Goal: Contribute content: Contribute content

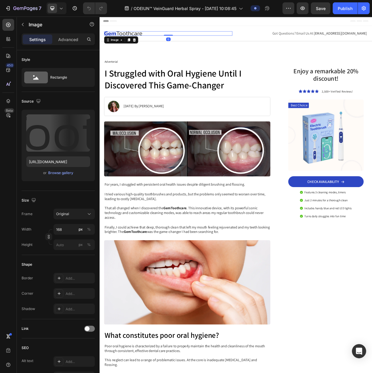
click at [152, 40] on img at bounding box center [131, 39] width 50 height 6
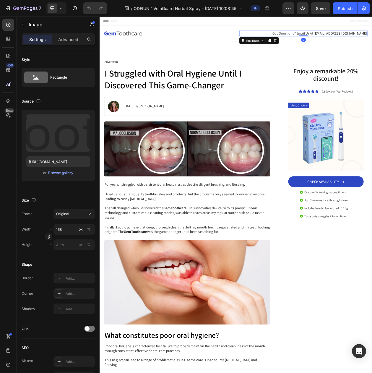
click at [366, 40] on span "Got Questions? Email Us At" at bounding box center [351, 38] width 53 height 6
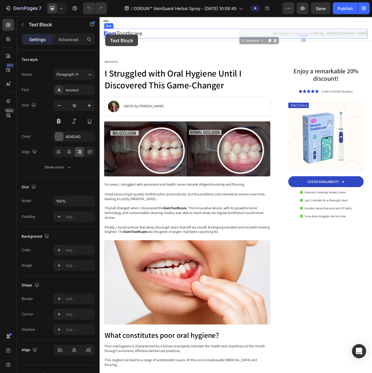
drag, startPoint x: 293, startPoint y: 47, endPoint x: 107, endPoint y: 40, distance: 186.5
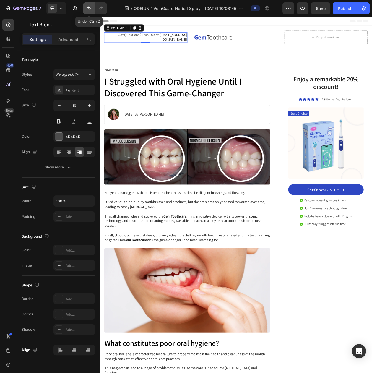
click at [91, 9] on icon "Undo/Redo" at bounding box center [89, 8] width 6 height 6
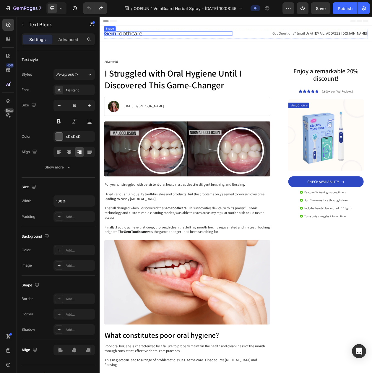
click at [205, 40] on div at bounding box center [189, 39] width 167 height 6
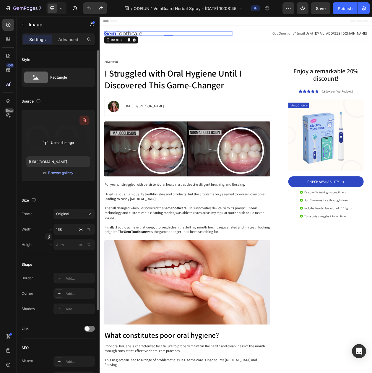
click at [83, 117] on button "button" at bounding box center [84, 120] width 9 height 9
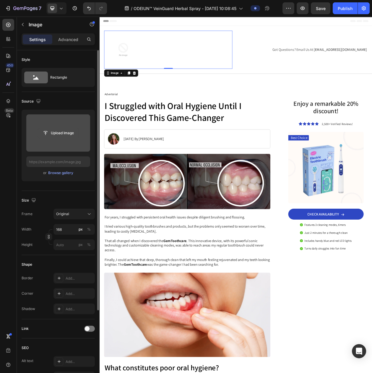
click at [58, 138] on input "file" at bounding box center [58, 133] width 41 height 10
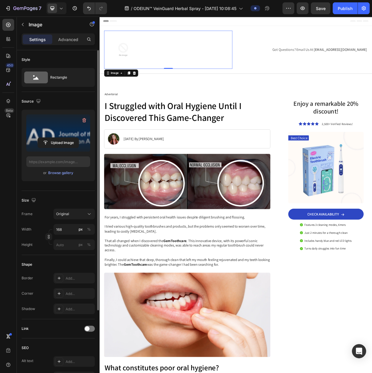
type input "https://cdn.shopify.com/s/files/1/0797/8575/4920/files/gempages_493620733700736…"
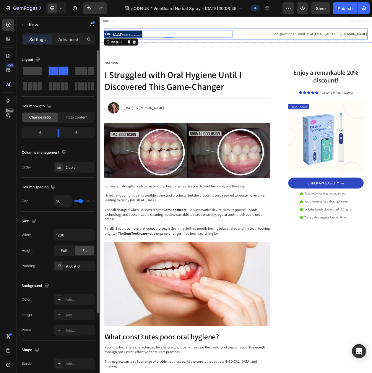
click at [314, 45] on div "Image 0 Got Questions? Email Us At support@gemstore.com Text Block Row" at bounding box center [277, 39] width 343 height 14
click at [351, 41] on span "Got Questions? Email Us At" at bounding box center [351, 39] width 53 height 6
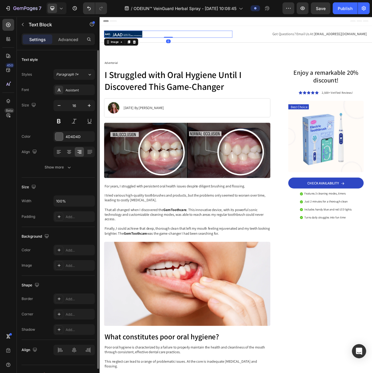
click at [235, 42] on div at bounding box center [189, 39] width 167 height 9
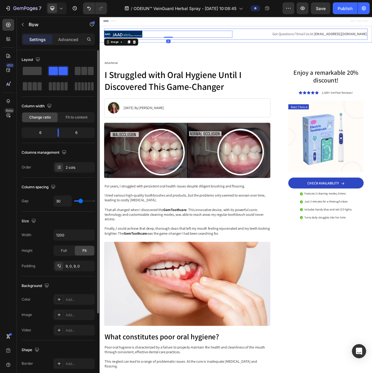
click at [257, 32] on div "Image 0 Got Questions? Email Us At support@gemstore.com Text Block Row" at bounding box center [277, 39] width 343 height 14
click at [74, 303] on div "Add..." at bounding box center [80, 299] width 28 height 5
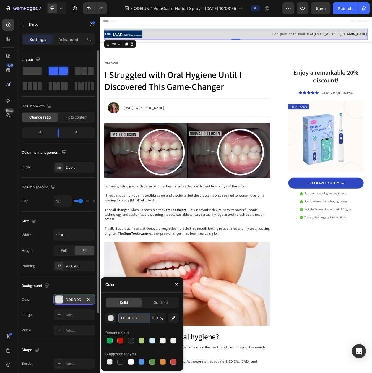
click at [129, 319] on input "DDDDDD" at bounding box center [134, 318] width 31 height 11
paste input "#002D5"
type input "#002D5D"
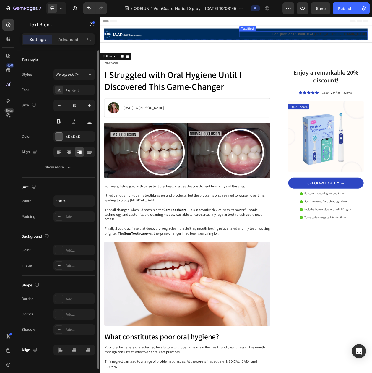
click at [372, 38] on span "Got Questions? Email Us At" at bounding box center [351, 39] width 53 height 6
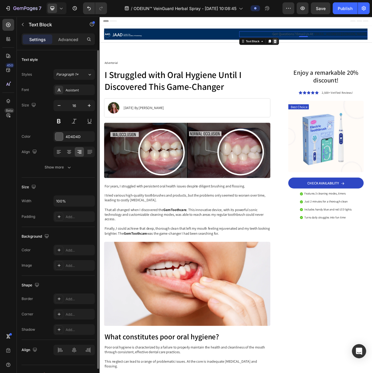
click at [327, 50] on icon at bounding box center [329, 49] width 4 height 4
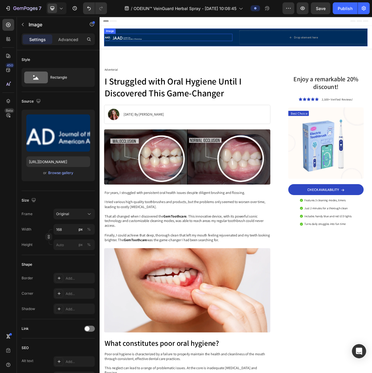
click at [148, 45] on img at bounding box center [131, 43] width 50 height 9
click at [138, 33] on icon at bounding box center [137, 34] width 3 height 4
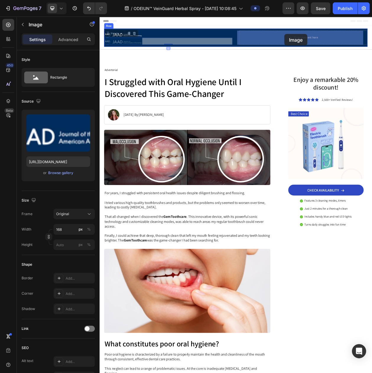
drag, startPoint x: 114, startPoint y: 40, endPoint x: 325, endPoint y: 39, distance: 210.9
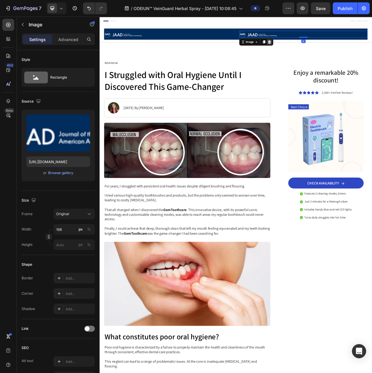
click at [319, 49] on icon at bounding box center [321, 49] width 5 height 5
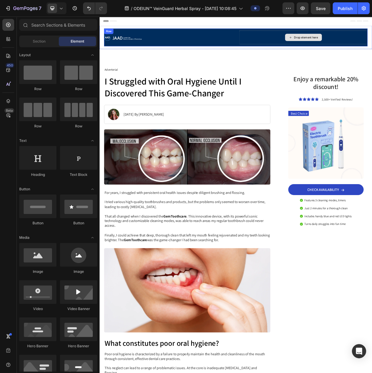
click at [346, 43] on div at bounding box center [348, 43] width 5 height 5
click at [357, 41] on div "Drop element here" at bounding box center [368, 43] width 31 height 5
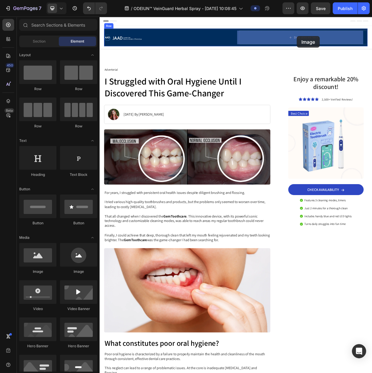
drag, startPoint x: 186, startPoint y: 271, endPoint x: 357, endPoint y: 41, distance: 285.8
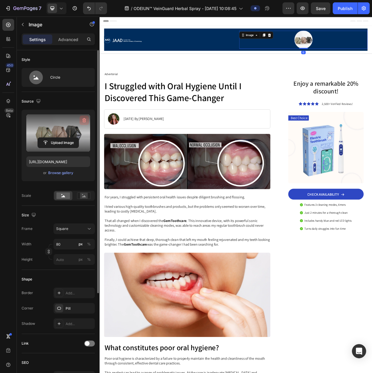
click at [83, 121] on icon "button" at bounding box center [85, 120] width 4 height 4
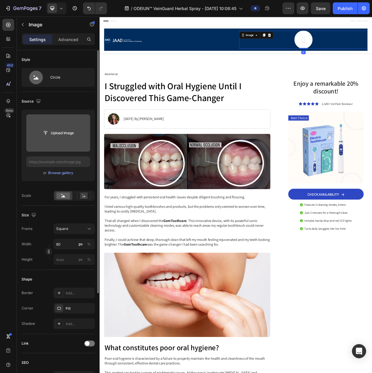
click at [65, 131] on input "file" at bounding box center [58, 133] width 41 height 10
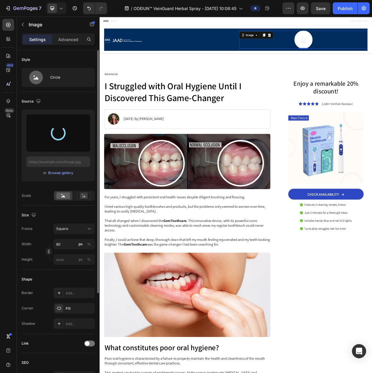
type input "https://cdn.shopify.com/s/files/1/0797/8575/4920/files/gempages_493620733700736…"
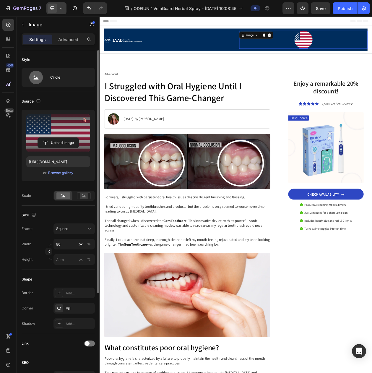
click at [65, 9] on div at bounding box center [56, 8] width 20 height 12
click at [74, 45] on div "Mobile" at bounding box center [70, 49] width 44 height 9
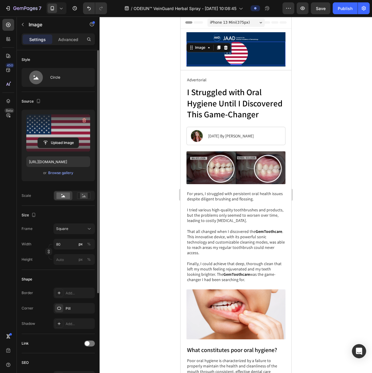
scroll to position [4, 0]
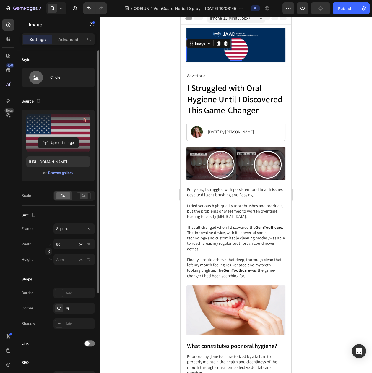
click at [303, 91] on div at bounding box center [236, 195] width 273 height 357
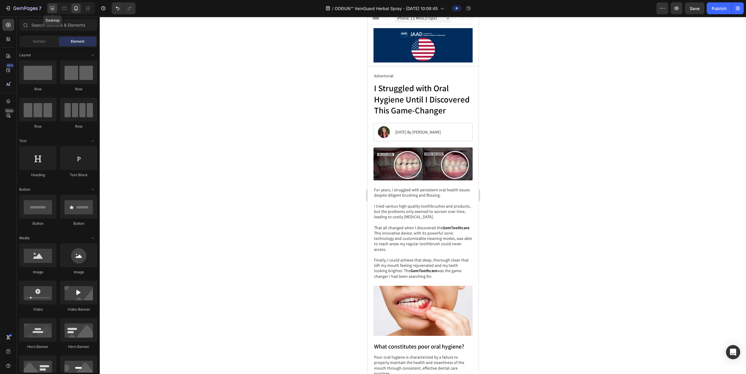
click at [51, 8] on icon at bounding box center [53, 9] width 4 height 4
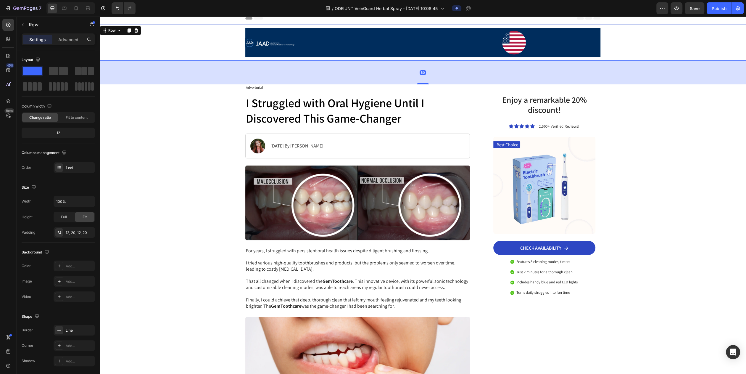
click at [190, 50] on div "Image Image Row" at bounding box center [423, 42] width 634 height 29
click at [68, 265] on div "Add..." at bounding box center [74, 265] width 41 height 11
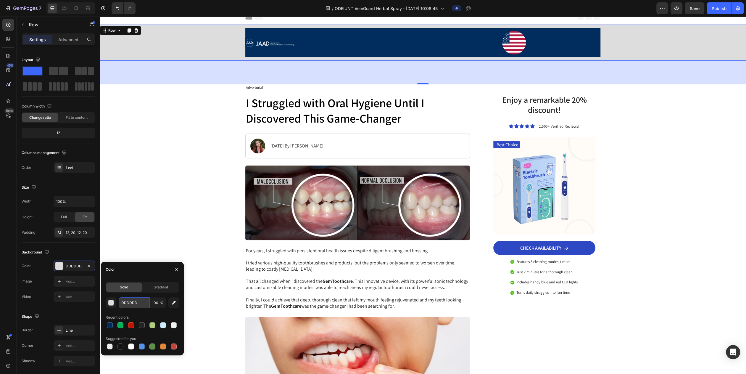
click at [134, 304] on input "DDDDDD" at bounding box center [134, 302] width 31 height 11
paste input "#002D5"
type input "#002D5D"
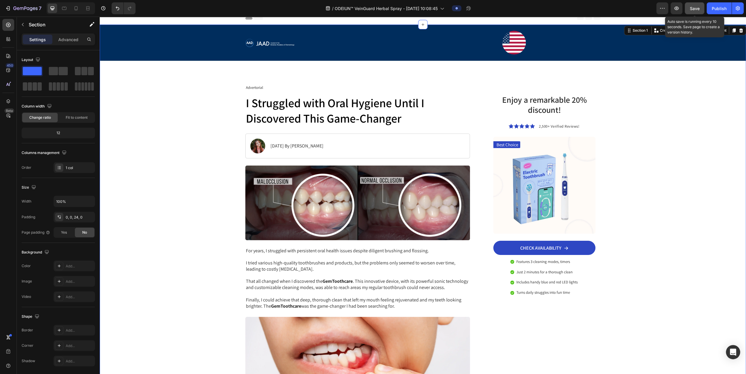
click at [372, 10] on button "Save" at bounding box center [694, 8] width 20 height 12
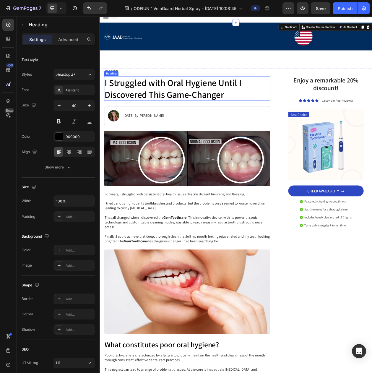
click at [199, 98] on h1 "I Struggled with Oral Hygiene Until I Discovered This Game-Changer" at bounding box center [214, 110] width 217 height 32
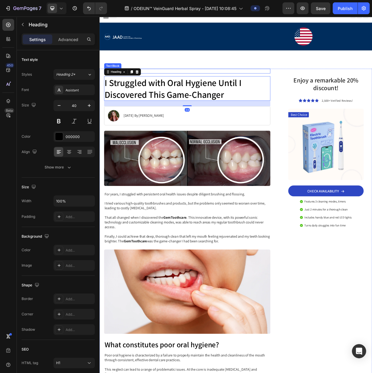
click at [205, 85] on p "Advertorial" at bounding box center [213, 87] width 215 height 5
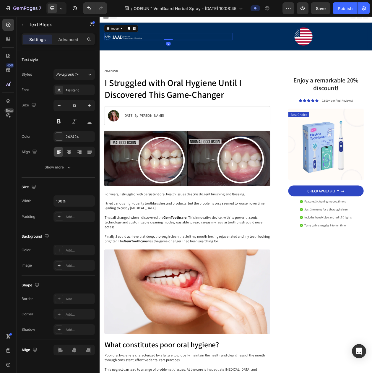
click at [256, 42] on div at bounding box center [189, 42] width 167 height 9
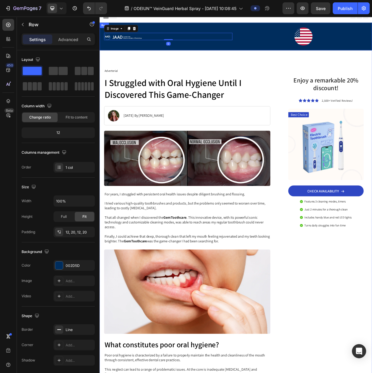
click at [255, 58] on div "Image 0 Image Row Row" at bounding box center [277, 43] width 355 height 36
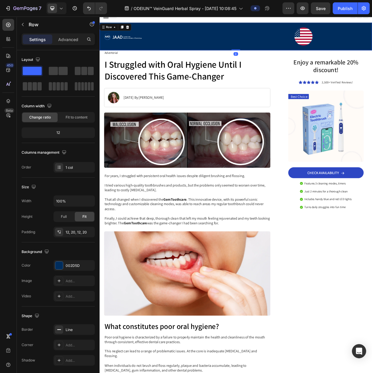
drag, startPoint x: 274, startPoint y: 83, endPoint x: 281, endPoint y: 40, distance: 44.4
click at [281, 40] on div "Image Image Row Row 0" at bounding box center [277, 43] width 355 height 36
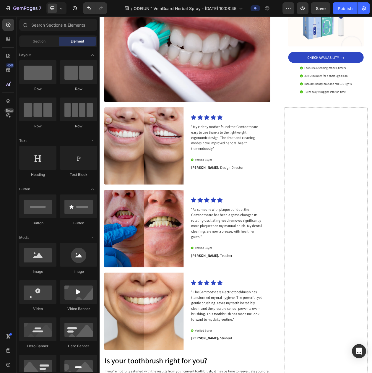
scroll to position [1421, 0]
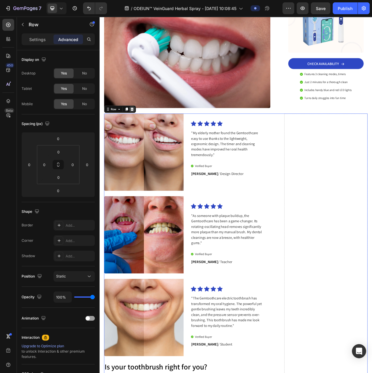
click at [140, 135] on icon at bounding box center [142, 137] width 5 height 5
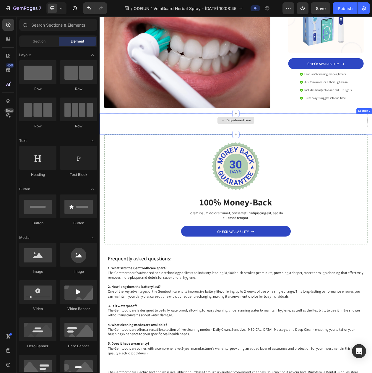
click at [192, 143] on div "Drop element here" at bounding box center [277, 152] width 343 height 18
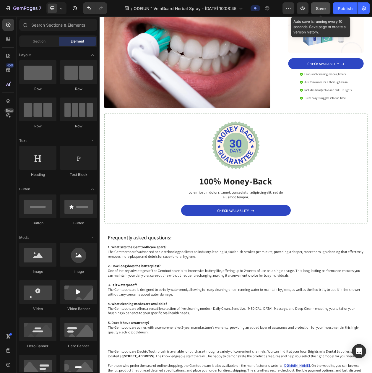
click at [325, 8] on span "Save" at bounding box center [321, 8] width 10 height 5
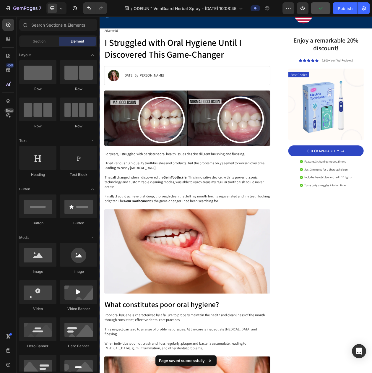
scroll to position [0, 0]
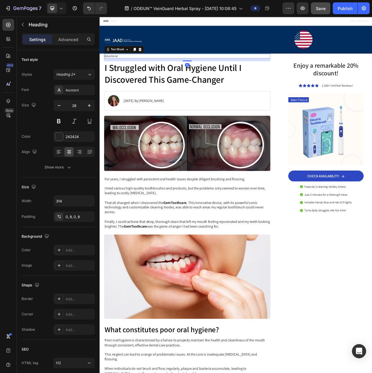
click at [118, 69] on p "Advertorial" at bounding box center [213, 68] width 215 height 5
click at [116, 68] on p "Advertorial" at bounding box center [213, 68] width 215 height 5
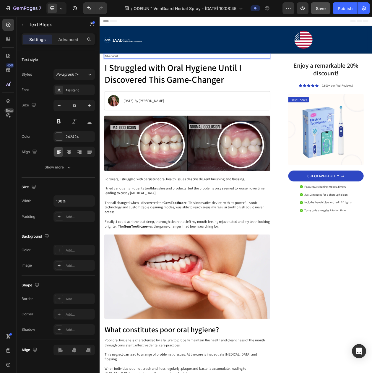
click at [116, 68] on p "Advertorial" at bounding box center [213, 68] width 215 height 5
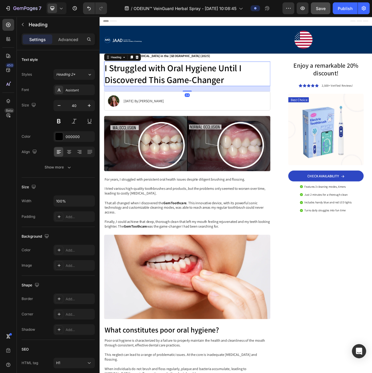
click at [140, 85] on h1 "I Struggled with Oral Hygiene Until I Discovered This Game-Changer" at bounding box center [214, 91] width 217 height 32
click at [192, 66] on strong "Top 5 Treatments for [MEDICAL_DATA] in the [GEOGRAPHIC_DATA] (2025)" at bounding box center [174, 68] width 137 height 6
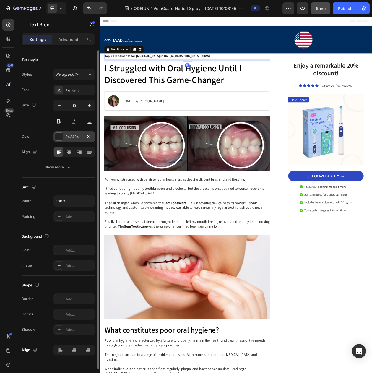
click at [68, 142] on div "242424" at bounding box center [74, 136] width 41 height 11
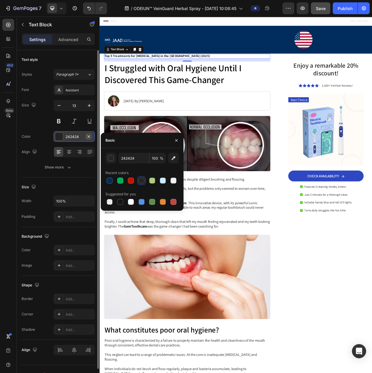
click at [90, 139] on icon "button" at bounding box center [88, 136] width 5 height 5
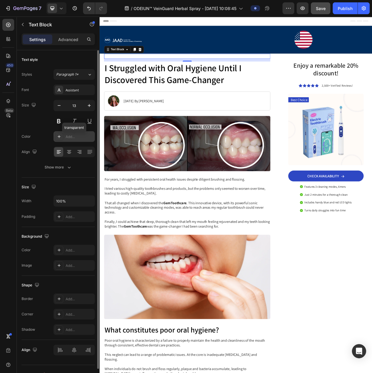
click at [71, 140] on div "Add..." at bounding box center [80, 136] width 28 height 5
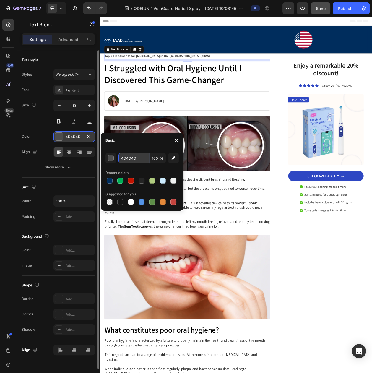
click at [127, 158] on input "4D4D4D" at bounding box center [134, 158] width 31 height 11
paste input "#6491B1"
type input "#6491B1"
click at [64, 125] on button at bounding box center [59, 121] width 11 height 11
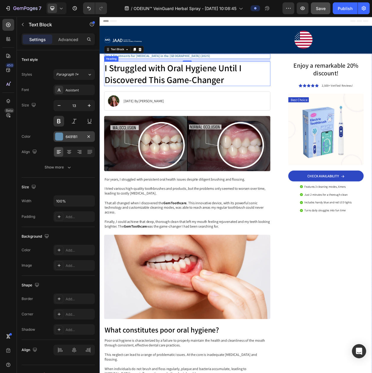
click at [148, 98] on h1 "I Struggled with Oral Hygiene Until I Discovered This Game-Changer" at bounding box center [214, 91] width 217 height 32
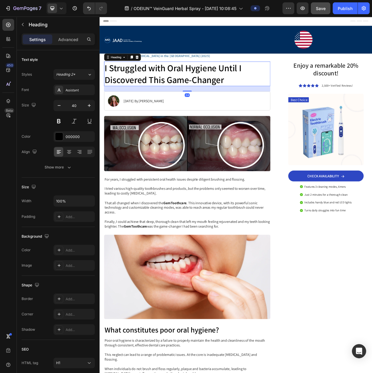
click at [148, 98] on h1 "I Struggled with Oral Hygiene Until I Discovered This Game-Changer" at bounding box center [214, 91] width 217 height 32
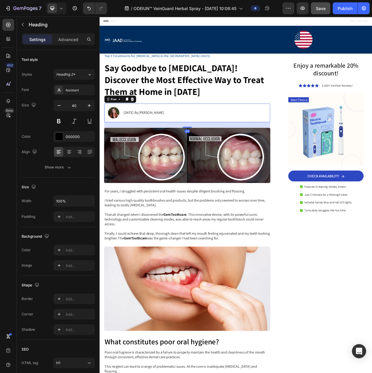
click at [161, 137] on div "January 18, 2024 By Maria Noman Text Block" at bounding box center [157, 142] width 54 height 15
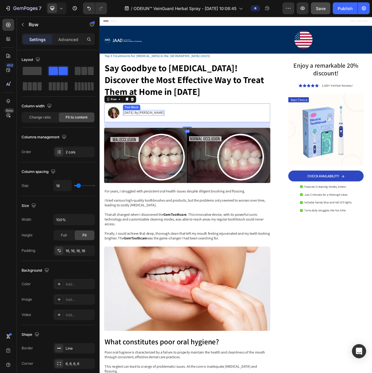
click at [131, 140] on p "January 18, 2024 By Maria Noman" at bounding box center [157, 142] width 53 height 6
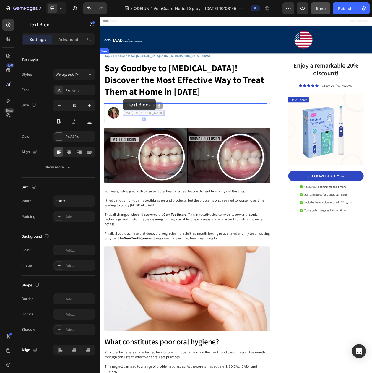
drag, startPoint x: 136, startPoint y: 132, endPoint x: 130, endPoint y: 124, distance: 10.2
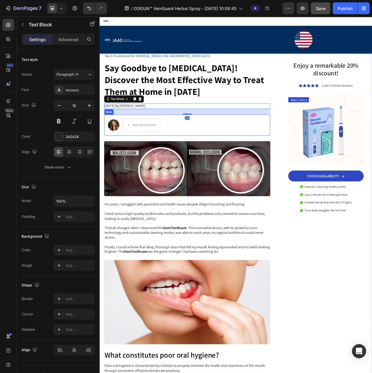
click at [160, 149] on div "Drop element here" at bounding box center [154, 158] width 49 height 18
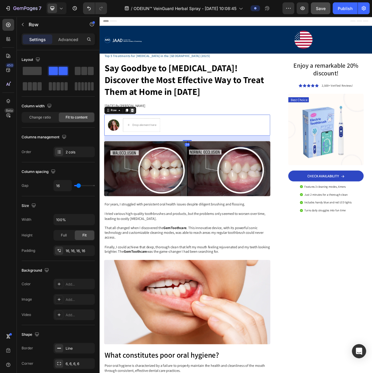
click at [144, 139] on icon at bounding box center [142, 138] width 5 height 5
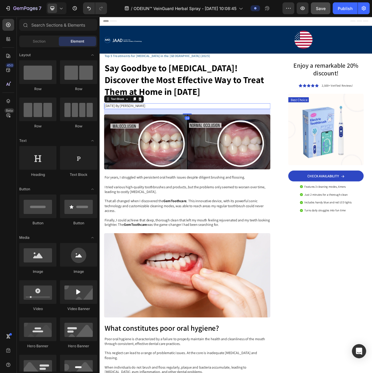
click at [145, 134] on p "January 18, 2024 By Maria Noman" at bounding box center [213, 133] width 215 height 6
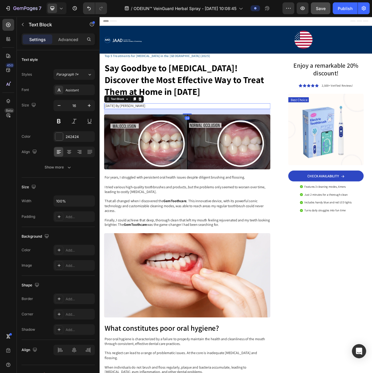
click at [145, 134] on p "January 18, 2024 By Maria Noman" at bounding box center [213, 133] width 215 height 6
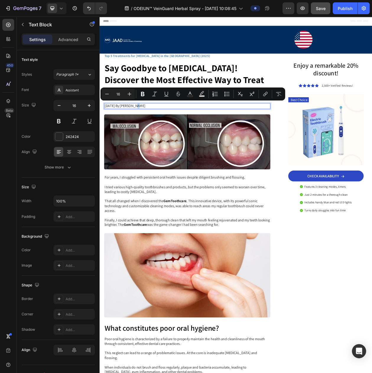
click at [145, 134] on p "January 18, 2024 By Maria Noman" at bounding box center [213, 133] width 215 height 6
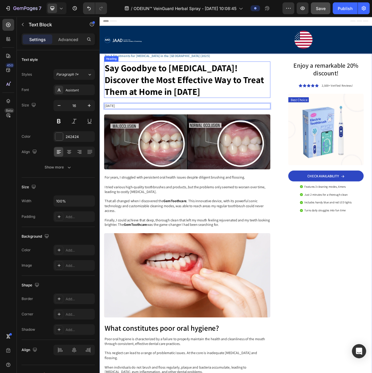
click at [152, 104] on strong "Say Goodbye to [MEDICAL_DATA]! Discover the Most Effective Way to Treat Them at…" at bounding box center [210, 99] width 208 height 46
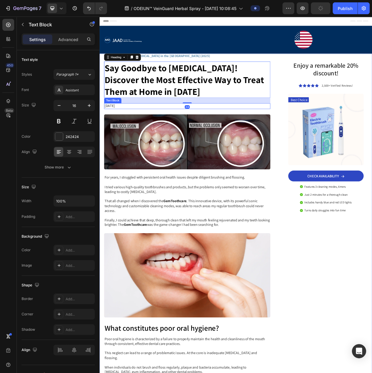
click at [141, 130] on p "[DATE]" at bounding box center [213, 133] width 215 height 6
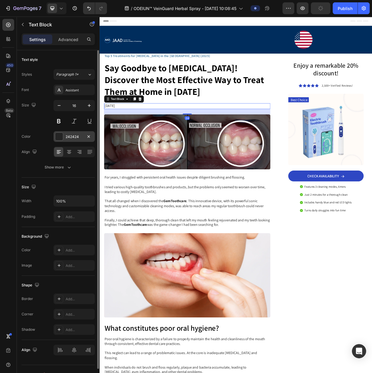
click at [78, 140] on div "242424" at bounding box center [74, 136] width 17 height 5
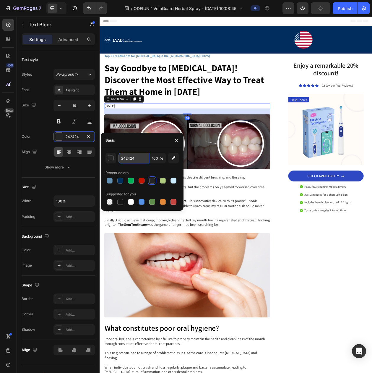
click at [124, 157] on input "242424" at bounding box center [134, 158] width 31 height 11
paste input "#636363"
type input "#636363"
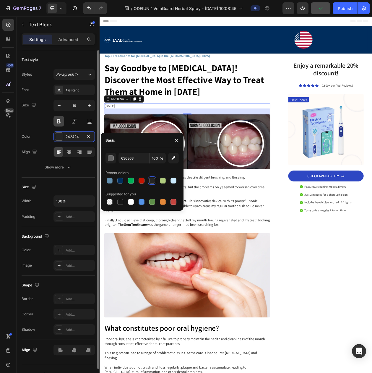
click at [57, 122] on button at bounding box center [59, 121] width 11 height 11
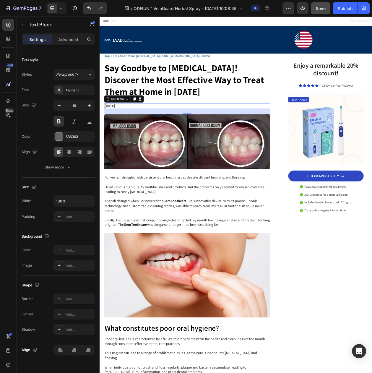
click at [174, 121] on strong "Say Goodbye to [MEDICAL_DATA]! Discover the Most Effective Way to Treat Them at…" at bounding box center [210, 99] width 208 height 46
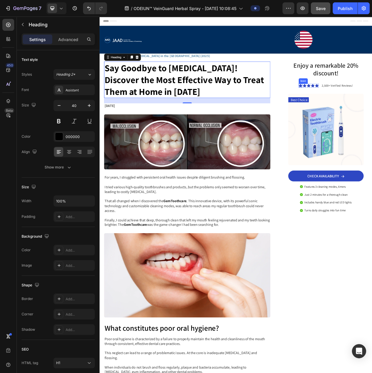
click at [359, 105] on icon at bounding box center [361, 106] width 5 height 5
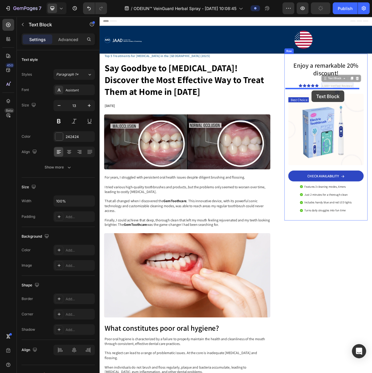
drag, startPoint x: 394, startPoint y: 98, endPoint x: 376, endPoint y: 113, distance: 23.7
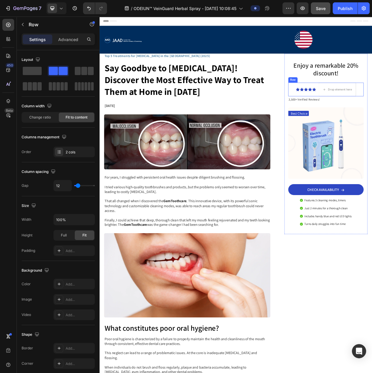
click at [367, 104] on div "Icon Icon Icon Icon Icon Icon List" at bounding box center [369, 112] width 26 height 18
click at [32, 68] on span at bounding box center [32, 71] width 19 height 8
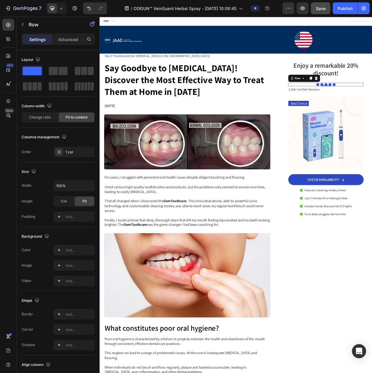
drag, startPoint x: 361, startPoint y: 105, endPoint x: 373, endPoint y: 104, distance: 11.9
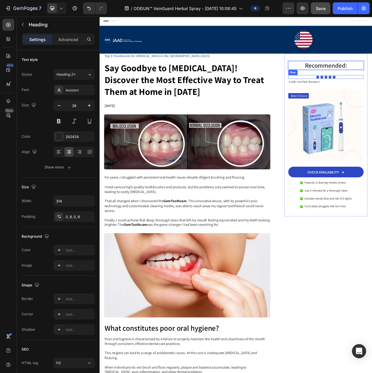
click at [358, 100] on span "2,500+ Verified Reviews!" at bounding box center [366, 101] width 41 height 5
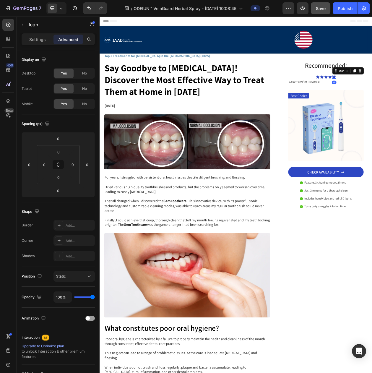
click at [40, 43] on div "Settings" at bounding box center [38, 39] width 30 height 9
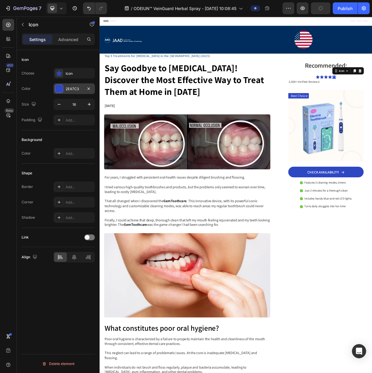
click at [71, 87] on div "2E47C3" at bounding box center [74, 88] width 41 height 11
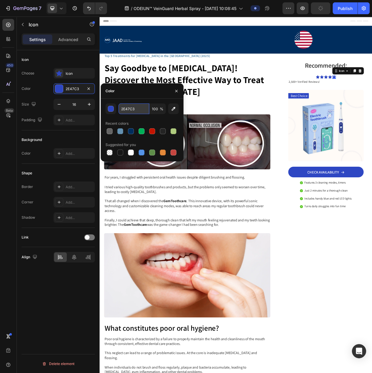
click at [120, 108] on input "2E47C3" at bounding box center [134, 109] width 31 height 11
paste input "#FFD20"
type input "#FFD203"
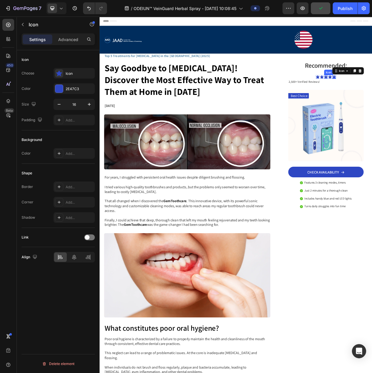
click at [88, 91] on icon "button" at bounding box center [88, 88] width 5 height 5
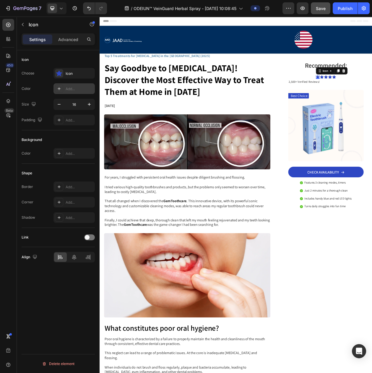
click at [76, 92] on div "Add..." at bounding box center [80, 88] width 28 height 5
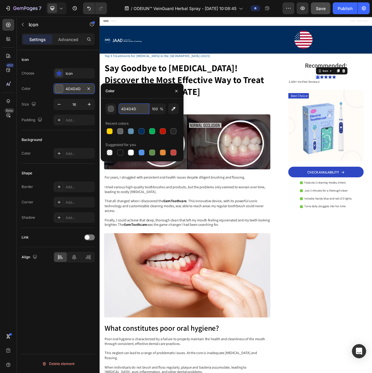
click at [131, 112] on input "4D4D4D" at bounding box center [134, 109] width 31 height 11
paste input "#FFD203"
type input "FFD203"
click at [132, 121] on div "Recent colors" at bounding box center [142, 123] width 73 height 9
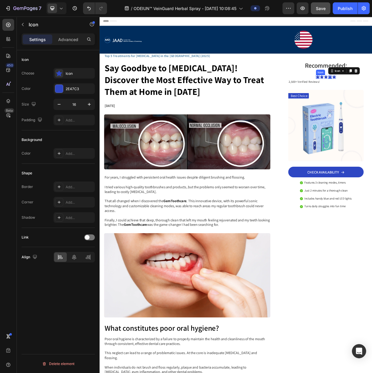
click at [90, 104] on icon "button" at bounding box center [89, 104] width 6 height 6
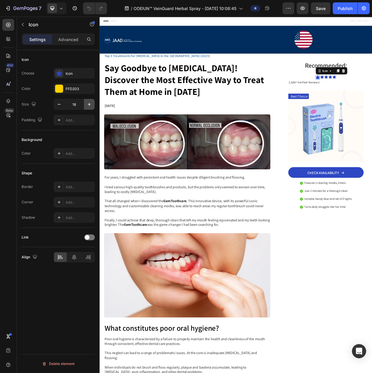
click at [90, 104] on icon "button" at bounding box center [89, 104] width 6 height 6
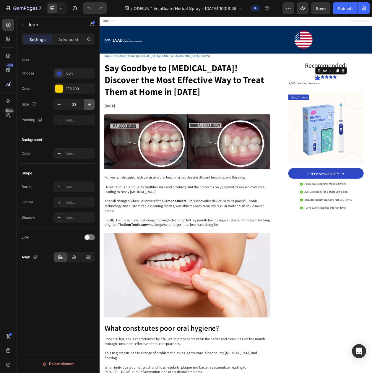
click at [90, 104] on icon "button" at bounding box center [89, 104] width 6 height 6
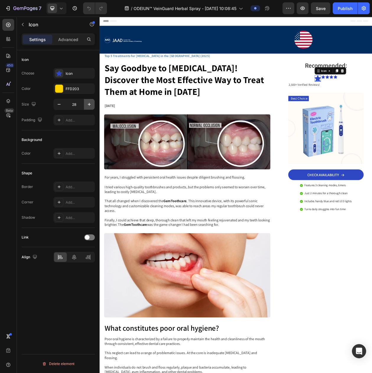
click at [90, 104] on icon "button" at bounding box center [89, 104] width 6 height 6
type input "29"
click at [76, 92] on div "FFD203" at bounding box center [74, 88] width 17 height 5
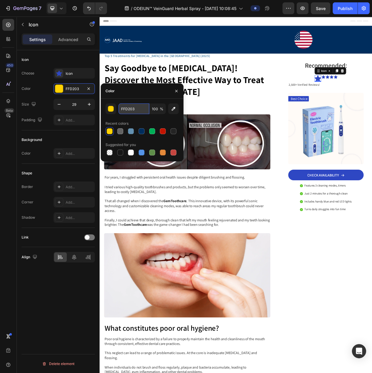
click at [135, 112] on input "FFD203" at bounding box center [134, 109] width 31 height 11
click at [136, 101] on div "FFFFFF 100 % Recent colors Suggested for you" at bounding box center [142, 130] width 83 height 63
click at [154, 133] on div at bounding box center [152, 131] width 6 height 6
type input "00AF57"
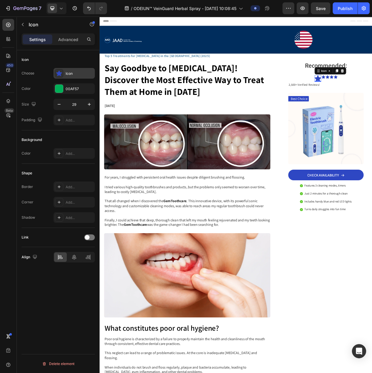
click at [61, 75] on icon at bounding box center [59, 74] width 6 height 6
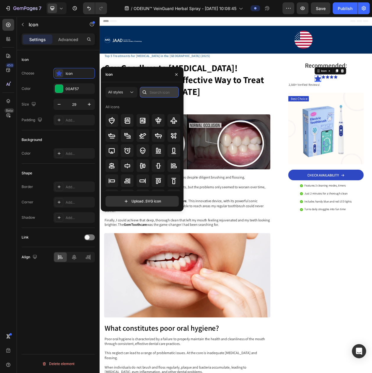
click at [154, 96] on input "text" at bounding box center [159, 92] width 39 height 11
type input "STAR"
click at [158, 167] on icon at bounding box center [158, 165] width 7 height 7
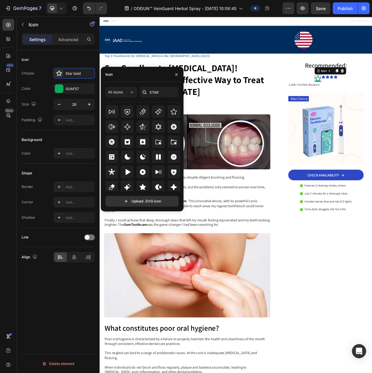
scroll to position [179, 0]
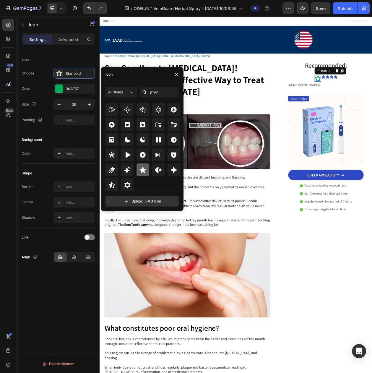
click at [143, 173] on icon at bounding box center [143, 170] width 6 height 6
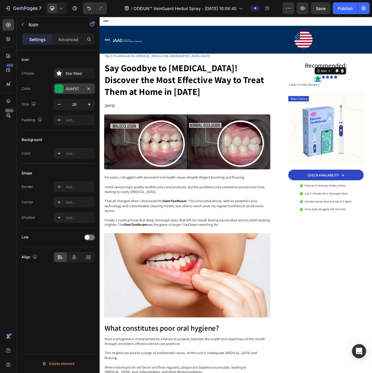
click at [68, 90] on div "00AF57" at bounding box center [74, 88] width 17 height 5
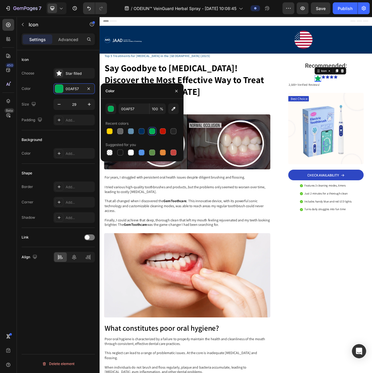
click at [117, 107] on div "00AF57 100 %" at bounding box center [142, 109] width 73 height 11
click at [122, 107] on input "00AF57" at bounding box center [134, 109] width 31 height 11
paste input "#FFD203"
type input "#FFD203"
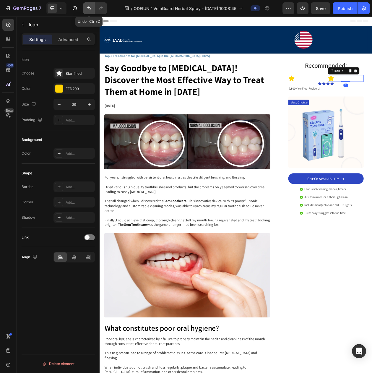
click at [87, 8] on icon "Undo/Redo" at bounding box center [89, 8] width 6 height 6
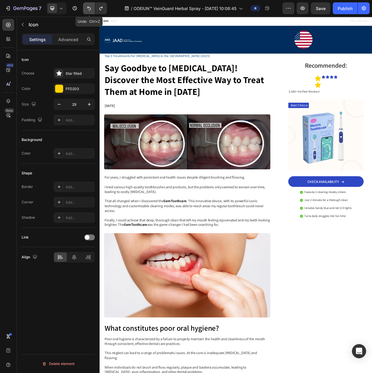
click at [87, 8] on icon "Undo/Redo" at bounding box center [89, 8] width 6 height 6
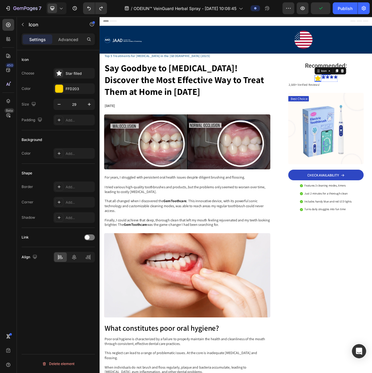
click at [73, 76] on div "Icon" at bounding box center [80, 73] width 28 height 5
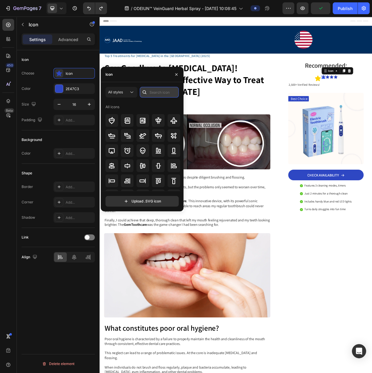
click at [153, 93] on input "text" at bounding box center [159, 92] width 39 height 11
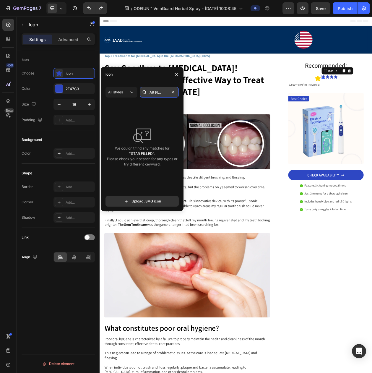
click at [164, 91] on input "STAR FILLED" at bounding box center [159, 92] width 39 height 11
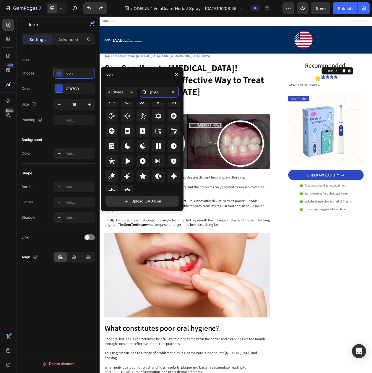
scroll to position [179, 0]
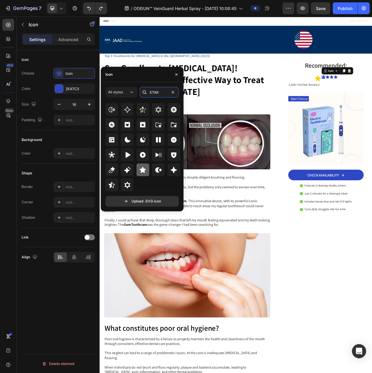
type input "STAR"
drag, startPoint x: 143, startPoint y: 170, endPoint x: 124, endPoint y: 157, distance: 22.9
click at [143, 171] on icon at bounding box center [143, 170] width 6 height 6
click at [70, 92] on div "2E47C3" at bounding box center [74, 88] width 17 height 5
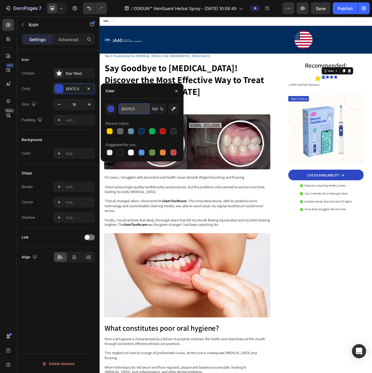
click at [134, 111] on input "2E47C3" at bounding box center [134, 109] width 31 height 11
paste input "#FFD20"
type input "#FFD203"
click at [85, 102] on button "button" at bounding box center [89, 104] width 11 height 11
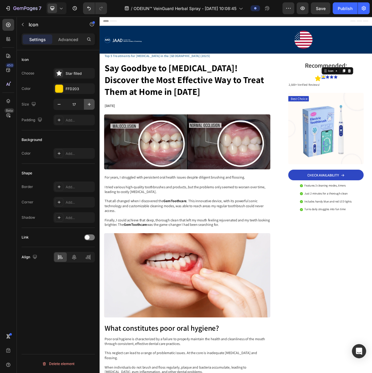
click at [87, 107] on icon "button" at bounding box center [89, 104] width 6 height 6
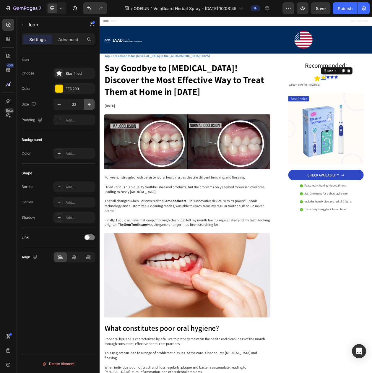
click at [87, 107] on icon "button" at bounding box center [89, 104] width 6 height 6
type input "25"
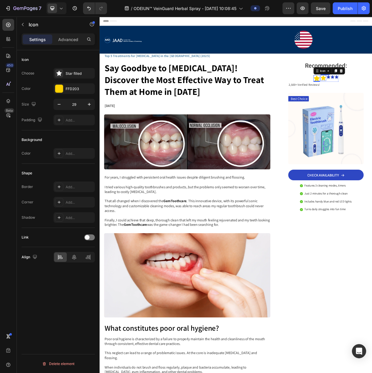
click at [87, 107] on icon "button" at bounding box center [89, 104] width 6 height 6
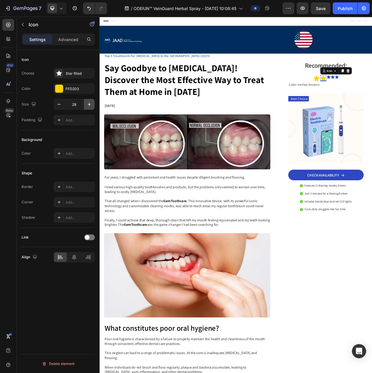
type input "29"
click at [65, 79] on div "Icon" at bounding box center [74, 73] width 41 height 11
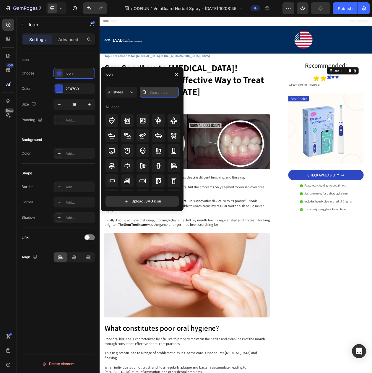
click at [160, 95] on input "text" at bounding box center [159, 92] width 39 height 11
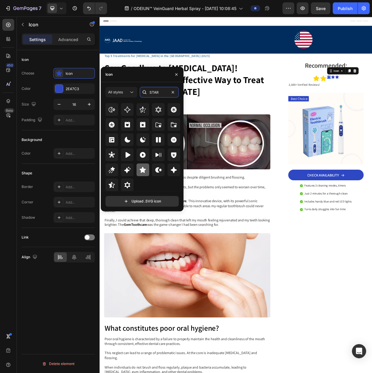
type input "STAR"
click at [140, 172] on icon at bounding box center [143, 170] width 6 height 6
click at [65, 90] on div "2E47C3" at bounding box center [74, 88] width 41 height 11
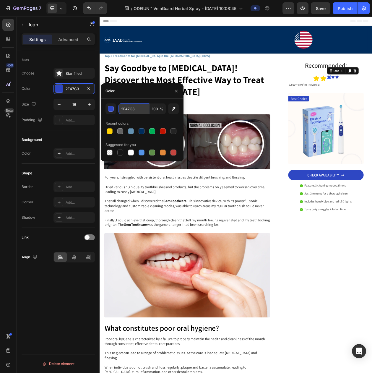
click at [129, 105] on input "2E47C3" at bounding box center [134, 109] width 31 height 11
paste input "#FFD20"
type input "#FFD203"
drag, startPoint x: 61, startPoint y: 106, endPoint x: 74, endPoint y: 105, distance: 13.6
click at [63, 106] on button "button" at bounding box center [59, 104] width 11 height 11
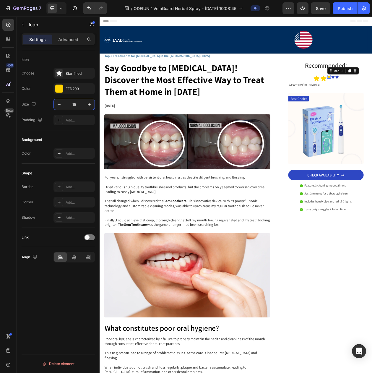
click at [79, 107] on input "15" at bounding box center [74, 104] width 20 height 11
click at [76, 107] on input "15" at bounding box center [74, 104] width 20 height 11
type input "29"
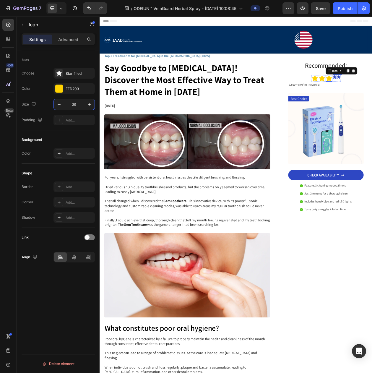
click at [75, 106] on input "16" at bounding box center [74, 104] width 20 height 11
type input "29"
click at [74, 76] on div "Icon" at bounding box center [80, 73] width 28 height 5
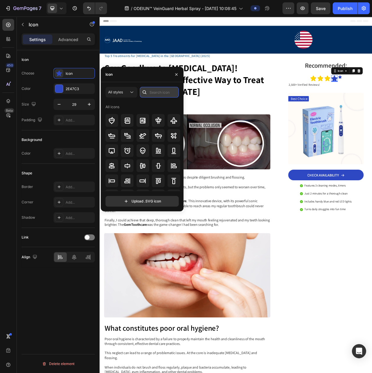
click at [159, 92] on input "text" at bounding box center [159, 92] width 39 height 11
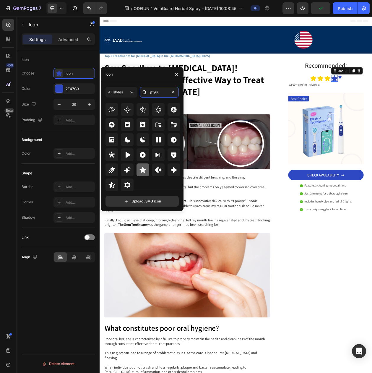
type input "STAR"
click at [145, 171] on icon at bounding box center [143, 170] width 6 height 6
click at [73, 91] on div "2E47C3" at bounding box center [74, 88] width 17 height 5
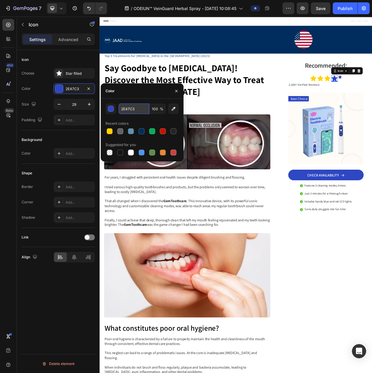
click at [140, 108] on input "2E47C3" at bounding box center [134, 109] width 31 height 11
paste input "#FFD20"
type input "#FFD203"
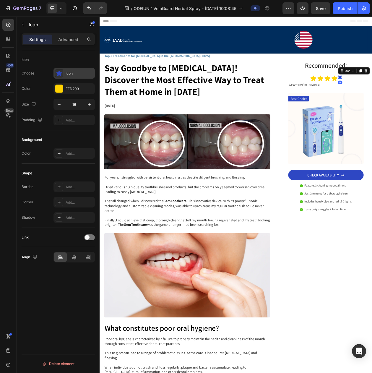
click at [77, 75] on div "Icon" at bounding box center [80, 73] width 28 height 5
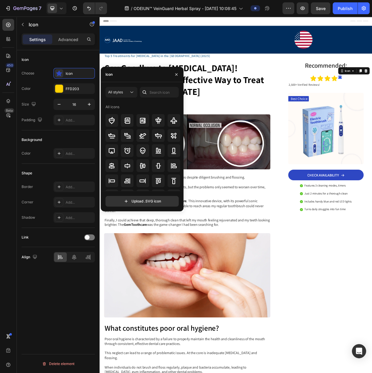
click at [143, 89] on div at bounding box center [144, 92] width 9 height 11
click at [150, 91] on input "text" at bounding box center [159, 92] width 39 height 11
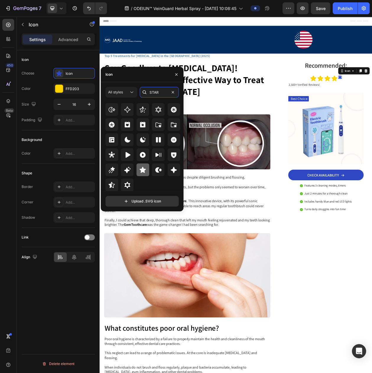
type input "STAR"
click at [141, 174] on icon at bounding box center [142, 170] width 7 height 7
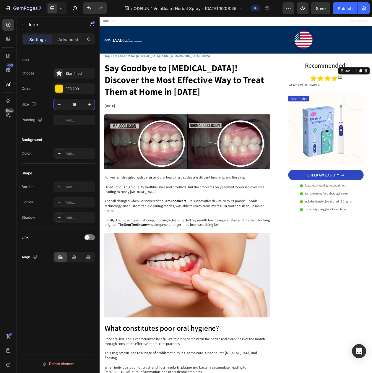
click at [73, 104] on input "16" at bounding box center [74, 104] width 20 height 11
type input "29"
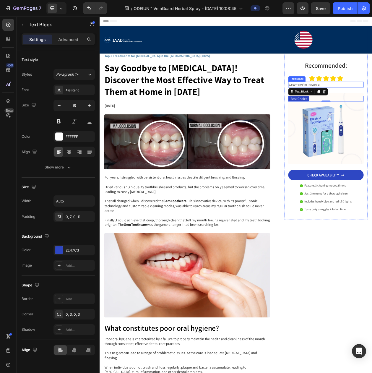
click at [360, 103] on span "2,500+ Verified Reviews!" at bounding box center [366, 105] width 41 height 5
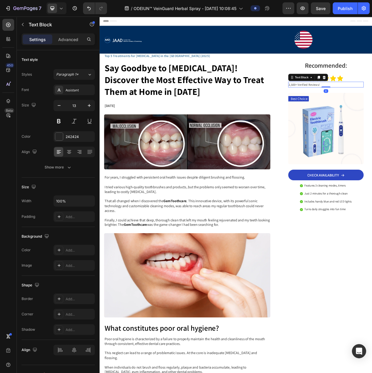
click at [360, 103] on span "2,500+ Verified Reviews!" at bounding box center [366, 105] width 41 height 5
click at [68, 154] on icon at bounding box center [69, 152] width 6 height 6
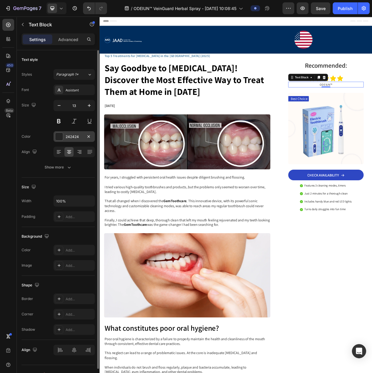
click at [64, 142] on div "242424" at bounding box center [74, 136] width 41 height 11
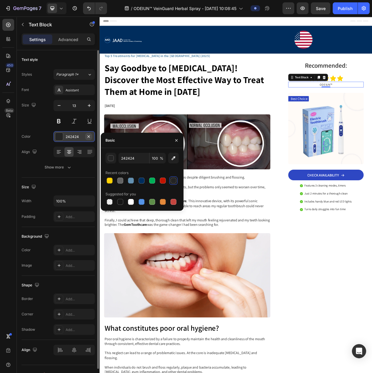
click at [90, 139] on icon "button" at bounding box center [88, 136] width 5 height 5
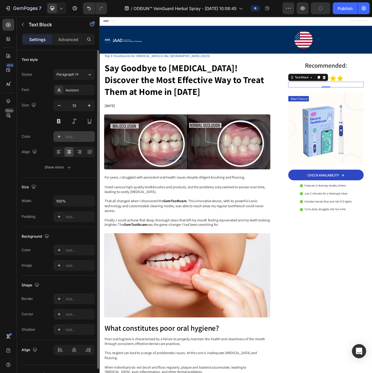
click at [70, 134] on div "Add..." at bounding box center [74, 136] width 41 height 11
click at [72, 139] on div "Add..." at bounding box center [80, 136] width 28 height 5
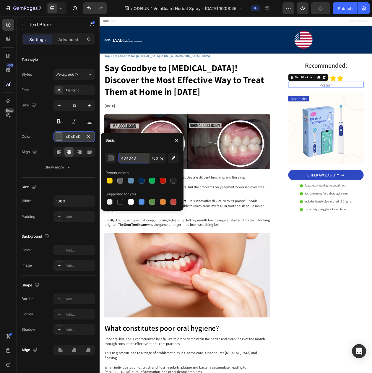
click at [122, 158] on input "4D4D4D" at bounding box center [134, 158] width 31 height 11
paste input "#669398"
type input "#669398"
click at [60, 125] on button at bounding box center [59, 121] width 11 height 11
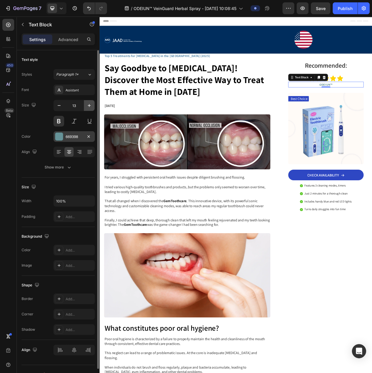
click at [88, 107] on icon "button" at bounding box center [89, 105] width 3 height 3
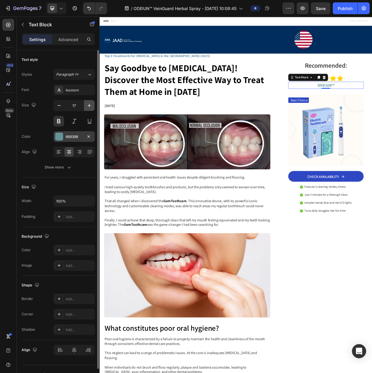
click at [88, 107] on icon "button" at bounding box center [89, 105] width 3 height 3
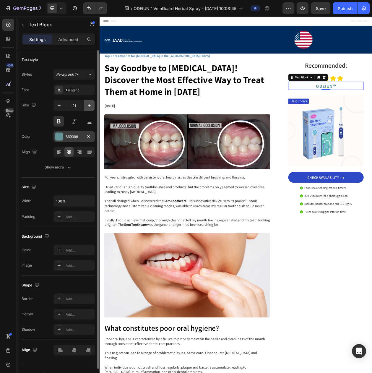
click at [88, 107] on icon "button" at bounding box center [89, 105] width 3 height 3
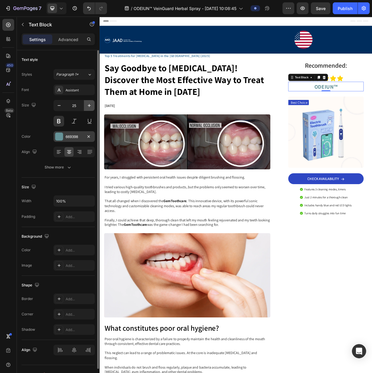
click at [88, 107] on icon "button" at bounding box center [89, 105] width 3 height 3
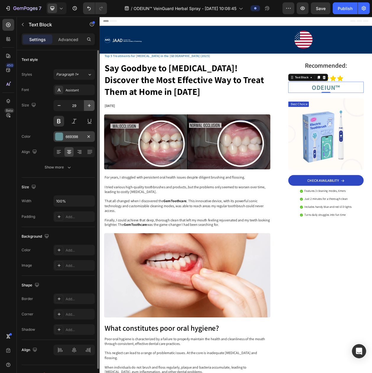
click at [88, 107] on icon "button" at bounding box center [89, 105] width 3 height 3
type input "30"
click at [86, 123] on button at bounding box center [89, 121] width 11 height 11
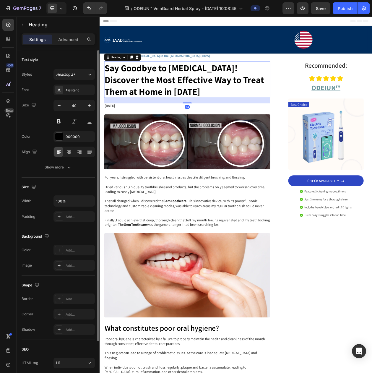
click at [311, 110] on h1 "Say Goodbye to [MEDICAL_DATA]! Discover the Most Effective Way to Treat Them at…" at bounding box center [214, 98] width 217 height 47
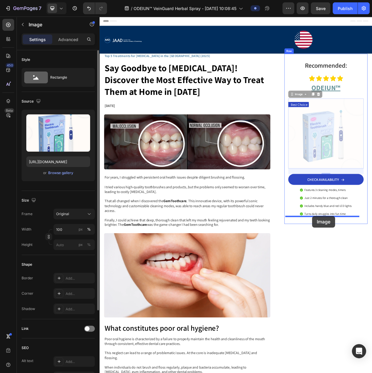
drag, startPoint x: 356, startPoint y: 119, endPoint x: 377, endPoint y: 276, distance: 158.7
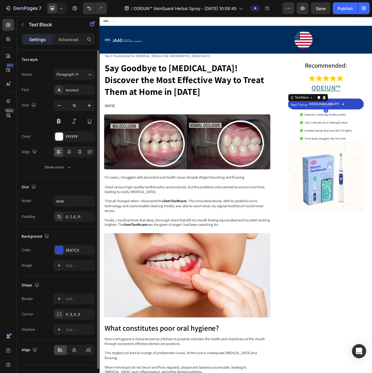
click at [352, 129] on p "Best Choice" at bounding box center [360, 131] width 22 height 6
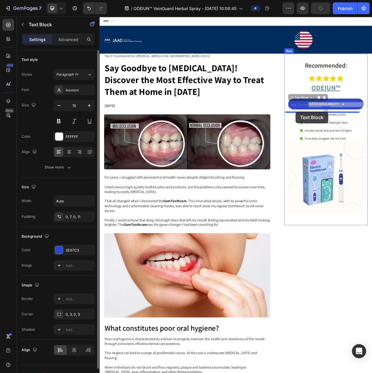
drag, startPoint x: 354, startPoint y: 122, endPoint x: 355, endPoint y: 140, distance: 18.1
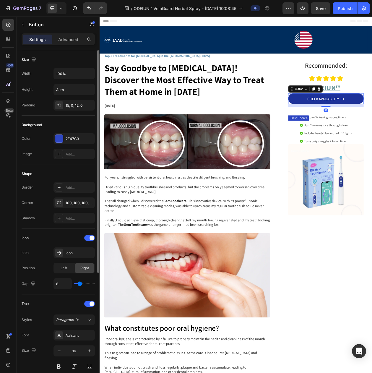
click at [352, 148] on p "Best Choice" at bounding box center [360, 149] width 22 height 6
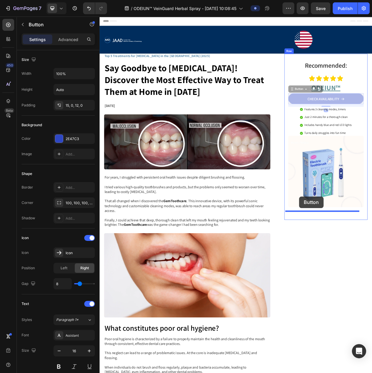
drag, startPoint x: 354, startPoint y: 110, endPoint x: 359, endPoint y: 251, distance: 140.6
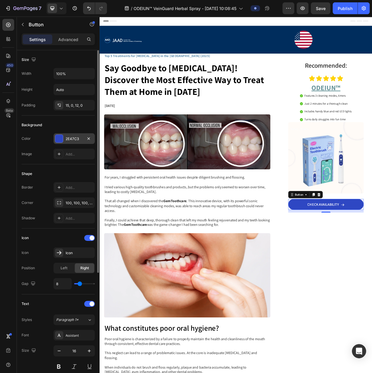
click at [66, 142] on div "2E47C3" at bounding box center [74, 138] width 17 height 5
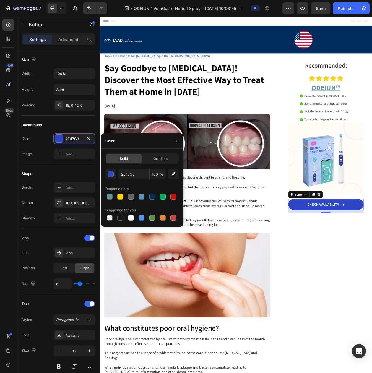
click at [117, 162] on div "Solid" at bounding box center [123, 158] width 35 height 9
click at [125, 174] on input "2E47C3" at bounding box center [134, 174] width 31 height 11
paste input "#649196"
type input "649196"
click at [146, 143] on div "Color" at bounding box center [142, 140] width 83 height 15
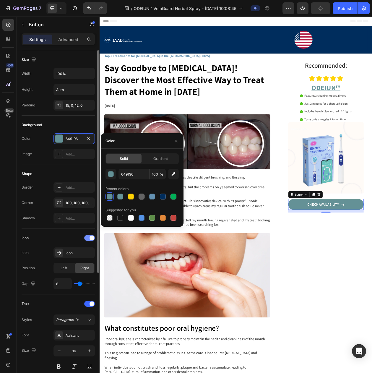
click at [87, 243] on div "Icon" at bounding box center [58, 237] width 73 height 9
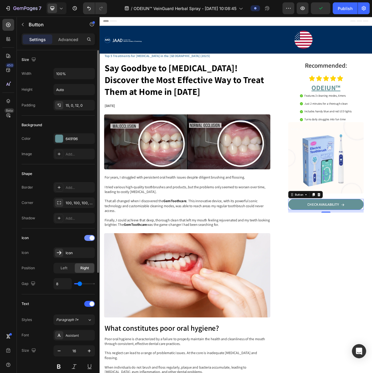
click at [88, 241] on div at bounding box center [89, 238] width 11 height 6
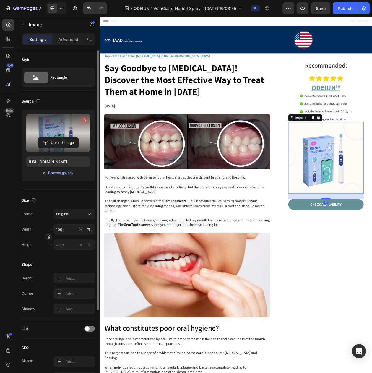
click at [84, 121] on icon "button" at bounding box center [84, 120] width 6 height 6
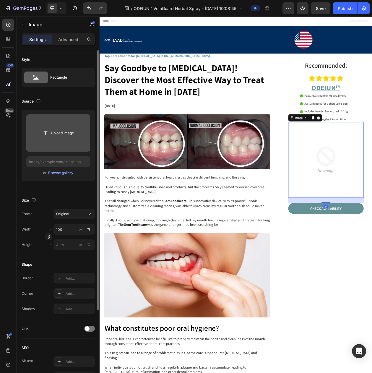
click at [74, 133] on input "file" at bounding box center [58, 133] width 41 height 10
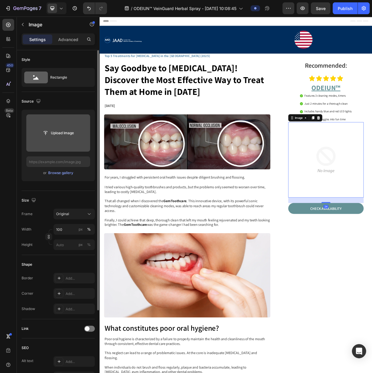
click at [76, 119] on input "file" at bounding box center [58, 132] width 64 height 37
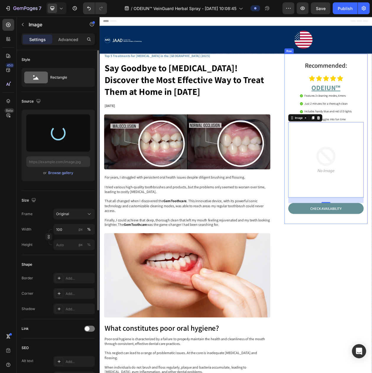
type input "https://cdn.shopify.com/s/files/1/0797/8575/4920/files/gempages_493620733700736…"
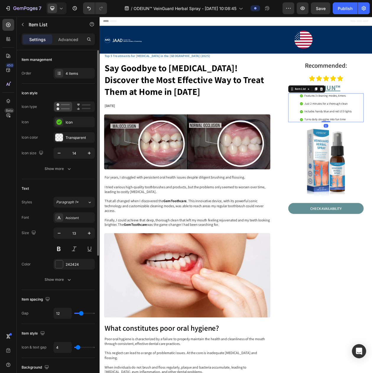
click at [86, 155] on icon "button" at bounding box center [89, 153] width 6 height 6
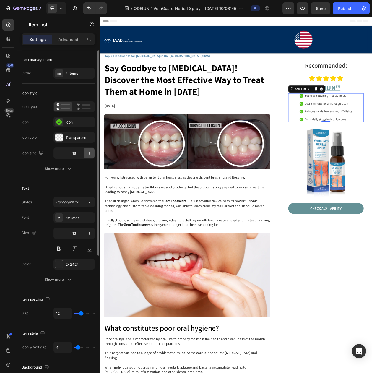
click at [86, 155] on icon "button" at bounding box center [89, 153] width 6 height 6
type input "22"
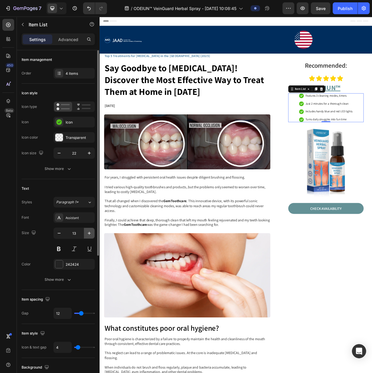
click at [85, 239] on button "button" at bounding box center [89, 233] width 11 height 11
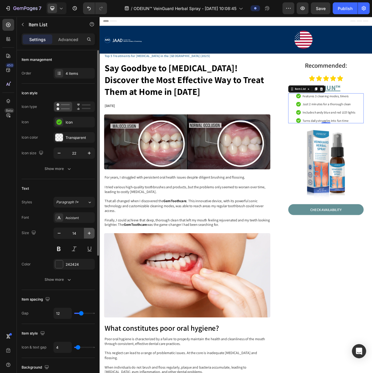
click at [87, 236] on icon "button" at bounding box center [89, 233] width 6 height 6
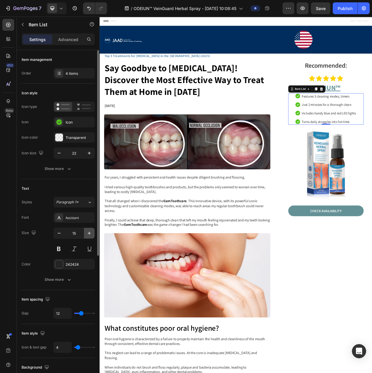
click at [87, 236] on icon "button" at bounding box center [89, 233] width 6 height 6
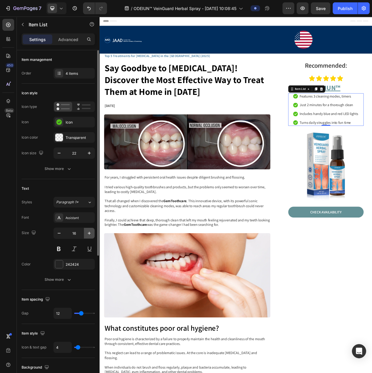
click at [87, 236] on icon "button" at bounding box center [89, 233] width 6 height 6
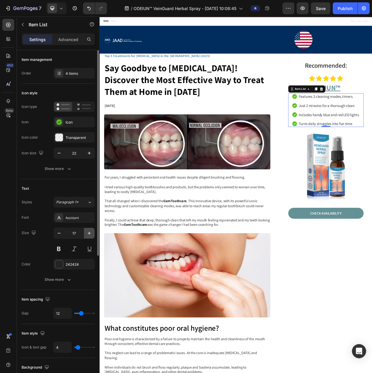
click at [87, 236] on icon "button" at bounding box center [89, 233] width 6 height 6
type input "18"
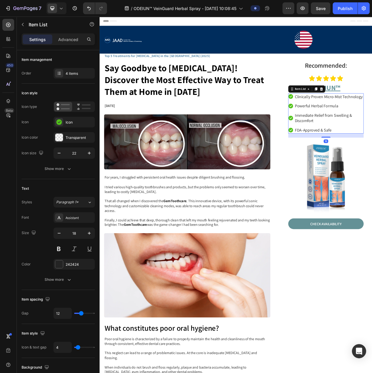
drag, startPoint x: 391, startPoint y: 175, endPoint x: 391, endPoint y: 181, distance: 5.3
type input "100%"
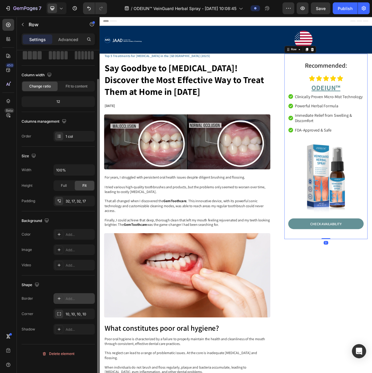
click at [67, 303] on div "Add..." at bounding box center [74, 298] width 41 height 11
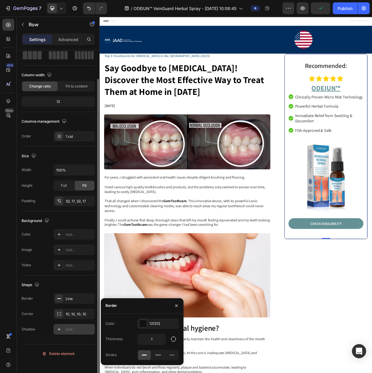
click at [74, 332] on div "Add..." at bounding box center [80, 329] width 28 height 5
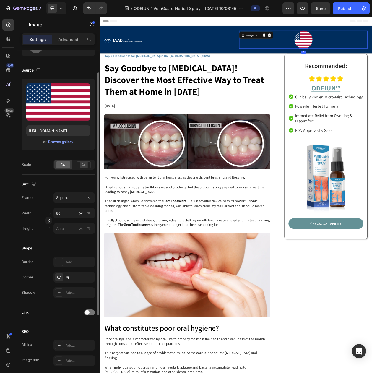
click at [372, 53] on div at bounding box center [365, 47] width 167 height 24
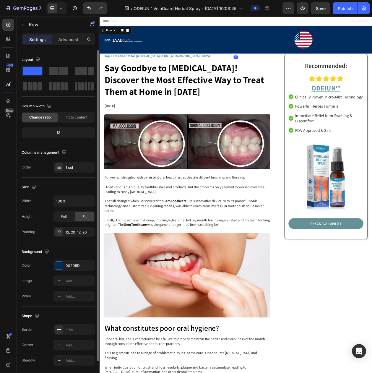
click at [372, 64] on div "Image Image Row Row 0" at bounding box center [277, 47] width 355 height 36
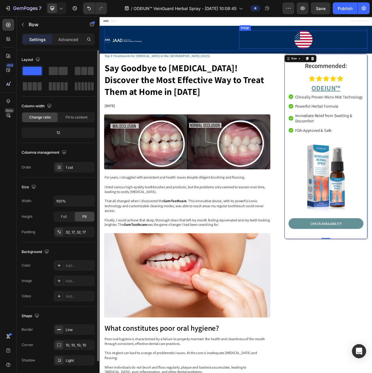
click at [372, 56] on div at bounding box center [365, 47] width 167 height 24
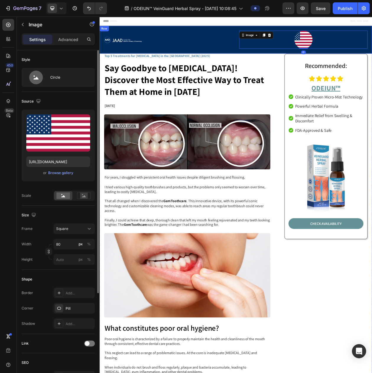
click at [259, 63] on div "Image Image 0 Row Row" at bounding box center [277, 47] width 355 height 36
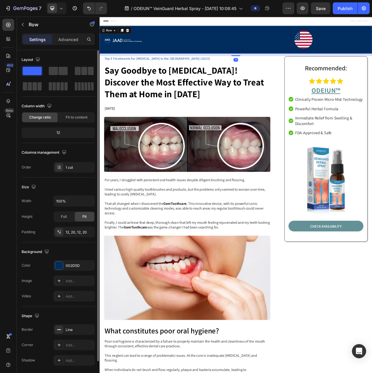
drag, startPoint x: 272, startPoint y: 64, endPoint x: 272, endPoint y: 68, distance: 3.3
click at [272, 68] on div at bounding box center [277, 67] width 12 height 1
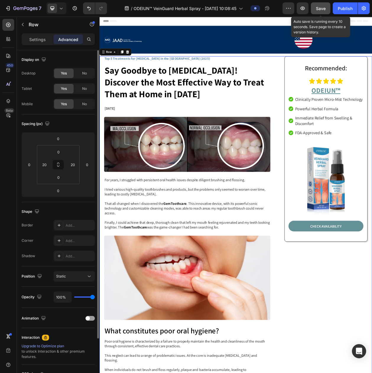
click at [321, 13] on button "Save" at bounding box center [321, 8] width 20 height 12
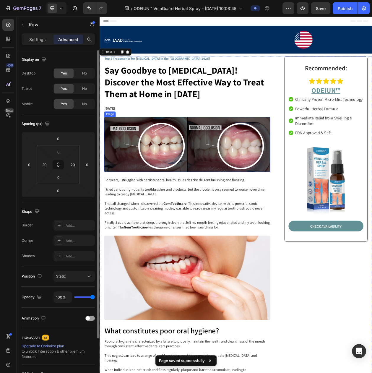
click at [200, 153] on img at bounding box center [214, 183] width 217 height 72
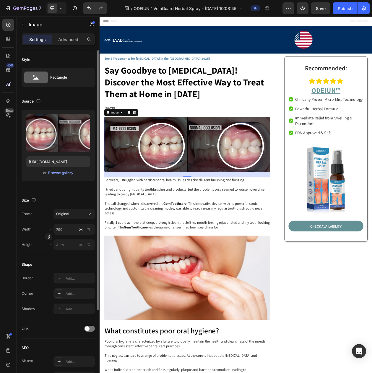
drag, startPoint x: 84, startPoint y: 119, endPoint x: 85, endPoint y: 98, distance: 21.0
click at [85, 339] on div "Source Upload Image https://cdn.shopify.com/s/files/1/0797/8575/4920/files/gemp…" at bounding box center [58, 363] width 73 height 49
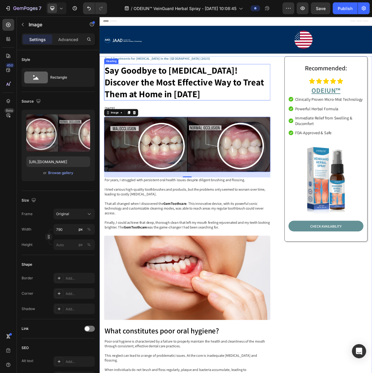
click at [141, 125] on h1 "Say Goodbye to [MEDICAL_DATA]! Discover the Most Effective Way to Treat Them at…" at bounding box center [214, 101] width 217 height 47
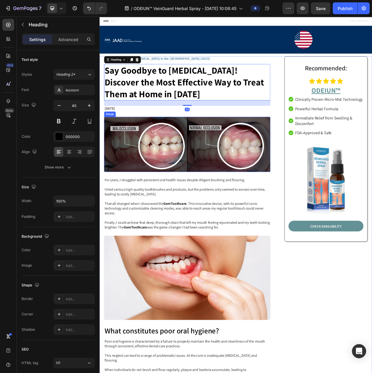
click at [158, 182] on img at bounding box center [214, 183] width 217 height 72
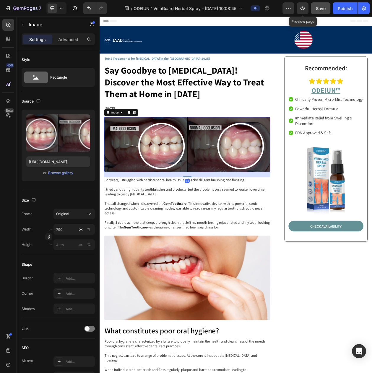
click at [319, 9] on span "Save" at bounding box center [321, 8] width 10 height 5
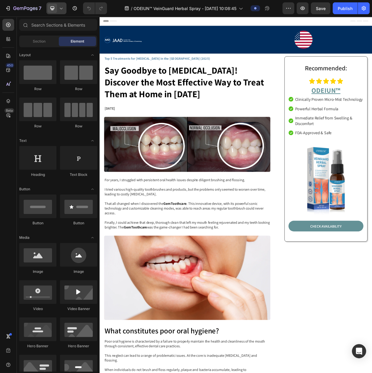
click at [60, 12] on div at bounding box center [56, 8] width 20 height 12
click at [65, 38] on span "Mobile" at bounding box center [64, 40] width 11 height 6
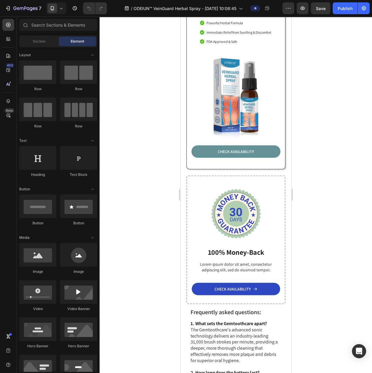
scroll to position [1368, 0]
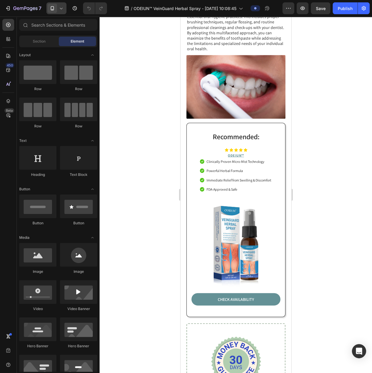
click at [57, 9] on span at bounding box center [52, 8] width 9 height 9
click at [60, 20] on span "Desktop" at bounding box center [66, 21] width 14 height 6
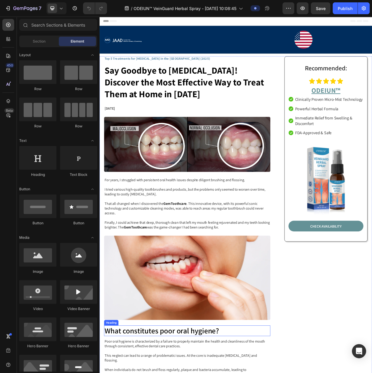
click at [223, 163] on img at bounding box center [214, 183] width 217 height 72
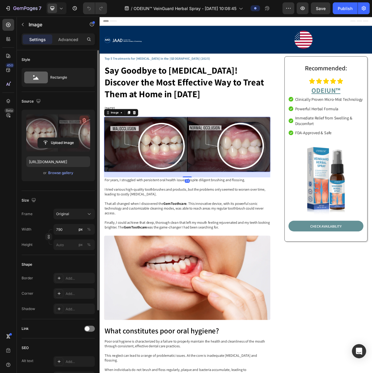
click at [82, 120] on icon "button" at bounding box center [84, 120] width 6 height 6
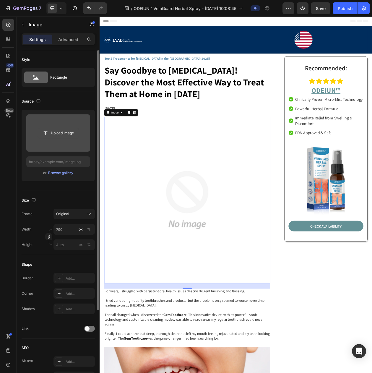
click at [49, 130] on input "file" at bounding box center [58, 133] width 41 height 10
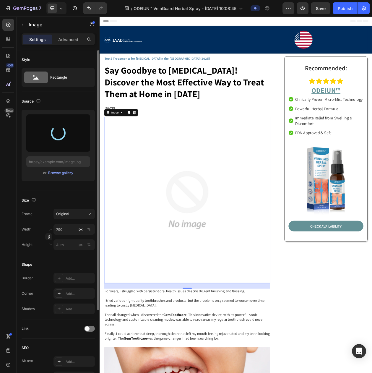
type input "https://cdn.shopify.com/s/files/1/0797/8575/4920/files/gempages_493620733700736…"
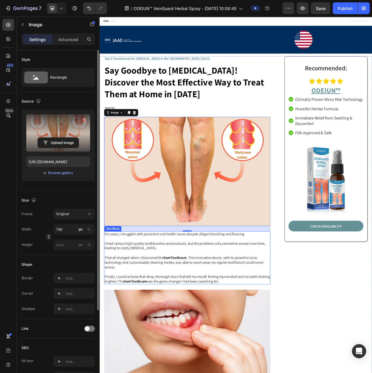
click at [168, 314] on p "For years, I struggled with persistent oral health issues despite diligent brus…" at bounding box center [213, 331] width 215 height 68
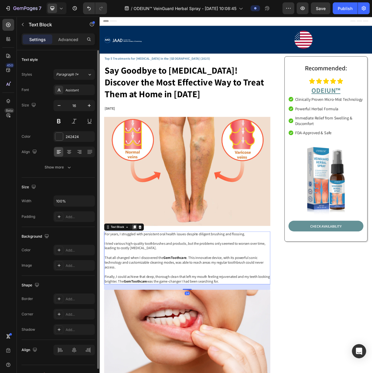
click at [146, 290] on icon at bounding box center [145, 291] width 3 height 4
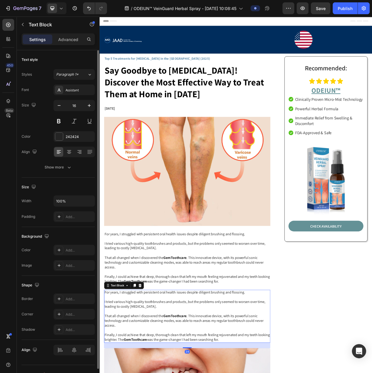
click at [143, 299] on p "For years, I struggled with persistent oral health issues despite diligent brus…" at bounding box center [213, 331] width 215 height 68
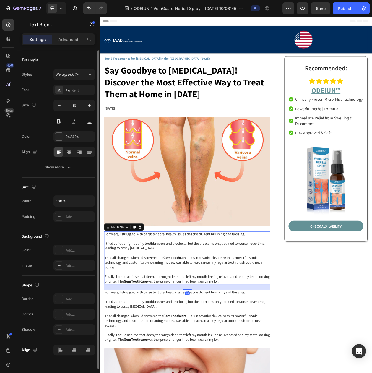
click at [139, 299] on p "For years, I struggled with persistent oral health issues despite diligent brus…" at bounding box center [213, 331] width 215 height 68
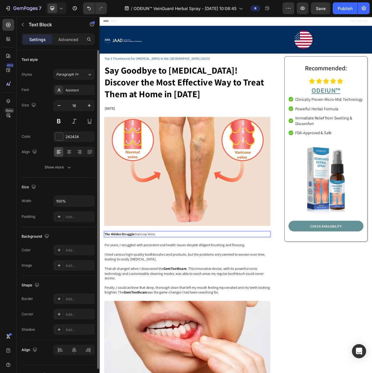
click at [182, 297] on p "The Hidden Struggle: Varicose Veins" at bounding box center [213, 300] width 215 height 6
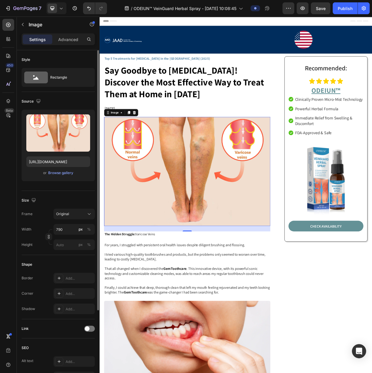
click at [180, 272] on img at bounding box center [214, 218] width 217 height 142
click at [152, 298] on span "The Hidden Struggle: Varicose Veins" at bounding box center [139, 300] width 66 height 6
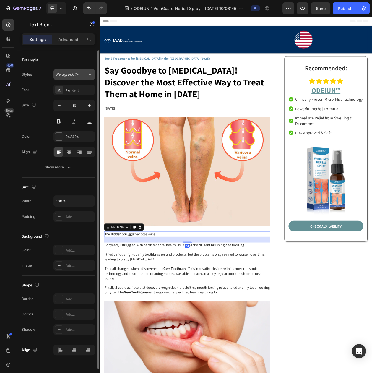
click at [75, 77] on span "Paragraph 1*" at bounding box center [67, 74] width 22 height 5
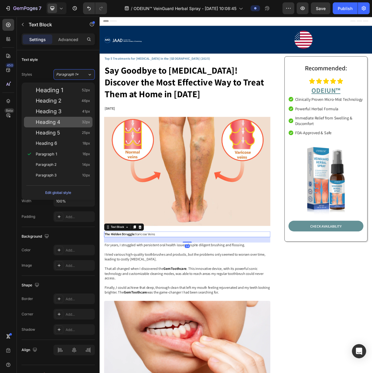
click at [72, 120] on div "Heading 4 32px" at bounding box center [63, 122] width 54 height 6
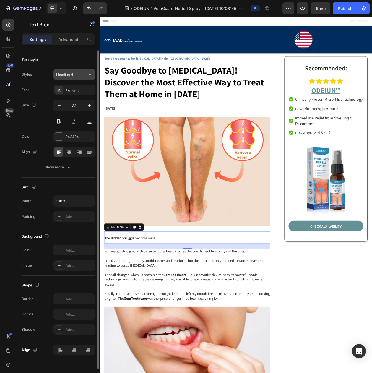
click at [82, 75] on div "Heading 4" at bounding box center [71, 74] width 31 height 5
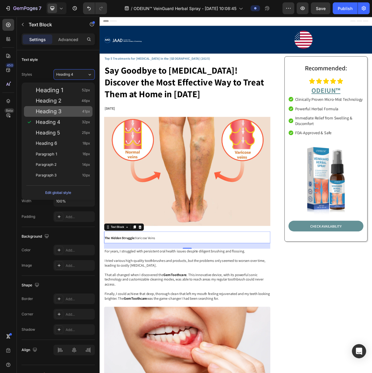
click at [76, 111] on div "Heading 3 41px" at bounding box center [63, 112] width 54 height 6
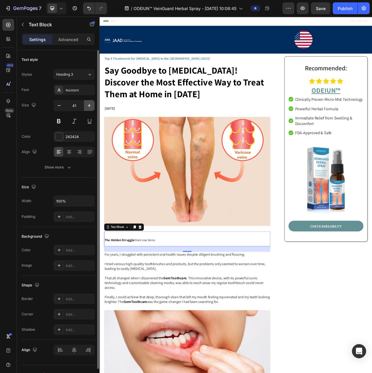
click at [86, 109] on icon "button" at bounding box center [89, 106] width 6 height 6
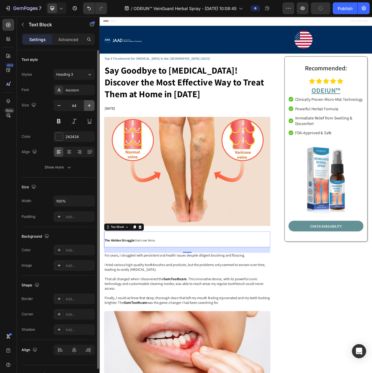
click at [86, 109] on icon "button" at bounding box center [89, 106] width 6 height 6
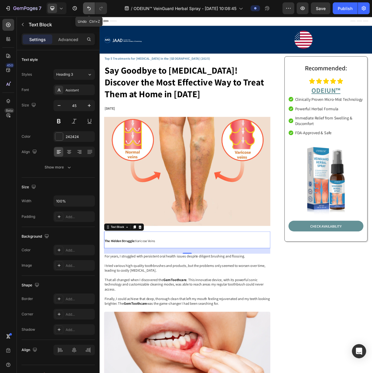
click at [91, 11] on button "Undo/Redo" at bounding box center [89, 8] width 12 height 12
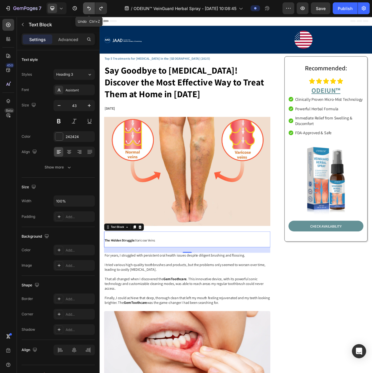
click at [91, 11] on button "Undo/Redo" at bounding box center [89, 8] width 12 height 12
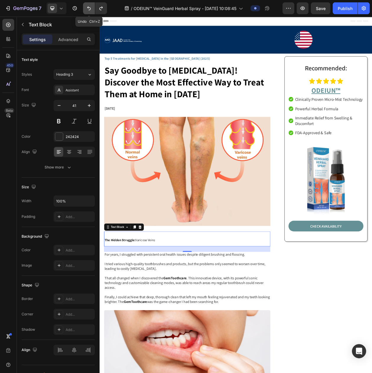
click at [91, 11] on button "Undo/Redo" at bounding box center [89, 8] width 12 height 12
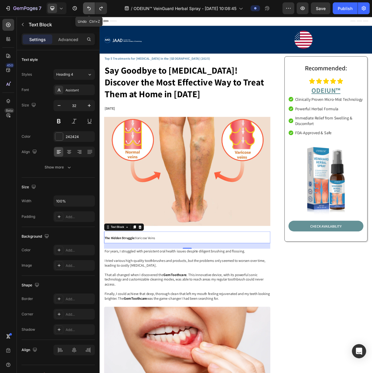
click at [91, 11] on button "Undo/Redo" at bounding box center [89, 8] width 12 height 12
type input "16"
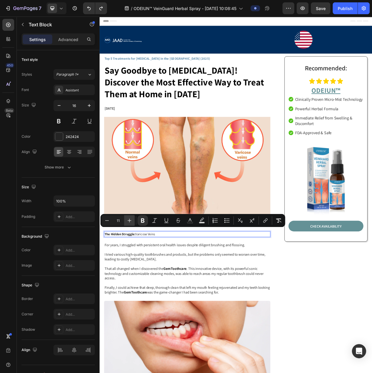
click at [132, 221] on icon "Editor contextual toolbar" at bounding box center [130, 221] width 6 height 6
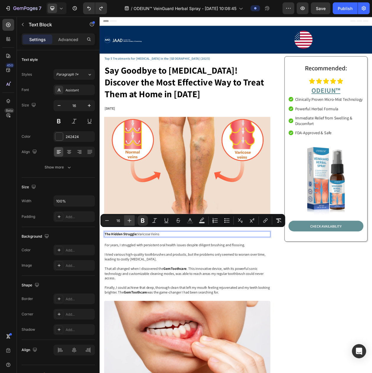
click at [132, 221] on icon "Editor contextual toolbar" at bounding box center [130, 221] width 6 height 6
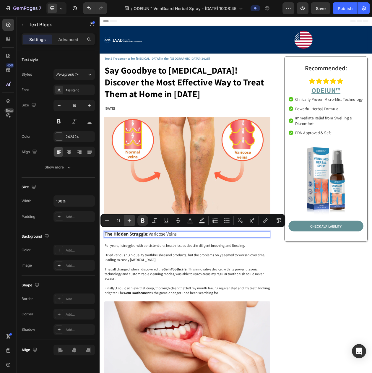
click at [132, 221] on icon "Editor contextual toolbar" at bounding box center [130, 221] width 6 height 6
type input "24"
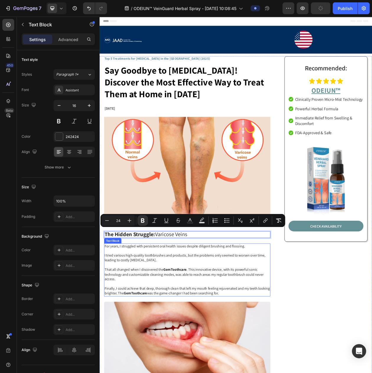
click at [157, 324] on p "For years, I struggled with persistent oral health issues despite diligent brus…" at bounding box center [213, 347] width 215 height 68
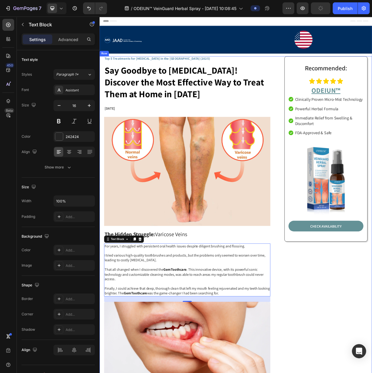
click at [198, 325] on p "For years, I struggled with persistent oral health issues despite diligent brus…" at bounding box center [213, 347] width 215 height 68
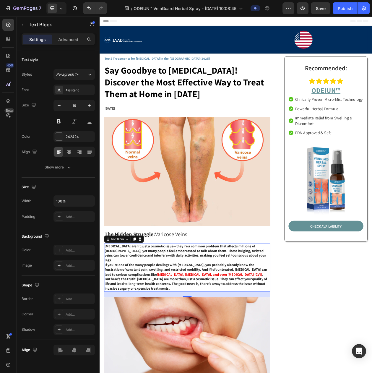
click at [311, 325] on p "[MEDICAL_DATA] aren’t just a cosmetic issue—they’re a common problem that affec…" at bounding box center [213, 325] width 215 height 25
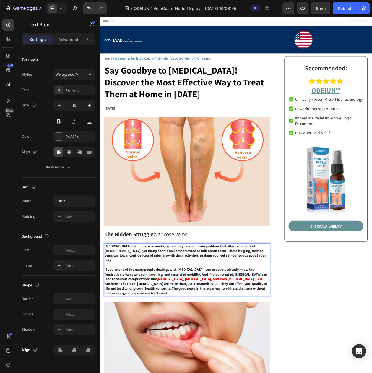
click at [314, 348] on p "If you're one of the many people dealings with varicose veins, you probably alr…" at bounding box center [213, 352] width 215 height 18
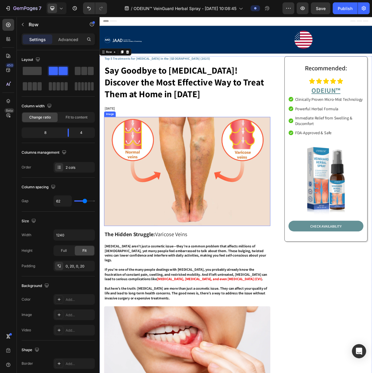
scroll to position [74, 0]
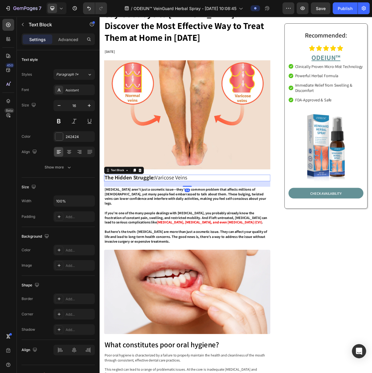
click at [220, 225] on p "The Hidden Struggle: Varicose Veins" at bounding box center [213, 226] width 215 height 7
click at [143, 215] on icon at bounding box center [145, 217] width 5 height 5
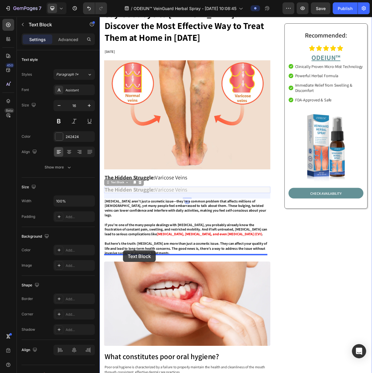
drag, startPoint x: 125, startPoint y: 232, endPoint x: 131, endPoint y: 320, distance: 88.1
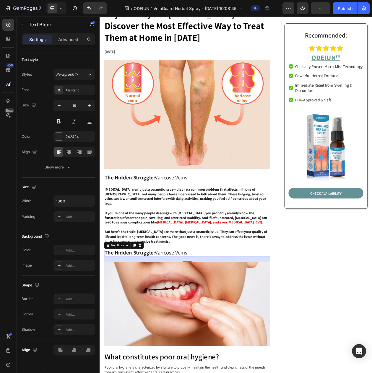
click at [210, 319] on span "The Hidden Struggle: Varicose Veins" at bounding box center [160, 323] width 108 height 9
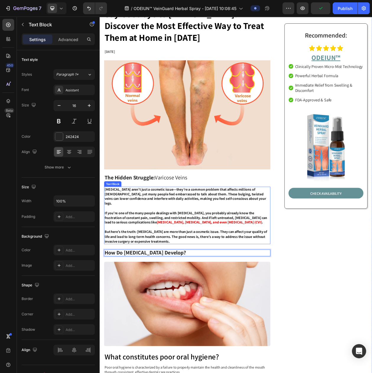
click at [232, 299] on p "But here’s the truth: [MEDICAL_DATA] are more than just a cosmetic issue. They …" at bounding box center [213, 303] width 215 height 18
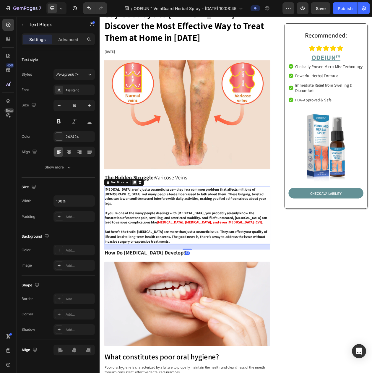
click at [143, 229] on div at bounding box center [145, 232] width 7 height 7
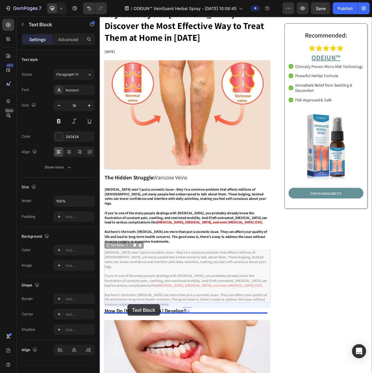
drag, startPoint x: 119, startPoint y: 304, endPoint x: 136, endPoint y: 391, distance: 89.1
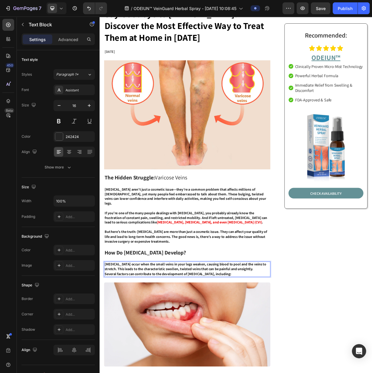
click at [309, 337] on p "[MEDICAL_DATA] occur when the small veins in your legs weaken, causing blood to…" at bounding box center [213, 343] width 215 height 12
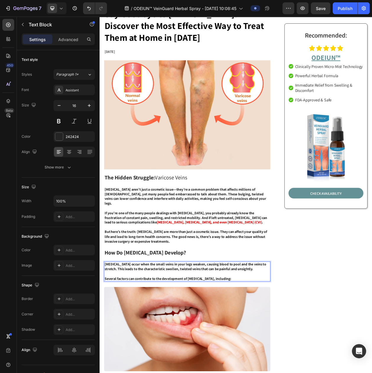
click at [298, 355] on p "Several factors can contribute to the development of [MEDICAL_DATA], including:" at bounding box center [213, 358] width 215 height 6
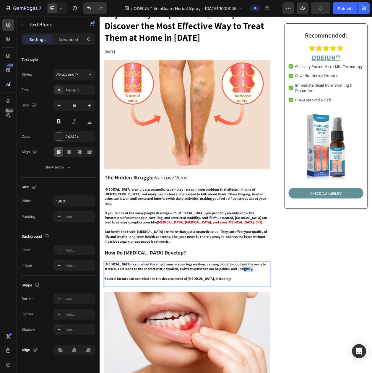
drag, startPoint x: 285, startPoint y: 340, endPoint x: 292, endPoint y: 337, distance: 7.3
click at [292, 337] on div "Varicose veins occur when the small veins in your legs weaken, causing blood to…" at bounding box center [214, 352] width 217 height 32
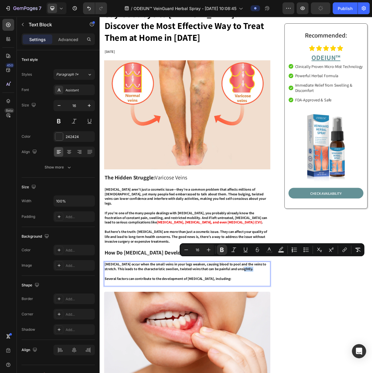
click at [287, 349] on p "Rich Text Editor. Editing area: main" at bounding box center [213, 352] width 215 height 6
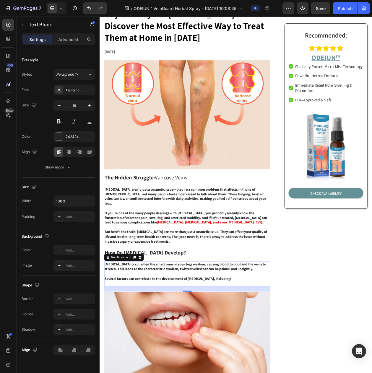
click at [154, 361] on p "Rich Text Editor. Editing area: main" at bounding box center [213, 364] width 215 height 6
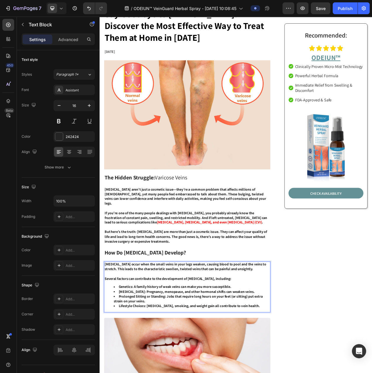
click at [156, 352] on div "Varicose veins occur when the small veins in your legs weaken, causing blood to…" at bounding box center [214, 369] width 217 height 66
click at [172, 355] on strong "Several factors can contribute to the development of [MEDICAL_DATA], including:" at bounding box center [188, 358] width 165 height 6
drag, startPoint x: 143, startPoint y: 388, endPoint x: 104, endPoint y: 359, distance: 48.7
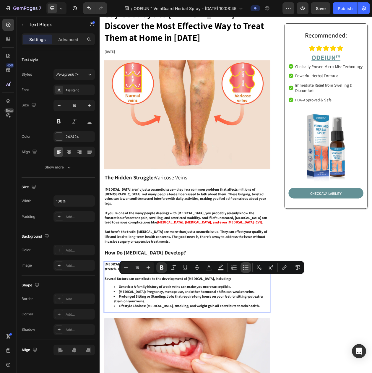
click at [245, 268] on icon "Editor contextual toolbar" at bounding box center [246, 268] width 6 height 6
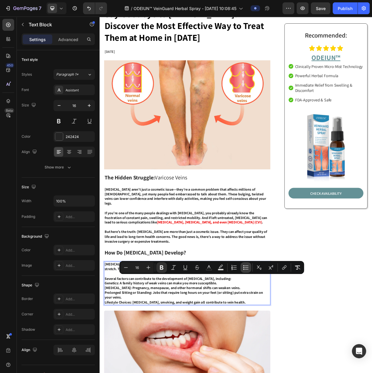
click at [245, 268] on icon "Editor contextual toolbar" at bounding box center [246, 268] width 6 height 6
type input "16"
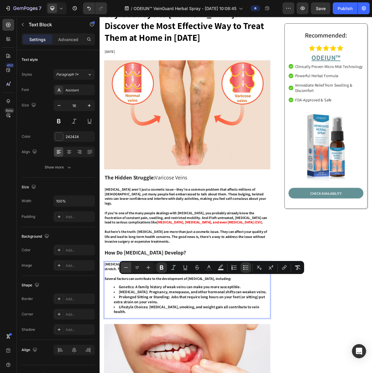
click at [126, 267] on icon "Editor contextual toolbar" at bounding box center [126, 268] width 6 height 6
type input "16"
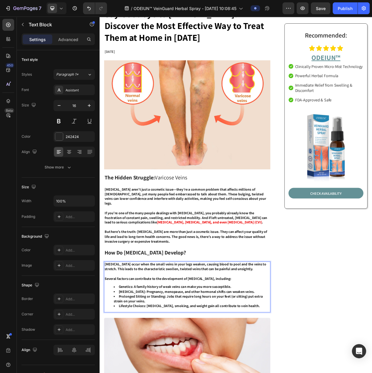
drag, startPoint x: 145, startPoint y: 390, endPoint x: 111, endPoint y: 360, distance: 45.3
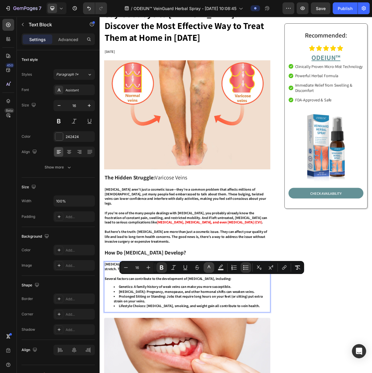
click at [207, 265] on icon "Editor contextual toolbar" at bounding box center [209, 268] width 6 height 6
type input "242424"
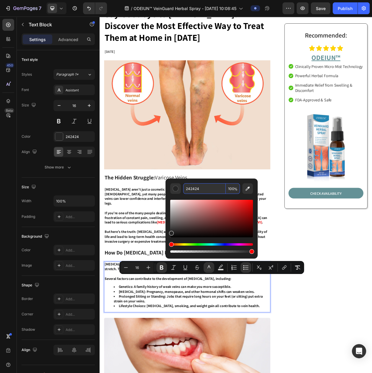
click at [196, 191] on input "242424" at bounding box center [204, 188] width 43 height 11
paste input "#F4A522"
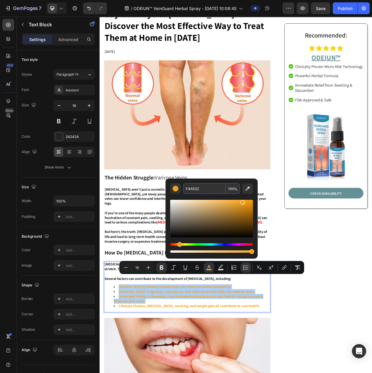
click at [198, 187] on input "F4A522" at bounding box center [204, 188] width 43 height 11
type input "242424"
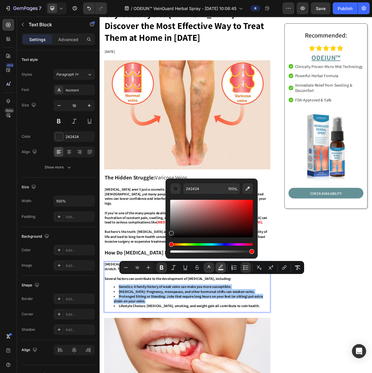
click at [220, 269] on rect "Editor contextual toolbar" at bounding box center [221, 269] width 6 height 1
type input "000000"
type input "77"
click at [197, 192] on input "000000" at bounding box center [204, 188] width 43 height 11
paste input "#F4A522"
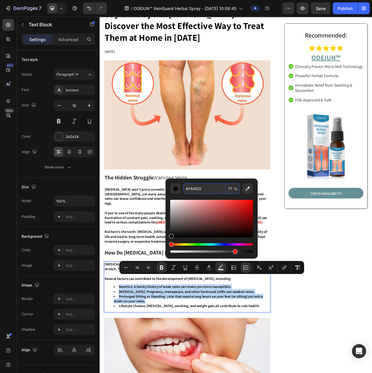
type input "F4A522"
type input "100"
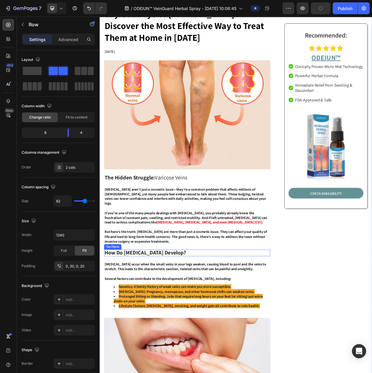
click at [177, 319] on strong "How Do [MEDICAL_DATA] Develop?" at bounding box center [159, 323] width 106 height 9
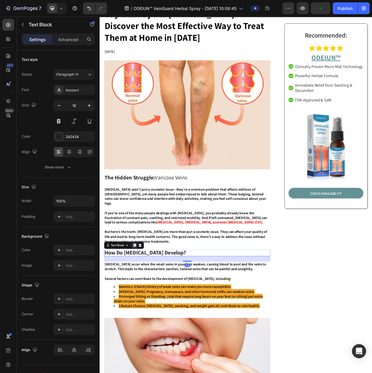
click at [145, 313] on icon at bounding box center [145, 315] width 3 height 4
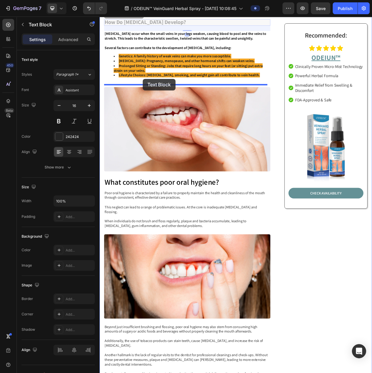
drag, startPoint x: 126, startPoint y: 320, endPoint x: 156, endPoint y: 98, distance: 224.4
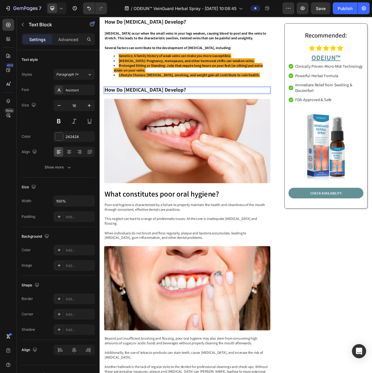
click at [149, 108] on strong "How Do [MEDICAL_DATA] Develop?" at bounding box center [159, 111] width 106 height 9
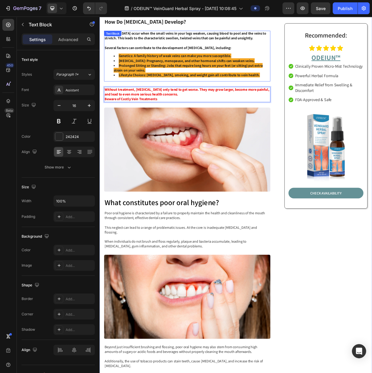
click at [179, 90] on li "Lifestyle Choices: [MEDICAL_DATA], smoking, and weight gain all contribute to v…" at bounding box center [219, 93] width 203 height 6
click at [235, 121] on p "Beware of Costly Vein Treatments" at bounding box center [213, 124] width 215 height 6
drag, startPoint x: 180, startPoint y: 119, endPoint x: 198, endPoint y: 112, distance: 18.7
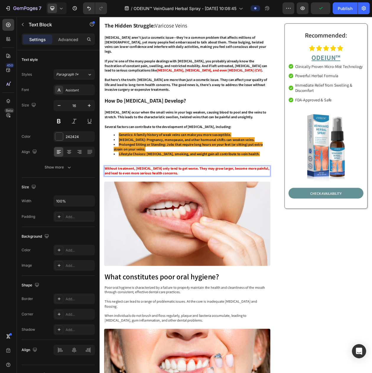
scroll to position [264, 0]
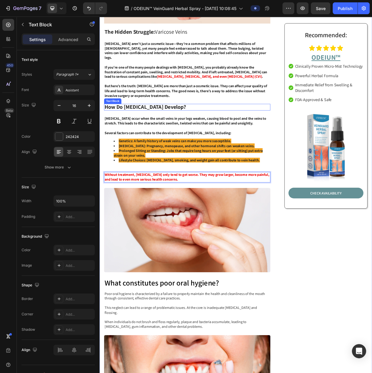
click at [144, 129] on strong "How Do [MEDICAL_DATA] Develop?" at bounding box center [159, 133] width 106 height 9
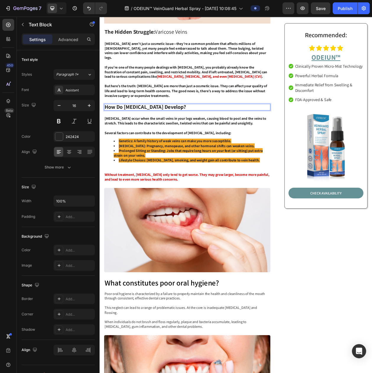
click at [145, 129] on strong "How Do [MEDICAL_DATA] Develop?" at bounding box center [159, 133] width 106 height 9
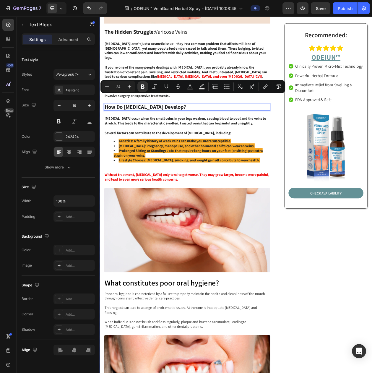
click at [150, 226] on strong "Without treatment, [MEDICAL_DATA] only tend to get worse. They may grow larger,…" at bounding box center [213, 225] width 215 height 12
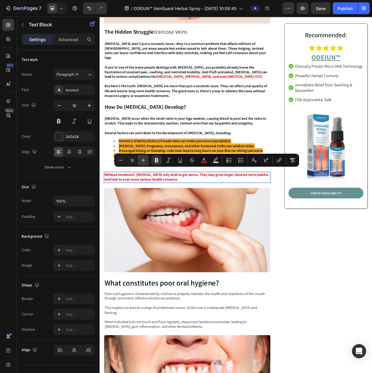
click at [141, 162] on icon "Editor contextual toolbar" at bounding box center [143, 160] width 6 height 6
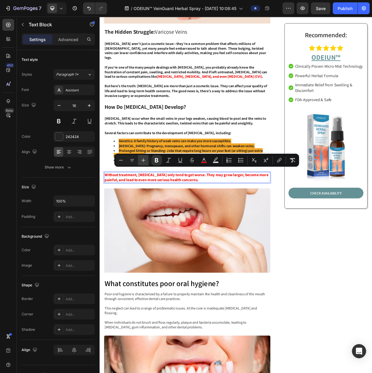
click at [141, 162] on icon "Editor contextual toolbar" at bounding box center [143, 160] width 6 height 6
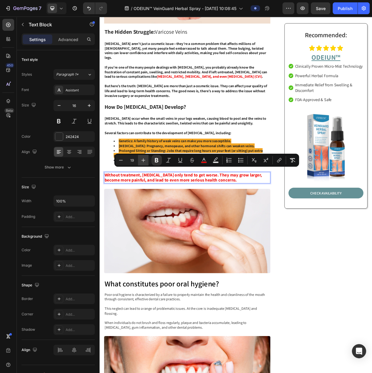
click at [141, 162] on icon "Editor contextual toolbar" at bounding box center [143, 160] width 6 height 6
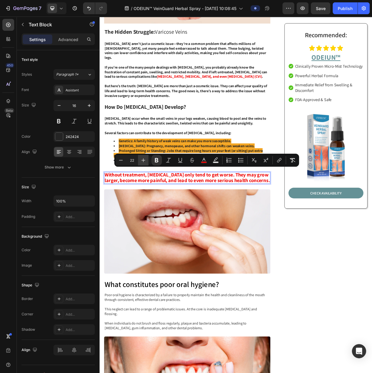
click at [141, 162] on icon "Editor contextual toolbar" at bounding box center [143, 160] width 6 height 6
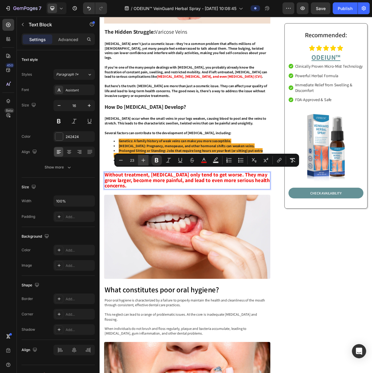
click at [141, 162] on icon "Editor contextual toolbar" at bounding box center [143, 160] width 6 height 6
type input "24"
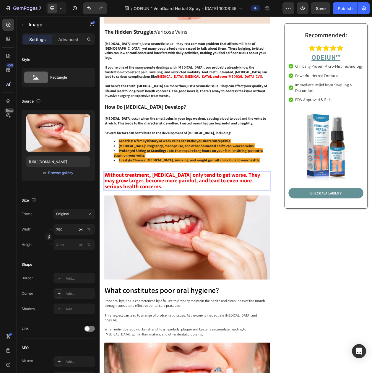
click at [209, 278] on img at bounding box center [214, 305] width 217 height 110
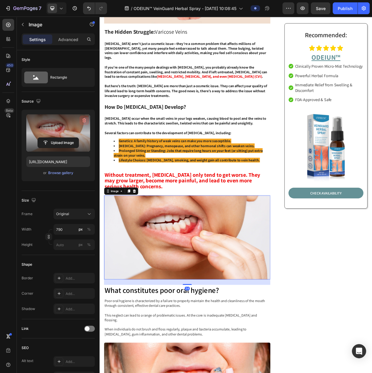
click at [83, 119] on icon "button" at bounding box center [85, 120] width 4 height 4
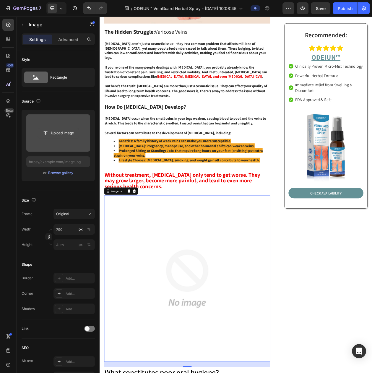
click at [63, 131] on input "file" at bounding box center [58, 133] width 41 height 10
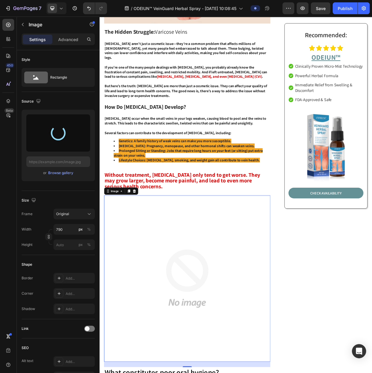
type input "https://cdn.shopify.com/s/files/1/0797/8575/4920/files/gempages_493620733700736…"
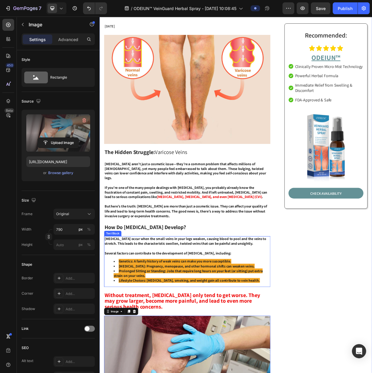
scroll to position [79, 0]
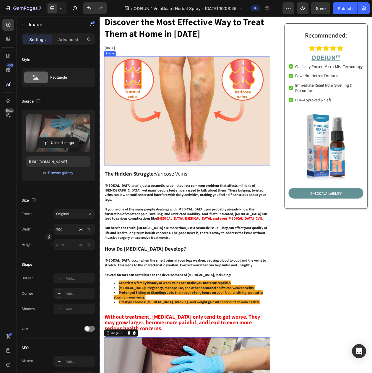
click at [279, 130] on img at bounding box center [214, 140] width 217 height 142
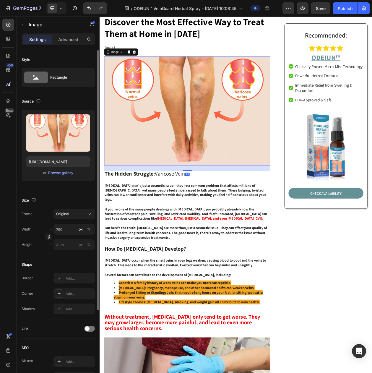
scroll to position [104, 0]
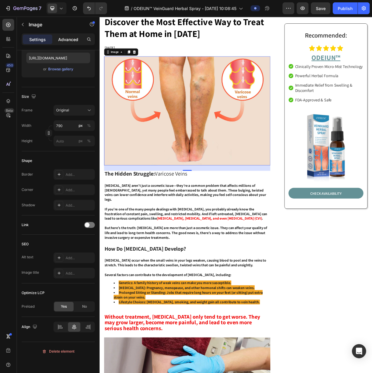
click at [71, 40] on p "Advanced" at bounding box center [68, 39] width 20 height 6
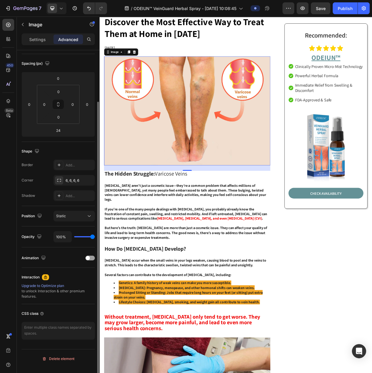
scroll to position [60, 0]
click at [66, 168] on div "Add..." at bounding box center [80, 165] width 28 height 5
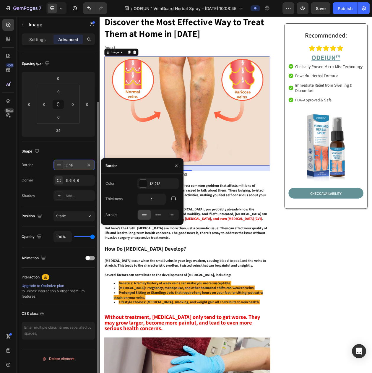
click at [289, 198] on img at bounding box center [214, 140] width 216 height 142
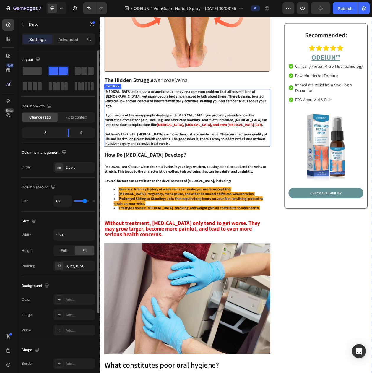
scroll to position [300, 0]
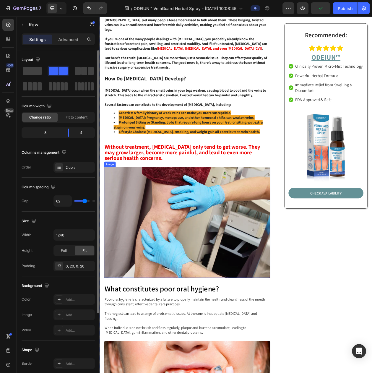
click at [272, 287] on img at bounding box center [214, 285] width 217 height 144
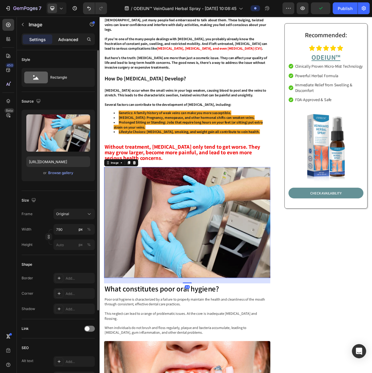
click at [67, 40] on p "Advanced" at bounding box center [68, 39] width 20 height 6
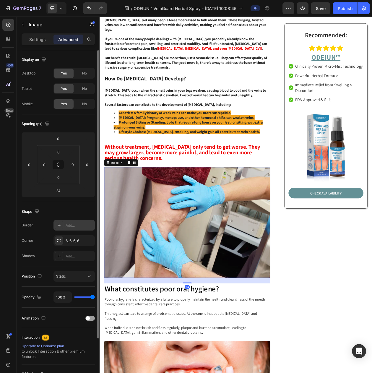
click at [84, 223] on div "Add..." at bounding box center [74, 225] width 41 height 11
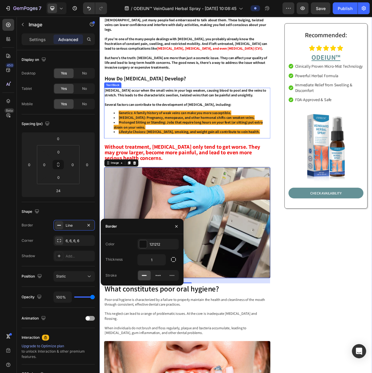
click at [250, 139] on strong "Genetics: A family history of weak veins can make you more susceptible." at bounding box center [198, 142] width 147 height 6
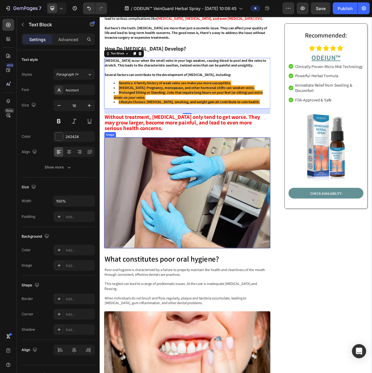
scroll to position [337, 0]
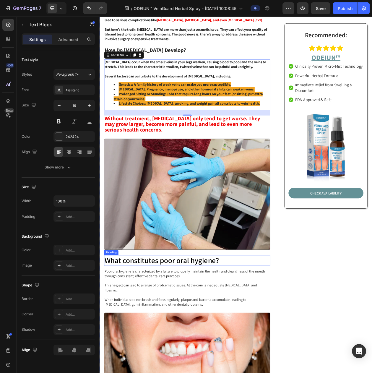
click at [230, 327] on h3 "What constitutes poor oral hygiene?" at bounding box center [214, 334] width 217 height 14
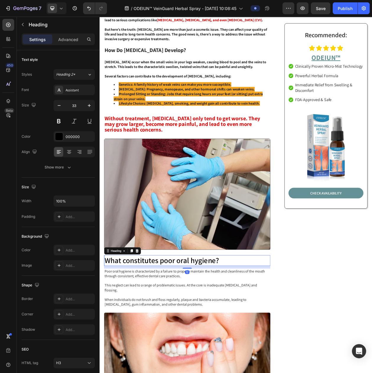
click at [204, 327] on h3 "What constitutes poor oral hygiene?" at bounding box center [214, 334] width 217 height 14
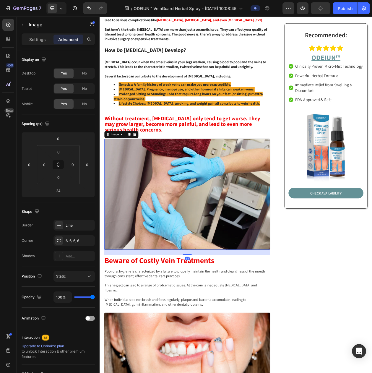
click at [249, 278] on img at bounding box center [214, 248] width 216 height 144
click at [201, 359] on p "Poor oral hygiene is characterized by a failure to properly maintain the health…" at bounding box center [213, 369] width 215 height 49
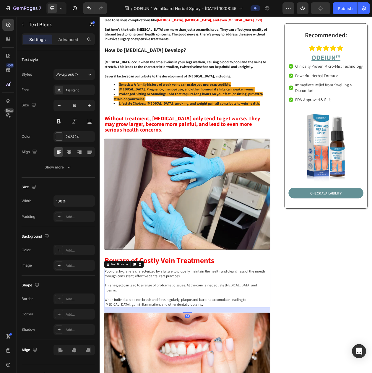
click at [201, 359] on p "Poor oral hygiene is characterized by a failure to properly maintain the health…" at bounding box center [213, 369] width 215 height 49
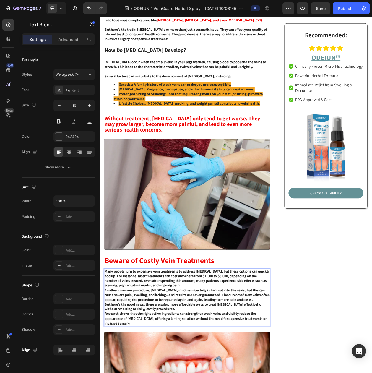
click at [214, 370] on strong "Another common procedure, [MEDICAL_DATA], involves injecting a chemical into th…" at bounding box center [213, 379] width 215 height 19
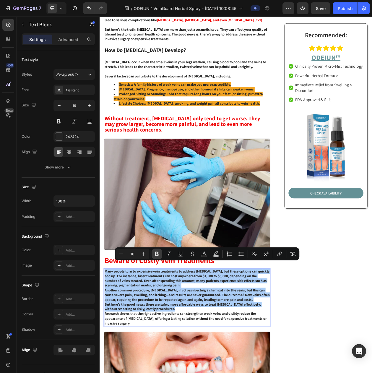
click at [154, 256] on button "Bold" at bounding box center [157, 254] width 11 height 11
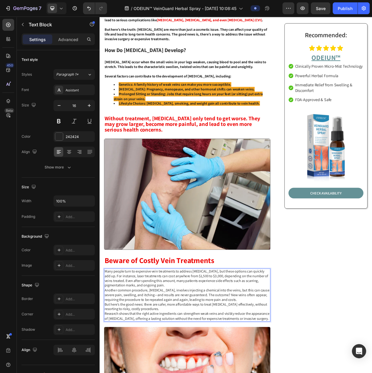
click at [226, 373] on p "Another common procedure, [MEDICAL_DATA], involves injecting a chemical into th…" at bounding box center [213, 379] width 215 height 18
click at [203, 359] on p "Many people turn to expensive vein treatments to address varicose veins, but th…" at bounding box center [213, 357] width 215 height 25
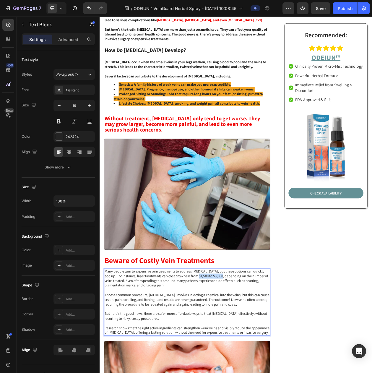
drag, startPoint x: 219, startPoint y: 348, endPoint x: 251, endPoint y: 346, distance: 31.7
click at [251, 346] on p "Many people turn to expensive vein treatments to address varicose veins, but th…" at bounding box center [213, 357] width 215 height 25
click at [265, 241] on img at bounding box center [214, 248] width 216 height 144
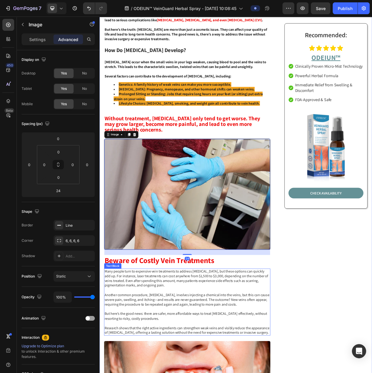
click at [240, 345] on p "Many people turn to expensive vein treatments to address varicose veins, but th…" at bounding box center [213, 357] width 215 height 25
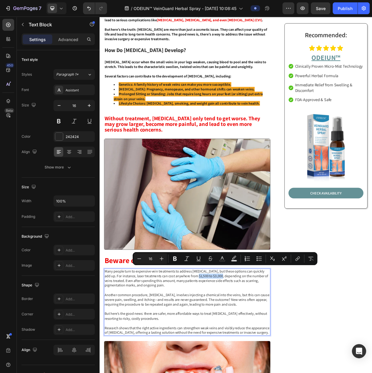
drag, startPoint x: 219, startPoint y: 346, endPoint x: 250, endPoint y: 346, distance: 30.8
click at [173, 259] on icon "Editor contextual toolbar" at bounding box center [175, 259] width 6 height 6
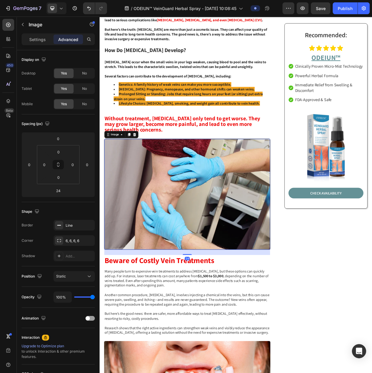
click at [228, 272] on img at bounding box center [214, 248] width 216 height 144
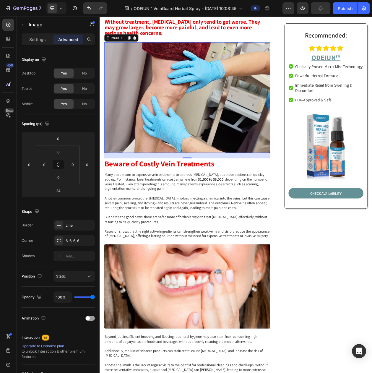
scroll to position [485, 0]
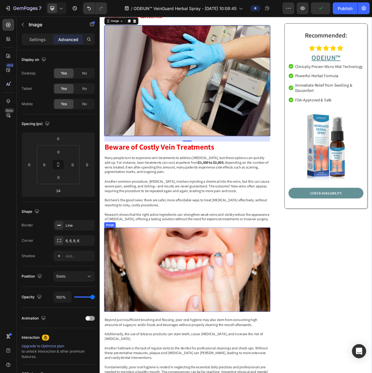
click at [177, 336] on img at bounding box center [214, 346] width 217 height 110
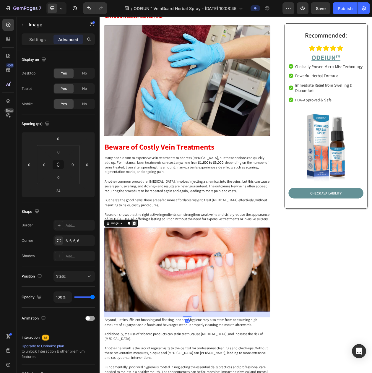
click at [144, 283] on icon at bounding box center [145, 285] width 5 height 5
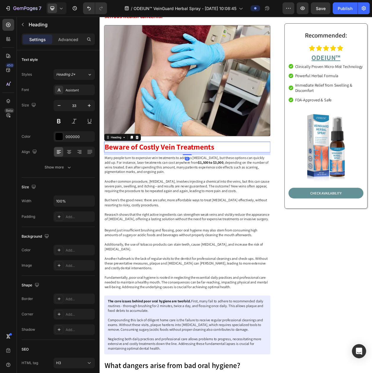
click at [185, 183] on strong "Beware of Costly Vein Treatments" at bounding box center [177, 186] width 143 height 13
click at [138, 170] on div at bounding box center [141, 173] width 7 height 7
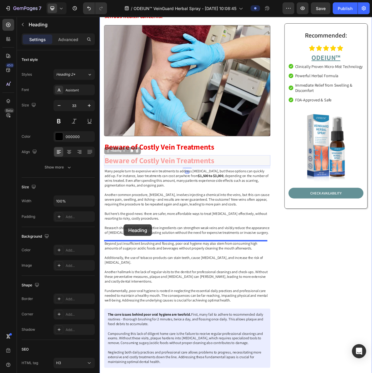
drag, startPoint x: 121, startPoint y: 197, endPoint x: 131, endPoint y: 287, distance: 90.4
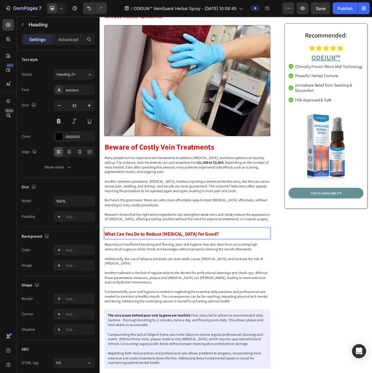
click at [235, 294] on p "What Can You Do to Reduce [MEDICAL_DATA] for Good?" at bounding box center [213, 299] width 215 height 14
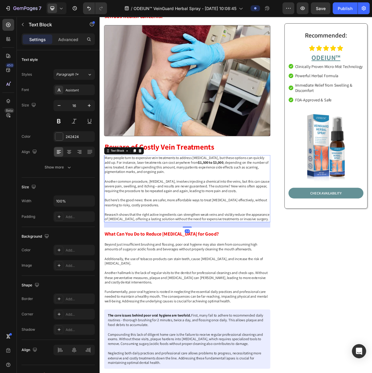
click at [225, 253] on p "But here’s the good news: there are safer, more affordable ways to treat [MEDIC…" at bounding box center [213, 259] width 215 height 12
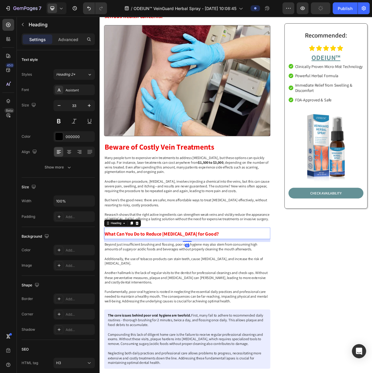
click at [190, 296] on strong "What Can You Do to Reduce [MEDICAL_DATA] for Good?" at bounding box center [180, 299] width 149 height 8
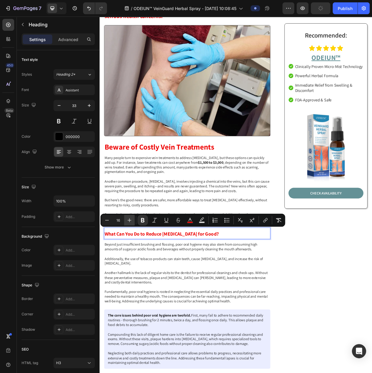
click at [130, 222] on icon "Editor contextual toolbar" at bounding box center [130, 220] width 6 height 6
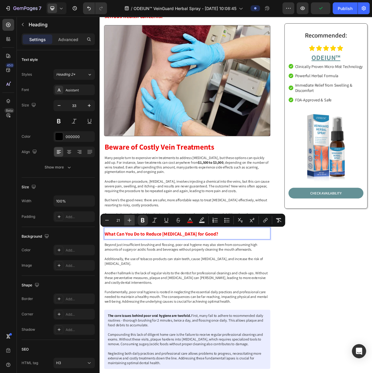
click at [130, 222] on icon "Editor contextual toolbar" at bounding box center [130, 220] width 6 height 6
type input "24"
click at [190, 219] on icon "Editor contextual toolbar" at bounding box center [190, 219] width 3 height 3
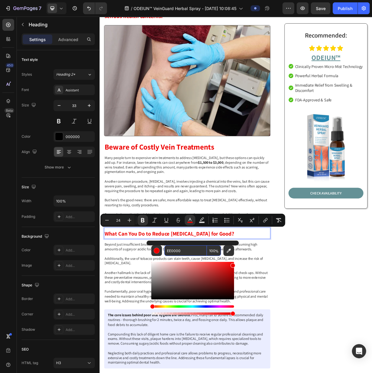
click at [187, 252] on input "EE0000" at bounding box center [185, 250] width 43 height 11
type input "242424"
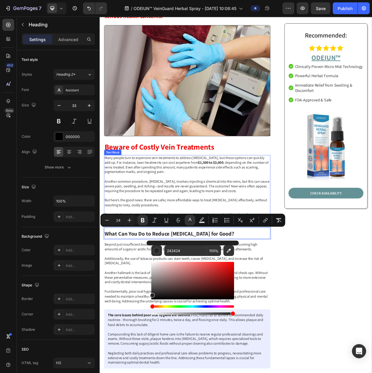
click at [243, 253] on p "But here’s the good news: there are safer, more affordable ways to treat [MEDIC…" at bounding box center [213, 259] width 215 height 12
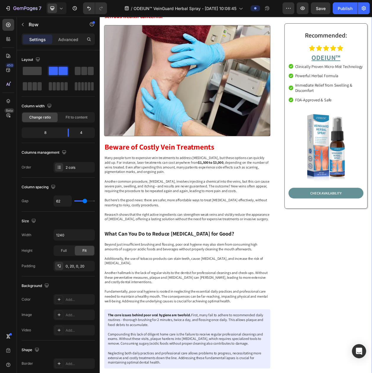
click at [166, 222] on p "Rich Text Editor. Editing area: main" at bounding box center [213, 225] width 215 height 6
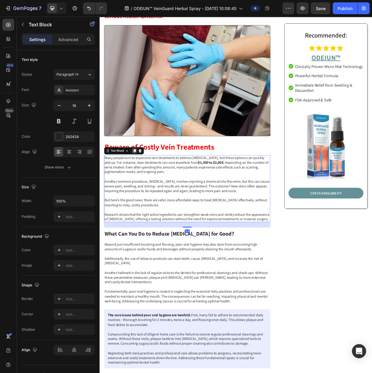
click at [143, 189] on icon at bounding box center [145, 191] width 5 height 5
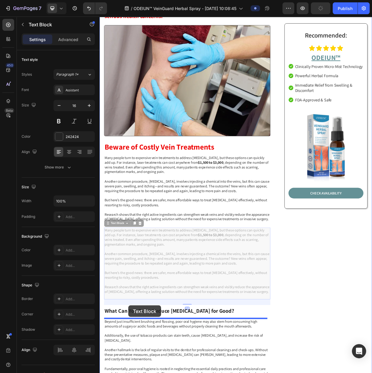
drag, startPoint x: 121, startPoint y: 285, endPoint x: 137, endPoint y: 394, distance: 110.3
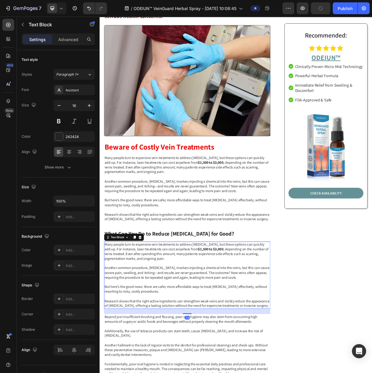
scroll to position [496, 0]
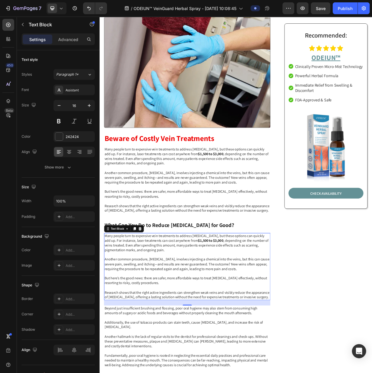
click at [231, 313] on p "Many people turn to expensive vein treatments to address varicose veins, but th…" at bounding box center [213, 311] width 215 height 25
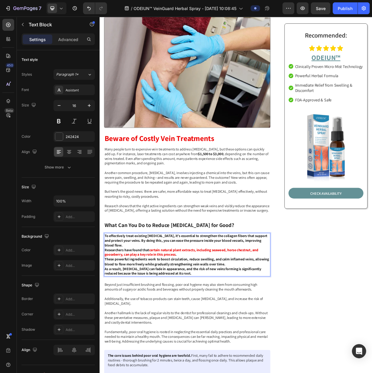
click at [180, 314] on p "To effectively treat existing [MEDICAL_DATA], it's essential to strengthen the …" at bounding box center [213, 308] width 215 height 18
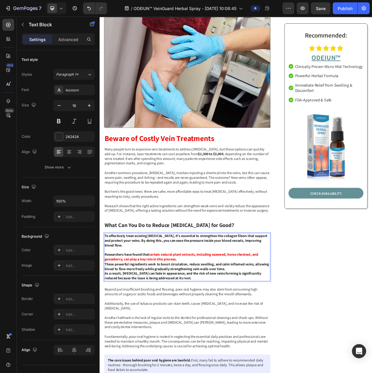
click at [211, 332] on p "Researchers have found that certain natural plant extracts, including seaweed, …" at bounding box center [213, 330] width 215 height 12
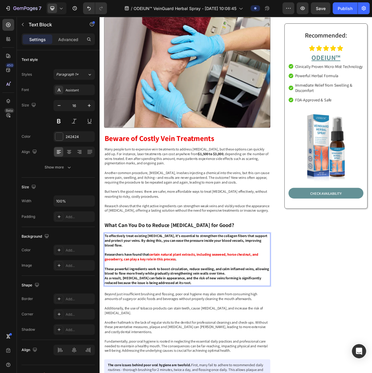
click at [289, 352] on p "These powerful ingredients work to boost circulation, reduce swelling, and calm…" at bounding box center [213, 348] width 215 height 12
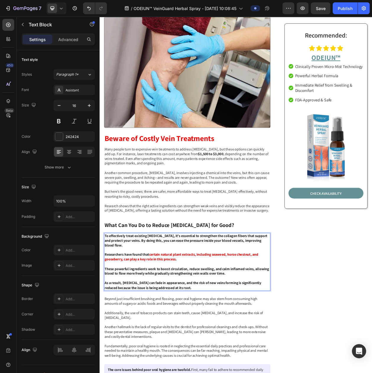
click at [243, 369] on p "As a result, [MEDICAL_DATA] can fade in appearance, and the risk of new veins f…" at bounding box center [213, 367] width 215 height 12
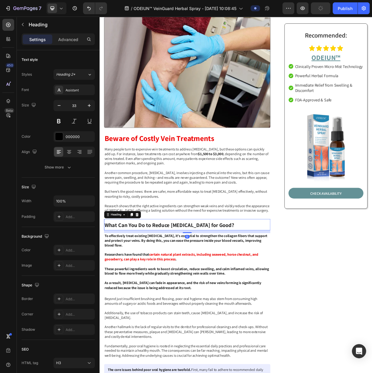
click at [233, 280] on h3 "⁠⁠⁠⁠⁠⁠⁠ What Can You Do to Reduce Varicose Veins for Good?" at bounding box center [214, 287] width 217 height 15
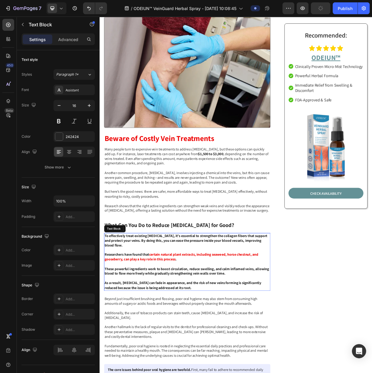
click at [200, 328] on strong "certain natural plant extracts, including seaweed, horse chestnut, and gooseber…" at bounding box center [206, 330] width 200 height 12
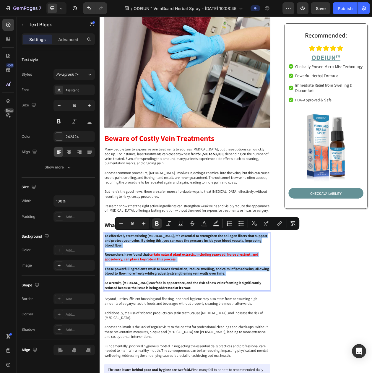
click at [150, 221] on span "Editor contextual toolbar" at bounding box center [150, 223] width 0 height 8
click at [153, 222] on button "Bold" at bounding box center [157, 223] width 11 height 11
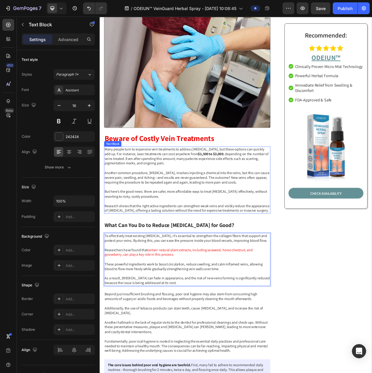
click at [199, 242] on p "But here’s the good news: there are safer, more affordable ways to treat [MEDIC…" at bounding box center [213, 248] width 215 height 12
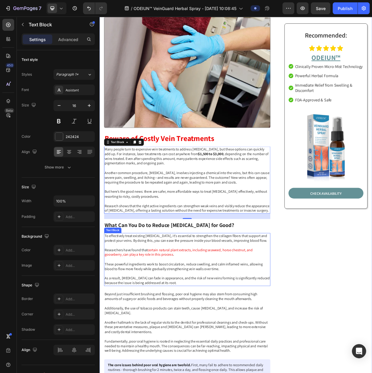
click at [145, 315] on p "Rich Text Editor. Editing area: main" at bounding box center [213, 315] width 215 height 6
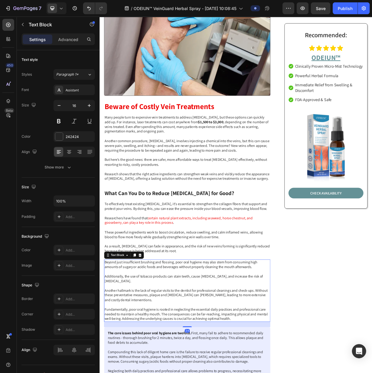
scroll to position [570, 0]
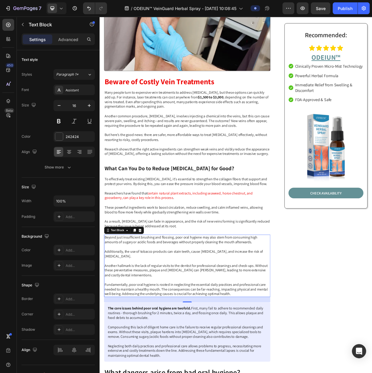
click at [161, 326] on p "Beyond just insufficient brushing and flossing, poor oral hygiene may also stem…" at bounding box center [213, 341] width 215 height 80
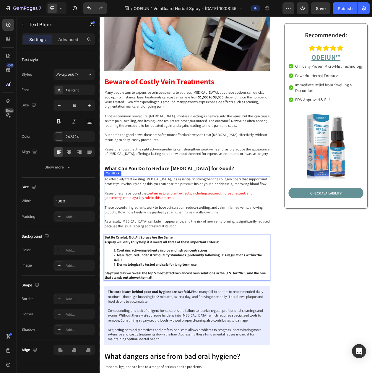
click at [193, 281] on p "As a result, [MEDICAL_DATA] can fade in appearance, and the risk of new veins f…" at bounding box center [213, 287] width 215 height 12
click at [188, 338] on strong "Dermatologically tested and safe for long-term use" at bounding box center [174, 340] width 104 height 6
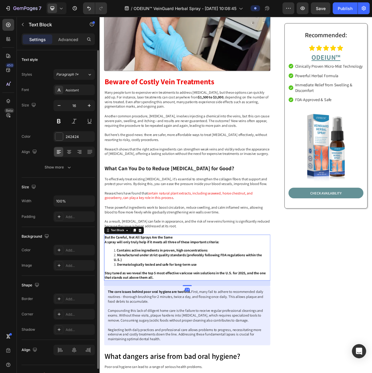
click at [73, 262] on div "The changes might be hidden by the video. Color Add... Image Add..." at bounding box center [58, 258] width 73 height 26
click at [75, 253] on div "Add..." at bounding box center [80, 250] width 28 height 5
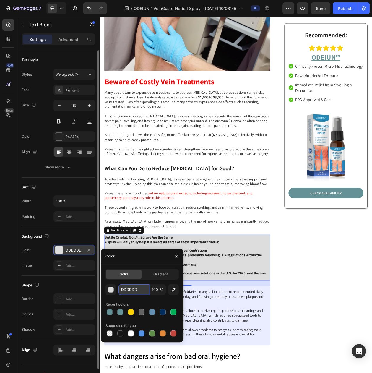
paste input "#F2FFFB"
type input "#F2FFFB"
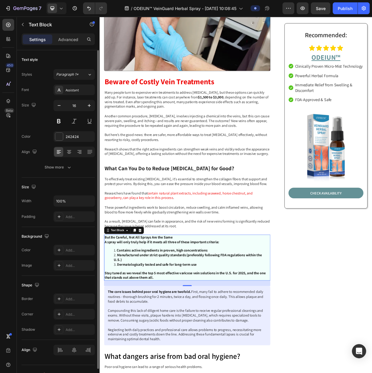
click at [229, 254] on p "Researchers have found that certain natural plant extracts, including seaweed, …" at bounding box center [213, 250] width 215 height 12
drag, startPoint x: 202, startPoint y: 336, endPoint x: 212, endPoint y: 327, distance: 13.4
click at [201, 335] on ol "Contains active ingredients in proven, high concentrations Manufactured under s…" at bounding box center [213, 330] width 215 height 25
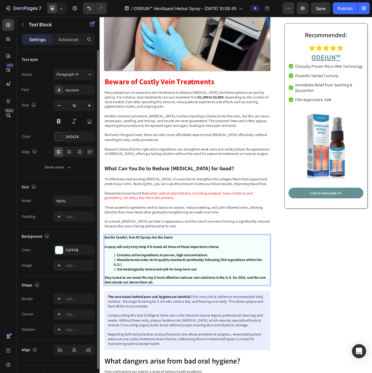
click at [121, 328] on li "Contains active ingredients in proven, high concentrations" at bounding box center [219, 327] width 203 height 6
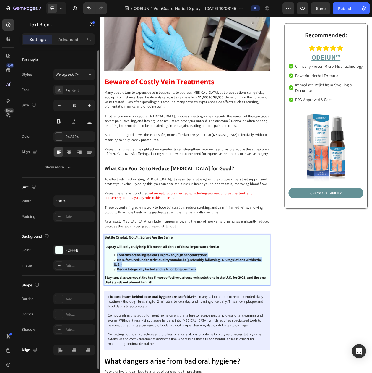
drag, startPoint x: 232, startPoint y: 343, endPoint x: 114, endPoint y: 329, distance: 118.9
click at [114, 329] on ol "Contains active ingredients in proven, high concentrations Manufactured under s…" at bounding box center [213, 336] width 215 height 25
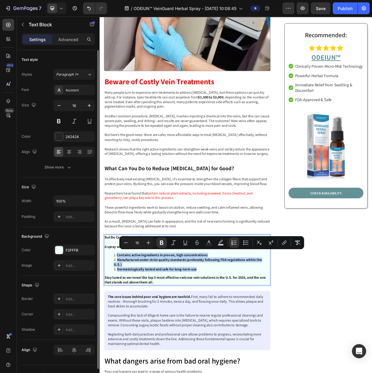
click at [228, 340] on li "Manufactured under strict quality standards (preferably following FDA regulatio…" at bounding box center [219, 337] width 203 height 12
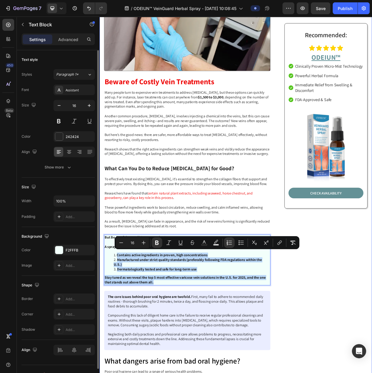
drag, startPoint x: 189, startPoint y: 364, endPoint x: 219, endPoint y: 265, distance: 102.9
click at [103, 325] on div "Top 5 Treatments for Varicose Veins in the US (2025) Text Block Say Goodbye to …" at bounding box center [277, 366] width 355 height 1736
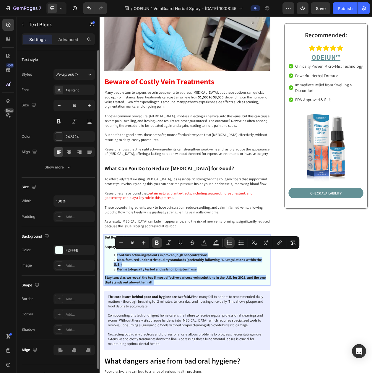
click at [159, 244] on icon "Editor contextual toolbar" at bounding box center [157, 243] width 6 height 6
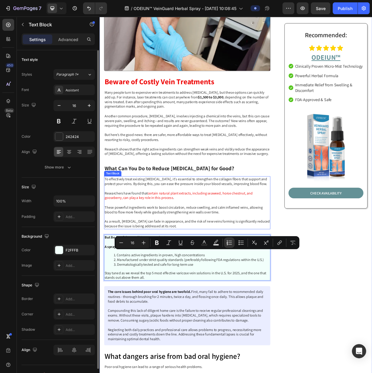
click at [215, 259] on p "Rich Text Editor. Editing area: main" at bounding box center [213, 259] width 215 height 6
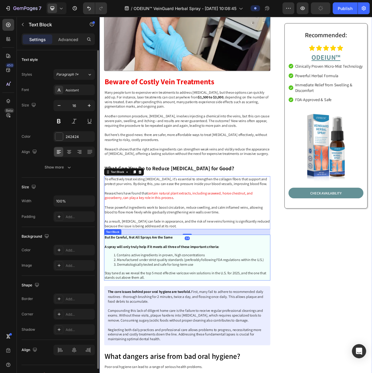
click at [171, 348] on p "Stay tuned as we reveal the top 5 most effective varicose vein solutions in the…" at bounding box center [213, 354] width 215 height 12
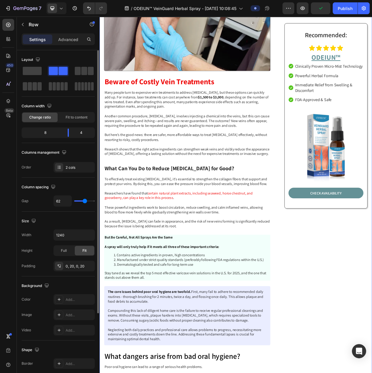
click at [218, 201] on div "Top 5 Treatments for Varicose Veins in the US (2025) Text Block Say Goodbye to …" at bounding box center [214, 363] width 217 height 1730
click at [189, 346] on div "But Be Careful, Not All Sprays Are the Same A spray will only truly help if it …" at bounding box center [214, 331] width 217 height 60
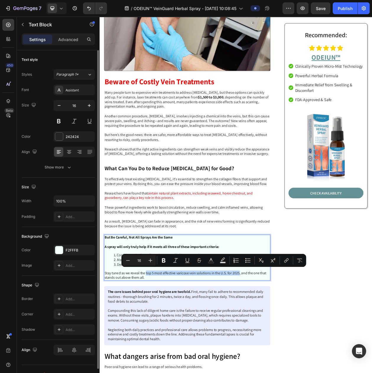
drag, startPoint x: 161, startPoint y: 352, endPoint x: 280, endPoint y: 350, distance: 119.5
click at [160, 259] on button "Bold" at bounding box center [164, 260] width 11 height 11
click at [231, 215] on strong "What Can You Do to Reduce [MEDICAL_DATA] for Good?" at bounding box center [190, 213] width 169 height 9
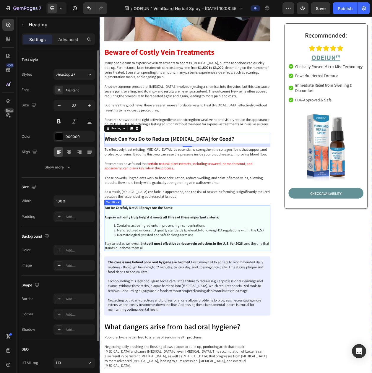
scroll to position [644, 0]
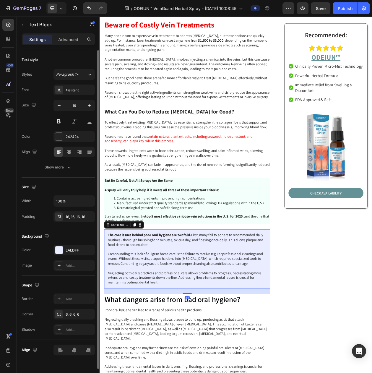
click at [285, 318] on p "The core issues behind poor oral hygiene are twofold. First, many fail to adher…" at bounding box center [213, 332] width 207 height 68
click at [153, 288] on icon at bounding box center [153, 288] width 4 height 4
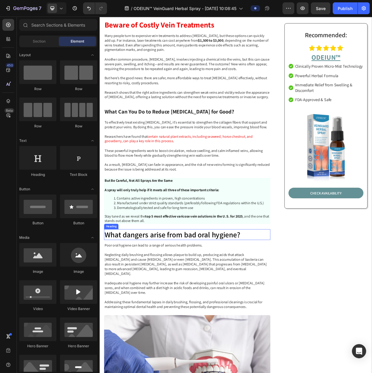
click at [159, 304] on h2 "What dangers arise from bad oral hygiene?" at bounding box center [214, 301] width 217 height 14
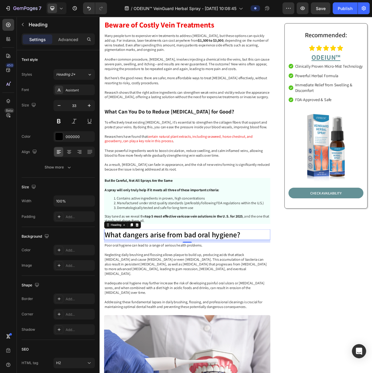
click at [212, 294] on h2 "What dangers arise from bad oral hygiene?" at bounding box center [214, 301] width 217 height 14
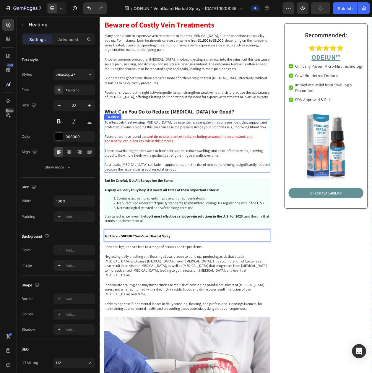
click at [186, 158] on p "To effectively treat existing [MEDICAL_DATA], it's essential to strengthen the …" at bounding box center [213, 157] width 215 height 12
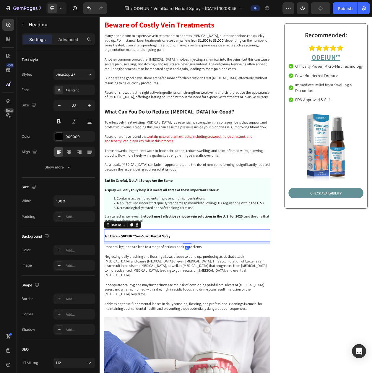
click at [168, 304] on strong "1st Place – ODEIUN™ VeinGuard Herbal Spray" at bounding box center [149, 303] width 86 height 6
click at [145, 308] on h2 "⁠⁠⁠⁠⁠⁠⁠ 1st Place – ODEIUN™ VeinGuard Herbal Spray" at bounding box center [214, 302] width 217 height 16
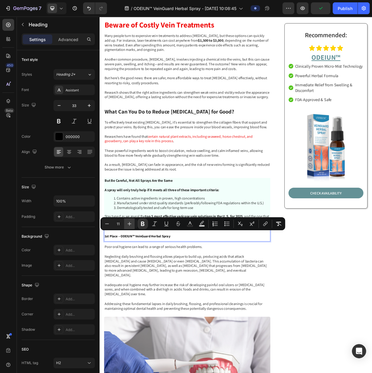
click at [132, 225] on icon "Editor contextual toolbar" at bounding box center [130, 224] width 6 height 6
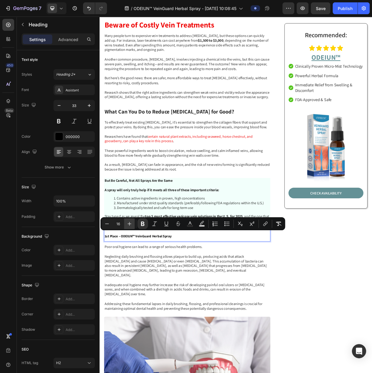
click at [132, 225] on icon "Editor contextual toolbar" at bounding box center [130, 224] width 6 height 6
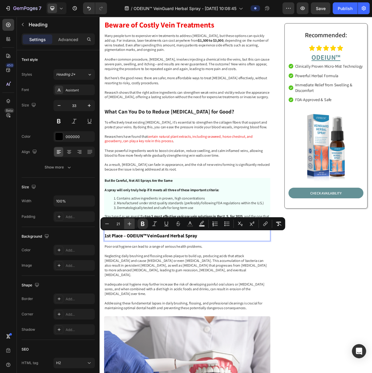
click at [132, 225] on icon "Editor contextual toolbar" at bounding box center [130, 224] width 6 height 6
type input "22"
click at [71, 154] on icon at bounding box center [69, 152] width 6 height 6
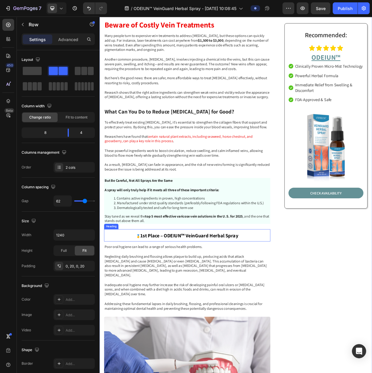
drag, startPoint x: 154, startPoint y: 300, endPoint x: 149, endPoint y: 301, distance: 4.7
click at [153, 301] on strong "1st Place – ODEIUN™ VeinGuard Herbal Spray" at bounding box center [216, 302] width 127 height 8
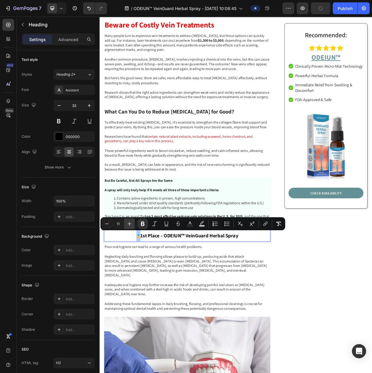
click at [131, 223] on icon "Editor contextual toolbar" at bounding box center [130, 224] width 6 height 6
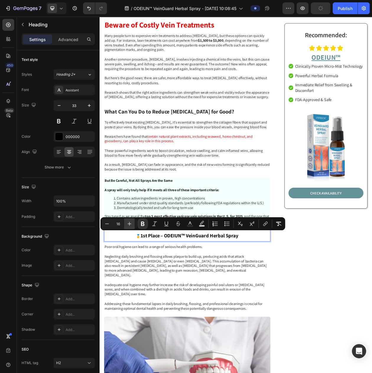
click at [131, 223] on icon "Editor contextual toolbar" at bounding box center [130, 224] width 6 height 6
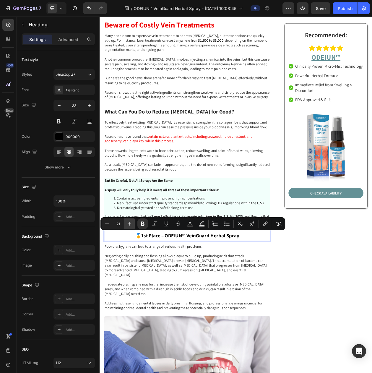
click at [131, 223] on icon "Editor contextual toolbar" at bounding box center [130, 224] width 6 height 6
type input "24"
click at [177, 264] on li "Dermatologically tested and safe for long-term use" at bounding box center [219, 266] width 203 height 6
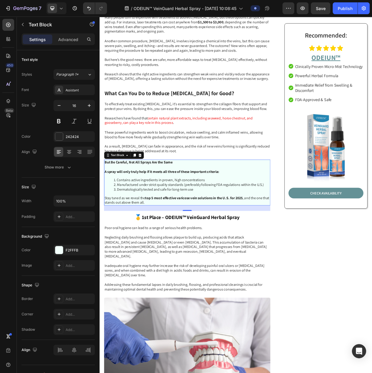
scroll to position [681, 0]
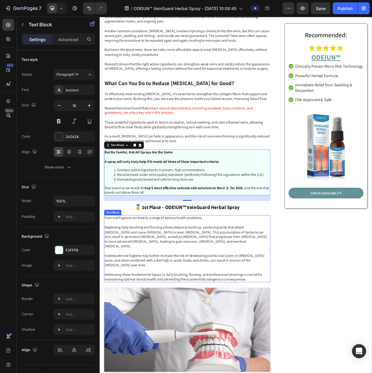
click at [240, 284] on p "Poor oral hygiene can lead to a range of serious health problems. Neglecting da…" at bounding box center [213, 319] width 215 height 86
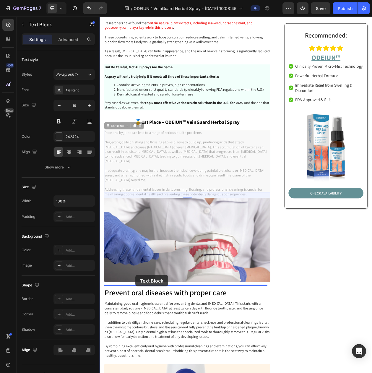
scroll to position [796, 0]
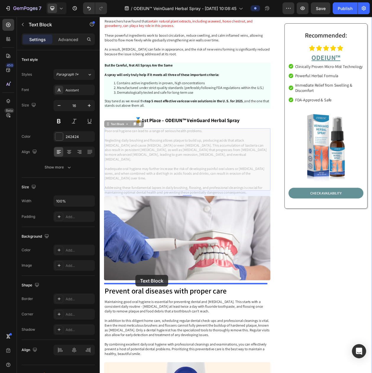
drag, startPoint x: 111, startPoint y: 158, endPoint x: 146, endPoint y: 353, distance: 198.1
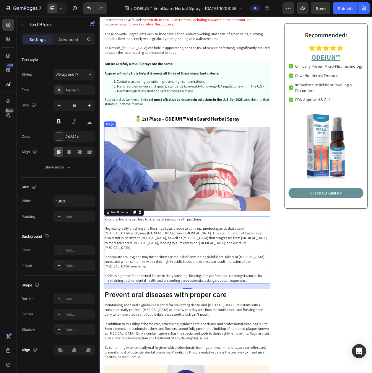
click at [180, 211] on img at bounding box center [214, 215] width 217 height 110
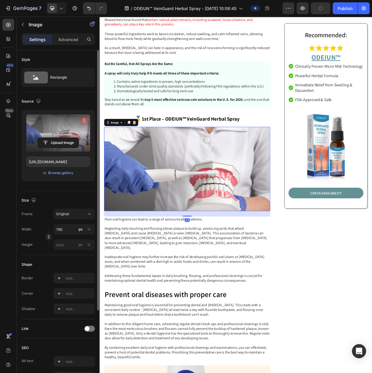
click at [85, 121] on icon "button" at bounding box center [85, 121] width 1 height 2
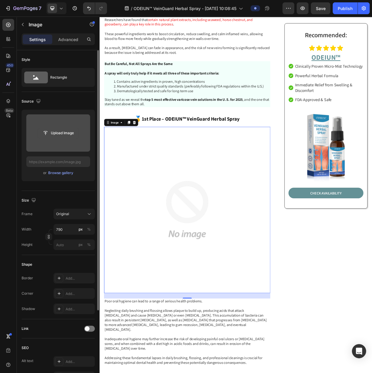
click at [52, 133] on input "file" at bounding box center [58, 133] width 41 height 10
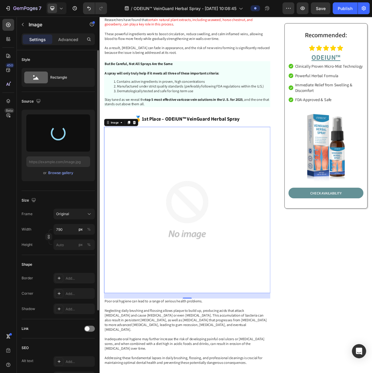
type input "https://cdn.shopify.com/s/files/1/0797/8575/4920/files/gempages_493620733700736…"
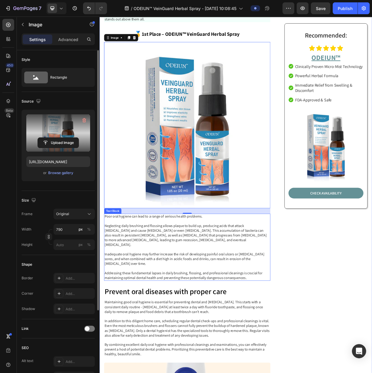
scroll to position [907, 0]
click at [230, 274] on p "Poor oral hygiene can lead to a range of serious health problems. Neglecting da…" at bounding box center [213, 317] width 215 height 86
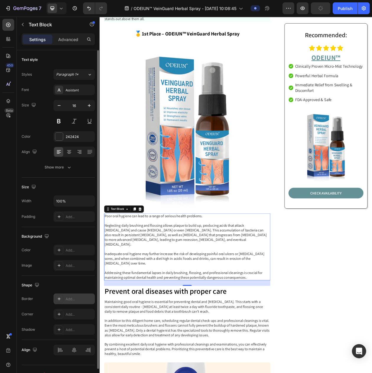
click at [63, 304] on div "Add..." at bounding box center [74, 299] width 41 height 11
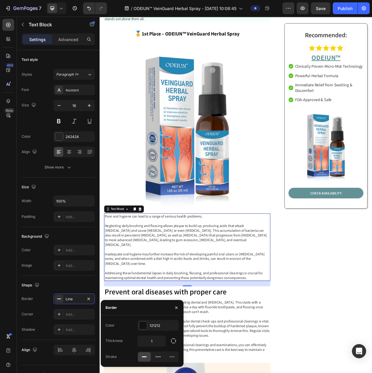
click at [151, 357] on div at bounding box center [158, 357] width 41 height 11
click at [155, 356] on div at bounding box center [158, 356] width 13 height 9
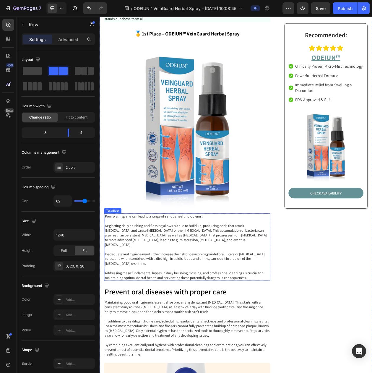
click at [279, 278] on p "Poor oral hygiene can lead to a range of serious health problems. Neglecting da…" at bounding box center [213, 317] width 215 height 86
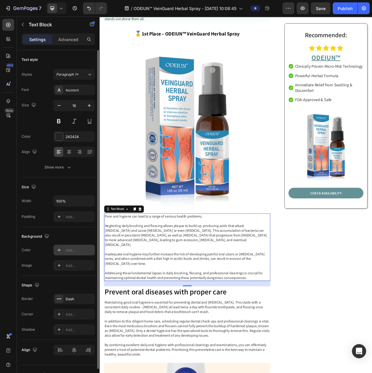
click at [64, 251] on div "Add..." at bounding box center [74, 250] width 41 height 11
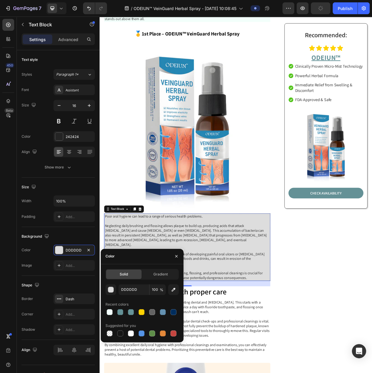
drag, startPoint x: 123, startPoint y: 267, endPoint x: 127, endPoint y: 283, distance: 16.1
click at [123, 268] on div "Solid Gradient DDDDDD 100 % Recent colors Suggested for you" at bounding box center [142, 303] width 83 height 78
click at [129, 287] on input "DDDDDD" at bounding box center [134, 290] width 31 height 11
paste input "F2FFFB"
type input "F2FFFB"
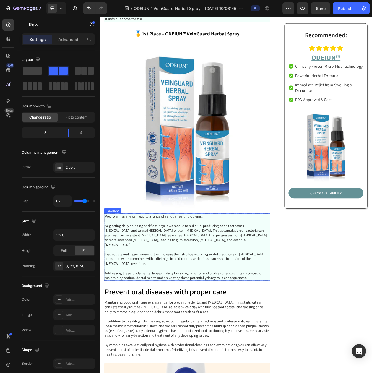
click at [226, 328] on p "Poor oral hygiene can lead to a range of serious health problems. Neglecting da…" at bounding box center [213, 317] width 215 height 86
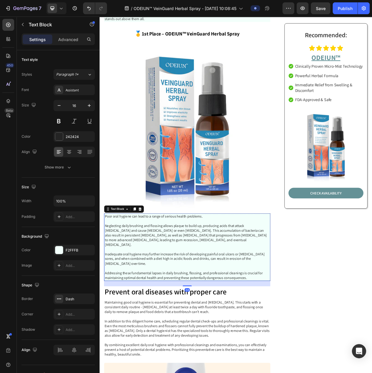
click at [226, 328] on p "Poor oral hygiene can lead to a range of serious health problems. Neglecting da…" at bounding box center [213, 317] width 215 height 86
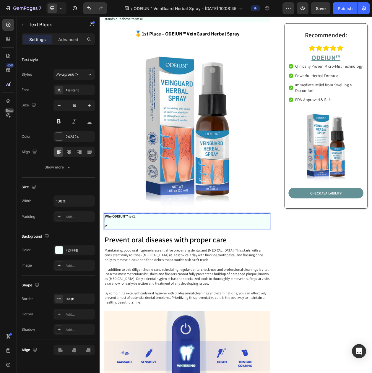
click at [148, 286] on p "✔" at bounding box center [213, 289] width 215 height 6
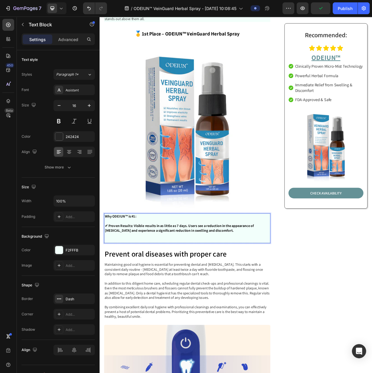
click at [159, 298] on p "Rich Text Editor. Editing area: main" at bounding box center [213, 301] width 215 height 6
click at [157, 305] on p "Rich Text Editor. Editing area: main" at bounding box center [213, 308] width 215 height 6
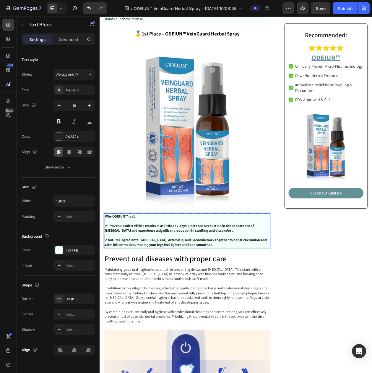
click at [114, 304] on strong "Natural Ingredients: [MEDICAL_DATA], Artemisia, and Gardenia work together to b…" at bounding box center [211, 310] width 211 height 12
click at [110, 305] on p "✔ Natural Ingredients: Panthenol, Artemisia, and Gardenia work together to boos…" at bounding box center [213, 311] width 215 height 12
click at [256, 305] on strong "Natural Ingredients: [MEDICAL_DATA], Artemisia, and Gardenia work together to b…" at bounding box center [211, 310] width 211 height 12
click at [258, 309] on p "✔ Natural Ingredients: Panthenol, Artemisia, and Gardenia work together to boos…" at bounding box center [213, 311] width 215 height 12
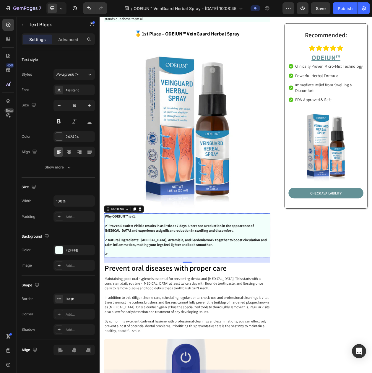
click at [129, 323] on p "✔" at bounding box center [213, 326] width 215 height 6
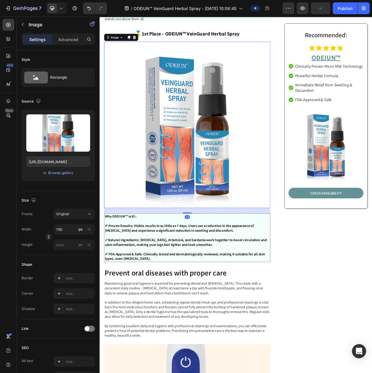
click at [224, 225] on img at bounding box center [214, 157] width 217 height 217
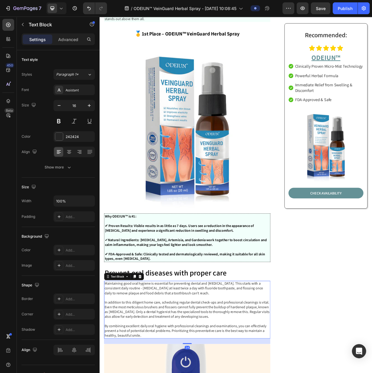
click at [145, 353] on icon at bounding box center [145, 355] width 3 height 4
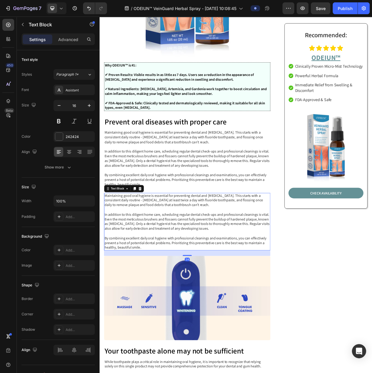
scroll to position [1086, 0]
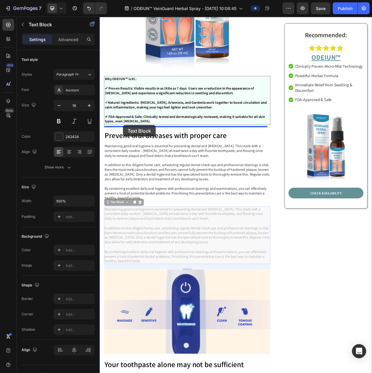
drag, startPoint x: 120, startPoint y: 253, endPoint x: 130, endPoint y: 158, distance: 96.0
click at [130, 158] on div "Header Image Image Row Row Top 5 Treatments for Varicose Veins in the US (2025)…" at bounding box center [277, 173] width 355 height 2485
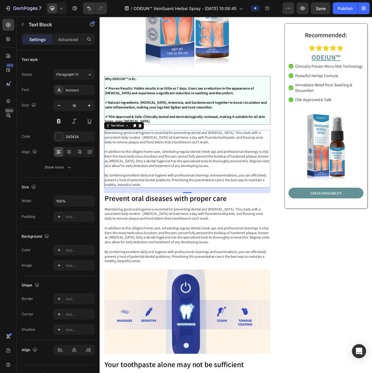
click at [132, 171] on p "Maintaining good oral hygiene is essential for preventing dental and gum diseas…" at bounding box center [213, 202] width 215 height 74
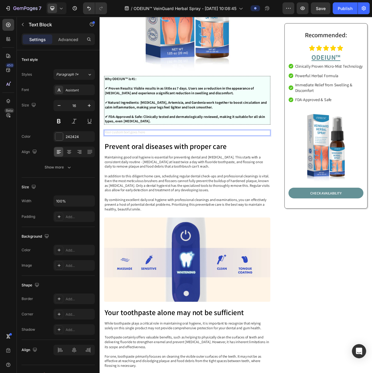
click at [143, 164] on div "Rich Text Editor. Editing area: main" at bounding box center [214, 167] width 217 height 7
click at [137, 138] on p "Rich Text Editor. Editing area: main" at bounding box center [213, 141] width 215 height 6
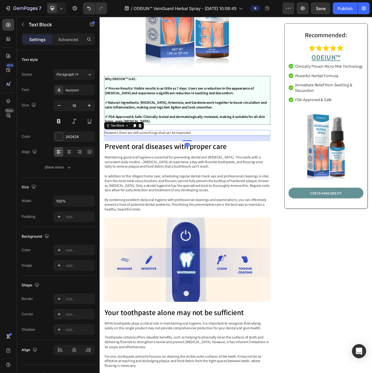
click at [125, 165] on p "However, there are still some things that can be improved." at bounding box center [213, 168] width 215 height 6
click at [71, 124] on button at bounding box center [74, 121] width 11 height 11
click at [64, 124] on button at bounding box center [59, 121] width 11 height 11
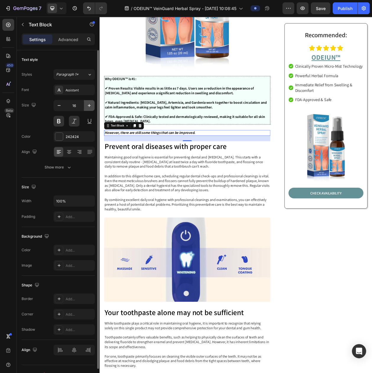
click at [88, 109] on icon "button" at bounding box center [89, 106] width 6 height 6
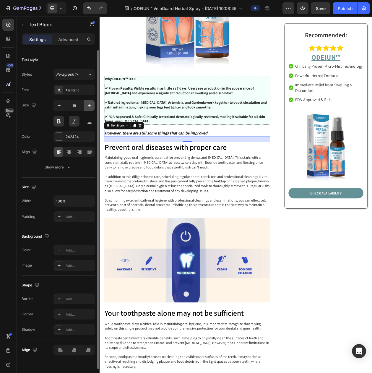
click at [88, 109] on icon "button" at bounding box center [89, 106] width 6 height 6
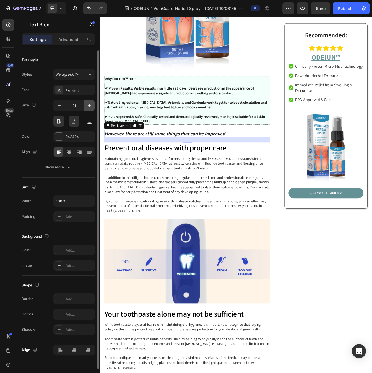
click at [88, 109] on icon "button" at bounding box center [89, 106] width 6 height 6
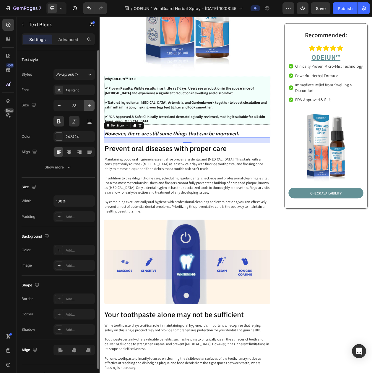
type input "24"
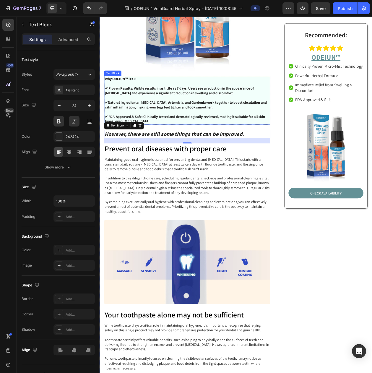
click at [233, 138] on p "Rich Text Editor. Editing area: main" at bounding box center [213, 141] width 215 height 6
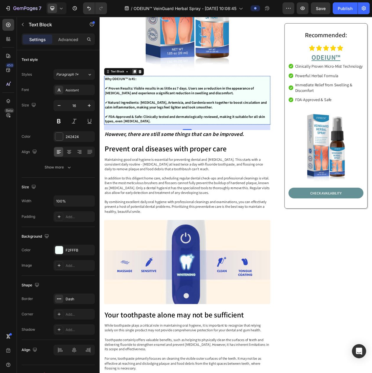
click at [145, 86] on icon at bounding box center [145, 88] width 3 height 4
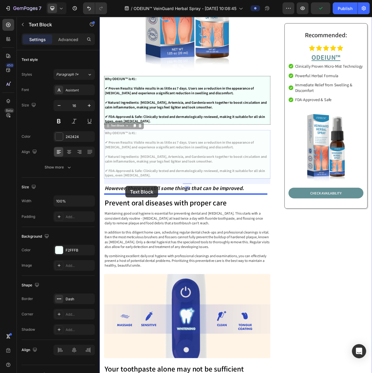
drag, startPoint x: 122, startPoint y: 156, endPoint x: 133, endPoint y: 237, distance: 81.5
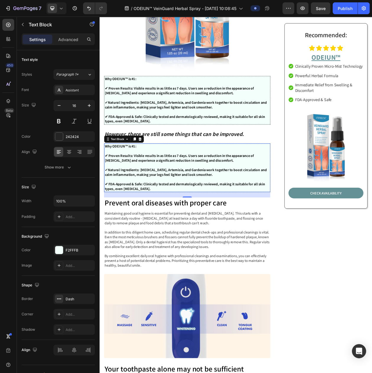
click at [202, 232] on strong "✔ FDA-Approved & Safe: Clinically tested and dermatologically reviewed, making …" at bounding box center [210, 238] width 209 height 12
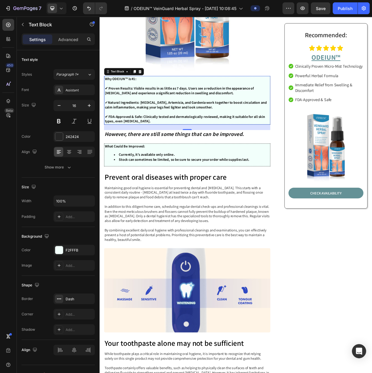
click at [173, 138] on p "Rich Text Editor. Editing area: main" at bounding box center [213, 141] width 215 height 6
click at [166, 183] on p "What Could Be Improved:" at bounding box center [213, 186] width 215 height 6
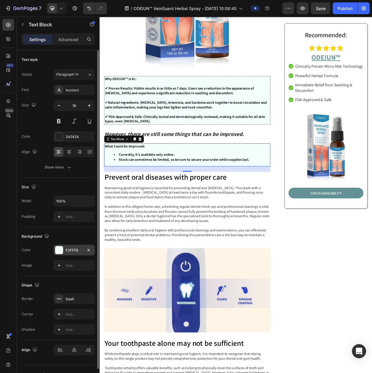
click at [68, 253] on div "F2FFFB" at bounding box center [74, 250] width 17 height 5
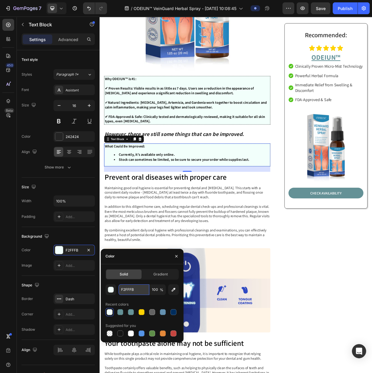
click at [131, 294] on input "F2FFFB" at bounding box center [134, 290] width 31 height 11
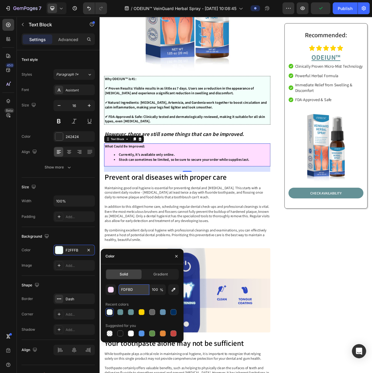
type input "FDFBDB"
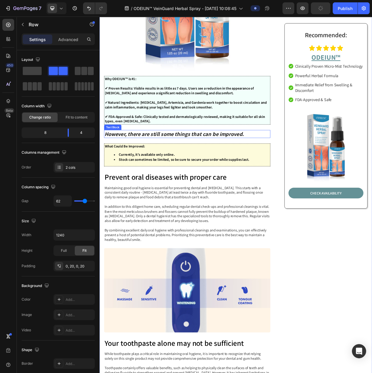
click at [154, 165] on p "However, there are still some things that can be improved." at bounding box center [213, 169] width 215 height 9
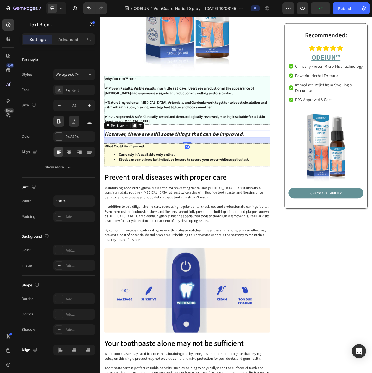
click at [145, 157] on icon at bounding box center [145, 159] width 3 height 4
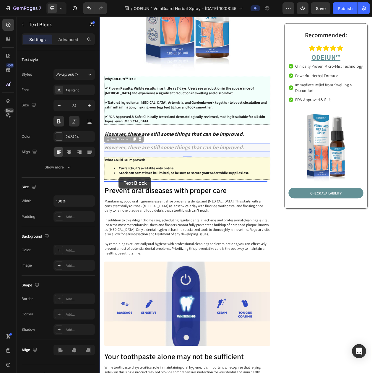
drag, startPoint x: 119, startPoint y: 172, endPoint x: 125, endPoint y: 226, distance: 53.5
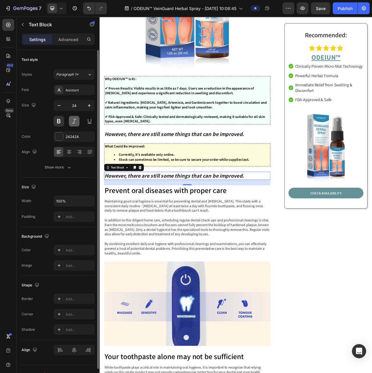
click at [72, 119] on button at bounding box center [74, 121] width 11 height 11
click at [159, 220] on p "However, there are still some things that can be improved." at bounding box center [213, 223] width 215 height 9
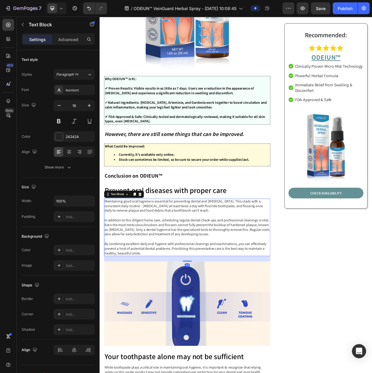
click at [184, 269] on p "Maintaining good oral hygiene is essential for preventing dental and gum diseas…" at bounding box center [213, 291] width 215 height 74
click at [121, 245] on div "Text Block" at bounding box center [123, 247] width 20 height 5
click at [143, 246] on icon at bounding box center [145, 248] width 5 height 5
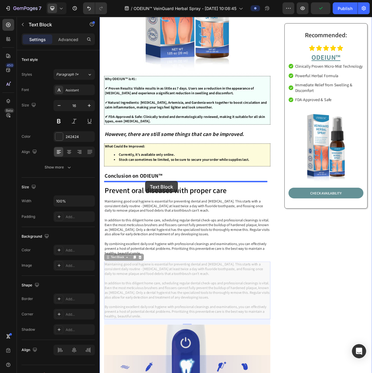
drag, startPoint x: 122, startPoint y: 325, endPoint x: 159, endPoint y: 231, distance: 101.4
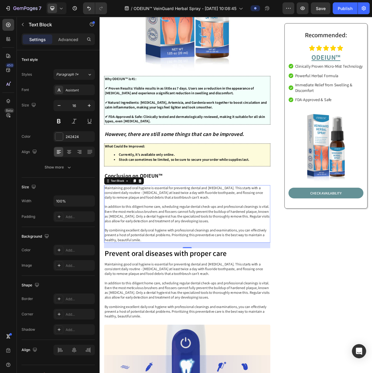
click at [176, 266] on p "Maintaining good oral hygiene is essential for preventing dental and gum diseas…" at bounding box center [213, 274] width 215 height 74
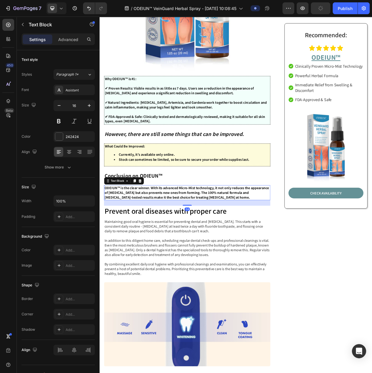
click at [130, 241] on strong "ODEIUN™ is the clear winner. With its advanced Micro-Mist technology, it not on…" at bounding box center [213, 246] width 214 height 19
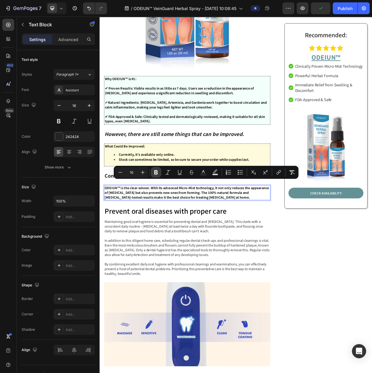
click at [153, 172] on icon "Editor contextual toolbar" at bounding box center [156, 172] width 6 height 6
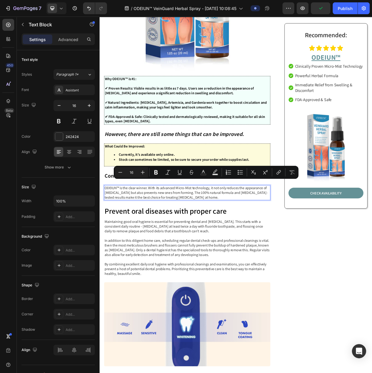
click at [166, 169] on p "However, there are still some things that can be improved." at bounding box center [213, 169] width 215 height 9
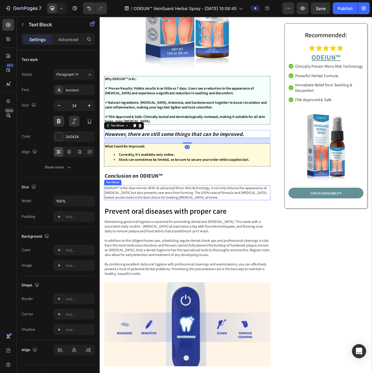
click at [140, 237] on p "ODEIUN™ is the clear winner. With its advanced Micro-Mist technology, it not on…" at bounding box center [213, 246] width 215 height 18
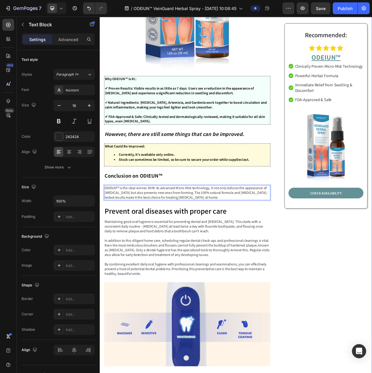
drag, startPoint x: 124, startPoint y: 233, endPoint x: 101, endPoint y: 236, distance: 22.9
drag, startPoint x: 125, startPoint y: 233, endPoint x: 102, endPoint y: 236, distance: 22.4
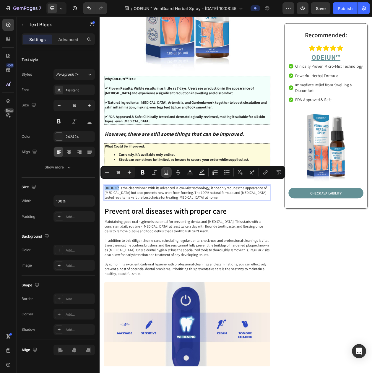
click at [166, 171] on icon "Editor contextual toolbar" at bounding box center [167, 172] width 6 height 6
click at [203, 172] on icon "Editor contextual toolbar" at bounding box center [202, 171] width 4 height 4
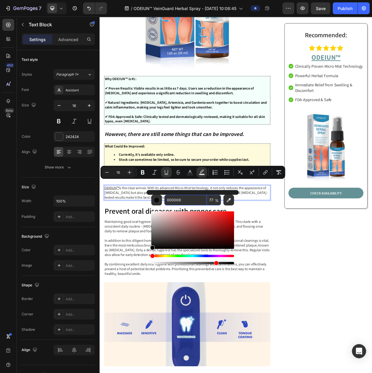
click at [174, 201] on input "000000" at bounding box center [185, 200] width 43 height 11
click at [188, 171] on icon "Editor contextual toolbar" at bounding box center [190, 172] width 6 height 6
click at [174, 202] on input "242424" at bounding box center [185, 200] width 43 height 11
type input "649196"
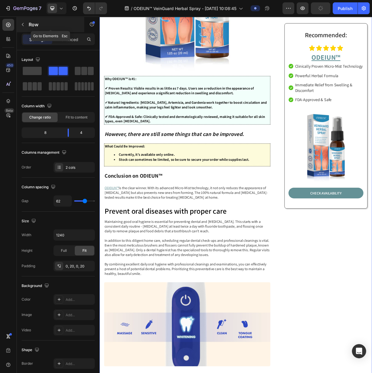
click at [34, 30] on div "Row" at bounding box center [50, 24] width 67 height 15
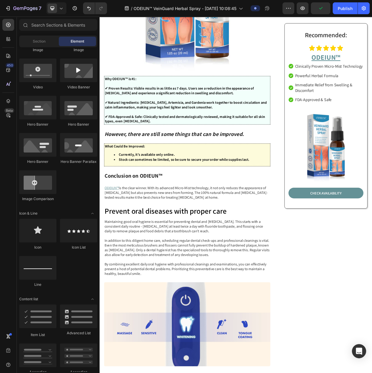
scroll to position [0, 0]
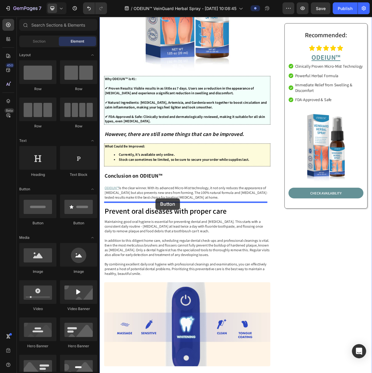
drag, startPoint x: 134, startPoint y: 225, endPoint x: 172, endPoint y: 253, distance: 47.6
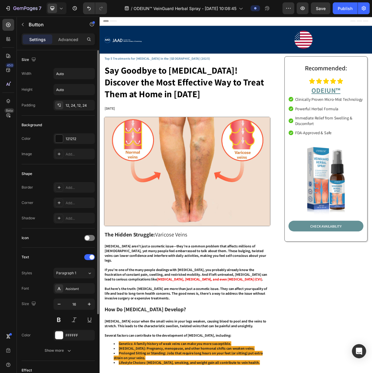
scroll to position [1086, 0]
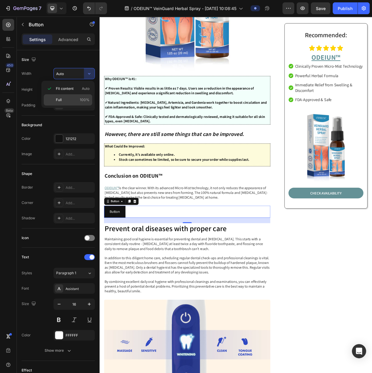
click at [78, 101] on p "Full 100%" at bounding box center [73, 99] width 34 height 5
type input "100%"
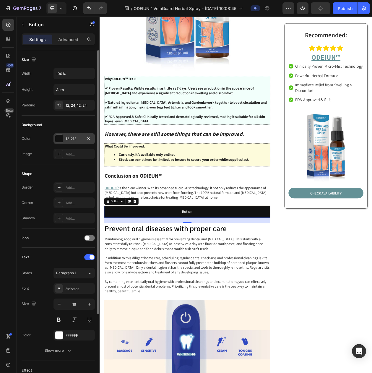
click at [70, 144] on div "121212" at bounding box center [74, 138] width 41 height 11
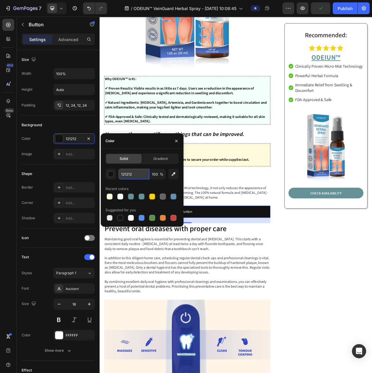
click at [133, 172] on input "121212" at bounding box center [134, 174] width 31 height 11
paste input "649196"
type input "649196"
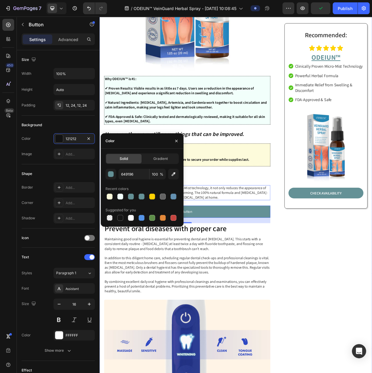
click at [268, 237] on p "ODEIUN™ is the clear winner. With its advanced Micro-Mist technology, it not on…" at bounding box center [213, 246] width 215 height 18
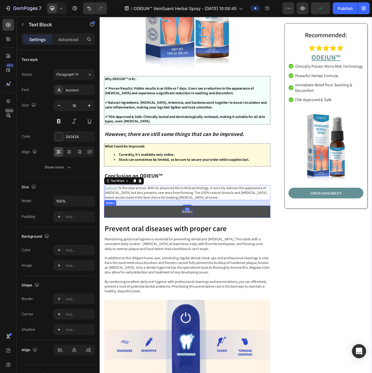
click at [207, 266] on p "Button" at bounding box center [214, 270] width 14 height 9
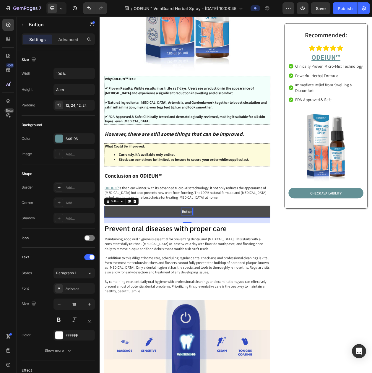
click at [214, 267] on p "Button" at bounding box center [214, 270] width 14 height 9
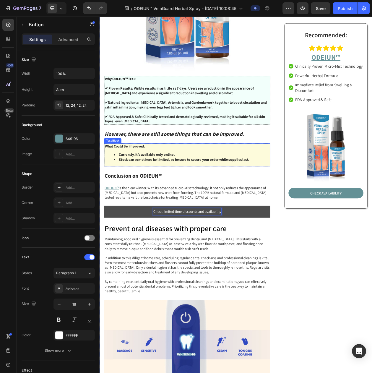
click at [241, 201] on strong "Stock can sometimes be limited, so be sure to secure your order while supplies …" at bounding box center [210, 203] width 170 height 6
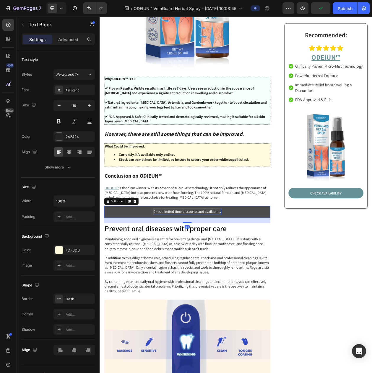
click at [146, 271] on button "Check limited-time discounts and availability" at bounding box center [214, 271] width 217 height 16
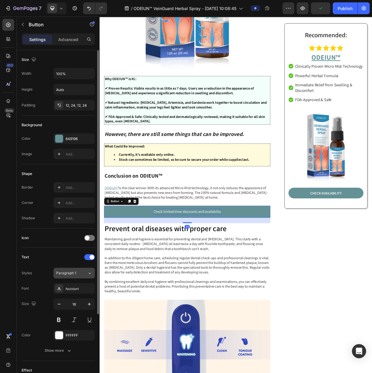
scroll to position [97, 0]
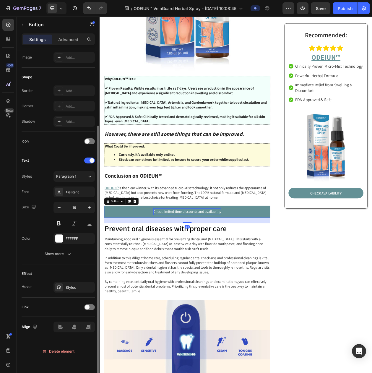
click at [88, 312] on div "Link" at bounding box center [58, 307] width 73 height 9
click at [90, 310] on div at bounding box center [89, 307] width 11 height 6
click at [80, 340] on div "Add..." at bounding box center [80, 337] width 28 height 5
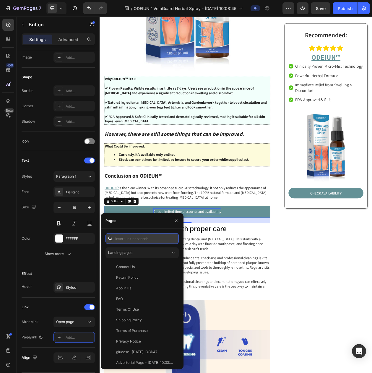
click at [145, 236] on input "text" at bounding box center [142, 238] width 73 height 11
paste input "[URL][DOMAIN_NAME][MEDICAL_DATA]"
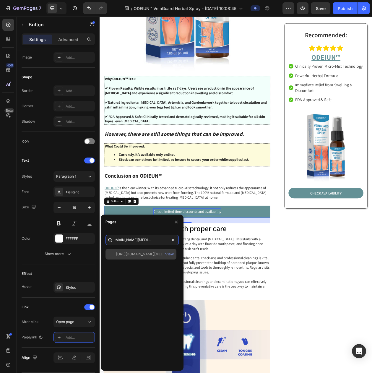
type input "[URL][DOMAIN_NAME][MEDICAL_DATA]"
click at [136, 258] on div "[URL][DOMAIN_NAME][MEDICAL_DATA] View" at bounding box center [141, 254] width 71 height 11
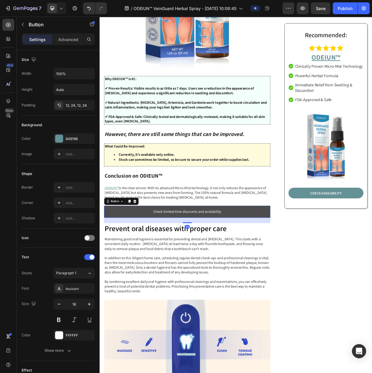
click at [116, 270] on link "Check limited-time discounts and availability" at bounding box center [214, 271] width 217 height 16
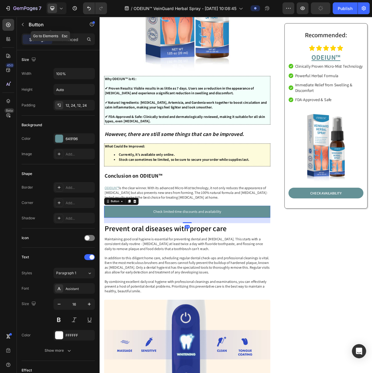
click at [27, 30] on div "Button" at bounding box center [50, 24] width 67 height 15
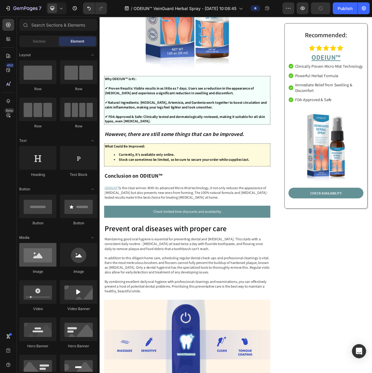
scroll to position [148, 0]
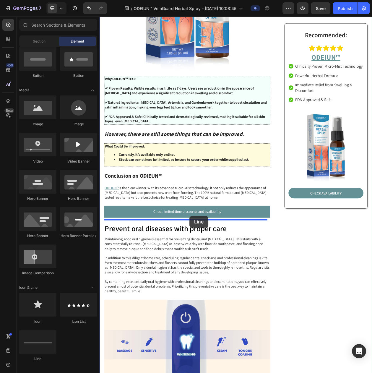
drag, startPoint x: 139, startPoint y: 355, endPoint x: 217, endPoint y: 276, distance: 110.8
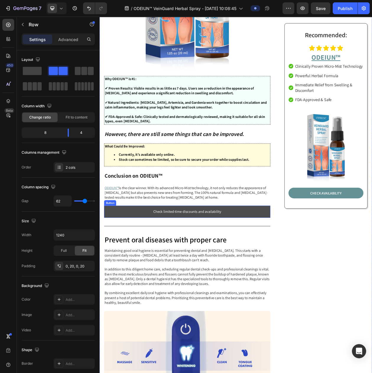
click at [253, 271] on link "Check limited-time discounts and availability" at bounding box center [214, 271] width 217 height 16
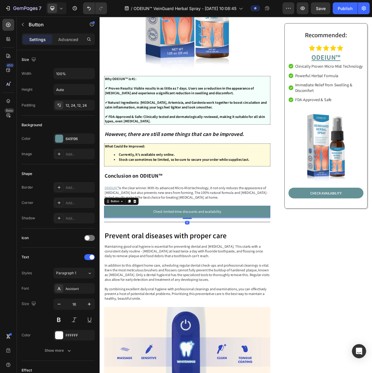
drag, startPoint x: 210, startPoint y: 280, endPoint x: 212, endPoint y: 275, distance: 6.0
click at [212, 279] on div at bounding box center [214, 280] width 12 height 2
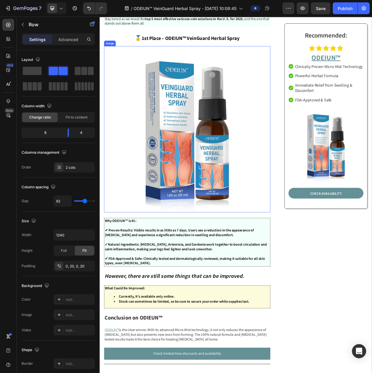
scroll to position [827, 0]
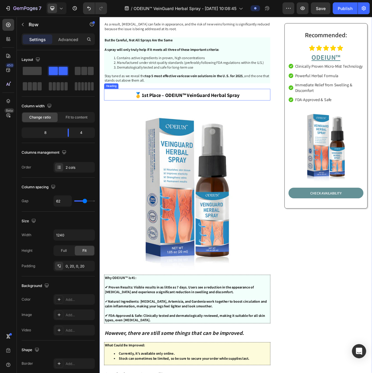
click at [187, 120] on strong "1st Place – ODEIUN™ VeinGuard Herbal Spray" at bounding box center [218, 118] width 127 height 8
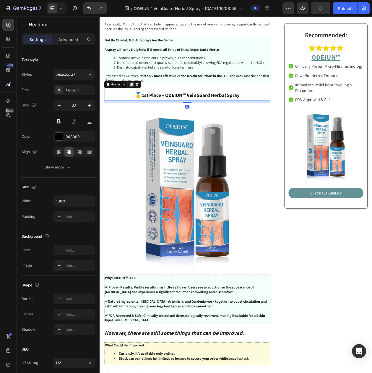
click at [141, 105] on icon at bounding box center [141, 105] width 3 height 4
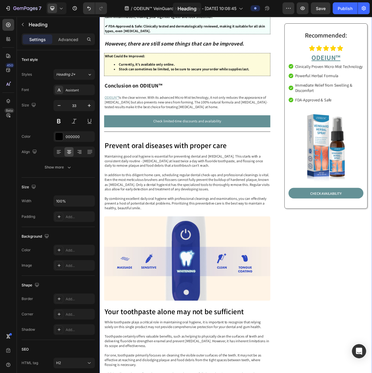
scroll to position [1094, 0]
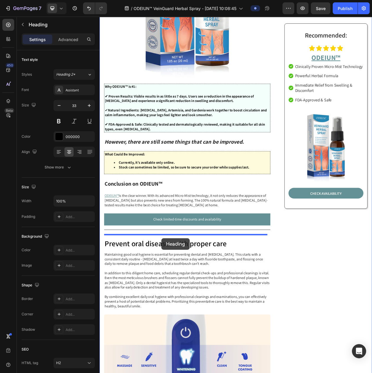
drag, startPoint x: 122, startPoint y: 124, endPoint x: 180, endPoint y: 305, distance: 190.6
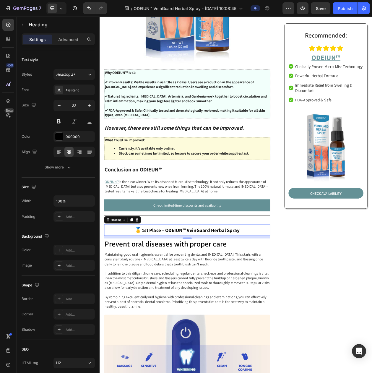
scroll to position [1076, 0]
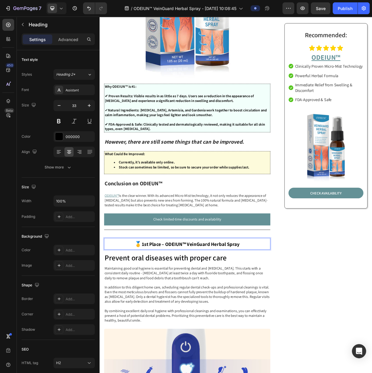
click at [157, 309] on strong "1st Place – ODEIUN™ VeinGuard Herbal Spray" at bounding box center [218, 313] width 127 height 8
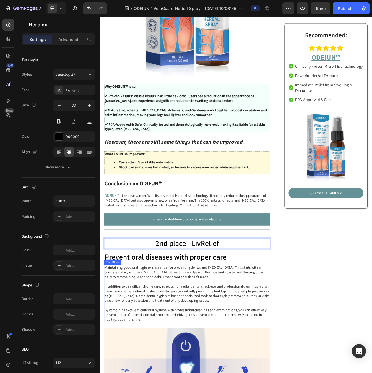
click at [213, 371] on p "Maintaining good oral hygiene is essential for preventing dental and [MEDICAL_D…" at bounding box center [213, 378] width 215 height 74
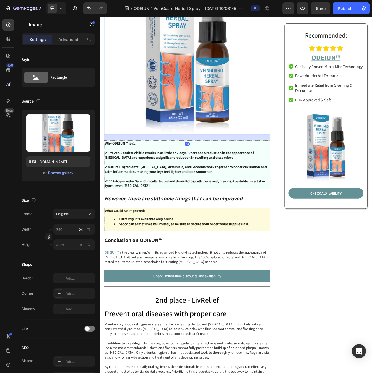
scroll to position [928, 0]
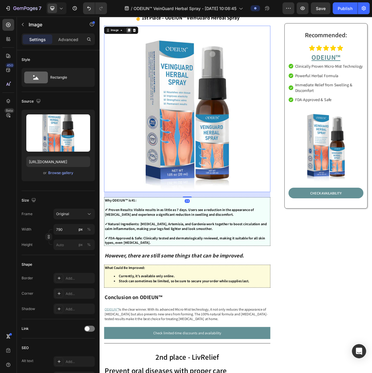
click at [137, 35] on div at bounding box center [137, 34] width 7 height 7
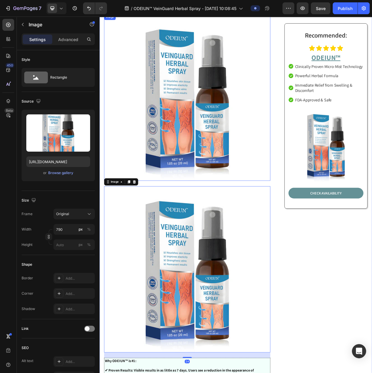
scroll to position [1039, 0]
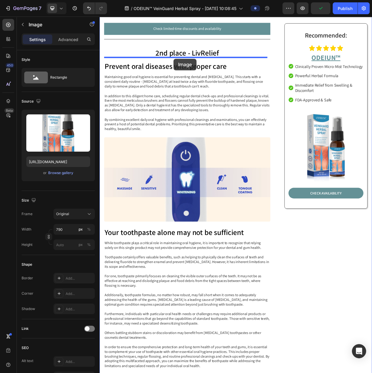
drag, startPoint x: 119, startPoint y: 128, endPoint x: 196, endPoint y: 72, distance: 95.4
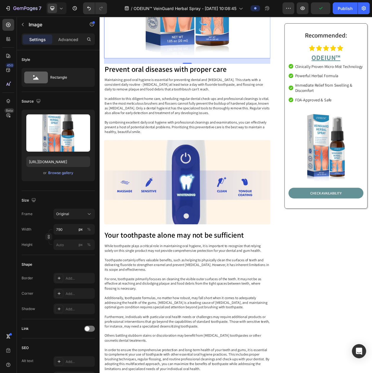
scroll to position [1324, 0]
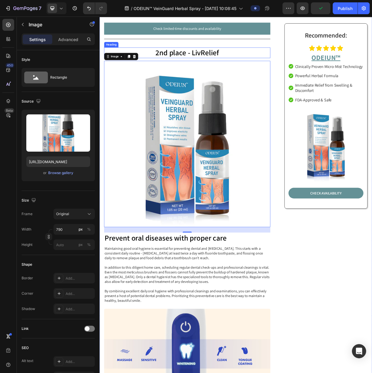
click at [186, 63] on p "2nd place - LivRelief" at bounding box center [213, 63] width 215 height 13
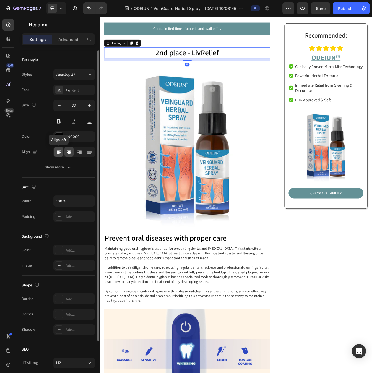
click at [57, 152] on icon at bounding box center [58, 151] width 3 height 1
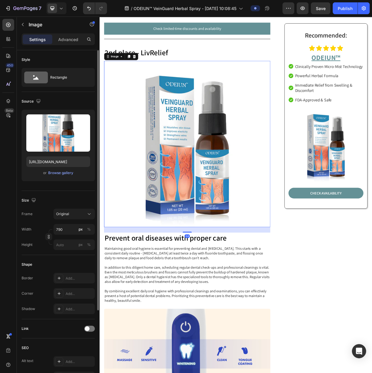
click at [159, 125] on img at bounding box center [214, 182] width 217 height 217
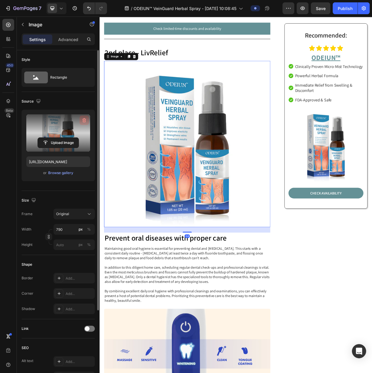
click at [82, 121] on icon "button" at bounding box center [84, 120] width 6 height 6
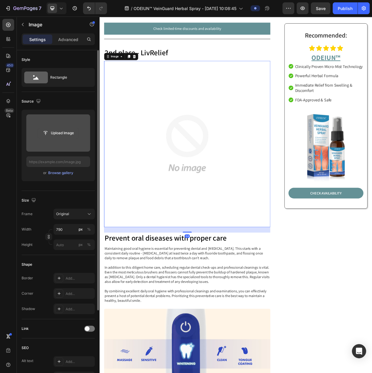
click at [62, 138] on button "Upload Image" at bounding box center [58, 133] width 41 height 11
click at [63, 134] on input "file" at bounding box center [58, 133] width 41 height 10
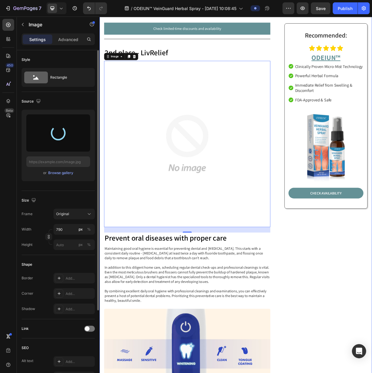
type input "[URL][DOMAIN_NAME]"
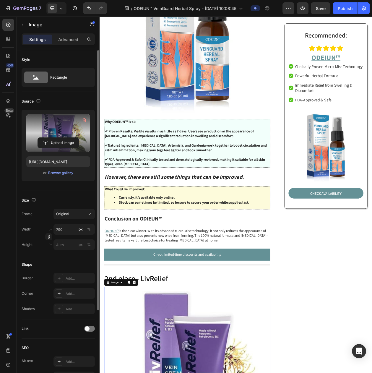
scroll to position [1029, 0]
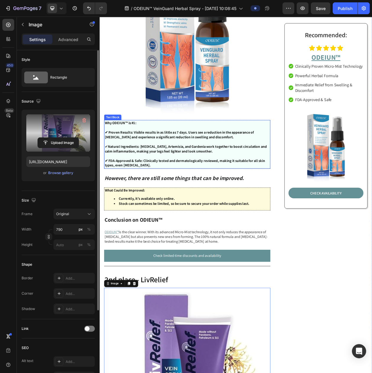
click at [196, 190] on strong "Natural Ingredients: [MEDICAL_DATA], Artemisia, and Gardenia work together to b…" at bounding box center [211, 189] width 211 height 12
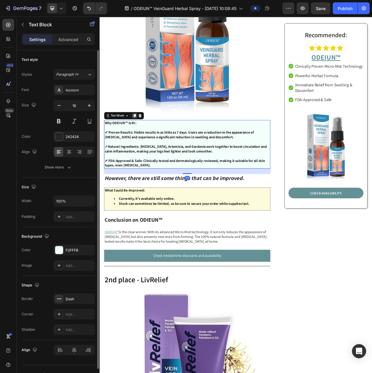
click at [146, 144] on icon at bounding box center [145, 146] width 3 height 4
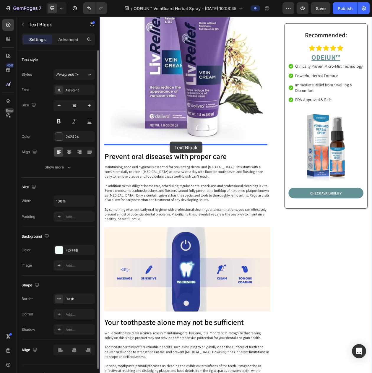
drag, startPoint x: 119, startPoint y: 212, endPoint x: 191, endPoint y: 180, distance: 78.4
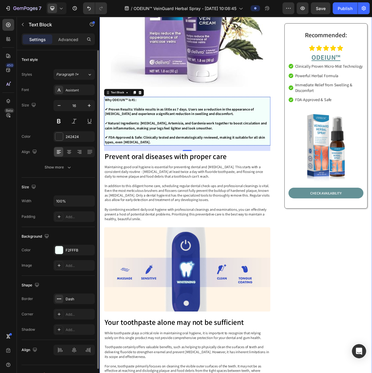
scroll to position [1431, 0]
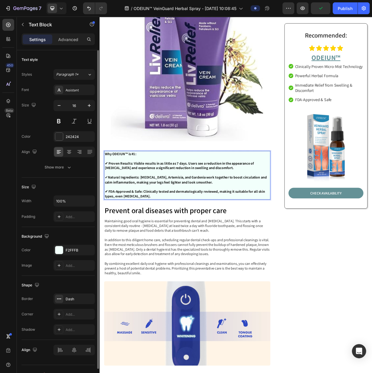
click at [201, 236] on p "Rich Text Editor. Editing area: main" at bounding box center [213, 239] width 215 height 6
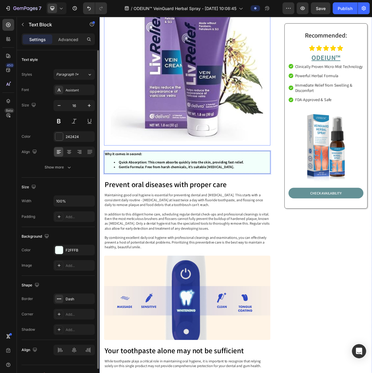
click at [213, 141] on img at bounding box center [214, 76] width 217 height 217
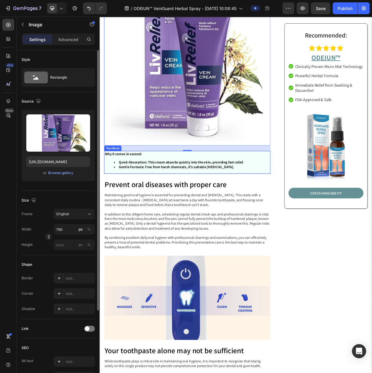
drag, startPoint x: 237, startPoint y: 189, endPoint x: 221, endPoint y: 188, distance: 16.3
click at [237, 193] on p "Why it comes in second:" at bounding box center [213, 196] width 215 height 6
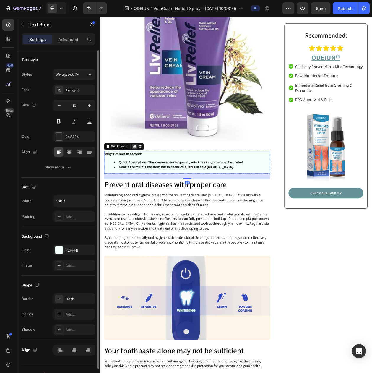
click at [146, 184] on icon at bounding box center [145, 186] width 5 height 5
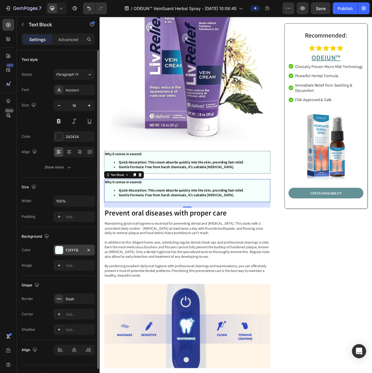
click at [70, 253] on div "F2FFFB" at bounding box center [74, 250] width 17 height 5
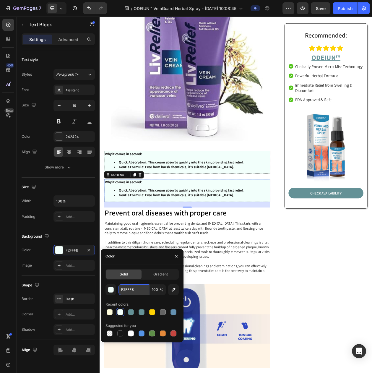
click at [135, 286] on input "F2FFFB" at bounding box center [134, 290] width 31 height 11
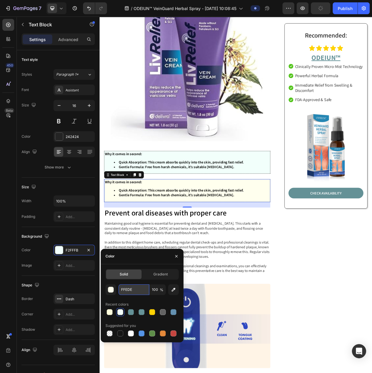
type input "FFEDEC"
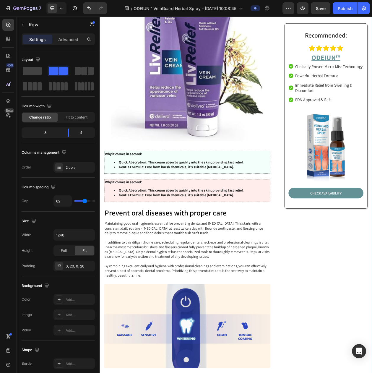
click at [196, 244] on div "Why it comes in second: Quick Absorption: This cream absorbs quickly into the s…" at bounding box center [214, 243] width 217 height 30
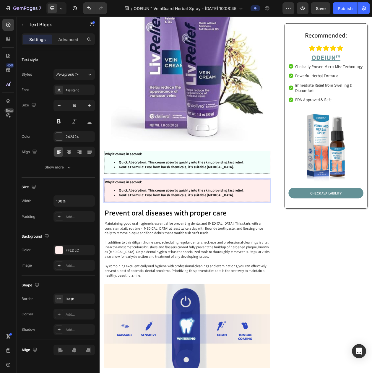
click at [193, 240] on strong "Quick Absorption: This cream absorbs quickly into the skin, providing fast reli…" at bounding box center [206, 243] width 163 height 6
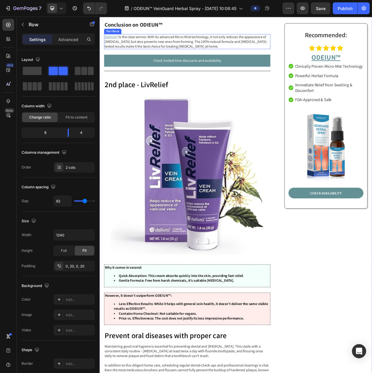
scroll to position [1209, 0]
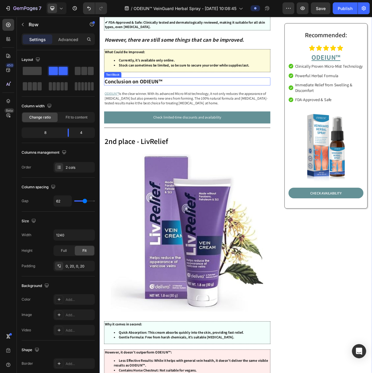
click at [185, 97] on p "Conclusion on ODIEUN™" at bounding box center [213, 101] width 215 height 9
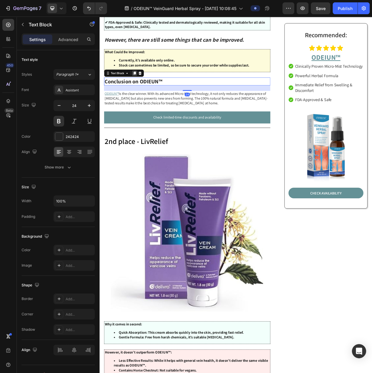
click at [145, 88] on icon at bounding box center [145, 90] width 3 height 4
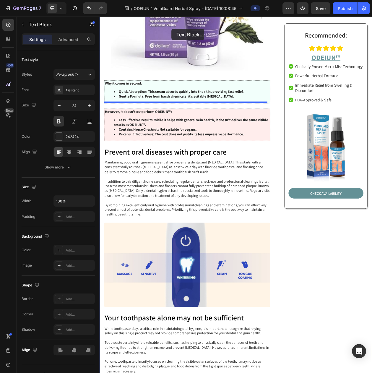
scroll to position [1489, 0]
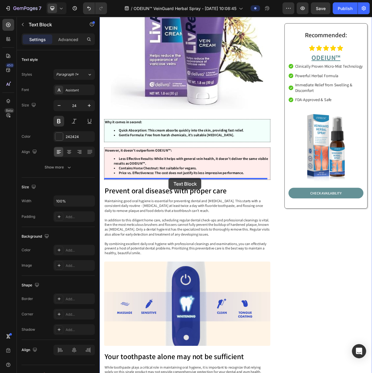
drag, startPoint x: 121, startPoint y: 104, endPoint x: 190, endPoint y: 227, distance: 141.1
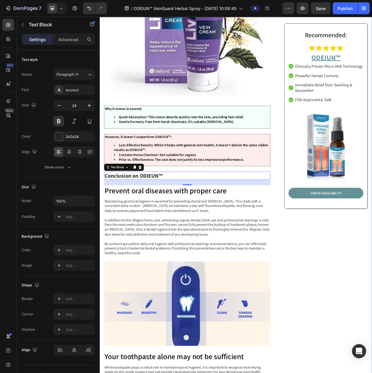
scroll to position [1472, 0]
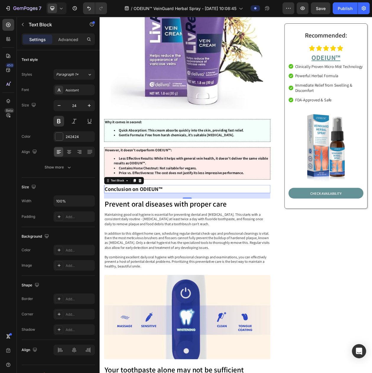
click at [146, 237] on p "Conclusion on ODIEUN™" at bounding box center [213, 241] width 215 height 9
drag, startPoint x: 142, startPoint y: 232, endPoint x: 240, endPoint y: 231, distance: 97.3
click at [240, 237] on p "Conclusion on ODIEUN™" at bounding box center [213, 241] width 215 height 9
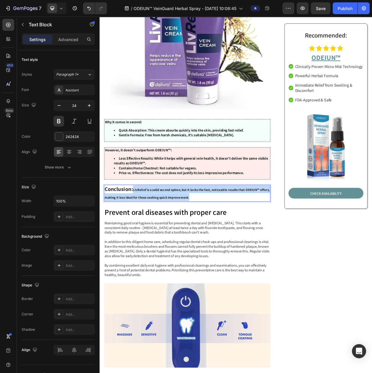
drag, startPoint x: 232, startPoint y: 241, endPoint x: 144, endPoint y: 231, distance: 88.7
click at [144, 237] on p "Conclusion: LivRelief is a solid second option, but it lacks the fast, noticeab…" at bounding box center [213, 247] width 215 height 20
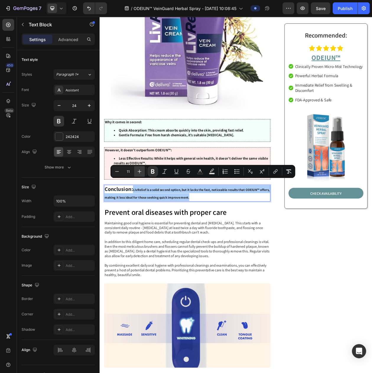
click at [139, 172] on icon "Editor contextual toolbar" at bounding box center [140, 172] width 4 height 4
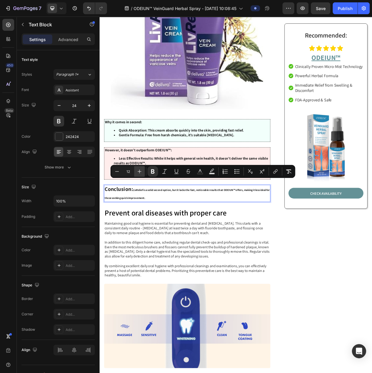
click at [139, 172] on icon "Editor contextual toolbar" at bounding box center [140, 172] width 4 height 4
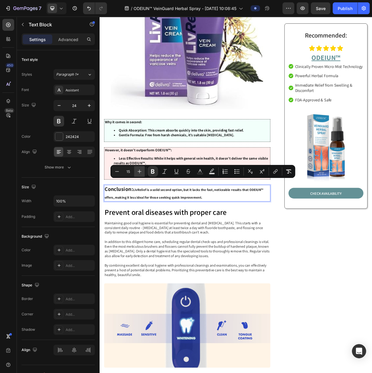
click at [139, 172] on icon "Editor contextual toolbar" at bounding box center [140, 172] width 4 height 4
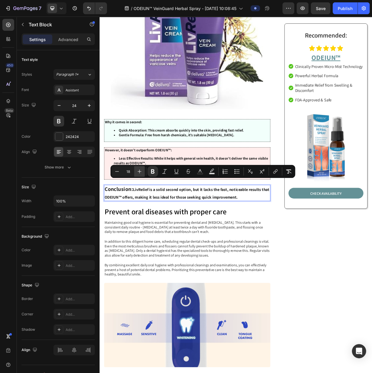
click at [139, 172] on icon "Editor contextual toolbar" at bounding box center [140, 172] width 4 height 4
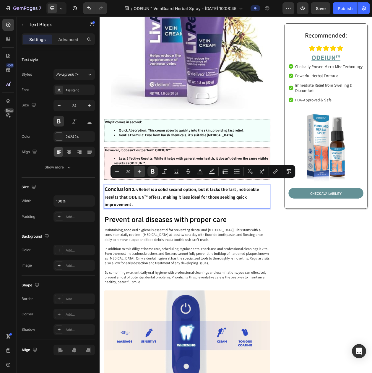
click at [139, 172] on icon "Editor contextual toolbar" at bounding box center [140, 172] width 4 height 4
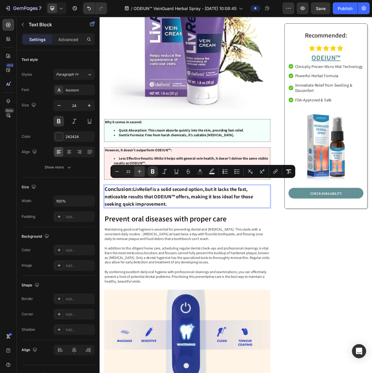
click at [139, 172] on icon "Editor contextual toolbar" at bounding box center [140, 172] width 4 height 4
type input "24"
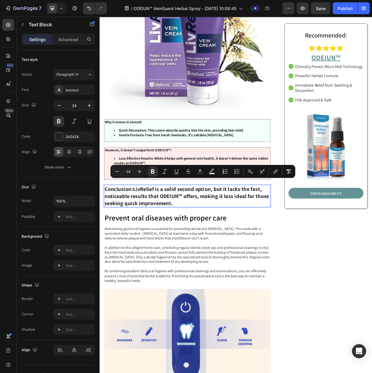
click at [163, 198] on strong "Less Effective Results: While it helps with general vein health, it doesn’t del…" at bounding box center [218, 204] width 201 height 12
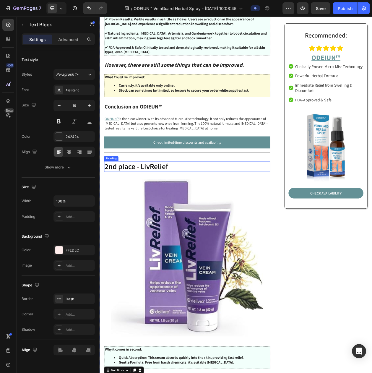
scroll to position [1139, 0]
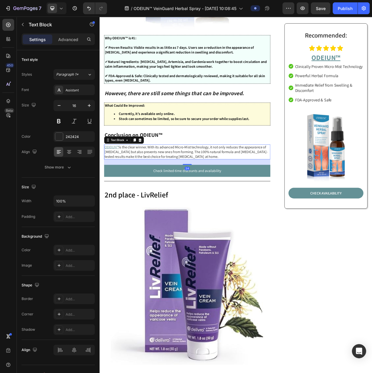
click at [183, 186] on p "ODEIUN™ is the clear winner. With its advanced Micro-Mist technology, it not on…" at bounding box center [213, 193] width 215 height 18
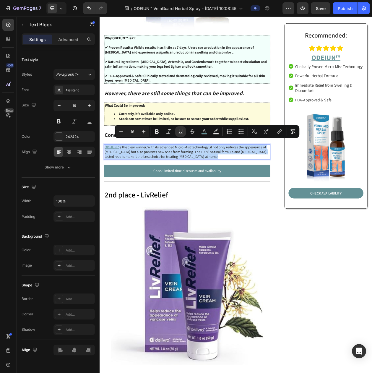
click at [183, 186] on p "ODEIUN™ is the clear winner. With its advanced Micro-Mist technology, it not on…" at bounding box center [213, 193] width 215 height 18
drag, startPoint x: 244, startPoint y: 194, endPoint x: 199, endPoint y: 153, distance: 61.3
click at [100, 173] on html "Header Image Image Row Row Top 5 Treatments for [MEDICAL_DATA] in the [GEOGRAPH…" at bounding box center [277, 325] width 355 height 2897
copy p "ODEIUN™ is the clear winner. With its advanced Micro-Mist technology, it not on…"
click at [153, 184] on p "ODEIUN™ is the clear winner. With its advanced Micro-Mist technology, it not on…" at bounding box center [213, 193] width 215 height 18
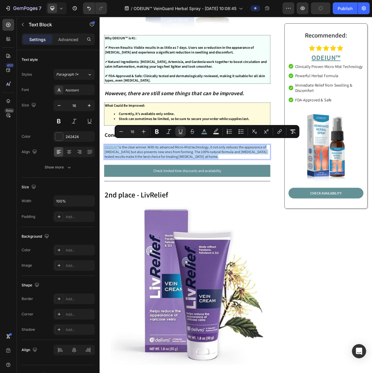
click at [137, 133] on div "What Could Be Improved: Currently, it’s available only online. Stock can someti…" at bounding box center [214, 144] width 217 height 30
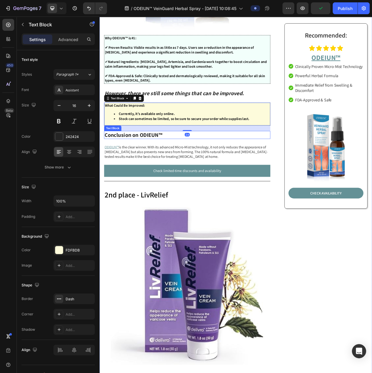
click at [137, 166] on p "Conclusion on ODIEUN™" at bounding box center [213, 170] width 215 height 9
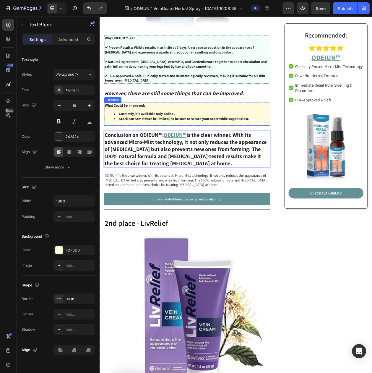
click at [237, 130] on p "What Could Be Improved:" at bounding box center [213, 133] width 215 height 6
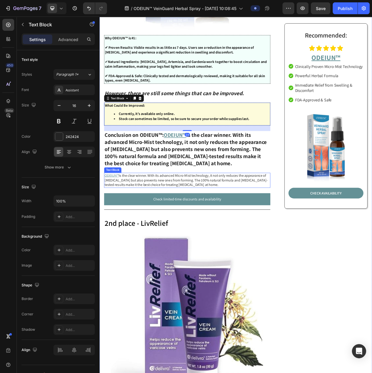
click at [197, 229] on p "ODEIUN™ is the clear winner. With its advanced Micro-Mist technology, it not on…" at bounding box center [213, 230] width 215 height 18
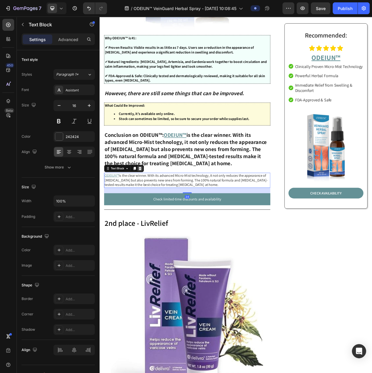
click at [153, 212] on icon at bounding box center [153, 214] width 4 height 4
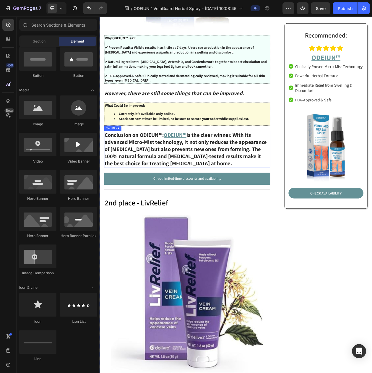
click at [217, 172] on p "Conclusion on ODIEUN™: ODEIUN™ is the clear winner. With its advanced Micro-Mis…" at bounding box center [213, 189] width 215 height 46
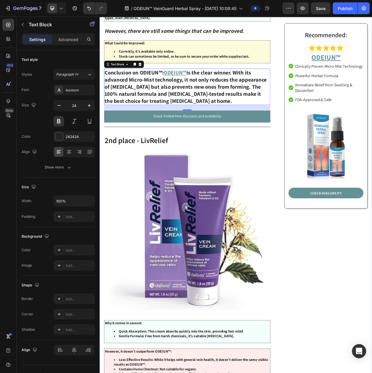
scroll to position [1176, 0]
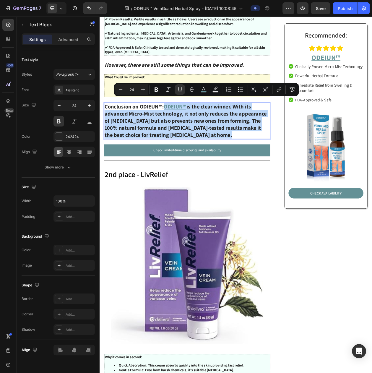
drag, startPoint x: 257, startPoint y: 166, endPoint x: 186, endPoint y: 129, distance: 80.3
click at [186, 129] on p "Conclusion on ODIEUN™: ODEIUN™ is the clear winner. With its advanced Micro-Mis…" at bounding box center [213, 152] width 215 height 46
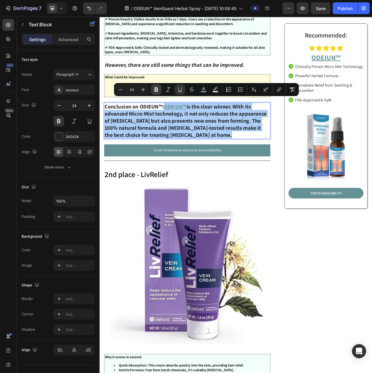
click at [156, 90] on icon "Editor contextual toolbar" at bounding box center [157, 90] width 4 height 4
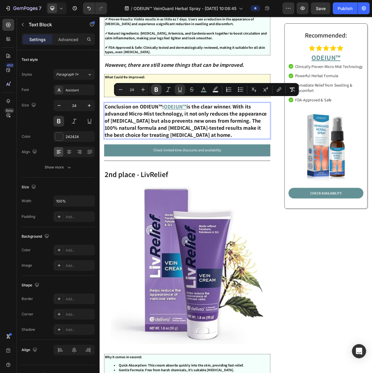
click at [173, 112] on div "What Could Be Improved: Currently, it’s available only online. Stock can someti…" at bounding box center [214, 107] width 217 height 30
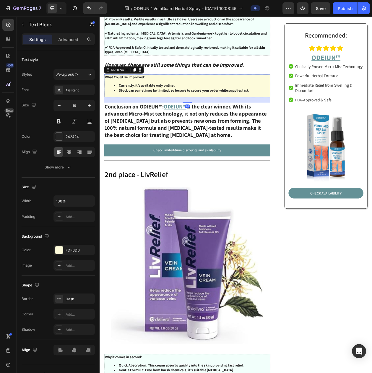
click at [190, 139] on strong "is the clear winner. With its advanced Micro-Mist technology, it not only reduc…" at bounding box center [211, 152] width 211 height 46
click at [243, 98] on div "What Could Be Improved: Currently, it’s available only online. Stock can someti…" at bounding box center [214, 107] width 217 height 30
click at [238, 161] on strong "is the clear winner. With its advanced Micro-Mist technology, it not only reduc…" at bounding box center [211, 152] width 211 height 46
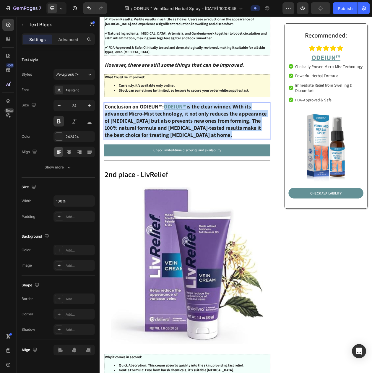
drag, startPoint x: 258, startPoint y: 167, endPoint x: 185, endPoint y: 131, distance: 81.1
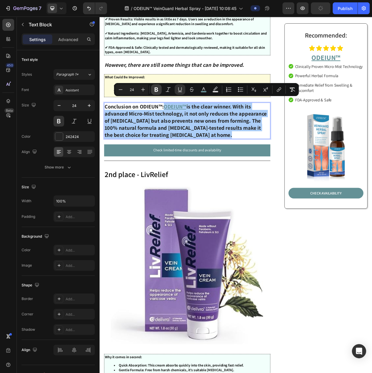
click at [156, 90] on icon "Editor contextual toolbar" at bounding box center [157, 90] width 4 height 4
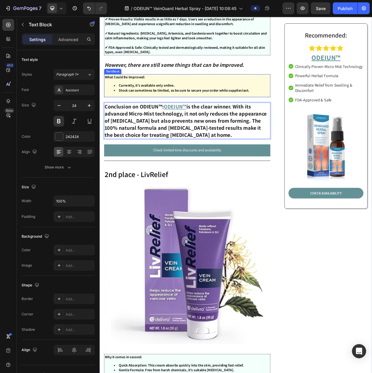
click at [151, 58] on strong "✔ FDA-Approved & Safe: Clinically tested and dermatologically reviewed, making …" at bounding box center [210, 60] width 209 height 12
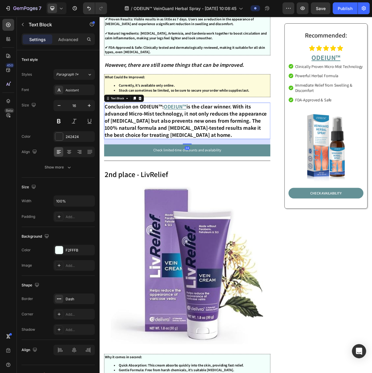
drag, startPoint x: 141, startPoint y: 143, endPoint x: 195, endPoint y: 132, distance: 55.1
click at [141, 143] on p "Conclusion on ODIEUN™: ODEIUN™ is the clear winner. With its advanced Micro-Mis…" at bounding box center [213, 152] width 215 height 46
click at [61, 121] on button at bounding box center [59, 121] width 11 height 11
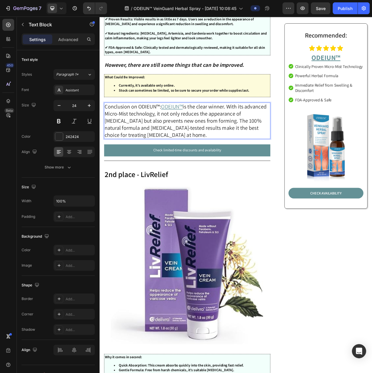
drag, startPoint x: 180, startPoint y: 130, endPoint x: 101, endPoint y: 130, distance: 79.0
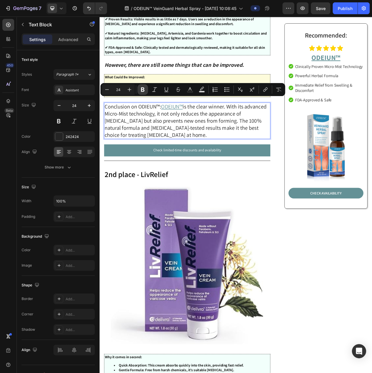
click at [142, 88] on icon "Editor contextual toolbar" at bounding box center [143, 90] width 4 height 4
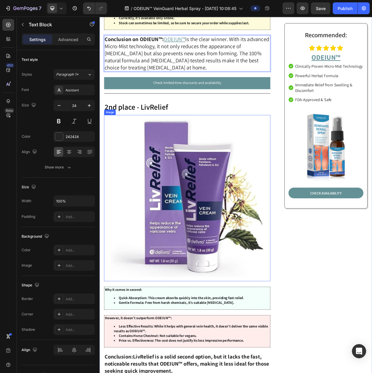
scroll to position [1361, 0]
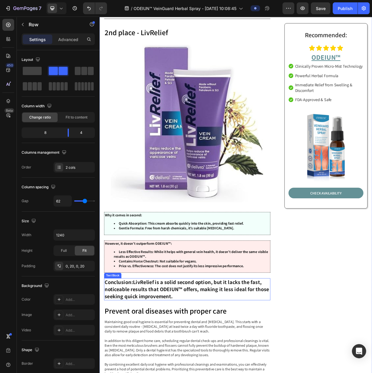
click at [161, 366] on strong "LivRelief is a solid second option, but it lacks the fast, noticeable results t…" at bounding box center [213, 372] width 214 height 28
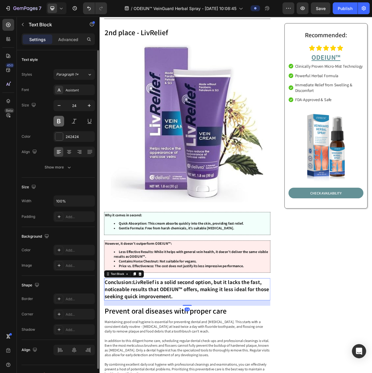
click at [58, 126] on button at bounding box center [59, 121] width 11 height 11
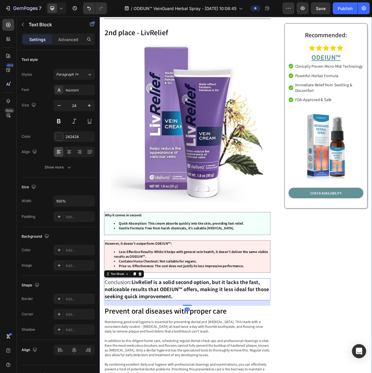
click at [152, 272] on strong "Why it comes in second:" at bounding box center [130, 275] width 49 height 6
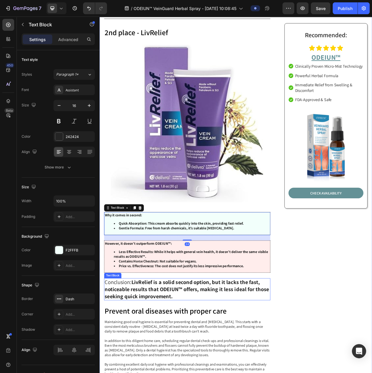
click at [141, 371] on strong "LivRelief is a solid second option, but it lacks the fast, noticeable results t…" at bounding box center [213, 372] width 214 height 28
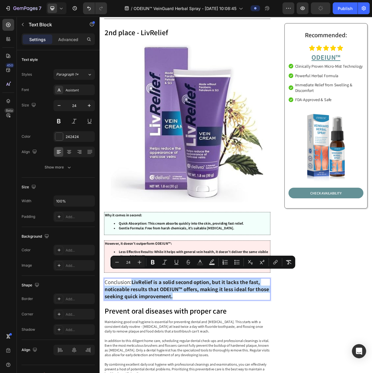
drag, startPoint x: 219, startPoint y: 369, endPoint x: 141, endPoint y: 356, distance: 79.1
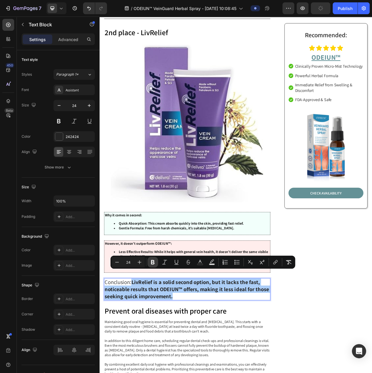
click at [149, 262] on button "Bold" at bounding box center [153, 262] width 11 height 11
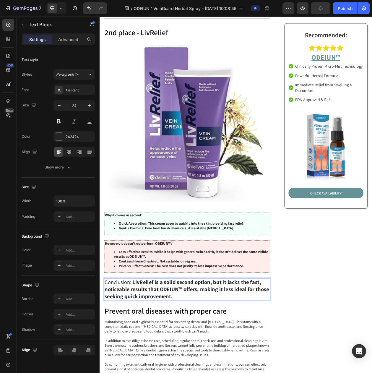
click at [164, 336] on div "However, it doesn’t outperform ODEIUN™: Less Effective Results: While it helps …" at bounding box center [214, 329] width 217 height 42
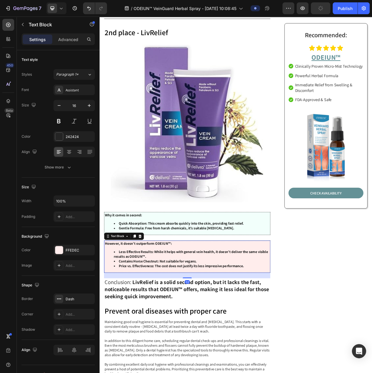
click at [156, 361] on strong "LivRelief is a solid second option, but it lacks the fast, noticeable results t…" at bounding box center [213, 372] width 214 height 28
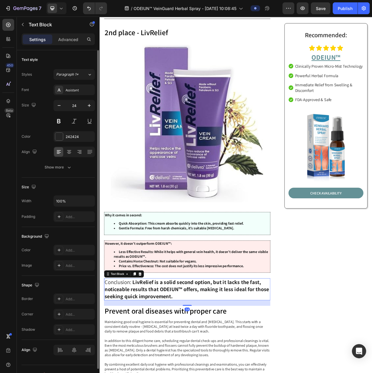
click at [53, 122] on div "Size 24" at bounding box center [58, 113] width 73 height 27
drag, startPoint x: 58, startPoint y: 124, endPoint x: 61, endPoint y: 125, distance: 3.0
click at [60, 125] on button at bounding box center [59, 121] width 11 height 11
click at [61, 125] on button at bounding box center [59, 121] width 11 height 11
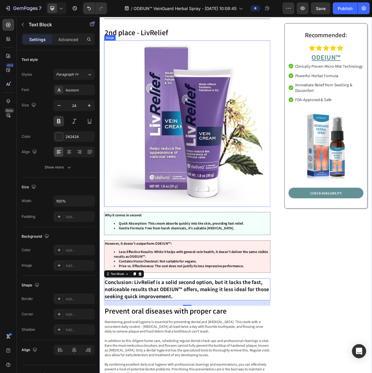
scroll to position [1213, 0]
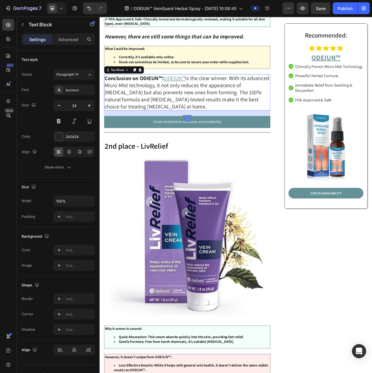
click at [187, 131] on p "Conclusion on ODIEUN™: ODEIUN™ is the clear winner. With its advanced Micro-Mis…" at bounding box center [213, 115] width 215 height 46
click at [147, 84] on icon at bounding box center [145, 86] width 5 height 5
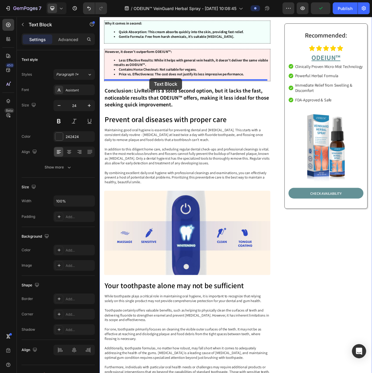
drag, startPoint x: 121, startPoint y: 135, endPoint x: 164, endPoint y: 97, distance: 57.6
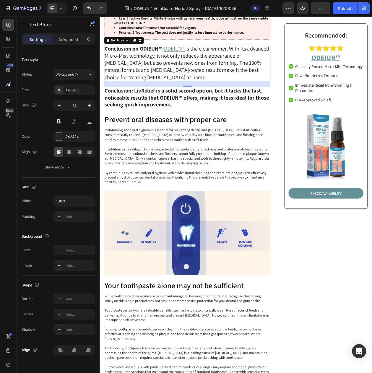
scroll to position [1610, 0]
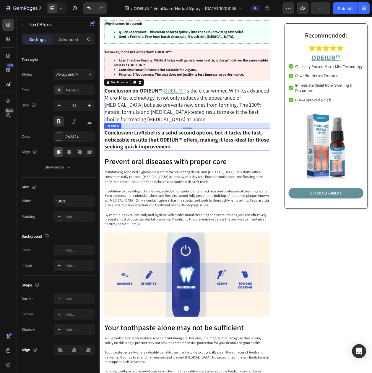
click at [167, 171] on strong "LivRelief is a solid second option, but it lacks the fast, noticeable results t…" at bounding box center [213, 177] width 214 height 28
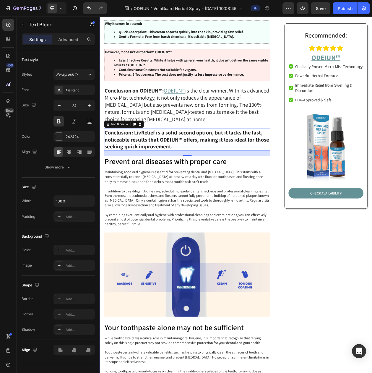
click at [225, 138] on p "Conclusion on ODIEUN™: ODEIUN™ is the clear winner. With its advanced Micro-Mis…" at bounding box center [213, 132] width 215 height 46
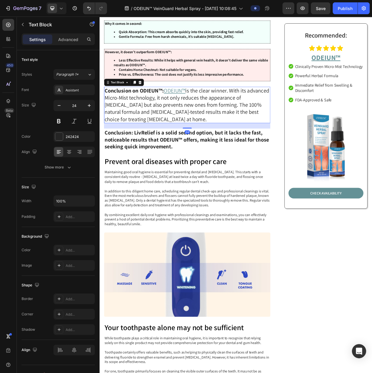
click at [217, 131] on p "Conclusion on ODIEUN™: ODEIUN™ is the clear winner. With its advanced Micro-Mis…" at bounding box center [213, 132] width 215 height 46
click at [211, 143] on p "Conclusion on ODIEUN™: ODEIUN™ is the clear winner. With its advanced Micro-Mis…" at bounding box center [213, 132] width 215 height 46
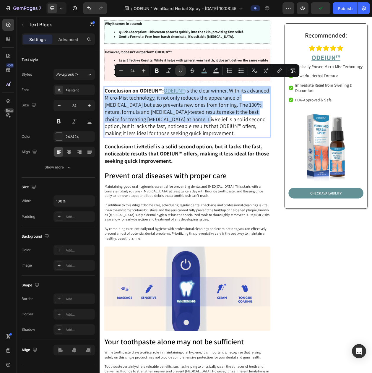
drag, startPoint x: 211, startPoint y: 143, endPoint x: 185, endPoint y: 106, distance: 45.8
click at [185, 109] on p "Conclusion on ODIEUN™: ODEIUN™ is the clear winner. With its advanced Micro-Mis…" at bounding box center [213, 141] width 215 height 64
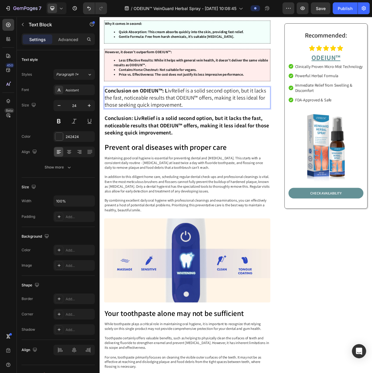
click at [196, 109] on p "Conclusion on ODIEUN™: L ivRelief is a solid second option, but it lacks the fa…" at bounding box center [213, 123] width 215 height 28
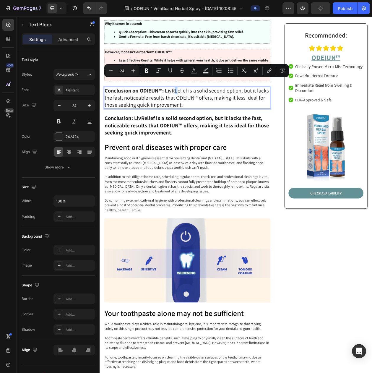
click at [199, 109] on p "Conclusion on ODIEUN™: L ivRLelief is a solid second option, but it lacks the f…" at bounding box center [213, 123] width 215 height 28
click at [185, 108] on strong "Conclusion on ODIEUN™: L" at bounding box center [147, 112] width 82 height 9
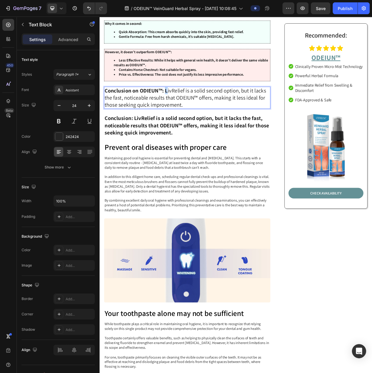
click at [185, 108] on strong "Conclusion on ODIEUN™: L" at bounding box center [147, 112] width 82 height 9
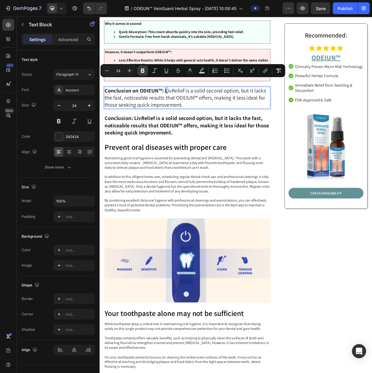
click at [142, 71] on icon "Editor contextual toolbar" at bounding box center [143, 71] width 4 height 4
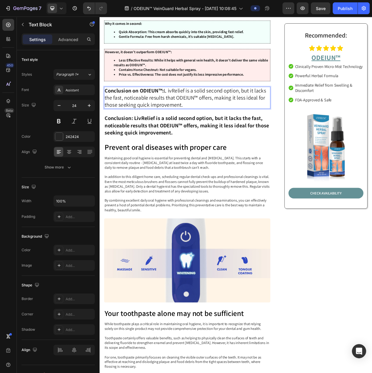
click at [188, 108] on strong "Rich Text Editor. Editing area: main" at bounding box center [187, 112] width 1 height 9
click at [164, 108] on strong "Conclusion on ODIEN™:" at bounding box center [142, 112] width 72 height 9
click at [140, 108] on strong "Conclusion on ™:" at bounding box center [132, 112] width 53 height 9
click at [148, 108] on strong "Conclusion on ™:" at bounding box center [132, 112] width 53 height 9
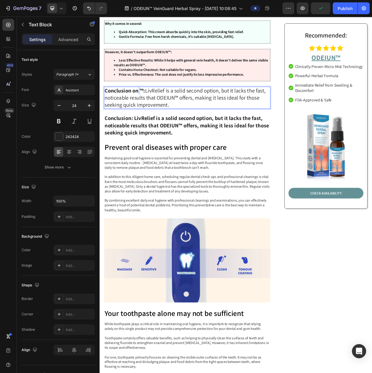
click at [148, 108] on strong "Conclusion on ™:" at bounding box center [132, 112] width 53 height 9
click at [147, 108] on strong "Conclusion on™:" at bounding box center [131, 112] width 51 height 9
click at [144, 108] on strong "Conclusion ™:" at bounding box center [127, 112] width 43 height 9
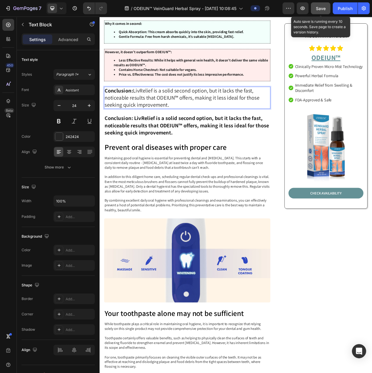
click at [325, 9] on span "Save" at bounding box center [321, 8] width 10 height 5
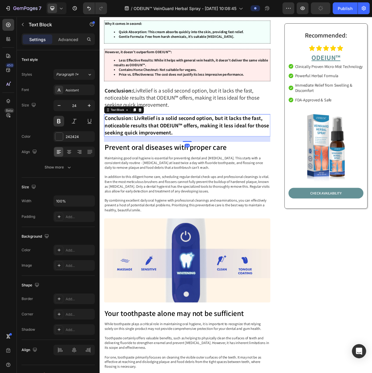
click at [203, 161] on strong "LivRelief is a solid second option, but it lacks the fast, noticeable results t…" at bounding box center [213, 158] width 214 height 28
click at [152, 136] on icon at bounding box center [153, 138] width 4 height 4
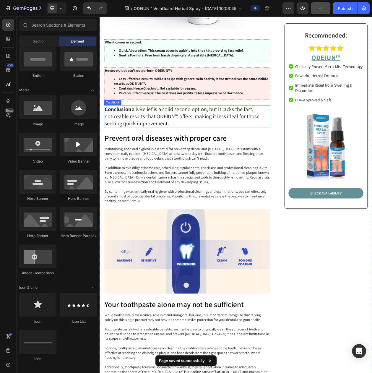
scroll to position [1573, 0]
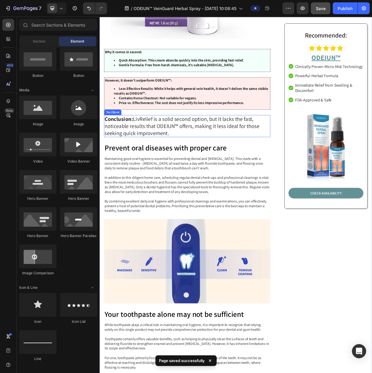
click at [182, 155] on p "Conclusion: LivRelief is a solid second option, but it lacks the fast, noticeab…" at bounding box center [213, 160] width 215 height 28
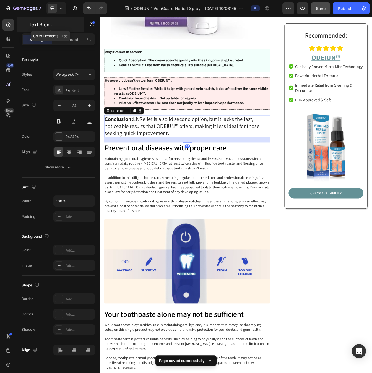
click at [25, 27] on button "button" at bounding box center [22, 24] width 9 height 9
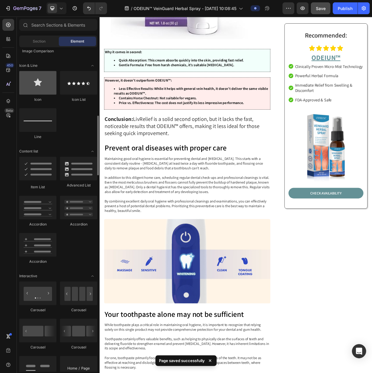
scroll to position [333, 0]
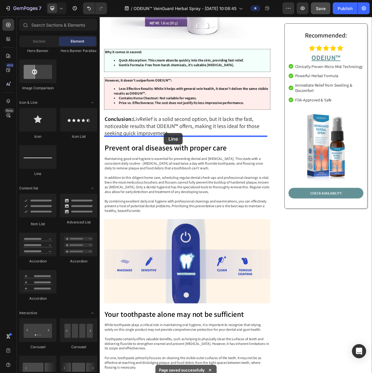
drag, startPoint x: 144, startPoint y: 176, endPoint x: 185, endPoint y: 167, distance: 41.8
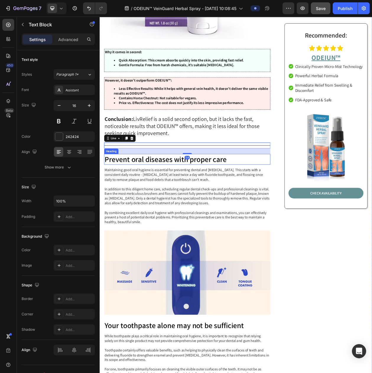
click at [208, 214] on p "Maintaining good oral hygiene is essential for preventing dental and gum diseas…" at bounding box center [213, 251] width 215 height 74
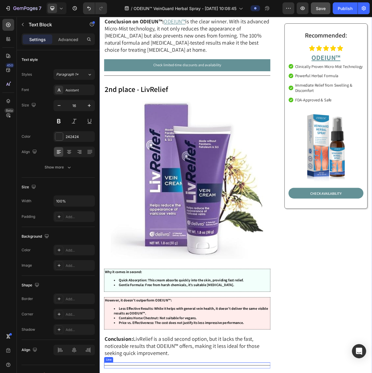
scroll to position [1278, 0]
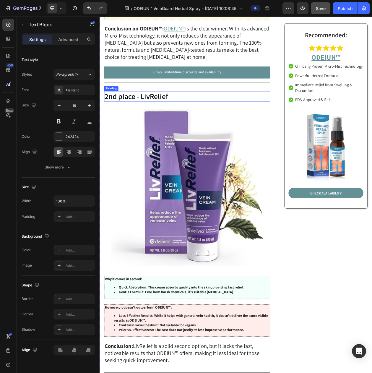
click at [148, 118] on p "2nd place - LivRelief" at bounding box center [213, 120] width 215 height 13
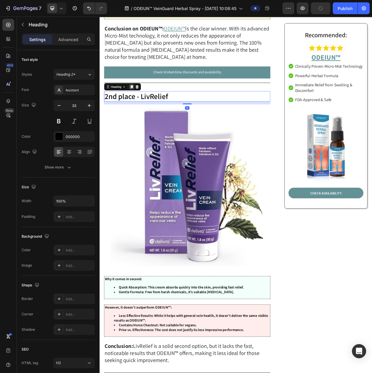
click at [142, 106] on icon at bounding box center [141, 108] width 5 height 5
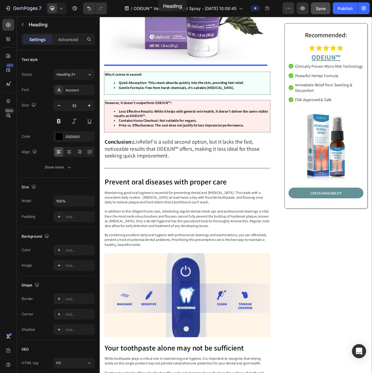
scroll to position [1526, 0]
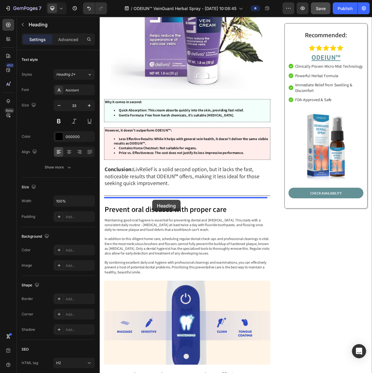
drag, startPoint x: 121, startPoint y: 122, endPoint x: 168, endPoint y: 255, distance: 141.8
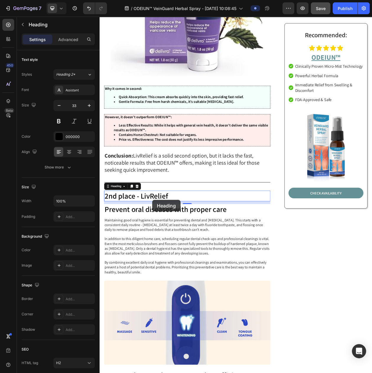
scroll to position [1508, 0]
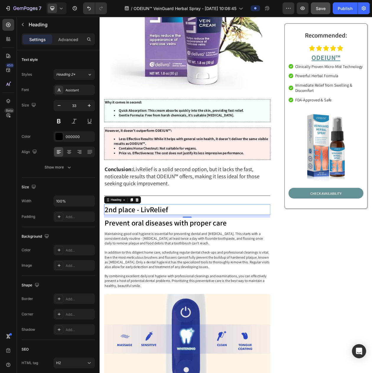
click at [127, 261] on h2 "2nd place - LivRelief" at bounding box center [214, 268] width 217 height 14
click at [112, 261] on p "2nd place - LivRelief" at bounding box center [213, 267] width 215 height 13
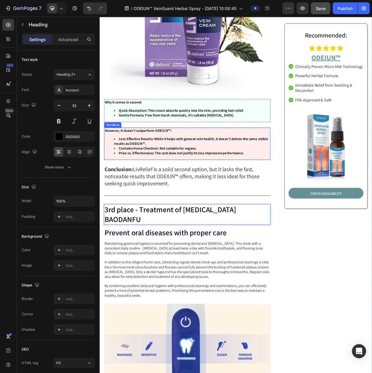
click at [151, 185] on strong "Contains Horse Chestnut: Not suitable for vegans." at bounding box center [175, 188] width 101 height 6
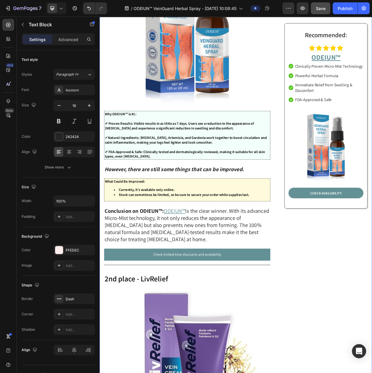
scroll to position [954, 0]
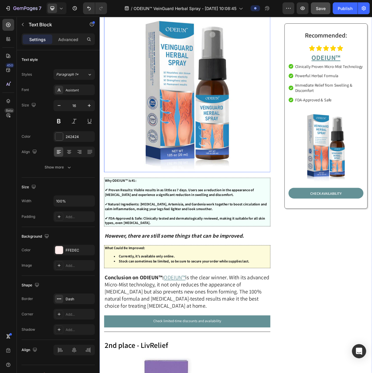
click at [300, 91] on img at bounding box center [214, 111] width 217 height 217
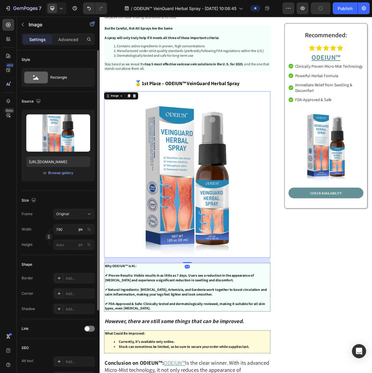
scroll to position [104, 0]
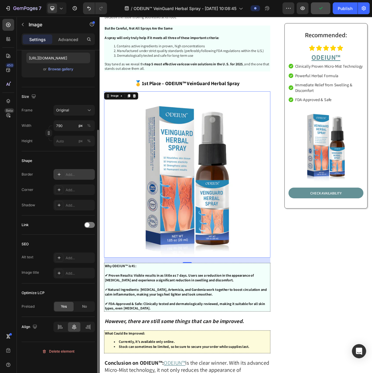
click at [74, 180] on div "Add..." at bounding box center [74, 174] width 41 height 11
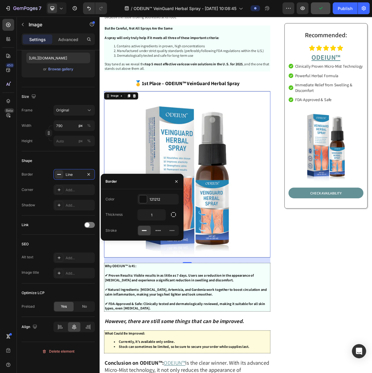
drag, startPoint x: 316, startPoint y: 321, endPoint x: 335, endPoint y: 324, distance: 18.9
click at [317, 321] on img at bounding box center [214, 222] width 217 height 217
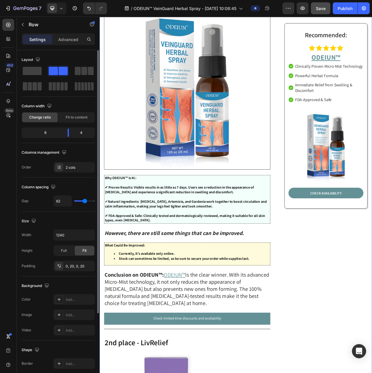
scroll to position [1101, 0]
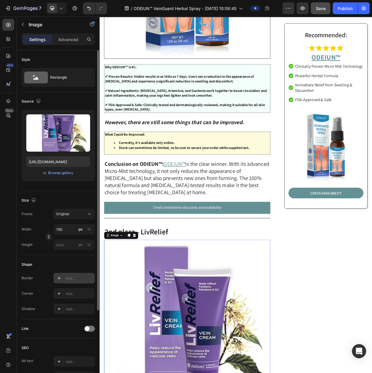
click at [73, 281] on div "Add..." at bounding box center [80, 278] width 28 height 5
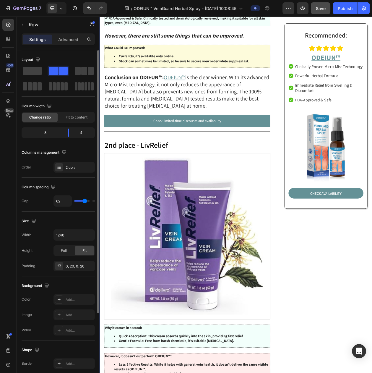
scroll to position [1323, 0]
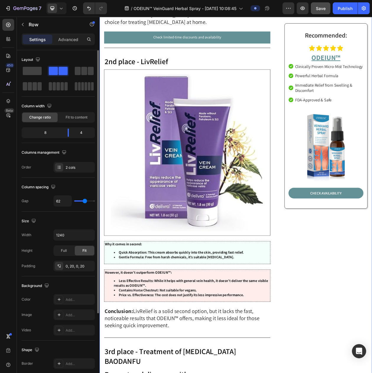
click at [180, 241] on img at bounding box center [214, 193] width 217 height 217
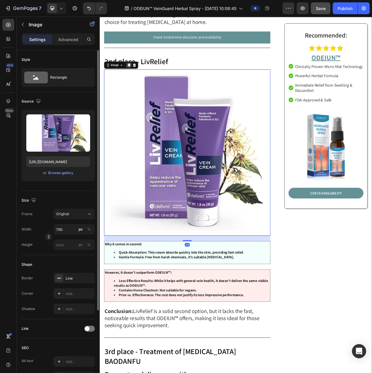
click at [138, 78] on icon at bounding box center [137, 80] width 3 height 4
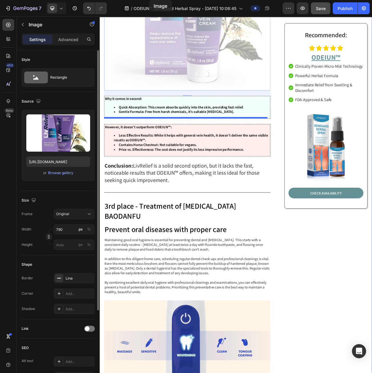
scroll to position [1710, 0]
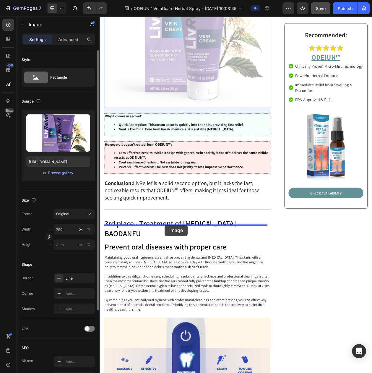
drag, startPoint x: 114, startPoint y: 71, endPoint x: 184, endPoint y: 287, distance: 227.3
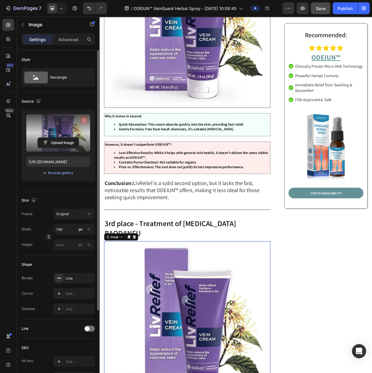
click at [81, 117] on button "button" at bounding box center [84, 120] width 9 height 9
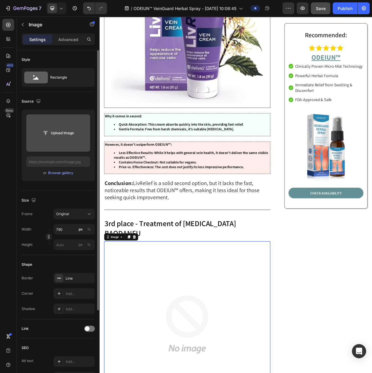
click at [73, 127] on input "file" at bounding box center [58, 132] width 64 height 37
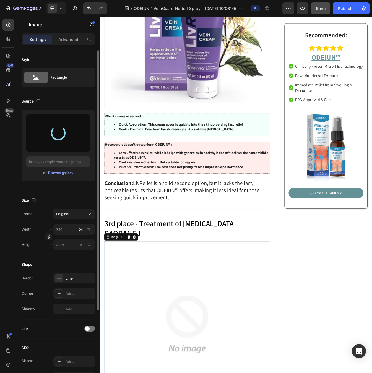
type input "https://cdn.shopify.com/s/files/1/0797/8575/4920/files/gempages_493620733700736…"
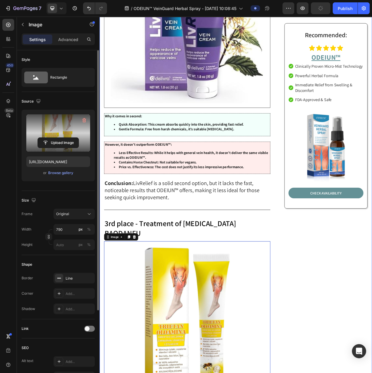
scroll to position [1601, 0]
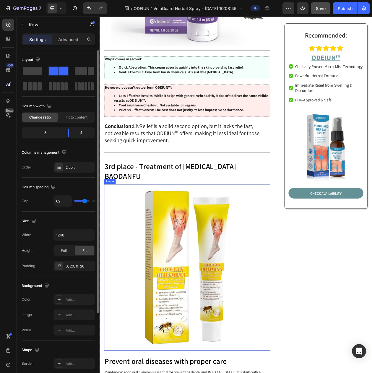
scroll to position [1564, 0]
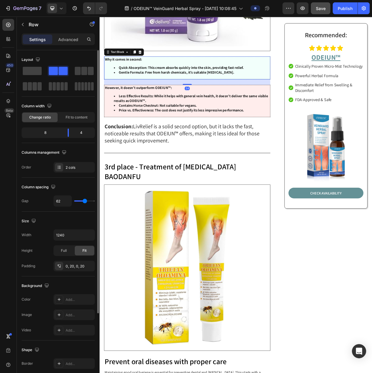
click at [256, 80] on strong "Quick Absorption: This cream absorbs quickly into the skin, providing fast reli…" at bounding box center [206, 83] width 163 height 6
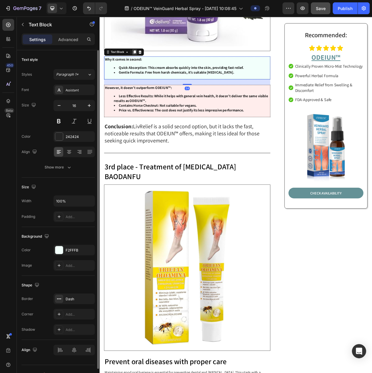
click at [145, 61] on icon at bounding box center [145, 63] width 3 height 4
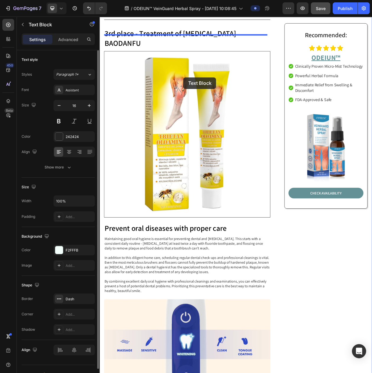
scroll to position [1770, 0]
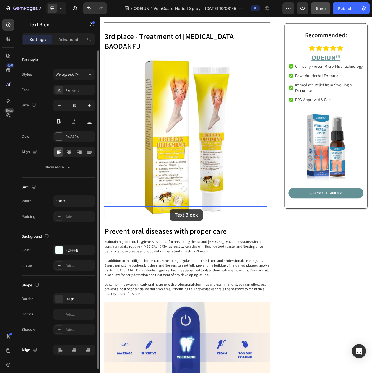
drag, startPoint x: 118, startPoint y: 92, endPoint x: 191, endPoint y: 267, distance: 190.2
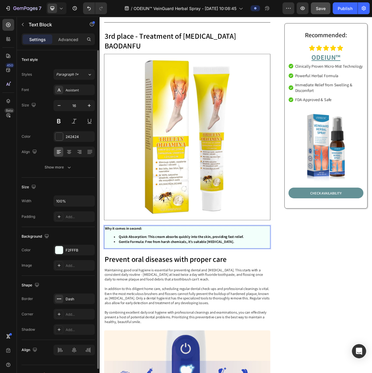
click at [217, 300] on strong "Quick Absorption: This cream absorbs quickly into the skin, providing fast reli…" at bounding box center [206, 303] width 163 height 6
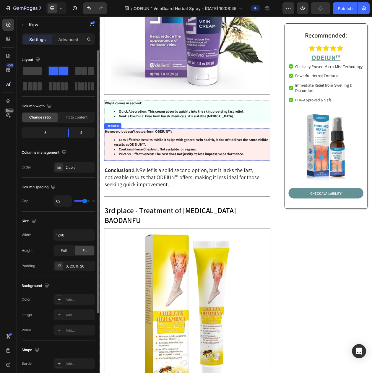
scroll to position [1475, 0]
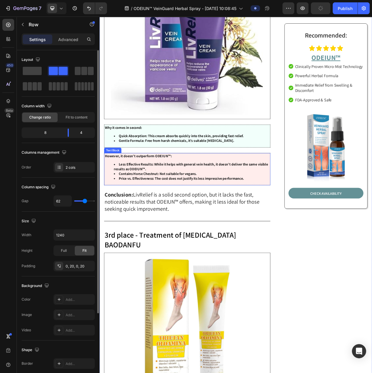
click at [176, 195] on div "However, it doesn’t outperform ODEIUN™: Less Effective Results: While it helps …" at bounding box center [214, 215] width 217 height 42
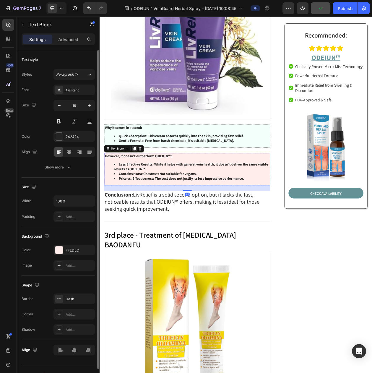
click at [144, 185] on div at bounding box center [145, 188] width 7 height 7
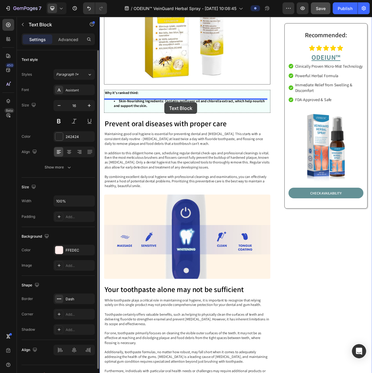
drag, startPoint x: 116, startPoint y: 227, endPoint x: 184, endPoint y: 128, distance: 119.6
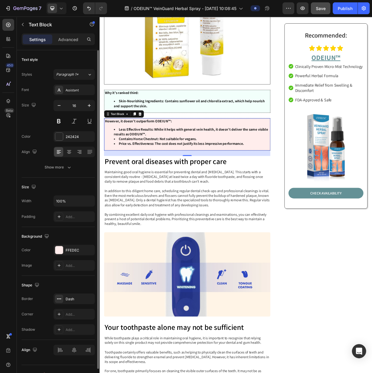
click at [212, 173] on strong "Contains Horse Chestnut: Not suitable for vegans." at bounding box center [175, 176] width 101 height 6
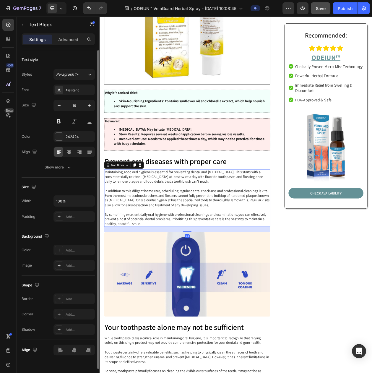
click at [245, 216] on p "Maintaining good oral hygiene is essential for preventing dental and gum diseas…" at bounding box center [213, 253] width 215 height 74
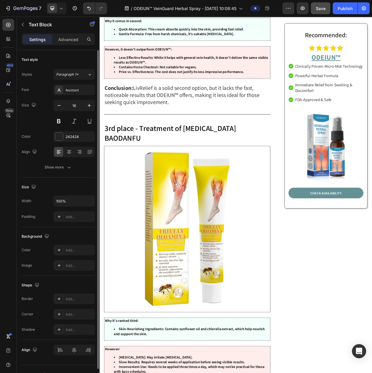
scroll to position [1578, 0]
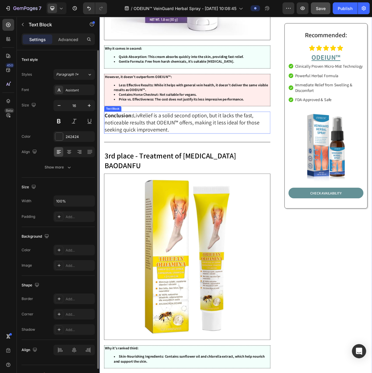
drag, startPoint x: 211, startPoint y: 157, endPoint x: 166, endPoint y: 143, distance: 47.3
click at [210, 157] on p "Conclusion: LivRelief is a solid second option, but it lacks the fast, noticeab…" at bounding box center [213, 155] width 215 height 28
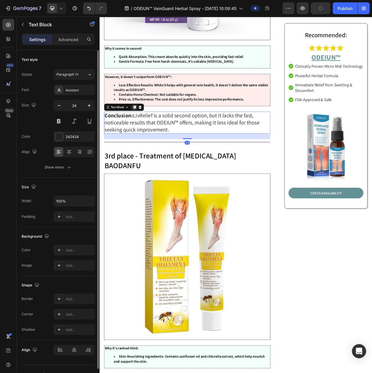
click at [145, 133] on icon at bounding box center [145, 135] width 5 height 5
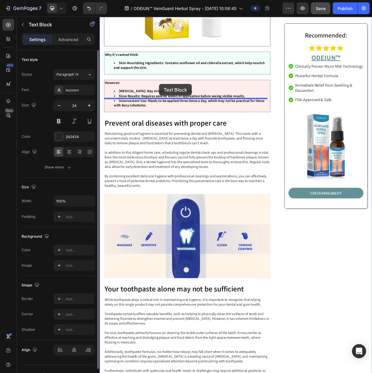
drag, startPoint x: 119, startPoint y: 163, endPoint x: 177, endPoint y: 104, distance: 82.6
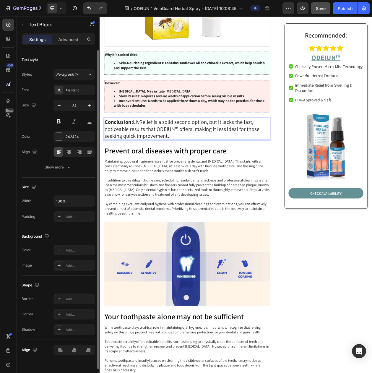
click at [222, 149] on p "Conclusion: LivRelief is a solid second option, but it lacks the fast, noticeab…" at bounding box center [213, 163] width 215 height 28
drag, startPoint x: 203, startPoint y: 142, endPoint x: 167, endPoint y: 137, distance: 36.4
click at [167, 149] on p "Conclusion: LivRelief is a solid second option, but it lacks the fast, noticeab…" at bounding box center [213, 163] width 215 height 28
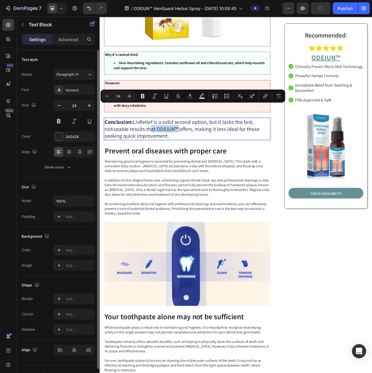
drag, startPoint x: 234, startPoint y: 119, endPoint x: 167, endPoint y: 131, distance: 68.2
click at [167, 149] on p "Conclusion: LivRelief is a solid second option, but it lacks the fast, noticeab…" at bounding box center [213, 163] width 215 height 28
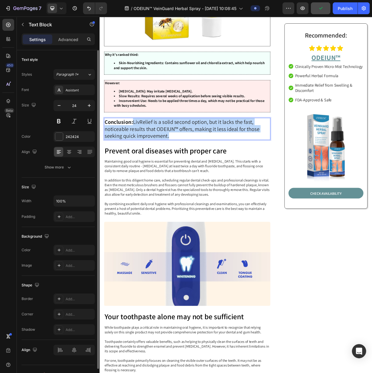
drag, startPoint x: 192, startPoint y: 145, endPoint x: 145, endPoint y: 132, distance: 48.4
click at [145, 149] on p "Conclusion: LivRelief is a solid second option, but it lacks the fast, noticeab…" at bounding box center [213, 163] width 215 height 28
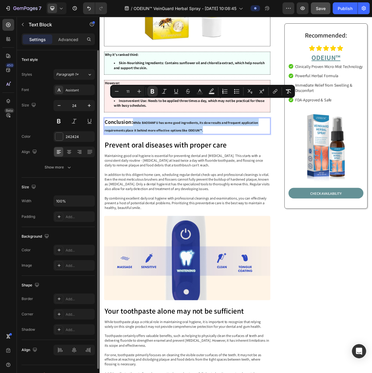
drag, startPoint x: 242, startPoint y: 139, endPoint x: 145, endPoint y: 130, distance: 97.8
click at [145, 149] on p "Conclusion: While BAODANFU has some good ingredients, its slow results and freq…" at bounding box center [213, 159] width 215 height 20
click at [148, 91] on button "Bold" at bounding box center [152, 91] width 11 height 11
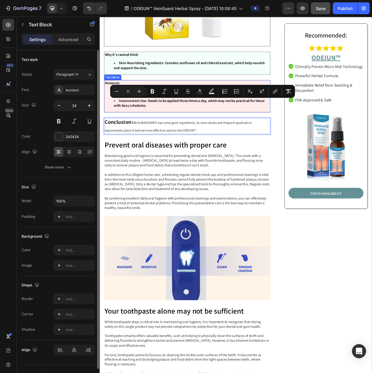
click at [154, 112] on div "However: Denatured Alcohol: May irritate sensitive skin. Slow Results: Requires…" at bounding box center [214, 120] width 217 height 42
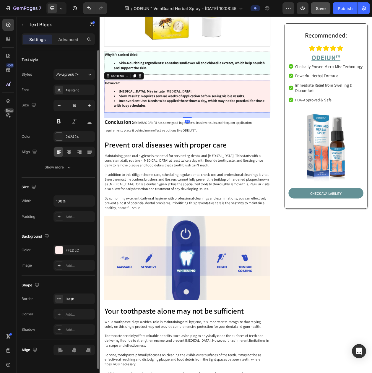
click at [149, 152] on span "While BAODANFU has some good ingredients, its slow results and frequent applica…" at bounding box center [202, 160] width 192 height 16
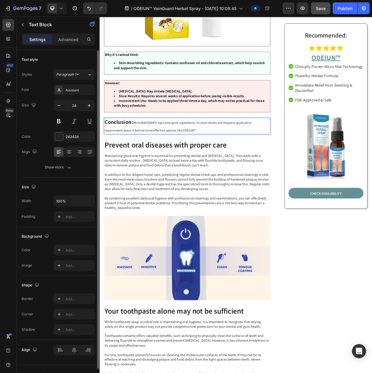
drag, startPoint x: 141, startPoint y: 129, endPoint x: 198, endPoint y: 129, distance: 56.5
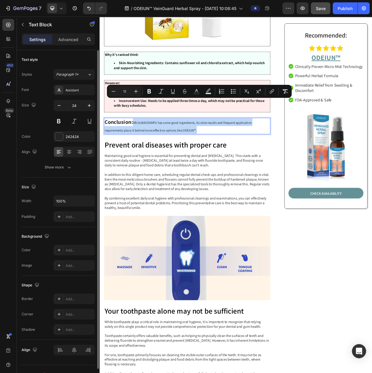
drag, startPoint x: 238, startPoint y: 139, endPoint x: 145, endPoint y: 130, distance: 93.3
click at [145, 149] on p "Conclusion: While BAODANFU has some good ingredients, its slow results and freq…" at bounding box center [213, 159] width 215 height 20
click at [139, 91] on button "Plus" at bounding box center [136, 91] width 11 height 11
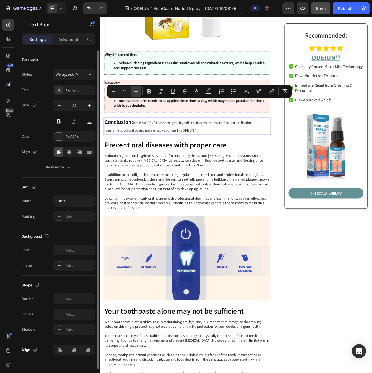
click at [139, 91] on button "Plus" at bounding box center [136, 91] width 11 height 11
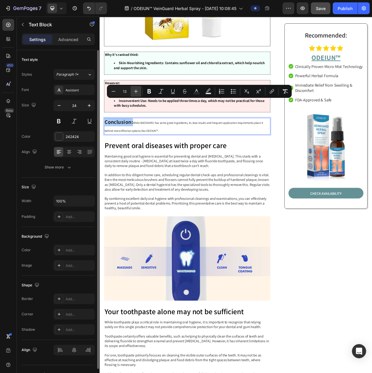
click at [139, 91] on button "Plus" at bounding box center [136, 91] width 11 height 11
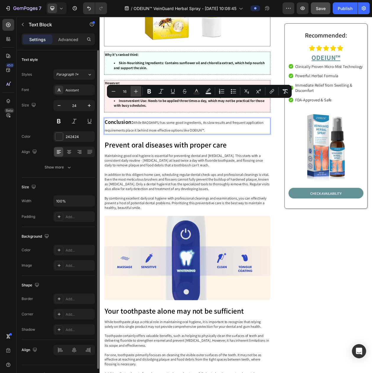
click at [139, 91] on button "Plus" at bounding box center [136, 91] width 11 height 11
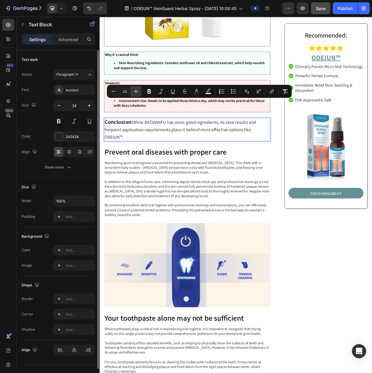
click at [139, 91] on button "Plus" at bounding box center [136, 91] width 11 height 11
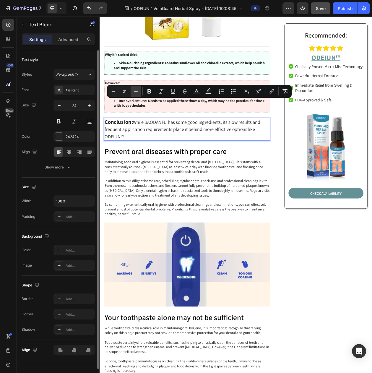
click at [139, 91] on button "Plus" at bounding box center [136, 91] width 11 height 11
type input "24"
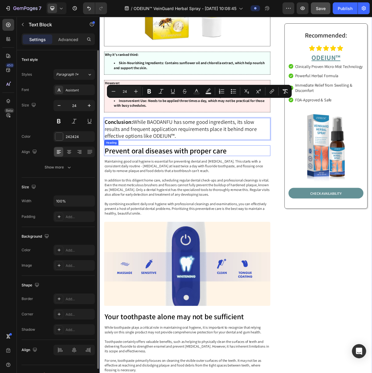
click at [166, 184] on h2 "Prevent oral diseases with proper care" at bounding box center [214, 191] width 217 height 14
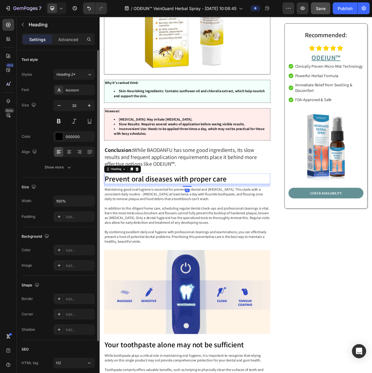
scroll to position [1923, 0]
click at [29, 26] on p "Heading" at bounding box center [61, 24] width 64 height 7
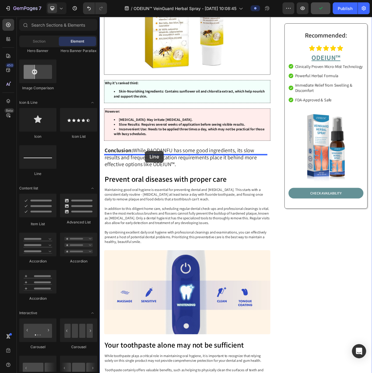
drag, startPoint x: 136, startPoint y: 172, endPoint x: 159, endPoint y: 192, distance: 30.0
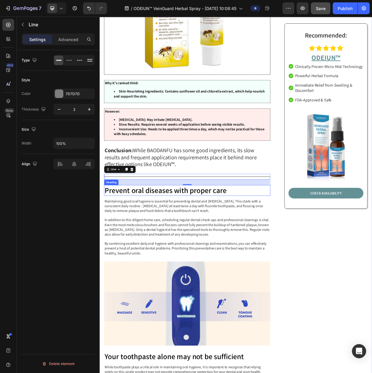
click at [173, 236] on h2 "Prevent oral diseases with proper care" at bounding box center [214, 243] width 217 height 14
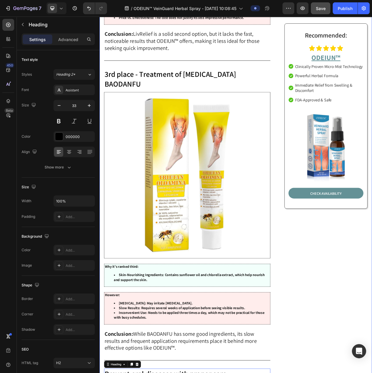
scroll to position [1628, 0]
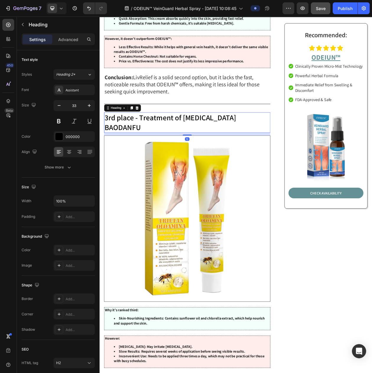
click at [154, 142] on p "3rd place - Treatment of [MEDICAL_DATA] BAODANFU" at bounding box center [213, 154] width 215 height 25
click at [140, 133] on icon at bounding box center [141, 135] width 5 height 5
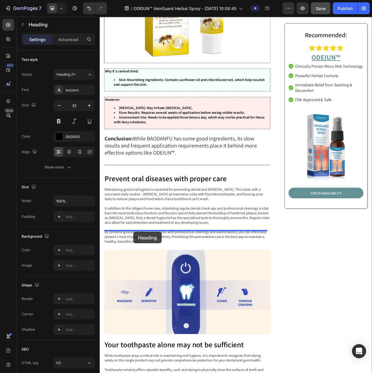
scroll to position [1976, 0]
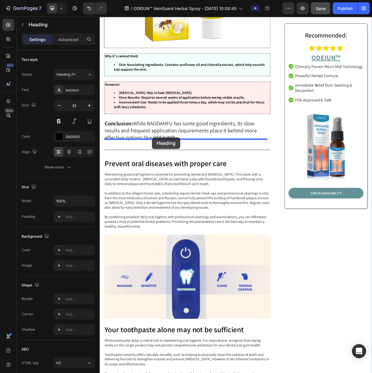
drag, startPoint x: 122, startPoint y: 148, endPoint x: 168, endPoint y: 174, distance: 52.1
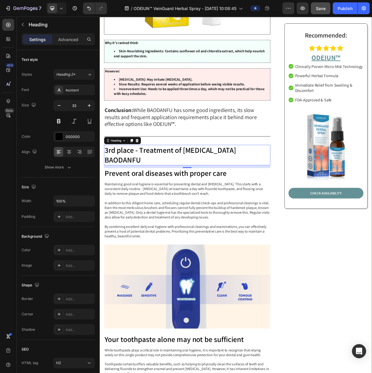
scroll to position [1958, 0]
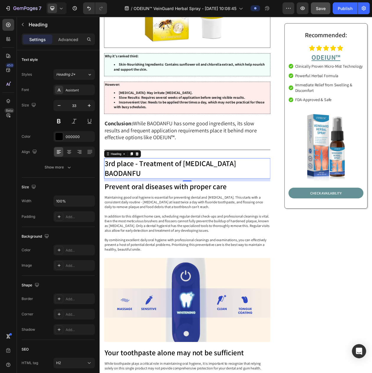
click at [140, 201] on h2 "3rd place - Treatment of [MEDICAL_DATA] BAODANFU" at bounding box center [214, 214] width 217 height 27
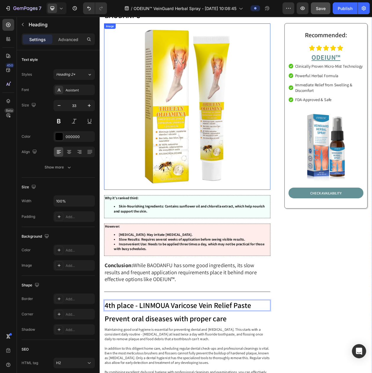
click at [198, 124] on img at bounding box center [214, 134] width 217 height 217
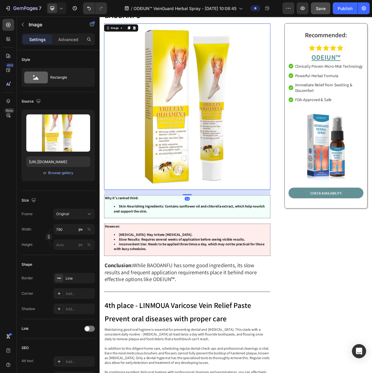
scroll to position [1699, 0]
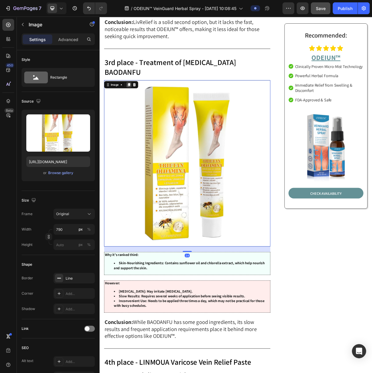
click at [138, 104] on icon at bounding box center [137, 106] width 3 height 4
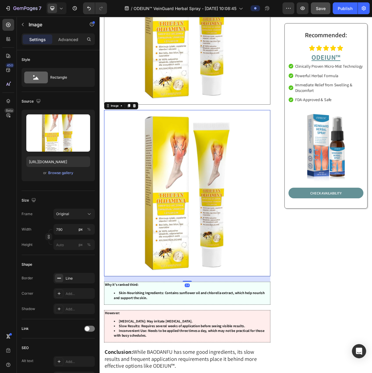
scroll to position [1958, 0]
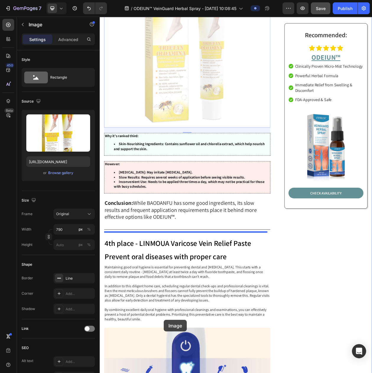
drag, startPoint x: 115, startPoint y: 34, endPoint x: 183, endPoint y: 412, distance: 384.1
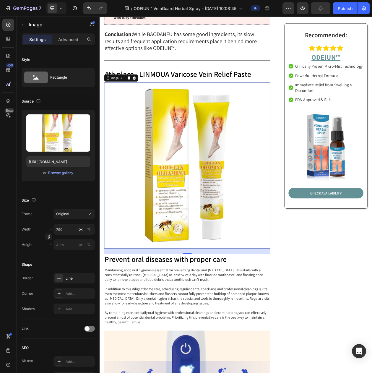
scroll to position [1913, 0]
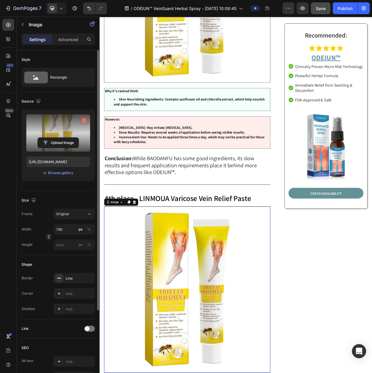
click at [85, 120] on icon "button" at bounding box center [85, 120] width 4 height 4
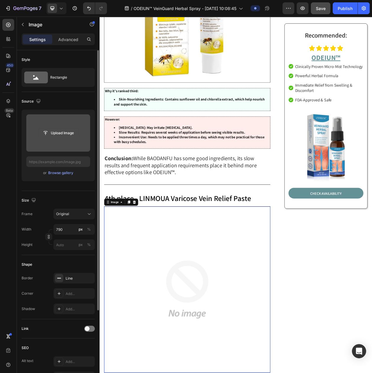
click at [62, 135] on input "file" at bounding box center [58, 133] width 41 height 10
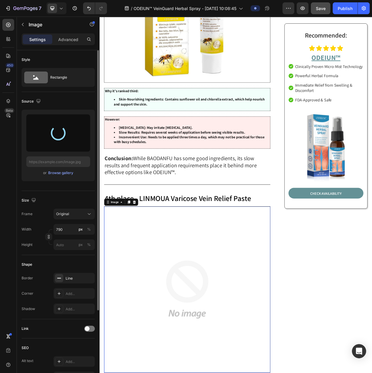
type input "https://cdn.shopify.com/s/files/1/0797/8575/4920/files/gempages_493620733700736…"
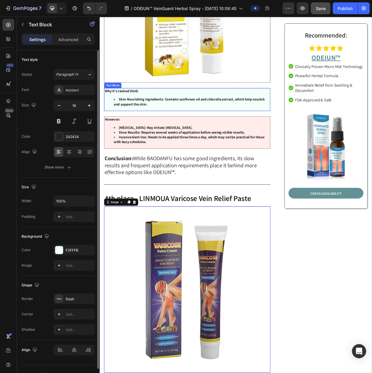
click at [191, 121] on strong "Skin-Nourishing Ingredients: Contains sunflower oil and chlorella extract, whic…" at bounding box center [216, 127] width 196 height 12
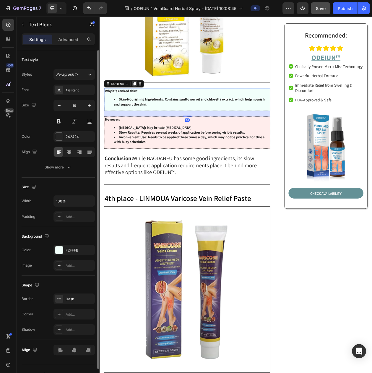
click at [146, 102] on icon at bounding box center [145, 104] width 3 height 4
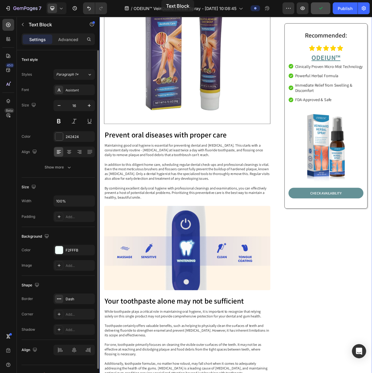
scroll to position [2207, 0]
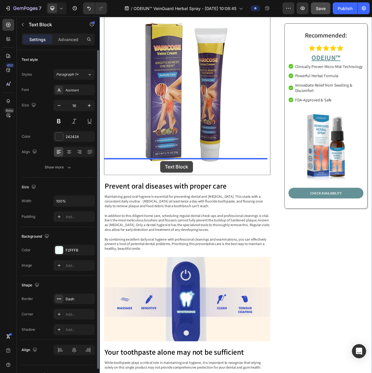
drag, startPoint x: 121, startPoint y: 117, endPoint x: 179, endPoint y: 201, distance: 102.1
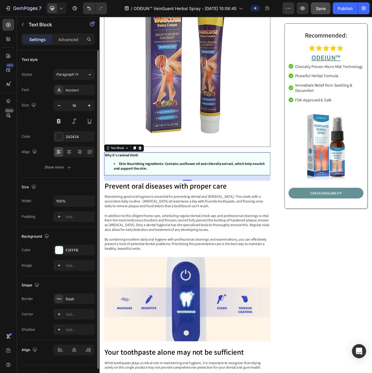
scroll to position [2170, 0]
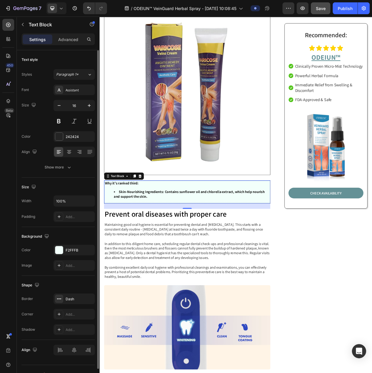
click at [137, 242] on strong "Skin-Nourishing Ingredients: Contains sunflower oil and chlorella extract, whic…" at bounding box center [216, 248] width 196 height 12
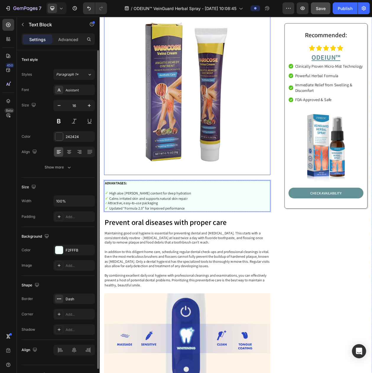
click at [176, 145] on img at bounding box center [214, 115] width 217 height 217
click at [198, 243] on p "✓ High aloe vera content for deep hydration" at bounding box center [213, 246] width 215 height 7
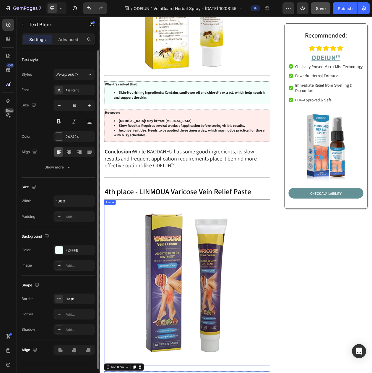
scroll to position [1912, 0]
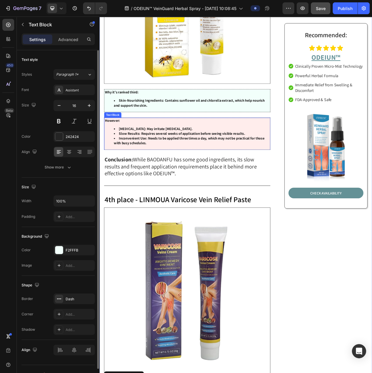
click at [172, 159] on strong "[MEDICAL_DATA]: May irritate [MEDICAL_DATA]." at bounding box center [173, 162] width 96 height 6
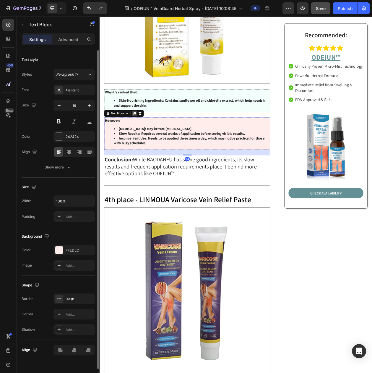
click at [147, 140] on icon at bounding box center [145, 142] width 5 height 5
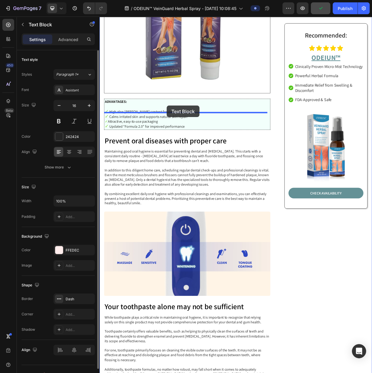
drag, startPoint x: 120, startPoint y: 166, endPoint x: 187, endPoint y: 135, distance: 73.4
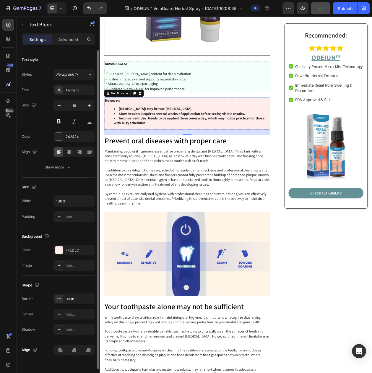
scroll to position [2277, 0]
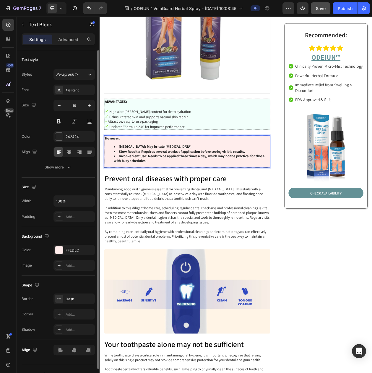
click at [207, 183] on strong "[MEDICAL_DATA]: May irritate [MEDICAL_DATA]." at bounding box center [173, 186] width 96 height 6
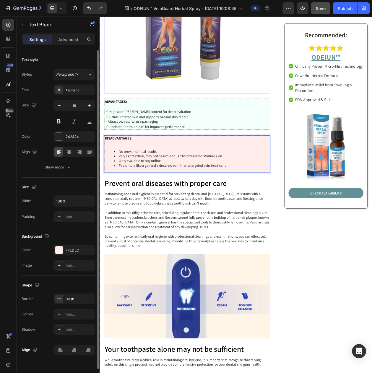
click at [231, 59] on img at bounding box center [214, 8] width 217 height 217
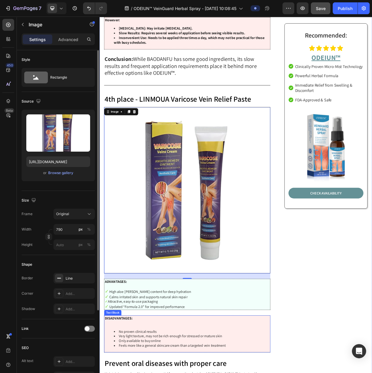
scroll to position [2018, 0]
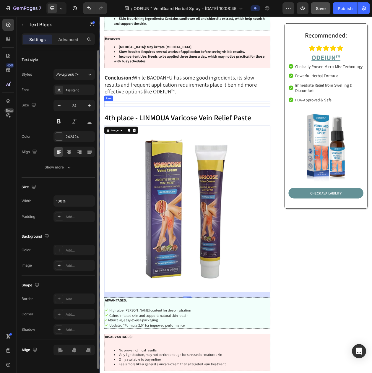
click at [156, 92] on span "While BAODANFU has some good ingredients, its slow results and frequent applica…" at bounding box center [205, 105] width 198 height 28
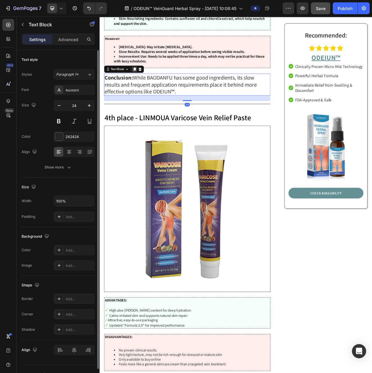
click at [148, 82] on div at bounding box center [145, 85] width 7 height 7
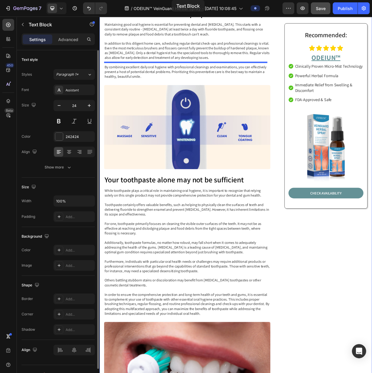
scroll to position [2410, 0]
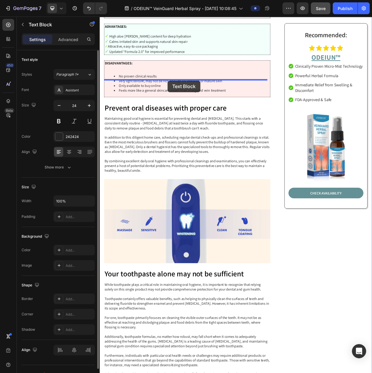
drag, startPoint x: 120, startPoint y: 98, endPoint x: 188, endPoint y: 100, distance: 68.3
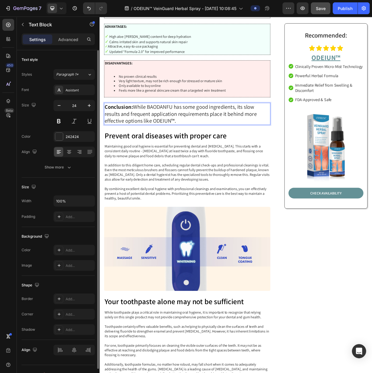
click at [172, 129] on span "While BAODANFU has some good ingredients, its slow results and frequent applica…" at bounding box center [205, 143] width 198 height 28
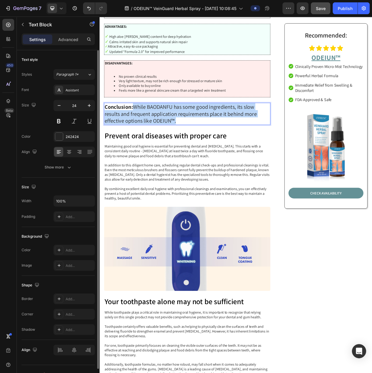
drag, startPoint x: 146, startPoint y: 104, endPoint x: 227, endPoint y: 121, distance: 83.5
click at [227, 130] on p "Conclusion: While BAODANFU has some good ingredients, its slow results and freq…" at bounding box center [213, 144] width 215 height 28
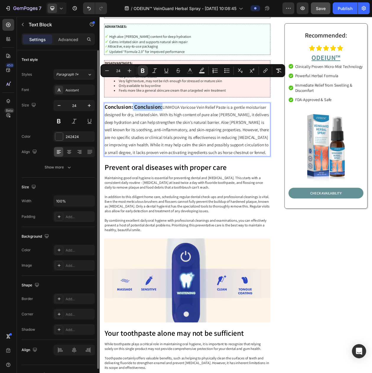
drag, startPoint x: 180, startPoint y: 104, endPoint x: 143, endPoint y: 106, distance: 37.9
click at [143, 129] on strong "Conclusion: Conclusion:" at bounding box center [143, 133] width 75 height 9
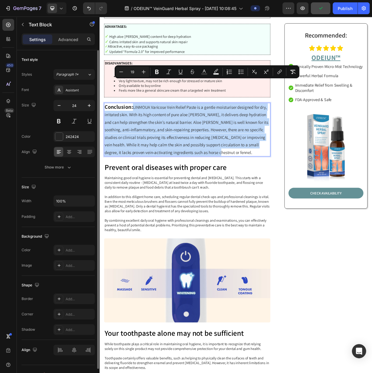
drag, startPoint x: 282, startPoint y: 160, endPoint x: 144, endPoint y: 106, distance: 148.6
click at [144, 130] on p "Conclusion: LINMOUA Varicose Vein Relief Paste is a gentle moisturiser designed…" at bounding box center [213, 164] width 215 height 69
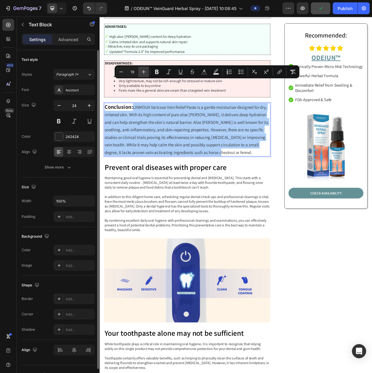
click at [144, 72] on icon "Editor contextual toolbar" at bounding box center [144, 72] width 4 height 4
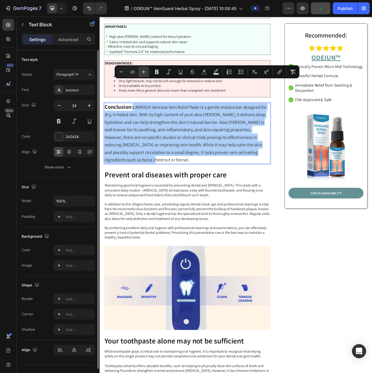
click at [144, 72] on icon "Editor contextual toolbar" at bounding box center [144, 72] width 4 height 4
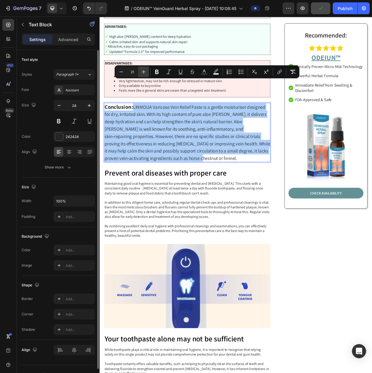
click at [144, 72] on icon "Editor contextual toolbar" at bounding box center [144, 72] width 4 height 4
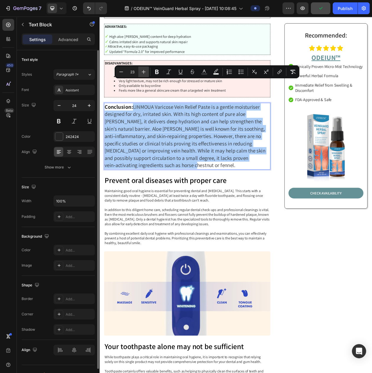
click at [144, 72] on icon "Editor contextual toolbar" at bounding box center [144, 72] width 4 height 4
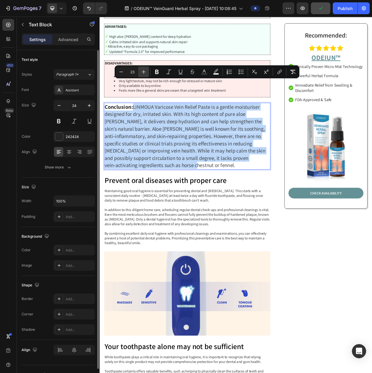
type input "24"
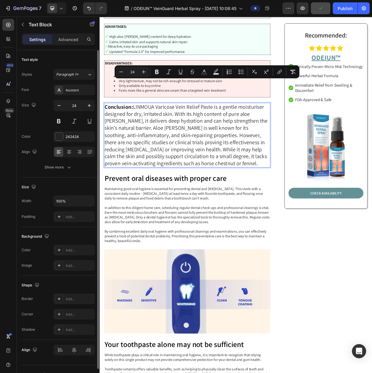
click at [171, 129] on span "LINMOUA Varicose Vein Relief Paste is a gentle moisturiser designed for dry, ir…" at bounding box center [212, 170] width 212 height 83
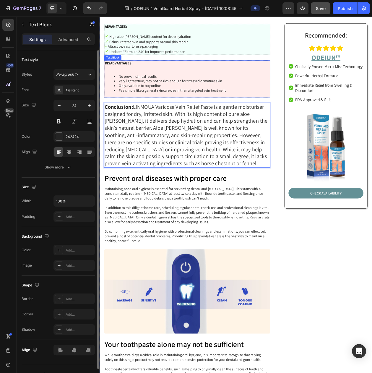
click at [214, 98] on li "Very light texture, may not be rich enough for stressed or mature skin" at bounding box center [219, 101] width 203 height 6
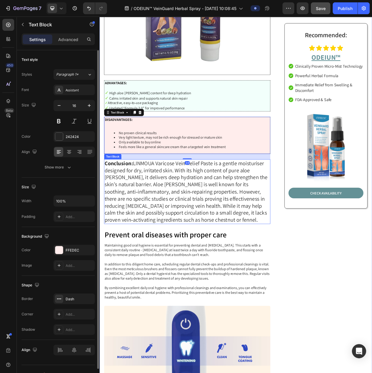
scroll to position [2300, 0]
drag, startPoint x: 33, startPoint y: 25, endPoint x: 33, endPoint y: 35, distance: 10.4
click at [33, 25] on p "Text Block" at bounding box center [54, 24] width 50 height 7
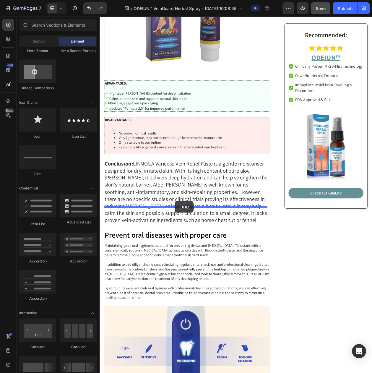
drag, startPoint x: 133, startPoint y: 174, endPoint x: 198, endPoint y: 257, distance: 105.0
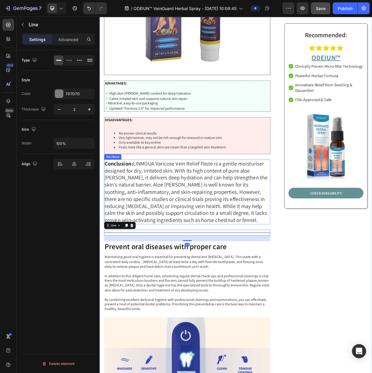
scroll to position [2079, 0]
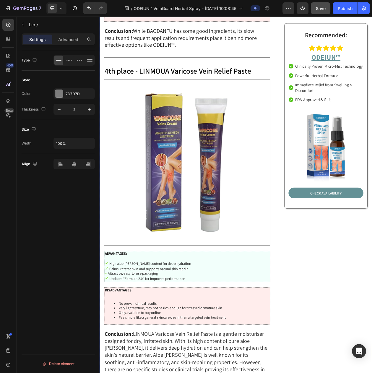
click at [138, 81] on p "4th place - LINMOUA Varicose Vein Relief Paste" at bounding box center [213, 87] width 215 height 13
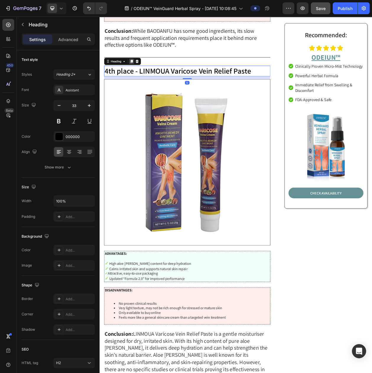
click at [143, 73] on icon at bounding box center [141, 75] width 3 height 4
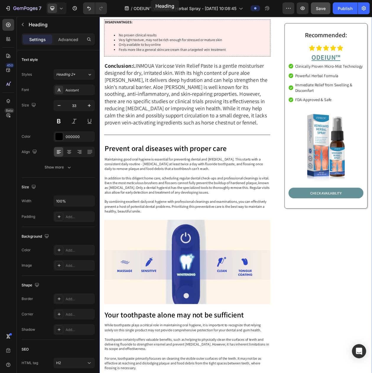
scroll to position [2444, 0]
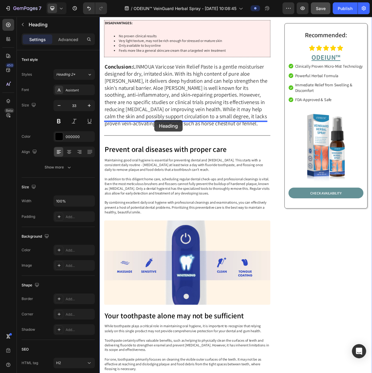
drag, startPoint x: 117, startPoint y: 70, endPoint x: 171, endPoint y: 151, distance: 97.8
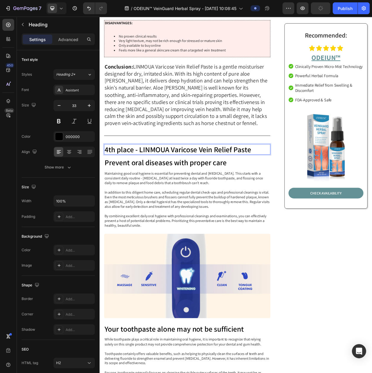
drag, startPoint x: 123, startPoint y: 156, endPoint x: 111, endPoint y: 161, distance: 12.9
click at [123, 183] on h2 "4th place - LINMOUA Varicose Vein Relief Paste" at bounding box center [214, 190] width 217 height 14
click at [109, 183] on p "4th place - LINMOUA Varicose Vein Relief Paste" at bounding box center [213, 189] width 215 height 13
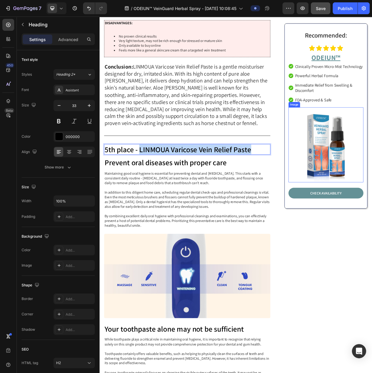
drag, startPoint x: 152, startPoint y: 160, endPoint x: 348, endPoint y: 159, distance: 195.2
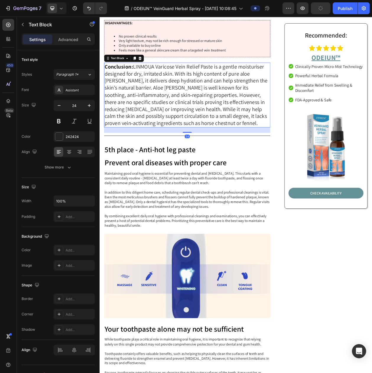
click at [248, 89] on span "LINMOUA Varicose Vein Relief Paste is a gentle moisturiser designed for dry, ir…" at bounding box center [212, 118] width 212 height 83
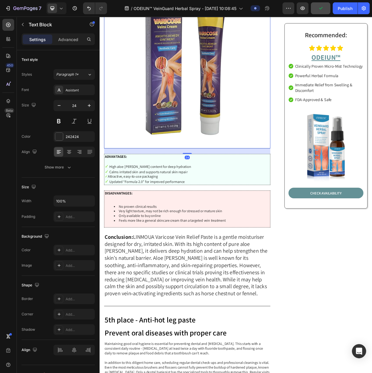
click at [248, 89] on img at bounding box center [214, 80] width 217 height 217
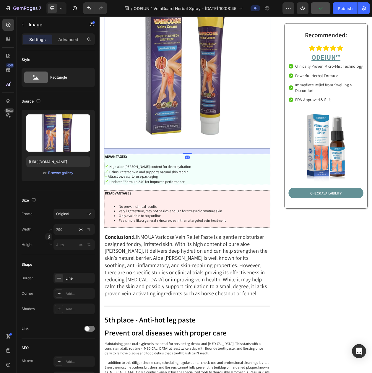
scroll to position [2094, 0]
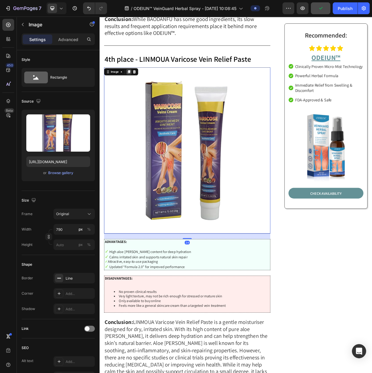
click at [138, 87] on icon at bounding box center [137, 89] width 3 height 4
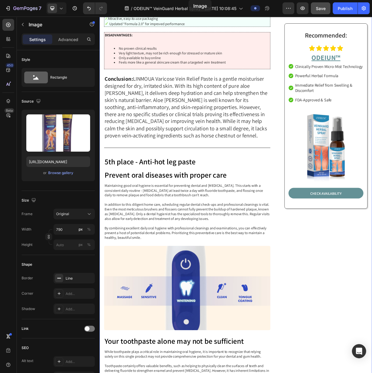
scroll to position [2535, 0]
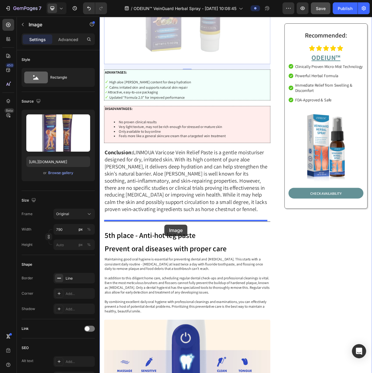
drag, startPoint x: 119, startPoint y: 88, endPoint x: 184, endPoint y: 287, distance: 210.2
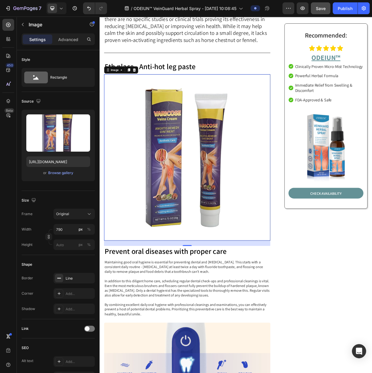
scroll to position [2315, 0]
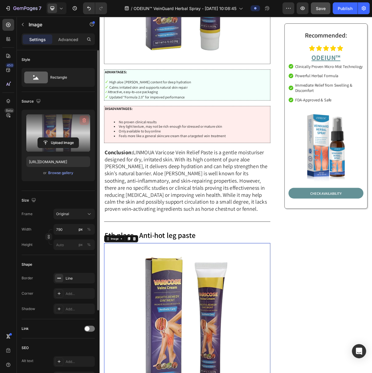
click at [84, 120] on icon "button" at bounding box center [84, 120] width 6 height 6
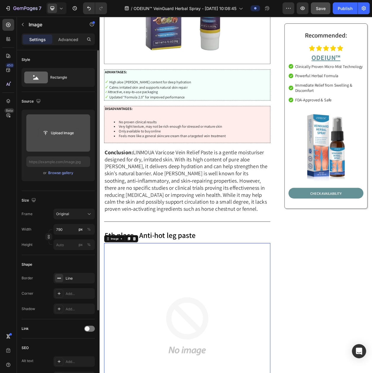
click at [70, 135] on input "file" at bounding box center [58, 133] width 41 height 10
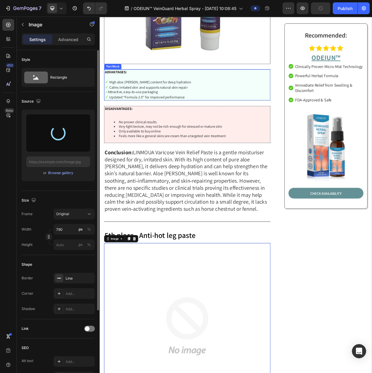
type input "https://cdn.shopify.com/s/files/1/0797/8575/4920/files/gempages_493620733700736…"
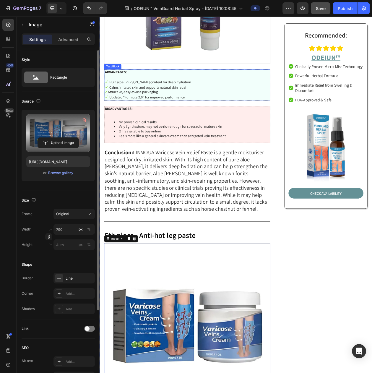
click at [204, 99] on p "✓ High aloe vera content for deep hydration" at bounding box center [213, 102] width 215 height 7
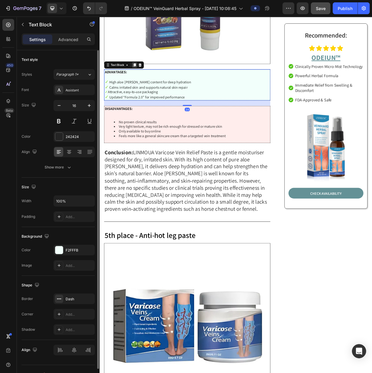
click at [142, 76] on div at bounding box center [145, 79] width 7 height 7
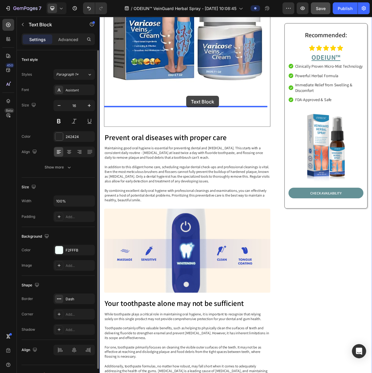
drag, startPoint x: 113, startPoint y: 96, endPoint x: 212, endPoint y: 120, distance: 102.3
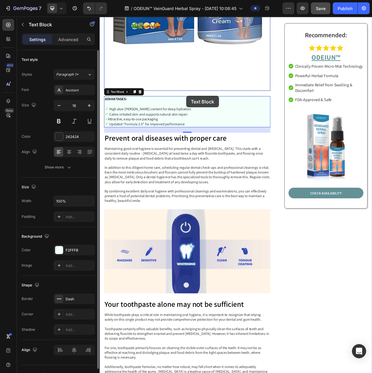
scroll to position [2683, 0]
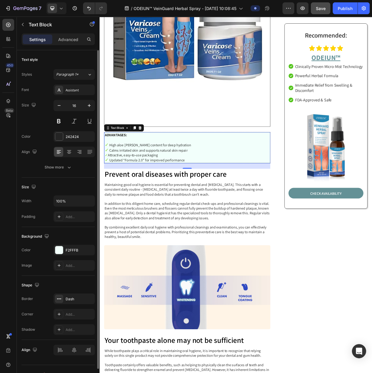
click at [167, 200] on p "✓ Updated “Formula 2.0” for improved performance" at bounding box center [213, 203] width 215 height 7
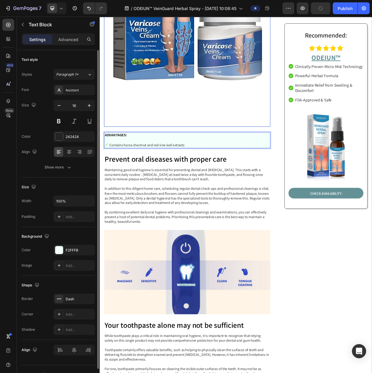
click at [189, 92] on img at bounding box center [214, 52] width 217 height 217
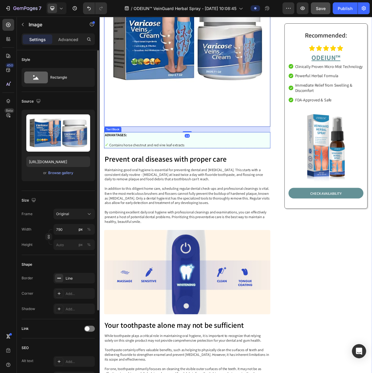
click at [178, 168] on p "ADVANTAGES:" at bounding box center [213, 171] width 215 height 6
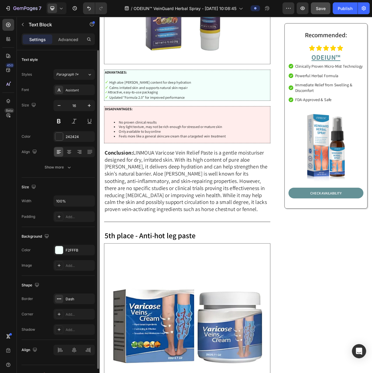
scroll to position [2313, 0]
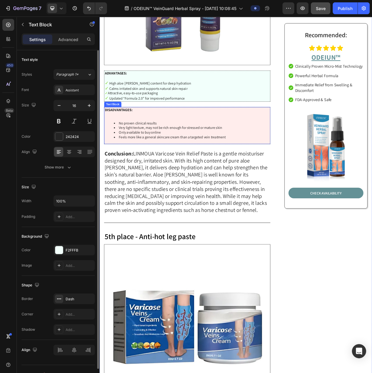
click at [178, 165] on li "Only available to buy online" at bounding box center [219, 168] width 203 height 6
click at [145, 127] on icon at bounding box center [145, 129] width 5 height 5
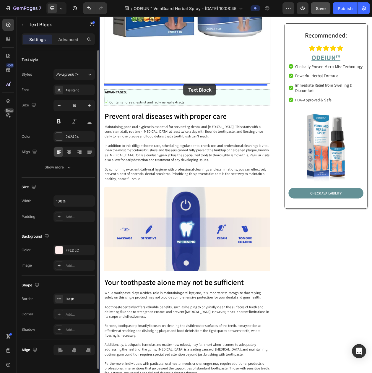
drag, startPoint x: 119, startPoint y: 156, endPoint x: 209, endPoint y: 104, distance: 103.7
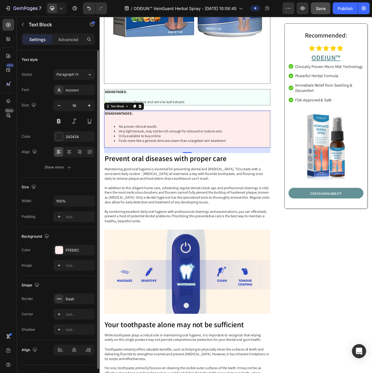
click at [199, 150] on div "DISADVANTAGES: No proven clinical results Very light texture, may not be rich e…" at bounding box center [214, 163] width 217 height 48
click at [198, 176] on li "Feels more like a general skincare cream than a targeted vein treatment" at bounding box center [219, 179] width 203 height 6
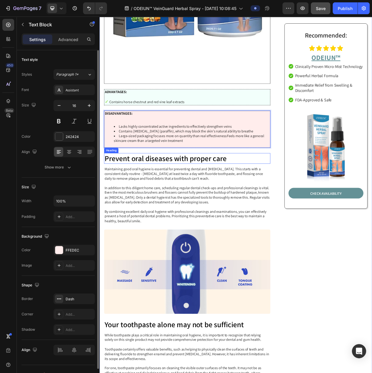
click at [209, 213] on p "Maintaining good oral hygiene is essential for preventing dental and gum diseas…" at bounding box center [213, 250] width 215 height 74
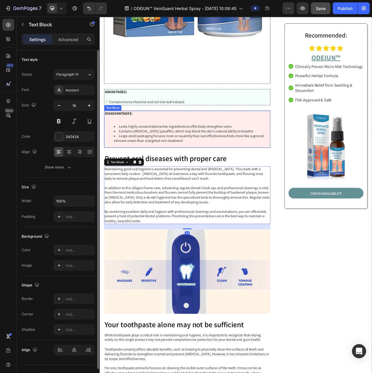
click at [275, 140] on p "DISADVANTAGES:" at bounding box center [213, 143] width 215 height 6
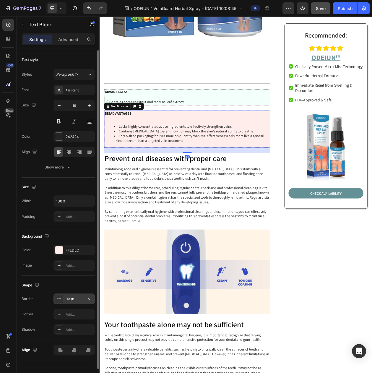
click at [73, 302] on div "Dash" at bounding box center [74, 299] width 17 height 5
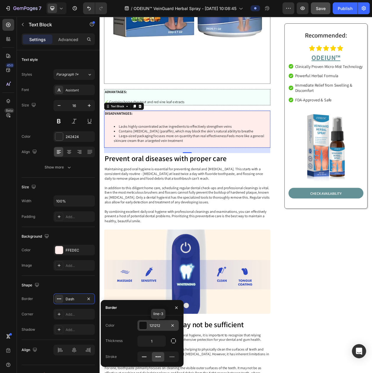
click at [154, 327] on div "121212" at bounding box center [158, 325] width 17 height 5
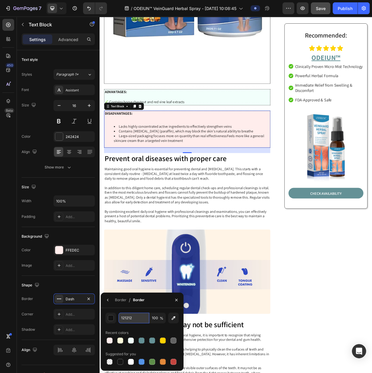
click at [127, 320] on input "121212" at bounding box center [134, 318] width 31 height 11
type input "FFEDEC"
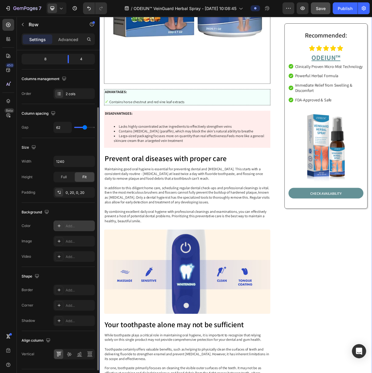
scroll to position [98, 0]
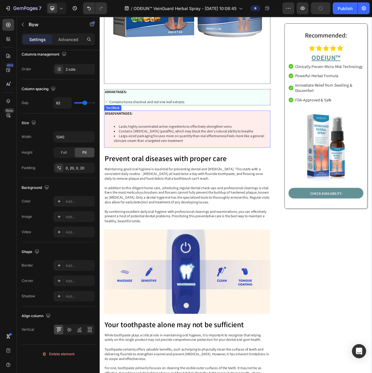
click at [190, 140] on p "DISADVANTAGES:" at bounding box center [213, 143] width 215 height 6
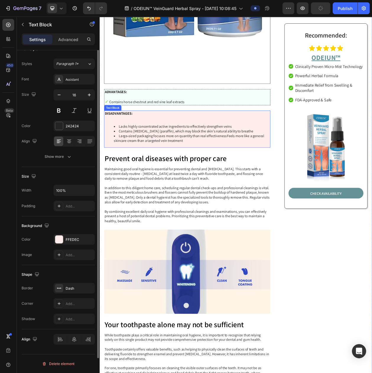
scroll to position [0, 0]
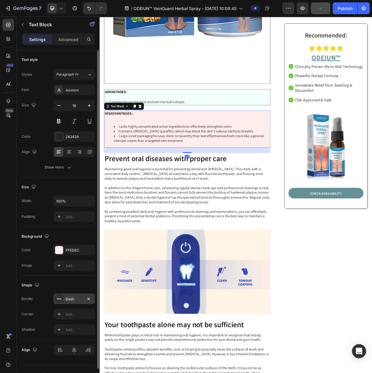
click at [70, 304] on div "Dash" at bounding box center [74, 299] width 41 height 11
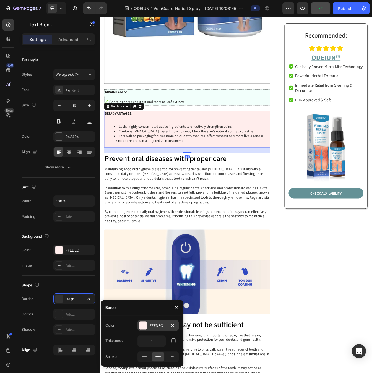
click at [148, 322] on div "FFEDEC" at bounding box center [158, 325] width 41 height 11
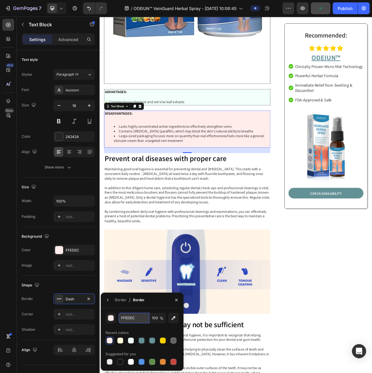
click at [125, 319] on input "FFEDEC" at bounding box center [134, 318] width 31 height 11
paste input "#D62136"
type input "#D62136"
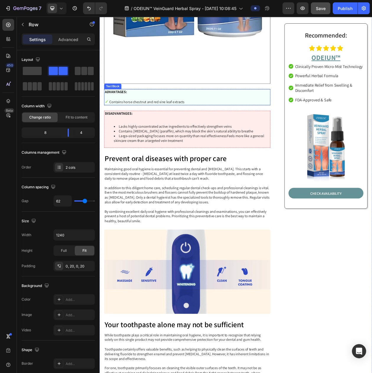
click at [136, 118] on p "Rich Text Editor. Editing area: main" at bounding box center [213, 121] width 215 height 6
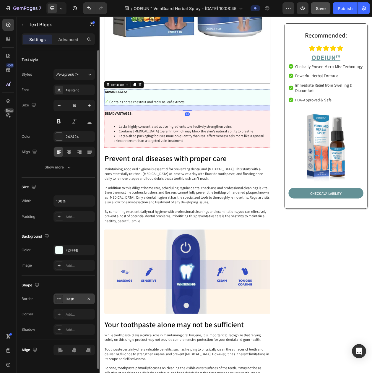
click at [68, 302] on div "Dash" at bounding box center [74, 299] width 17 height 5
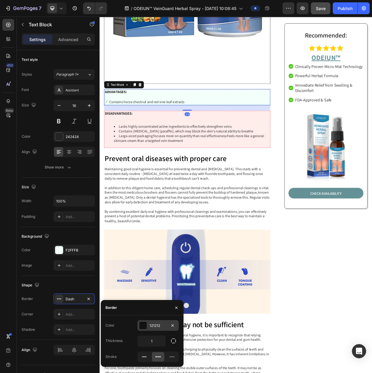
click at [161, 327] on div "121212" at bounding box center [158, 325] width 17 height 5
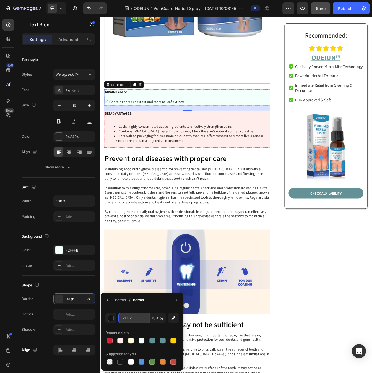
click at [127, 318] on input "121212" at bounding box center [134, 318] width 31 height 11
paste input "4383CE"
type input "4383CE"
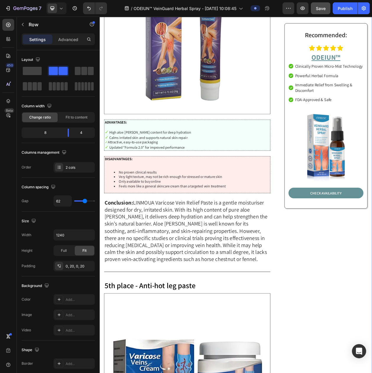
scroll to position [2185, 0]
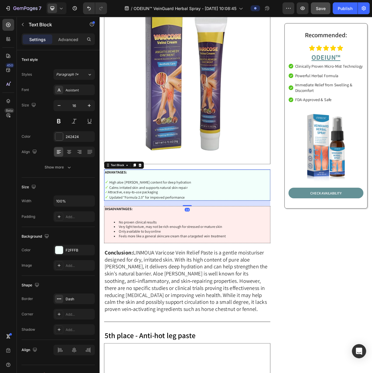
click at [225, 249] on p "✓ Updated “Formula 2.0” for improved performance" at bounding box center [213, 252] width 215 height 7
click at [72, 302] on div "Dash" at bounding box center [74, 299] width 17 height 5
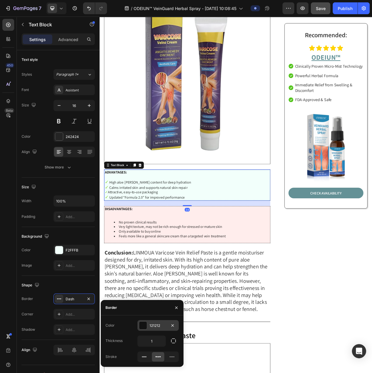
click at [152, 326] on div "121212" at bounding box center [158, 325] width 17 height 5
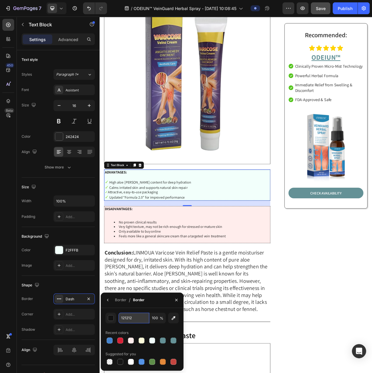
click at [129, 318] on input "121212" at bounding box center [134, 318] width 31 height 11
paste input "4383CE"
type input "4383CE"
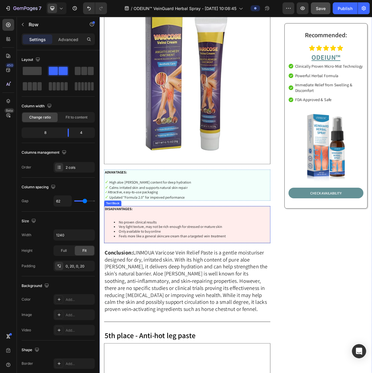
click at [184, 294] on li "Only available to buy online" at bounding box center [219, 297] width 203 height 6
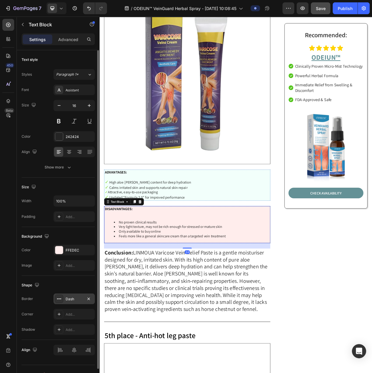
click at [67, 302] on div "Dash" at bounding box center [74, 299] width 17 height 5
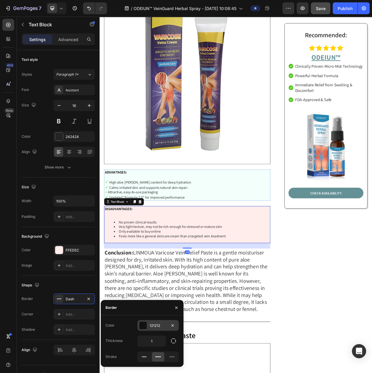
click at [152, 326] on div "121212" at bounding box center [158, 325] width 17 height 5
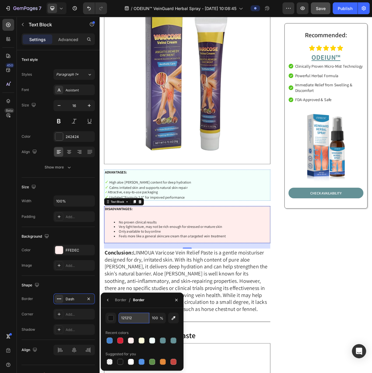
click at [130, 319] on input "121212" at bounding box center [134, 318] width 31 height 11
type input "FF2136"
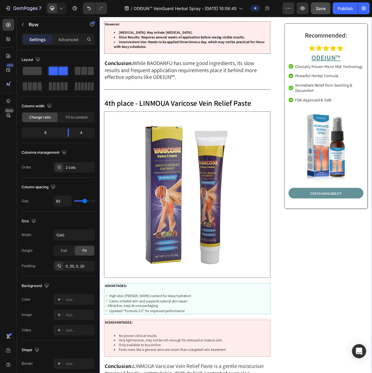
scroll to position [1852, 0]
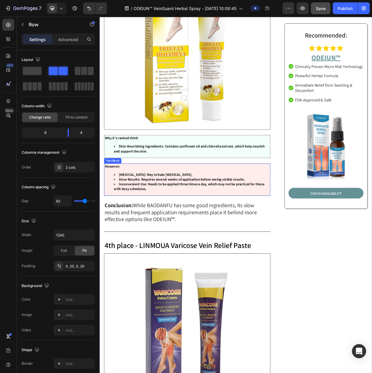
click at [151, 225] on strong "Slow Results: Requires several weeks of application before seeing visible resul…" at bounding box center [207, 228] width 164 height 6
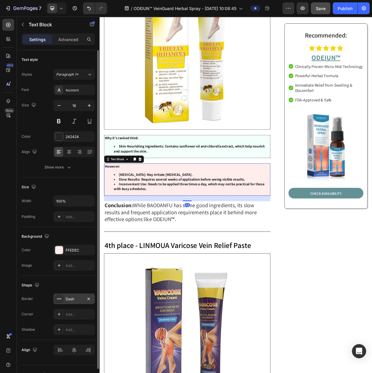
click at [68, 304] on div "Dash" at bounding box center [74, 299] width 41 height 11
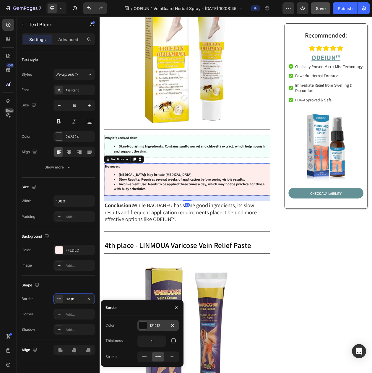
click at [156, 323] on div "121212" at bounding box center [158, 325] width 41 height 11
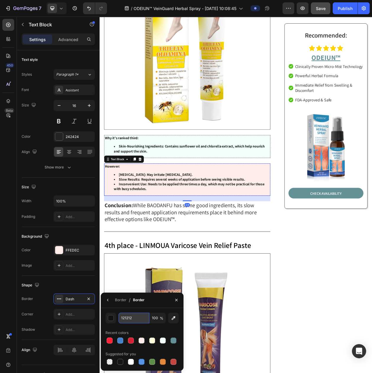
click at [128, 318] on input "121212" at bounding box center [134, 318] width 31 height 11
type input "FF2136"
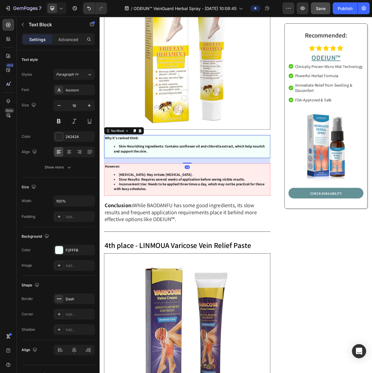
click at [164, 183] on li "Skin-Nourishing Ingredients: Contains sunflower oil and chlorella extract, whic…" at bounding box center [219, 189] width 203 height 12
click at [71, 253] on div "F2FFFB" at bounding box center [74, 250] width 17 height 5
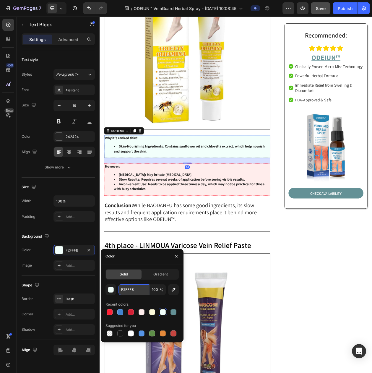
click at [128, 287] on input "F2FFFB" at bounding box center [134, 290] width 31 height 11
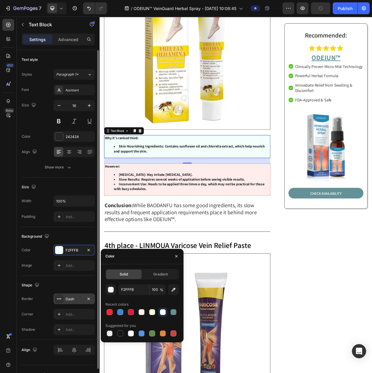
click at [69, 303] on div "Dash" at bounding box center [74, 299] width 41 height 11
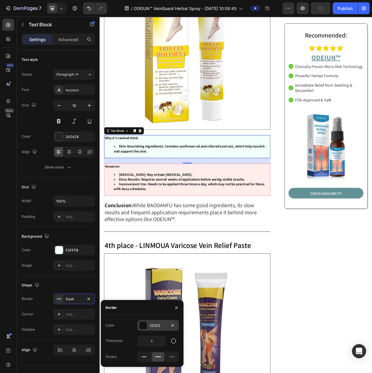
click at [164, 327] on div "121212" at bounding box center [158, 325] width 17 height 5
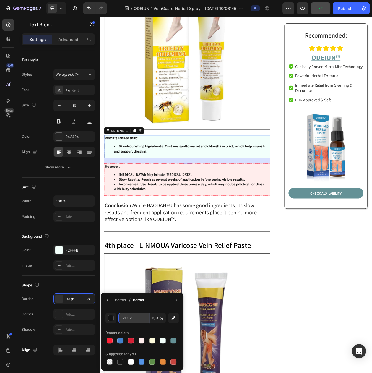
click at [0, 0] on input "121212" at bounding box center [0, 0] width 0 height 0
paste input "4383CE"
type input "4383CE"
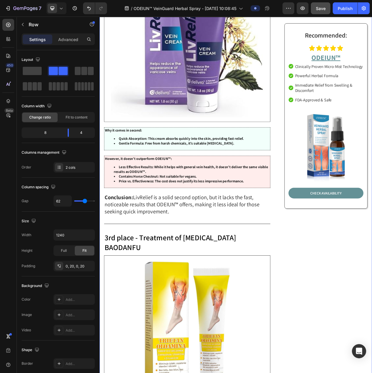
scroll to position [1408, 0]
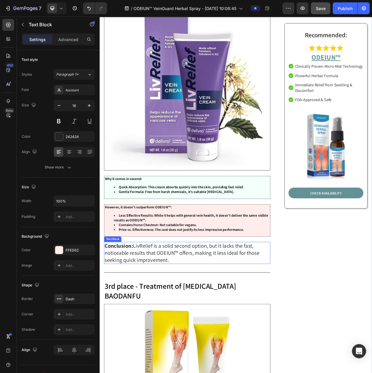
click at [177, 285] on strong "Contains Horse Chestnut: Not suitable for vegans." at bounding box center [175, 288] width 101 height 6
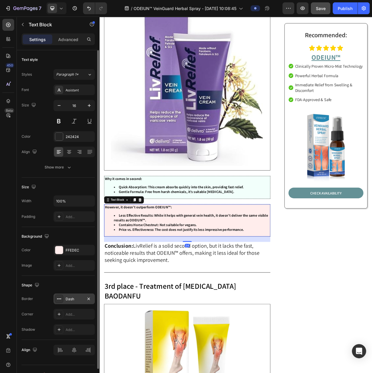
click at [72, 302] on div "Dash" at bounding box center [74, 299] width 17 height 5
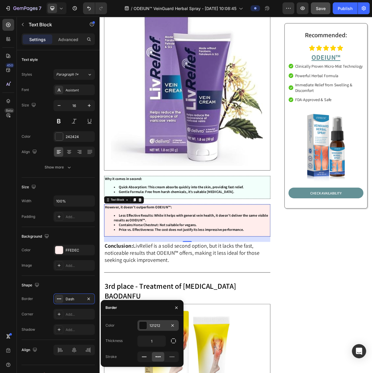
click at [156, 327] on div "121212" at bounding box center [158, 325] width 17 height 5
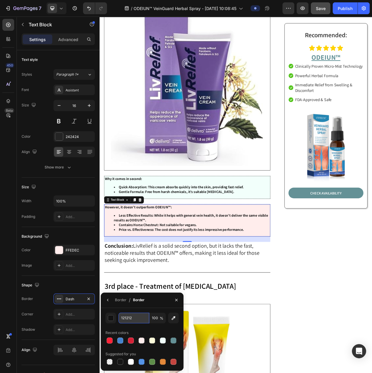
click at [126, 320] on input "121212" at bounding box center [134, 318] width 31 height 11
type input "ff2136"
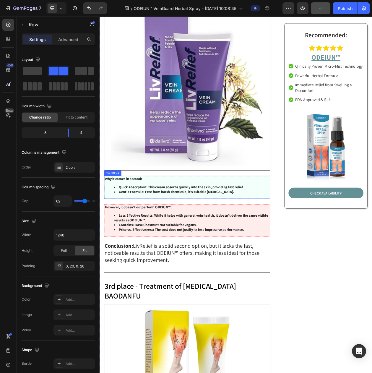
click at [148, 225] on strong "Why it comes in second:" at bounding box center [130, 228] width 49 height 6
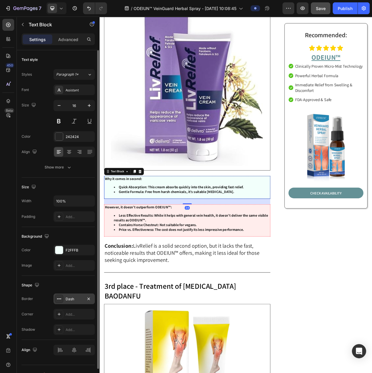
click at [71, 303] on div "Dash" at bounding box center [74, 299] width 41 height 11
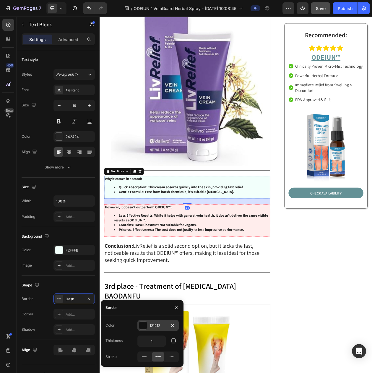
click at [156, 328] on div "121212" at bounding box center [158, 325] width 17 height 5
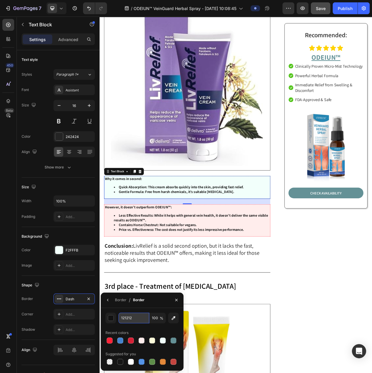
click at [133, 323] on input "121212" at bounding box center [134, 318] width 31 height 11
paste input "4383CE"
type input "4383CE"
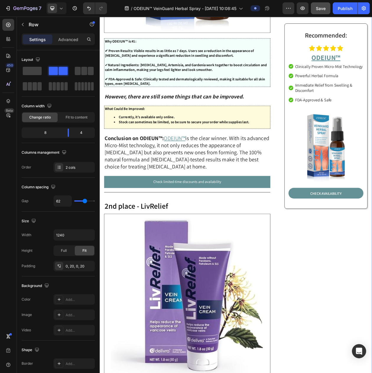
scroll to position [1075, 0]
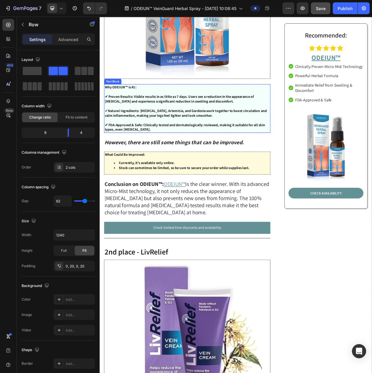
click at [164, 112] on p "Rich Text Editor. Editing area: main" at bounding box center [213, 115] width 215 height 6
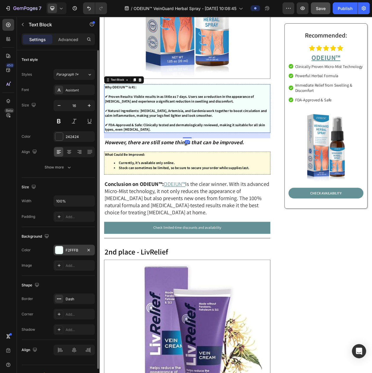
click at [69, 256] on div "F2FFFB" at bounding box center [74, 250] width 41 height 11
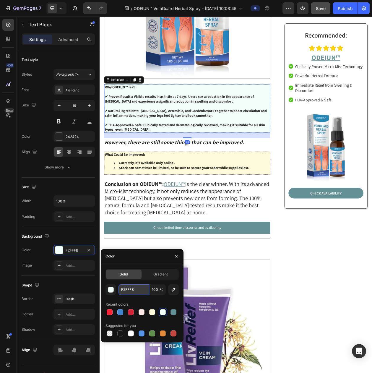
click at [127, 291] on input "F2FFFB" at bounding box center [134, 290] width 31 height 11
paste input "4383CE"
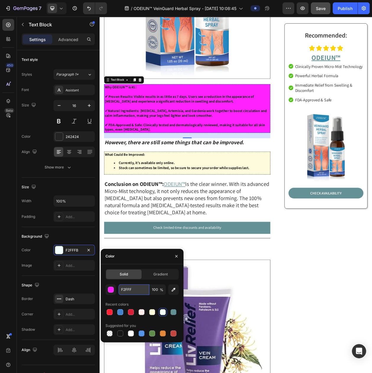
type input "F2FFFB"
click at [143, 298] on div "F2FFFB 100 % Recent colors Suggested for you" at bounding box center [142, 311] width 73 height 53
click at [166, 314] on div at bounding box center [162, 312] width 7 height 7
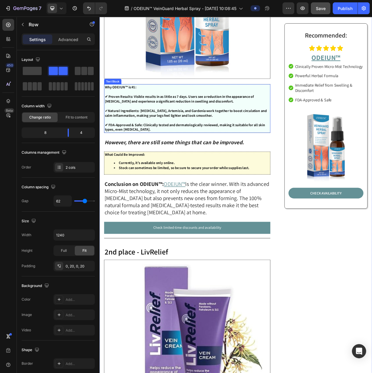
click at [191, 106] on p "Why ODEIUN™ is #1:" at bounding box center [213, 109] width 215 height 6
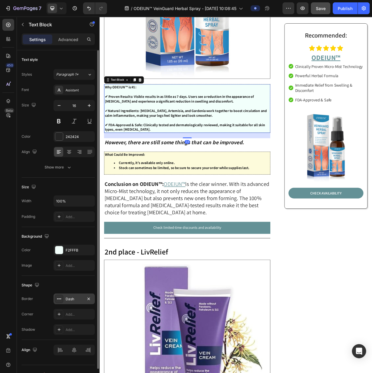
click at [72, 302] on div "Dash" at bounding box center [74, 299] width 17 height 5
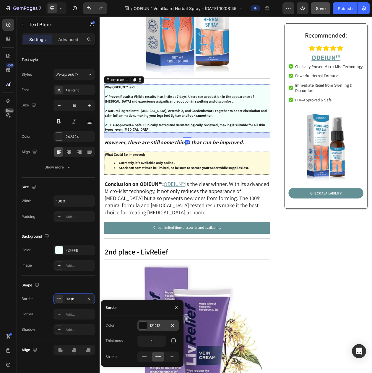
click at [156, 324] on div "121212" at bounding box center [158, 325] width 17 height 5
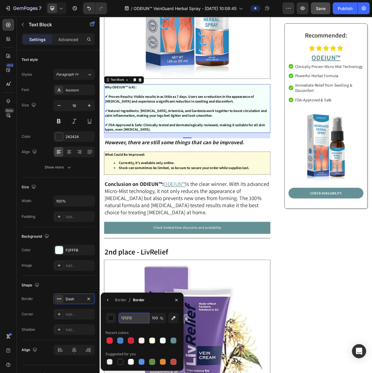
click at [128, 314] on input "121212" at bounding box center [134, 318] width 31 height 11
paste input "4383CE"
type input "4383CE"
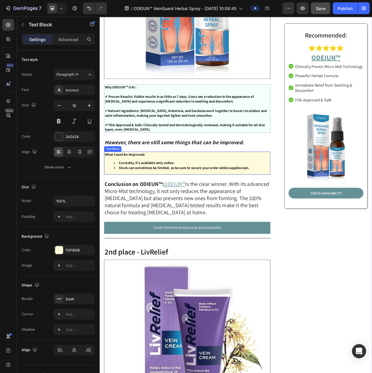
click at [176, 193] on p "What Could Be Improved:" at bounding box center [213, 196] width 215 height 6
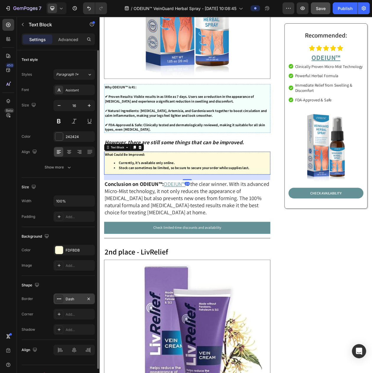
click at [74, 304] on div "Dash" at bounding box center [74, 299] width 41 height 11
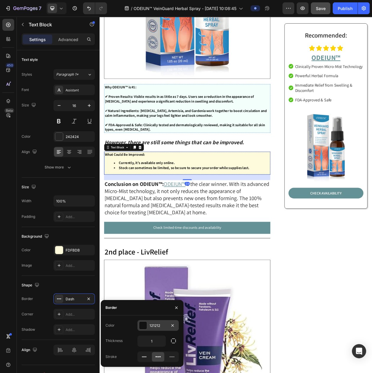
click at [160, 329] on div "121212" at bounding box center [158, 325] width 17 height 5
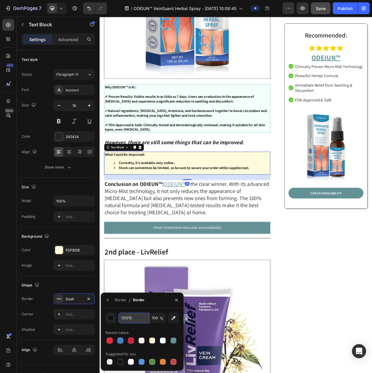
click at [134, 320] on input "121212" at bounding box center [134, 318] width 31 height 11
paste input "#F8E71C"
type input "#F8E71C"
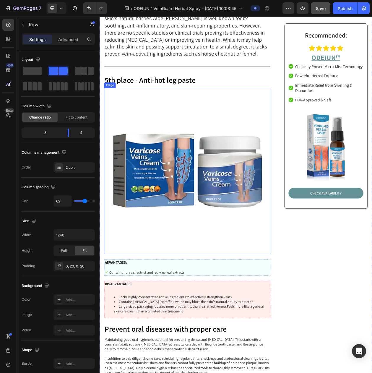
scroll to position [2739, 0]
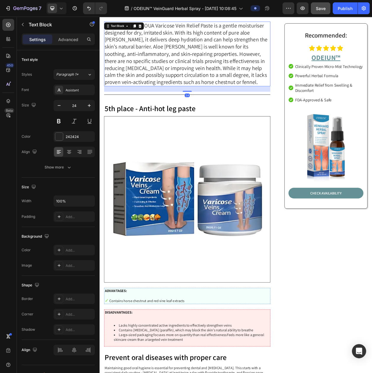
click at [155, 62] on span "LINMOUA Varicose Vein Relief Paste is a gentle moisturiser designed for dry, ir…" at bounding box center [212, 64] width 212 height 83
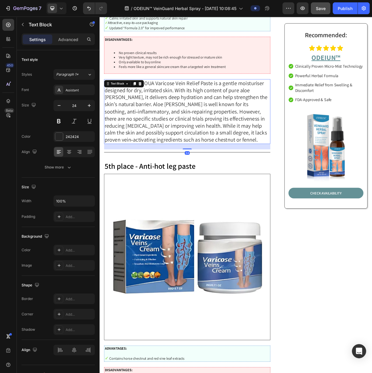
scroll to position [2369, 0]
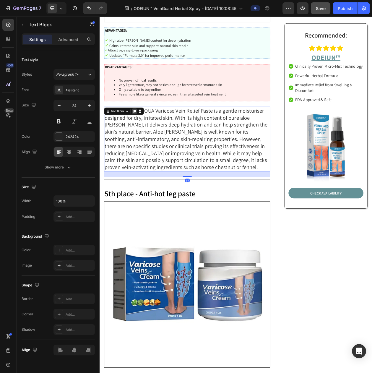
click at [145, 138] on icon at bounding box center [145, 140] width 5 height 5
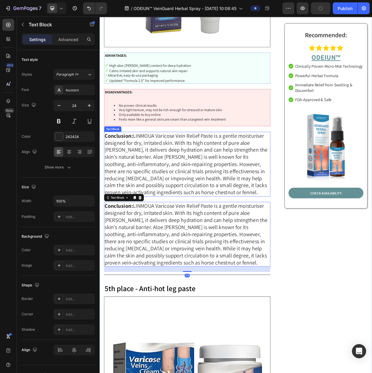
scroll to position [2332, 0]
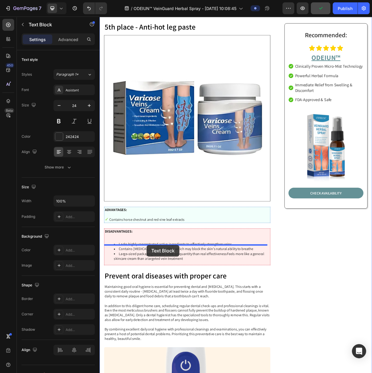
drag, startPoint x: 118, startPoint y: 225, endPoint x: 161, endPoint y: 314, distance: 98.9
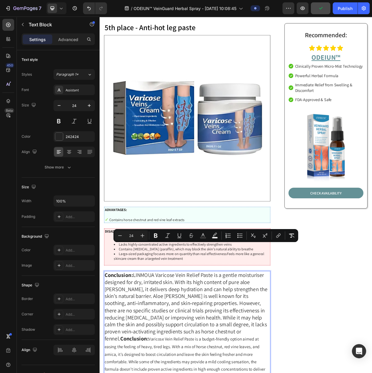
drag, startPoint x: 277, startPoint y: 395, endPoint x: 146, endPoint y: 321, distance: 150.9
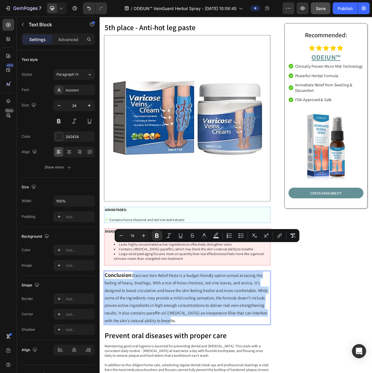
drag, startPoint x: 234, startPoint y: 377, endPoint x: 143, endPoint y: 324, distance: 105.5
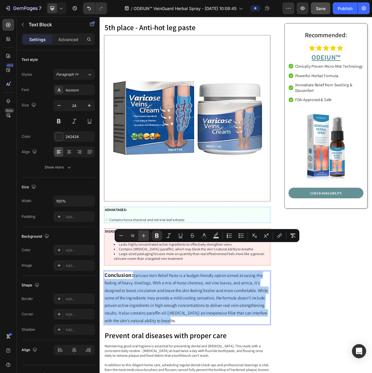
drag, startPoint x: 146, startPoint y: 240, endPoint x: 146, endPoint y: 236, distance: 4.4
click at [146, 240] on button "Plus" at bounding box center [143, 235] width 11 height 11
click at [146, 236] on icon "Editor contextual toolbar" at bounding box center [144, 236] width 4 height 4
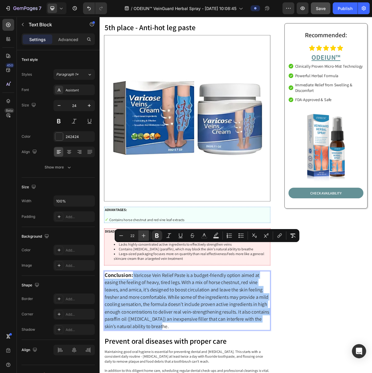
click at [146, 236] on icon "Editor contextual toolbar" at bounding box center [144, 236] width 4 height 4
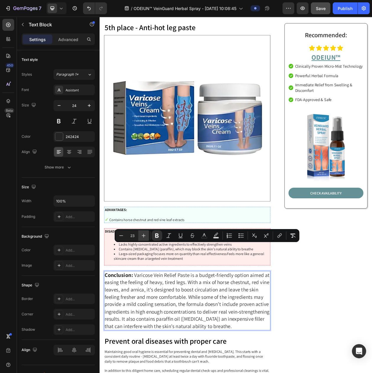
click at [146, 236] on icon "Editor contextual toolbar" at bounding box center [144, 236] width 4 height 4
type input "24"
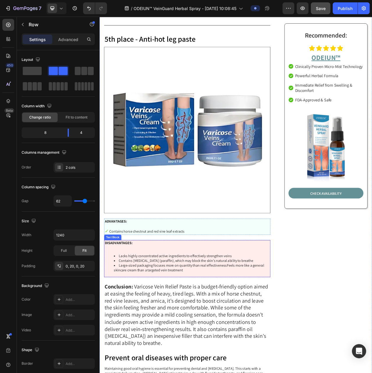
scroll to position [2660, 0]
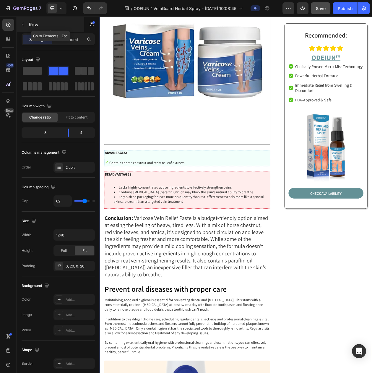
click at [37, 25] on p "Row" at bounding box center [54, 24] width 50 height 7
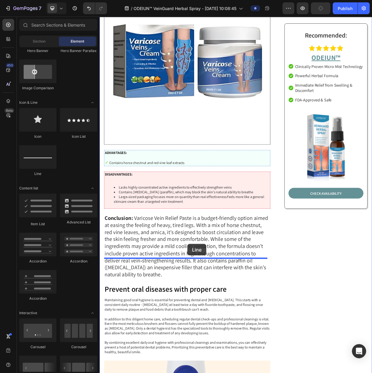
drag, startPoint x: 141, startPoint y: 175, endPoint x: 214, endPoint y: 313, distance: 155.5
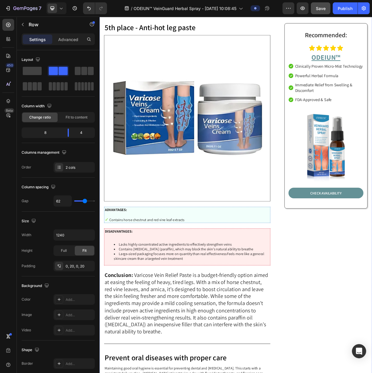
scroll to position [2697, 0]
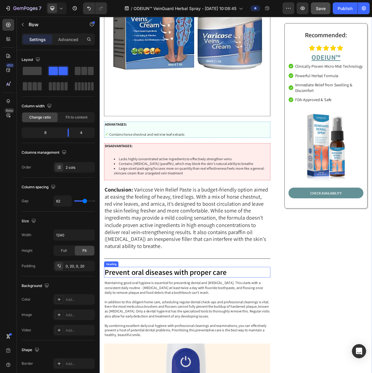
click at [173, 343] on h2 "Prevent oral diseases with proper care" at bounding box center [214, 350] width 217 height 14
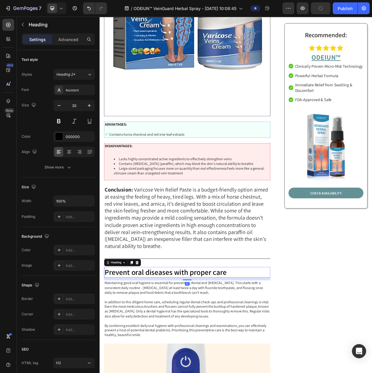
click at [173, 343] on h2 "Prevent oral diseases with proper care" at bounding box center [214, 350] width 217 height 14
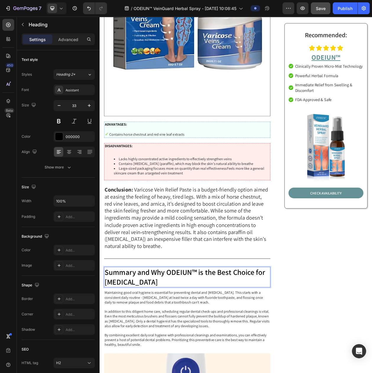
click at [176, 343] on p "Summary and Why ODEIUN™ is the Best Choice for [MEDICAL_DATA]" at bounding box center [213, 355] width 215 height 25
click at [170, 343] on p "Summary and Why ODEIUN™ is the Best Choice for [MEDICAL_DATA]" at bounding box center [213, 355] width 215 height 25
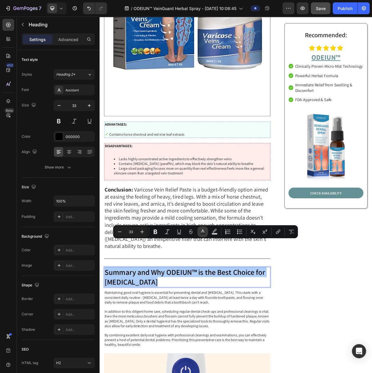
click at [206, 233] on icon "Editor contextual toolbar" at bounding box center [203, 232] width 6 height 6
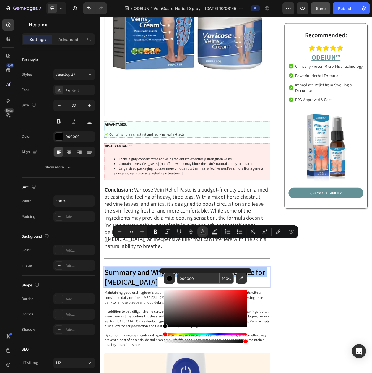
click at [193, 276] on input "000000" at bounding box center [198, 278] width 43 height 11
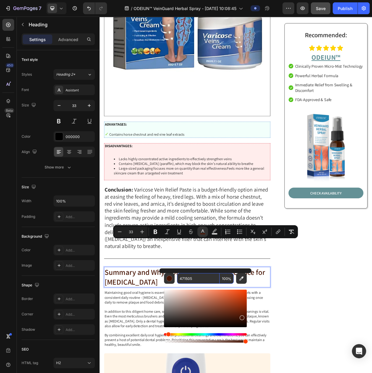
click at [185, 279] on input "471505" at bounding box center [198, 278] width 43 height 11
type input "417505"
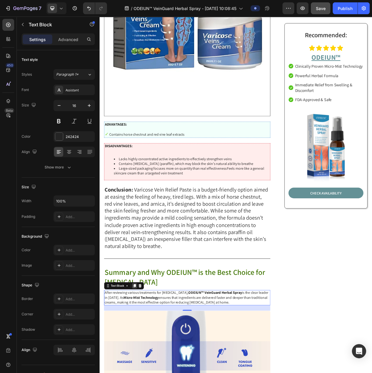
click at [146, 365] on icon at bounding box center [145, 367] width 3 height 4
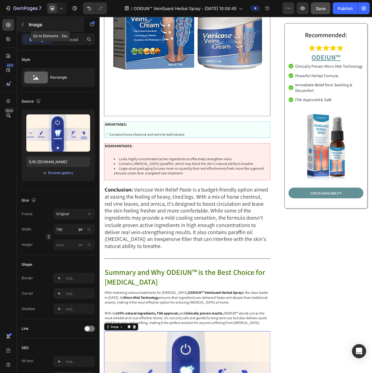
click at [36, 27] on p "Image" at bounding box center [54, 24] width 50 height 7
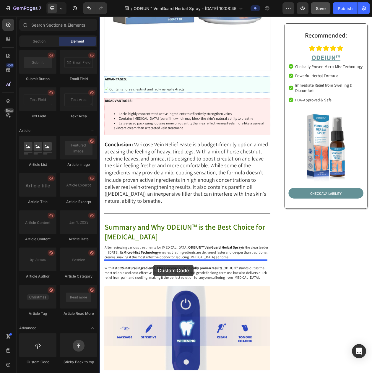
scroll to position [2757, 0]
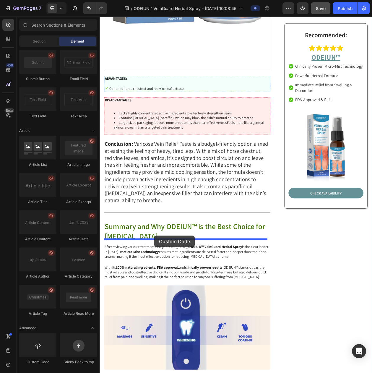
drag, startPoint x: 154, startPoint y: 353, endPoint x: 171, endPoint y: 302, distance: 53.8
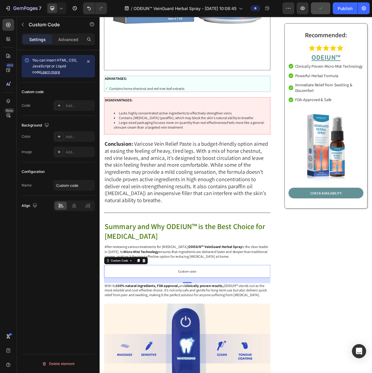
click at [210, 345] on span "Custom code" at bounding box center [214, 348] width 217 height 7
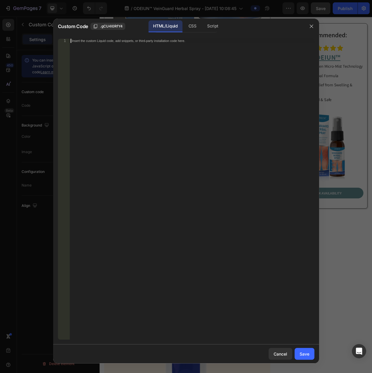
click at [144, 67] on div "Insert the custom Liquid code, add snippets, or third-party installation code h…" at bounding box center [192, 193] width 245 height 309
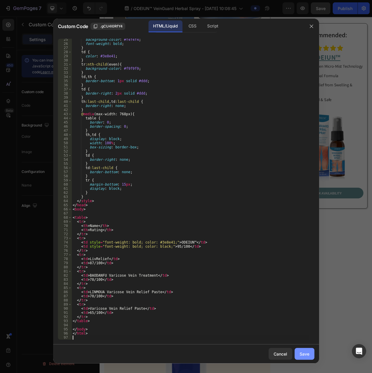
click at [307, 357] on div "Save" at bounding box center [305, 354] width 10 height 6
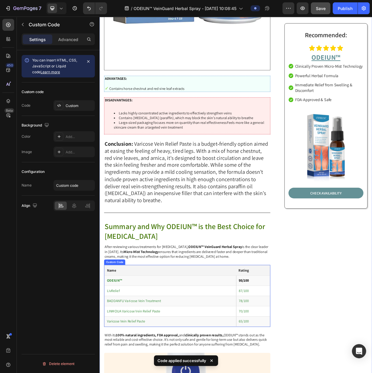
click at [278, 340] on th "Rating" at bounding box center [300, 347] width 44 height 14
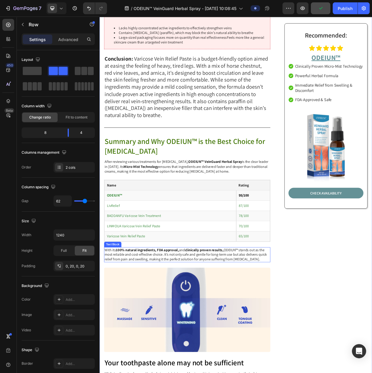
scroll to position [2904, 0]
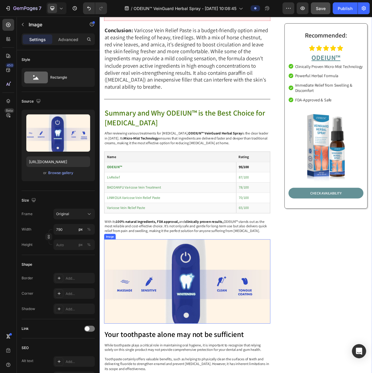
click at [204, 314] on img at bounding box center [214, 362] width 217 height 110
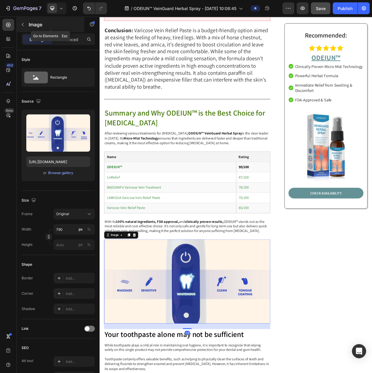
click at [33, 23] on p "Image" at bounding box center [54, 24] width 50 height 7
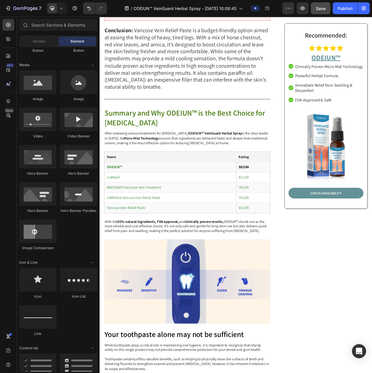
scroll to position [0, 0]
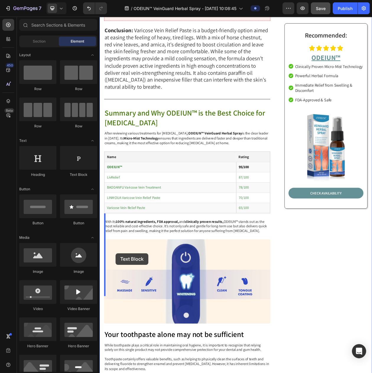
drag, startPoint x: 172, startPoint y: 172, endPoint x: 120, endPoint y: 325, distance: 161.2
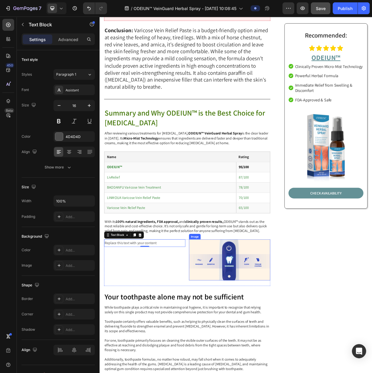
click at [249, 307] on img at bounding box center [269, 334] width 106 height 54
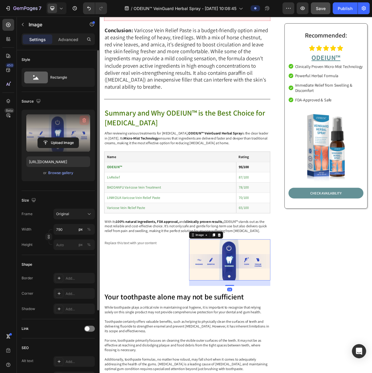
click at [83, 120] on icon "button" at bounding box center [84, 120] width 6 height 6
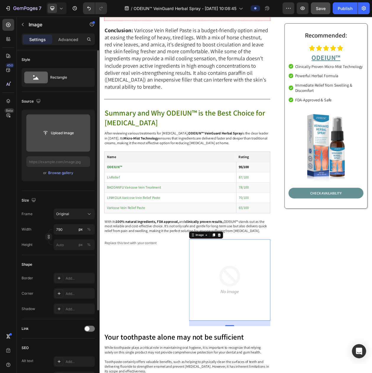
click at [56, 134] on input "file" at bounding box center [58, 133] width 41 height 10
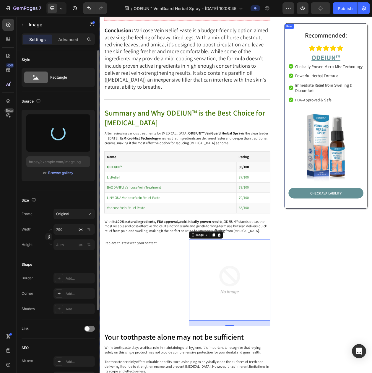
type input "https://cdn.shopify.com/s/files/1/0797/8575/4920/files/gempages_493620733700736…"
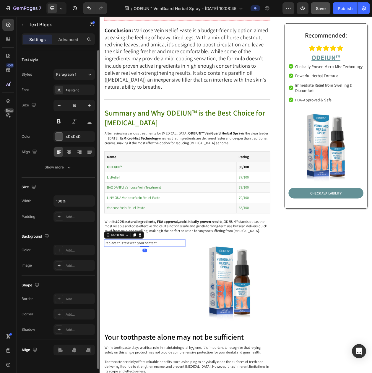
click at [200, 307] on div "Replace this text with your content" at bounding box center [159, 312] width 106 height 10
click at [209, 307] on div "Replace this text with your content" at bounding box center [159, 312] width 106 height 10
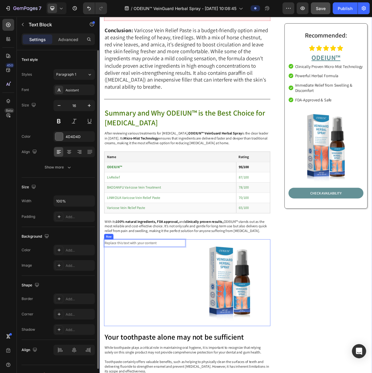
click at [209, 307] on div "Replace this text with your content Text Block 0" at bounding box center [159, 363] width 106 height 113
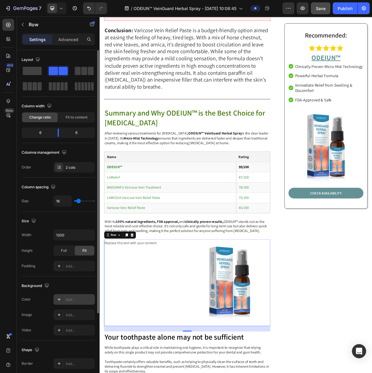
click at [74, 303] on div "Add..." at bounding box center [80, 299] width 28 height 5
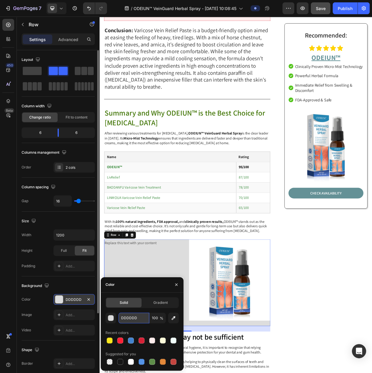
click at [126, 318] on input "DDDDDD" at bounding box center [134, 318] width 31 height 11
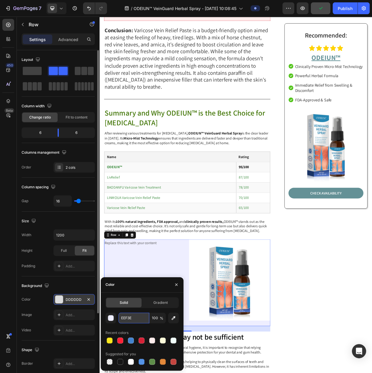
type input "EEF3E8"
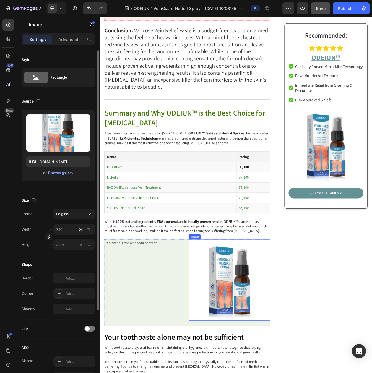
click at [227, 333] on img at bounding box center [269, 360] width 106 height 106
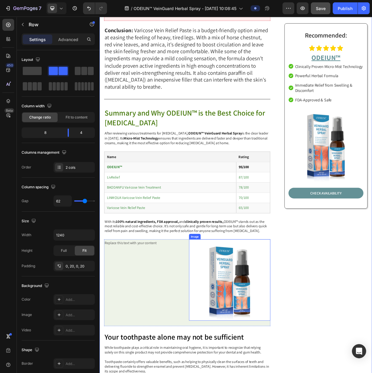
click at [271, 342] on img at bounding box center [269, 360] width 106 height 106
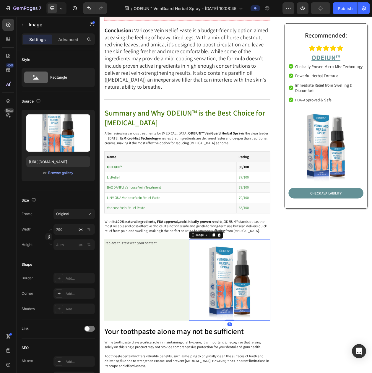
drag, startPoint x: 264, startPoint y: 383, endPoint x: 334, endPoint y: 355, distance: 76.2
click at [265, 372] on div "Image 0" at bounding box center [269, 360] width 106 height 106
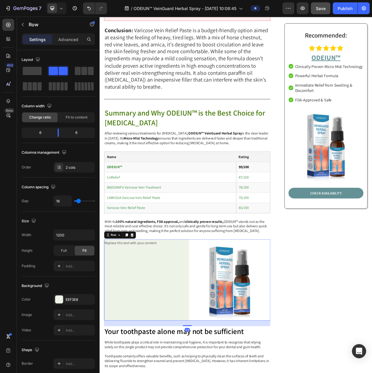
click at [154, 314] on div "Replace this text with your content Text Block" at bounding box center [159, 360] width 106 height 106
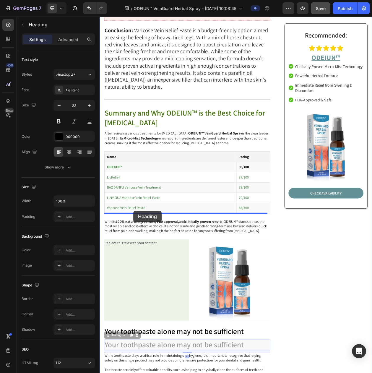
drag, startPoint x: 117, startPoint y: 396, endPoint x: 144, endPoint y: 269, distance: 129.8
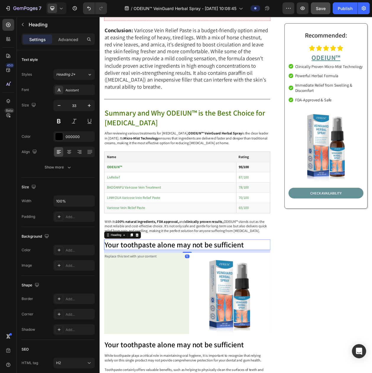
click at [140, 307] on h2 "Your toothpaste alone may not be sufficient" at bounding box center [214, 314] width 217 height 14
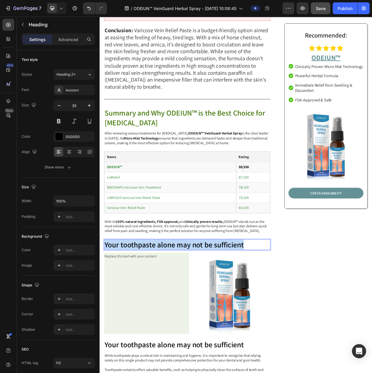
click at [235, 307] on p "Your toothpaste alone may not be sufficient" at bounding box center [213, 313] width 215 height 13
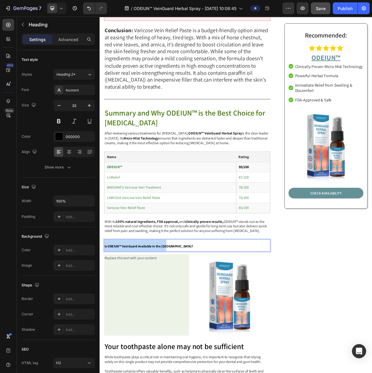
drag, startPoint x: 201, startPoint y: 283, endPoint x: 193, endPoint y: 233, distance: 50.6
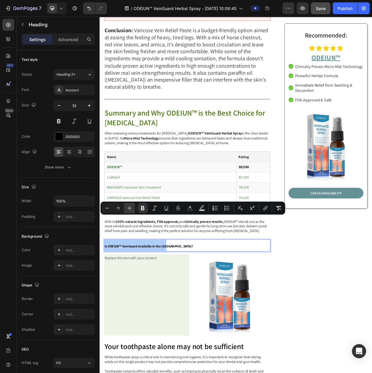
click at [127, 207] on icon "Editor contextual toolbar" at bounding box center [130, 208] width 6 height 6
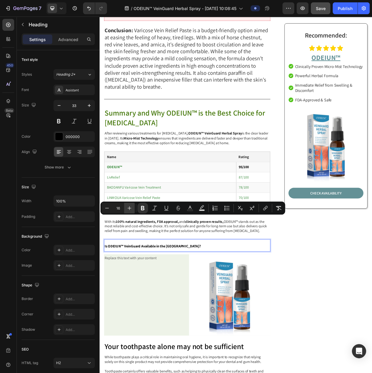
click at [127, 207] on icon "Editor contextual toolbar" at bounding box center [130, 208] width 6 height 6
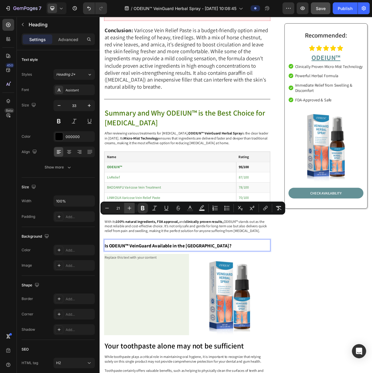
click at [127, 207] on icon "Editor contextual toolbar" at bounding box center [130, 208] width 6 height 6
type input "24"
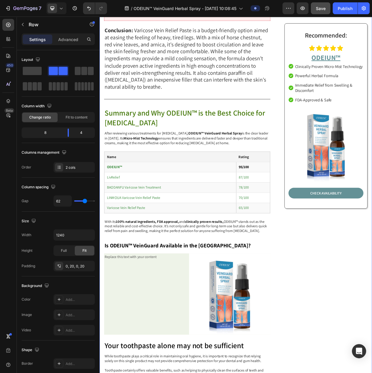
click at [157, 326] on p "Replace this text with your content" at bounding box center [158, 330] width 105 height 9
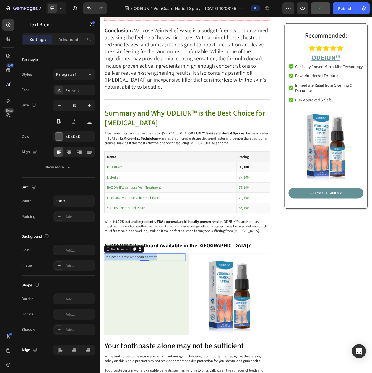
click at [155, 326] on p "Replace this text with your content" at bounding box center [158, 330] width 105 height 9
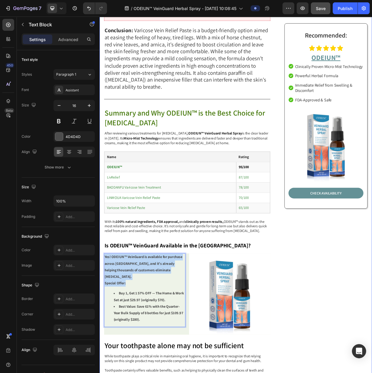
drag, startPoint x: 138, startPoint y: 321, endPoint x: 104, endPoint y: 295, distance: 41.6
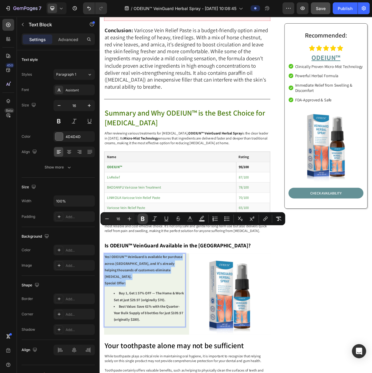
click at [141, 218] on icon "Editor contextual toolbar" at bounding box center [143, 219] width 6 height 6
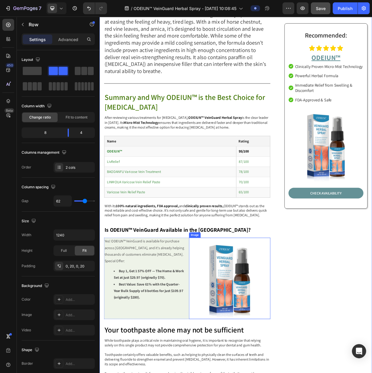
scroll to position [2941, 0]
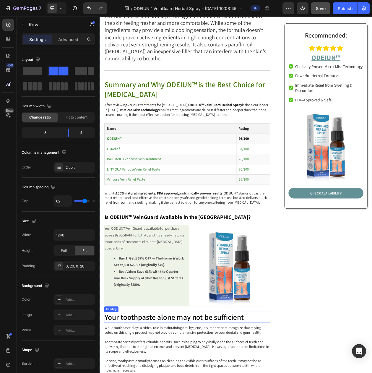
drag, startPoint x: 197, startPoint y: 370, endPoint x: 219, endPoint y: 370, distance: 22.2
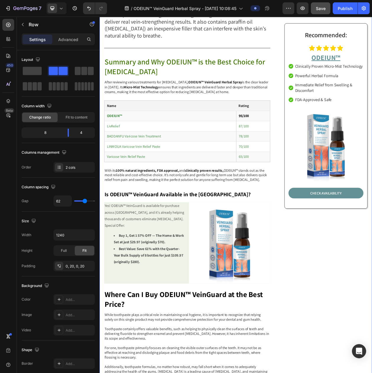
scroll to position [3015, 0]
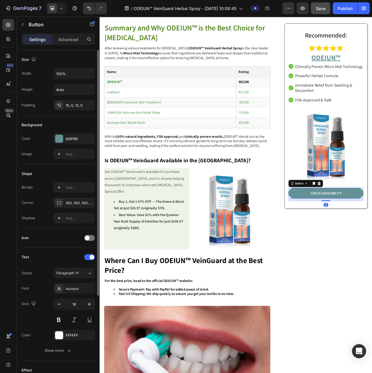
scroll to position [130, 0]
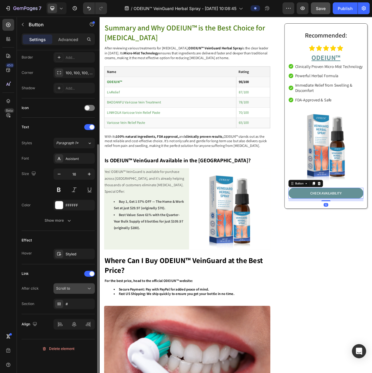
click at [73, 291] on div "Scroll to" at bounding box center [71, 288] width 30 height 5
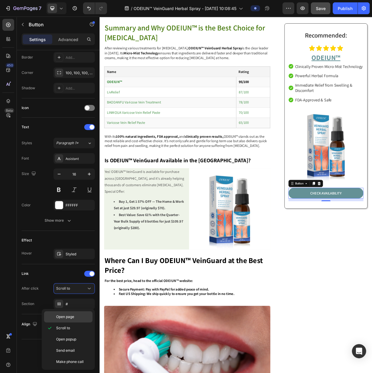
click at [67, 318] on span "Open page" at bounding box center [65, 316] width 18 height 5
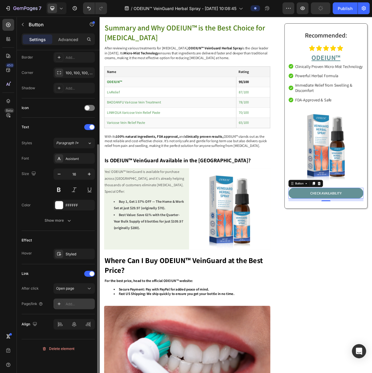
click at [63, 309] on div "Add..." at bounding box center [74, 304] width 41 height 11
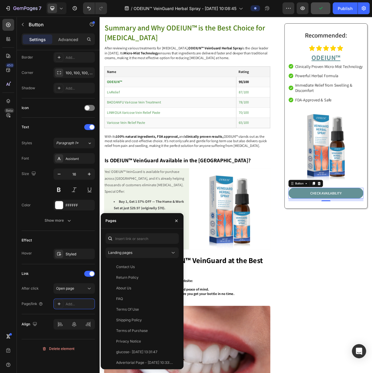
click at [114, 241] on div at bounding box center [110, 238] width 9 height 11
click at [120, 238] on input "text" at bounding box center [142, 238] width 73 height 11
paste input "https://luminaramart.com/products/odeiun%E2%84%A2-veinguard-herbal-spray-%F0%9F…"
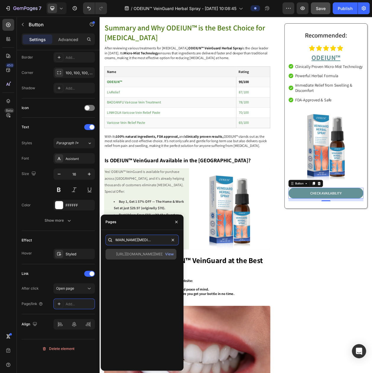
type input "https://luminaramart.com/products/odeiun%E2%84%A2-veinguard-herbal-spray-%F0%9F…"
click at [129, 254] on div "https://luminaramart.com/products/odeiun%E2%84%A2-veinguard-herbal-spray-%F0%9F…" at bounding box center [144, 254] width 57 height 5
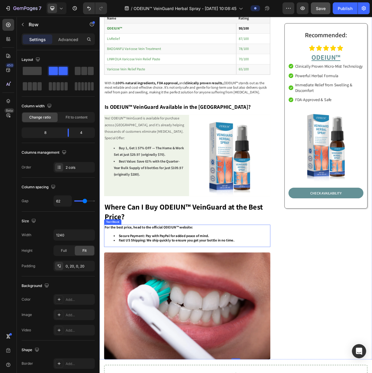
scroll to position [3200, 0]
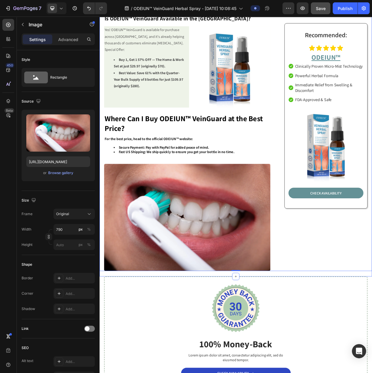
click at [231, 272] on img at bounding box center [214, 278] width 217 height 139
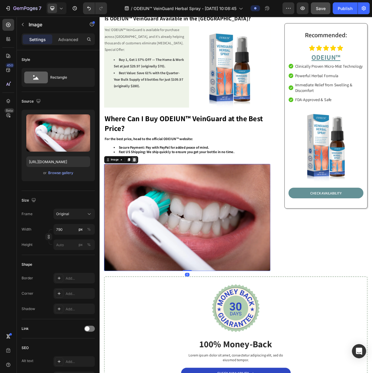
click at [143, 201] on icon at bounding box center [145, 203] width 5 height 5
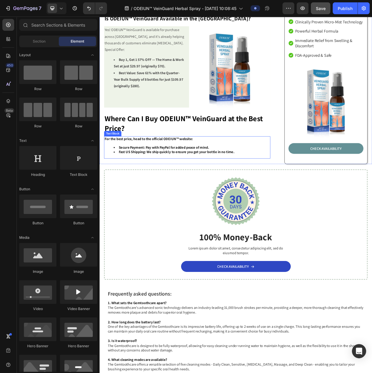
click at [156, 190] on strong "Fast US Shipping: We ship quickly to ensure you get your bottle in no time." at bounding box center [200, 193] width 151 height 6
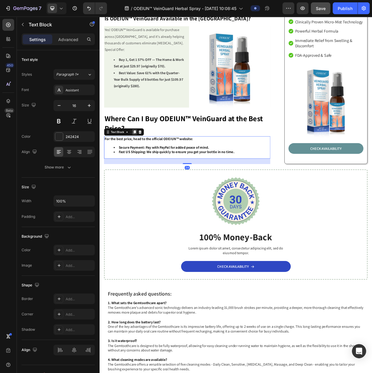
click at [145, 165] on icon at bounding box center [145, 167] width 3 height 4
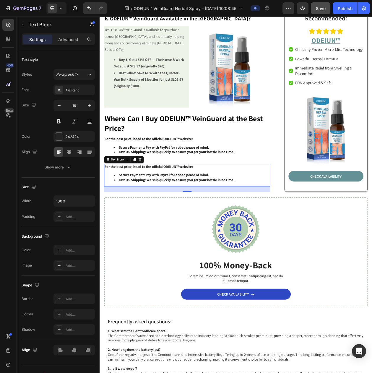
click at [160, 209] on strong "For the best price, head to the official ODEIUN™ website:" at bounding box center [163, 212] width 115 height 6
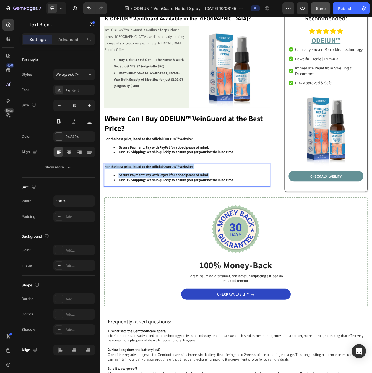
click at [183, 220] on strong "Secure Payment: Pay with PayPal for added peace of mind." at bounding box center [184, 223] width 118 height 6
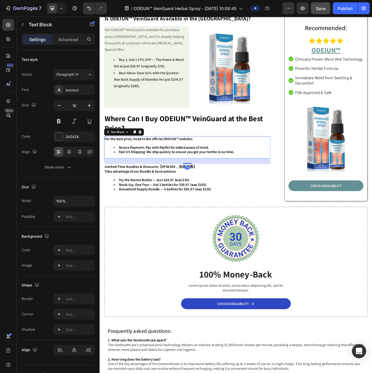
click at [237, 172] on div "For the best price, head to the official ODEIUN™ website: Secure Payment: Pay w…" at bounding box center [214, 186] width 217 height 29
click at [184, 209] on strong "Limited-Time Bundles & Discounts【#F9E5E8，实线包围】" at bounding box center [166, 212] width 120 height 6
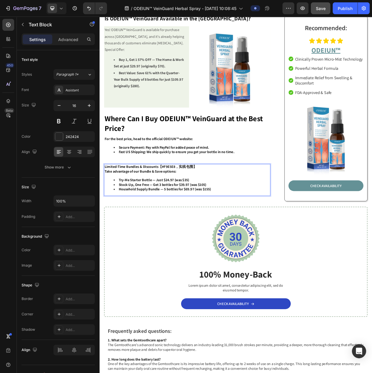
click at [187, 209] on strong "Limited-Time Bundles & Discounts【#F9E5E8，实线包围】" at bounding box center [166, 212] width 120 height 6
click at [264, 173] on p "For the best price, head to the official ODEIUN™ website:" at bounding box center [213, 176] width 215 height 6
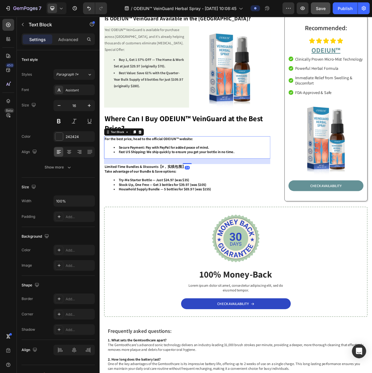
click at [253, 209] on div "Limited-Time Bundles & Discounts【#，实线包围】 Take advantage of our Bundle & Save op…" at bounding box center [214, 229] width 217 height 41
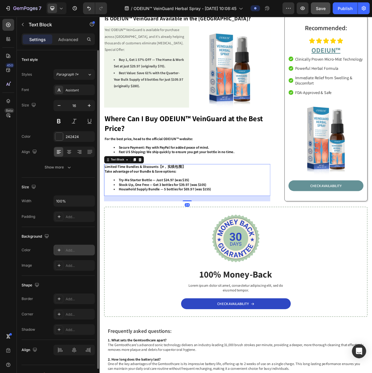
click at [64, 253] on div "Add..." at bounding box center [74, 250] width 41 height 11
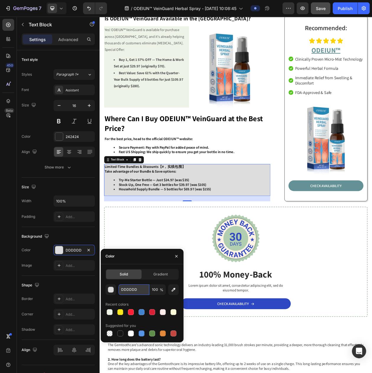
click at [126, 288] on input "DDDDDD" at bounding box center [134, 290] width 31 height 11
paste input "F9E5E8"
type input "F9E5E8"
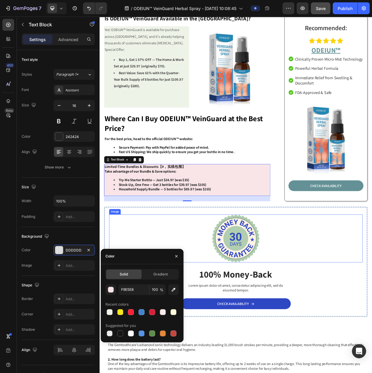
click at [237, 173] on p "For the best price, head to the official ODEIUN™ website:" at bounding box center [213, 176] width 215 height 6
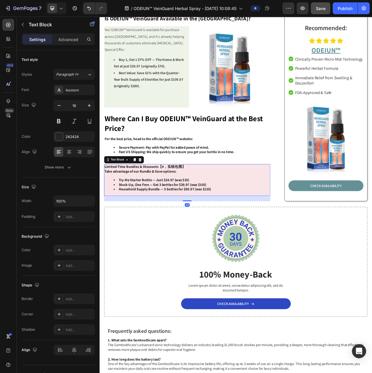
click at [218, 215] on p "Take advantage of our Bundle & Save options:" at bounding box center [213, 218] width 215 height 6
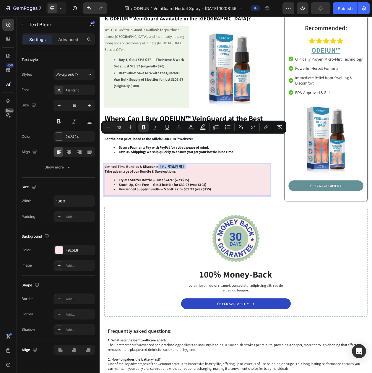
drag, startPoint x: 214, startPoint y: 176, endPoint x: 177, endPoint y: 177, distance: 37.6
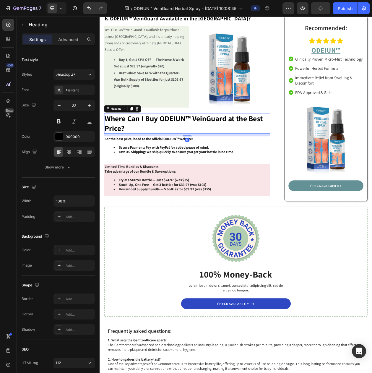
click at [220, 143] on p "⁠⁠⁠⁠⁠⁠⁠ Where Can I Buy ODEIUN™ VeinGuard at the Best Price?" at bounding box center [213, 155] width 215 height 25
click at [212, 209] on div "Limited-Time Bundles & Discounts Take advantage of our Bundle & Save options: T…" at bounding box center [214, 229] width 217 height 41
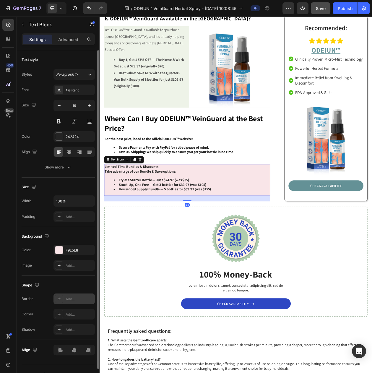
click at [73, 302] on div "Add..." at bounding box center [80, 299] width 28 height 5
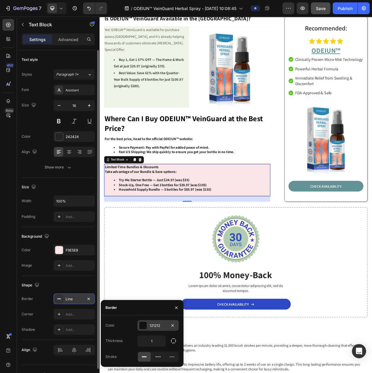
click at [148, 327] on div "121212" at bounding box center [158, 325] width 41 height 11
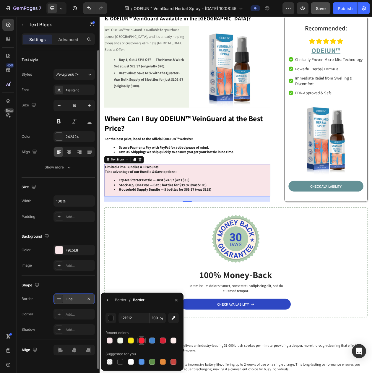
click at [140, 341] on div at bounding box center [142, 341] width 6 height 6
click at [163, 338] on div at bounding box center [163, 341] width 6 height 6
type input "D62136"
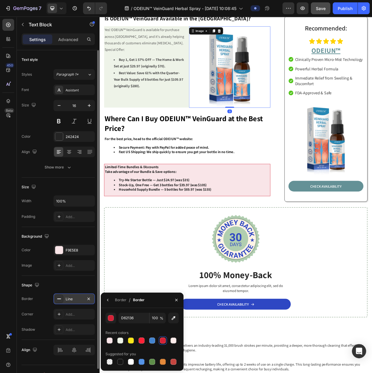
click at [254, 92] on img at bounding box center [269, 82] width 106 height 106
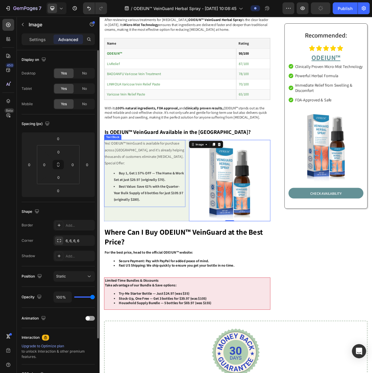
scroll to position [2941, 0]
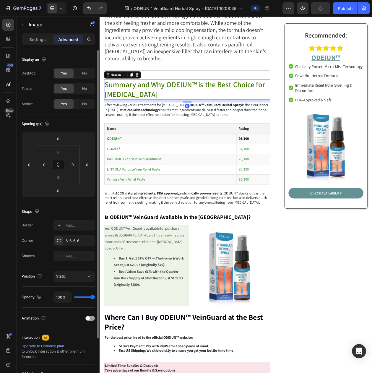
click at [164, 98] on span "Summary and Why ODEIUN™ is the Best Choice for [MEDICAL_DATA]" at bounding box center [210, 110] width 209 height 25
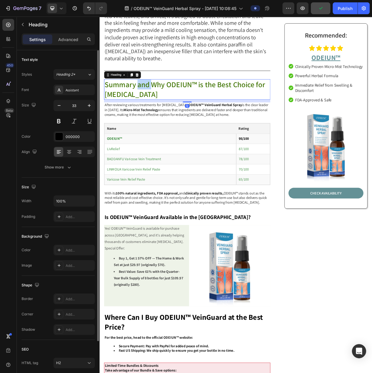
click at [161, 98] on span "Summary and Why ODEIUN™ is the Best Choice for [MEDICAL_DATA]" at bounding box center [210, 110] width 209 height 25
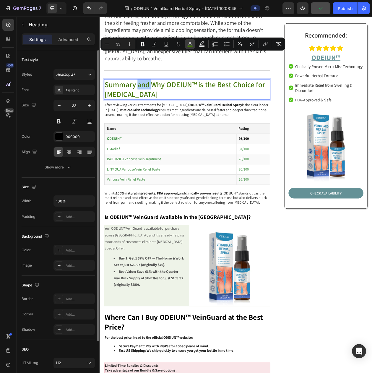
click at [188, 44] on icon "Editor contextual toolbar" at bounding box center [190, 44] width 6 height 6
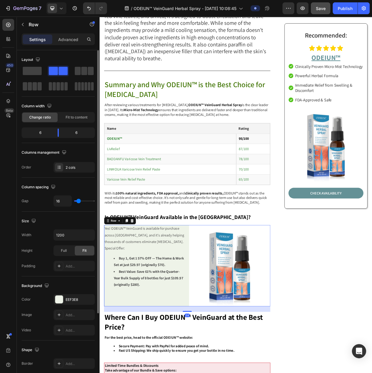
click at [198, 343] on div "Yes! ODEIUN™ VeinGuard is available for purchase across the United States, and …" at bounding box center [159, 341] width 106 height 106
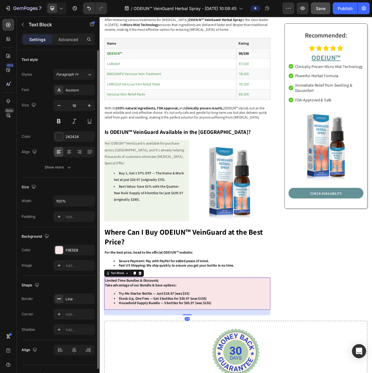
click at [179, 363] on strong "Take advantage of our Bundle & Save options:" at bounding box center [152, 366] width 93 height 6
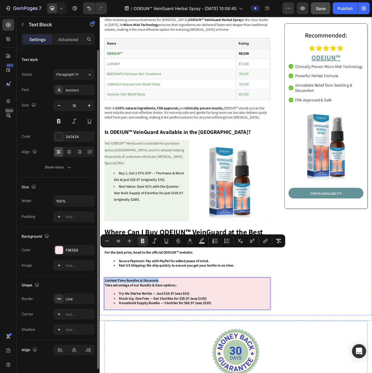
drag, startPoint x: 182, startPoint y: 324, endPoint x: 105, endPoint y: 327, distance: 77.0
click at [188, 238] on icon "Editor contextual toolbar" at bounding box center [190, 241] width 6 height 6
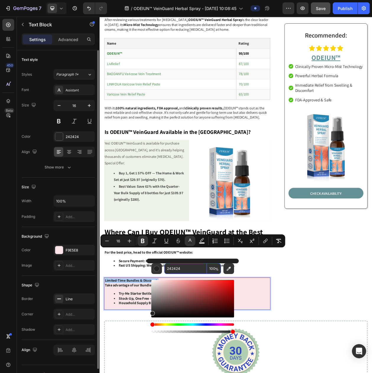
click at [185, 269] on input "242424" at bounding box center [185, 269] width 43 height 11
type input "417505"
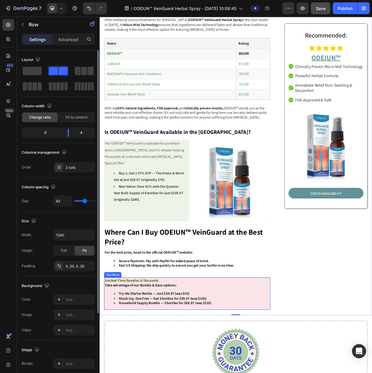
click at [191, 357] on p "Limited-Time Bundles & Discounts" at bounding box center [213, 360] width 215 height 6
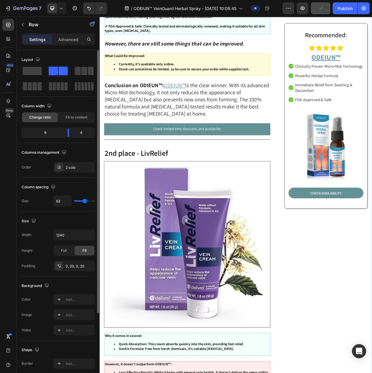
scroll to position [1056, 0]
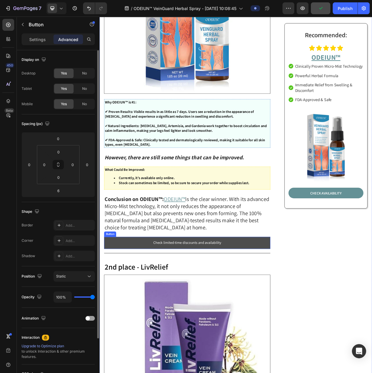
click at [149, 305] on link "Check limited-time discounts and availability" at bounding box center [214, 311] width 217 height 16
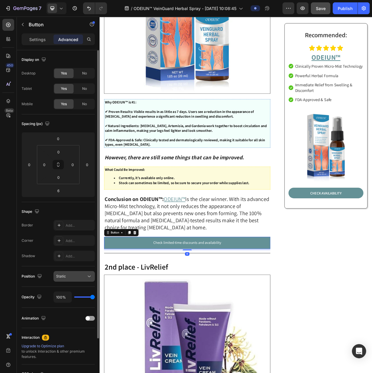
scroll to position [60, 0]
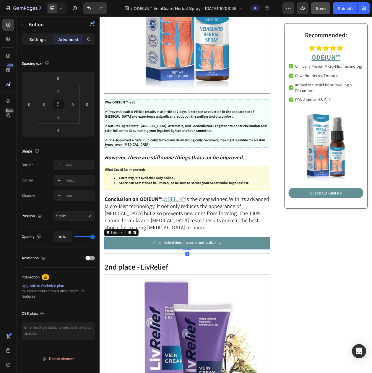
click at [40, 39] on p "Settings" at bounding box center [37, 39] width 17 height 6
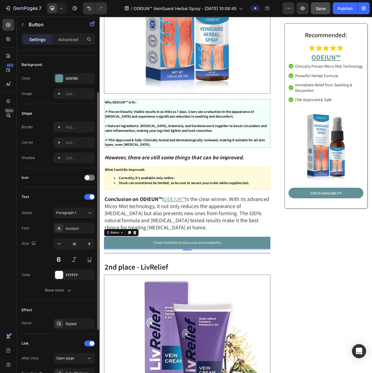
scroll to position [146, 0]
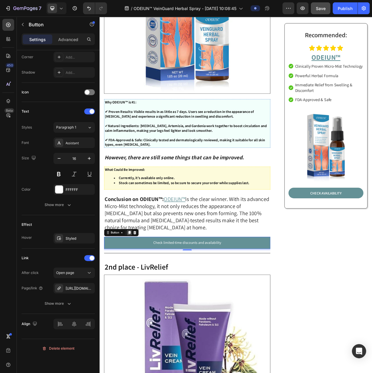
click at [139, 296] on icon at bounding box center [138, 298] width 3 height 4
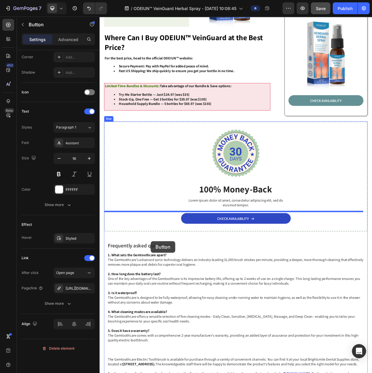
scroll to position [3328, 0]
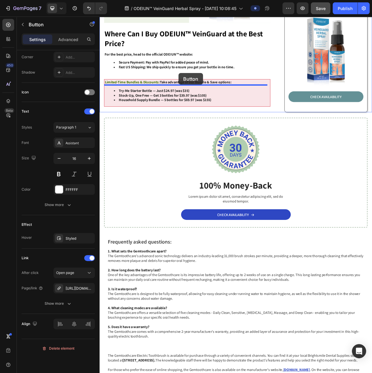
drag, startPoint x: 119, startPoint y: 308, endPoint x: 203, endPoint y: 94, distance: 229.8
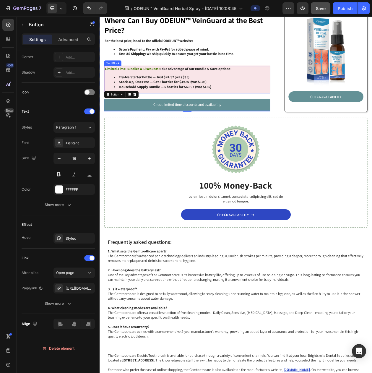
scroll to position [3311, 0]
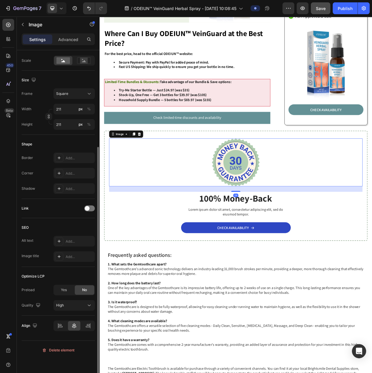
click at [341, 193] on div at bounding box center [277, 206] width 330 height 62
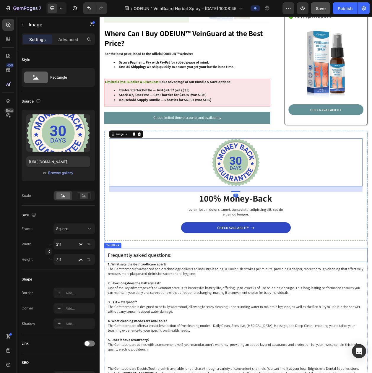
click at [372, 318] on div "Frequently asked questions:" at bounding box center [277, 327] width 343 height 18
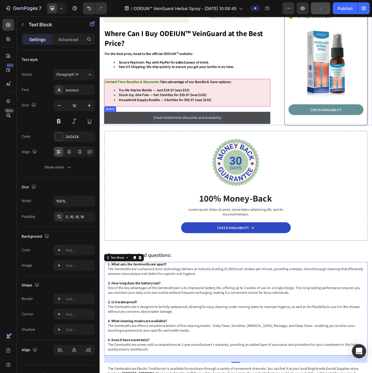
click at [217, 141] on link "Check limited-time discounts and availability" at bounding box center [214, 149] width 217 height 16
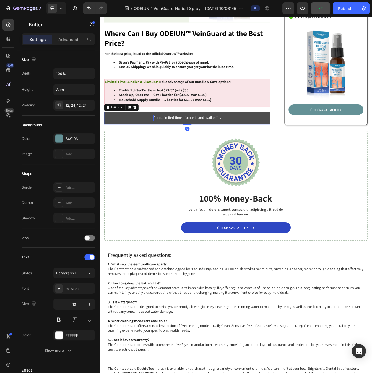
click at [218, 144] on p "Check limited-time discounts and availability" at bounding box center [214, 148] width 88 height 9
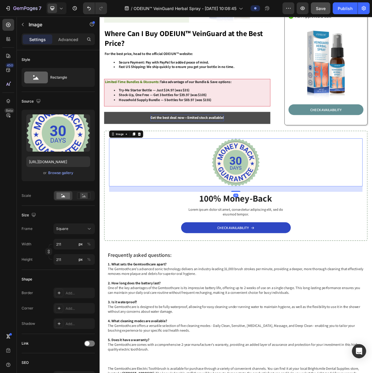
click at [362, 188] on div at bounding box center [277, 206] width 330 height 62
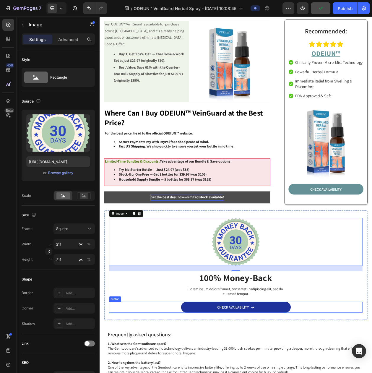
scroll to position [3200, 0]
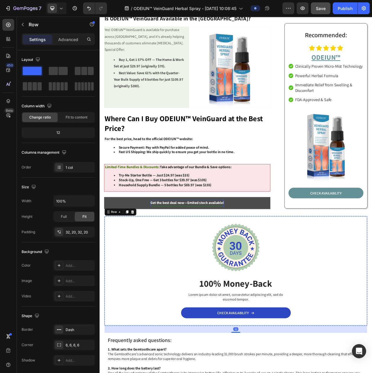
click at [147, 316] on div "Image 100% Money-Back Heading Lorem ipsum dolor sit amet, consectetur adipiscin…" at bounding box center [277, 347] width 330 height 123
click at [35, 20] on div "Row" at bounding box center [50, 24] width 67 height 15
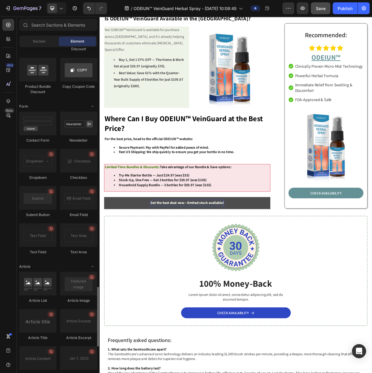
scroll to position [1430, 0]
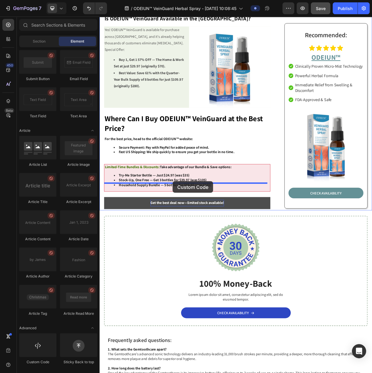
drag, startPoint x: 144, startPoint y: 360, endPoint x: 195, endPoint y: 231, distance: 138.4
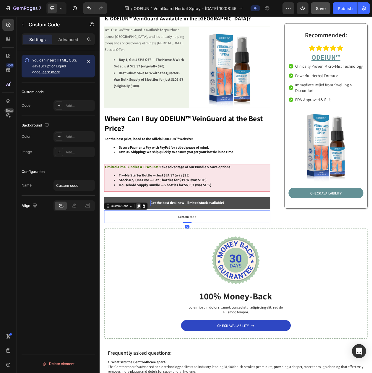
click at [148, 260] on div at bounding box center [150, 263] width 7 height 7
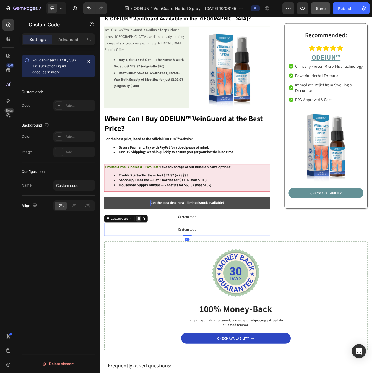
click at [148, 277] on div at bounding box center [150, 280] width 7 height 7
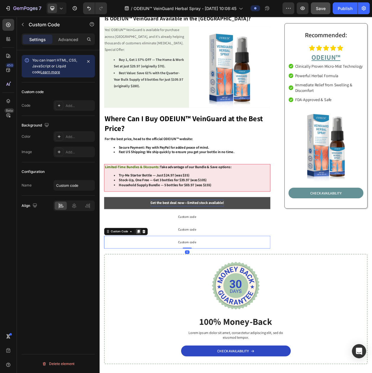
click at [148, 293] on div at bounding box center [150, 296] width 7 height 7
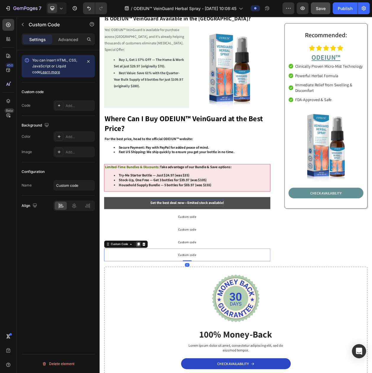
click at [149, 311] on icon at bounding box center [150, 313] width 5 height 5
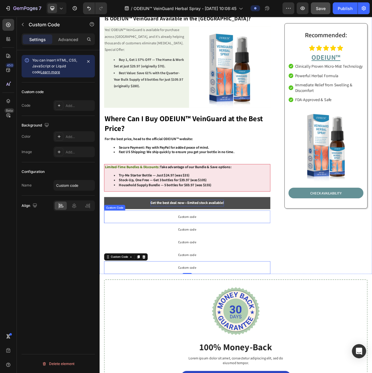
click at [223, 274] on span "Custom code" at bounding box center [214, 277] width 217 height 7
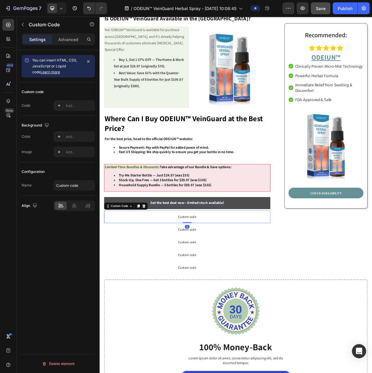
click at [223, 274] on span "Custom code" at bounding box center [214, 277] width 217 height 7
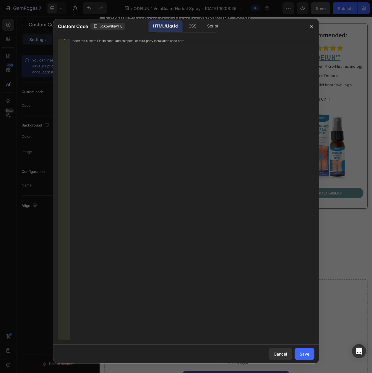
click at [182, 135] on div "Insert the custom Liquid code, add snippets, or third-party installation code h…" at bounding box center [192, 193] width 245 height 309
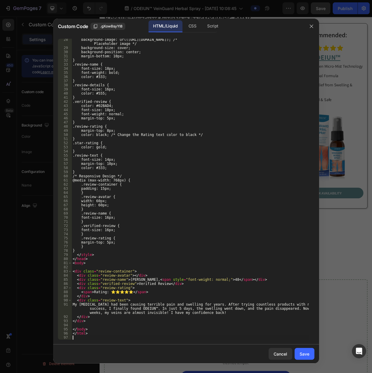
scroll to position [113, 0]
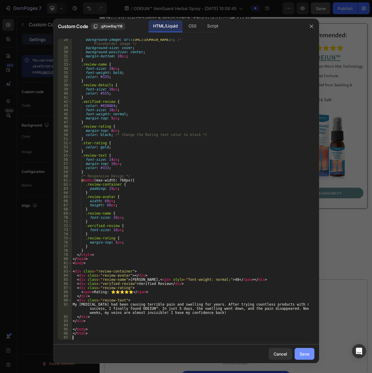
click at [304, 349] on button "Save" at bounding box center [305, 354] width 20 height 12
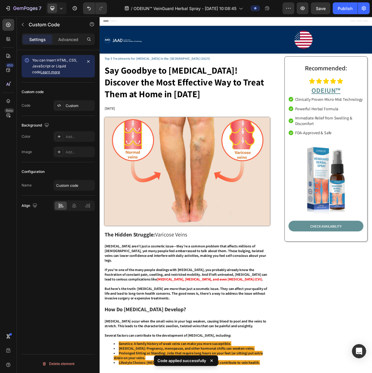
scroll to position [3200, 0]
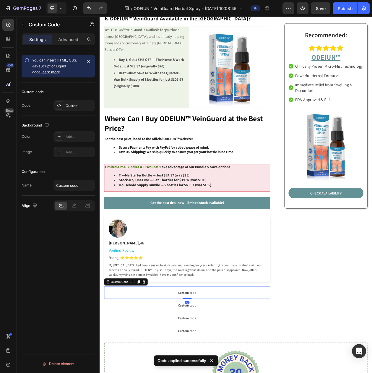
click at [203, 373] on span "Custom code" at bounding box center [214, 376] width 217 height 7
click at [196, 368] on p "Custom code" at bounding box center [214, 376] width 217 height 17
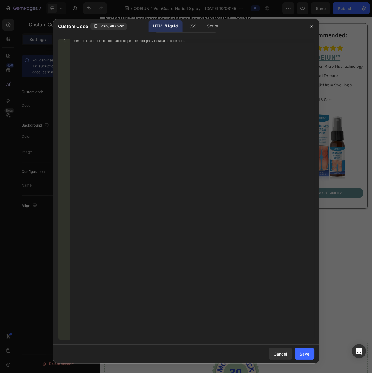
click at [145, 173] on div "Insert the custom Liquid code, add snippets, or third-party installation code h…" at bounding box center [192, 193] width 245 height 309
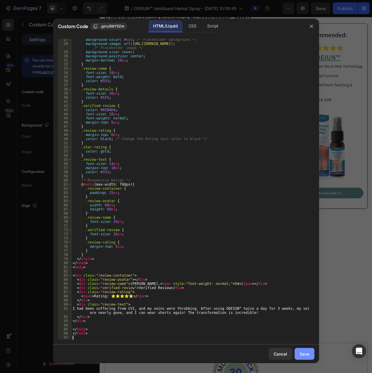
click at [302, 353] on div "Save" at bounding box center [305, 354] width 10 height 6
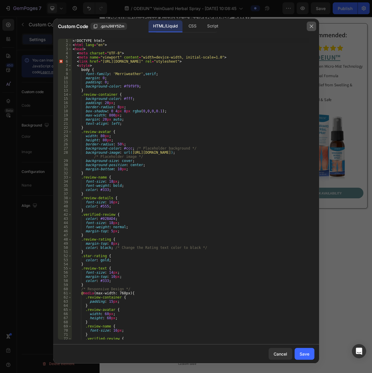
click at [311, 27] on icon "button" at bounding box center [311, 26] width 3 height 3
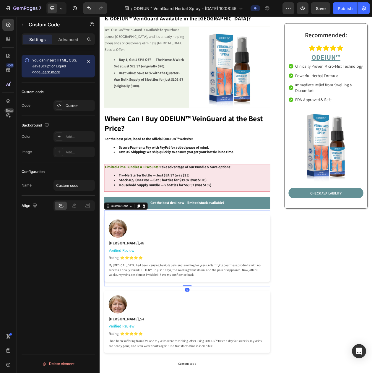
click at [219, 308] on div "[PERSON_NAME], 48" at bounding box center [214, 312] width 205 height 8
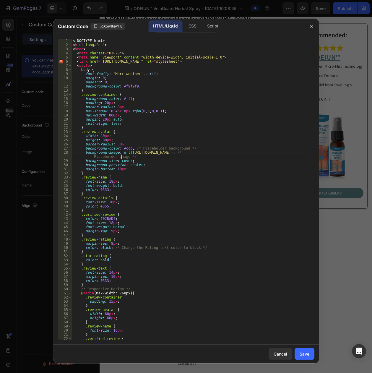
click at [122, 159] on div "<! DOCTYPE html > < html lang = "en" > < head > < meta charset = "UTF-8" > < me…" at bounding box center [191, 193] width 238 height 309
click at [127, 151] on div "<! DOCTYPE html > < html lang = "en" > < head > < meta charset = "UTF-8" > < me…" at bounding box center [191, 193] width 238 height 309
paste textarea "[URL][DOMAIN_NAME]"
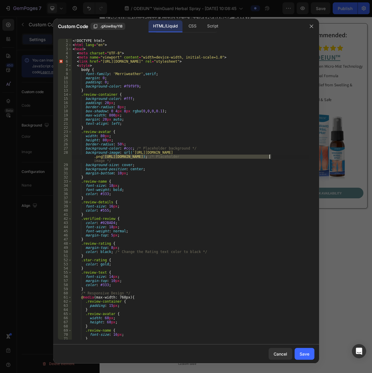
drag, startPoint x: 102, startPoint y: 156, endPoint x: 269, endPoint y: 156, distance: 167.4
click at [269, 156] on div "<! DOCTYPE html > < html lang = "en" > < head > < meta charset = "UTF-8" > < me…" at bounding box center [191, 193] width 238 height 309
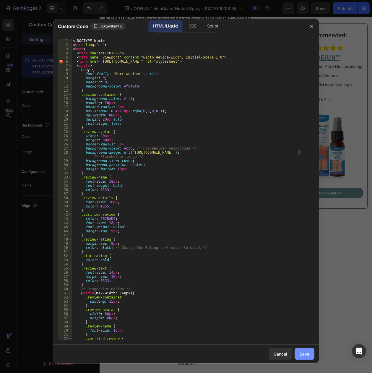
type textarea "background-image: url('[URL][DOMAIN_NAME]); /* Placeholder image */"
click at [302, 355] on div "Save" at bounding box center [305, 354] width 10 height 6
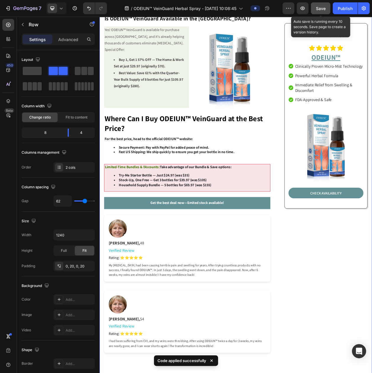
click at [318, 12] on button "Save" at bounding box center [321, 8] width 20 height 12
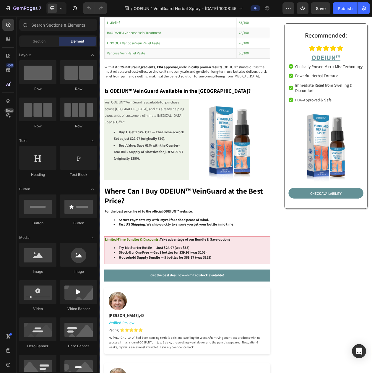
scroll to position [3327, 0]
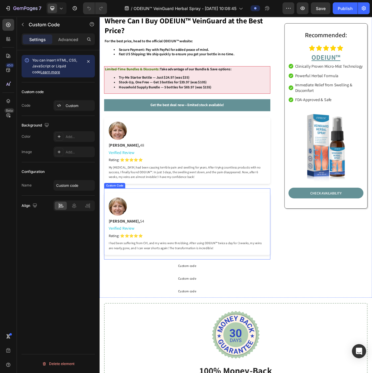
click at [218, 246] on div "[PERSON_NAME], 54 Verified Review Rating: ⭐⭐⭐⭐⭐ I had been suffering from CVI, …" at bounding box center [214, 286] width 217 height 81
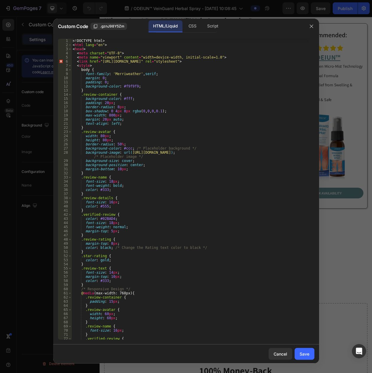
click at [126, 152] on div "<! DOCTYPE html > < html lang = "en" > < head > < meta charset = "UTF-8" > < me…" at bounding box center [191, 193] width 238 height 309
click at [300, 153] on div "<! DOCTYPE html > < html lang = "en" > < head > < meta charset = "UTF-8" > < me…" at bounding box center [191, 193] width 238 height 309
type textarea "background-image: url('[URL][DOMAIN_NAME]); /* Placeholder image */"
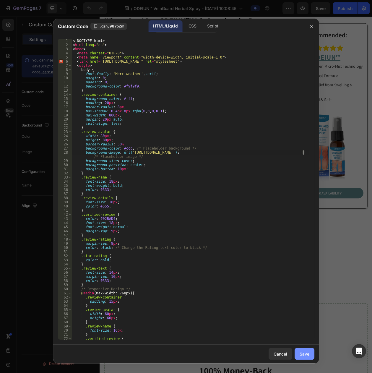
click at [308, 356] on div "Save" at bounding box center [305, 354] width 10 height 6
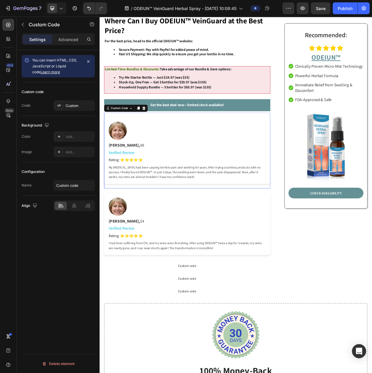
click at [135, 154] on div at bounding box center [124, 166] width 24 height 24
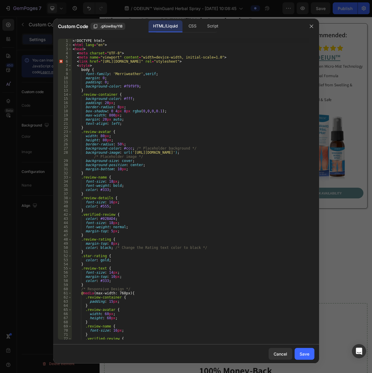
type textarea "background-image: url('https://img.funnelish.com/67970/878023/1753796744-imgi_1…"
drag, startPoint x: 154, startPoint y: 152, endPoint x: 297, endPoint y: 152, distance: 142.9
click at [297, 152] on div "<! DOCTYPE html > < html lang = "en" > < head > < meta charset = "UTF-8" > < me…" at bounding box center [191, 193] width 238 height 309
click at [300, 351] on div "Save" at bounding box center [305, 354] width 10 height 6
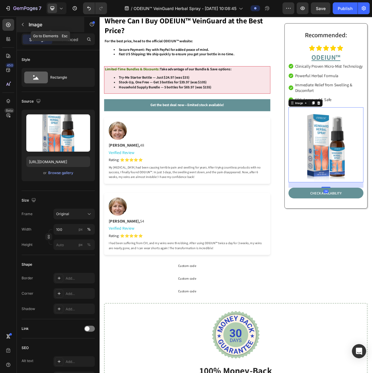
click at [32, 24] on p "Image" at bounding box center [54, 24] width 50 height 7
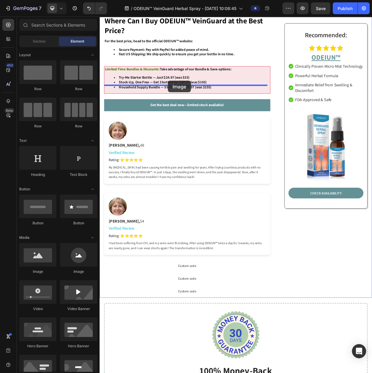
drag, startPoint x: 169, startPoint y: 274, endPoint x: 189, endPoint y: 100, distance: 174.4
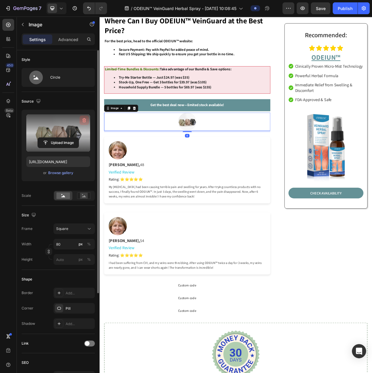
click at [83, 121] on icon "button" at bounding box center [84, 120] width 6 height 6
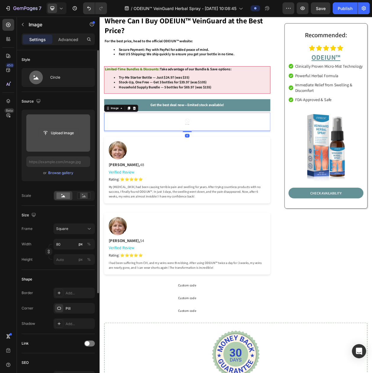
click at [64, 132] on input "file" at bounding box center [58, 133] width 41 height 10
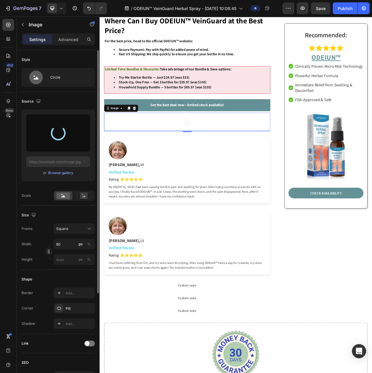
type input "[URL][DOMAIN_NAME]"
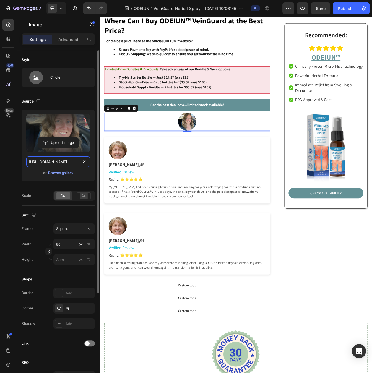
click at [61, 166] on input "[URL][DOMAIN_NAME]" at bounding box center [58, 161] width 64 height 11
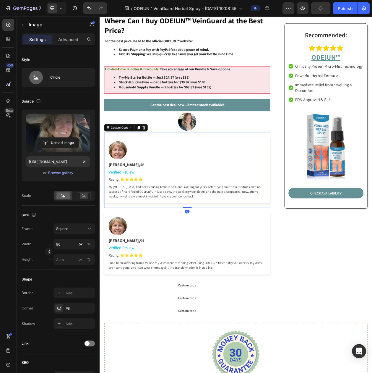
click at [124, 179] on div at bounding box center [124, 191] width 24 height 24
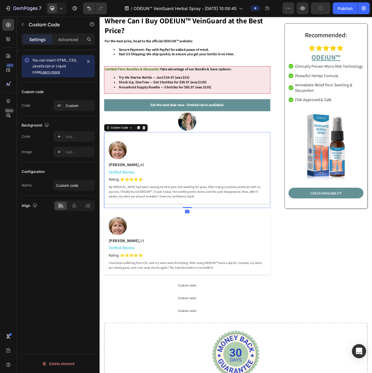
click at [124, 179] on div at bounding box center [124, 191] width 24 height 24
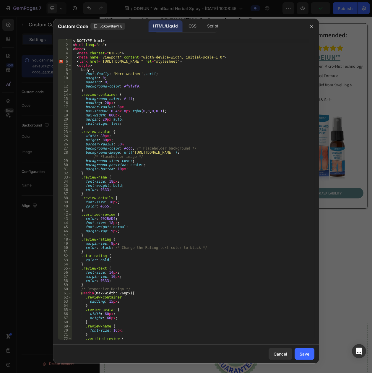
click at [131, 154] on div "<! DOCTYPE html > < html lang = "en" > < head > < meta charset = "UTF-8" > < me…" at bounding box center [191, 193] width 238 height 309
drag, startPoint x: 129, startPoint y: 153, endPoint x: 297, endPoint y: 153, distance: 167.7
click at [297, 153] on div "<! DOCTYPE html > < html lang = "en" > < head > < meta charset = "UTF-8" > < me…" at bounding box center [191, 193] width 238 height 309
paste textarea "[DOMAIN_NAME][URL]"
type textarea "background-image: url('https://cdn.shopify.com/s/files/1/0797/8575/4920/files/g…"
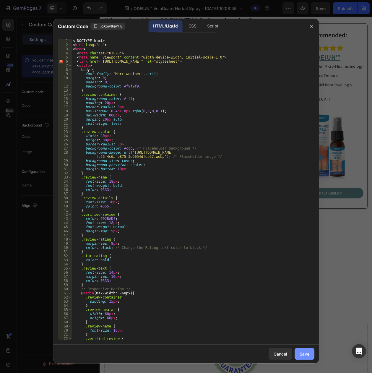
click at [307, 354] on div "Save" at bounding box center [305, 354] width 10 height 6
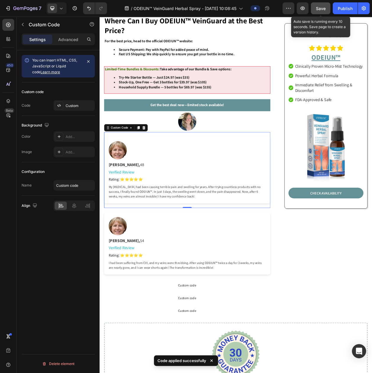
click at [324, 10] on span "Save" at bounding box center [321, 8] width 10 height 5
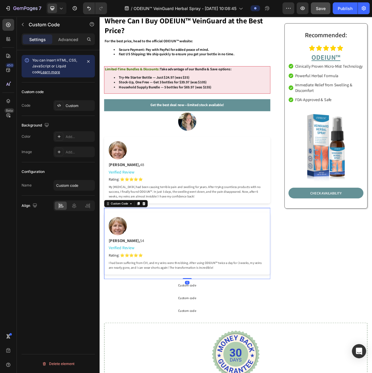
click at [190, 272] on div "Michael Torres, 54 Verified Review Rating: ⭐⭐⭐⭐⭐ I had been suffering from CVI,…" at bounding box center [214, 312] width 217 height 81
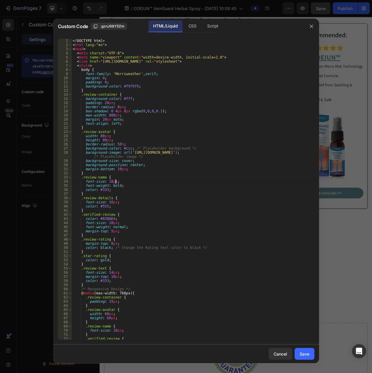
click at [160, 183] on div "<! DOCTYPE html > < html lang = "en" > < head > < meta charset = "UTF-8" > < me…" at bounding box center [191, 193] width 238 height 309
type textarea "</html>"
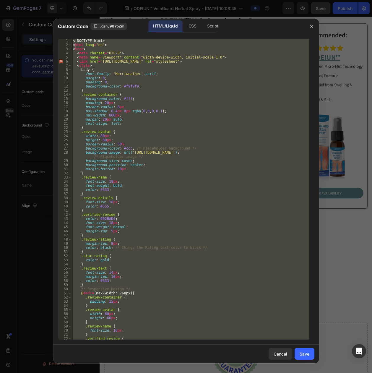
paste textarea
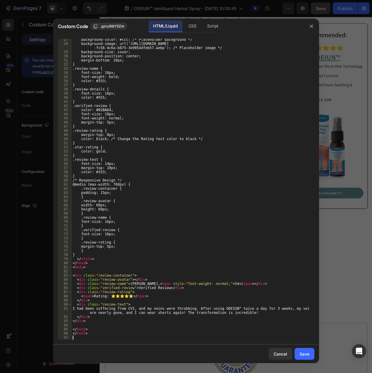
scroll to position [109, 0]
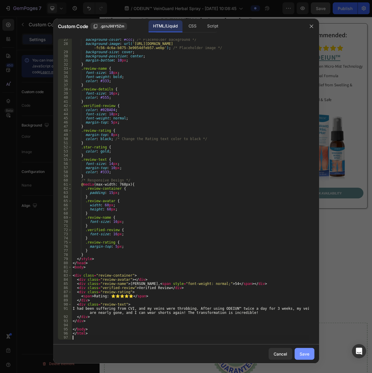
click at [302, 351] on div "Save" at bounding box center [305, 354] width 10 height 6
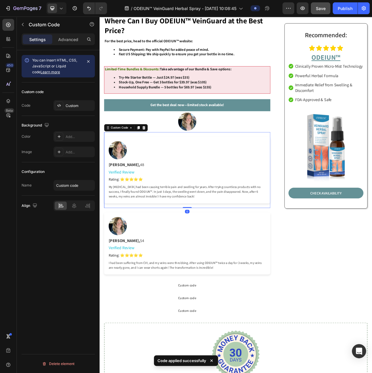
click at [169, 206] on div "Sarah Wilson, 48" at bounding box center [214, 210] width 205 height 8
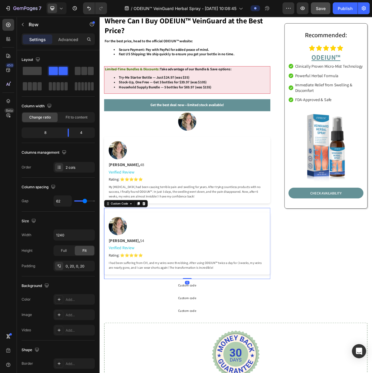
click at [189, 272] on div "Michael Torres, 54 Verified Review Rating: ⭐⭐⭐⭐⭐ I had been suffering from CVI,…" at bounding box center [214, 312] width 217 height 81
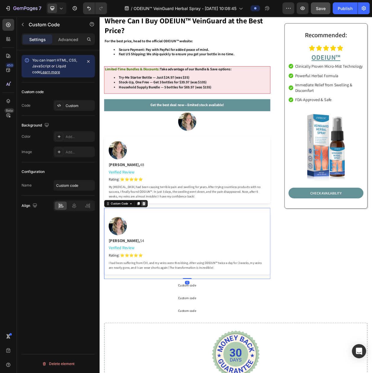
click at [158, 258] on icon at bounding box center [158, 260] width 4 height 4
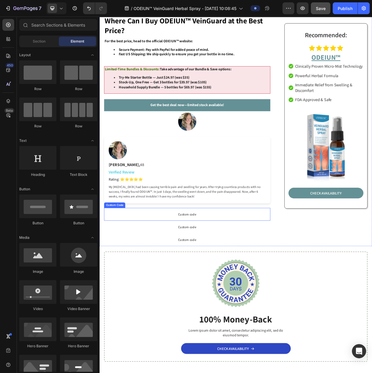
click at [164, 266] on p "Custom code" at bounding box center [214, 274] width 217 height 17
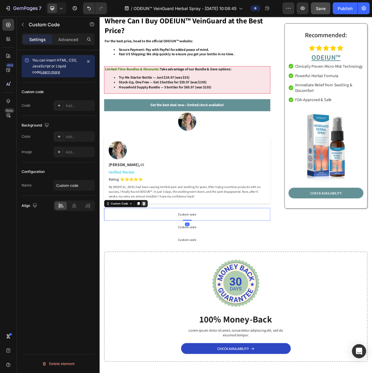
click at [160, 257] on div at bounding box center [157, 260] width 7 height 7
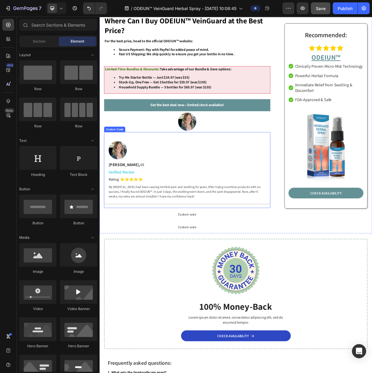
drag, startPoint x: 148, startPoint y: 194, endPoint x: 148, endPoint y: 155, distance: 38.7
click at [148, 226] on span "Rating: ⭐⭐⭐⭐⭐" at bounding box center [134, 229] width 44 height 6
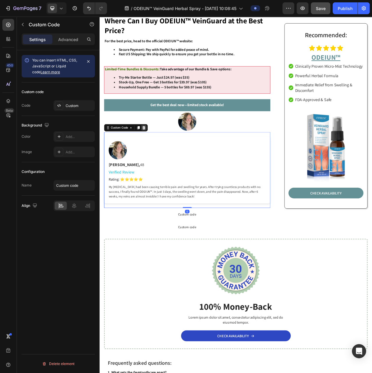
click at [158, 159] on icon at bounding box center [158, 161] width 4 height 4
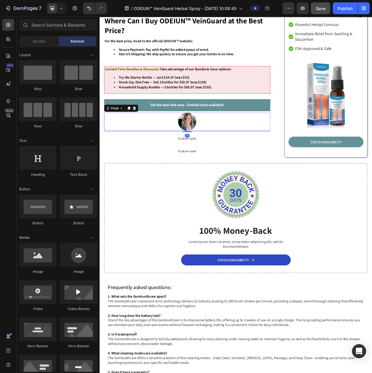
click at [162, 142] on div at bounding box center [214, 154] width 217 height 24
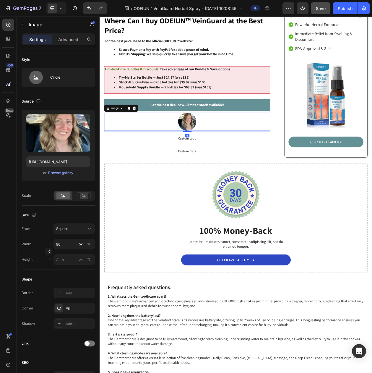
click at [148, 133] on div at bounding box center [144, 136] width 7 height 7
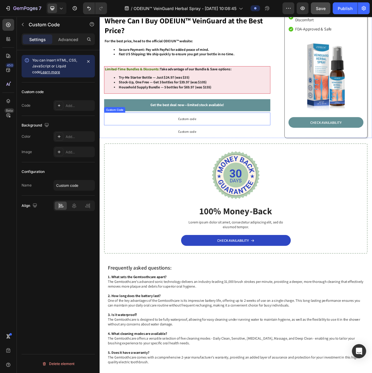
click at [147, 146] on span "Custom code" at bounding box center [214, 149] width 217 height 7
click at [158, 134] on icon at bounding box center [158, 136] width 4 height 4
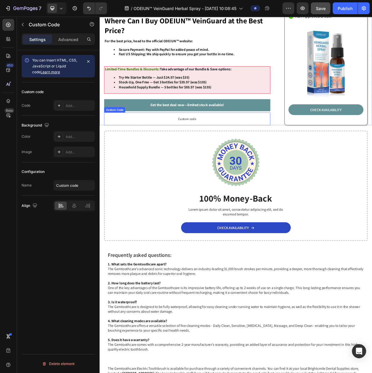
click at [141, 142] on p "Custom code" at bounding box center [214, 150] width 217 height 17
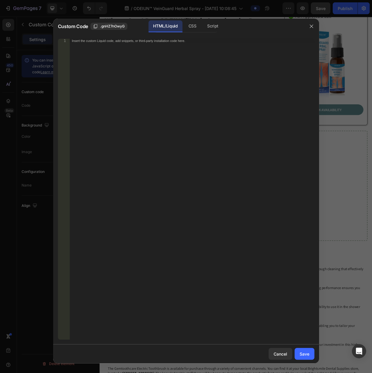
click at [132, 102] on div "Insert the custom Liquid code, add snippets, or third-party installation code h…" at bounding box center [192, 193] width 245 height 309
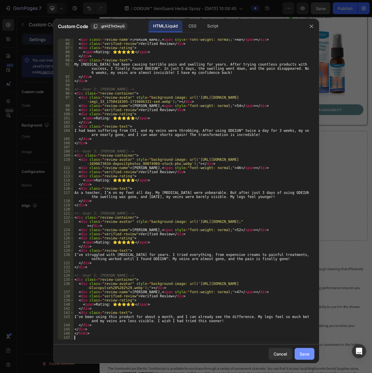
click at [299, 356] on button "Save" at bounding box center [305, 354] width 20 height 12
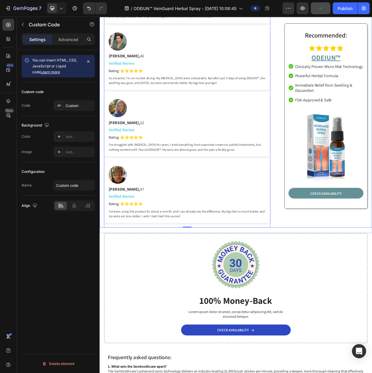
scroll to position [3734, 0]
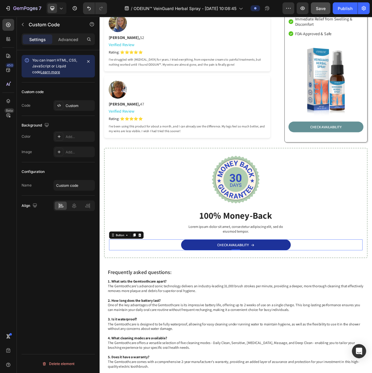
click at [238, 307] on link "CHECK AVAILABILITY" at bounding box center [277, 314] width 143 height 14
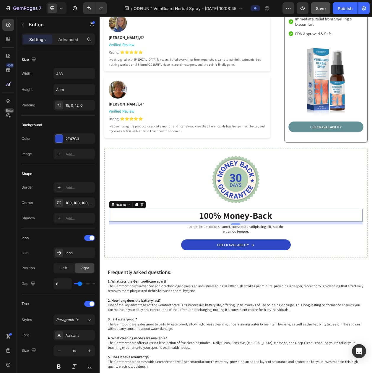
click at [247, 267] on h2 "100% Money-Back" at bounding box center [277, 275] width 330 height 17
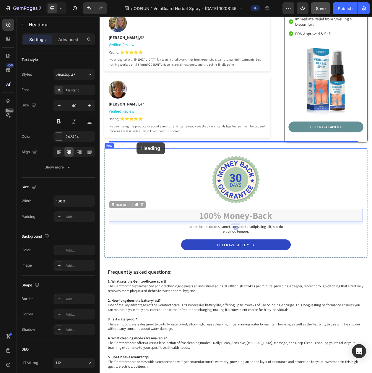
drag, startPoint x: 129, startPoint y: 244, endPoint x: 148, endPoint y: 180, distance: 66.1
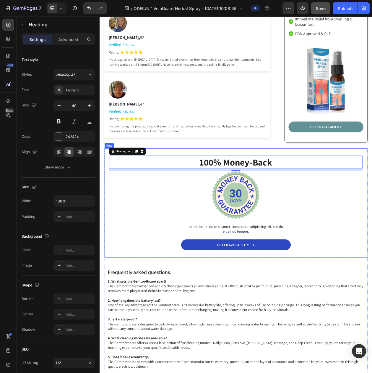
drag, startPoint x: 160, startPoint y: 266, endPoint x: 160, endPoint y: 270, distance: 3.9
click at [160, 269] on div "100% Money-Back Heading 12 Image Lorem ipsum dolor sit amet, consectetur adipis…" at bounding box center [277, 259] width 330 height 123
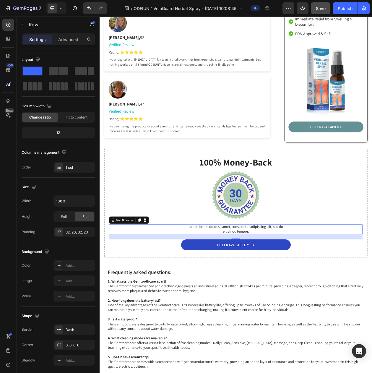
click at [153, 287] on div "Lorem ipsum dolor sit amet, consectetur adipiscing elit, sed do eiusmod tempor." at bounding box center [277, 293] width 330 height 12
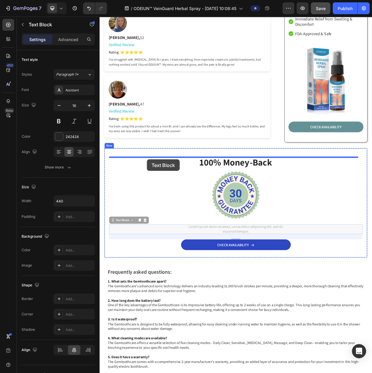
drag, startPoint x: 129, startPoint y: 264, endPoint x: 161, endPoint y: 203, distance: 69.6
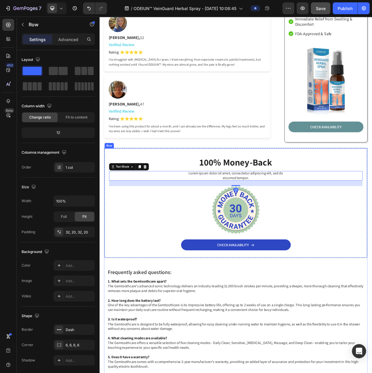
click at [121, 188] on div "100% Money-Back Heading Lorem ipsum dolor sit amet, consectetur adipiscing elit…" at bounding box center [277, 259] width 343 height 143
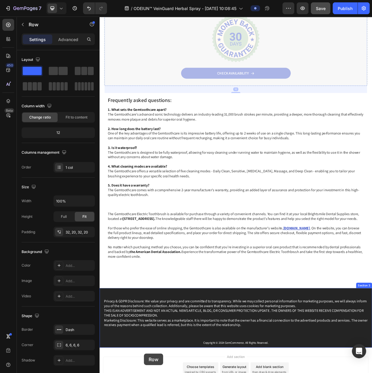
scroll to position [3985, 0]
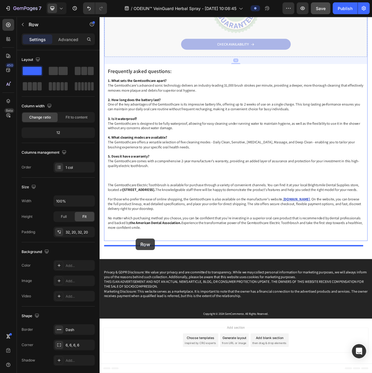
drag, startPoint x: 118, startPoint y: 166, endPoint x: 147, endPoint y: 306, distance: 143.0
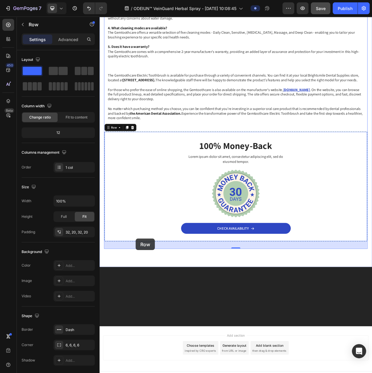
scroll to position [3832, 0]
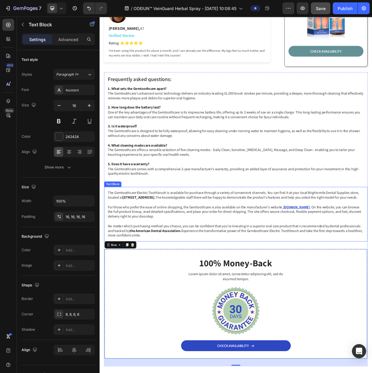
click at [165, 257] on p "The Gemtoothcare Electric Toothbrush is available for purchase through a variet…" at bounding box center [277, 274] width 334 height 62
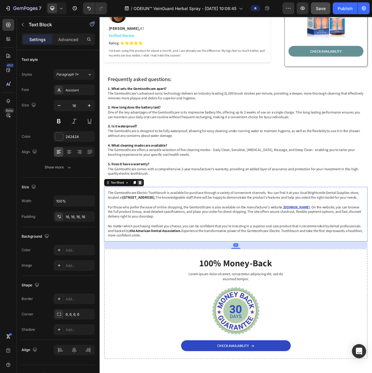
click at [151, 231] on icon at bounding box center [152, 233] width 5 height 5
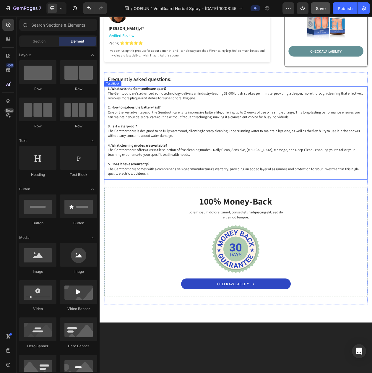
click at [162, 150] on p "1. What sets the Gemtoothcare apart? The Gemtoothcare's advanced sonic technolo…" at bounding box center [277, 166] width 334 height 117
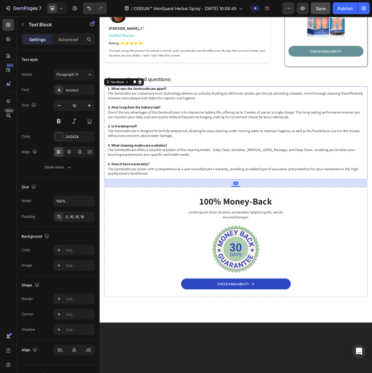
click at [151, 98] on div at bounding box center [152, 101] width 7 height 7
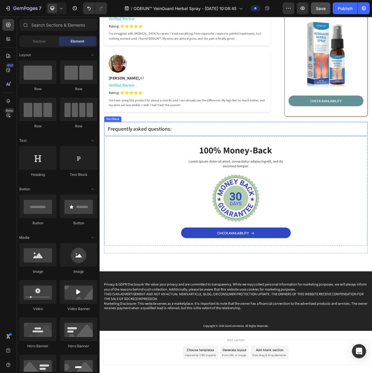
click at [144, 159] on p "Frequently asked questions:" at bounding box center [277, 163] width 334 height 9
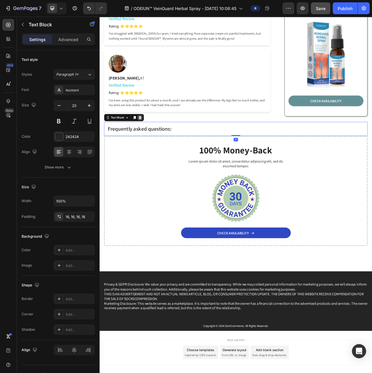
click at [150, 146] on icon at bounding box center [152, 148] width 5 height 5
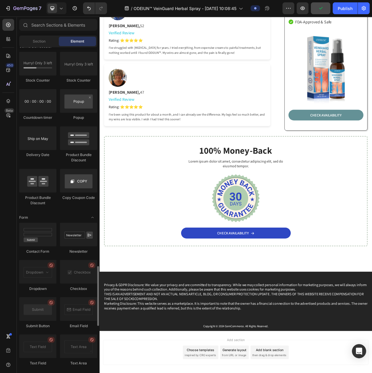
scroll to position [1430, 0]
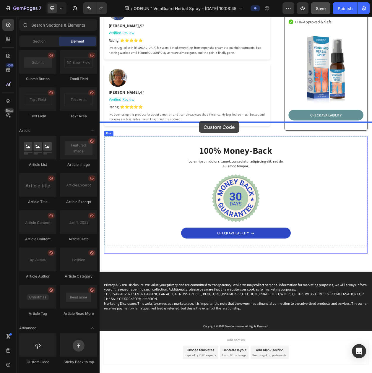
drag, startPoint x: 146, startPoint y: 369, endPoint x: 226, endPoint y: 155, distance: 228.2
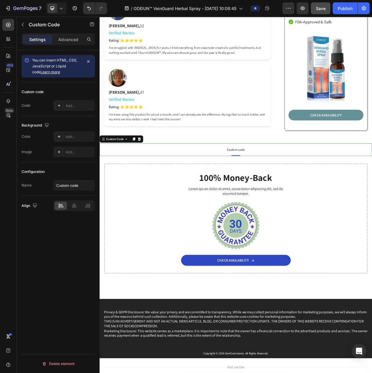
scroll to position [3768, 0]
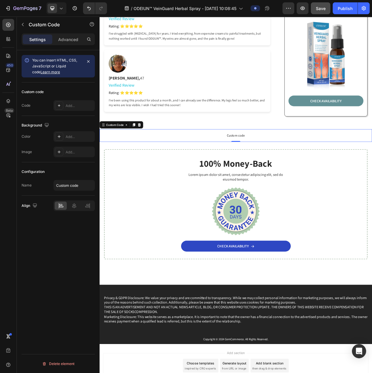
click at [241, 168] on span "Custom code" at bounding box center [277, 171] width 355 height 7
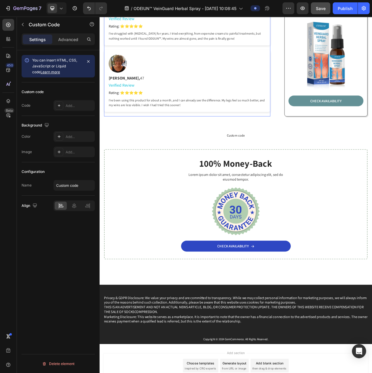
click at [266, 102] on div "Verified Review" at bounding box center [214, 106] width 205 height 8
click at [23, 28] on button "button" at bounding box center [22, 24] width 9 height 9
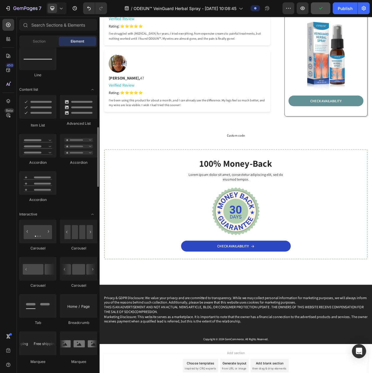
scroll to position [247, 0]
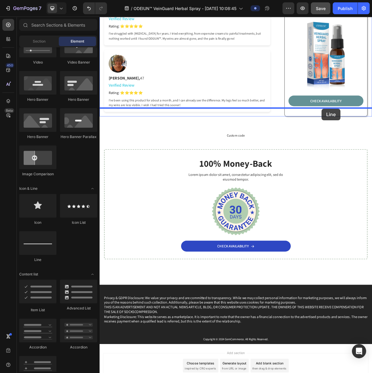
drag, startPoint x: 163, startPoint y: 239, endPoint x: 389, endPoint y: 137, distance: 248.4
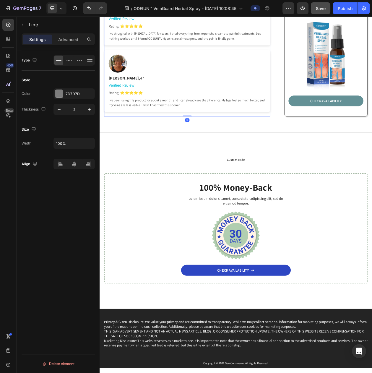
click at [228, 93] on div "Ryan O'Connor, 47" at bounding box center [214, 97] width 205 height 8
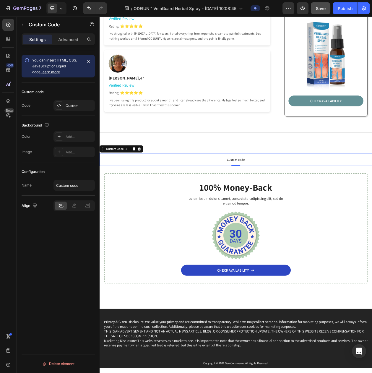
click at [317, 195] on p "Custom code" at bounding box center [277, 203] width 355 height 17
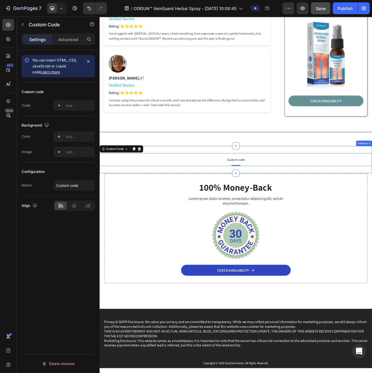
click at [278, 163] on div "Title Line" at bounding box center [277, 167] width 355 height 8
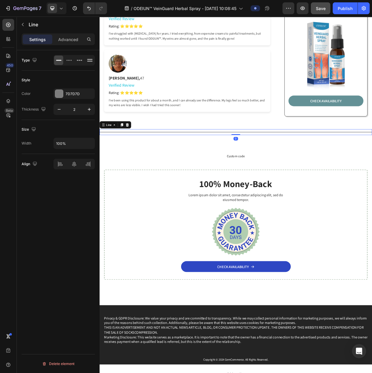
drag, startPoint x: 276, startPoint y: 157, endPoint x: 279, endPoint y: 140, distance: 16.9
click at [279, 154] on div "Title Line 0 Section 2" at bounding box center [277, 167] width 355 height 27
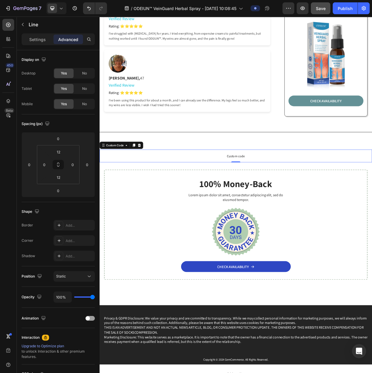
click at [292, 190] on p "Custom code" at bounding box center [277, 198] width 355 height 17
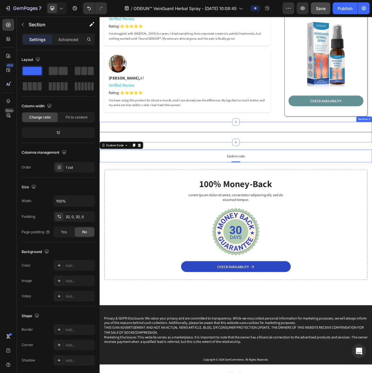
click at [294, 161] on div "Title Line Section 2" at bounding box center [277, 167] width 355 height 27
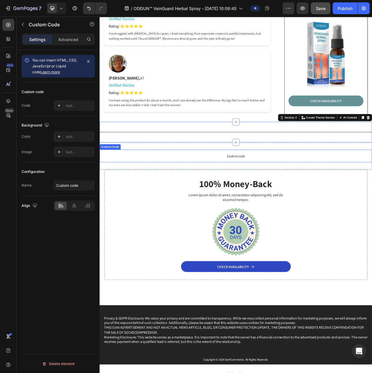
click at [300, 195] on span "Custom code" at bounding box center [277, 198] width 355 height 7
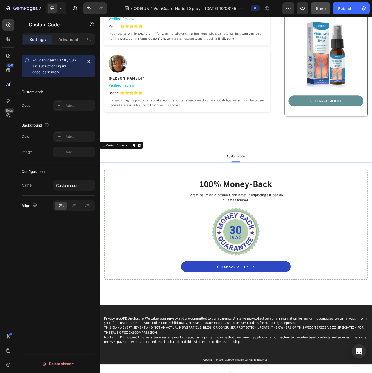
click at [272, 195] on span "Custom code" at bounding box center [277, 198] width 355 height 7
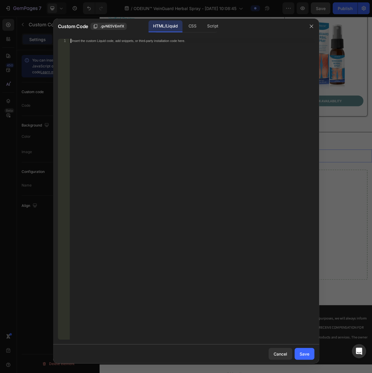
click at [168, 120] on div "Insert the custom Liquid code, add snippets, or third-party installation code h…" at bounding box center [192, 193] width 245 height 309
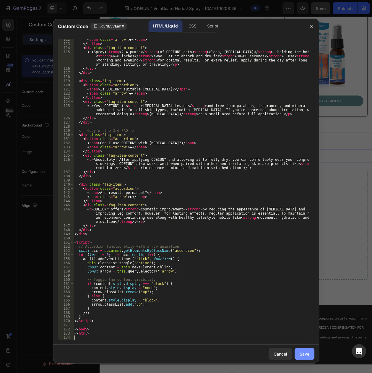
click at [311, 356] on button "Save" at bounding box center [305, 354] width 20 height 12
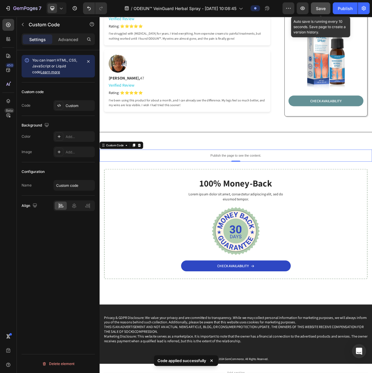
click at [318, 7] on span "Save" at bounding box center [321, 8] width 10 height 5
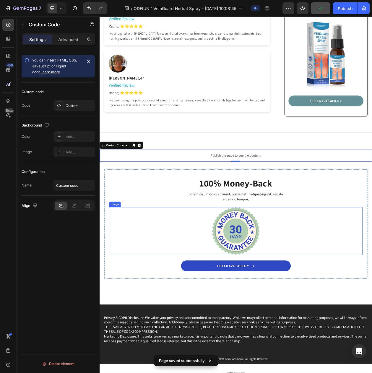
click at [278, 265] on img at bounding box center [277, 296] width 62 height 62
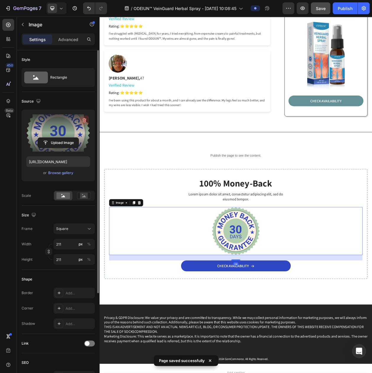
click at [82, 120] on icon "button" at bounding box center [84, 120] width 6 height 6
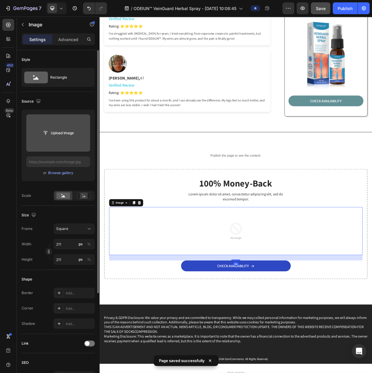
click at [60, 131] on input "file" at bounding box center [58, 133] width 41 height 10
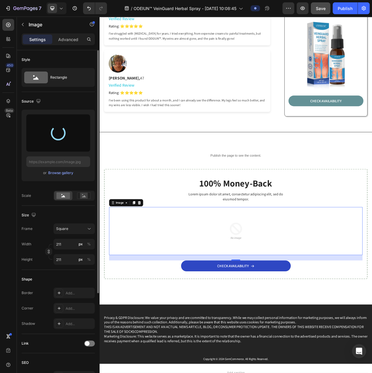
type input "https://cdn.shopify.com/s/files/1/0797/8575/4920/files/gempages_493620733700736…"
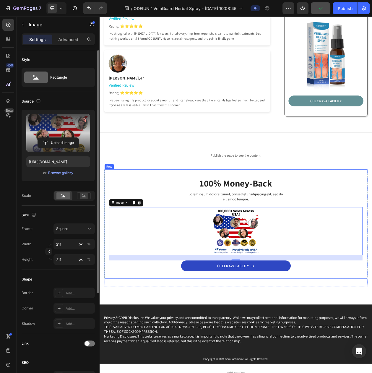
click at [282, 225] on h2 "100% Money-Back" at bounding box center [277, 233] width 330 height 17
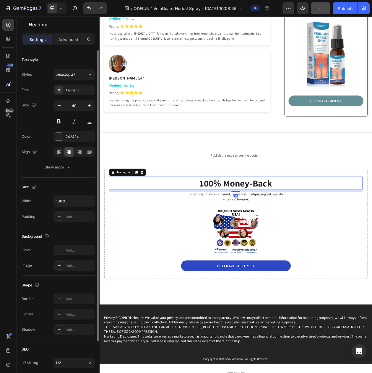
click at [282, 225] on h2 "100% Money-Back" at bounding box center [277, 233] width 330 height 17
click at [274, 248] on div "12" at bounding box center [277, 250] width 6 height 5
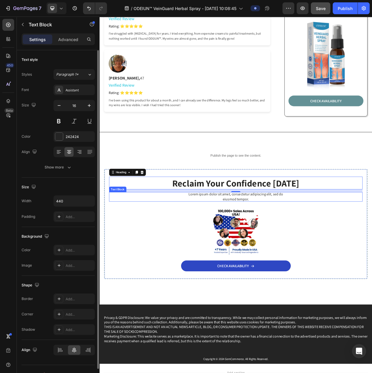
click at [264, 245] on p "Lorem ipsum dolor sit amet, consectetur adipiscing elit, sed do eiusmod tempor." at bounding box center [277, 251] width 130 height 12
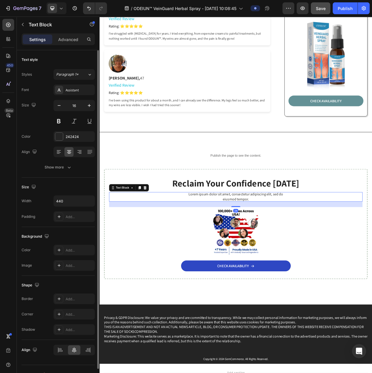
click at [256, 245] on p "Lorem ipsum dolor sit amet, consectetur adipiscing elit, sed do eiusmod tempor." at bounding box center [277, 251] width 130 height 12
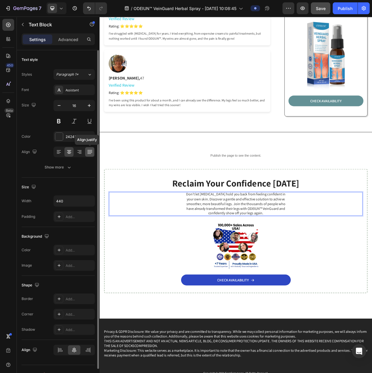
click at [88, 155] on icon at bounding box center [90, 152] width 6 height 6
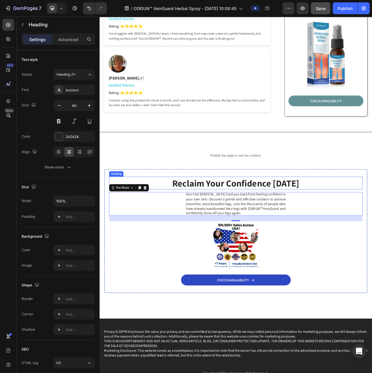
click at [366, 226] on p "⁠⁠⁠⁠⁠⁠⁠ Reclaim Your Confidence Today" at bounding box center [277, 233] width 329 height 15
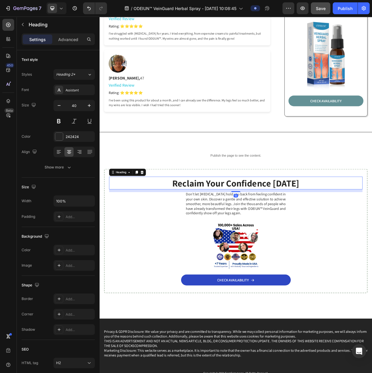
click at [368, 195] on p "Publish the page to see the content." at bounding box center [277, 198] width 355 height 6
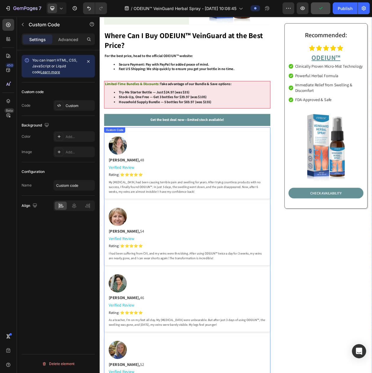
scroll to position [3213, 0]
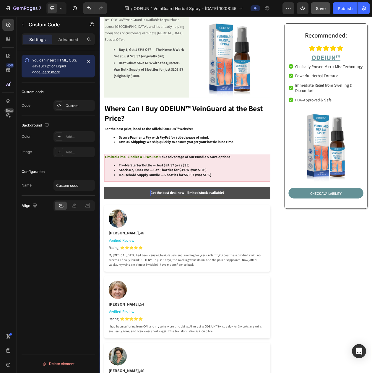
click at [192, 243] on strong "Get the best deal now—limited stock available!" at bounding box center [214, 246] width 96 height 6
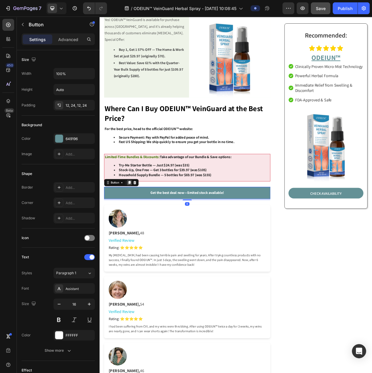
click at [137, 231] on icon at bounding box center [138, 233] width 3 height 4
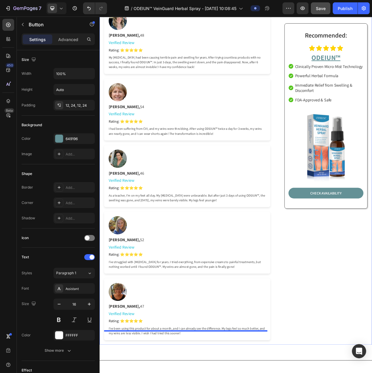
scroll to position [3851, 0]
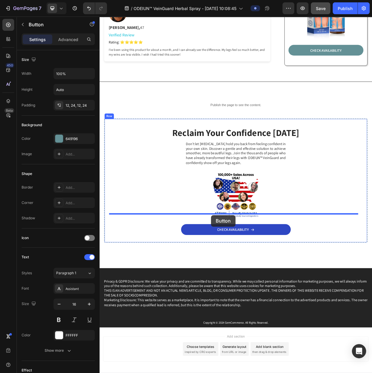
drag, startPoint x: 120, startPoint y: 214, endPoint x: 245, endPoint y: 275, distance: 139.0
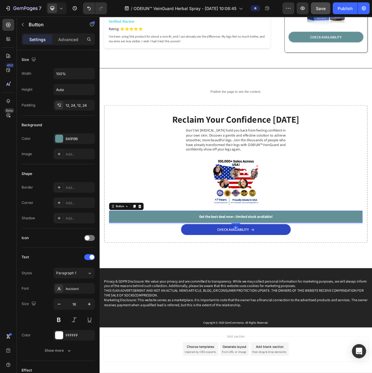
scroll to position [3833, 0]
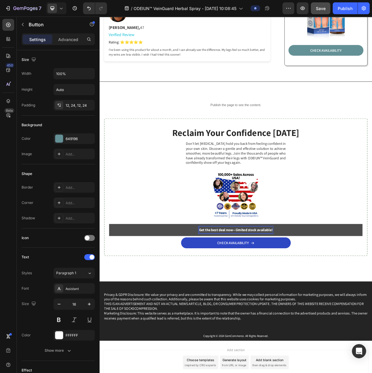
click at [240, 291] on strong "Get the best deal now—limited stock available!" at bounding box center [277, 294] width 96 height 6
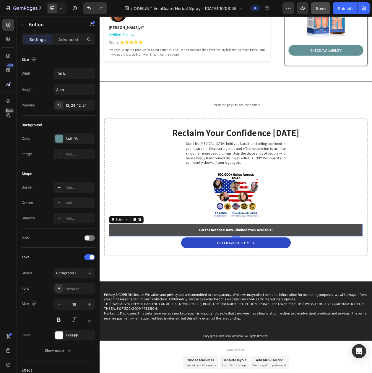
click at [156, 287] on link "Get the best deal now—limited stock available!" at bounding box center [277, 295] width 330 height 16
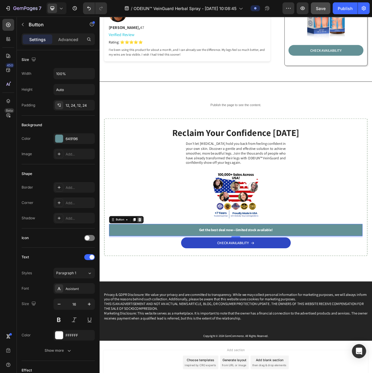
click at [151, 279] on icon at bounding box center [152, 281] width 4 height 4
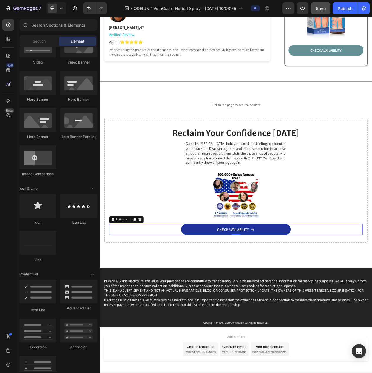
click at [226, 287] on link "CHECK AVAILABILITY" at bounding box center [277, 294] width 143 height 14
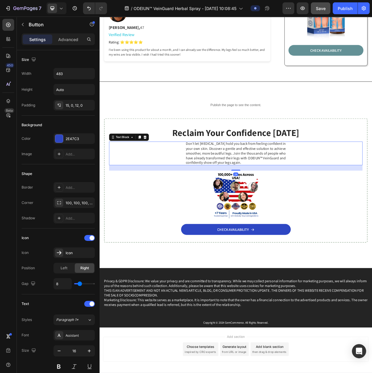
click at [165, 180] on div "Don't let [MEDICAL_DATA] hold you back from feeling confident in your own skin.…" at bounding box center [277, 195] width 330 height 31
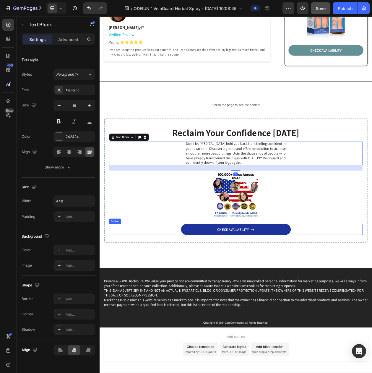
click at [216, 287] on link "CHECK AVAILABILITY" at bounding box center [277, 294] width 143 height 14
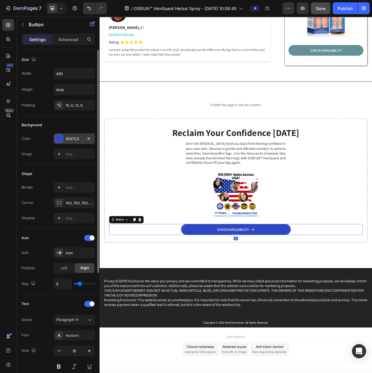
click at [69, 142] on div "2E47C3" at bounding box center [74, 138] width 17 height 5
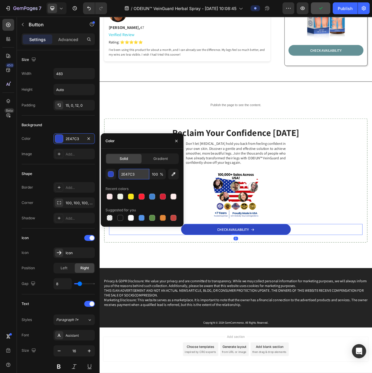
click at [130, 176] on input "2E47C3" at bounding box center [134, 174] width 31 height 11
type input "649196"
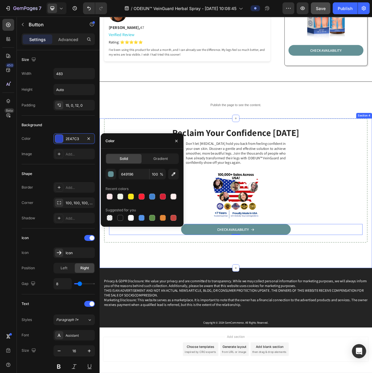
click at [351, 320] on div "Reclaim Your Confidence Today Heading Don't let varicose veins hold you back fr…" at bounding box center [277, 246] width 355 height 195
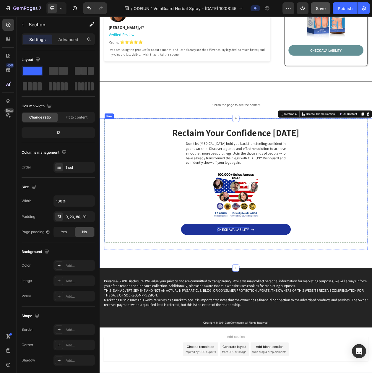
click at [273, 291] on p "CHECK AVAILABILITY" at bounding box center [273, 294] width 41 height 6
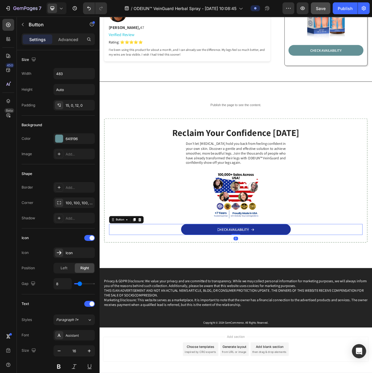
click at [273, 291] on p "CHECK AVAILABILITY" at bounding box center [273, 294] width 41 height 6
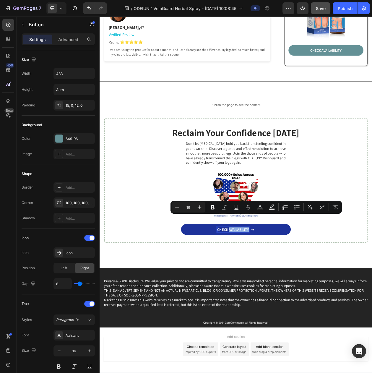
click at [292, 291] on div "CHECK AVAILABILITY" at bounding box center [277, 294] width 48 height 6
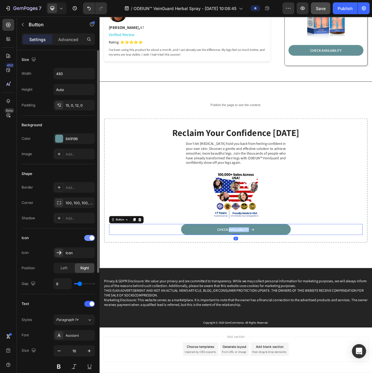
drag, startPoint x: 86, startPoint y: 246, endPoint x: 51, endPoint y: 285, distance: 52.5
click at [86, 241] on div at bounding box center [89, 238] width 11 height 6
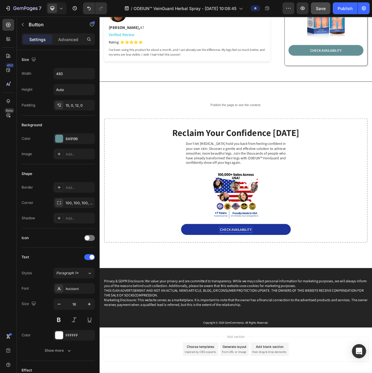
click at [289, 291] on p "CHECK AVAILABILITY" at bounding box center [277, 294] width 41 height 6
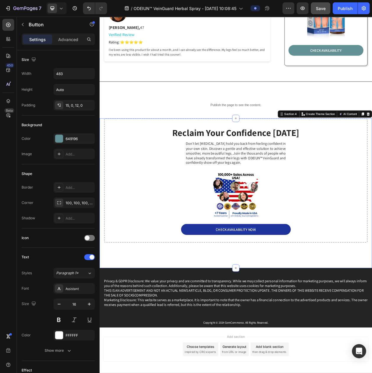
click at [281, 311] on div "Reclaim Your Confidence Today Heading Don't let varicose veins hold you back fr…" at bounding box center [277, 246] width 355 height 195
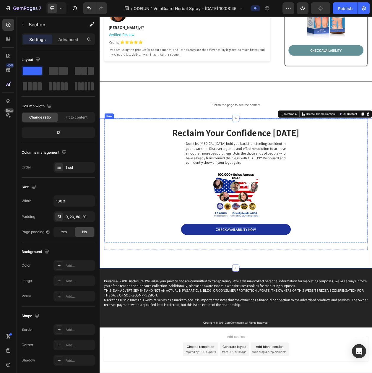
click at [237, 287] on link "CHECK AVAILABILITY NOW" at bounding box center [277, 294] width 143 height 14
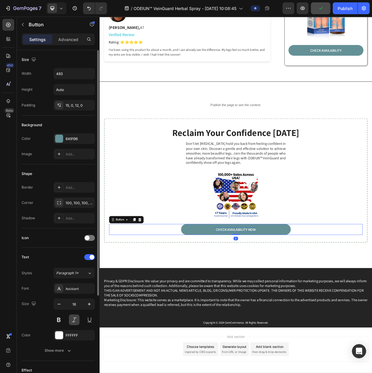
scroll to position [130, 0]
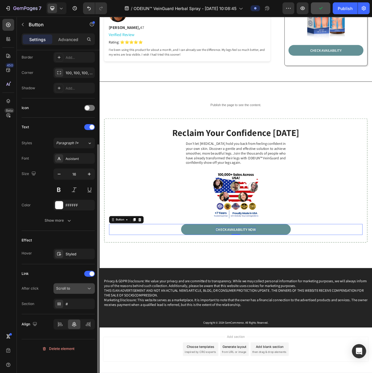
click at [85, 294] on button "Scroll to" at bounding box center [74, 288] width 41 height 11
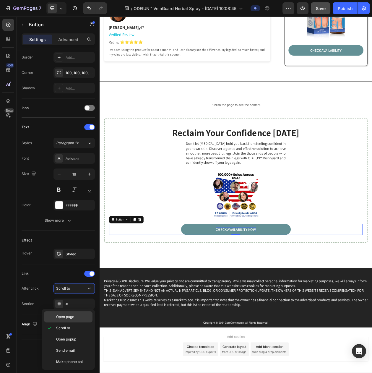
click at [80, 321] on div "Open page" at bounding box center [68, 316] width 49 height 11
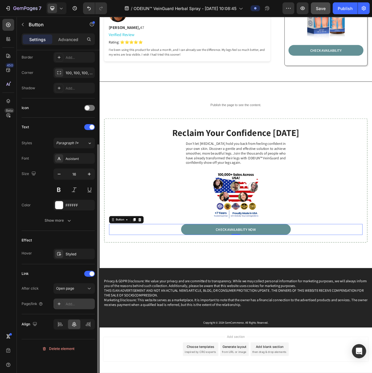
click at [69, 307] on div "Add..." at bounding box center [80, 304] width 28 height 5
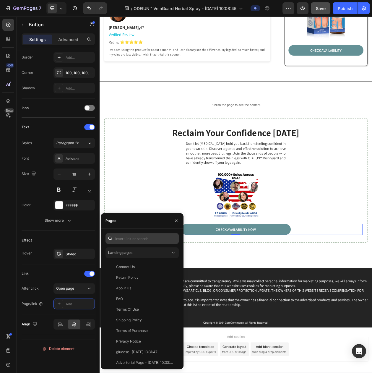
drag, startPoint x: 113, startPoint y: 249, endPoint x: 120, endPoint y: 243, distance: 9.1
click at [114, 248] on div "Landing pages" at bounding box center [142, 253] width 73 height 11
click at [123, 242] on input "text" at bounding box center [142, 238] width 73 height 11
paste input "https://luminaramart.com/products/odeiun%E2%84%A2-veinguard-herbal-spray-%F0%9F…"
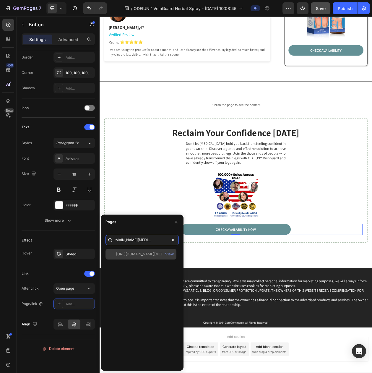
type input "https://luminaramart.com/products/odeiun%E2%84%A2-veinguard-herbal-spray-%F0%9F…"
click at [131, 252] on div "https://luminaramart.com/products/odeiun%E2%84%A2-veinguard-herbal-spray-%F0%9F…" at bounding box center [144, 254] width 57 height 5
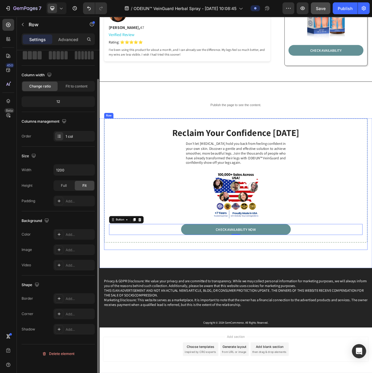
click at [286, 304] on div "Reclaim Your Confidence Today Heading Don't let varicose veins hold you back fr…" at bounding box center [277, 234] width 343 height 171
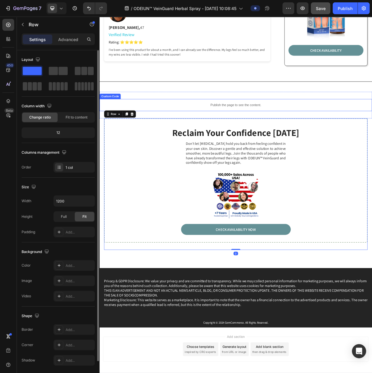
click at [364, 129] on p "Publish the page to see the content." at bounding box center [277, 132] width 355 height 6
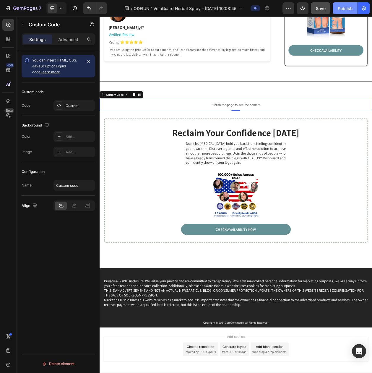
click at [340, 5] on div "Publish" at bounding box center [345, 8] width 15 height 6
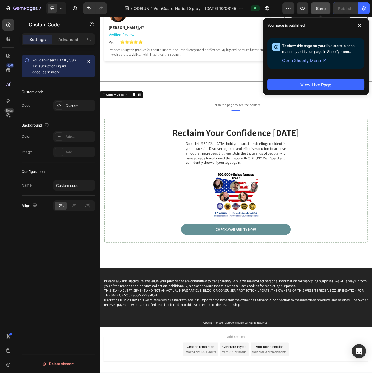
click at [321, 7] on span "Save" at bounding box center [321, 8] width 10 height 5
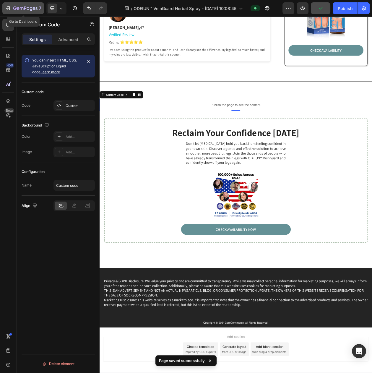
click at [12, 8] on div "7" at bounding box center [23, 8] width 36 height 7
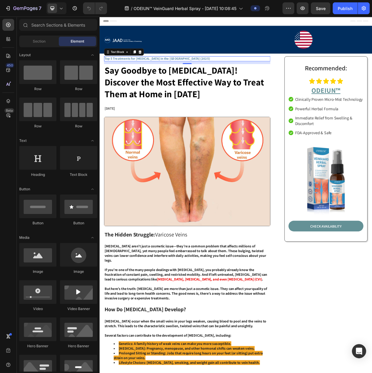
click at [162, 72] on strong "Top 5 Treatments for [MEDICAL_DATA] in the [GEOGRAPHIC_DATA] (2025)" at bounding box center [174, 71] width 137 height 6
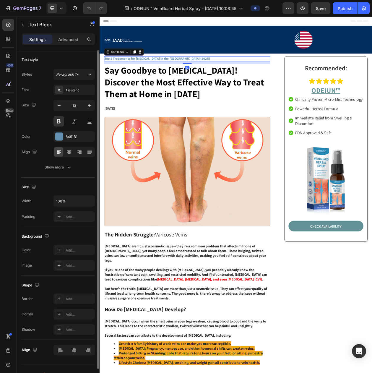
click at [78, 86] on div "Assistant" at bounding box center [74, 90] width 41 height 11
click at [78, 88] on div "Assistant" at bounding box center [74, 90] width 41 height 11
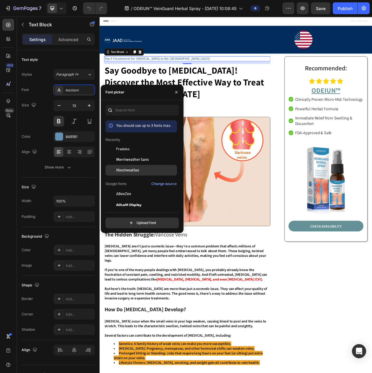
click at [134, 253] on div "Merriweather" at bounding box center [142, 258] width 72 height 11
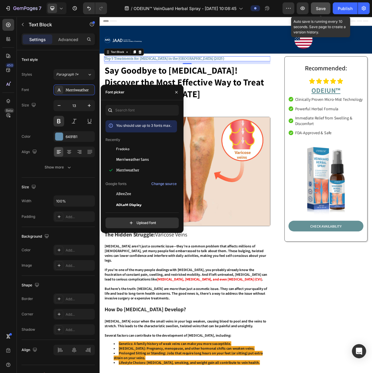
click at [315, 9] on button "Save" at bounding box center [321, 8] width 20 height 12
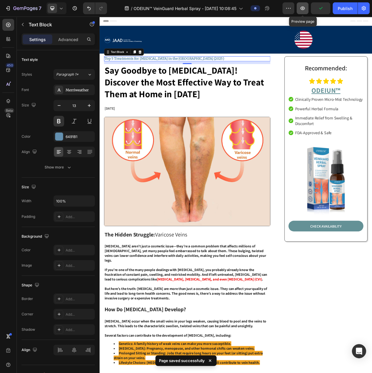
click at [302, 10] on icon "button" at bounding box center [303, 8] width 6 height 6
click at [59, 9] on icon at bounding box center [61, 8] width 6 height 6
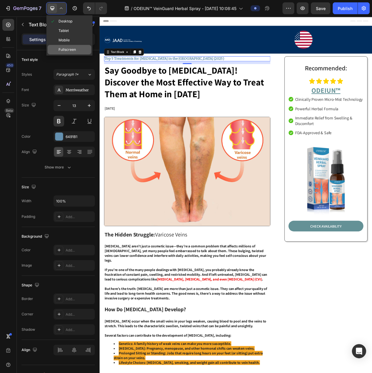
click at [63, 47] on span "Fullscreen" at bounding box center [67, 50] width 17 height 6
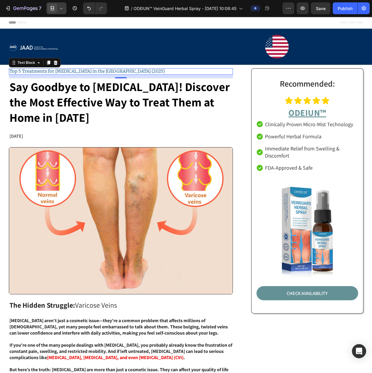
click at [57, 6] on div at bounding box center [56, 8] width 20 height 12
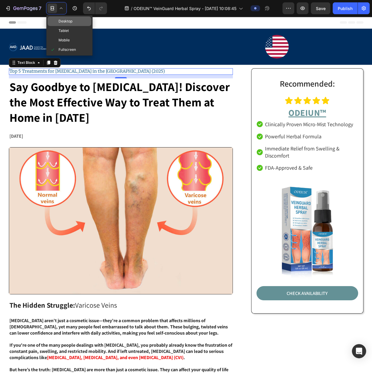
click at [61, 26] on div "Desktop" at bounding box center [70, 30] width 44 height 9
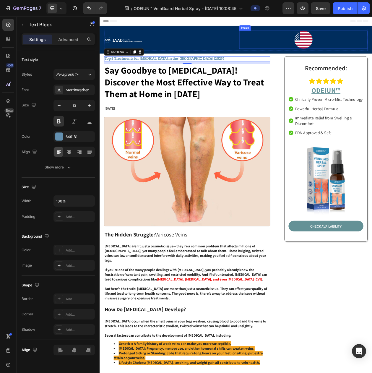
click at [372, 50] on div at bounding box center [365, 47] width 167 height 24
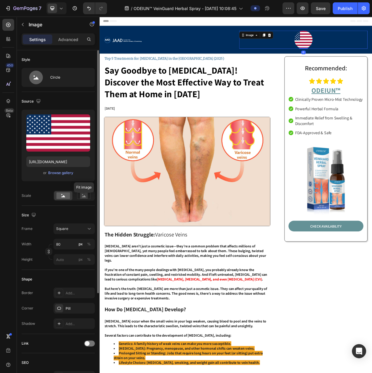
scroll to position [135, 0]
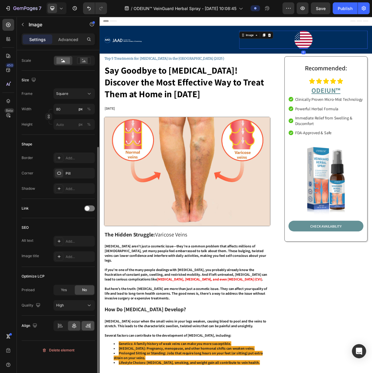
click at [88, 329] on icon at bounding box center [88, 326] width 6 height 6
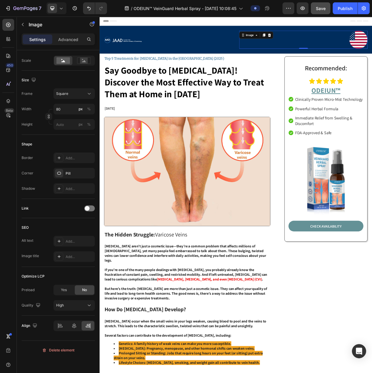
click at [328, 10] on button "Save" at bounding box center [321, 8] width 20 height 12
click at [306, 7] on button "button" at bounding box center [303, 8] width 12 height 12
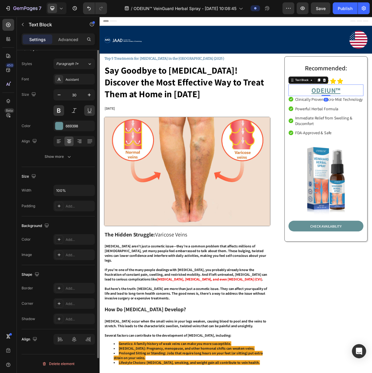
scroll to position [0, 0]
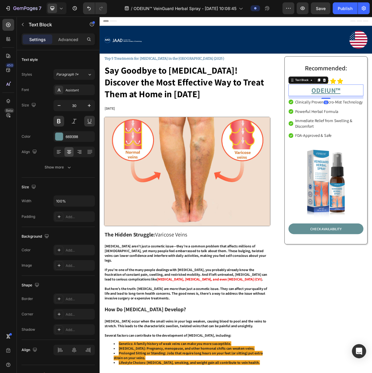
drag, startPoint x: 389, startPoint y: 119, endPoint x: 389, endPoint y: 123, distance: 3.6
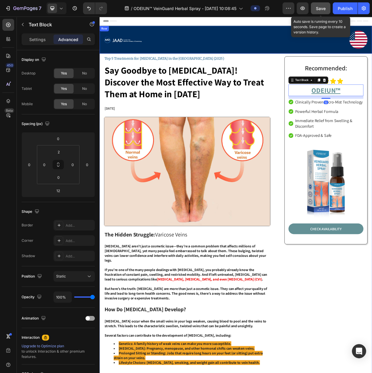
click at [322, 4] on button "Save" at bounding box center [321, 8] width 20 height 12
click at [304, 10] on icon "button" at bounding box center [303, 8] width 6 height 6
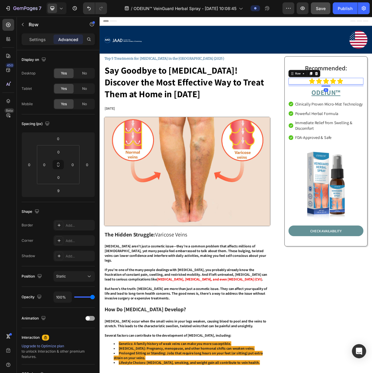
click at [322, 10] on span "Save" at bounding box center [321, 8] width 10 height 5
click at [304, 9] on icon "button" at bounding box center [303, 8] width 6 height 6
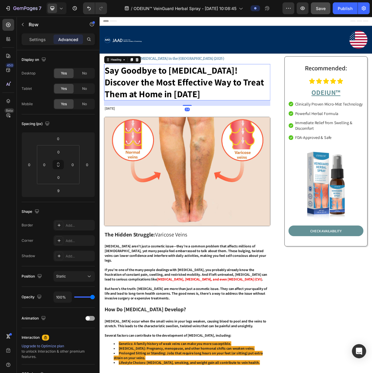
click at [127, 86] on strong "Say Goodbye to [MEDICAL_DATA]! Discover the Most Effective Way to Treat Them at…" at bounding box center [210, 102] width 208 height 46
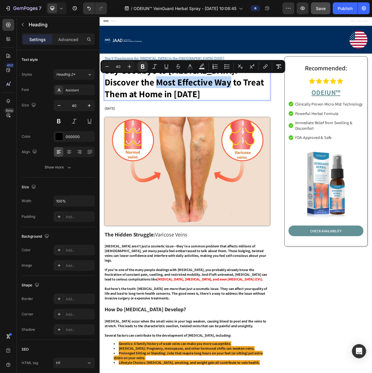
drag, startPoint x: 128, startPoint y: 101, endPoint x: 221, endPoint y: 100, distance: 92.6
click at [221, 100] on strong "Say Goodbye to [MEDICAL_DATA]! Discover the Most Effective Way to Treat Them at…" at bounding box center [210, 102] width 208 height 46
click at [190, 68] on rect "Editor contextual toolbar" at bounding box center [191, 68] width 6 height 1
type input "000000"
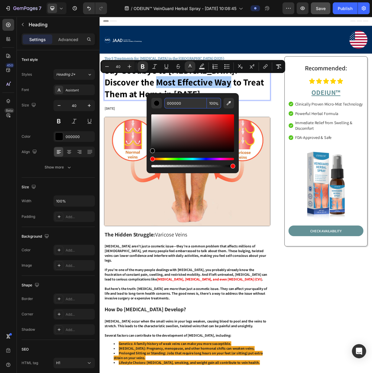
click at [180, 103] on input "000000" at bounding box center [185, 103] width 43 height 11
paste input "#F51B36"
type input "F51B36"
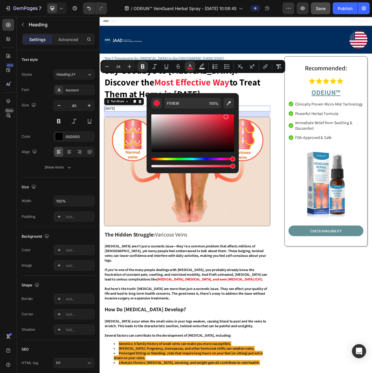
click at [299, 139] on p "[DATE]" at bounding box center [213, 136] width 215 height 6
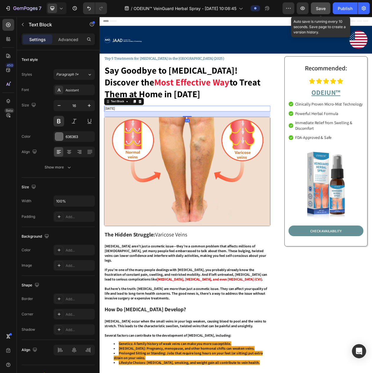
click at [320, 10] on span "Save" at bounding box center [321, 8] width 10 height 5
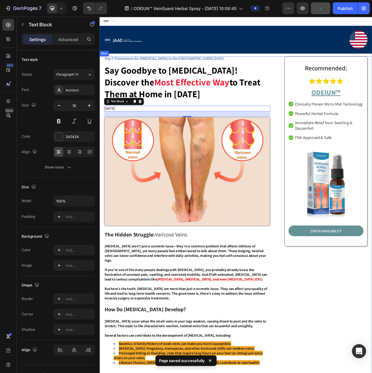
click at [187, 296] on span "The Hidden Struggle: [MEDICAL_DATA]" at bounding box center [160, 299] width 108 height 9
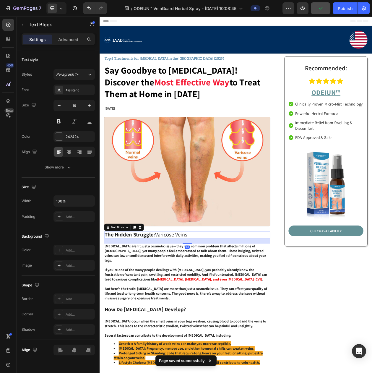
click at [184, 299] on span "The Hidden Struggle: [MEDICAL_DATA]" at bounding box center [160, 299] width 108 height 9
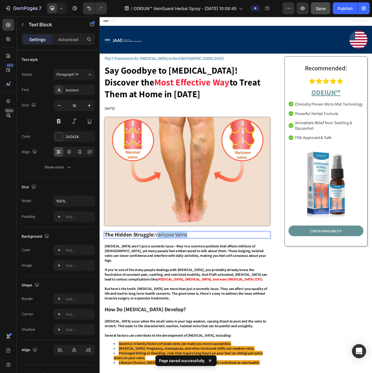
drag, startPoint x: 175, startPoint y: 297, endPoint x: 218, endPoint y: 296, distance: 42.9
click at [218, 297] on p "The Hidden Struggle: [MEDICAL_DATA]" at bounding box center [213, 300] width 215 height 7
drag, startPoint x: 216, startPoint y: 298, endPoint x: 173, endPoint y: 298, distance: 42.9
click at [173, 298] on p "The Hidden Struggle: [MEDICAL_DATA]" at bounding box center [213, 300] width 215 height 7
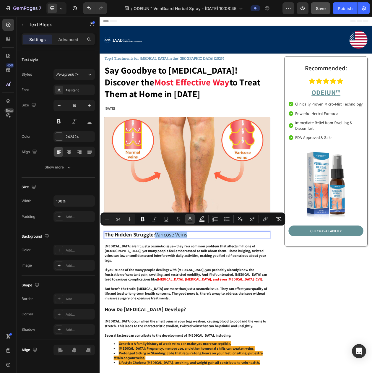
click at [190, 220] on icon "Editor contextual toolbar" at bounding box center [190, 219] width 6 height 6
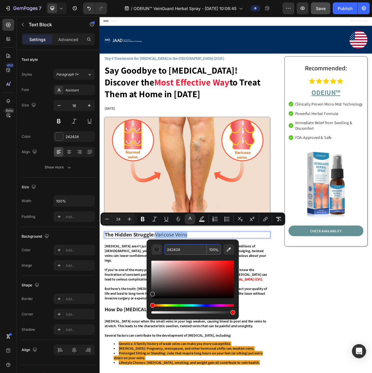
click at [180, 253] on input "242424" at bounding box center [185, 249] width 43 height 11
paste input "#F51B36"
type input "F51B36"
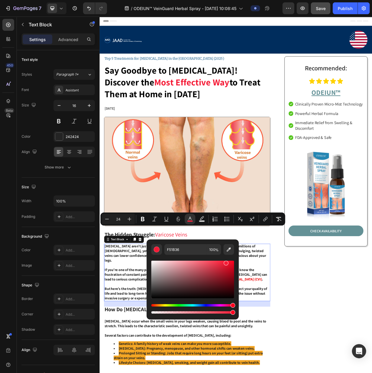
click at [311, 324] on p "[MEDICAL_DATA] aren’t just a cosmetic issue—they’re a common problem that affec…" at bounding box center [213, 325] width 215 height 25
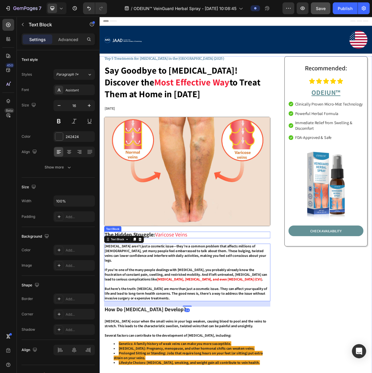
click at [175, 296] on span "Varicose Veins" at bounding box center [193, 299] width 42 height 9
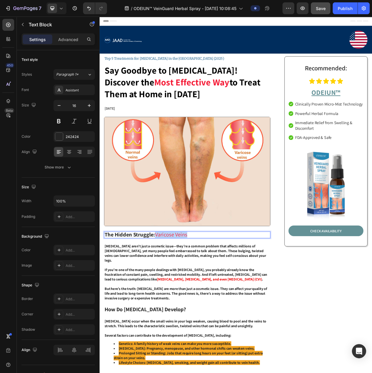
drag, startPoint x: 173, startPoint y: 298, endPoint x: 229, endPoint y: 298, distance: 55.3
click at [229, 298] on p "The Hidden Struggle: [MEDICAL_DATA]" at bounding box center [213, 300] width 215 height 7
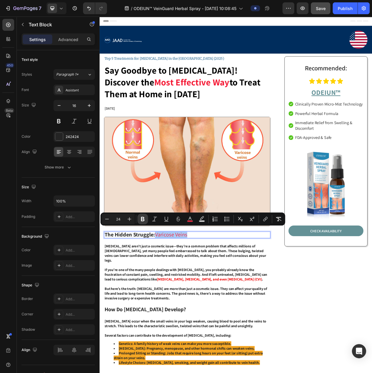
click at [144, 220] on icon "Editor contextual toolbar" at bounding box center [143, 219] width 4 height 4
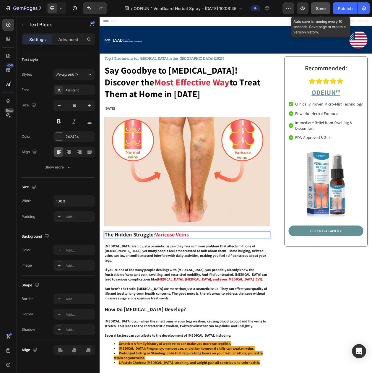
click at [316, 10] on span "Save" at bounding box center [321, 8] width 10 height 5
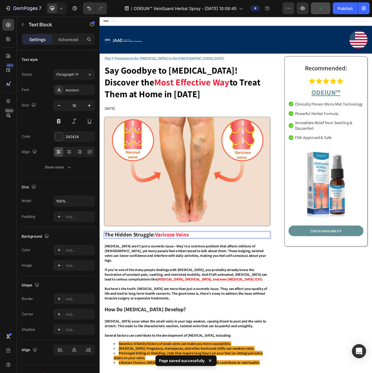
click at [301, 14] on div "7 Version history / ODEIUN™ VeinGuard Herbal Spray - [DATE] 10:08:45 Preview Pu…" at bounding box center [186, 8] width 372 height 17
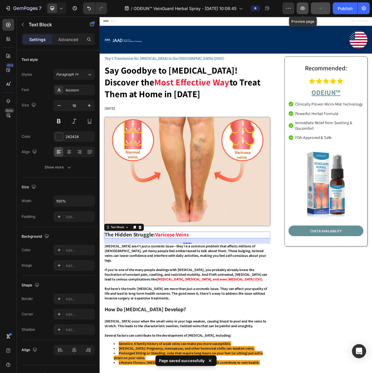
click at [303, 12] on button "button" at bounding box center [303, 8] width 12 height 12
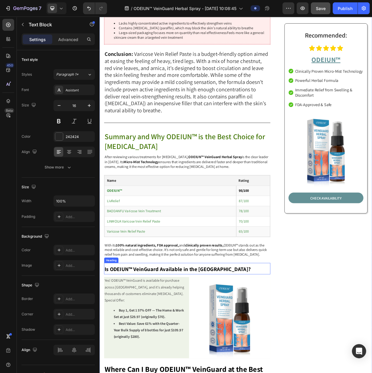
scroll to position [2958, 0]
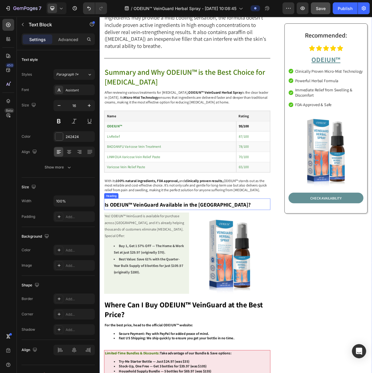
click at [113, 227] on p "With its 100% natural ingredients, FDA approval, and clinically proven results,…" at bounding box center [213, 236] width 215 height 18
click at [108, 227] on p "With its 100% natural ingredients, FDA approval, and clinically proven results,…" at bounding box center [213, 236] width 215 height 18
click at [107, 227] on p "With its 100% natural ingredients, FDA approval, and clinically proven results,…" at bounding box center [213, 236] width 215 height 18
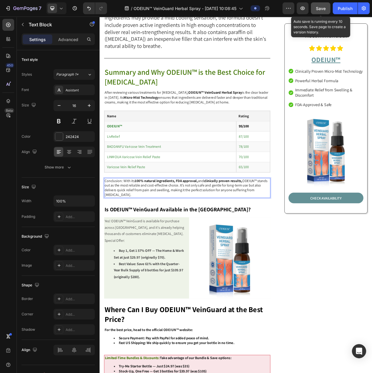
click at [322, 6] on span "Save" at bounding box center [321, 8] width 10 height 5
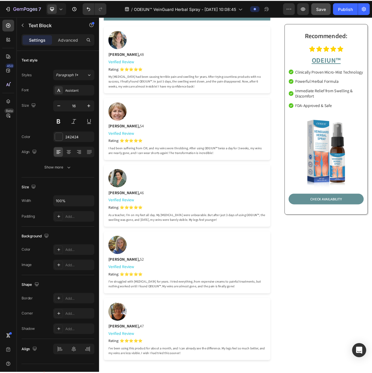
scroll to position [3401, 0]
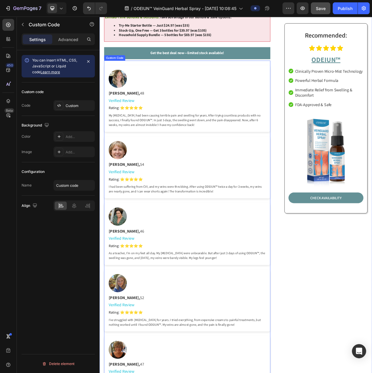
click at [168, 205] on div "[PERSON_NAME], 54" at bounding box center [214, 209] width 205 height 8
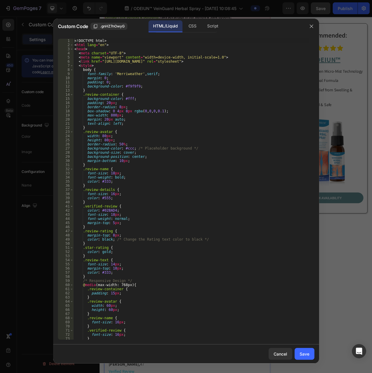
click at [146, 118] on div "<! DOCTYPE html > < html lang = "en" > < head > < meta charset = "UTF-8" > < me…" at bounding box center [190, 193] width 235 height 309
type textarea "</html>"
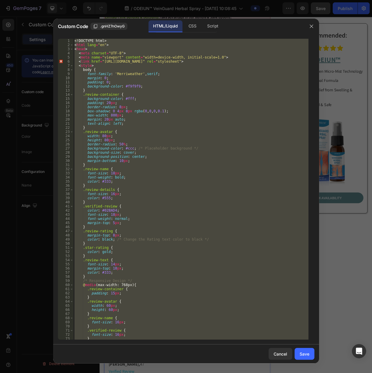
paste textarea
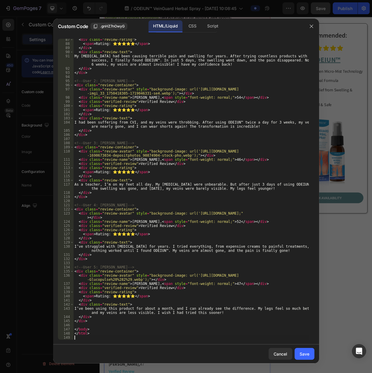
scroll to position [361, 0]
click at [300, 354] on div "Save" at bounding box center [305, 354] width 10 height 6
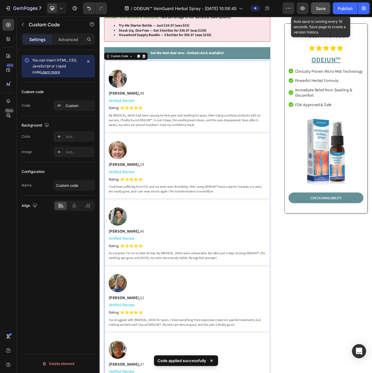
click at [318, 9] on span "Save" at bounding box center [321, 8] width 10 height 5
click at [303, 9] on icon "button" at bounding box center [303, 8] width 6 height 6
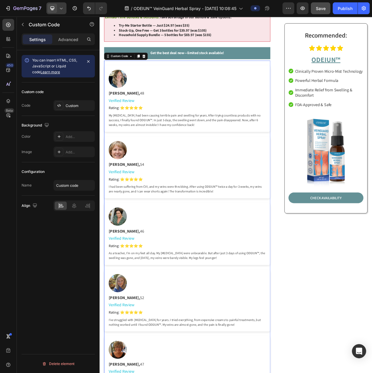
click at [55, 9] on span at bounding box center [52, 8] width 9 height 9
click at [63, 47] on span "Fullscreen" at bounding box center [67, 50] width 17 height 6
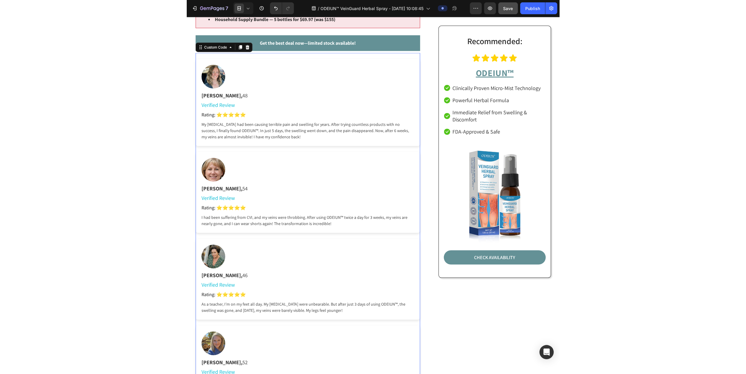
scroll to position [3453, 0]
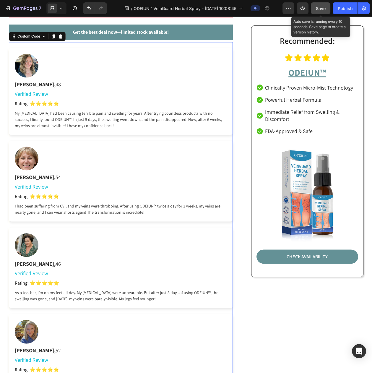
click at [322, 5] on div "Save" at bounding box center [321, 8] width 10 height 6
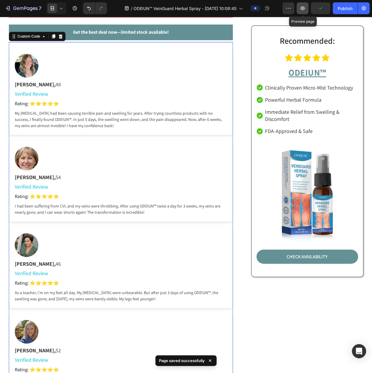
click at [303, 11] on icon "button" at bounding box center [303, 8] width 6 height 6
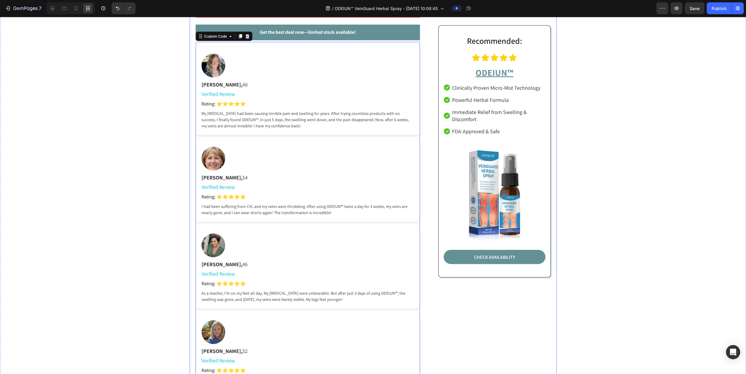
click at [209, 59] on div at bounding box center [213, 66] width 24 height 24
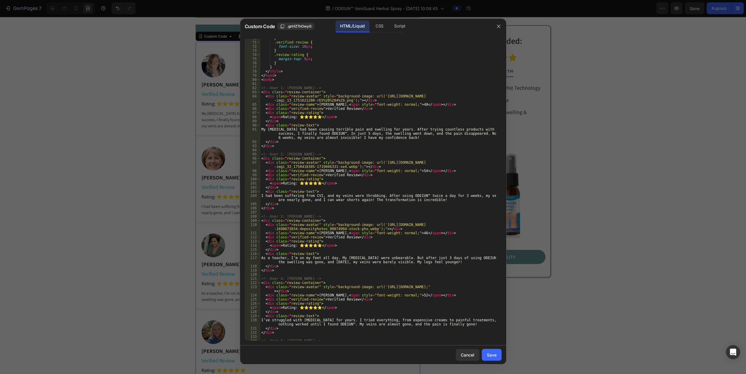
scroll to position [311, 0]
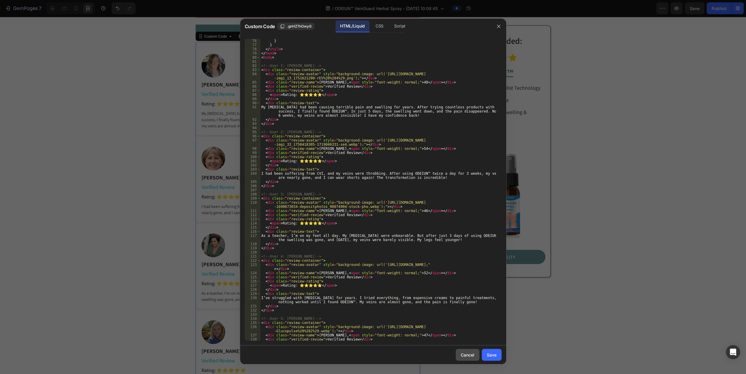
click at [372, 358] on button "Cancel" at bounding box center [467, 354] width 24 height 12
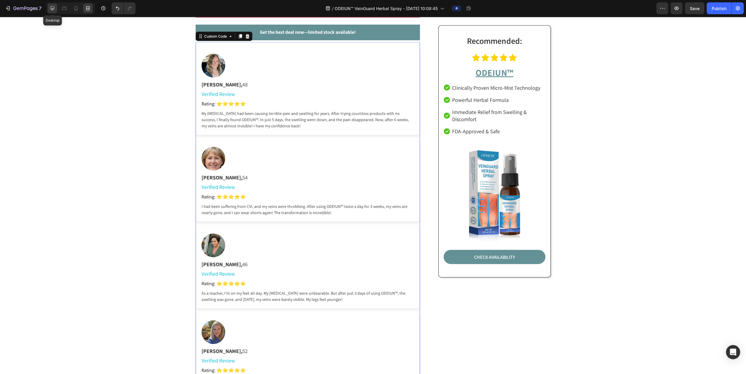
click at [52, 9] on icon at bounding box center [53, 9] width 4 height 4
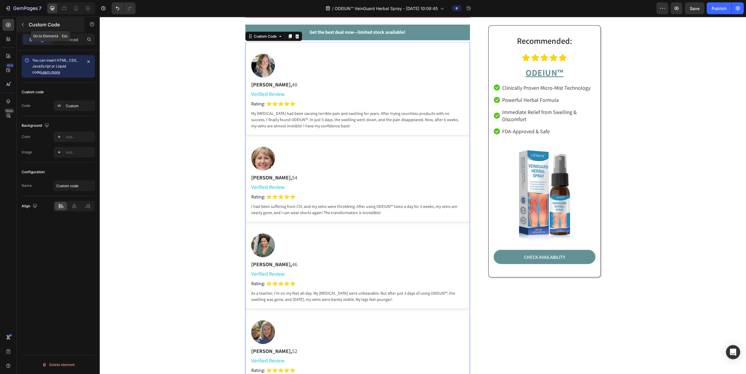
click at [28, 25] on div "Custom Code" at bounding box center [50, 24] width 67 height 15
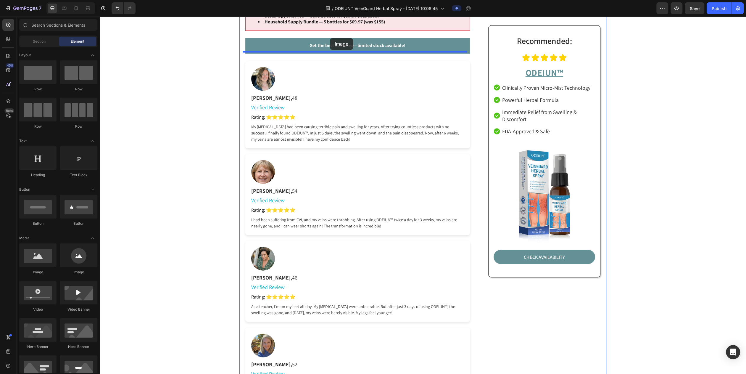
scroll to position [3434, 0]
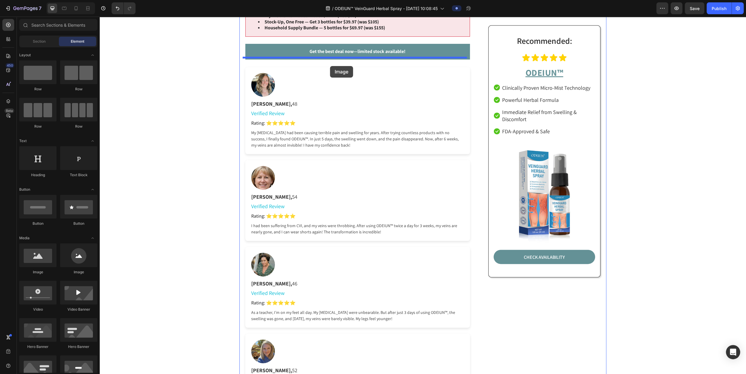
drag, startPoint x: 179, startPoint y: 275, endPoint x: 330, endPoint y: 66, distance: 257.9
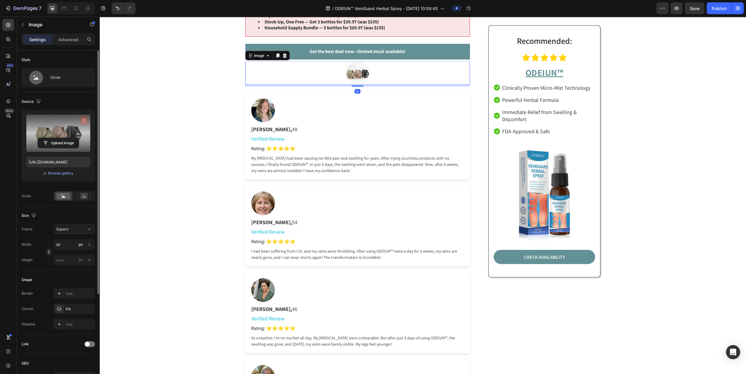
click at [80, 120] on button "button" at bounding box center [84, 120] width 9 height 9
click at [61, 133] on input "file" at bounding box center [58, 133] width 41 height 10
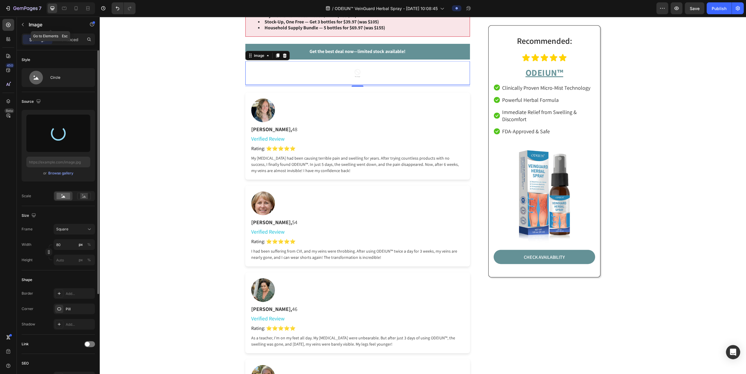
type input "https://cdn.shopify.com/s/files/1/0797/8575/4920/files/gempages_493620733700736…"
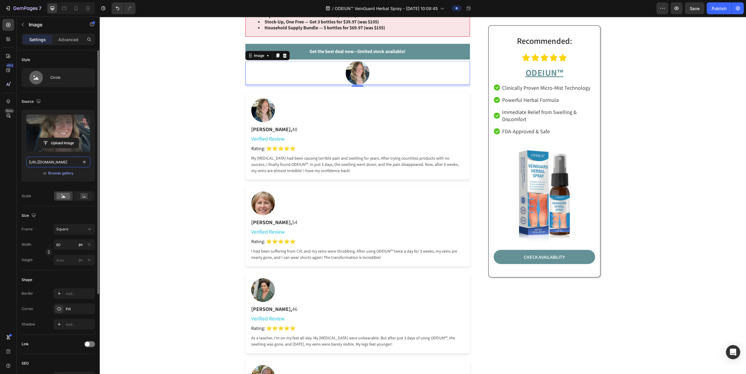
click at [62, 160] on input "https://cdn.shopify.com/s/files/1/0797/8575/4920/files/gempages_493620733700736…" at bounding box center [58, 161] width 64 height 11
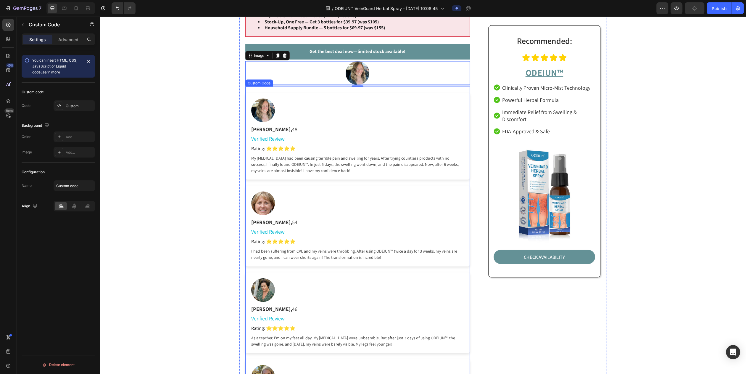
click at [255, 104] on div at bounding box center [263, 110] width 24 height 24
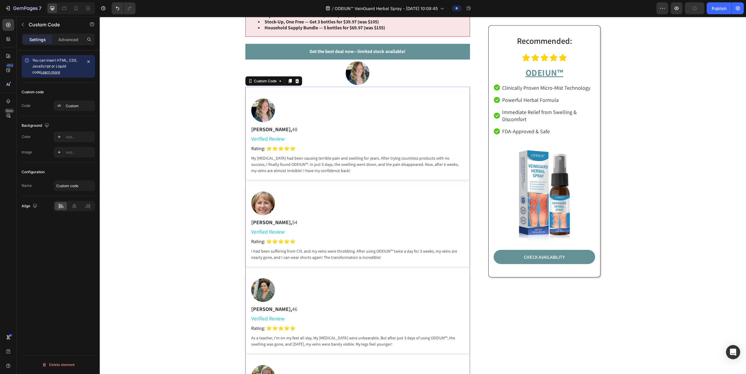
click at [255, 104] on div at bounding box center [263, 110] width 24 height 24
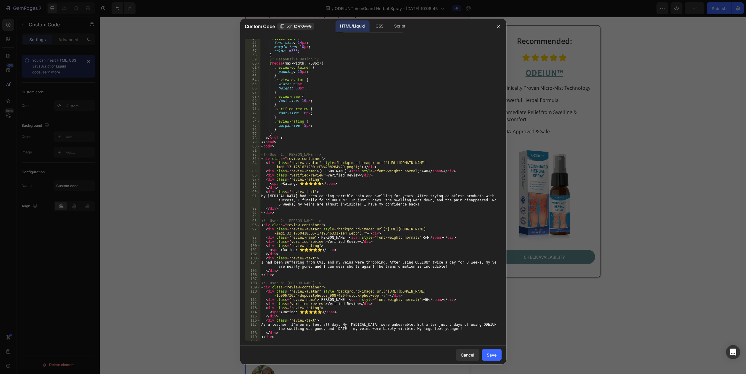
scroll to position [244, 0]
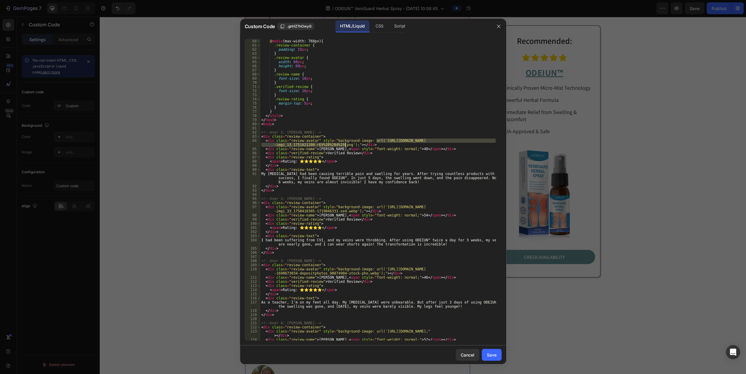
drag, startPoint x: 376, startPoint y: 140, endPoint x: 345, endPoint y: 146, distance: 31.1
click at [345, 146] on div "/* Responsive Design */ @ media (max-width: 768px) { .review-container { paddin…" at bounding box center [377, 190] width 235 height 310
paste textarea "cdn.shopify.com/s/files/1/0797/8575/4920/files/gempages_493620733700736117-58a0…"
type textarea "<div class="review-avatar" style="background-image: url('https://cdn.shopify.co…"
click at [372, 353] on div "Save" at bounding box center [492, 354] width 10 height 6
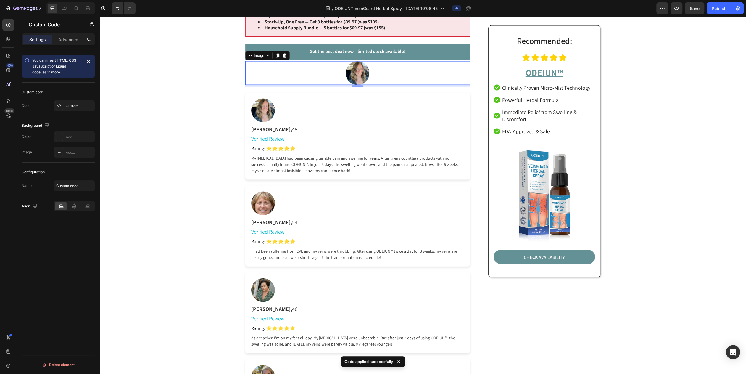
click at [331, 76] on div at bounding box center [357, 73] width 224 height 24
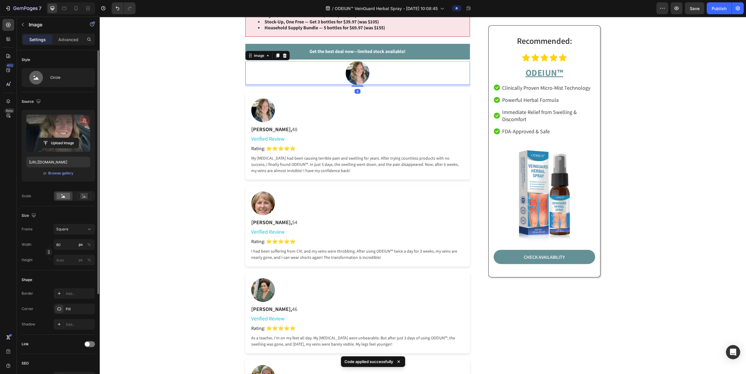
click at [85, 119] on icon "button" at bounding box center [85, 120] width 4 height 4
click at [64, 130] on input "file" at bounding box center [58, 133] width 41 height 10
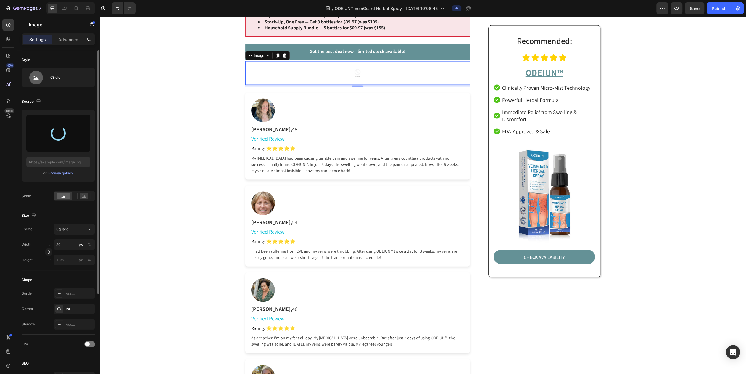
type input "https://cdn.shopify.com/s/files/1/0797/8575/4920/files/gempages_493620733700736…"
click at [53, 160] on input "https://cdn.shopify.com/s/files/1/0797/8575/4920/files/gempages_493620733700736…" at bounding box center [58, 161] width 64 height 11
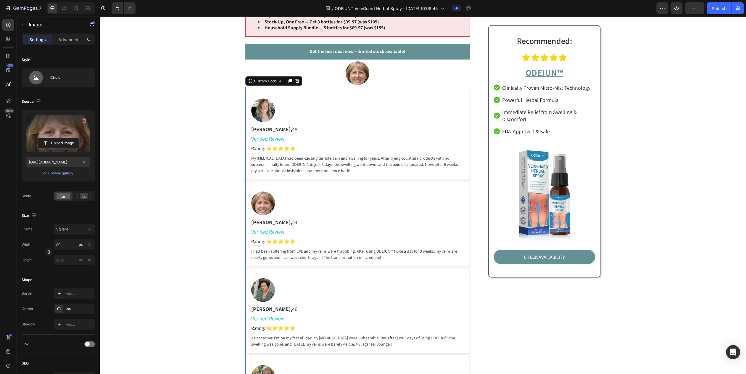
click at [257, 202] on div at bounding box center [263, 203] width 24 height 24
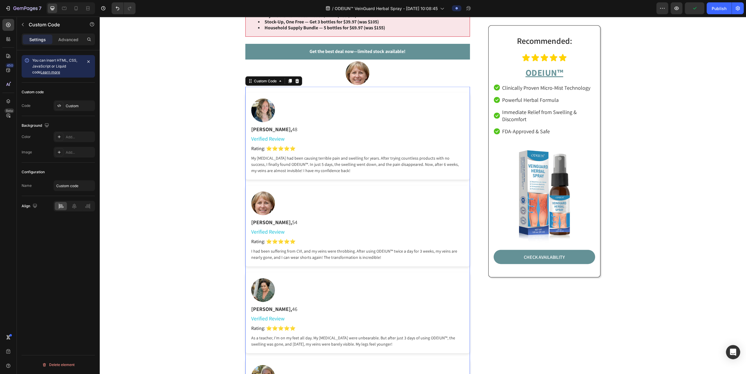
click at [257, 202] on div at bounding box center [263, 203] width 24 height 24
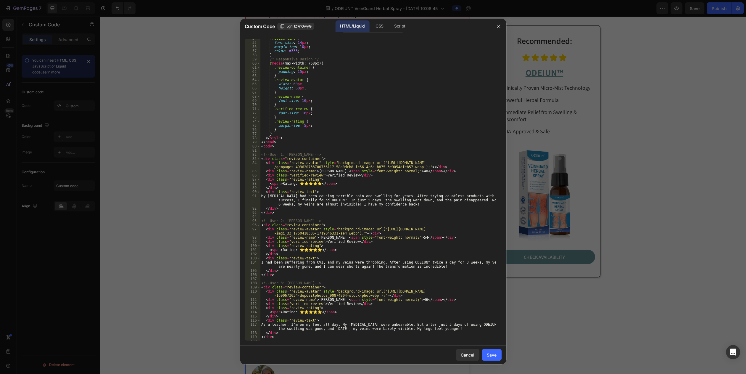
scroll to position [222, 0]
drag, startPoint x: 376, startPoint y: 227, endPoint x: 349, endPoint y: 232, distance: 26.6
click at [349, 232] on div ".review-text { font-size : 14 px ; margin-top : 10 px ; color : #333 ; } /* Res…" at bounding box center [377, 191] width 235 height 310
paste textarea "cdn.shopify.com/s/files/1/0797/8575/4920/files/gempages_493620733700736117-c0f1…"
type textarea "<div class="review-avatar" style="background-image: url('https://cdn.shopify.co…"
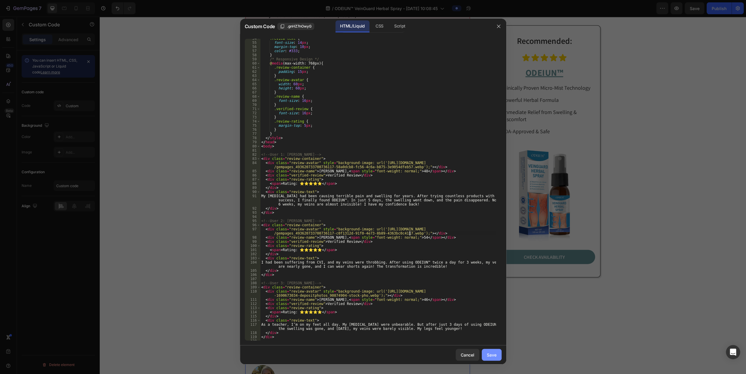
click at [372, 352] on div "Save" at bounding box center [492, 354] width 10 height 6
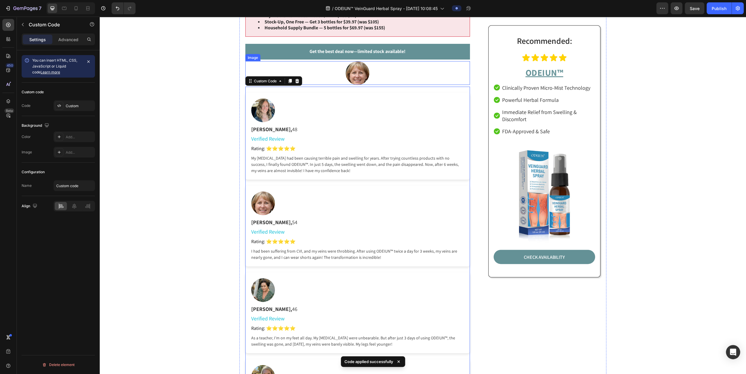
click at [317, 75] on div at bounding box center [357, 73] width 224 height 24
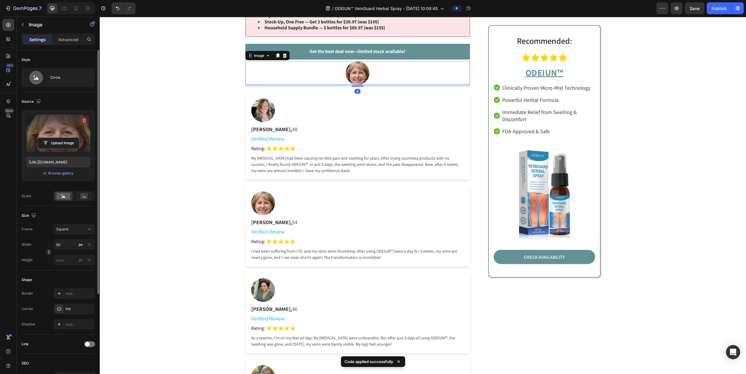
click at [85, 123] on icon "button" at bounding box center [84, 120] width 6 height 6
click at [59, 132] on input "file" at bounding box center [58, 133] width 41 height 10
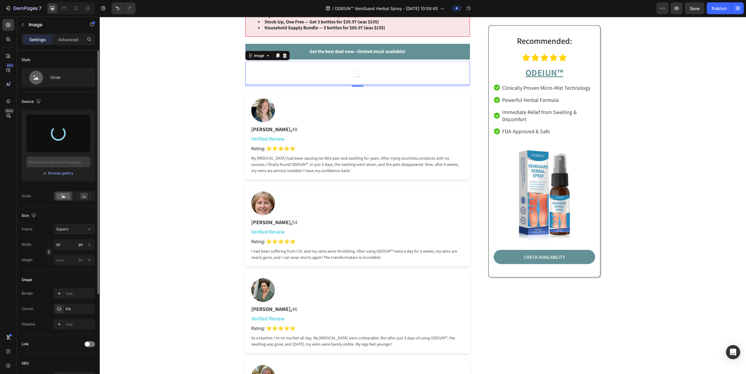
type input "https://cdn.shopify.com/s/files/1/0797/8575/4920/files/gempages_493620733700736…"
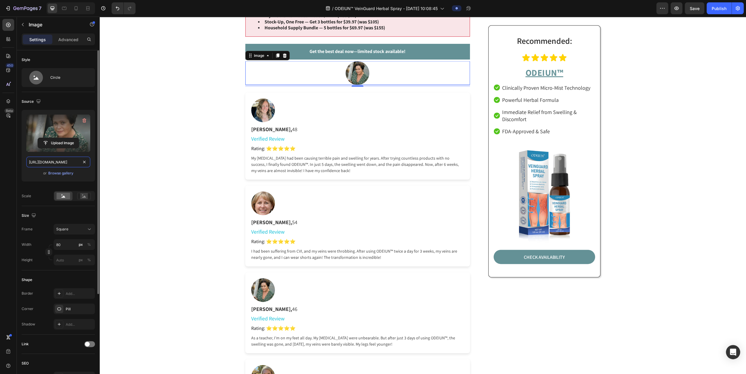
click at [59, 161] on input "https://cdn.shopify.com/s/files/1/0797/8575/4920/files/gempages_493620733700736…" at bounding box center [58, 161] width 64 height 11
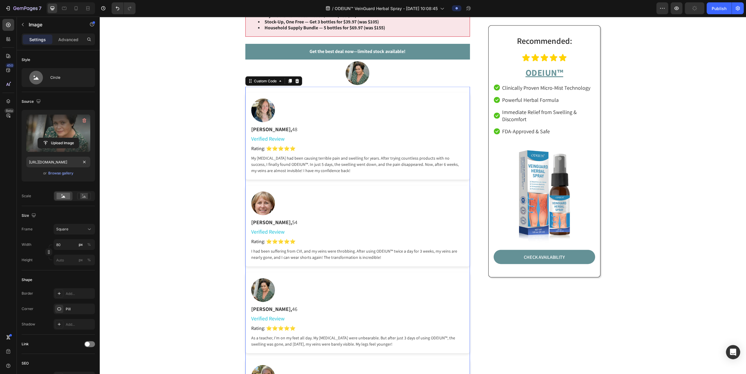
click at [255, 295] on div at bounding box center [263, 290] width 24 height 24
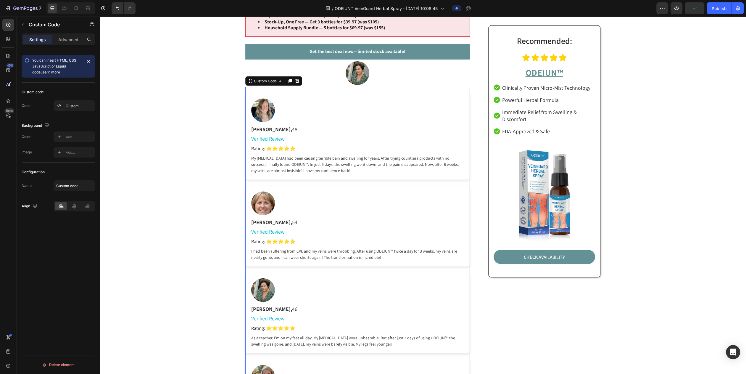
click at [255, 295] on div at bounding box center [263, 290] width 24 height 24
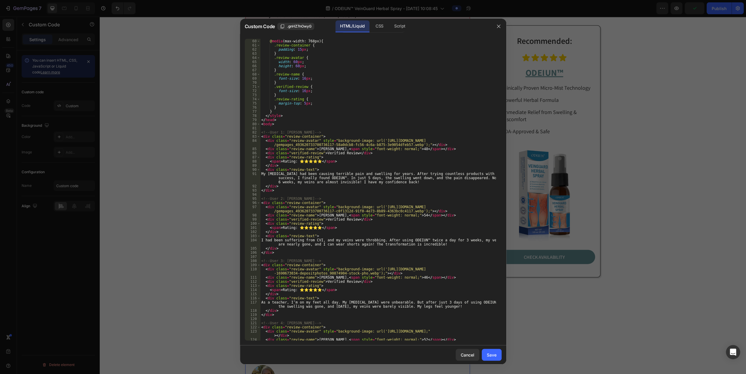
scroll to position [288, 0]
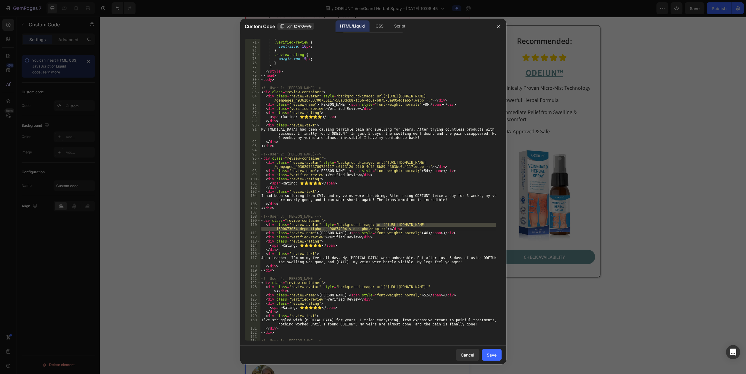
drag, startPoint x: 376, startPoint y: 225, endPoint x: 368, endPoint y: 228, distance: 9.2
click at [368, 228] on div "} .verified-review { font-size : 16 px ; } .review-rating { margin-top : 5 px ;…" at bounding box center [377, 191] width 235 height 310
paste textarea "cdn.shopify.com/s/files/1/0797/8575/4920/files/gempages_493620733700736117-24db…"
type textarea "<div class="review-avatar" style="background-image: url('https://cdn.shopify.co…"
click at [372, 354] on div "Save" at bounding box center [492, 354] width 10 height 6
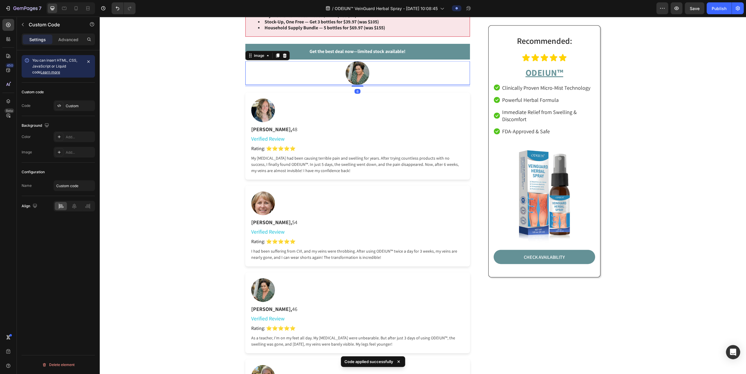
click at [351, 71] on img at bounding box center [357, 73] width 24 height 24
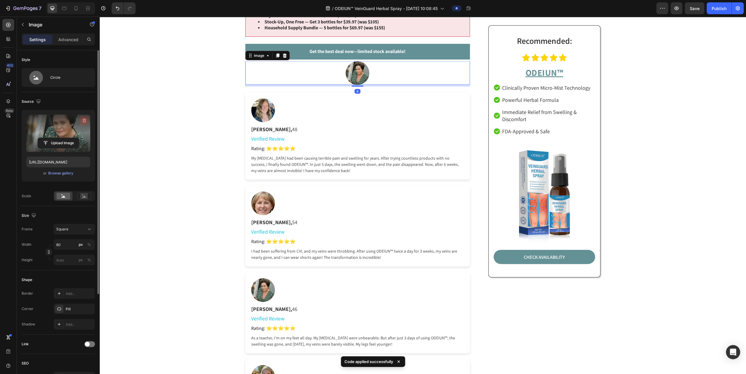
click at [84, 122] on icon "button" at bounding box center [85, 120] width 4 height 4
click at [61, 131] on input "file" at bounding box center [58, 133] width 41 height 10
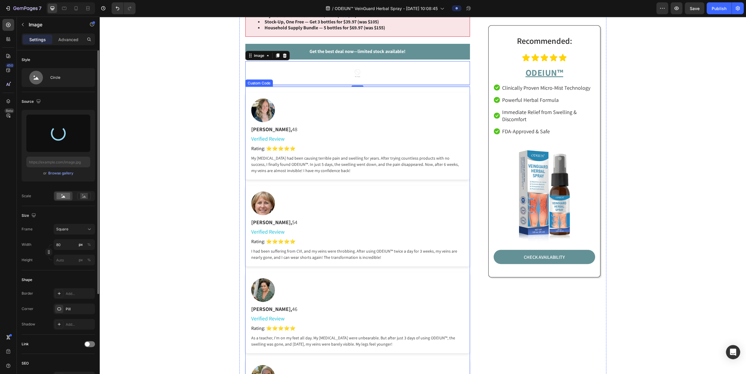
type input "https://cdn.shopify.com/s/files/1/0797/8575/4920/files/gempages_493620733700736…"
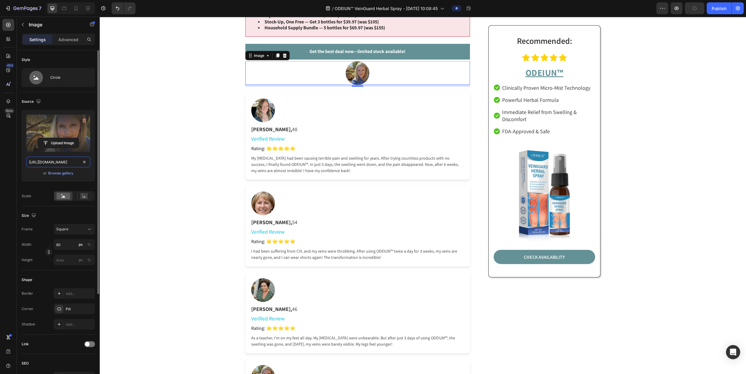
click at [55, 160] on input "https://cdn.shopify.com/s/files/1/0797/8575/4920/files/gempages_493620733700736…" at bounding box center [58, 161] width 64 height 11
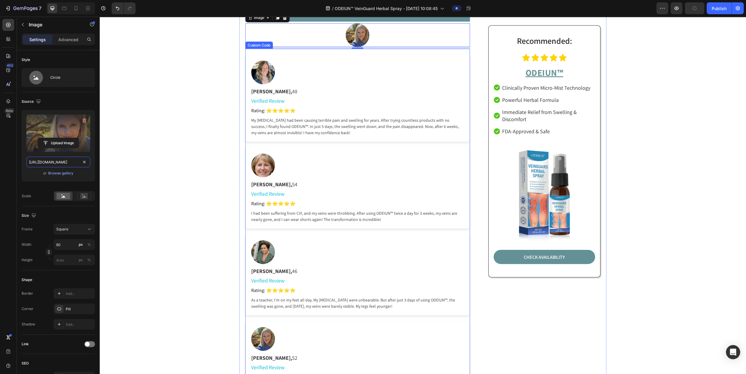
scroll to position [3544, 0]
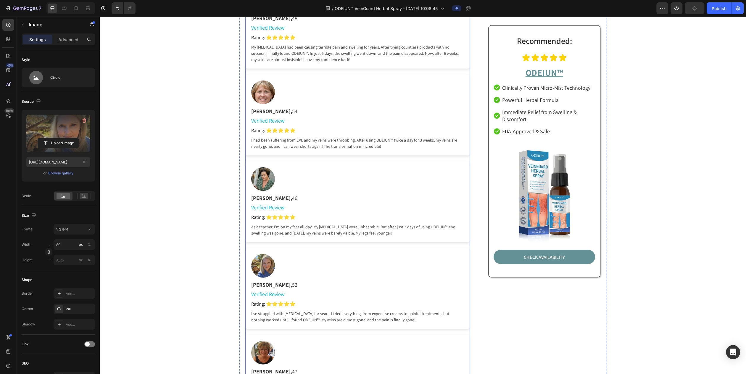
click at [285, 271] on div "Kathy Anderson, 52 Verified Review Rating: ⭐⭐⭐⭐⭐ I’ve struggled with varicose v…" at bounding box center [357, 288] width 224 height 81
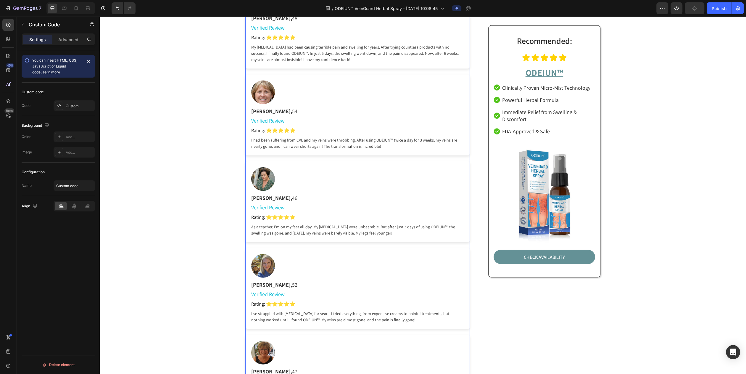
click at [285, 271] on div "Kathy Anderson, 52 Verified Review Rating: ⭐⭐⭐⭐⭐ I’ve struggled with varicose v…" at bounding box center [357, 288] width 224 height 81
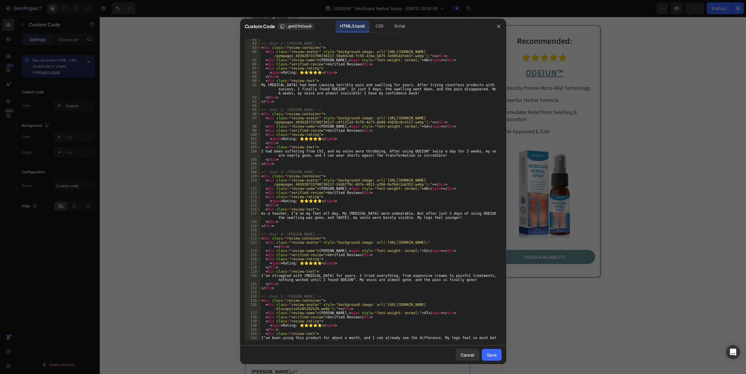
scroll to position [333, 0]
drag, startPoint x: 376, startPoint y: 241, endPoint x: 484, endPoint y: 244, distance: 108.3
click at [372, 244] on div "<!-- User 1: Sarah Wilson --> < div class = "review-container" > < div class = …" at bounding box center [377, 194] width 235 height 314
paste textarea "cdn.shopify.com/s/files/1/0797/8575/4920/files/gempages_493620733700736117-1bcb…"
type textarea "<div class="review-avatar" style="background-image: url('https://cdn.shopify.co…"
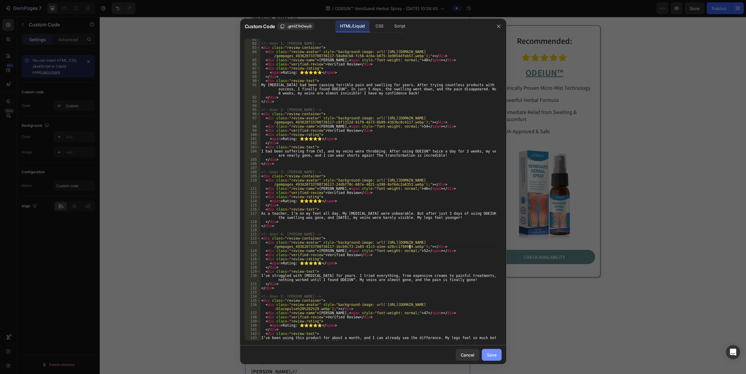
click at [372, 354] on div "Save" at bounding box center [492, 354] width 10 height 6
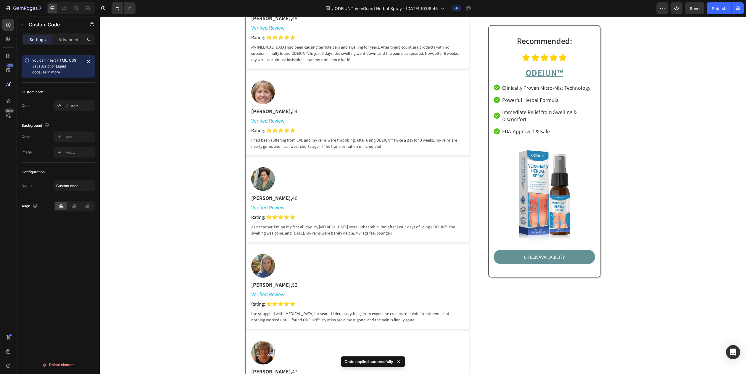
scroll to position [3434, 0]
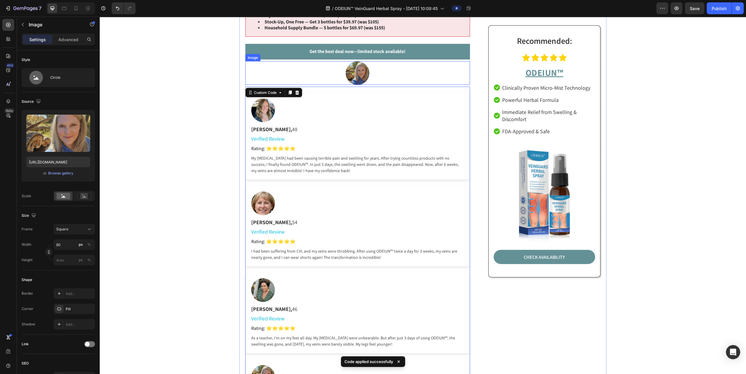
click at [338, 68] on div at bounding box center [357, 73] width 224 height 24
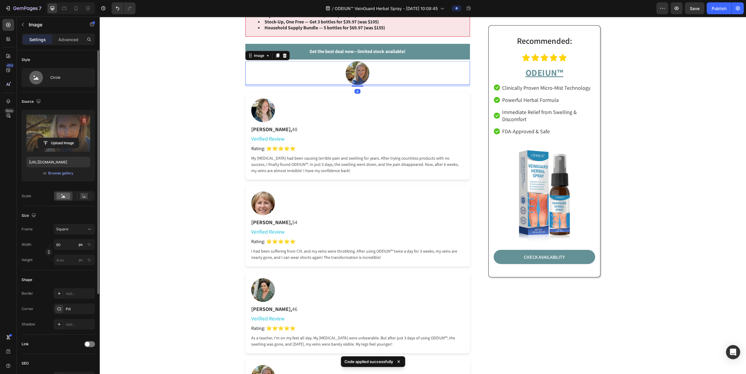
click at [85, 123] on button "button" at bounding box center [84, 120] width 9 height 9
click at [63, 131] on input "file" at bounding box center [58, 133] width 41 height 10
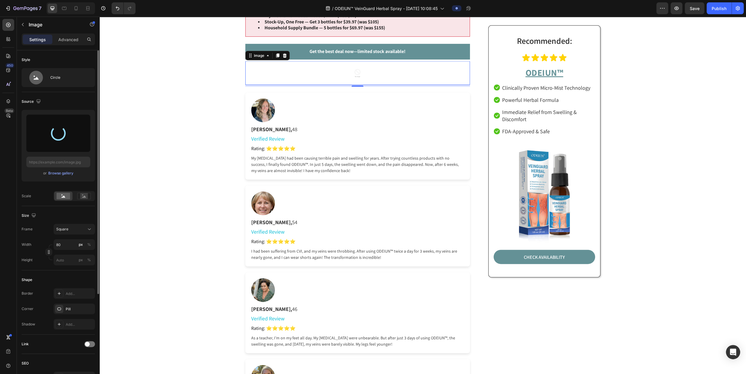
type input "https://cdn.shopify.com/s/files/1/0797/8575/4920/files/gempages_493620733700736…"
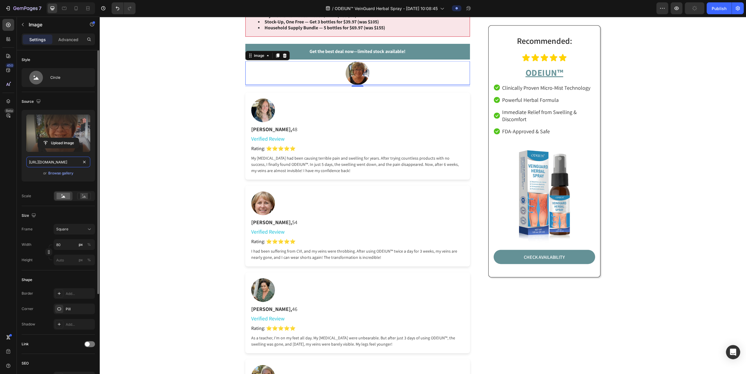
click at [59, 164] on input "https://cdn.shopify.com/s/files/1/0797/8575/4920/files/gempages_493620733700736…" at bounding box center [58, 161] width 64 height 11
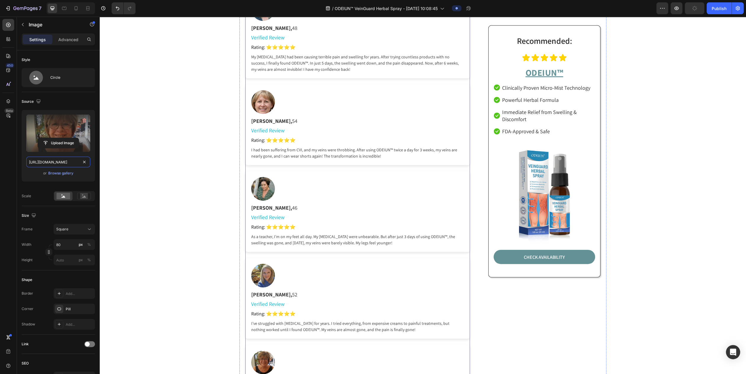
scroll to position [3618, 0]
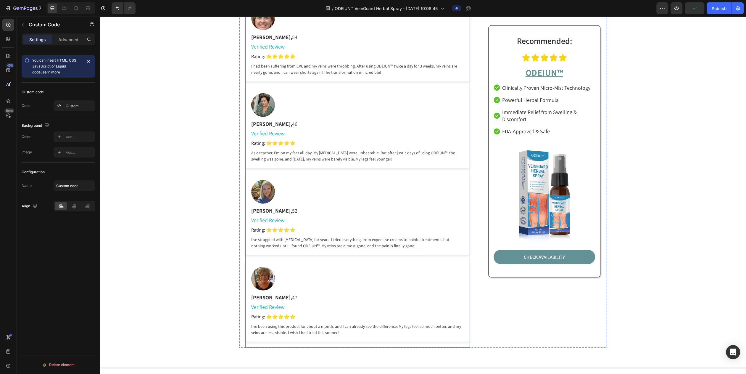
click at [261, 286] on div at bounding box center [263, 278] width 24 height 24
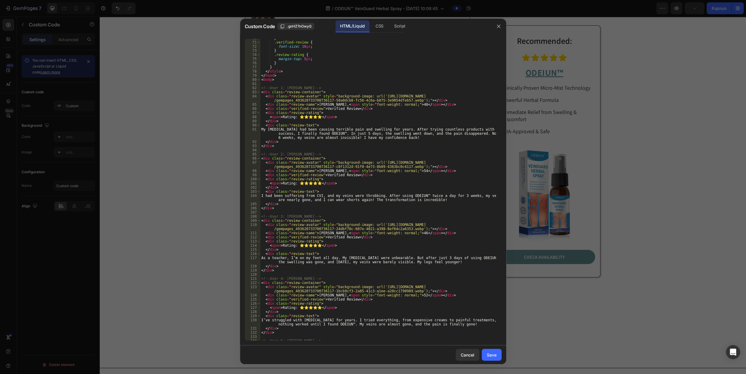
scroll to position [361, 0]
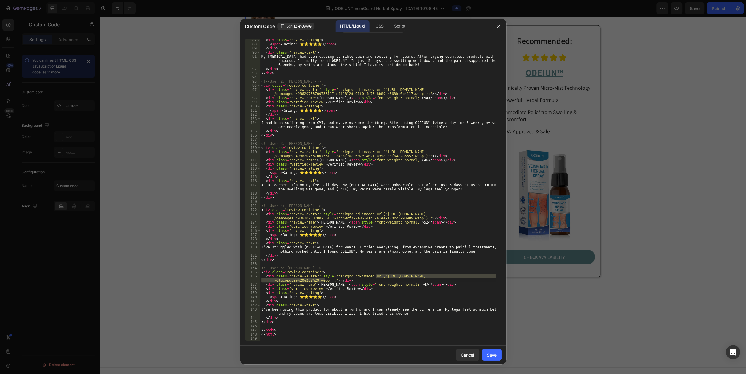
drag, startPoint x: 377, startPoint y: 275, endPoint x: 323, endPoint y: 282, distance: 53.6
click at [323, 282] on div "< div class = "review-rating" > < span > Rating: ⭐⭐⭐⭐⭐ </ span > </ div > < div…" at bounding box center [377, 193] width 235 height 310
paste textarea "cdn.shopify.com/s/files/1/0797/8575/4920/files/gempages_493620733700736117-87ad…"
type textarea "<div class="review-avatar" style="background-image: url('https://cdn.shopify.co…"
click at [372, 350] on button "Save" at bounding box center [492, 354] width 20 height 12
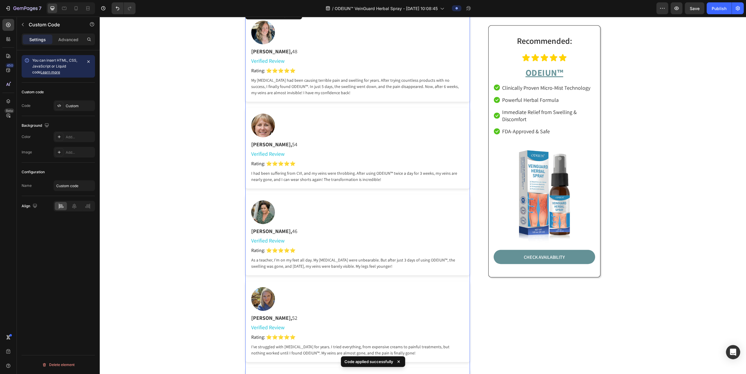
scroll to position [3397, 0]
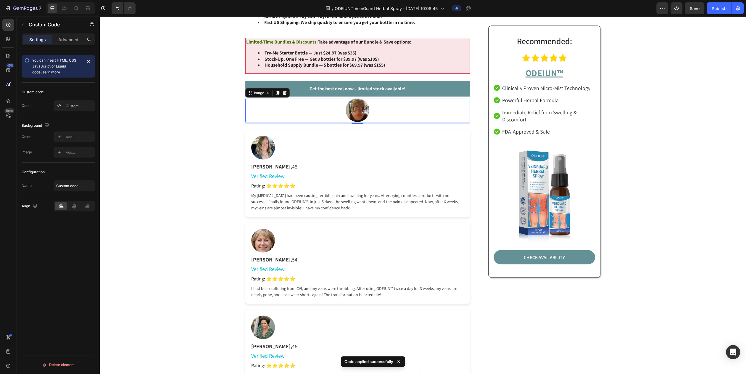
click at [302, 111] on div at bounding box center [357, 110] width 224 height 24
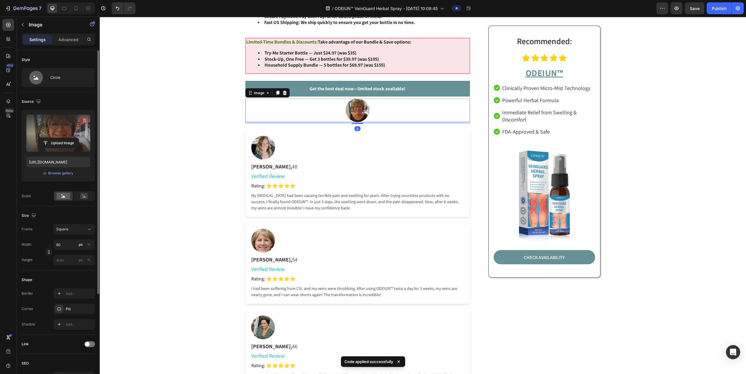
click at [85, 118] on icon "button" at bounding box center [84, 120] width 6 height 6
click at [282, 90] on icon at bounding box center [284, 92] width 5 height 5
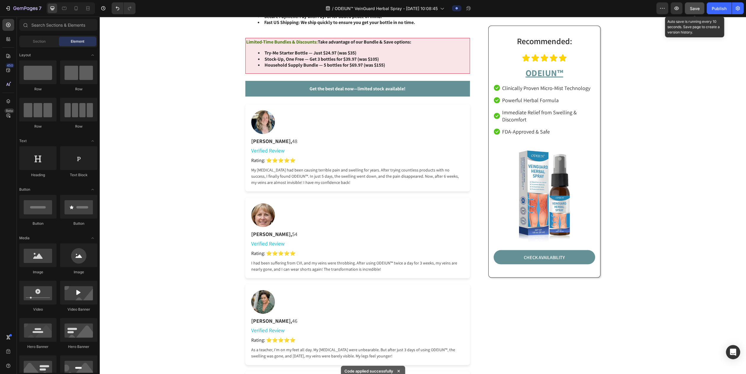
click at [372, 7] on span "Save" at bounding box center [694, 8] width 10 height 5
click at [372, 9] on icon "button" at bounding box center [676, 8] width 6 height 6
click at [372, 6] on span "Save" at bounding box center [694, 8] width 10 height 5
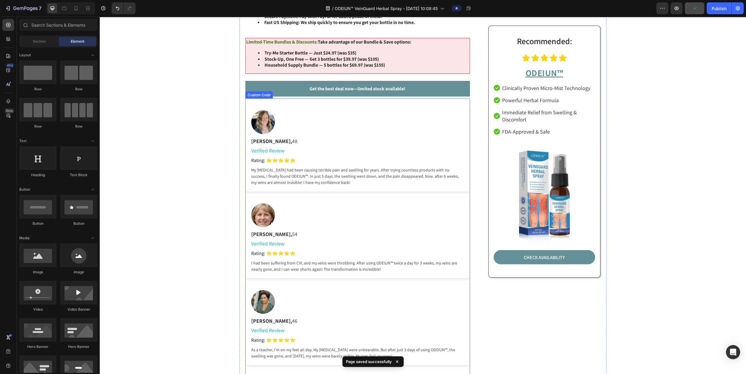
click at [343, 125] on div "Sarah Wilson, 48 Verified Review Rating: ⭐⭐⭐⭐⭐ My varicose veins had been causi…" at bounding box center [357, 147] width 224 height 87
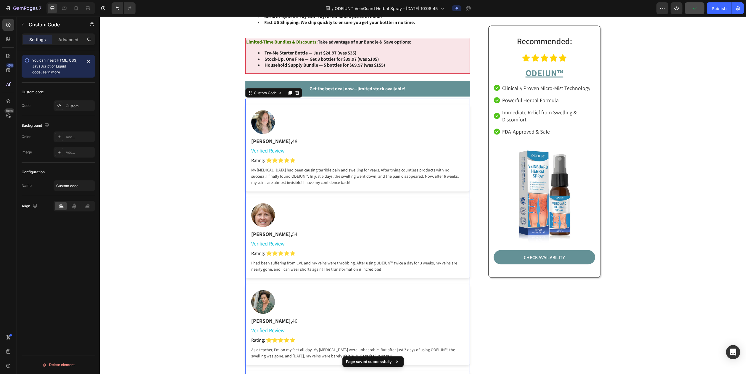
click at [343, 125] on div "Sarah Wilson, 48 Verified Review Rating: ⭐⭐⭐⭐⭐ My varicose veins had been causi…" at bounding box center [357, 147] width 224 height 87
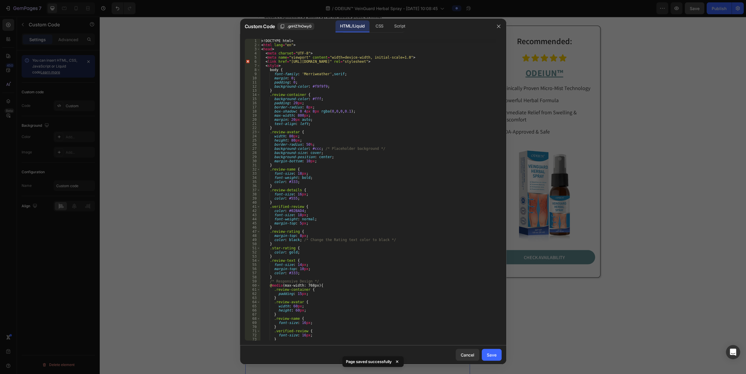
scroll to position [133, 0]
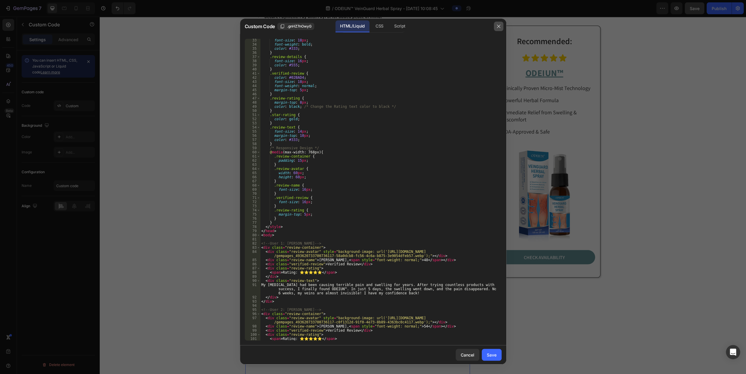
click at [372, 27] on button "button" at bounding box center [498, 26] width 9 height 9
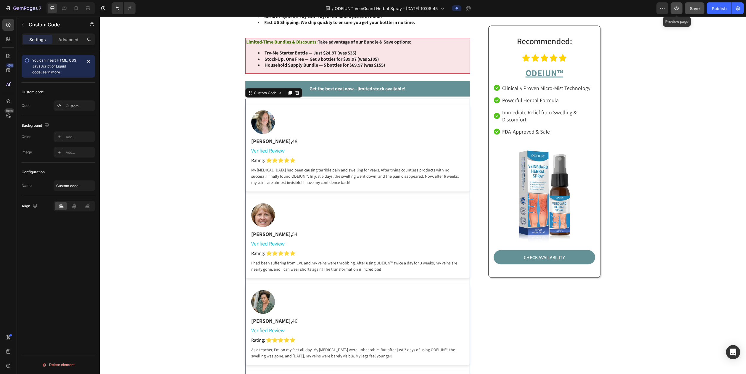
click at [372, 12] on button "button" at bounding box center [676, 8] width 12 height 12
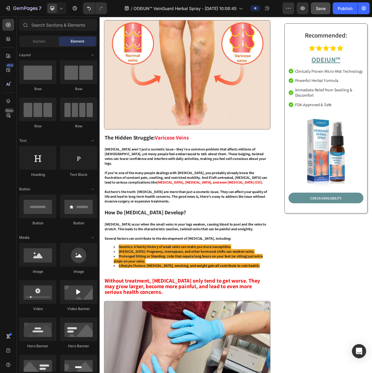
scroll to position [0, 0]
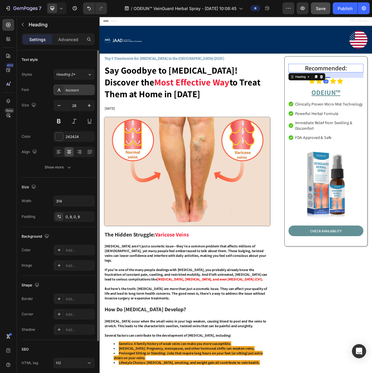
click at [67, 95] on div "Assistant" at bounding box center [74, 90] width 41 height 11
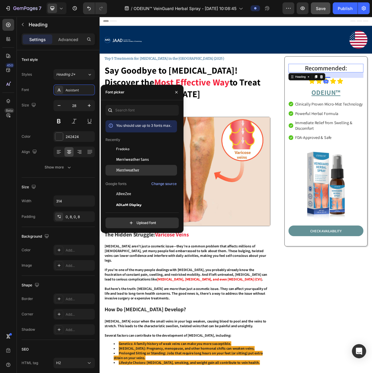
click at [126, 170] on span "Merriweather" at bounding box center [127, 170] width 23 height 5
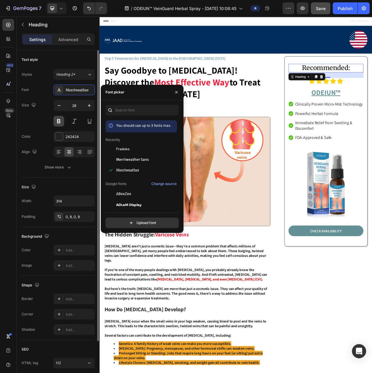
click at [59, 125] on button at bounding box center [59, 121] width 11 height 11
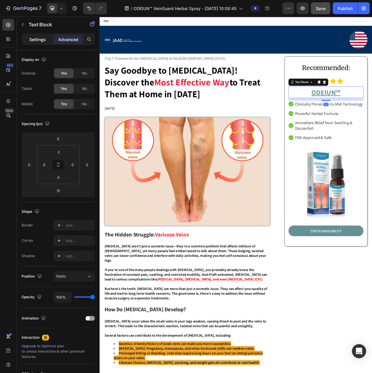
click at [38, 42] on p "Settings" at bounding box center [37, 39] width 17 height 6
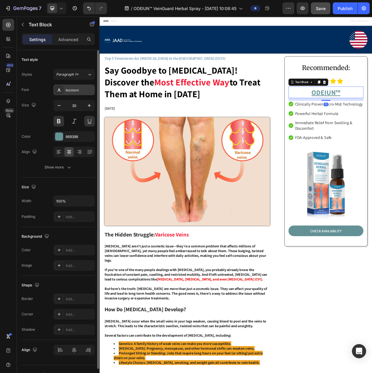
click at [72, 92] on div "Assistant" at bounding box center [80, 90] width 28 height 5
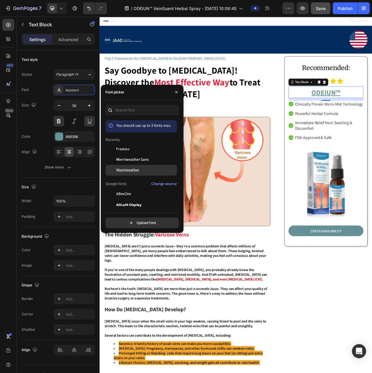
click at [124, 169] on span "Merriweather" at bounding box center [127, 170] width 23 height 5
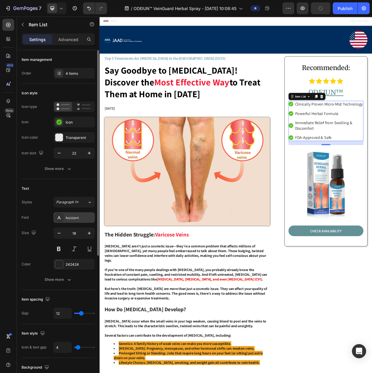
click at [78, 221] on div "Assistant" at bounding box center [80, 217] width 28 height 5
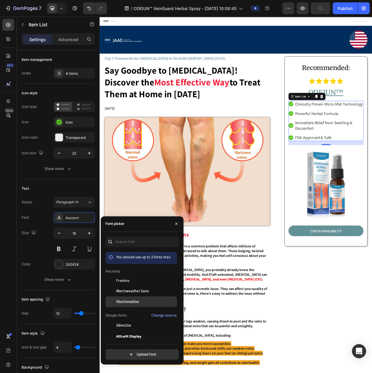
click at [137, 303] on span "Merriweather" at bounding box center [127, 301] width 23 height 5
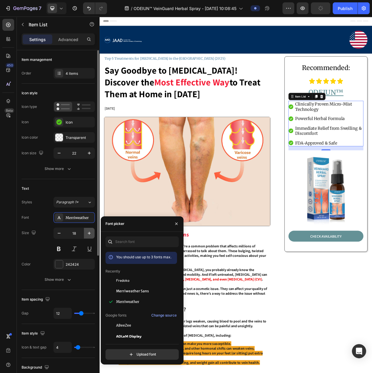
click at [87, 236] on icon "button" at bounding box center [89, 233] width 6 height 6
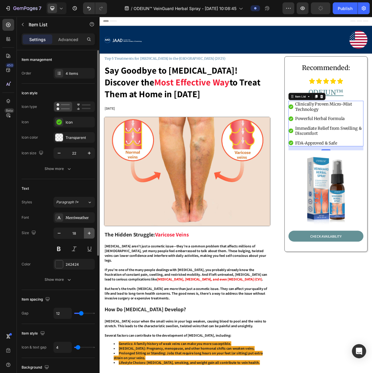
type input "19"
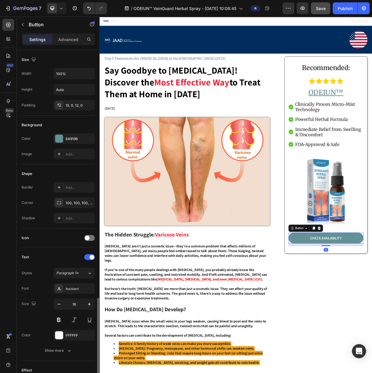
scroll to position [146, 0]
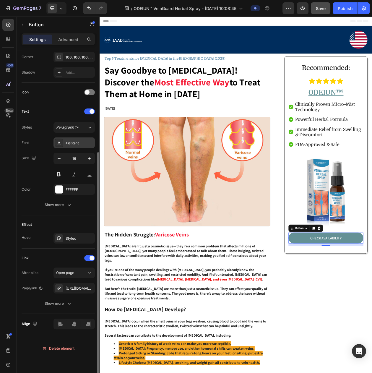
click at [70, 146] on div "Assistant" at bounding box center [80, 142] width 28 height 5
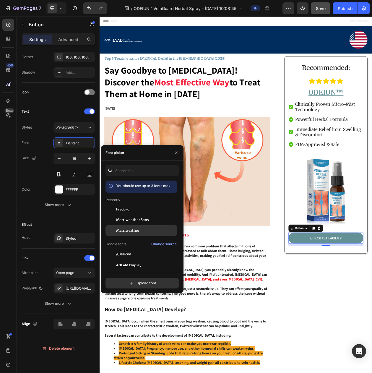
click at [125, 313] on div "Merriweather" at bounding box center [142, 318] width 72 height 11
click at [59, 180] on button at bounding box center [59, 174] width 11 height 11
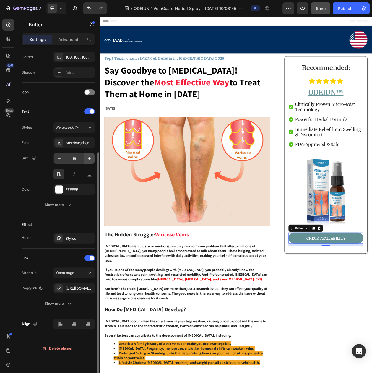
click at [85, 164] on button "button" at bounding box center [89, 158] width 11 height 11
click at [87, 161] on icon "button" at bounding box center [89, 159] width 6 height 6
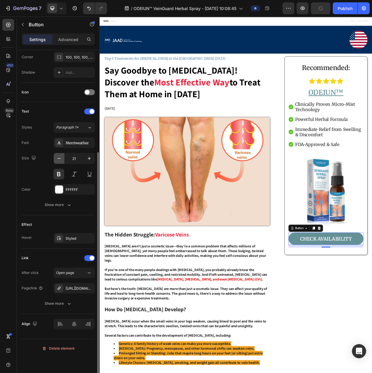
click at [57, 161] on icon "button" at bounding box center [59, 159] width 6 height 6
type input "20"
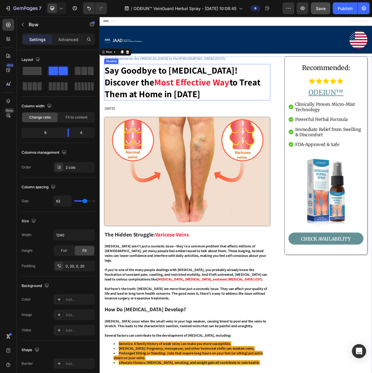
click at [188, 98] on strong "Most Effective Way" at bounding box center [220, 101] width 98 height 15
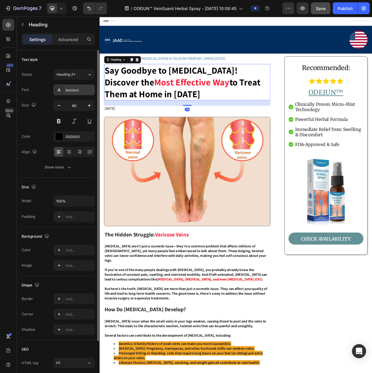
click at [69, 89] on div "Assistant" at bounding box center [74, 90] width 41 height 11
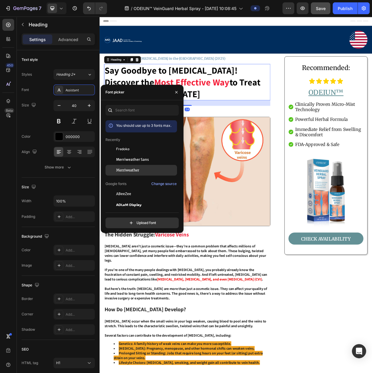
click at [122, 173] on span "Merriweather" at bounding box center [127, 170] width 23 height 5
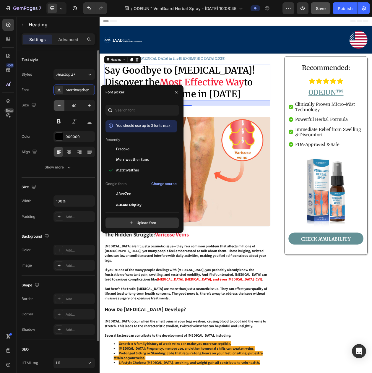
click at [60, 109] on icon "button" at bounding box center [59, 106] width 6 height 6
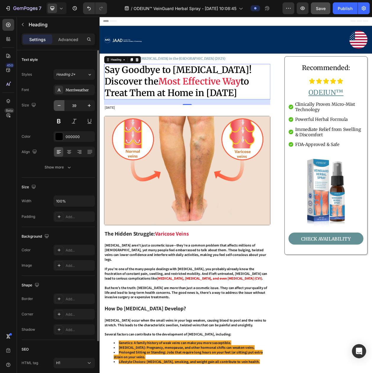
click at [60, 109] on icon "button" at bounding box center [59, 106] width 6 height 6
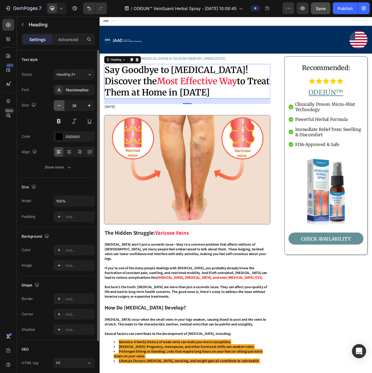
click at [59, 109] on icon "button" at bounding box center [59, 106] width 6 height 6
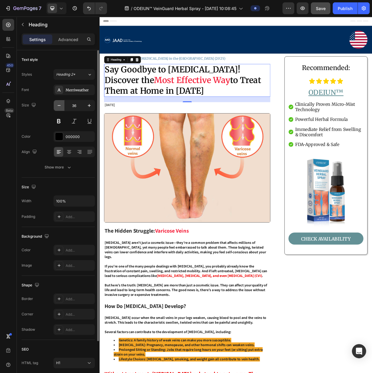
click at [59, 109] on icon "button" at bounding box center [59, 106] width 6 height 6
type input "35"
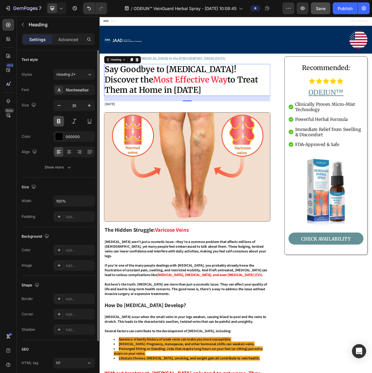
click at [59, 126] on button at bounding box center [59, 121] width 11 height 11
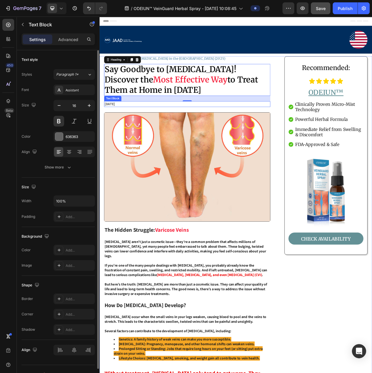
click at [150, 131] on p "[DATE]" at bounding box center [213, 130] width 215 height 6
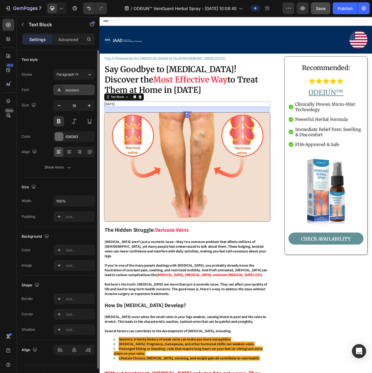
click at [80, 95] on div "Assistant" at bounding box center [74, 90] width 41 height 11
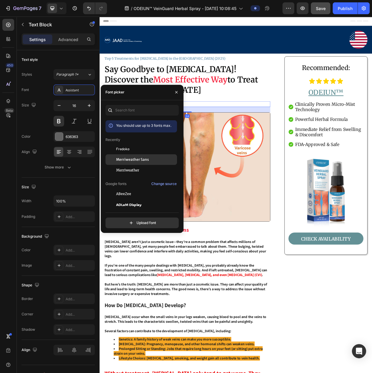
click at [125, 170] on span "Merriweather" at bounding box center [127, 170] width 23 height 5
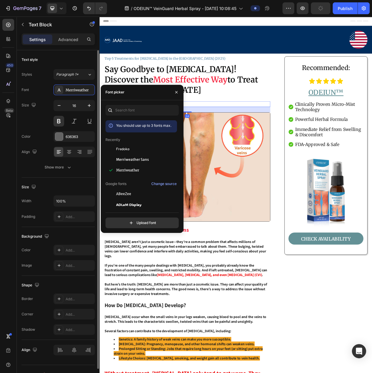
click at [36, 117] on div "Size 16" at bounding box center [58, 113] width 73 height 27
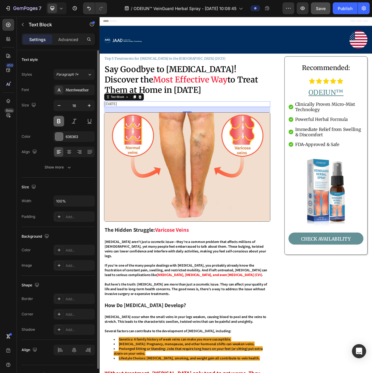
click at [58, 122] on button at bounding box center [59, 121] width 11 height 11
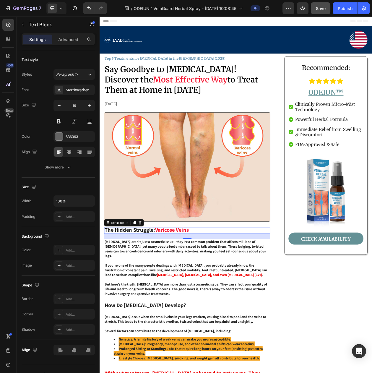
click at [181, 291] on strong "Varicose Veins" at bounding box center [194, 294] width 44 height 9
click at [68, 93] on div "Assistant" at bounding box center [80, 90] width 28 height 5
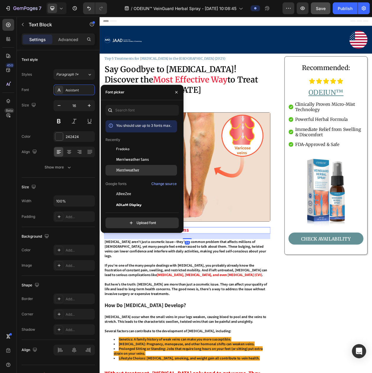
click at [122, 253] on div "Merriweather" at bounding box center [142, 258] width 72 height 11
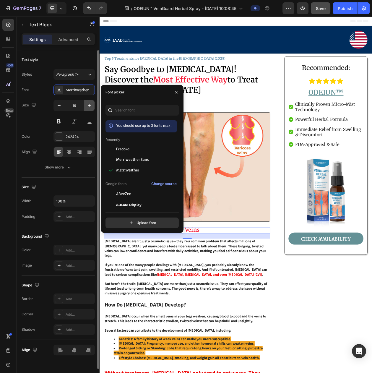
click at [88, 109] on icon "button" at bounding box center [89, 106] width 6 height 6
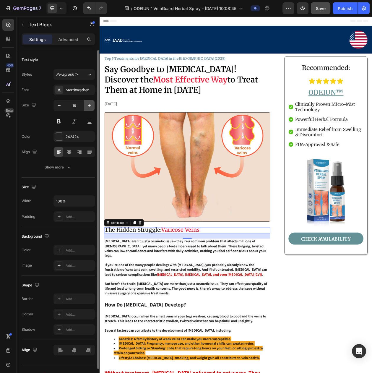
click at [88, 109] on icon "button" at bounding box center [89, 106] width 6 height 6
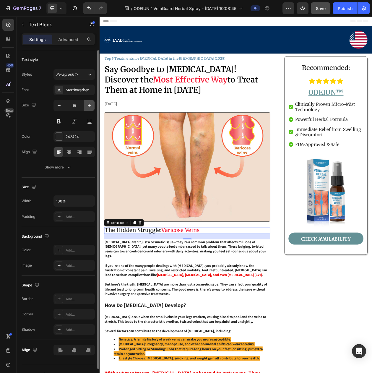
click at [88, 109] on icon "button" at bounding box center [89, 106] width 6 height 6
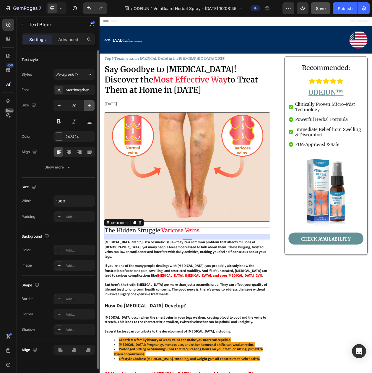
type input "21"
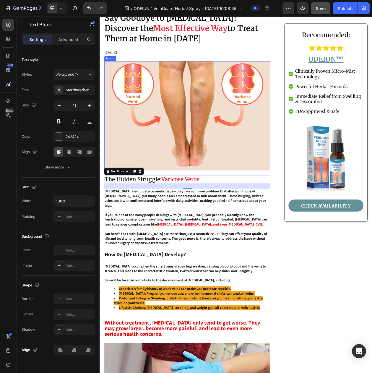
scroll to position [74, 0]
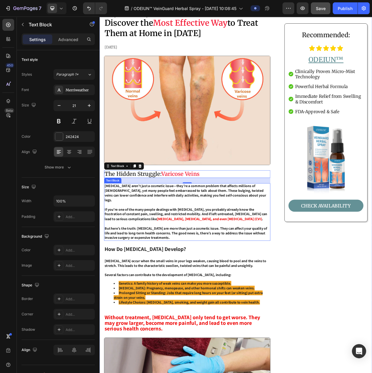
click at [170, 259] on p at bounding box center [213, 262] width 215 height 6
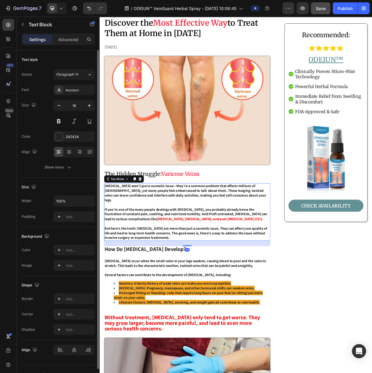
click at [77, 95] on div "Assistant" at bounding box center [74, 90] width 41 height 11
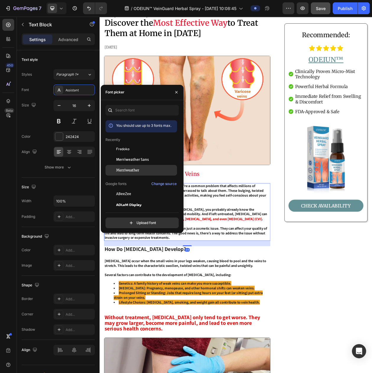
click at [120, 173] on span "Merriweather" at bounding box center [127, 170] width 23 height 5
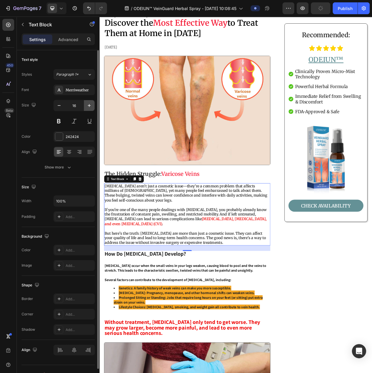
click at [90, 109] on icon "button" at bounding box center [89, 106] width 6 height 6
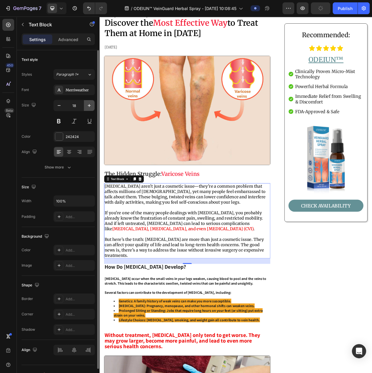
click at [90, 109] on icon "button" at bounding box center [89, 106] width 6 height 6
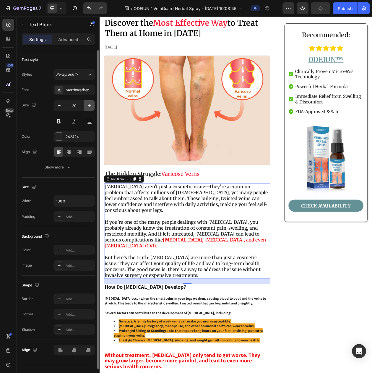
type input "21"
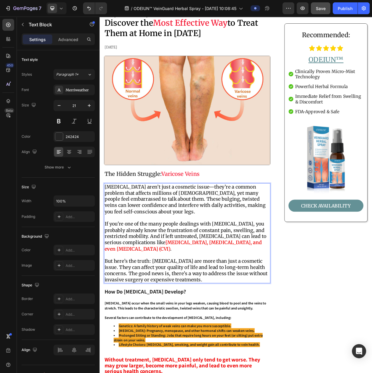
click at [159, 253] on strong "[MEDICAL_DATA] aren’t just a cosmetic issue—they’re a common problem that affec…" at bounding box center [211, 255] width 210 height 40
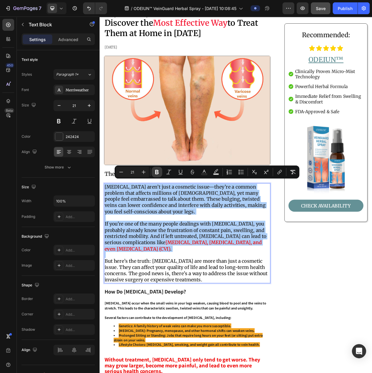
click at [153, 170] on button "Bold" at bounding box center [157, 172] width 11 height 11
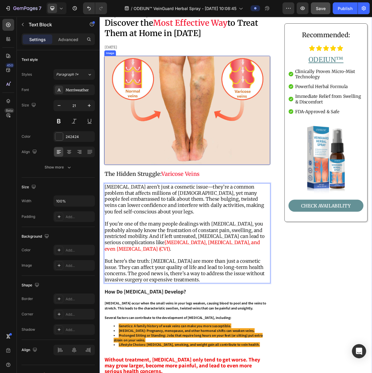
click at [177, 159] on img at bounding box center [214, 139] width 216 height 142
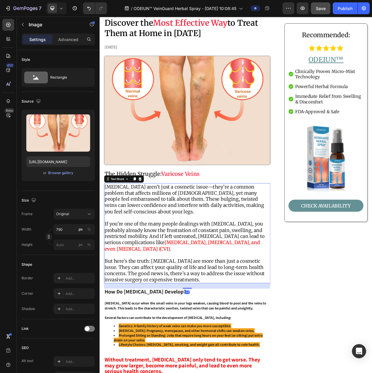
click at [193, 283] on p "If you're one of the many people dealings with varicose veins, you probably alr…" at bounding box center [213, 303] width 215 height 40
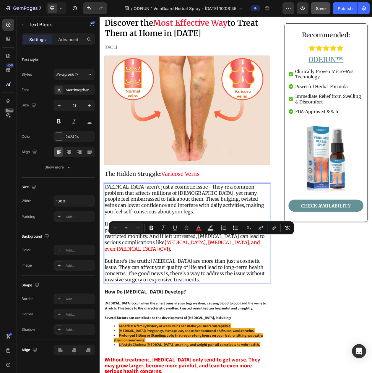
drag, startPoint x: 185, startPoint y: 310, endPoint x: 184, endPoint y: 316, distance: 6.2
click at [153, 228] on icon "Editor contextual toolbar" at bounding box center [151, 228] width 6 height 6
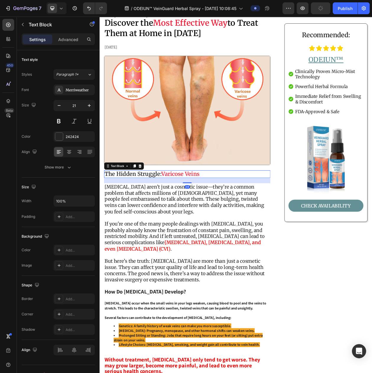
click at [168, 219] on strong "The Hidden Struggle:" at bounding box center [143, 221] width 74 height 9
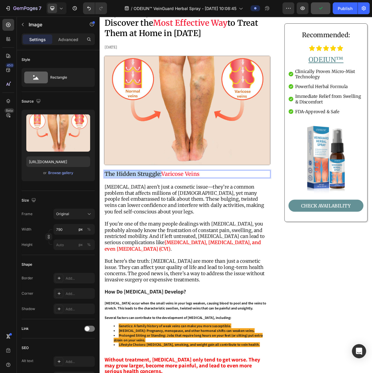
click at [193, 164] on img at bounding box center [214, 139] width 216 height 142
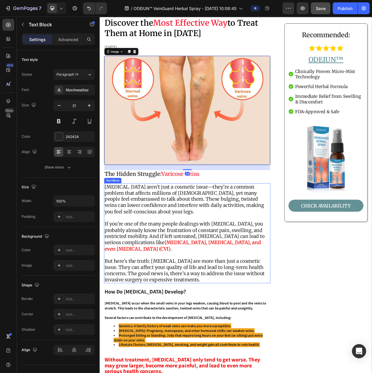
click at [199, 269] on p "[MEDICAL_DATA] aren’t just a cosmetic issue—they’re a common problem that affec…" at bounding box center [213, 255] width 215 height 40
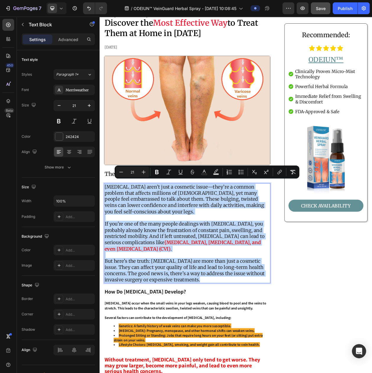
click at [199, 269] on p "[MEDICAL_DATA] aren’t just a cosmetic issue—they’re a common problem that affec…" at bounding box center [213, 255] width 215 height 40
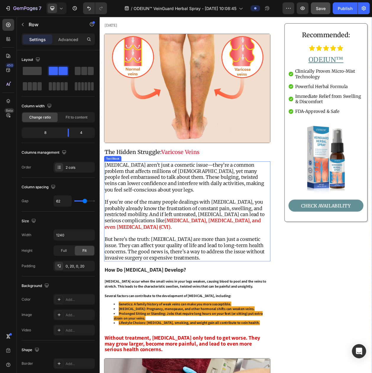
scroll to position [148, 0]
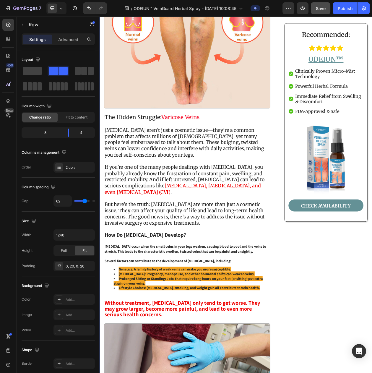
click at [133, 143] on strong "The Hidden Struggle:" at bounding box center [143, 147] width 74 height 9
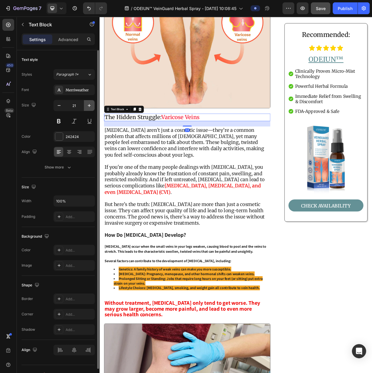
click at [88, 107] on icon "button" at bounding box center [89, 106] width 6 height 6
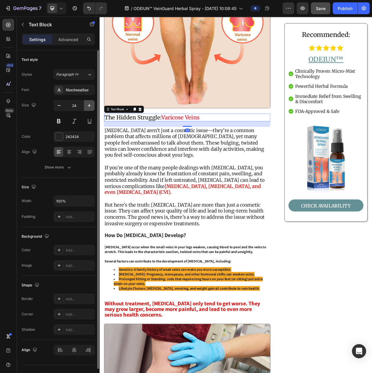
click at [88, 107] on icon "button" at bounding box center [89, 106] width 6 height 6
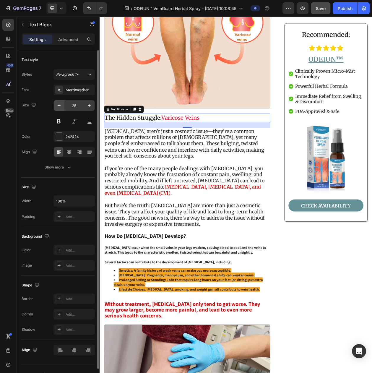
click at [60, 109] on icon "button" at bounding box center [59, 106] width 6 height 6
type input "24"
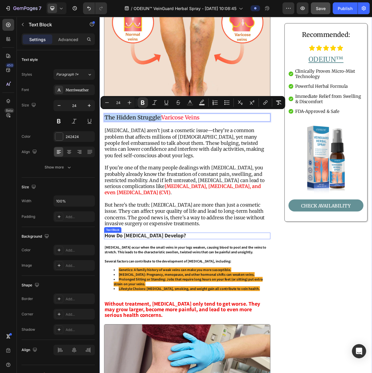
click at [150, 298] on strong "How Do [MEDICAL_DATA] Develop?" at bounding box center [159, 301] width 106 height 9
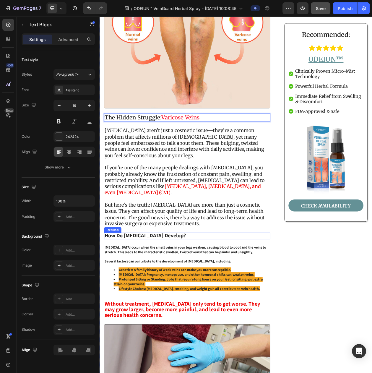
click at [150, 298] on strong "How Do [MEDICAL_DATA] Develop?" at bounding box center [159, 301] width 106 height 9
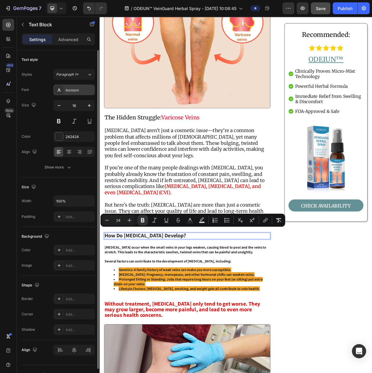
click at [79, 91] on div "Assistant" at bounding box center [80, 90] width 28 height 5
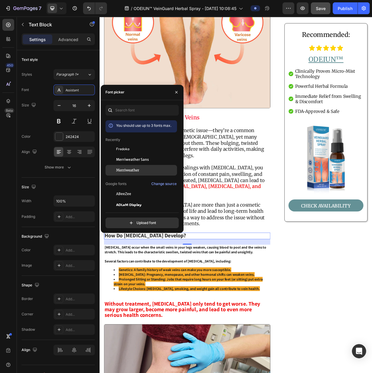
click at [120, 171] on span "Merriweather" at bounding box center [127, 170] width 23 height 5
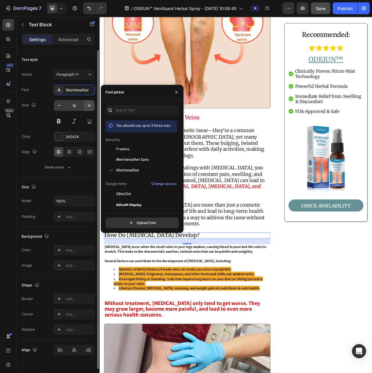
click at [86, 105] on button "button" at bounding box center [89, 105] width 11 height 11
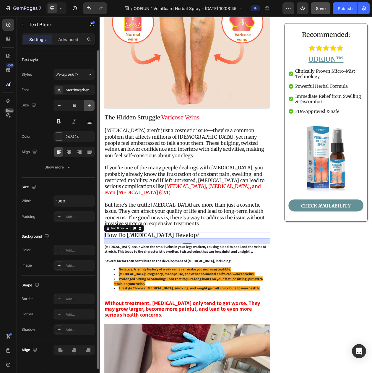
click at [86, 105] on button "button" at bounding box center [89, 105] width 11 height 11
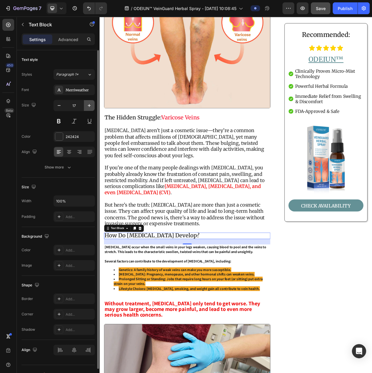
click at [86, 105] on button "button" at bounding box center [89, 105] width 11 height 11
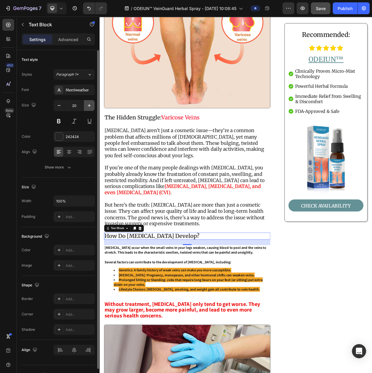
click at [86, 105] on button "button" at bounding box center [89, 105] width 11 height 11
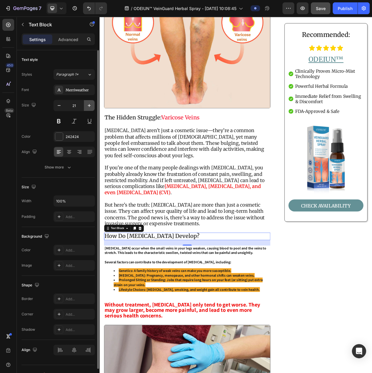
click at [86, 105] on button "button" at bounding box center [89, 105] width 11 height 11
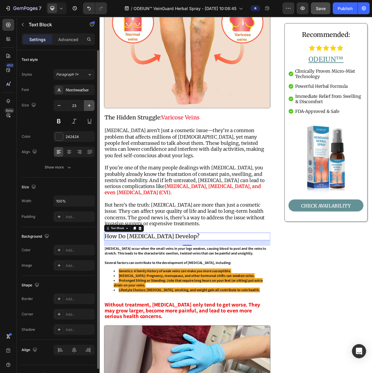
type input "24"
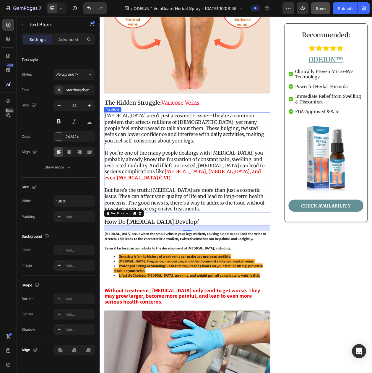
scroll to position [185, 0]
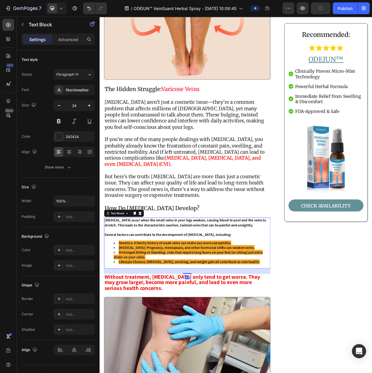
click at [161, 297] on strong "Several factors can contribute to the development of [MEDICAL_DATA], including:" at bounding box center [188, 300] width 165 height 6
click at [57, 90] on icon at bounding box center [59, 90] width 5 height 5
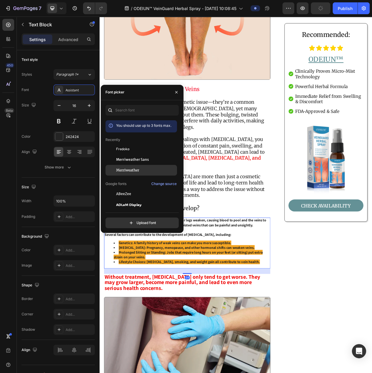
click at [117, 171] on span "Merriweather" at bounding box center [127, 170] width 23 height 5
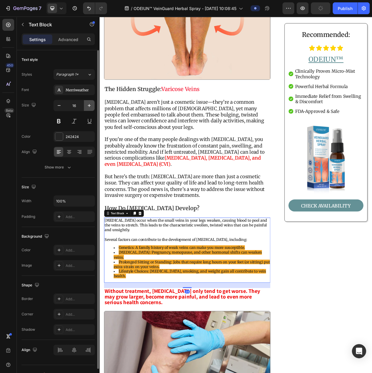
click at [86, 109] on icon "button" at bounding box center [89, 106] width 6 height 6
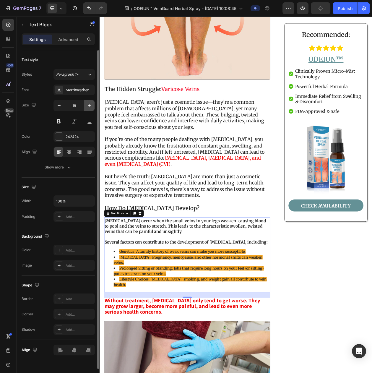
click at [86, 109] on icon "button" at bounding box center [89, 106] width 6 height 6
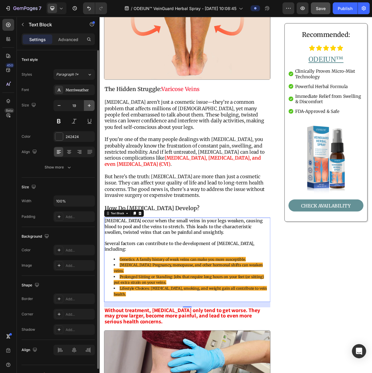
type input "20"
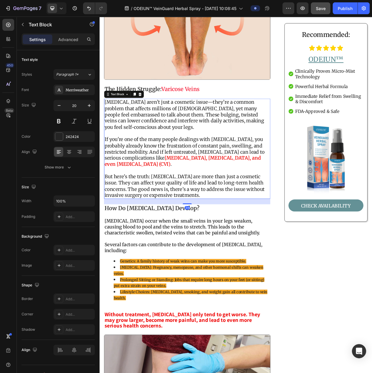
click at [244, 232] on p "But here’s the truth: [MEDICAL_DATA] are more than just a cosmetic issue. They …" at bounding box center [213, 237] width 215 height 32
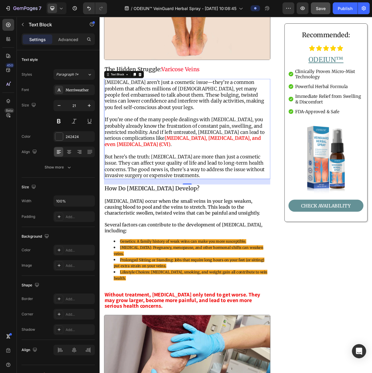
scroll to position [222, 0]
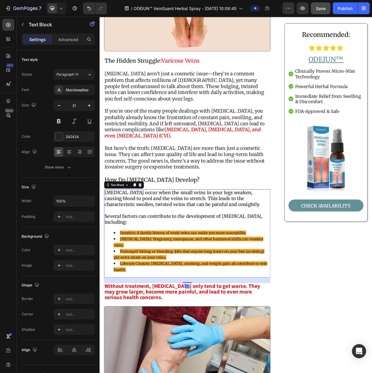
click at [180, 287] on div "[MEDICAL_DATA] occur when the small veins in your legs weaken, causing blood to…" at bounding box center [214, 298] width 217 height 115
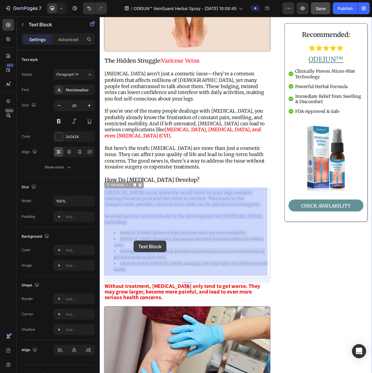
drag, startPoint x: 147, startPoint y: 344, endPoint x: 144, endPoint y: 308, distance: 35.3
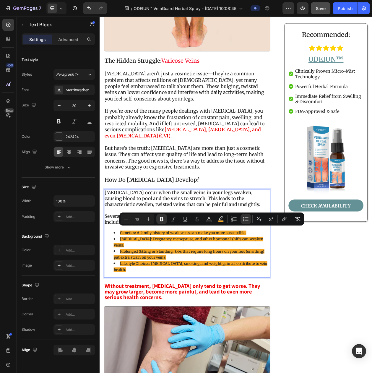
drag, startPoint x: 145, startPoint y: 344, endPoint x: 127, endPoint y: 298, distance: 49.3
click at [127, 298] on ul "Genetics: A family history of weak veins can make you more susceptible. [MEDICA…" at bounding box center [213, 322] width 215 height 56
click at [151, 217] on icon "Editor contextual toolbar" at bounding box center [149, 219] width 6 height 6
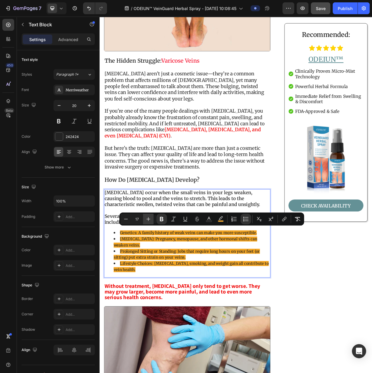
click at [151, 217] on icon "Editor contextual toolbar" at bounding box center [149, 219] width 6 height 6
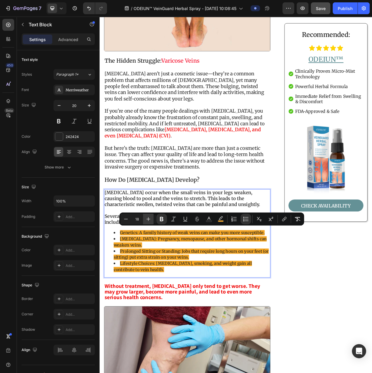
click at [151, 217] on icon "Editor contextual toolbar" at bounding box center [149, 219] width 6 height 6
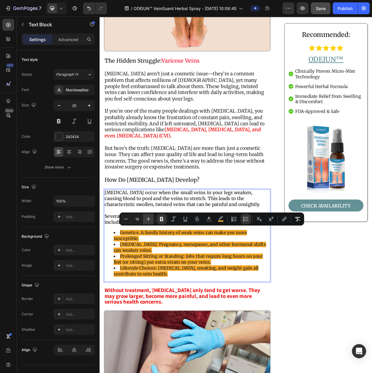
click at [151, 217] on icon "Editor contextual toolbar" at bounding box center [149, 219] width 6 height 6
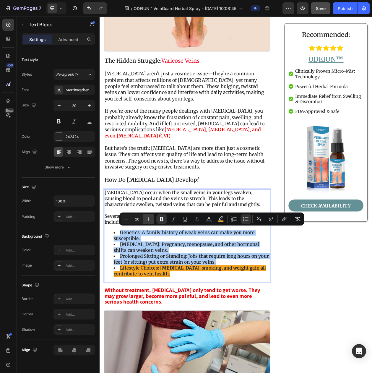
click at [151, 221] on icon "Editor contextual toolbar" at bounding box center [149, 219] width 6 height 6
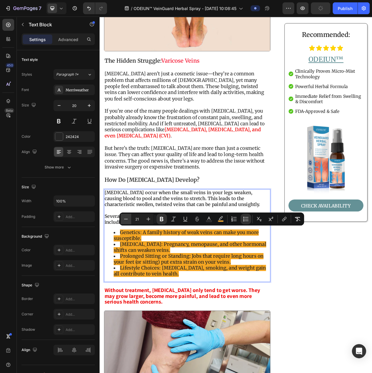
click at [127, 216] on icon "Editor contextual toolbar" at bounding box center [126, 219] width 6 height 6
type input "20"
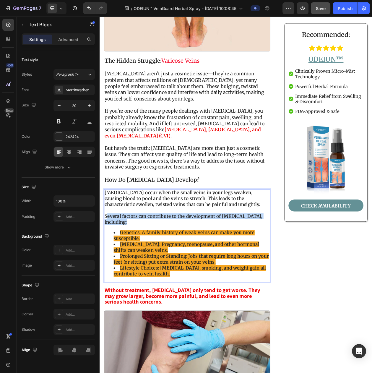
drag, startPoint x: 137, startPoint y: 283, endPoint x: 108, endPoint y: 277, distance: 29.0
click at [108, 277] on p "Several factors can contribute to the development of [MEDICAL_DATA], including:" at bounding box center [213, 280] width 215 height 15
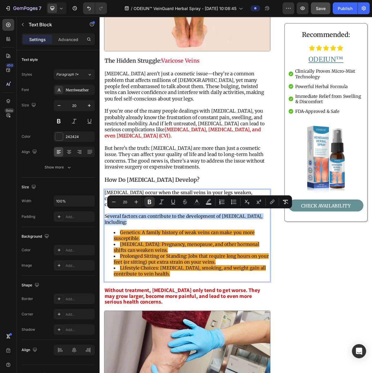
click at [108, 277] on strong "Several factors can contribute to the development of [MEDICAL_DATA], including:" at bounding box center [209, 280] width 206 height 15
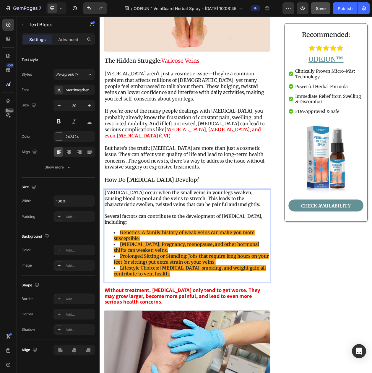
click at [133, 265] on p "Rich Text Editor. Editing area: main" at bounding box center [213, 269] width 215 height 8
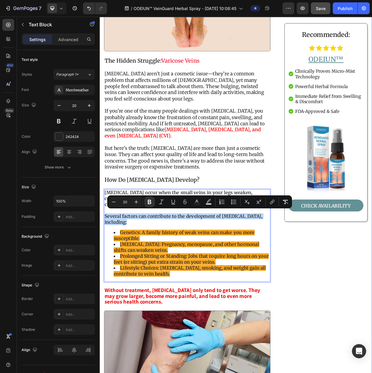
drag, startPoint x: 140, startPoint y: 280, endPoint x: 102, endPoint y: 275, distance: 38.0
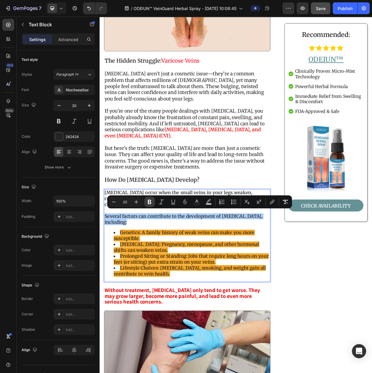
click at [150, 203] on icon "Editor contextual toolbar" at bounding box center [150, 202] width 6 height 6
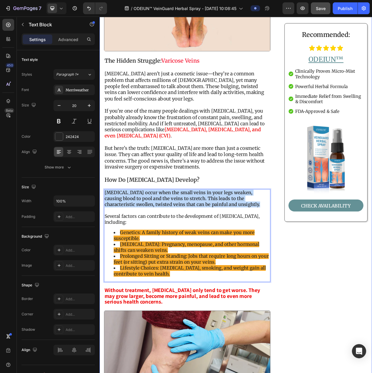
drag, startPoint x: 285, startPoint y: 259, endPoint x: 102, endPoint y: 242, distance: 183.9
click at [160, 189] on p "But here’s the truth: [MEDICAL_DATA] are more than just a cosmetic issue. They …" at bounding box center [213, 200] width 215 height 32
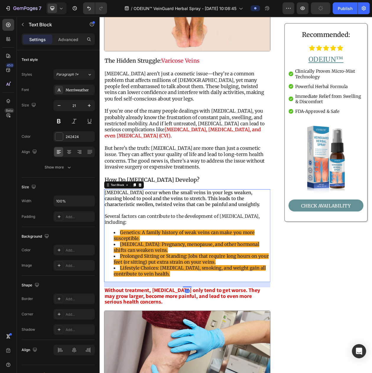
click at [170, 257] on strong "[MEDICAL_DATA] occur when the small veins in your legs weaken, causing blood to…" at bounding box center [207, 253] width 203 height 23
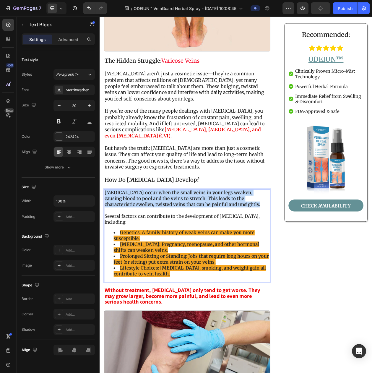
drag, startPoint x: 274, startPoint y: 256, endPoint x: 221, endPoint y: 201, distance: 76.8
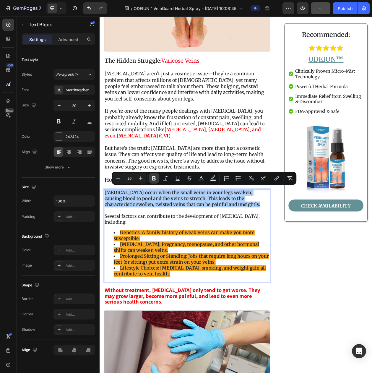
click at [151, 179] on button "Bold" at bounding box center [154, 178] width 11 height 11
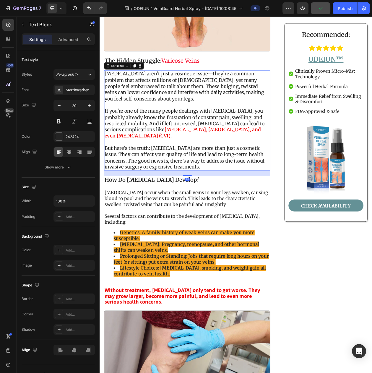
click at [168, 176] on p "Rich Text Editor. Editing area: main" at bounding box center [213, 180] width 215 height 8
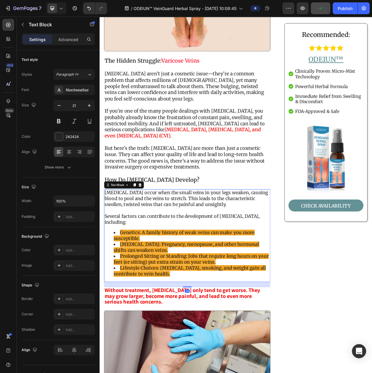
click at [132, 270] on p "Rich Text Editor. Editing area: main" at bounding box center [213, 269] width 215 height 8
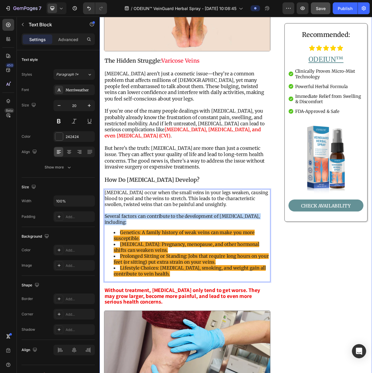
drag, startPoint x: 140, startPoint y: 280, endPoint x: 103, endPoint y: 272, distance: 37.8
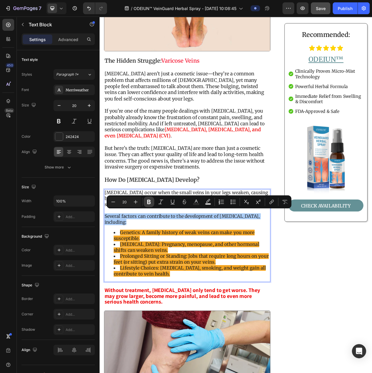
click at [150, 200] on icon "Editor contextual toolbar" at bounding box center [149, 202] width 6 height 6
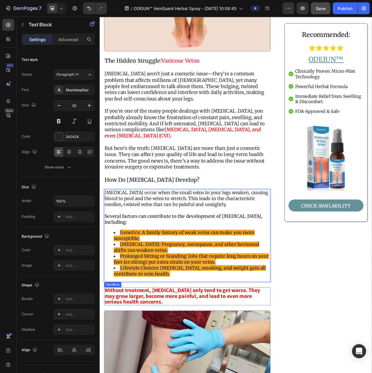
click at [203, 373] on strong "Without treatment, [MEDICAL_DATA] only tend to get worse. They may grow larger,…" at bounding box center [207, 380] width 203 height 24
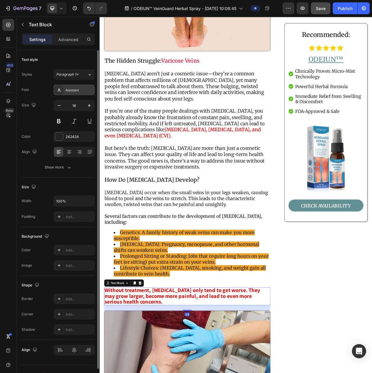
click at [72, 91] on div "Assistant" at bounding box center [80, 90] width 28 height 5
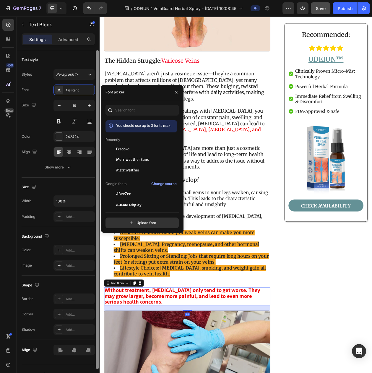
drag, startPoint x: 125, startPoint y: 169, endPoint x: 95, endPoint y: 150, distance: 35.3
click at [125, 170] on span "Merriweather" at bounding box center [127, 170] width 23 height 5
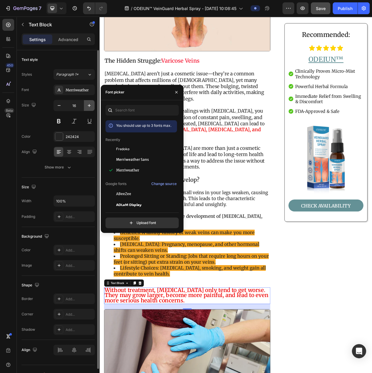
click at [87, 109] on icon "button" at bounding box center [89, 106] width 6 height 6
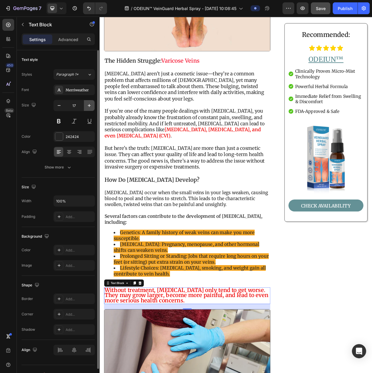
click at [87, 109] on icon "button" at bounding box center [89, 106] width 6 height 6
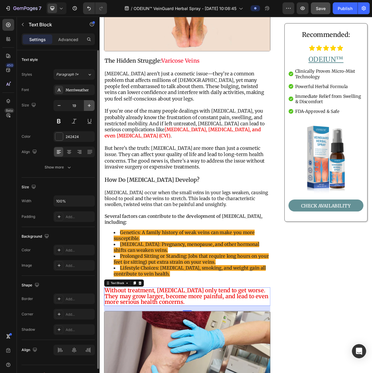
click at [87, 109] on icon "button" at bounding box center [89, 106] width 6 height 6
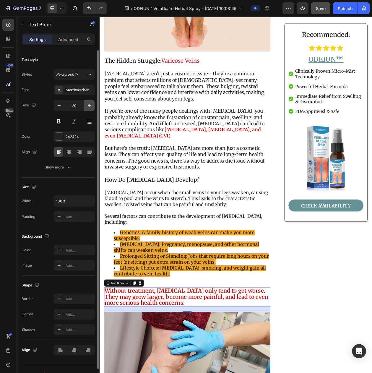
click at [87, 109] on icon "button" at bounding box center [89, 106] width 6 height 6
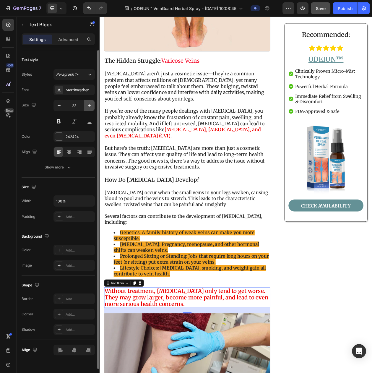
click at [87, 109] on icon "button" at bounding box center [89, 106] width 6 height 6
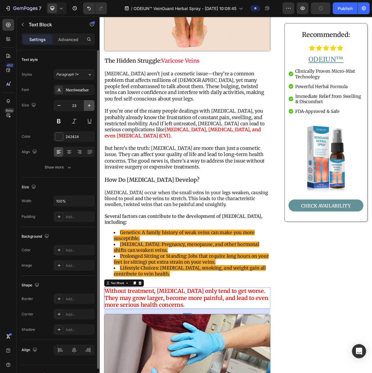
type input "24"
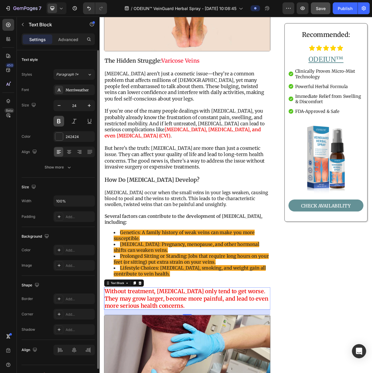
click at [60, 126] on button at bounding box center [59, 121] width 11 height 11
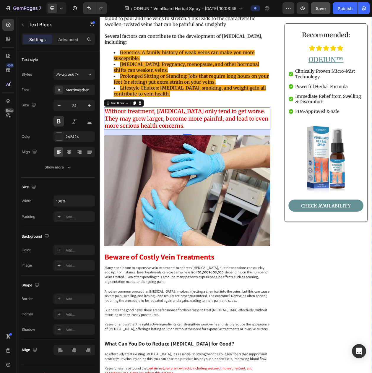
scroll to position [481, 0]
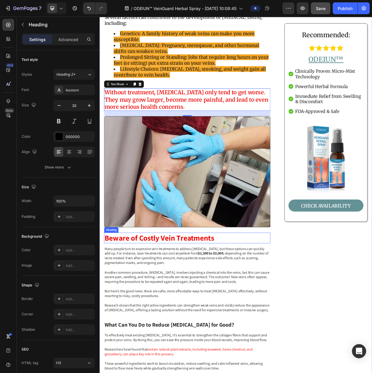
click at [160, 302] on strong "Beware of Costly Vein Treatments" at bounding box center [177, 304] width 143 height 13
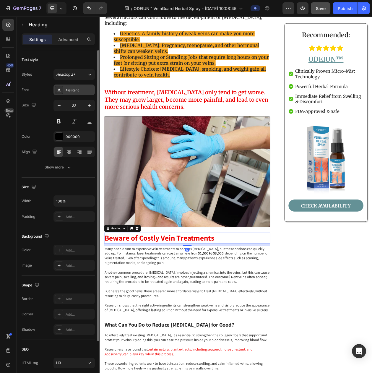
click at [78, 92] on div "Assistant" at bounding box center [80, 90] width 28 height 5
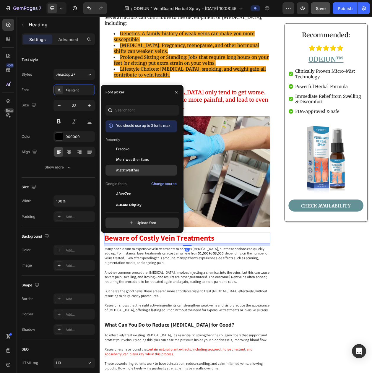
click at [129, 169] on span "Merriweather" at bounding box center [127, 170] width 23 height 5
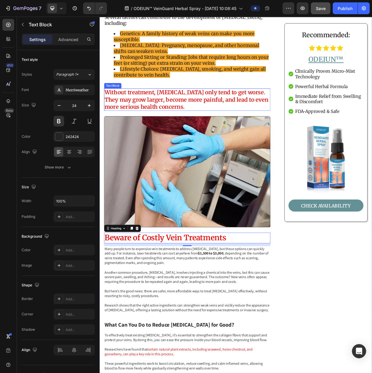
click at [228, 130] on p "Without treatment, [MEDICAL_DATA] only tend to get worse. They may grow larger,…" at bounding box center [213, 125] width 215 height 28
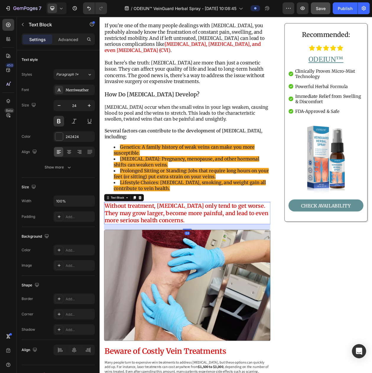
scroll to position [185, 0]
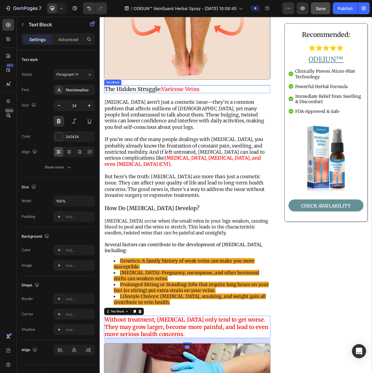
click at [155, 109] on strong "The Hidden Struggle:" at bounding box center [143, 110] width 74 height 9
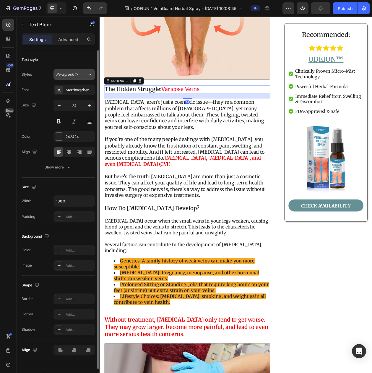
click at [80, 75] on div "Paragraph 1*" at bounding box center [71, 74] width 31 height 5
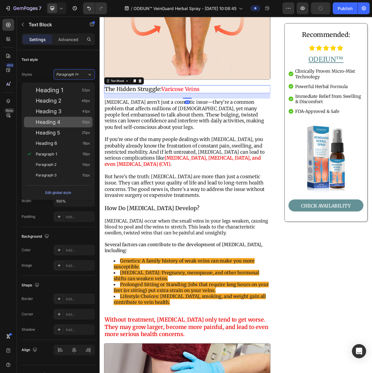
click at [78, 117] on div "Heading 4 32px" at bounding box center [58, 122] width 69 height 11
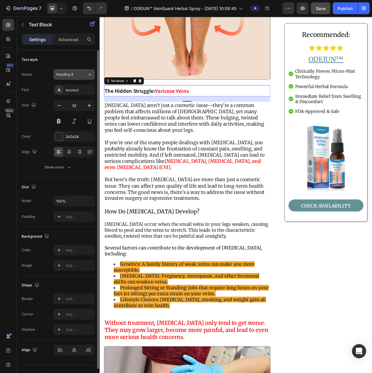
click at [75, 77] on div "Heading 4" at bounding box center [68, 74] width 24 height 5
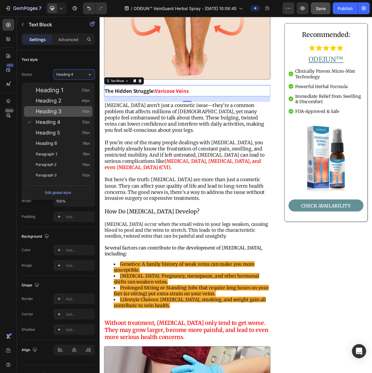
click at [68, 111] on div "Heading 3 41px" at bounding box center [63, 112] width 54 height 6
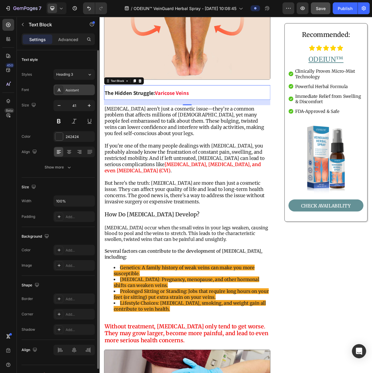
click at [75, 95] on div "Assistant" at bounding box center [74, 90] width 41 height 11
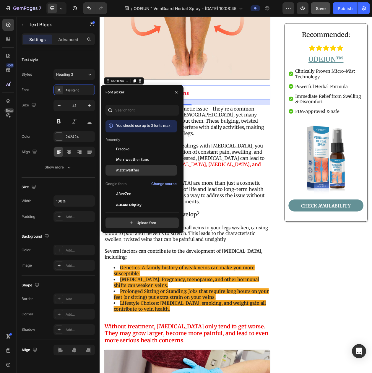
click at [133, 169] on span "Merriweather" at bounding box center [127, 170] width 23 height 5
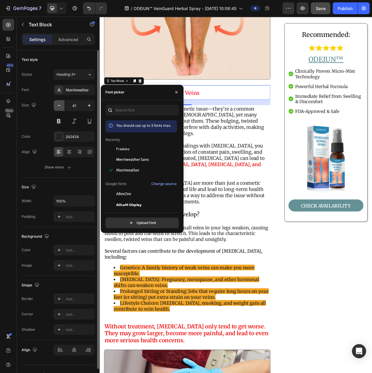
click at [64, 105] on button "button" at bounding box center [59, 105] width 11 height 11
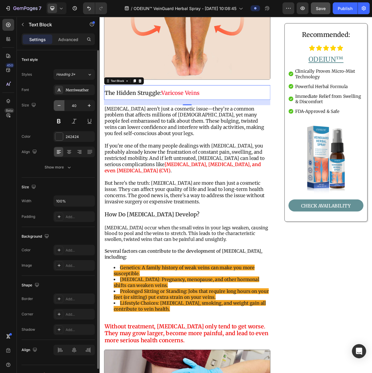
click at [61, 106] on icon "button" at bounding box center [59, 106] width 6 height 6
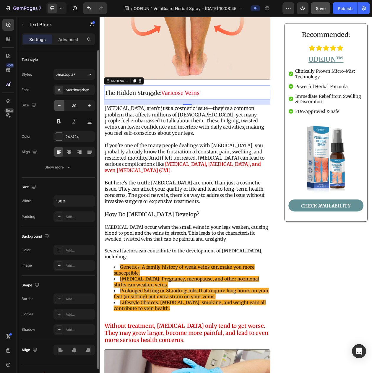
click at [61, 106] on icon "button" at bounding box center [59, 106] width 6 height 6
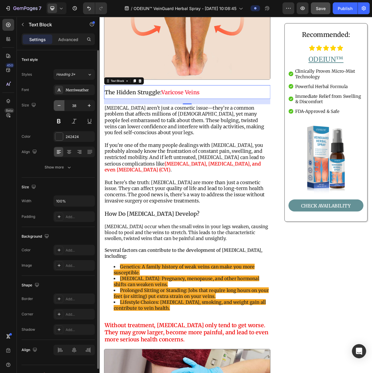
click at [61, 106] on icon "button" at bounding box center [59, 106] width 6 height 6
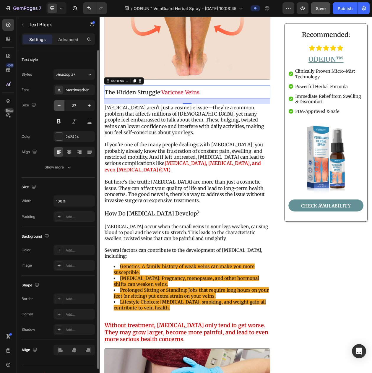
click at [61, 106] on icon "button" at bounding box center [59, 106] width 6 height 6
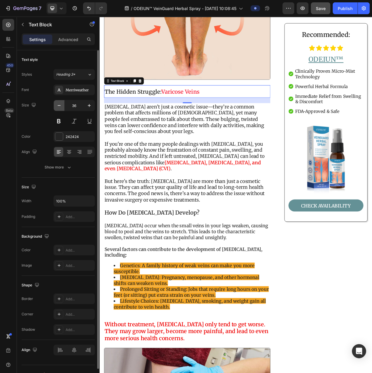
click at [61, 106] on icon "button" at bounding box center [59, 106] width 6 height 6
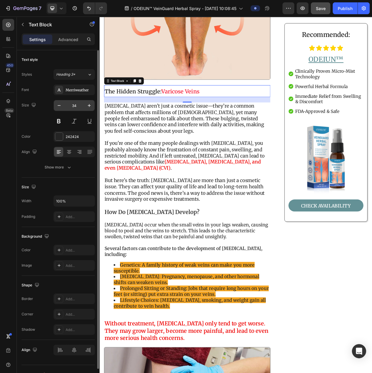
click at [68, 107] on input "34" at bounding box center [74, 105] width 20 height 11
type input "24"
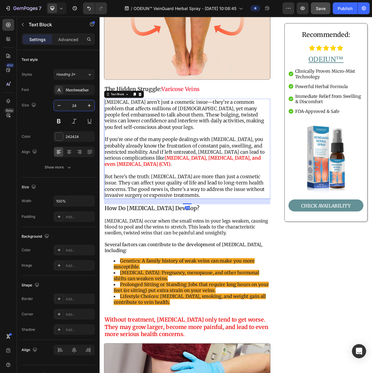
click at [147, 147] on p "[MEDICAL_DATA] aren’t just a cosmetic issue—they’re a common problem that affec…" at bounding box center [213, 144] width 215 height 40
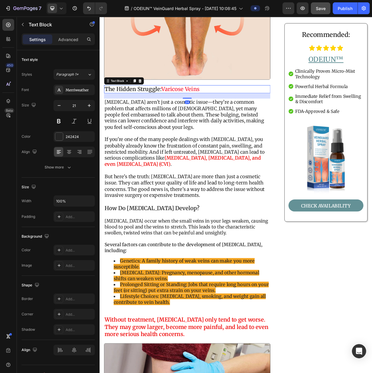
click at [193, 109] on strong "Varicose Veins" at bounding box center [205, 110] width 50 height 9
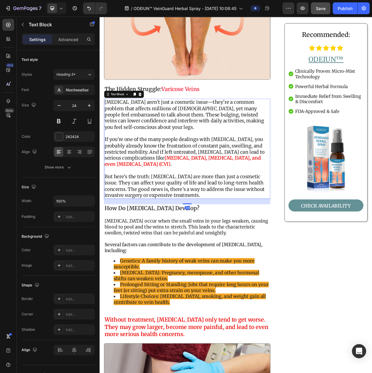
click at [183, 155] on p "[MEDICAL_DATA] aren’t just a cosmetic issue—they’re a common problem that affec…" at bounding box center [213, 144] width 215 height 40
click at [59, 109] on icon "button" at bounding box center [59, 106] width 6 height 6
type input "20"
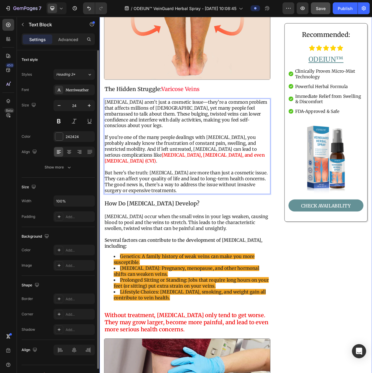
click at [190, 106] on strong "Varicose Veins" at bounding box center [205, 110] width 50 height 9
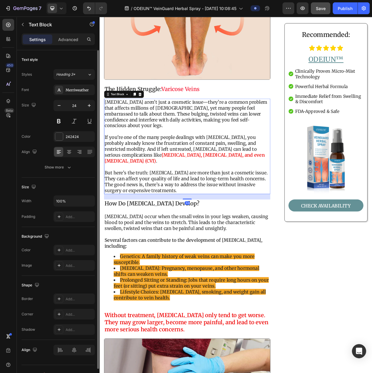
click at [175, 162] on p "Rich Text Editor. Editing area: main" at bounding box center [213, 166] width 215 height 8
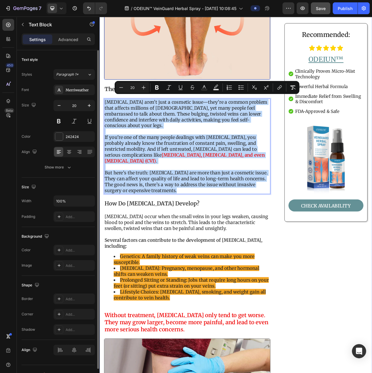
click at [185, 45] on img at bounding box center [214, 28] width 216 height 142
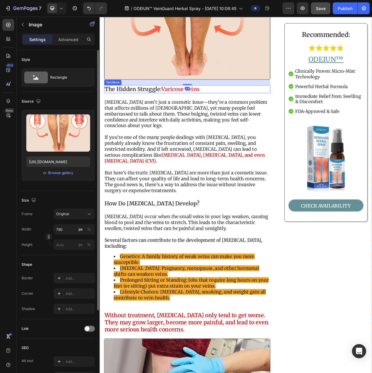
click at [172, 108] on strong "The Hidden Struggle:" at bounding box center [143, 110] width 74 height 9
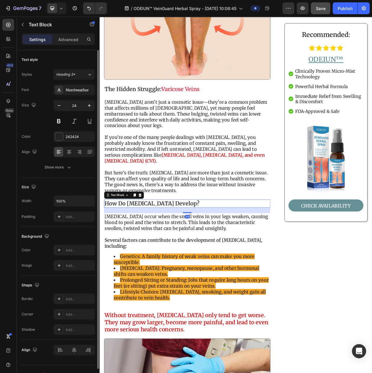
click at [192, 257] on strong "How Do [MEDICAL_DATA] Develop?" at bounding box center [168, 259] width 124 height 9
click at [78, 77] on div "Paragraph 1*" at bounding box center [68, 74] width 24 height 5
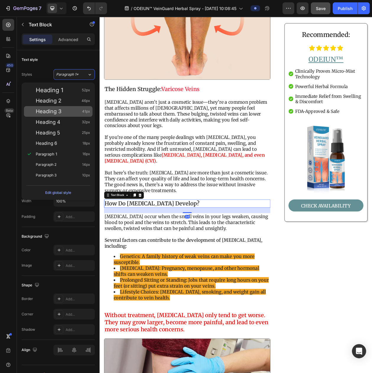
click at [74, 111] on div "Heading 3 41px" at bounding box center [63, 112] width 54 height 6
type input "41"
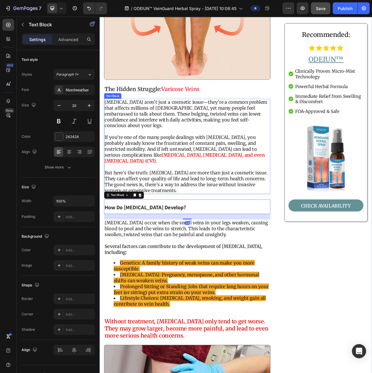
click at [139, 139] on p "[MEDICAL_DATA] aren’t just a cosmetic issue—they’re a common problem that affec…" at bounding box center [213, 143] width 215 height 38
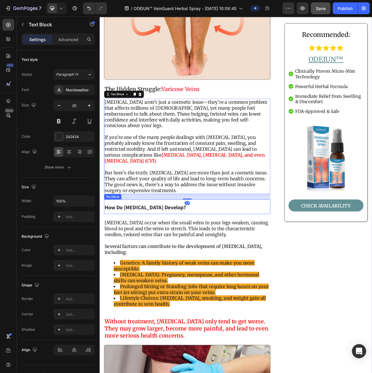
click at [157, 269] on p "How Do [MEDICAL_DATA] Develop?" at bounding box center [213, 263] width 215 height 17
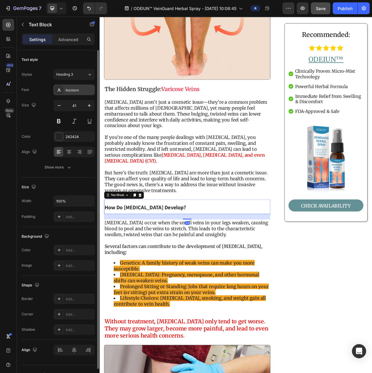
click at [66, 92] on div "Assistant" at bounding box center [80, 90] width 28 height 5
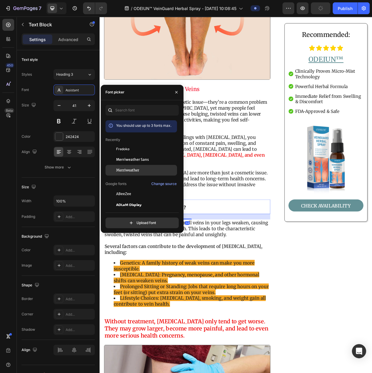
click at [127, 172] on span "Merriweather" at bounding box center [127, 170] width 23 height 5
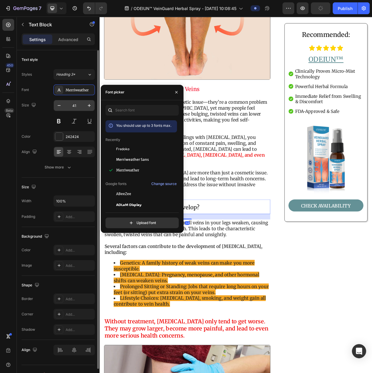
click at [75, 109] on input "41" at bounding box center [74, 105] width 20 height 11
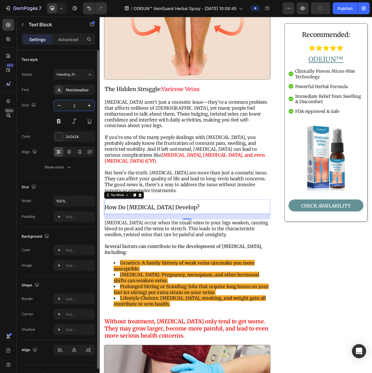
type input "24"
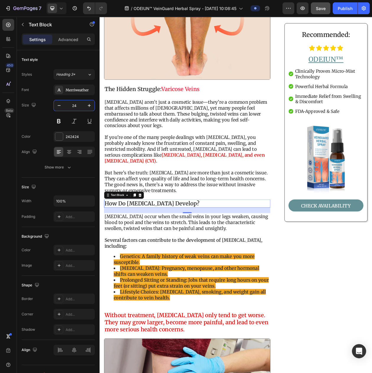
click at [190, 151] on p "[MEDICAL_DATA] aren’t just a cosmetic issue—they’re a common problem that affec…" at bounding box center [213, 143] width 215 height 38
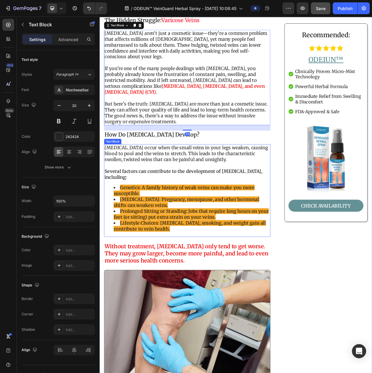
scroll to position [295, 0]
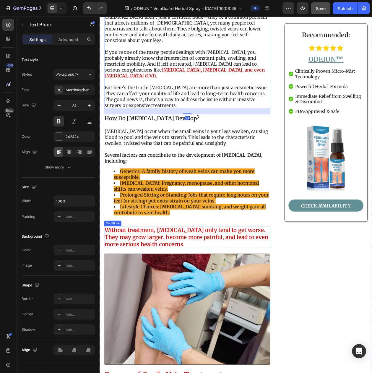
click at [182, 302] on strong "Without treatment, [MEDICAL_DATA] only tend to get worse. They may grow larger,…" at bounding box center [212, 304] width 213 height 28
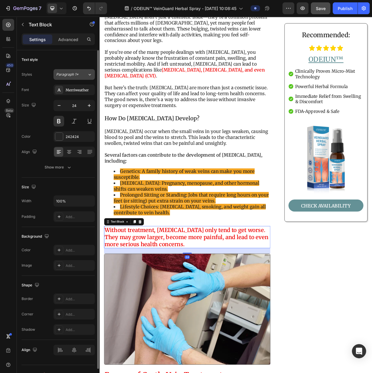
click at [65, 73] on button "Paragraph 1*" at bounding box center [74, 74] width 41 height 11
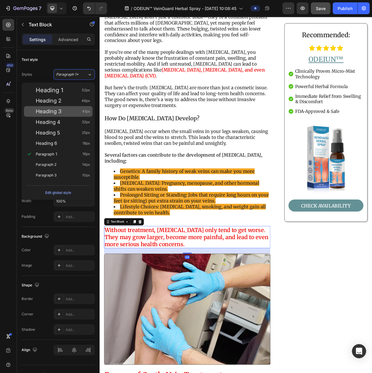
click at [81, 116] on div "Heading 3 41px" at bounding box center [58, 111] width 69 height 11
type input "41"
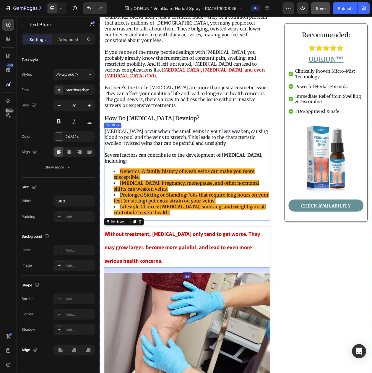
click at [203, 257] on strong "Prolonged Sitting or Standing: Jobs that require long hours on your feet (or si…" at bounding box center [219, 252] width 202 height 15
click at [198, 300] on strong "Without treatment, [MEDICAL_DATA] only tend to get worse. They may grow larger,…" at bounding box center [207, 317] width 203 height 45
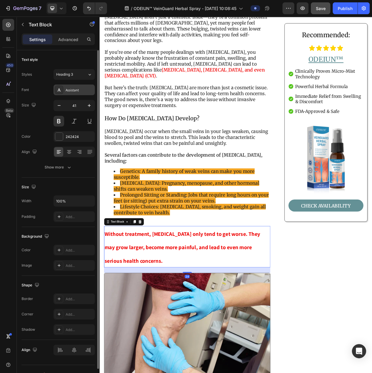
click at [69, 93] on div "Assistant" at bounding box center [80, 90] width 28 height 5
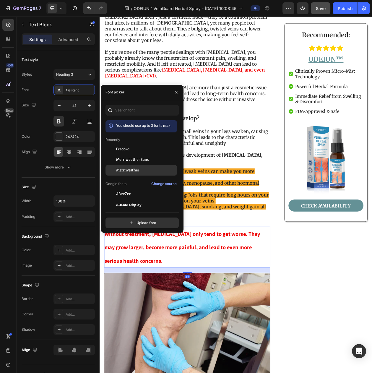
click at [117, 253] on div "Merriweather" at bounding box center [142, 258] width 72 height 11
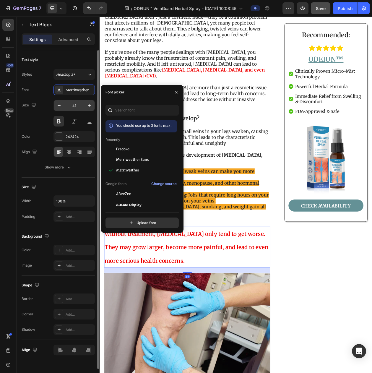
click at [73, 109] on input "41" at bounding box center [74, 105] width 20 height 11
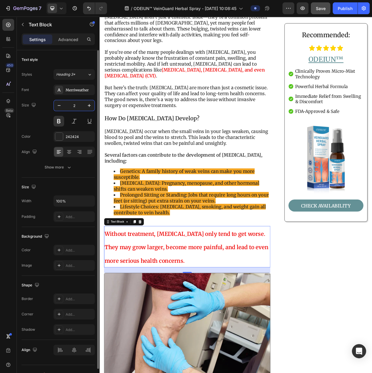
type input "24"
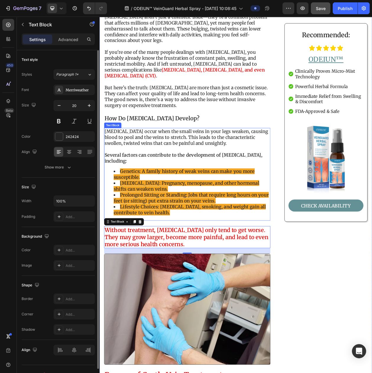
click at [230, 185] on p "Rich Text Editor. Editing area: main" at bounding box center [213, 189] width 215 height 8
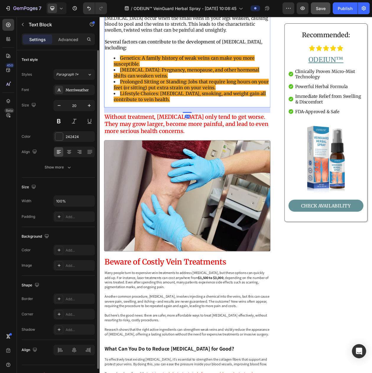
scroll to position [444, 0]
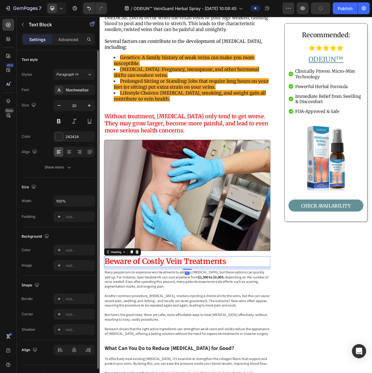
click at [170, 329] on strong "Beware of Costly Vein Treatments" at bounding box center [185, 335] width 159 height 12
click at [61, 74] on span "Heading 2*" at bounding box center [65, 74] width 19 height 5
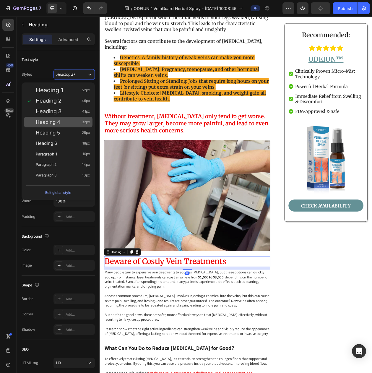
click at [75, 117] on div "Heading 4 32px" at bounding box center [58, 122] width 69 height 11
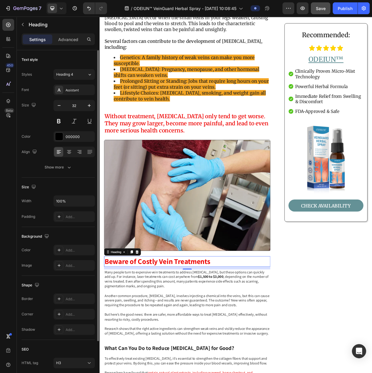
click at [86, 69] on div "Heading 4" at bounding box center [74, 74] width 41 height 11
click at [85, 73] on div "Heading 4" at bounding box center [71, 74] width 31 height 5
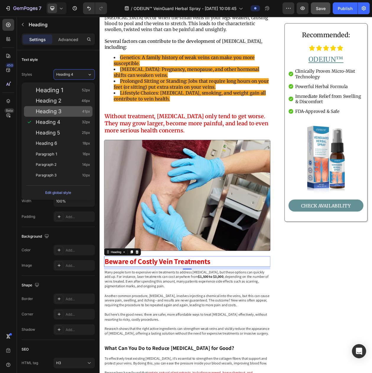
click at [64, 112] on div "Heading 3 41px" at bounding box center [63, 112] width 54 height 6
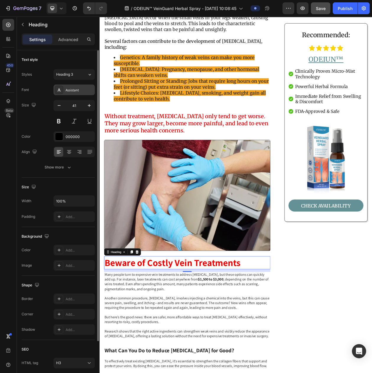
click at [75, 92] on div "Assistant" at bounding box center [80, 90] width 28 height 5
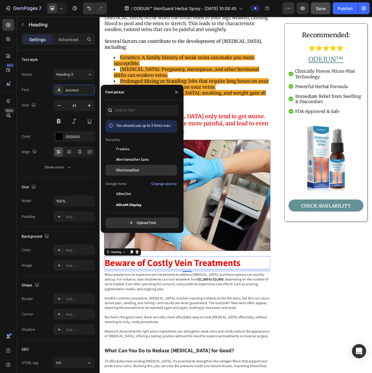
click at [127, 172] on span "Merriweather" at bounding box center [127, 170] width 23 height 5
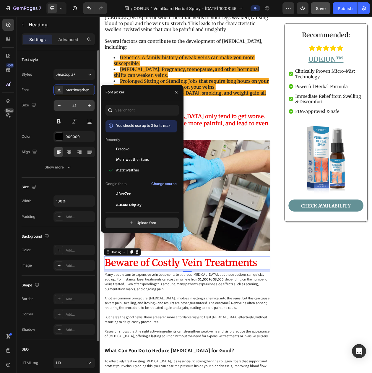
click at [72, 108] on input "41" at bounding box center [74, 105] width 20 height 11
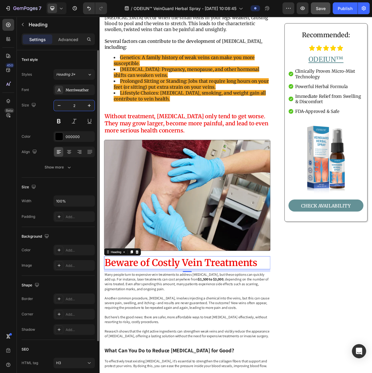
type input "24"
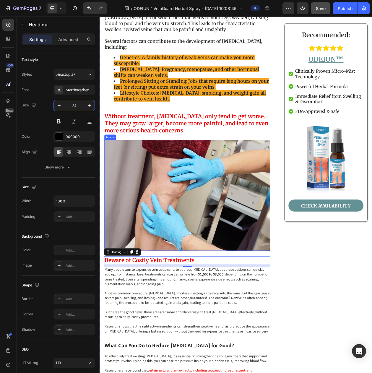
click at [272, 263] on img at bounding box center [214, 249] width 216 height 144
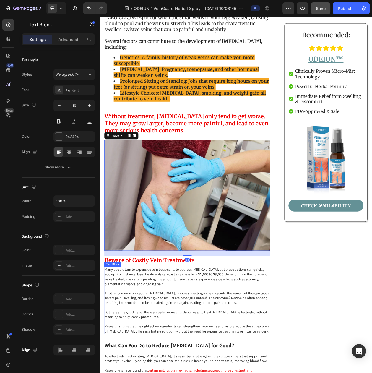
click at [221, 343] on p "Many people turn to expensive vein treatments to address varicose veins, but th…" at bounding box center [213, 355] width 215 height 25
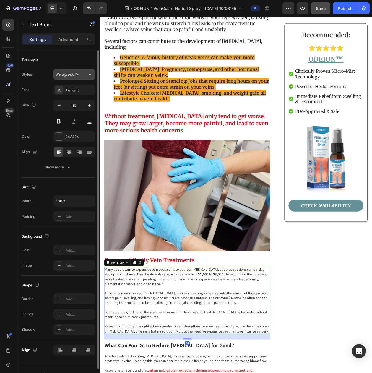
click at [73, 79] on button "Paragraph 1*" at bounding box center [74, 74] width 41 height 11
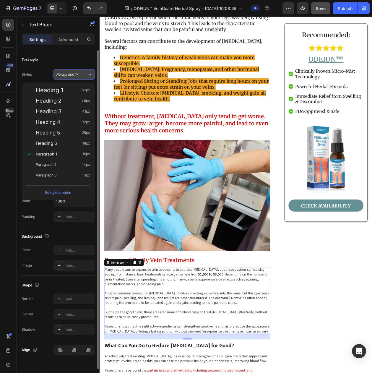
click at [75, 79] on button "Paragraph 1*" at bounding box center [74, 74] width 41 height 11
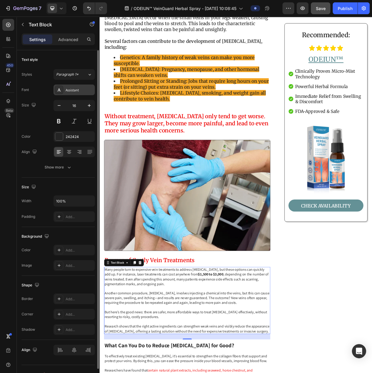
click at [74, 93] on div "Assistant" at bounding box center [80, 90] width 28 height 5
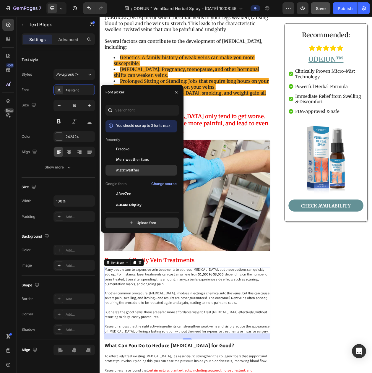
drag, startPoint x: 122, startPoint y: 168, endPoint x: 101, endPoint y: 148, distance: 29.1
click at [122, 253] on div "Merriweather" at bounding box center [142, 258] width 72 height 11
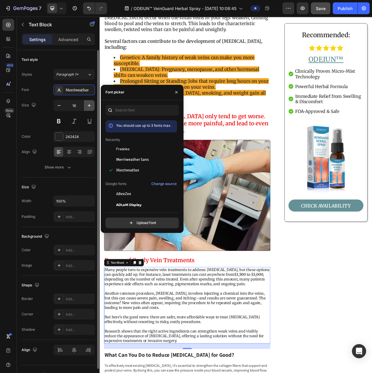
click at [86, 106] on button "button" at bounding box center [89, 105] width 11 height 11
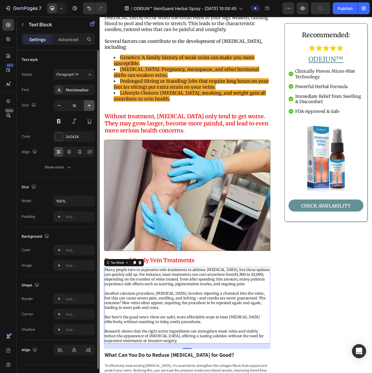
click at [86, 106] on button "button" at bounding box center [89, 105] width 11 height 11
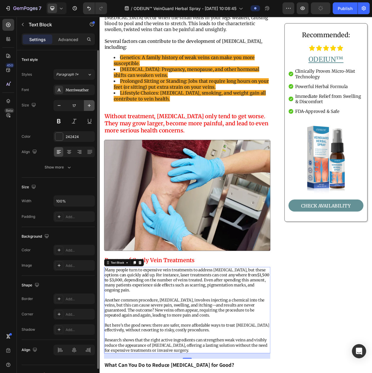
click at [86, 106] on button "button" at bounding box center [89, 105] width 11 height 11
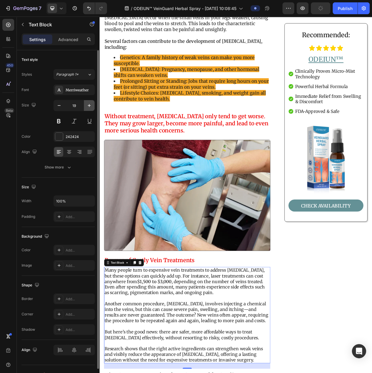
click at [86, 106] on button "button" at bounding box center [89, 105] width 11 height 11
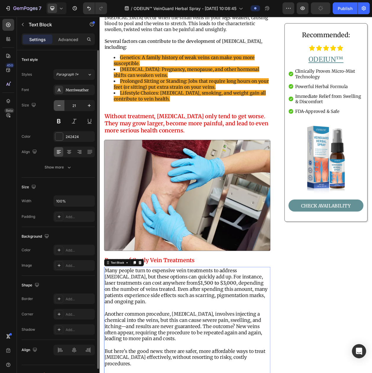
click at [60, 109] on icon "button" at bounding box center [59, 106] width 6 height 6
type input "20"
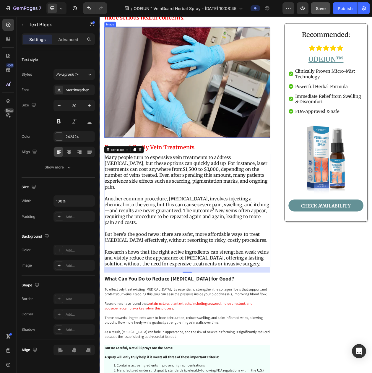
scroll to position [591, 0]
click at [208, 211] on strong "$1,500 to $3,000" at bounding box center [231, 214] width 47 height 7
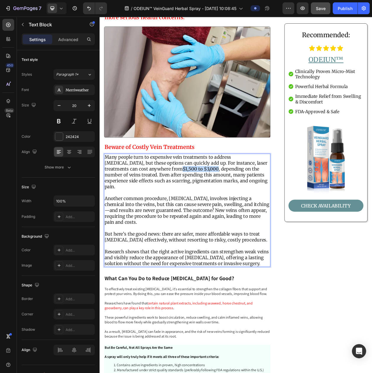
drag, startPoint x: 165, startPoint y: 209, endPoint x: 211, endPoint y: 211, distance: 45.9
click at [211, 211] on strong "$1,500 to $3,000" at bounding box center [231, 214] width 47 height 7
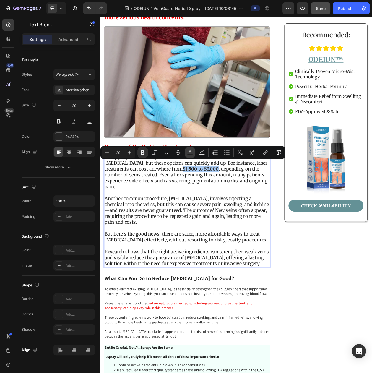
click at [191, 154] on rect "Editor contextual toolbar" at bounding box center [191, 154] width 6 height 1
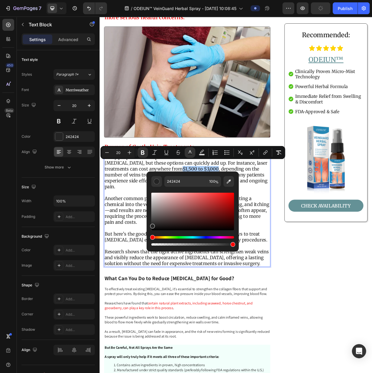
click at [230, 199] on div "Editor contextual toolbar" at bounding box center [192, 212] width 83 height 38
type input "D30A0A"
click at [140, 242] on p "Rich Text Editor. Editing area: main" at bounding box center [213, 246] width 215 height 8
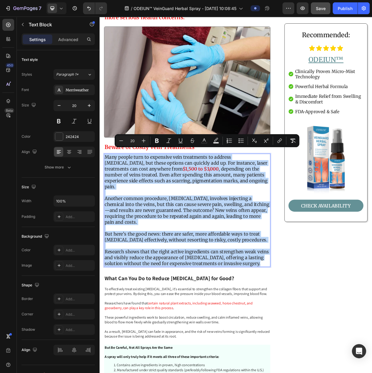
drag, startPoint x: 142, startPoint y: 329, endPoint x: 85, endPoint y: 190, distance: 150.3
click at [167, 199] on p "Many people turn to expensive vein treatments to address varicose veins, but th…" at bounding box center [213, 219] width 215 height 46
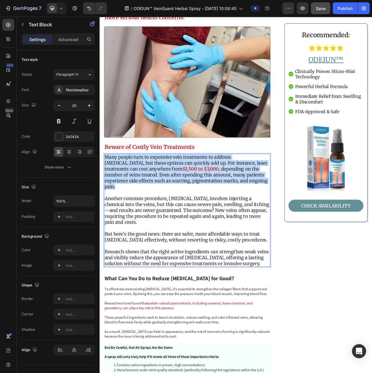
drag, startPoint x: 300, startPoint y: 225, endPoint x: 199, endPoint y: 167, distance: 116.3
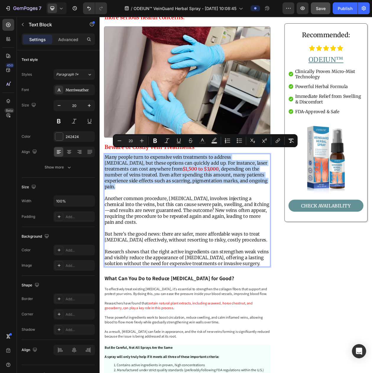
click at [179, 223] on p "Many people turn to expensive vein treatments to address varicose veins, but th…" at bounding box center [213, 219] width 215 height 46
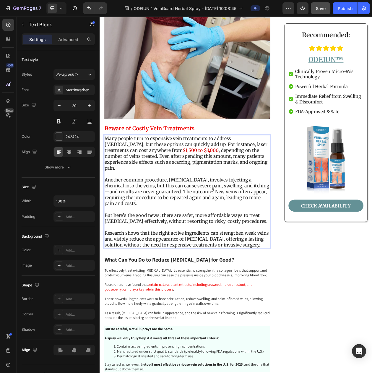
scroll to position [665, 0]
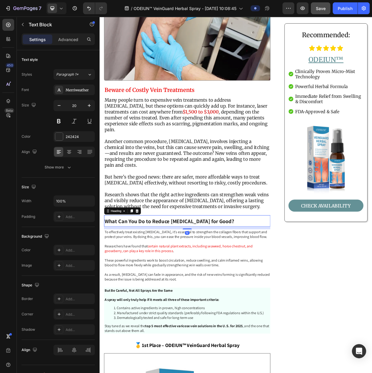
click at [179, 278] on strong "What Can You Do to Reduce [MEDICAL_DATA] for Good?" at bounding box center [190, 282] width 169 height 9
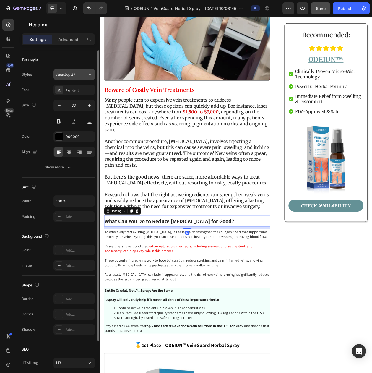
click at [87, 79] on button "Heading 2*" at bounding box center [74, 74] width 41 height 11
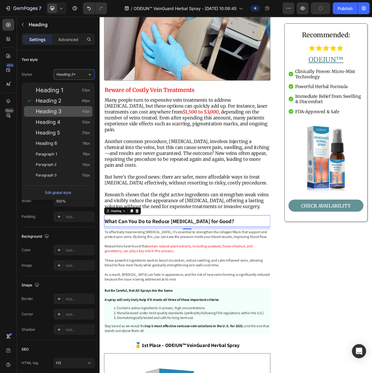
click at [63, 116] on div "Heading 3 41px" at bounding box center [58, 111] width 69 height 11
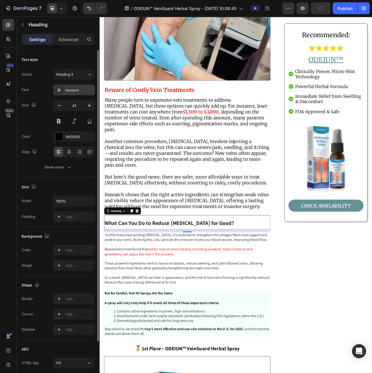
click at [73, 90] on div "Assistant" at bounding box center [80, 90] width 28 height 5
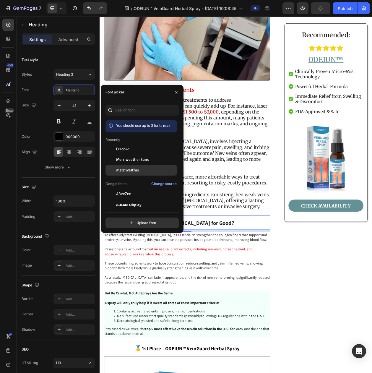
click at [121, 171] on span "Merriweather" at bounding box center [127, 170] width 23 height 5
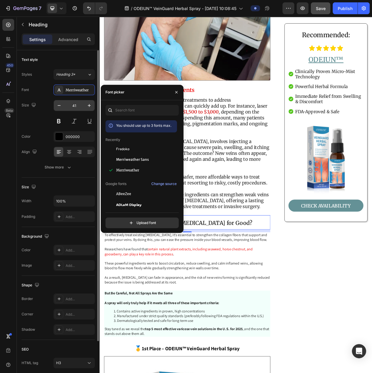
click at [73, 110] on input "41" at bounding box center [74, 105] width 20 height 11
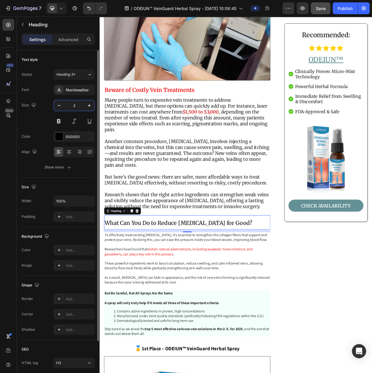
type input "24"
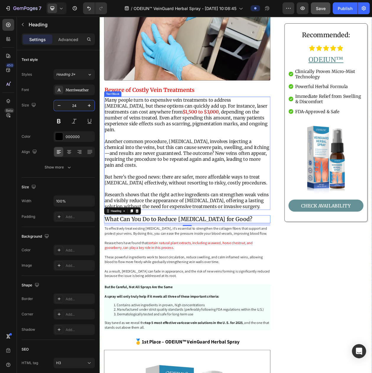
click at [274, 175] on p "Another common procedure, [MEDICAL_DATA], involves injecting a chemical into th…" at bounding box center [213, 194] width 215 height 38
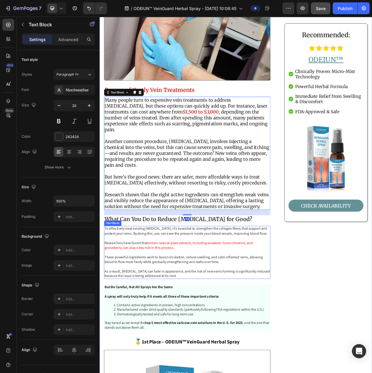
click at [179, 308] on span "certain natural plant extracts, including seaweed, horse chestnut, and gooseber…" at bounding box center [202, 314] width 193 height 12
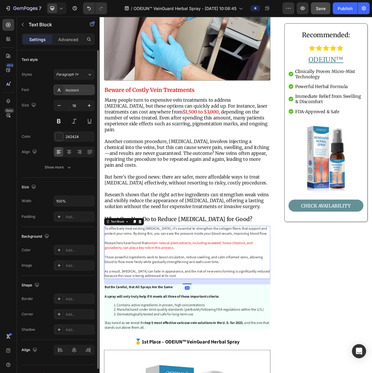
click at [75, 92] on div "Assistant" at bounding box center [80, 90] width 28 height 5
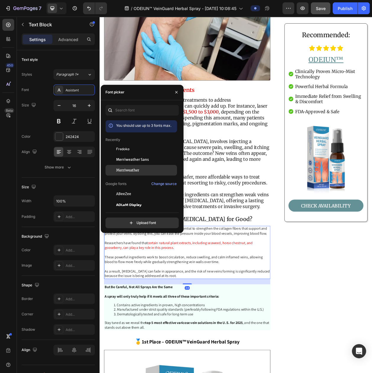
click at [119, 253] on div "Merriweather" at bounding box center [142, 258] width 72 height 11
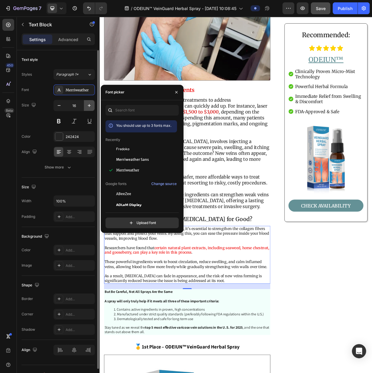
click at [86, 108] on icon "button" at bounding box center [89, 106] width 6 height 6
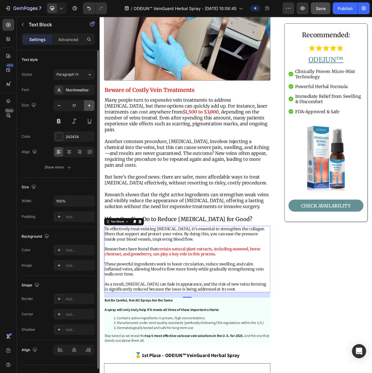
click at [86, 108] on icon "button" at bounding box center [89, 106] width 6 height 6
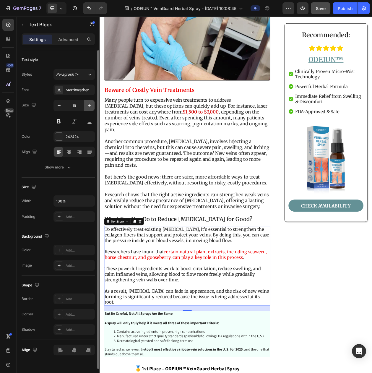
type input "20"
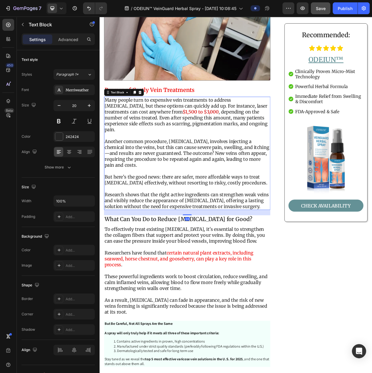
click at [193, 222] on p "But here’s the good news: there are safer, more affordable ways to treat [MEDIC…" at bounding box center [213, 229] width 215 height 15
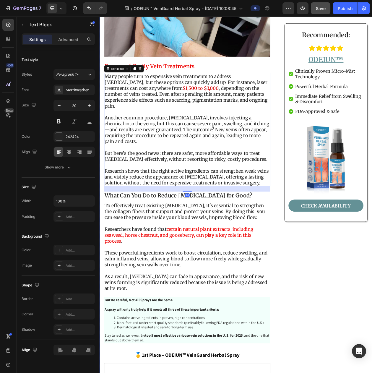
scroll to position [739, 0]
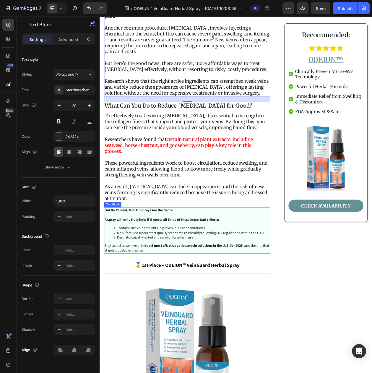
click at [161, 301] on li "Dermatologically tested and safe for long-term use" at bounding box center [219, 304] width 203 height 6
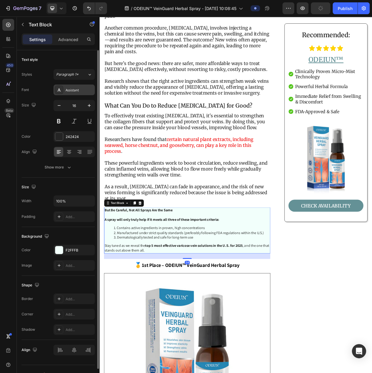
click at [77, 93] on div "Assistant" at bounding box center [80, 90] width 28 height 5
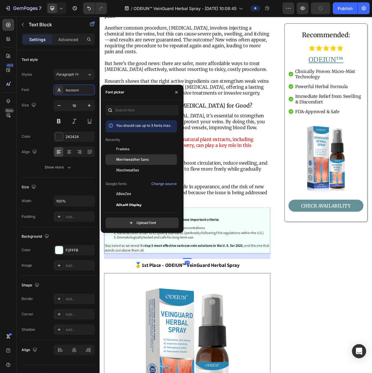
click at [128, 169] on span "Merriweather" at bounding box center [127, 170] width 23 height 5
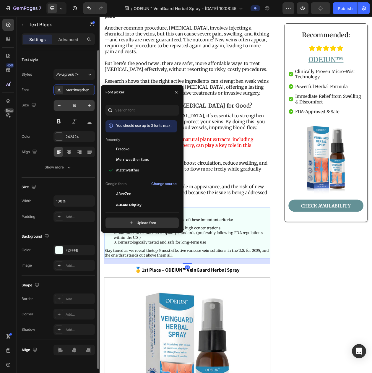
click at [80, 103] on input "16" at bounding box center [74, 105] width 20 height 11
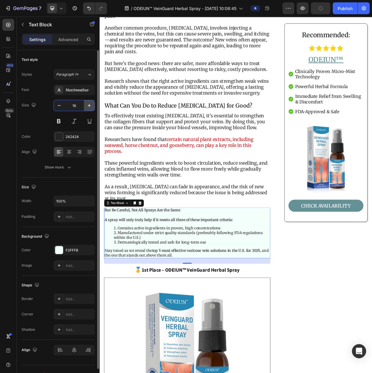
click at [86, 105] on icon "button" at bounding box center [89, 106] width 6 height 6
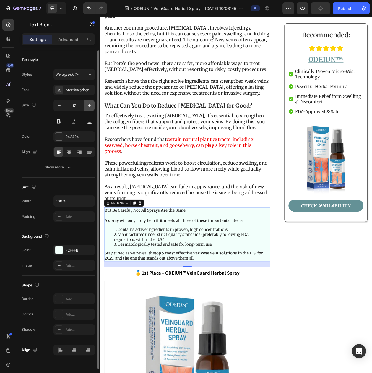
click at [86, 105] on icon "button" at bounding box center [89, 106] width 6 height 6
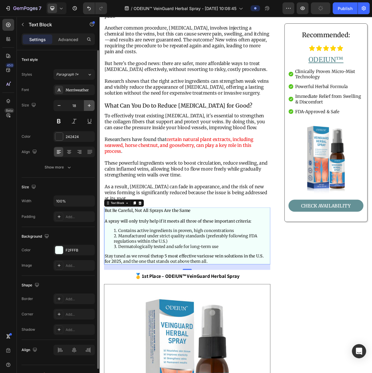
click at [86, 105] on icon "button" at bounding box center [89, 106] width 6 height 6
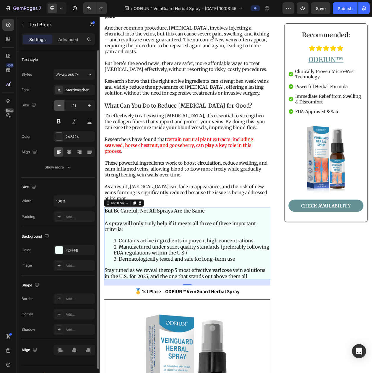
click at [55, 111] on button "button" at bounding box center [59, 105] width 11 height 11
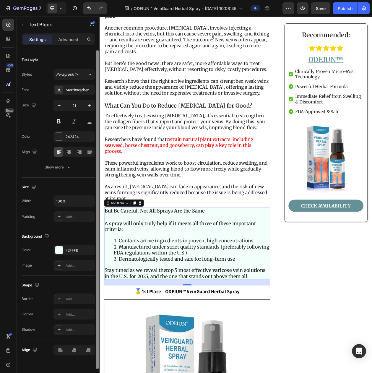
type input "20"
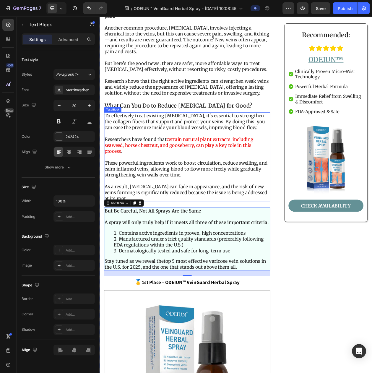
click at [254, 181] on span "certain natural plant extracts, including seaweed, horse chestnut, and gooseber…" at bounding box center [203, 184] width 194 height 23
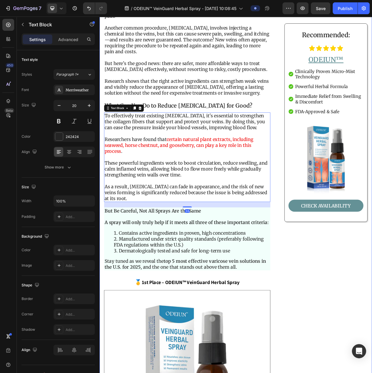
scroll to position [850, 0]
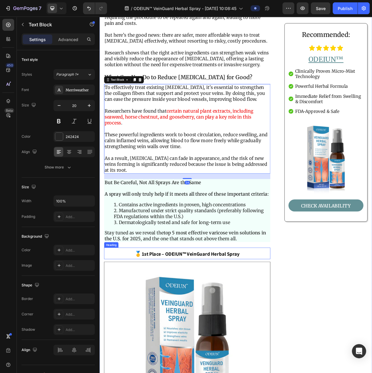
click at [182, 321] on strong "1st Place – ODEIUN™ VeinGuard Herbal Spray" at bounding box center [218, 325] width 127 height 8
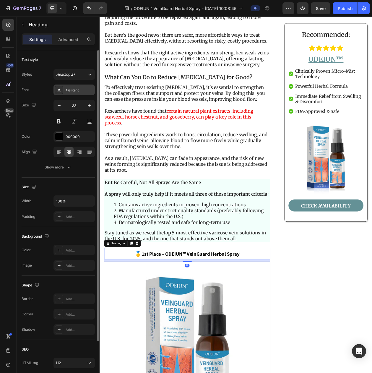
drag, startPoint x: 66, startPoint y: 93, endPoint x: 92, endPoint y: 113, distance: 32.3
click at [66, 93] on div "Assistant" at bounding box center [80, 90] width 28 height 5
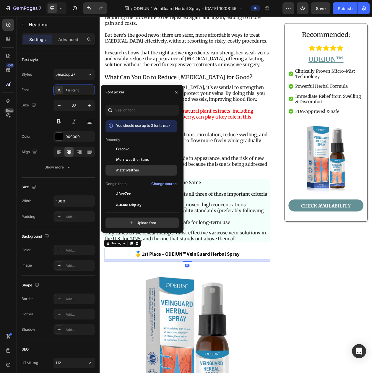
click at [122, 171] on span "Merriweather" at bounding box center [127, 170] width 23 height 5
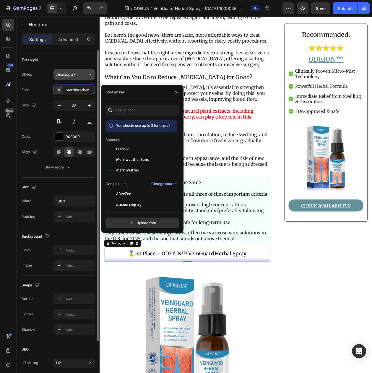
click at [81, 80] on button "Heading 2*" at bounding box center [74, 74] width 41 height 11
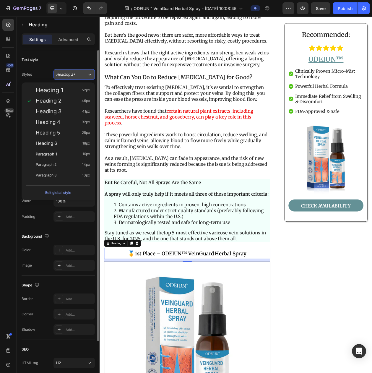
click at [80, 79] on button "Heading 2*" at bounding box center [74, 74] width 41 height 11
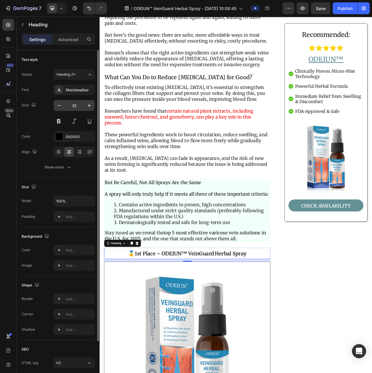
click at [74, 111] on input "33" at bounding box center [74, 105] width 20 height 11
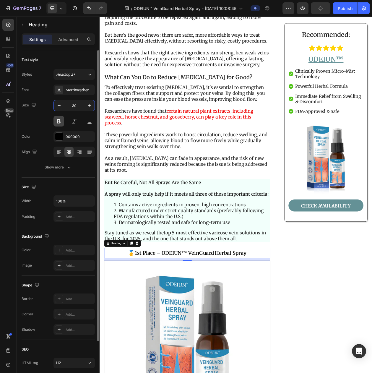
type input "30"
click at [54, 122] on button at bounding box center [59, 121] width 11 height 11
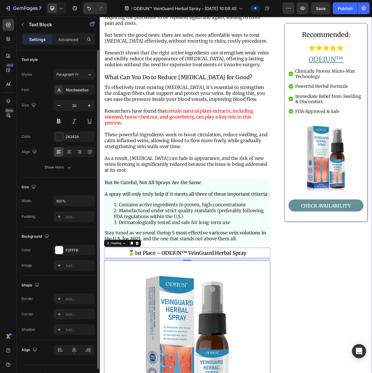
click at [216, 230] on strong "But Be Careful, Not All Sprays Are the Same" at bounding box center [169, 232] width 126 height 7
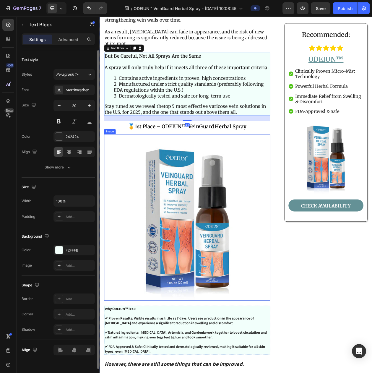
scroll to position [1109, 0]
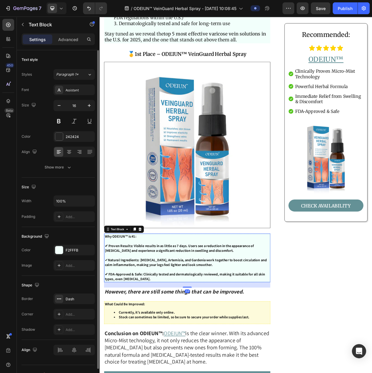
click at [192, 312] on strong "✔ Proven Results: Visible results in as little as 7 days. Users see a reduction…" at bounding box center [203, 318] width 194 height 12
click at [66, 91] on div "Assistant" at bounding box center [80, 90] width 28 height 5
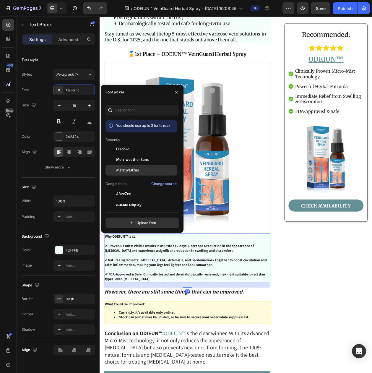
click at [116, 169] on div at bounding box center [111, 170] width 11 height 11
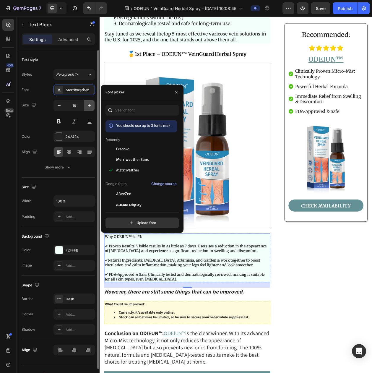
click at [87, 108] on icon "button" at bounding box center [89, 106] width 6 height 6
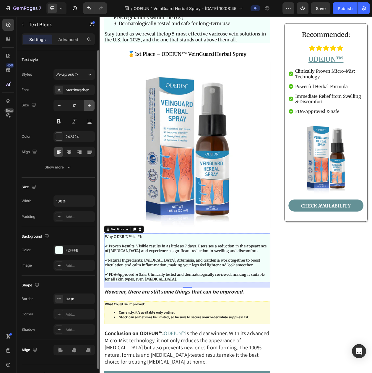
click at [87, 108] on icon "button" at bounding box center [89, 106] width 6 height 6
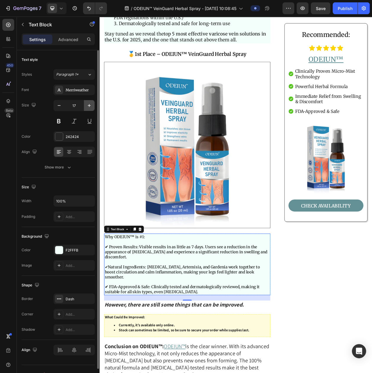
click at [87, 108] on icon "button" at bounding box center [89, 106] width 6 height 6
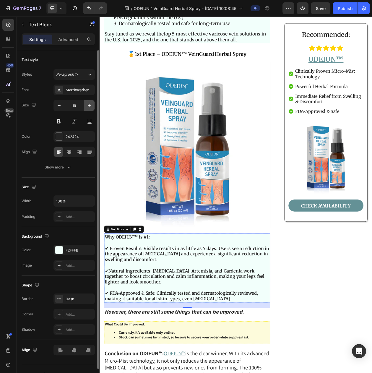
type input "20"
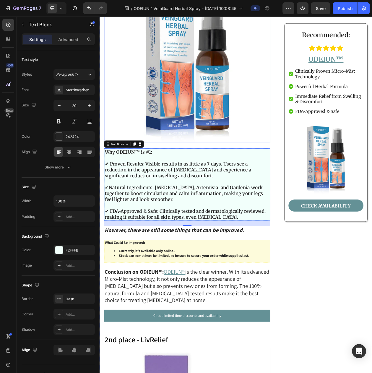
scroll to position [1257, 0]
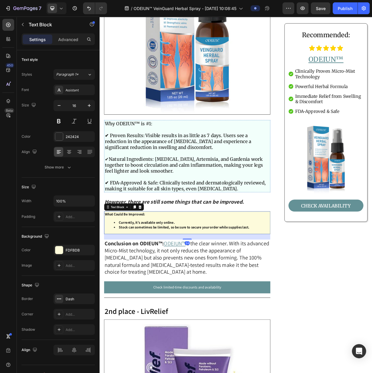
click at [174, 270] on div "What Could Be Improved: Currently, it’s available only online. Stock can someti…" at bounding box center [214, 285] width 217 height 30
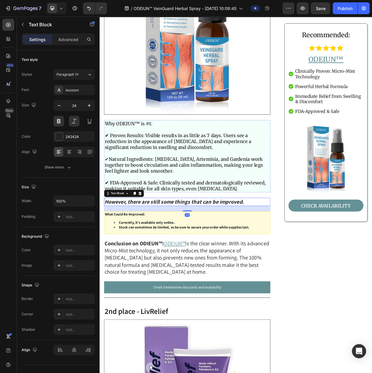
click at [177, 253] on p "However, there are still some things that can be improved." at bounding box center [213, 257] width 215 height 9
click at [71, 89] on div "Assistant" at bounding box center [74, 90] width 41 height 11
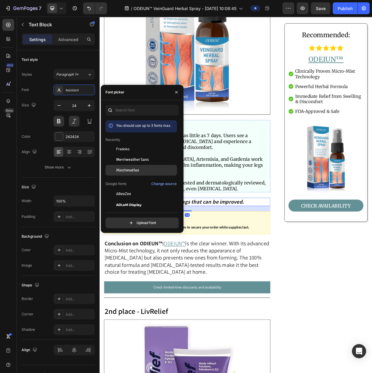
click at [123, 173] on span "Merriweather" at bounding box center [127, 170] width 23 height 5
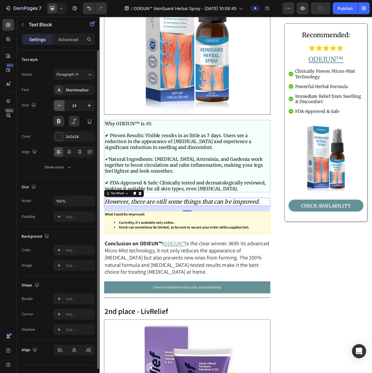
click at [55, 109] on button "button" at bounding box center [59, 105] width 11 height 11
type input "22"
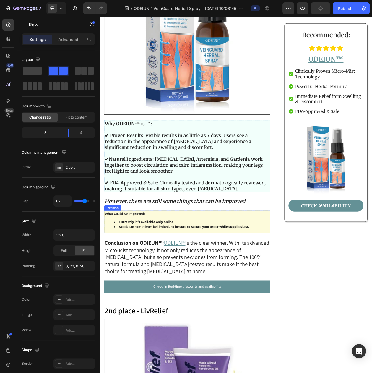
click at [187, 287] on strong "Stock can sometimes be limited, so be sure to secure your order while supplies …" at bounding box center [210, 290] width 170 height 6
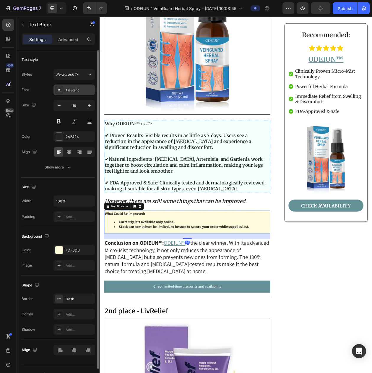
click at [80, 95] on div "Assistant" at bounding box center [74, 90] width 41 height 11
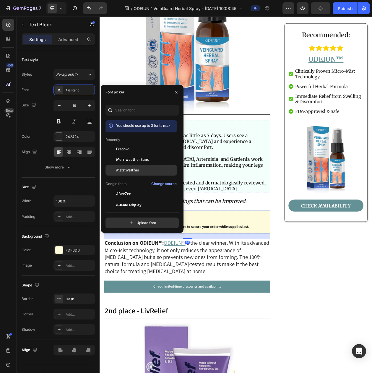
click at [125, 170] on span "Merriweather" at bounding box center [127, 170] width 23 height 5
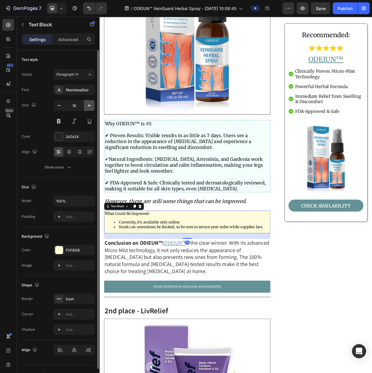
click at [88, 104] on button "button" at bounding box center [89, 105] width 11 height 11
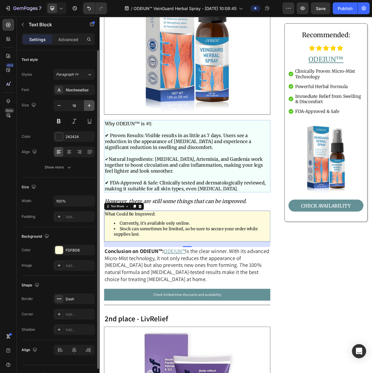
click at [88, 104] on button "button" at bounding box center [89, 105] width 11 height 11
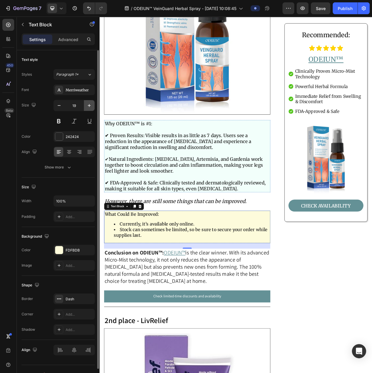
type input "20"
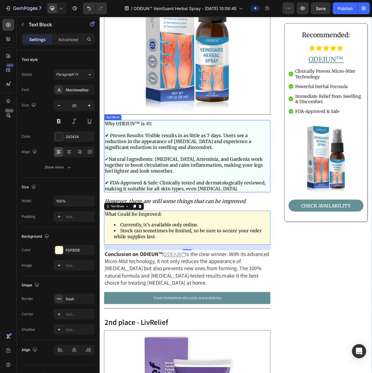
scroll to position [1368, 0]
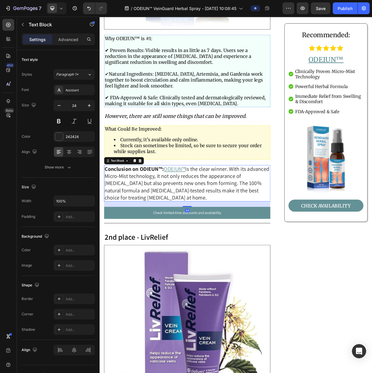
drag, startPoint x: 129, startPoint y: 232, endPoint x: 176, endPoint y: 130, distance: 113.0
click at [129, 233] on p "Conclusion on ODIEUN™: ODEIUN™ is the clear winner. With its advanced Micro-Mis…" at bounding box center [213, 234] width 215 height 46
click at [75, 95] on div "Assistant" at bounding box center [74, 90] width 41 height 11
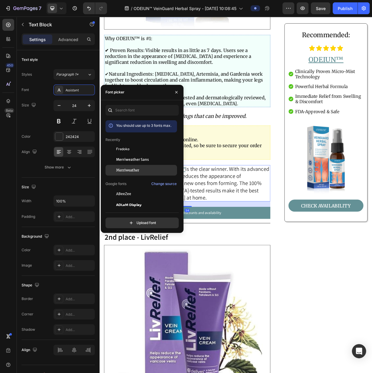
click at [117, 170] on span "Merriweather" at bounding box center [127, 170] width 23 height 5
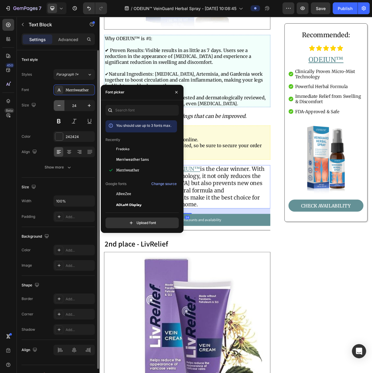
click at [60, 106] on icon "button" at bounding box center [59, 105] width 3 height 1
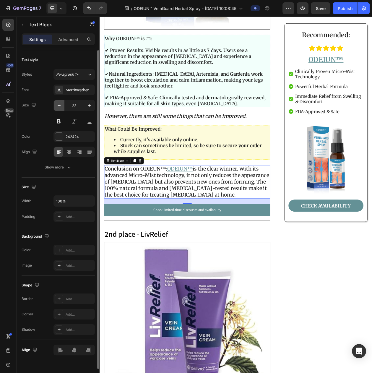
click at [60, 106] on icon "button" at bounding box center [59, 105] width 3 height 1
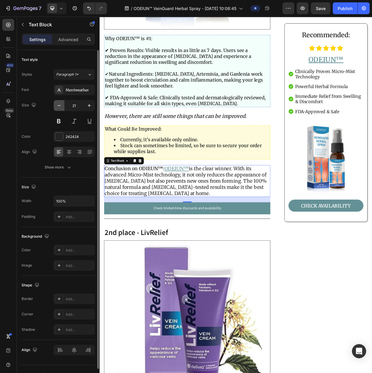
type input "20"
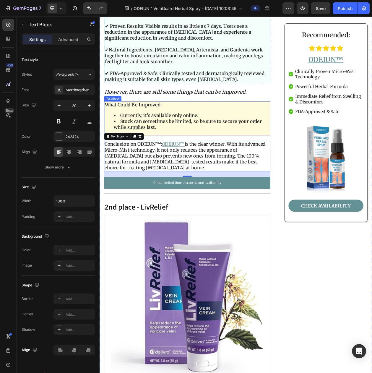
scroll to position [1442, 0]
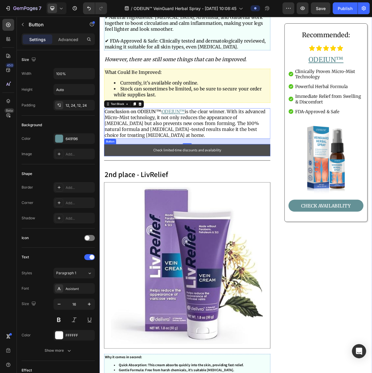
click at [151, 183] on link "Check limited-time discounts and availability" at bounding box center [214, 191] width 217 height 16
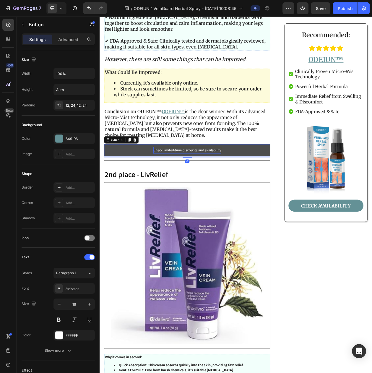
click at [184, 186] on p "Check limited-time discounts and availability" at bounding box center [214, 190] width 88 height 9
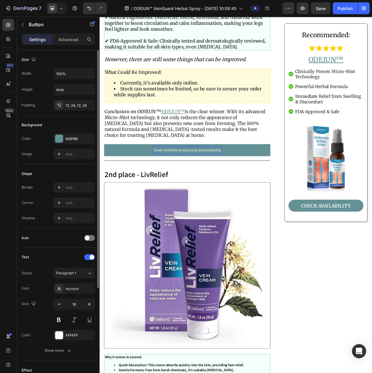
scroll to position [111, 0]
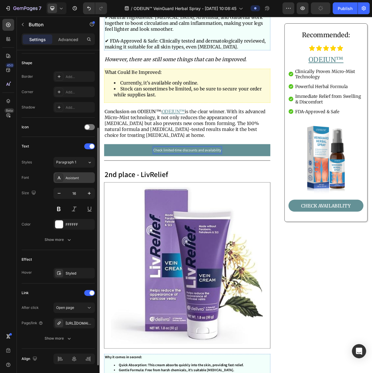
click at [79, 181] on div "Assistant" at bounding box center [80, 177] width 28 height 5
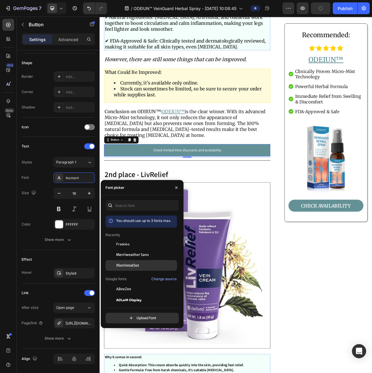
click at [126, 268] on span "Merriweather" at bounding box center [127, 265] width 23 height 5
click at [83, 199] on input "16" at bounding box center [74, 193] width 20 height 11
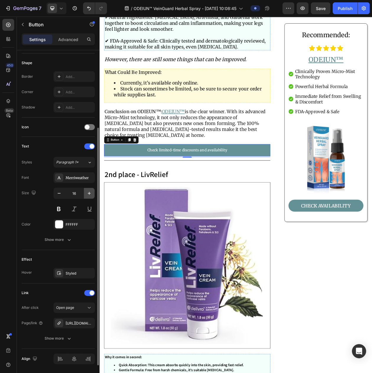
click at [85, 199] on button "button" at bounding box center [89, 193] width 11 height 11
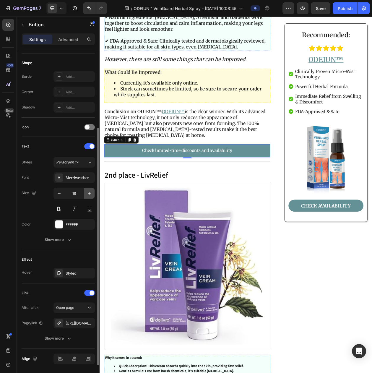
click at [85, 199] on button "button" at bounding box center [89, 193] width 11 height 11
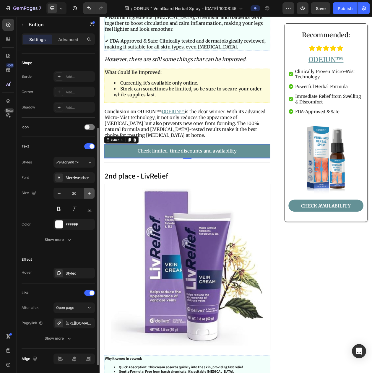
click at [85, 199] on button "button" at bounding box center [89, 193] width 11 height 11
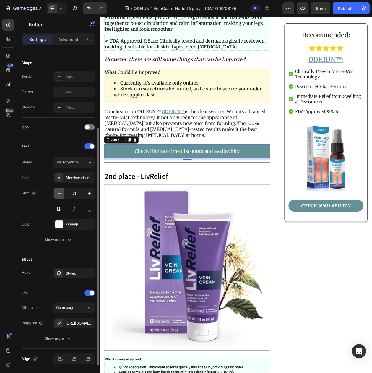
click at [59, 196] on icon "button" at bounding box center [59, 193] width 6 height 6
type input "20"
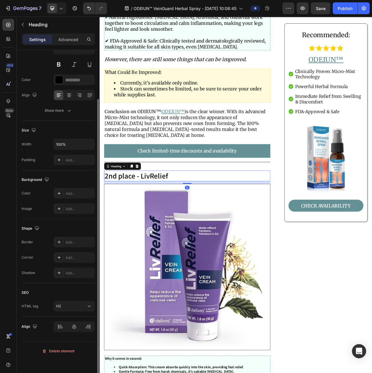
click at [138, 219] on h2 "2nd place - LivRelief" at bounding box center [214, 224] width 217 height 14
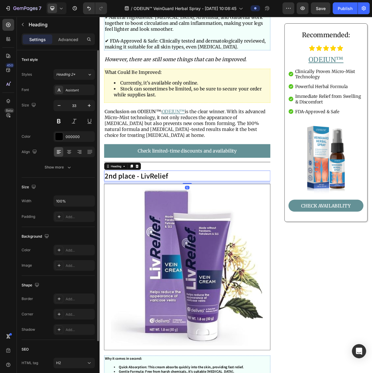
click at [63, 99] on div "Font Assistant Size 33 Color 000000 Align Show more" at bounding box center [58, 129] width 73 height 88
click at [66, 95] on div "Assistant" at bounding box center [74, 90] width 41 height 11
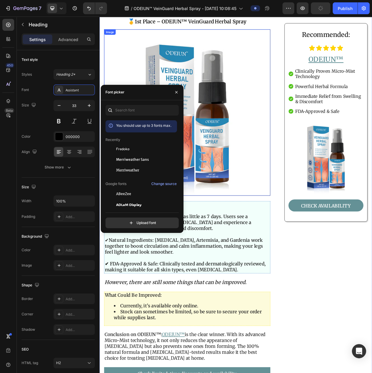
scroll to position [1072, 0]
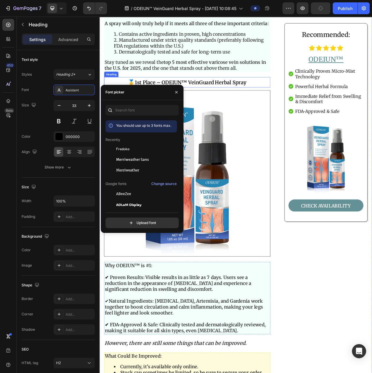
click at [220, 96] on h2 "🥇 1st Place – ODEIUN™ VeinGuard Herbal Spray" at bounding box center [214, 103] width 217 height 14
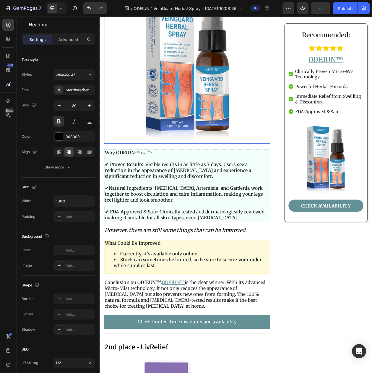
scroll to position [1331, 0]
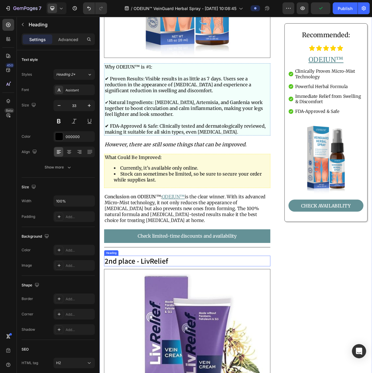
click at [153, 328] on h2 "2nd place - LivRelief" at bounding box center [214, 335] width 217 height 14
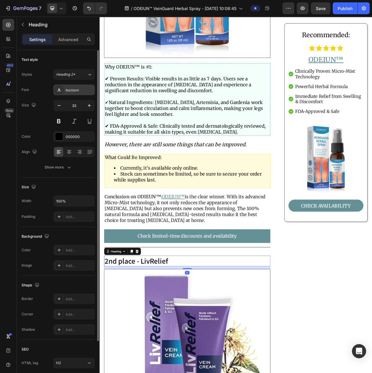
click at [74, 90] on div "Assistant" at bounding box center [80, 90] width 28 height 5
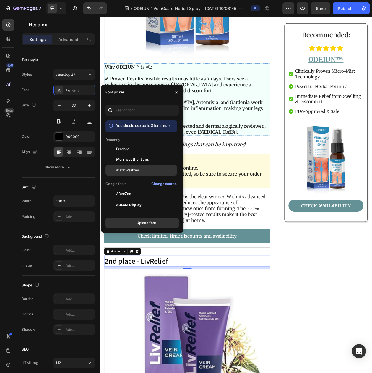
click at [125, 172] on span "Merriweather" at bounding box center [127, 170] width 23 height 5
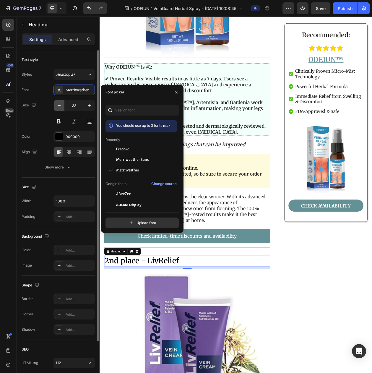
click at [62, 110] on button "button" at bounding box center [59, 105] width 11 height 11
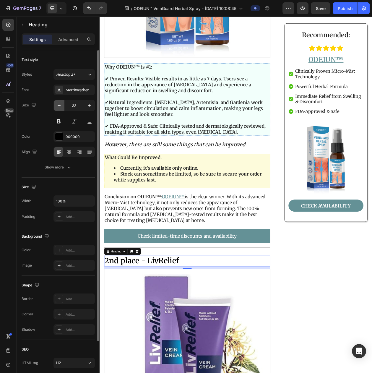
click at [62, 110] on button "button" at bounding box center [59, 105] width 11 height 11
type input "30"
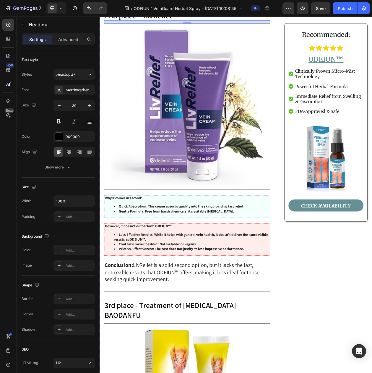
scroll to position [1701, 0]
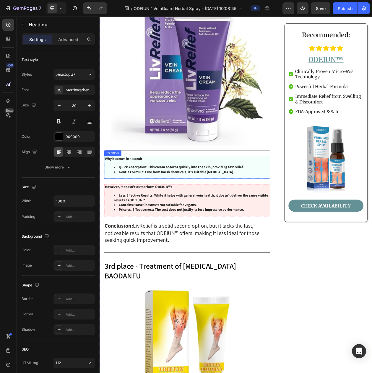
click at [150, 210] on strong "Quick Absorption: This cream absorbs quickly into the skin, providing fast reli…" at bounding box center [206, 213] width 163 height 6
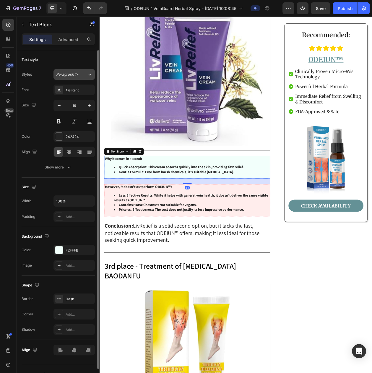
click at [54, 76] on button "Paragraph 1*" at bounding box center [74, 74] width 41 height 11
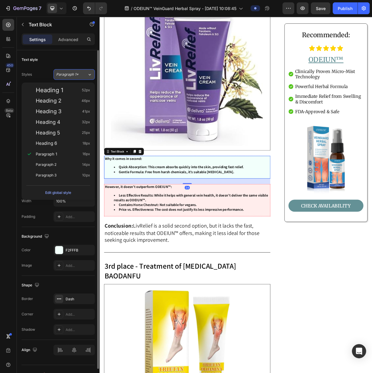
click at [77, 75] on span "Paragraph 1*" at bounding box center [67, 74] width 22 height 5
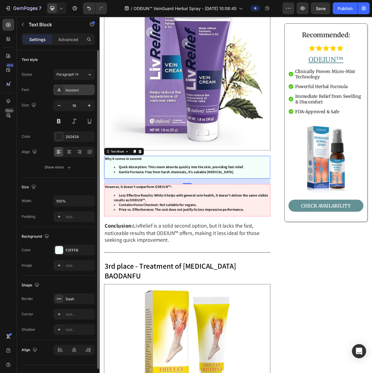
click at [77, 93] on div "Assistant" at bounding box center [80, 90] width 28 height 5
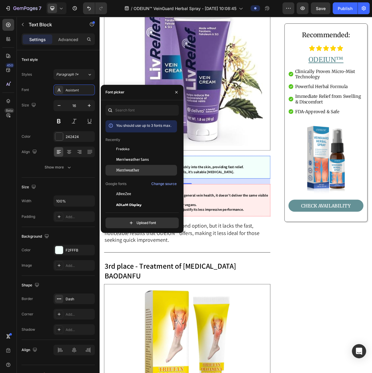
click at [119, 253] on div "Merriweather" at bounding box center [142, 258] width 72 height 11
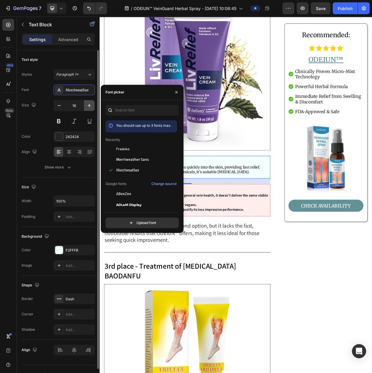
click at [86, 105] on button "button" at bounding box center [89, 105] width 11 height 11
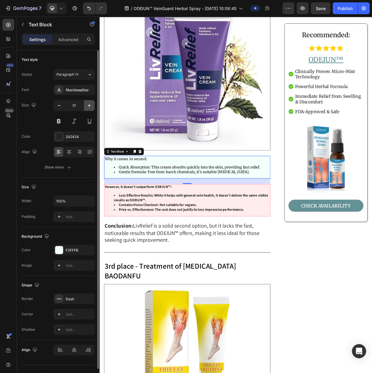
click at [86, 105] on button "button" at bounding box center [89, 105] width 11 height 11
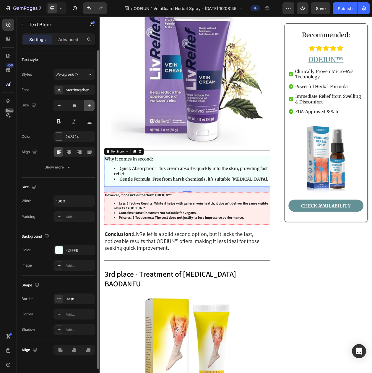
click at [86, 105] on button "button" at bounding box center [89, 105] width 11 height 11
type input "20"
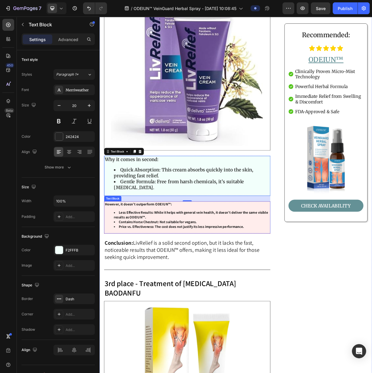
click at [141, 287] on strong "Price vs. Effectiveness: The cost does not justify its less impressive performa…" at bounding box center [206, 290] width 163 height 6
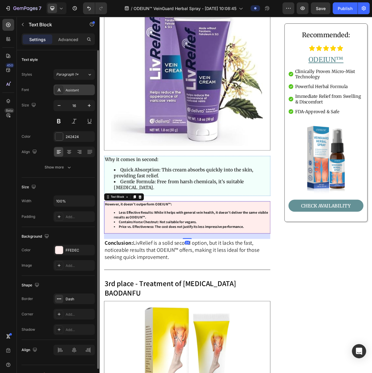
click at [77, 93] on div "Assistant" at bounding box center [80, 90] width 28 height 5
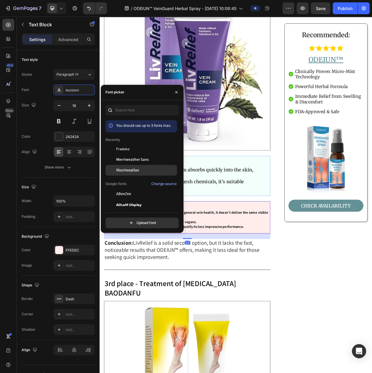
click at [115, 168] on div at bounding box center [111, 170] width 11 height 11
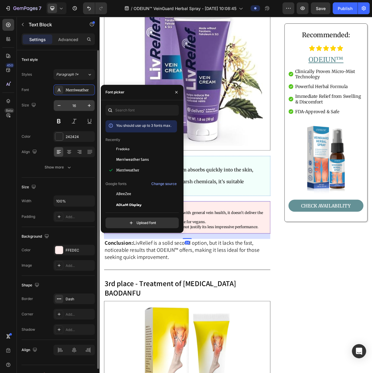
click at [83, 106] on input "16" at bounding box center [74, 105] width 20 height 11
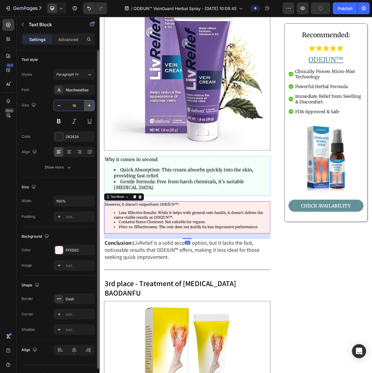
click at [85, 106] on button "button" at bounding box center [89, 105] width 11 height 11
click at [88, 107] on icon "button" at bounding box center [89, 106] width 6 height 6
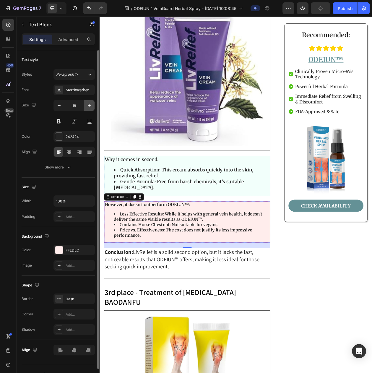
click at [88, 107] on icon "button" at bounding box center [89, 106] width 6 height 6
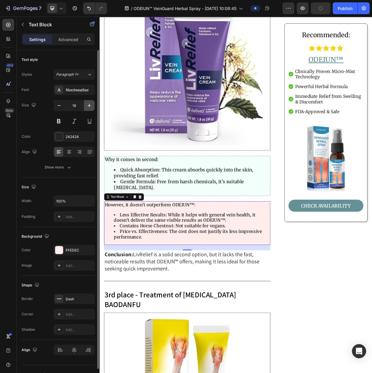
type input "20"
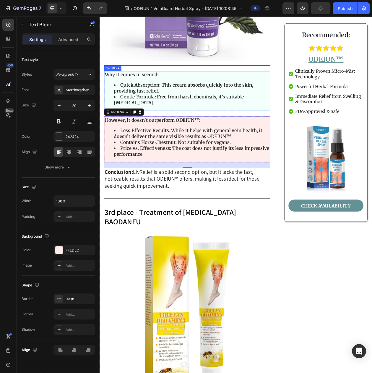
scroll to position [1812, 0]
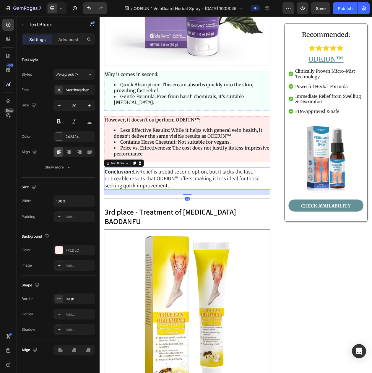
click at [149, 214] on p "Conclusion: LivRelief is a solid second option, but it lacks the fast, noticeab…" at bounding box center [213, 228] width 215 height 28
click at [87, 93] on div "Assistant" at bounding box center [80, 90] width 28 height 5
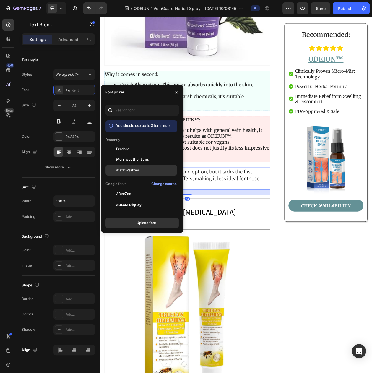
click at [116, 168] on div at bounding box center [111, 170] width 11 height 11
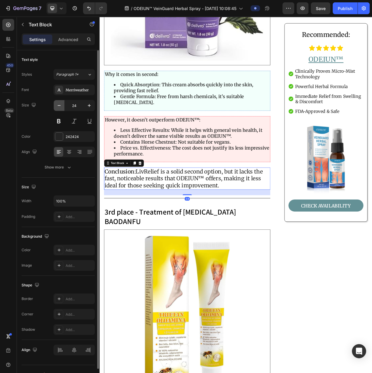
click at [60, 106] on icon "button" at bounding box center [59, 106] width 6 height 6
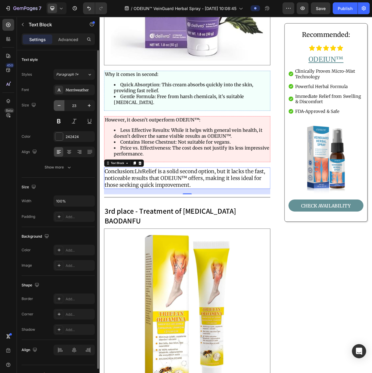
click at [60, 106] on icon "button" at bounding box center [59, 106] width 6 height 6
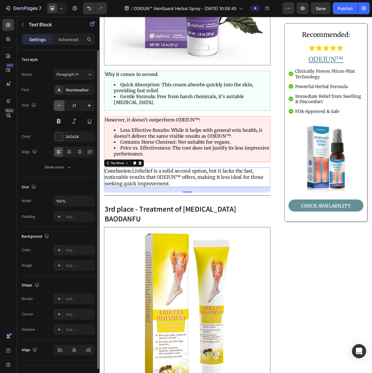
type input "20"
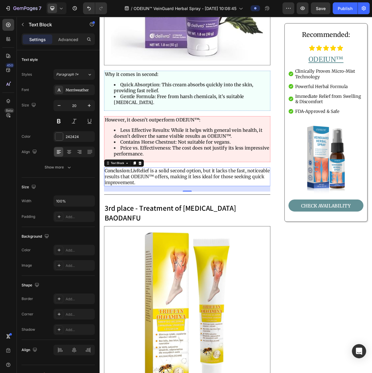
scroll to position [1886, 0]
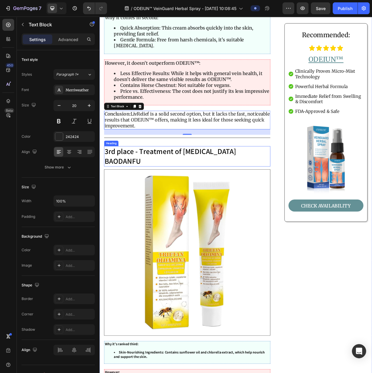
click at [139, 185] on h2 "3rd place - Treatment of varicose veins BAODANFU" at bounding box center [214, 198] width 217 height 27
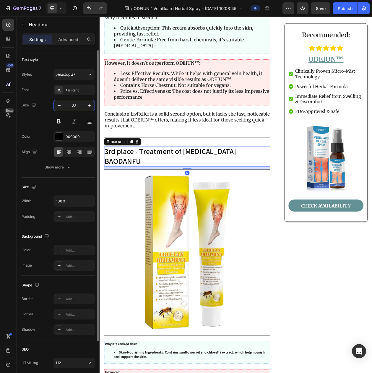
click at [73, 106] on input "33" at bounding box center [74, 105] width 20 height 11
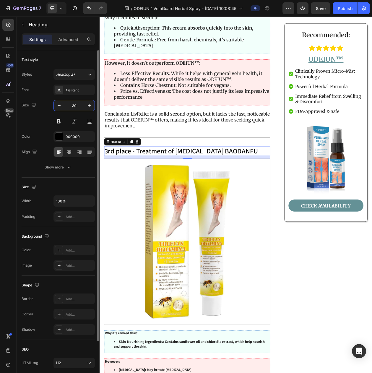
type input "30"
click at [76, 98] on div "Font Assistant Size 30 Color 000000 Align Show more" at bounding box center [58, 129] width 73 height 88
click at [81, 93] on div "Assistant" at bounding box center [80, 90] width 28 height 5
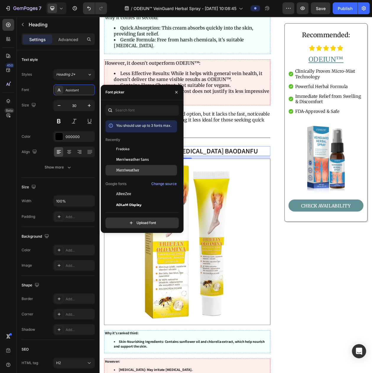
click at [115, 172] on div at bounding box center [111, 170] width 11 height 11
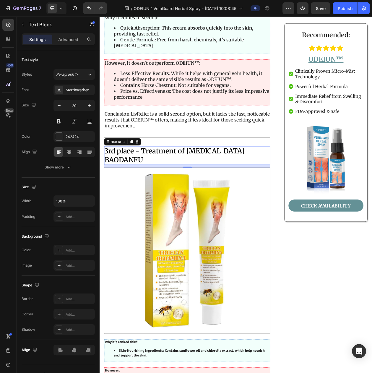
click at [230, 140] on p "Conclusion: LivRelief is a solid second option, but it lacks the fast, noticeab…" at bounding box center [213, 151] width 215 height 23
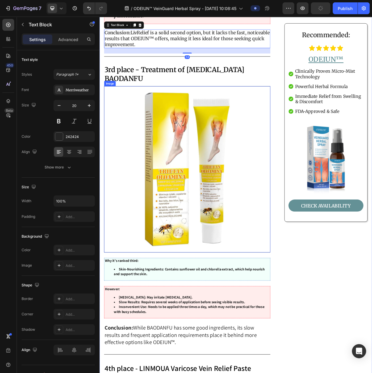
scroll to position [2033, 0]
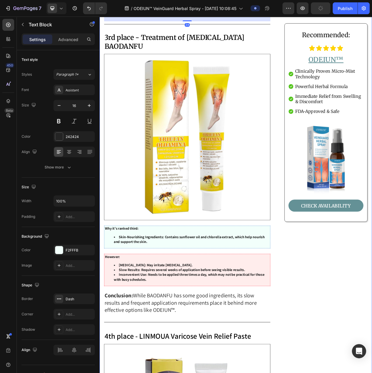
click at [135, 289] on div "Why it's ranked third: Skin-Nourishing Ingredients: Contains sunflower oil and …" at bounding box center [214, 304] width 217 height 30
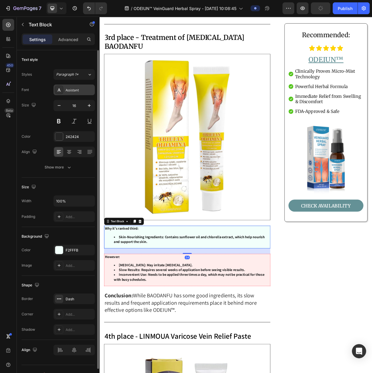
click at [78, 92] on div "Assistant" at bounding box center [80, 90] width 28 height 5
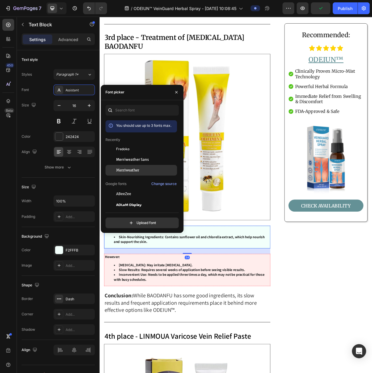
click at [125, 253] on div "Merriweather" at bounding box center [142, 258] width 72 height 11
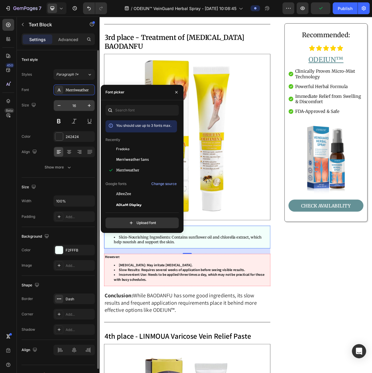
click at [73, 106] on input "16" at bounding box center [74, 105] width 20 height 11
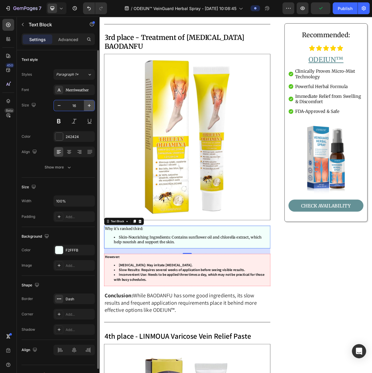
click at [93, 111] on button "button" at bounding box center [89, 105] width 11 height 11
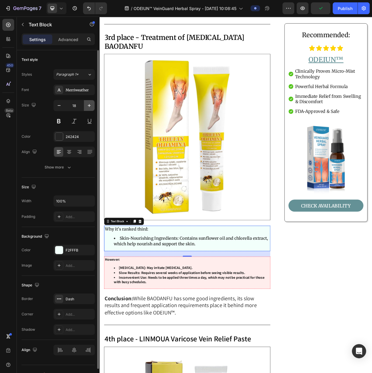
click at [93, 111] on button "button" at bounding box center [89, 105] width 11 height 11
type input "20"
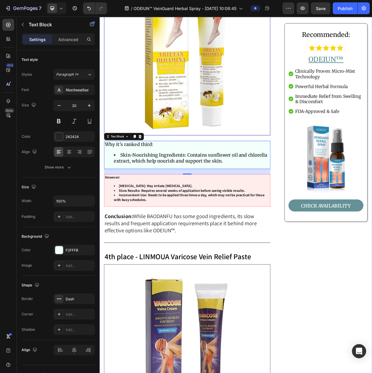
scroll to position [2144, 0]
click at [140, 233] on strong "Denatured Alcohol: May irritate sensitive skin." at bounding box center [173, 236] width 96 height 6
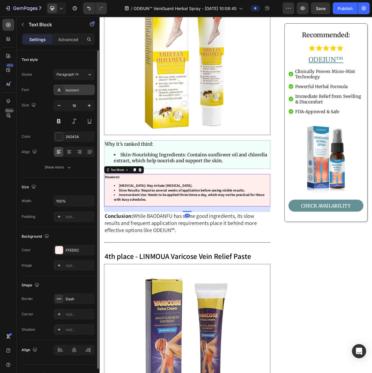
click at [80, 91] on div "Assistant" at bounding box center [80, 90] width 28 height 5
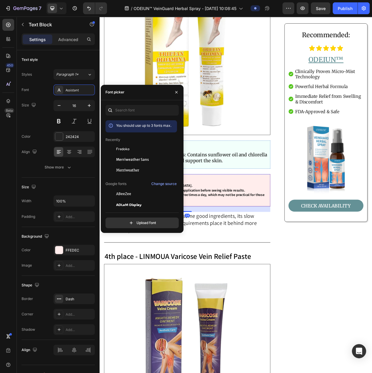
drag, startPoint x: 121, startPoint y: 175, endPoint x: 108, endPoint y: 143, distance: 34.9
click at [121, 253] on div "Merriweather" at bounding box center [142, 258] width 72 height 11
click at [87, 109] on icon "button" at bounding box center [89, 106] width 6 height 6
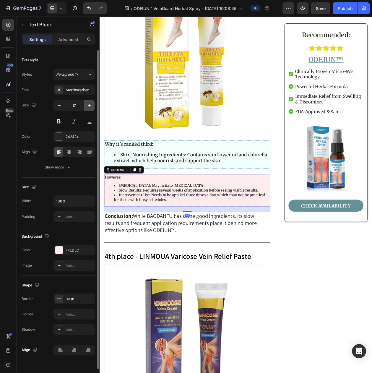
click at [87, 109] on icon "button" at bounding box center [89, 106] width 6 height 6
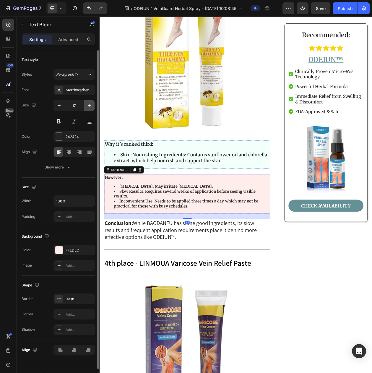
click at [87, 109] on icon "button" at bounding box center [89, 106] width 6 height 6
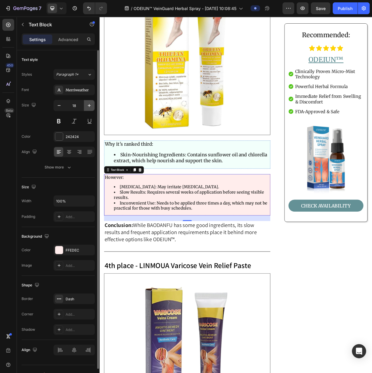
click at [87, 109] on icon "button" at bounding box center [89, 106] width 6 height 6
type input "20"
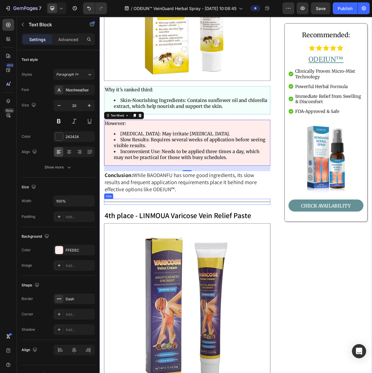
scroll to position [2218, 0]
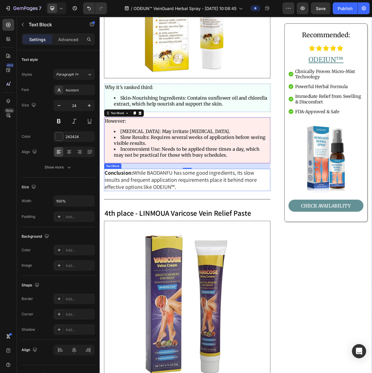
click at [154, 215] on span "While BAODANFU has some good ingredients, its slow results and frequent applica…" at bounding box center [205, 229] width 198 height 28
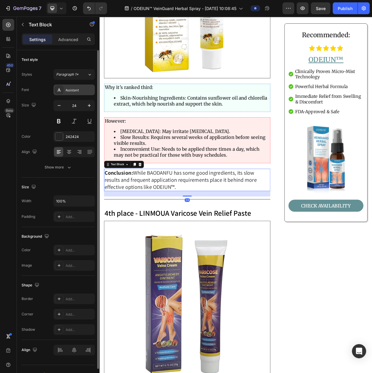
click at [74, 93] on div "Assistant" at bounding box center [80, 90] width 28 height 5
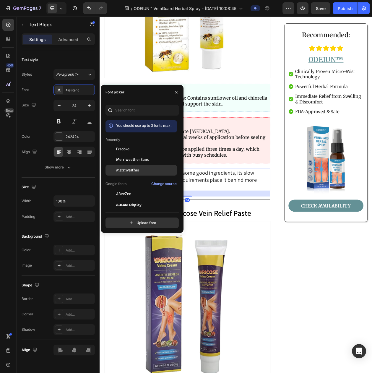
click at [112, 169] on div at bounding box center [111, 170] width 11 height 11
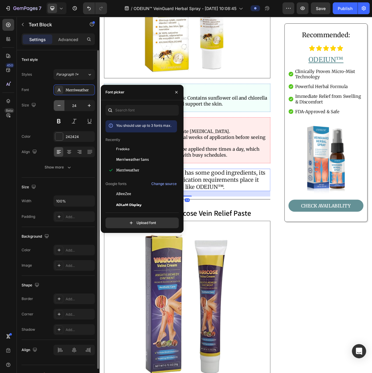
click at [58, 107] on icon "button" at bounding box center [59, 106] width 6 height 6
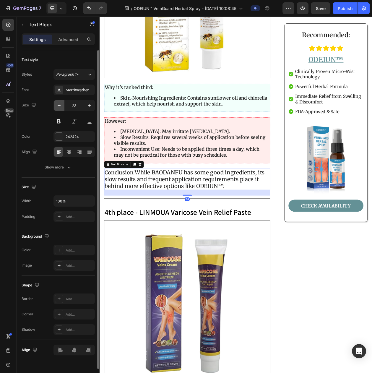
click at [58, 107] on icon "button" at bounding box center [59, 106] width 6 height 6
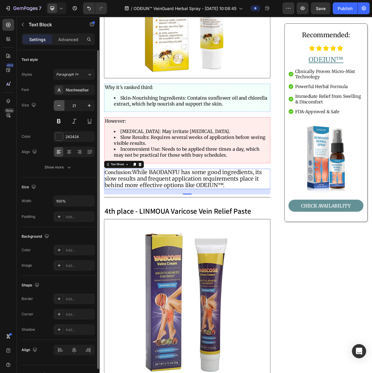
type input "20"
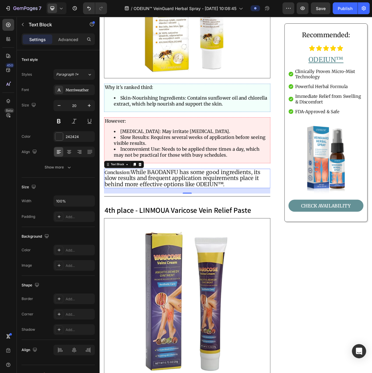
scroll to position [2329, 0]
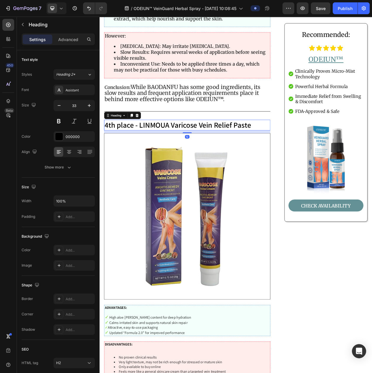
drag, startPoint x: 179, startPoint y: 135, endPoint x: 199, endPoint y: 108, distance: 33.4
click at [179, 151] on h2 "4th place - LINMOUA Varicose Vein Relief Paste" at bounding box center [214, 158] width 217 height 14
click at [74, 76] on span "Heading 2*" at bounding box center [65, 74] width 19 height 5
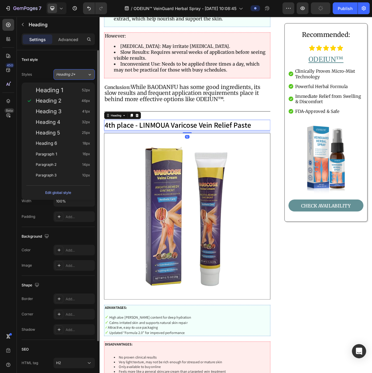
click at [74, 76] on span "Heading 2*" at bounding box center [65, 74] width 19 height 5
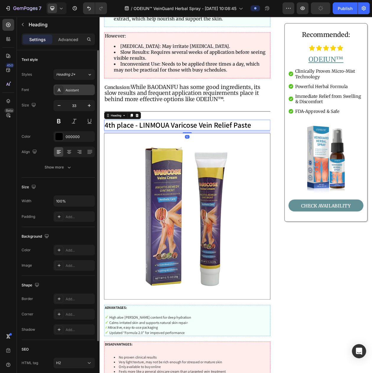
click at [85, 93] on div "Assistant" at bounding box center [80, 90] width 28 height 5
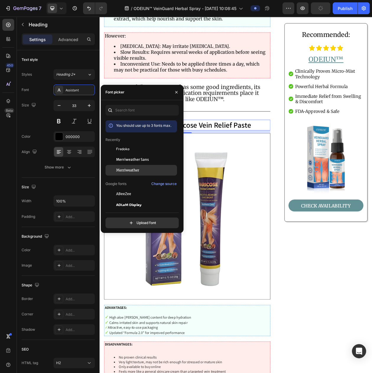
click at [128, 169] on span "Merriweather" at bounding box center [127, 170] width 23 height 5
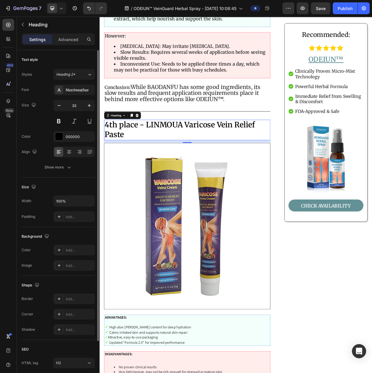
click at [69, 102] on div "33" at bounding box center [74, 113] width 41 height 27
click at [73, 108] on input "33" at bounding box center [74, 105] width 20 height 11
type input "30"
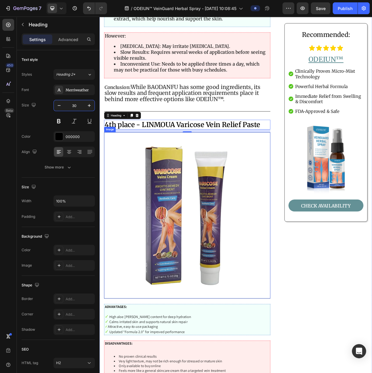
click at [201, 216] on img at bounding box center [214, 275] width 217 height 217
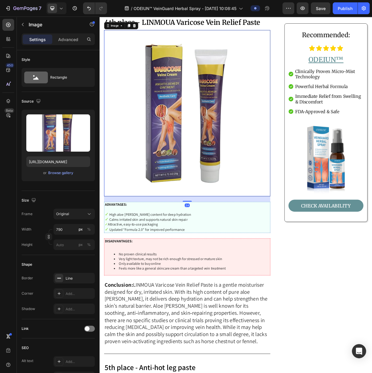
scroll to position [2477, 0]
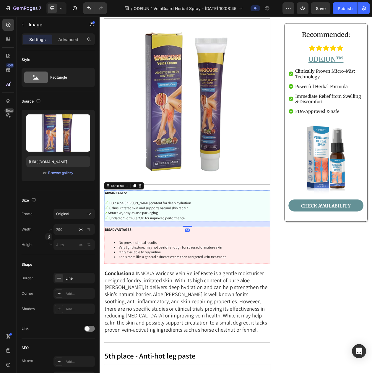
click at [159, 250] on p at bounding box center [213, 253] width 215 height 6
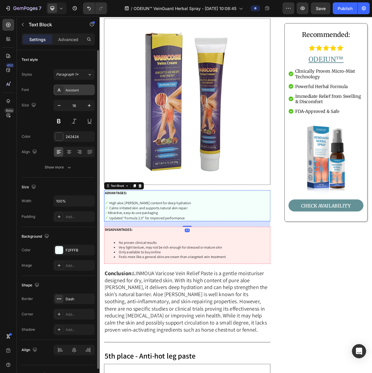
click at [78, 95] on div "Assistant" at bounding box center [74, 90] width 41 height 11
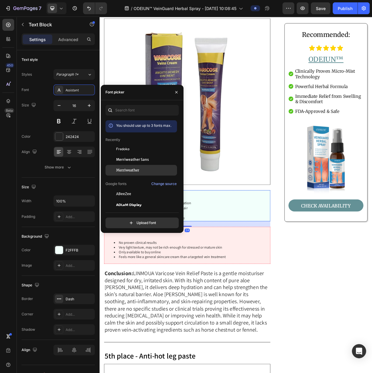
click at [124, 253] on div "Merriweather" at bounding box center [142, 258] width 72 height 11
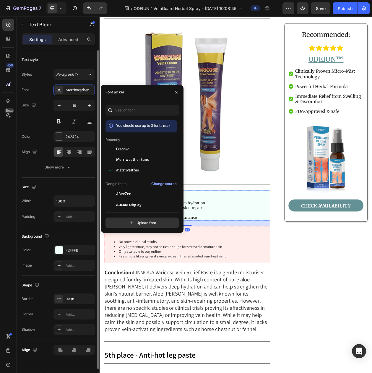
click at [77, 114] on div "16" at bounding box center [74, 113] width 41 height 27
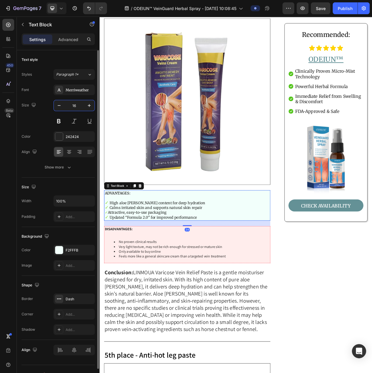
click at [77, 110] on input "16" at bounding box center [74, 105] width 20 height 11
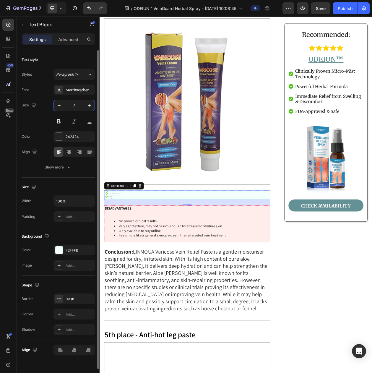
type input "20"
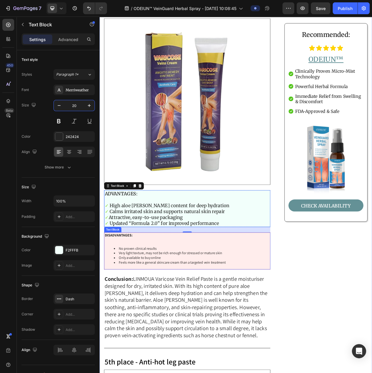
click at [181, 328] on li "Only available to buy online" at bounding box center [219, 331] width 203 height 6
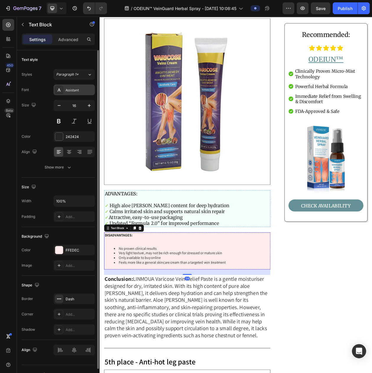
click at [66, 93] on div "Assistant" at bounding box center [80, 90] width 28 height 5
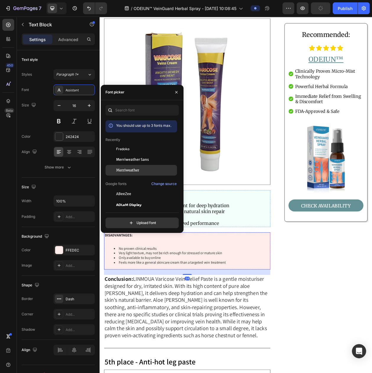
click at [122, 172] on span "Merriweather" at bounding box center [127, 170] width 23 height 5
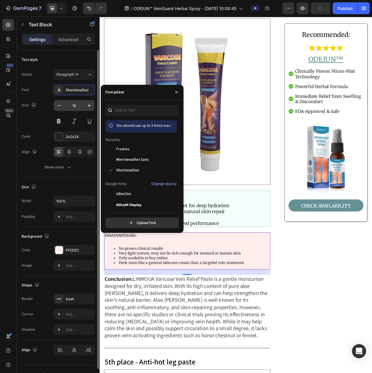
click at [74, 110] on input "16" at bounding box center [74, 105] width 20 height 11
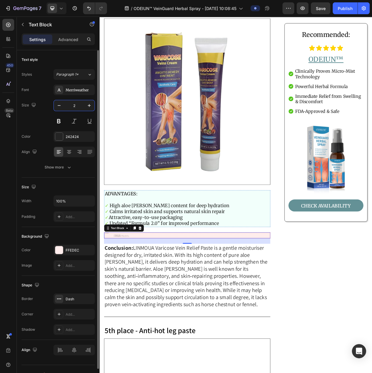
type input "20"
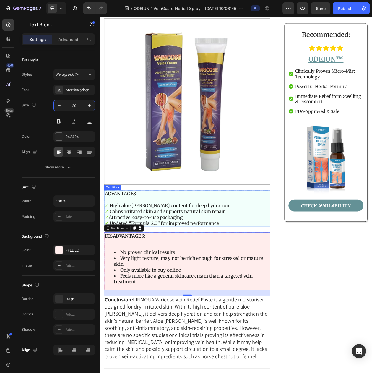
click at [127, 267] on p "✓ Calms irritated skin and supports natural skin repair" at bounding box center [213, 271] width 215 height 8
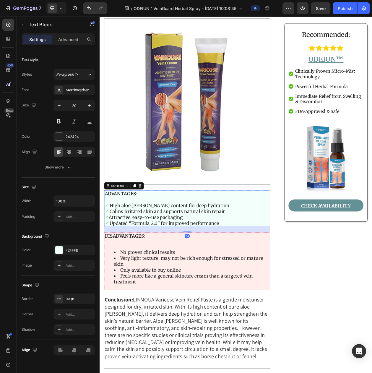
click at [114, 259] on p "✓ High aloe vera content for deep hydration" at bounding box center [213, 263] width 215 height 8
click at [112, 267] on p "✓ Calms irritated skin and supports natural skin repair" at bounding box center [213, 271] width 215 height 8
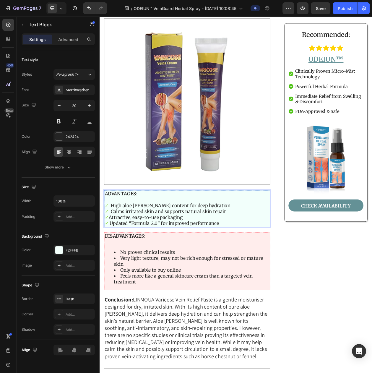
click at [112, 274] on p "✓ Attractive, easy‑to‑use packaging" at bounding box center [213, 278] width 215 height 8
click at [113, 282] on p "✓ Updated “Formula 2.0” for improved performance" at bounding box center [213, 286] width 215 height 8
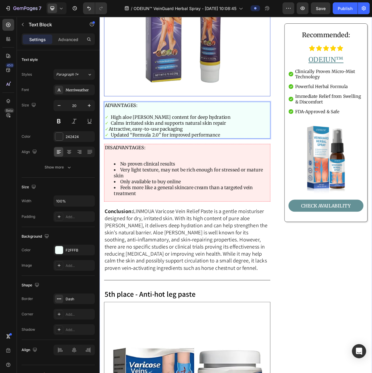
scroll to position [2662, 0]
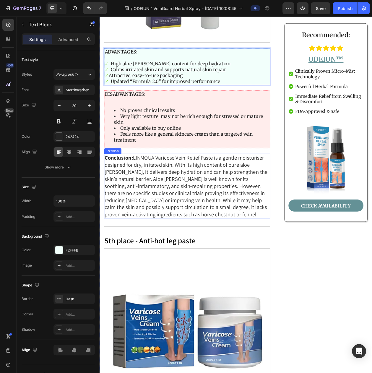
click at [145, 196] on span "LINMOUA Varicose Vein Relief Paste is a gentle moisturiser designed for dry, ir…" at bounding box center [212, 237] width 212 height 83
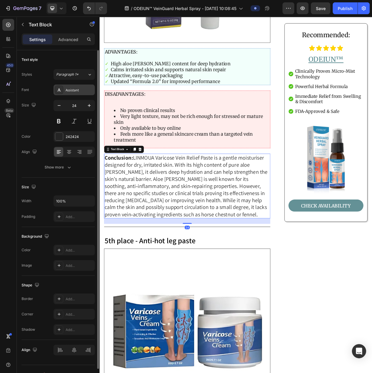
click at [82, 93] on div "Assistant" at bounding box center [80, 90] width 28 height 5
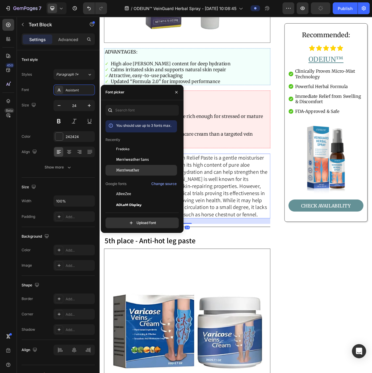
click at [126, 173] on span "Merriweather" at bounding box center [127, 170] width 23 height 5
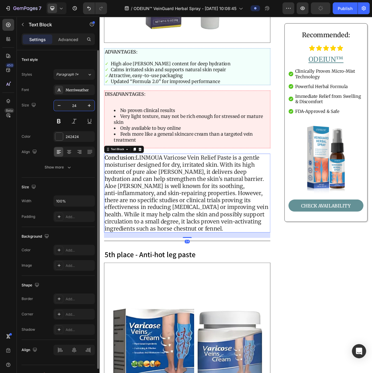
click at [78, 111] on input "24" at bounding box center [74, 105] width 20 height 11
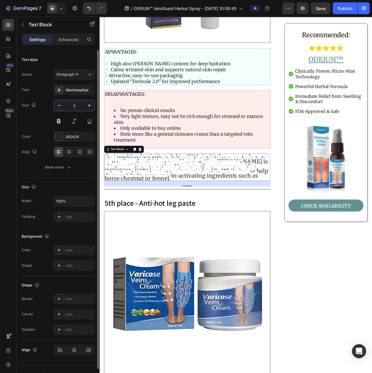
type input "20"
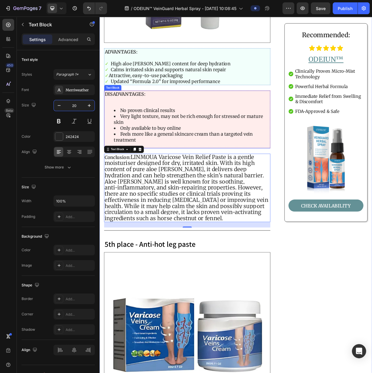
click at [170, 114] on p "DISADVANTAGES:" at bounding box center [213, 118] width 215 height 8
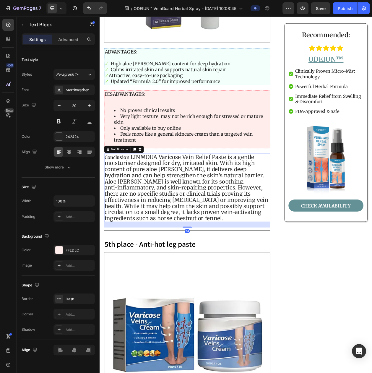
click at [199, 205] on span "LINMOUA Varicose Vein Relief Paste is a gentle moisturiser designed for dry, ir…" at bounding box center [212, 239] width 213 height 89
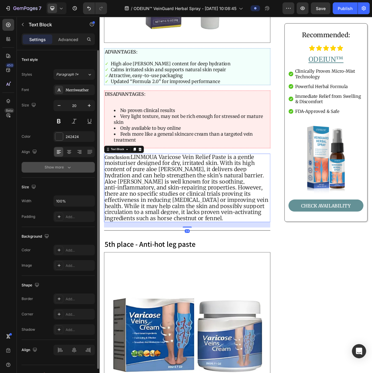
click at [70, 169] on icon "button" at bounding box center [69, 167] width 6 height 6
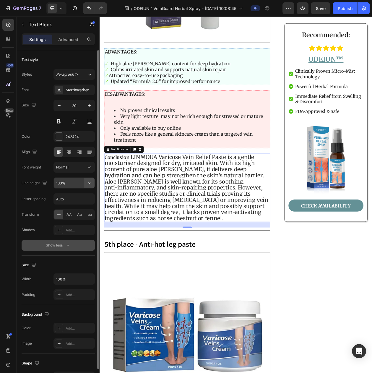
click at [88, 186] on icon "button" at bounding box center [89, 183] width 6 height 6
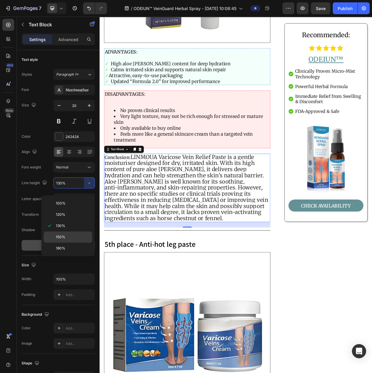
click at [75, 238] on p "150%" at bounding box center [73, 237] width 34 height 5
type input "150%"
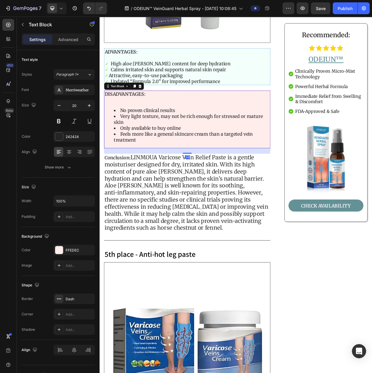
click at [255, 143] on li "Very light texture, may not be rich enough for stressed or mature skin" at bounding box center [219, 150] width 203 height 15
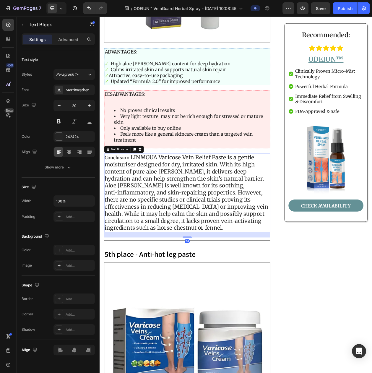
click at [216, 201] on span "LINMOUA Varicose Vein Relief Paste is a gentle moisturiser designed for dry, ir…" at bounding box center [212, 246] width 213 height 101
click at [175, 201] on span "LINMOUA Varicose Vein Relief Paste is a gentle moisturiser designed for dry, ir…" at bounding box center [212, 246] width 213 height 101
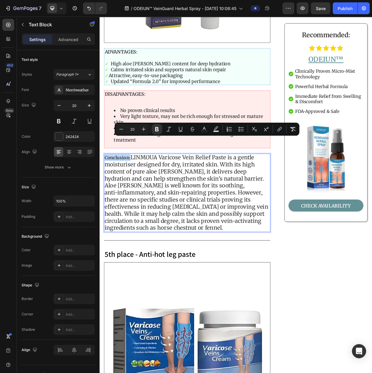
click at [141, 196] on span "LINMOUA Varicose Vein Relief Paste is a gentle moisturiser designed for dry, ir…" at bounding box center [212, 246] width 213 height 101
type input "24"
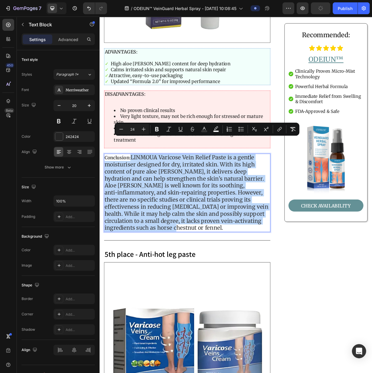
drag, startPoint x: 142, startPoint y: 180, endPoint x: 314, endPoint y: 264, distance: 191.3
click at [314, 264] on p "Conclusion: LINMOUA Varicose Vein Relief Paste is a gentle moisturiser designed…" at bounding box center [213, 246] width 215 height 101
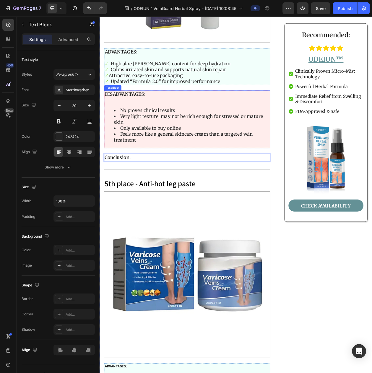
click at [137, 166] on li "Feels more like a general skincare cream than a targeted vein treatment" at bounding box center [219, 173] width 203 height 15
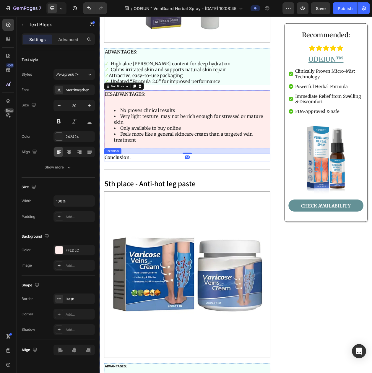
click at [133, 196] on strong "Conclusion:" at bounding box center [123, 199] width 34 height 7
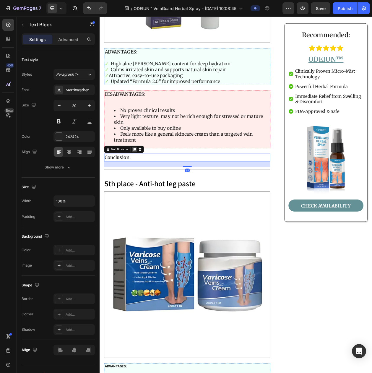
click at [142, 186] on div at bounding box center [145, 189] width 7 height 7
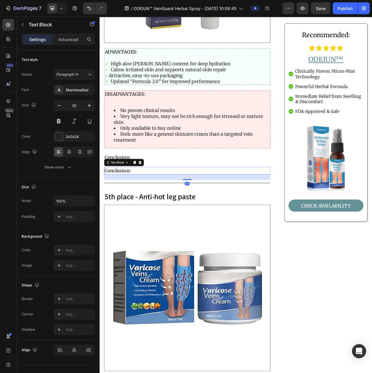
click at [123, 222] on div "24" at bounding box center [214, 225] width 217 height 7
click at [125, 214] on strong "Conclusion:" at bounding box center [123, 217] width 34 height 7
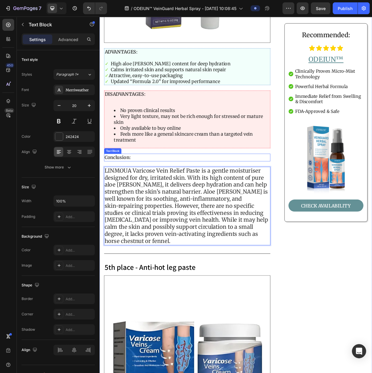
click at [138, 196] on strong "Conclusion:" at bounding box center [123, 199] width 34 height 7
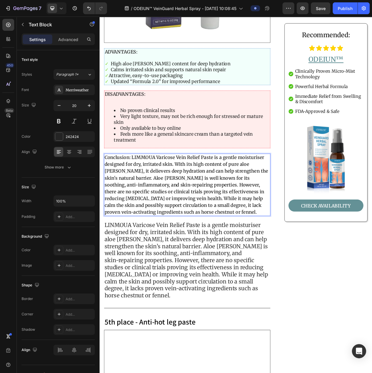
click at [153, 196] on strong "Conclusion: LIMMOUA Varicose Vein Relief Paste is a gentle moisturiser designed…" at bounding box center [212, 235] width 213 height 78
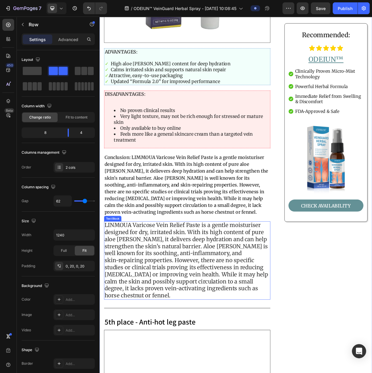
click at [260, 284] on span "LINMOUA Varicose Vein Relief Paste is a gentle moisturiser designed for dry, ir…" at bounding box center [212, 334] width 213 height 101
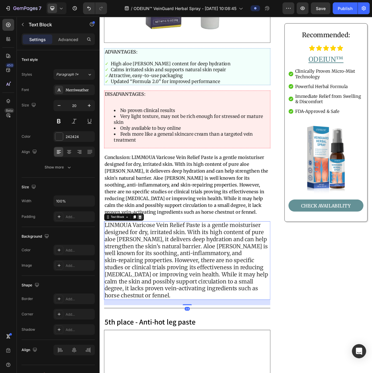
click at [156, 274] on div at bounding box center [152, 277] width 7 height 7
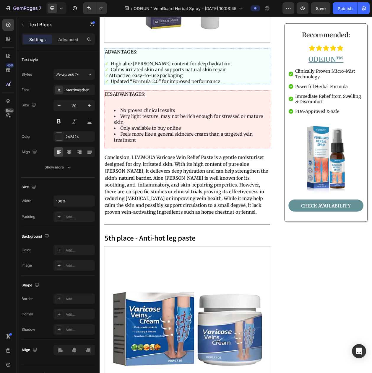
click at [164, 224] on strong "Conclusion: LIMMOUA Varicose Vein Relief Paste is a gentle moisturiser designed…" at bounding box center [212, 235] width 213 height 78
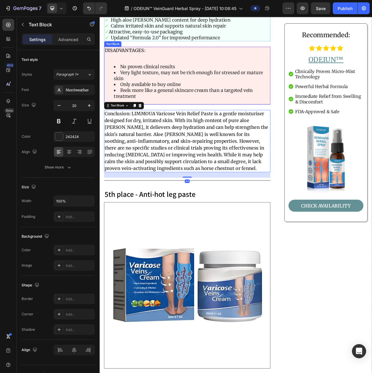
scroll to position [2773, 0]
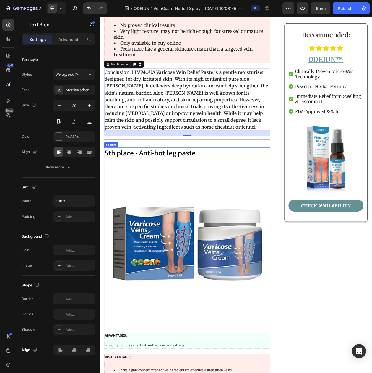
click at [182, 187] on h2 "5th place - Anti-hot leg paste" at bounding box center [214, 194] width 217 height 14
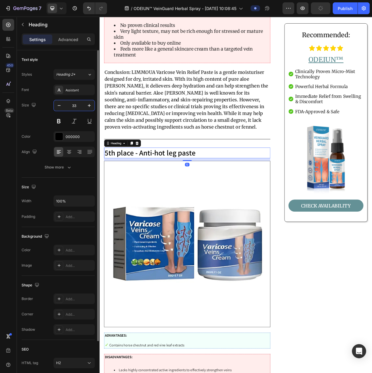
click at [73, 106] on input "33" at bounding box center [74, 105] width 20 height 11
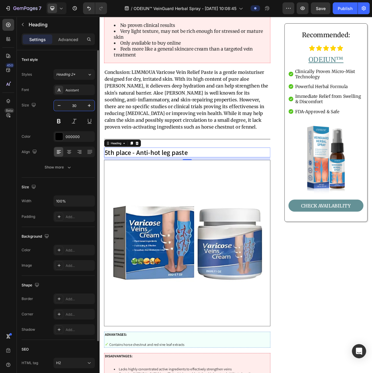
type input "30"
click at [75, 98] on div "Font Assistant Size 30 Color 000000 Align Show more" at bounding box center [58, 129] width 73 height 88
click at [78, 93] on div "Assistant" at bounding box center [80, 90] width 28 height 5
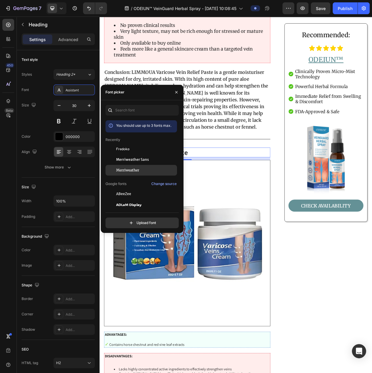
click at [127, 173] on span "Merriweather" at bounding box center [127, 170] width 23 height 5
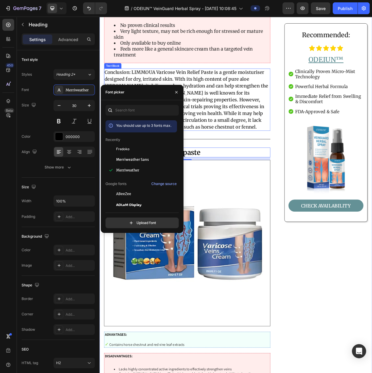
click at [286, 106] on strong "Conclusion: LIMMOUA Varicose Vein Relief Paste is a gentle moisturiser designed…" at bounding box center [212, 124] width 213 height 78
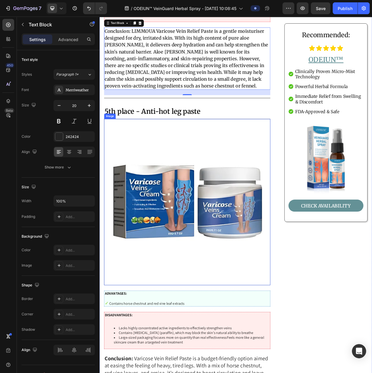
scroll to position [2884, 0]
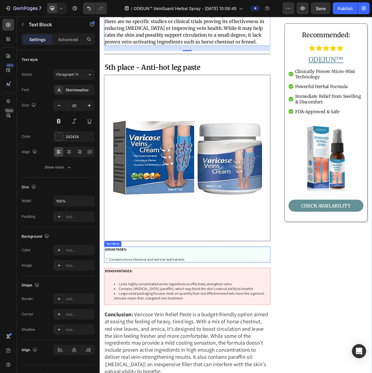
click at [176, 329] on p "✓ Contains horse chestnut and red vine leaf extracts" at bounding box center [213, 332] width 215 height 7
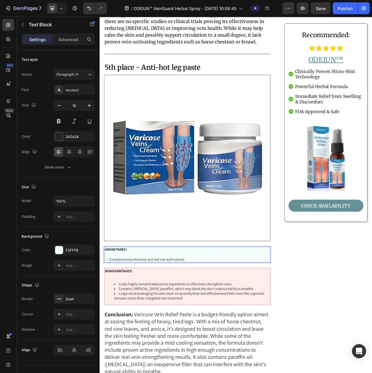
click at [113, 329] on p "✓ Contains horse chestnut and red vine leaf extracts" at bounding box center [213, 332] width 215 height 7
click at [160, 243] on img at bounding box center [214, 201] width 217 height 217
click at [145, 323] on p "Rich Text Editor. Editing area: main" at bounding box center [213, 326] width 215 height 6
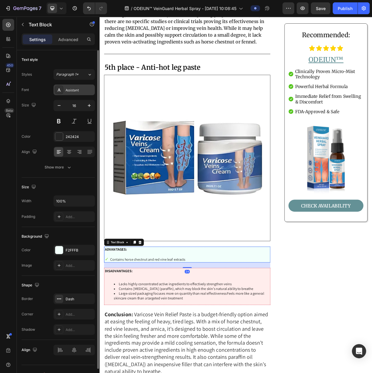
click at [75, 93] on div "Assistant" at bounding box center [80, 90] width 28 height 5
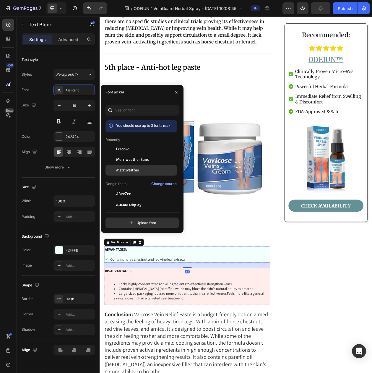
click at [125, 253] on div "Merriweather" at bounding box center [142, 258] width 72 height 11
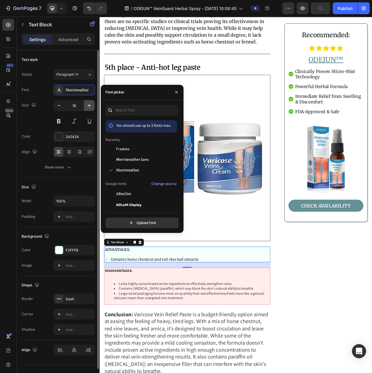
click at [86, 106] on button "button" at bounding box center [89, 105] width 11 height 11
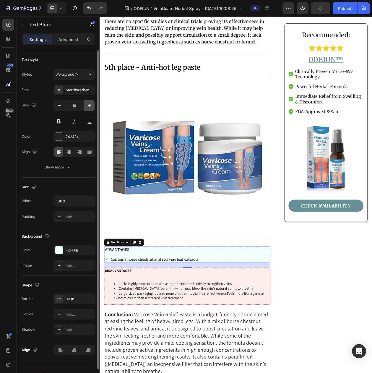
click at [86, 106] on button "button" at bounding box center [89, 105] width 11 height 11
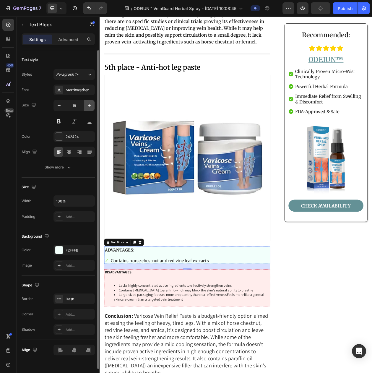
click at [86, 106] on button "button" at bounding box center [89, 105] width 11 height 11
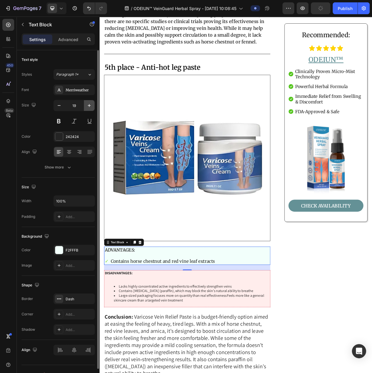
click at [86, 106] on button "button" at bounding box center [89, 105] width 11 height 11
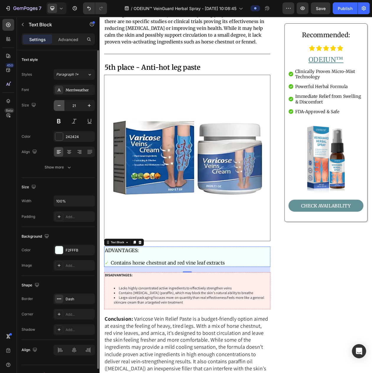
click at [62, 109] on icon "button" at bounding box center [59, 106] width 6 height 6
type input "20"
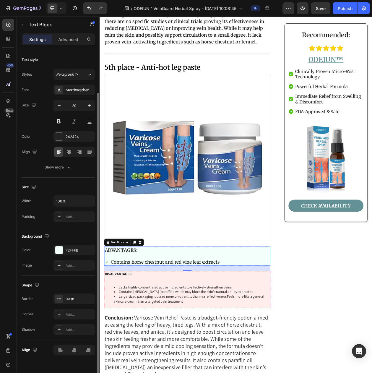
scroll to position [22, 0]
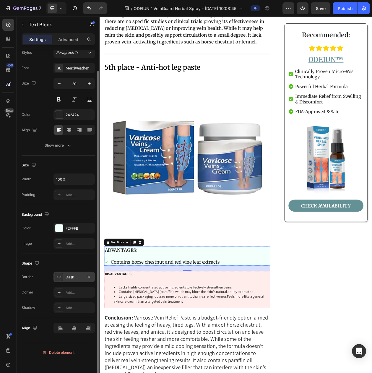
click at [67, 280] on div "Dash" at bounding box center [74, 277] width 17 height 5
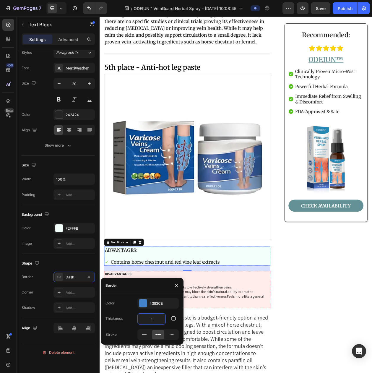
click at [154, 316] on input "1" at bounding box center [152, 319] width 28 height 11
type input "4"
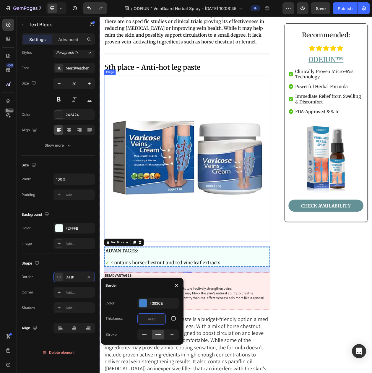
type input "3"
click at [197, 251] on img at bounding box center [214, 201] width 217 height 217
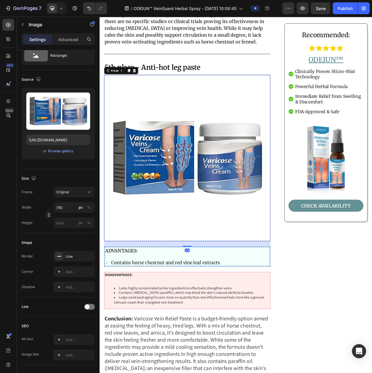
scroll to position [0, 0]
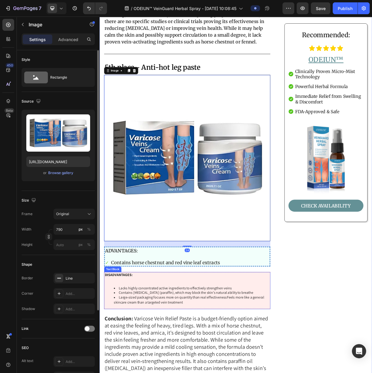
click at [168, 349] on div "DISADVANTAGES: Lacks highly concentrated active ingredients to effectively stre…" at bounding box center [214, 373] width 217 height 48
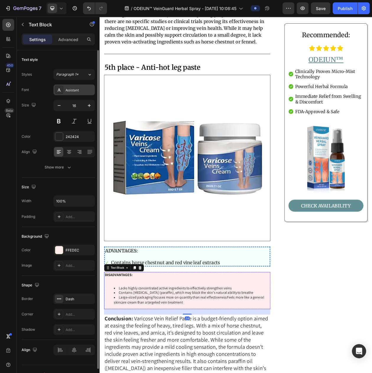
click at [76, 93] on div "Assistant" at bounding box center [80, 90] width 28 height 5
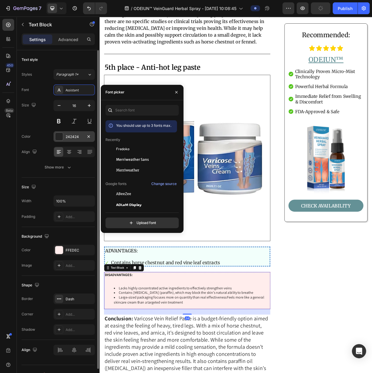
drag, startPoint x: 125, startPoint y: 169, endPoint x: 83, endPoint y: 141, distance: 50.0
click at [125, 169] on span "Merriweather" at bounding box center [127, 170] width 23 height 5
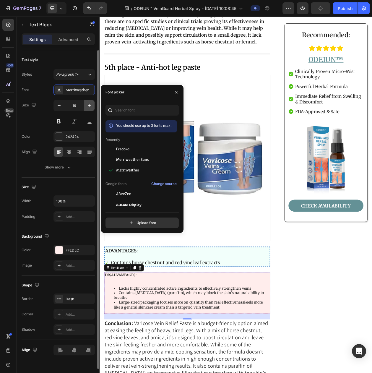
click at [89, 107] on icon "button" at bounding box center [89, 105] width 3 height 3
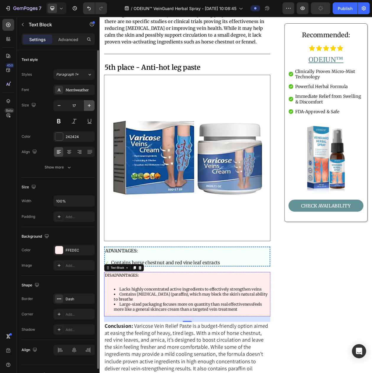
click at [89, 107] on icon "button" at bounding box center [89, 105] width 3 height 3
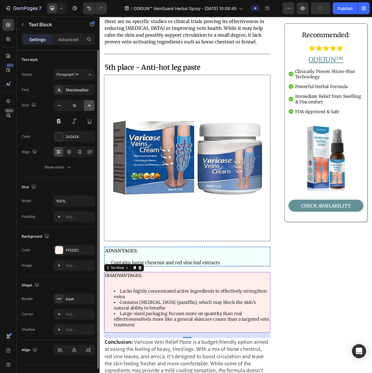
type input "20"
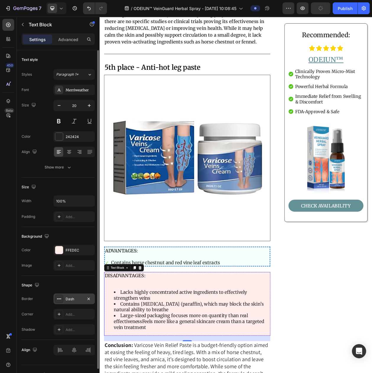
click at [73, 304] on div "Dash" at bounding box center [74, 299] width 41 height 11
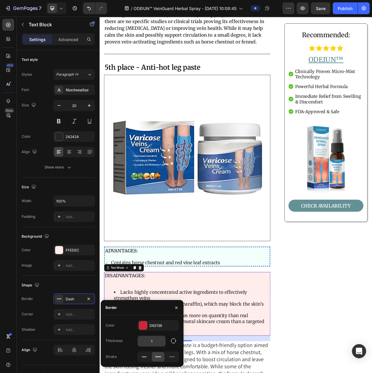
click at [147, 346] on input "1" at bounding box center [152, 341] width 28 height 11
type input "3"
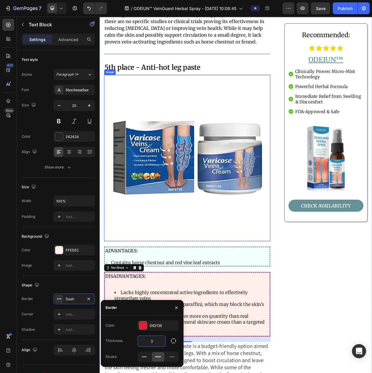
click at [179, 262] on img at bounding box center [214, 201] width 217 height 217
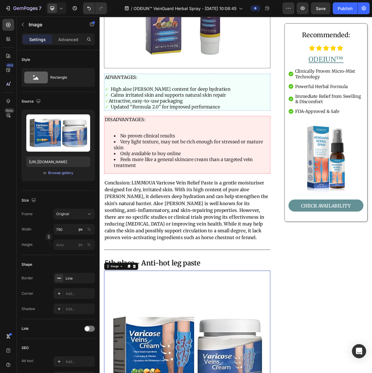
scroll to position [2625, 0]
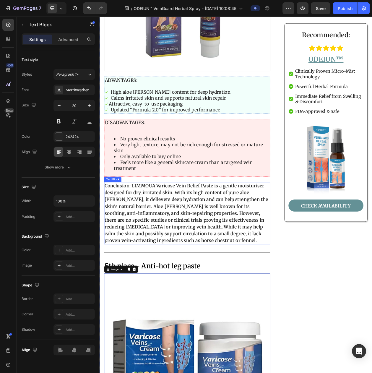
click at [181, 233] on strong "Conclusion: LIMMOUA Varicose Vein Relief Paste is a gentle moisturiser designed…" at bounding box center [212, 272] width 213 height 78
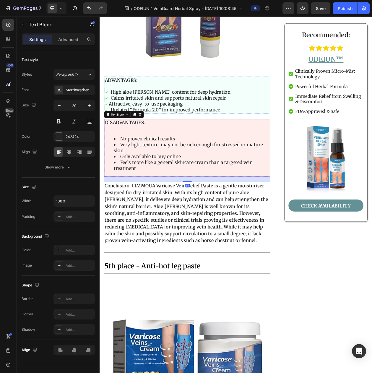
click at [174, 195] on li "Only available to buy online" at bounding box center [219, 199] width 203 height 8
click at [64, 318] on div "Add..." at bounding box center [74, 314] width 41 height 11
click at [68, 302] on div "Dash" at bounding box center [74, 299] width 17 height 5
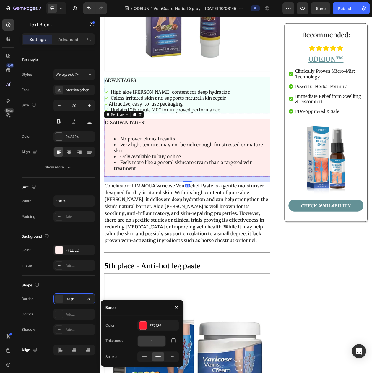
click at [142, 340] on input "1" at bounding box center [152, 341] width 28 height 11
type input "3"
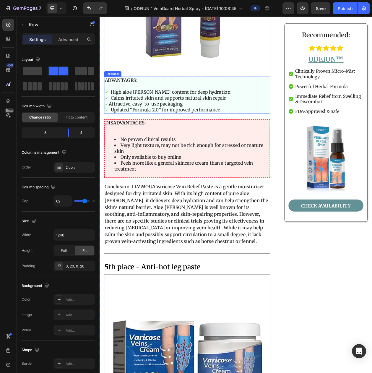
click at [197, 111] on p "✓ High aloe vera content for deep hydration" at bounding box center [213, 115] width 215 height 8
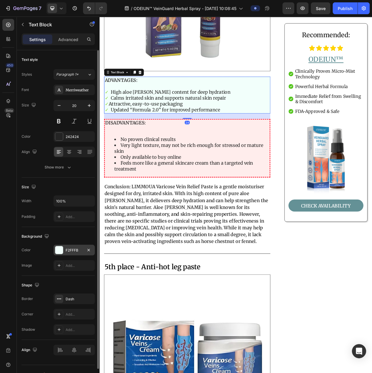
click at [66, 253] on div "F2FFFB" at bounding box center [74, 250] width 17 height 5
click at [68, 302] on div "Dash" at bounding box center [74, 299] width 17 height 5
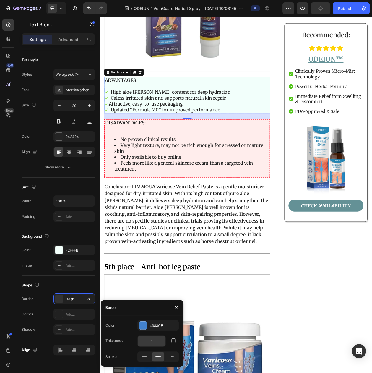
click at [148, 344] on input "1" at bounding box center [152, 341] width 28 height 11
type input "3"
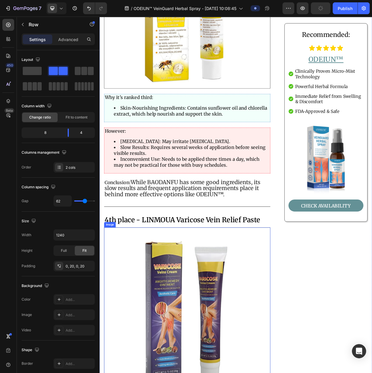
scroll to position [2107, 0]
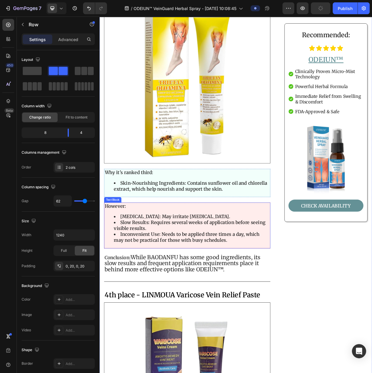
click at [168, 281] on strong "Slow Results: Requires several weeks of application before seeing visible resul…" at bounding box center [216, 288] width 197 height 15
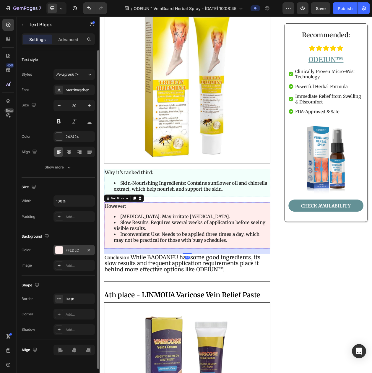
click at [70, 253] on div "FFEDEC" at bounding box center [74, 250] width 17 height 5
click at [70, 302] on div "Dash" at bounding box center [74, 299] width 17 height 5
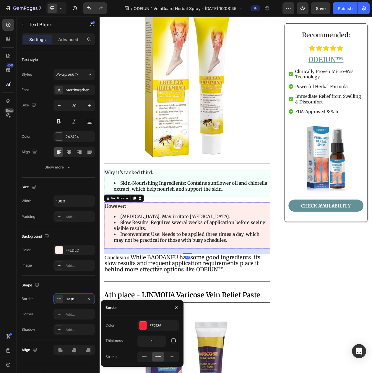
click at [151, 350] on div "Color FF2136 Thickness 1 Stroke" at bounding box center [142, 341] width 83 height 42
click at [150, 343] on input "1" at bounding box center [152, 341] width 28 height 11
type input "3"
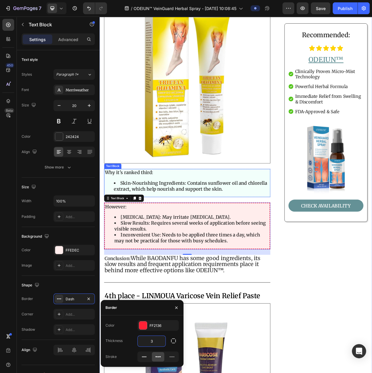
click at [184, 230] on strong "Skin-Nourishing Ingredients: Contains sunflower oil and chlorella extract, whic…" at bounding box center [218, 237] width 200 height 15
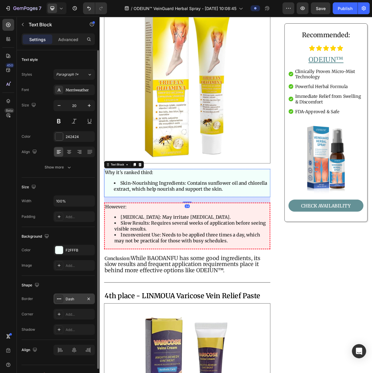
click at [69, 302] on div "Dash" at bounding box center [74, 299] width 17 height 5
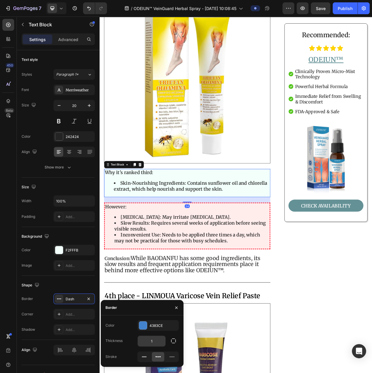
click at [150, 342] on input "1" at bounding box center [152, 341] width 28 height 11
type input "3"
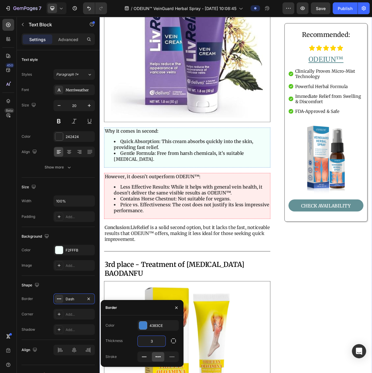
scroll to position [1738, 0]
click at [166, 235] on strong "Less Effective Results: While it helps with general vein health, it doesn’t del…" at bounding box center [214, 242] width 193 height 15
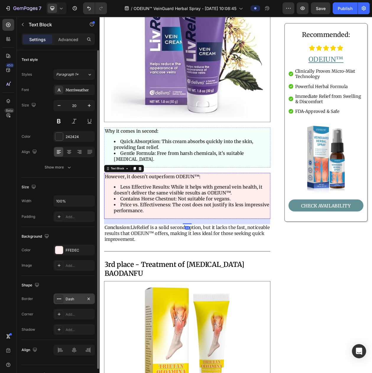
drag, startPoint x: 74, startPoint y: 306, endPoint x: 88, endPoint y: 312, distance: 15.4
click at [73, 302] on div "Dash" at bounding box center [74, 299] width 17 height 5
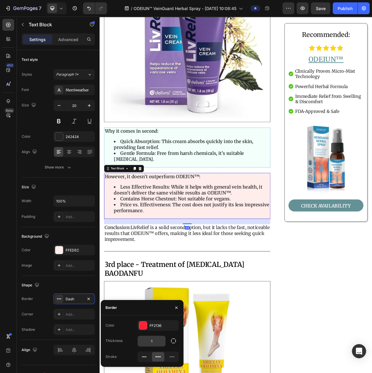
drag, startPoint x: 136, startPoint y: 347, endPoint x: 142, endPoint y: 341, distance: 8.0
click at [138, 345] on div "Thickness 1" at bounding box center [142, 341] width 73 height 11
click at [142, 341] on input "1" at bounding box center [152, 341] width 28 height 11
type input "3"
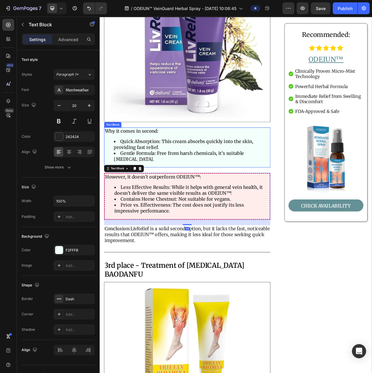
click at [187, 177] on li "Quick Absorption: This cream absorbs quickly into the skin, providing fast reli…" at bounding box center [219, 183] width 203 height 15
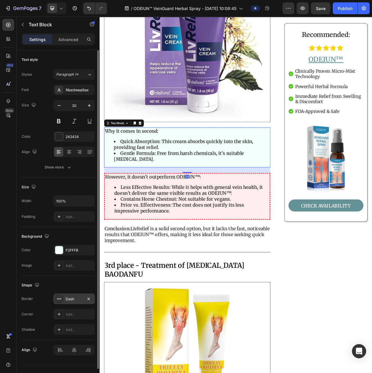
click at [66, 302] on div "Dash" at bounding box center [74, 299] width 17 height 5
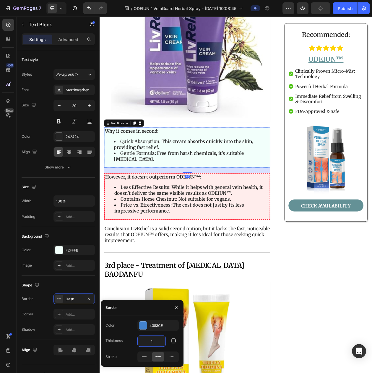
click at [148, 340] on input "1" at bounding box center [152, 341] width 28 height 11
type input "3"
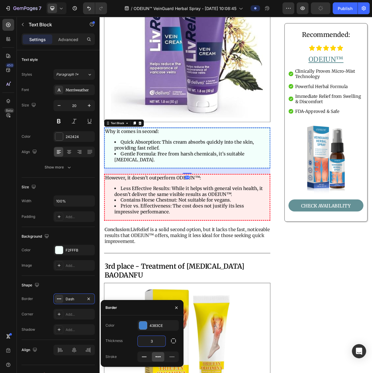
click at [175, 260] on strong "Price vs. Effectiveness: The cost does not justify its less impressive performa…" at bounding box center [203, 267] width 169 height 15
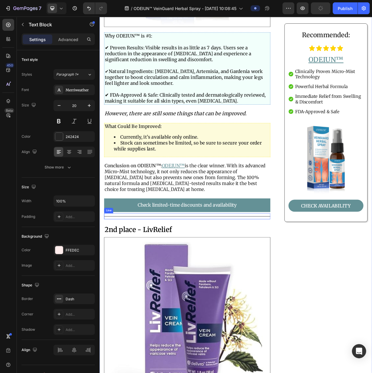
scroll to position [1368, 0]
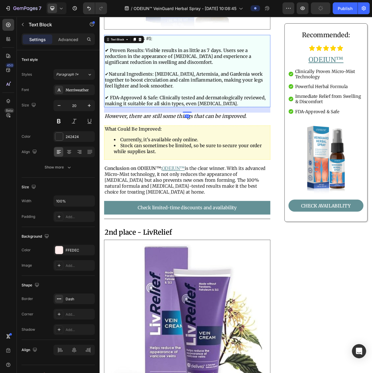
click at [166, 95] on p "✔ Natural Ingredients: Panthenol, Artemisia, and Gardenia work together to boos…" at bounding box center [213, 99] width 215 height 23
click at [72, 302] on div "Dash" at bounding box center [74, 299] width 17 height 5
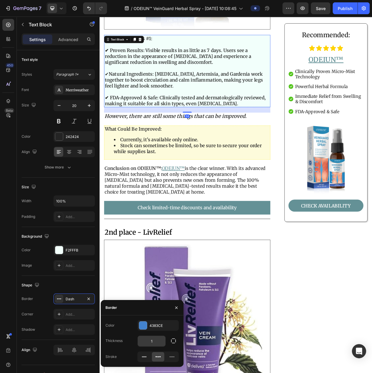
click at [162, 342] on input "1" at bounding box center [152, 341] width 28 height 11
type input "3"
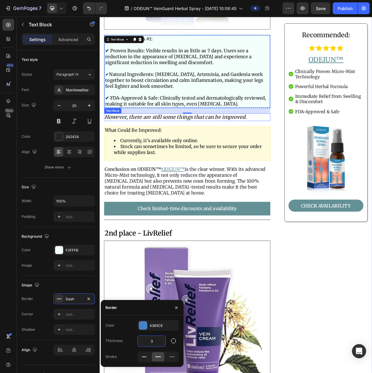
click at [177, 174] on strong "Currently, it’s available only online." at bounding box center [178, 177] width 102 height 7
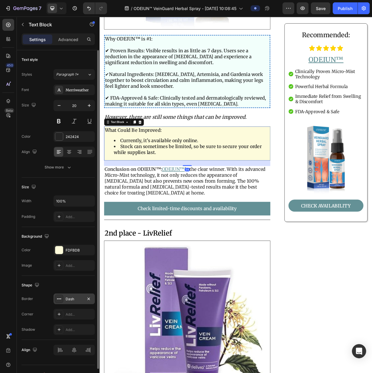
click at [69, 302] on div "Dash" at bounding box center [74, 299] width 17 height 5
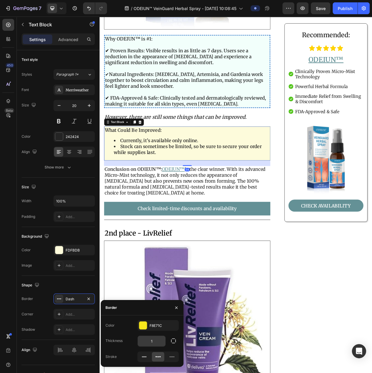
click at [148, 345] on input "1" at bounding box center [152, 341] width 28 height 11
type input "3"
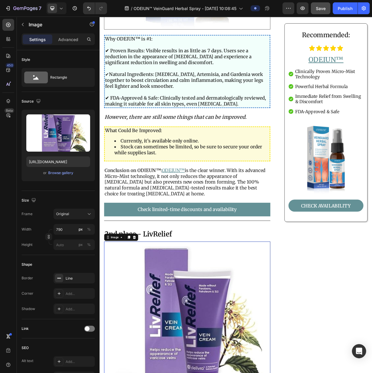
click at [323, 10] on span "Save" at bounding box center [321, 8] width 10 height 5
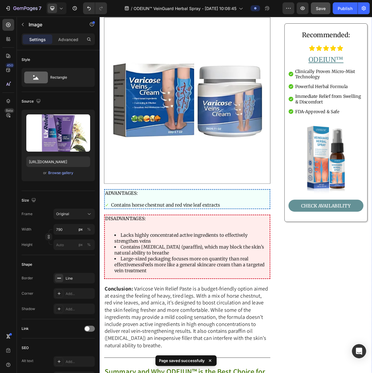
scroll to position [3106, 0]
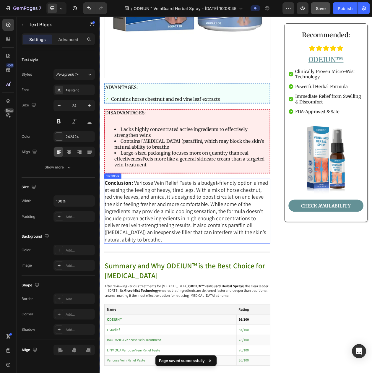
click at [230, 237] on span "Varicose Vein Relief Paste is a budget‑friendly option aimed at easing the feel…" at bounding box center [212, 269] width 213 height 83
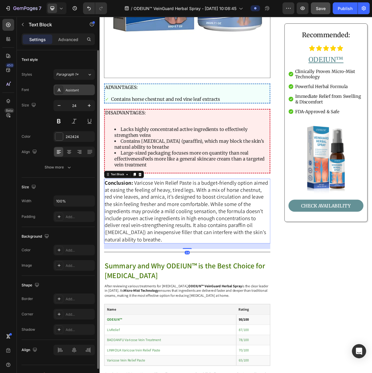
click at [80, 95] on div "Assistant" at bounding box center [74, 90] width 41 height 11
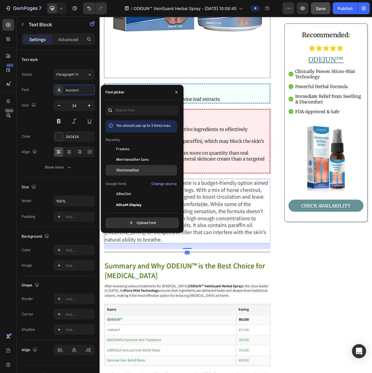
click at [125, 169] on span "Merriweather" at bounding box center [127, 170] width 23 height 5
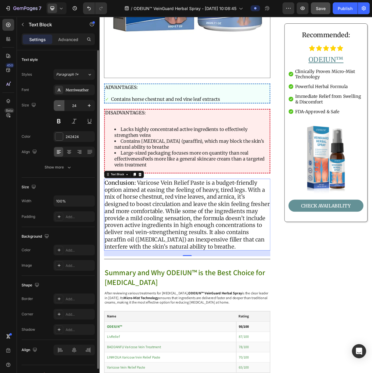
click at [63, 107] on button "button" at bounding box center [59, 105] width 11 height 11
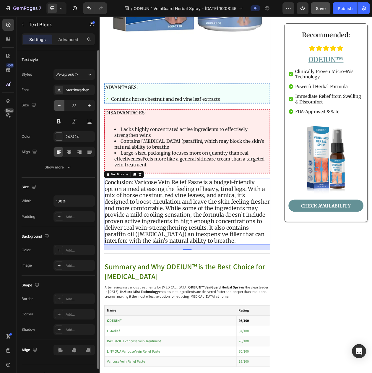
click at [63, 107] on button "button" at bounding box center [59, 105] width 11 height 11
type input "20"
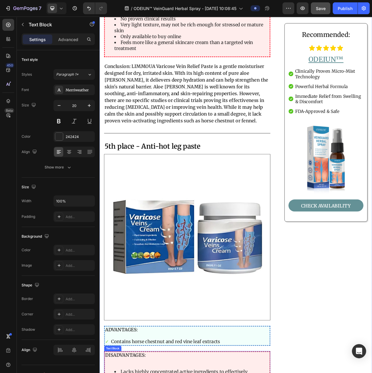
scroll to position [2773, 0]
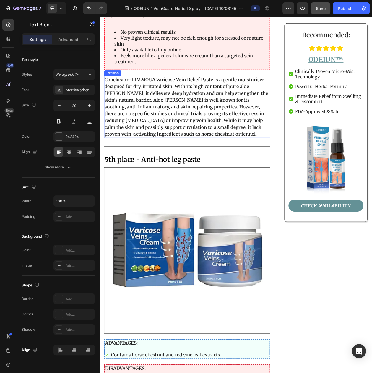
click at [176, 117] on strong "Conclusion: LIMMOUA Varicose Vein Relief Paste is a gentle moisturiser designed…" at bounding box center [212, 134] width 213 height 78
click at [147, 86] on icon at bounding box center [145, 88] width 5 height 5
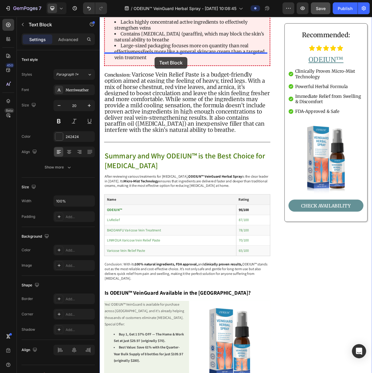
drag, startPoint x: 118, startPoint y: 155, endPoint x: 171, endPoint y: 69, distance: 101.2
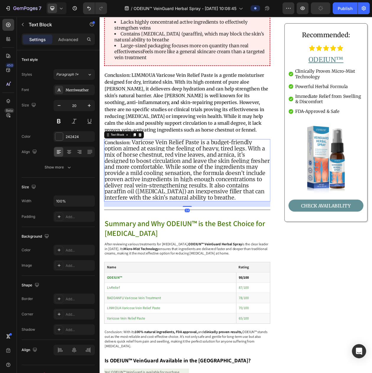
click at [190, 183] on span "Varicose Vein Relief Paste is a budget‑friendly option aimed at easing the feel…" at bounding box center [213, 216] width 215 height 81
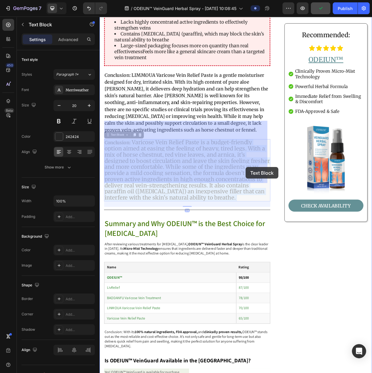
drag, startPoint x: 143, startPoint y: 156, endPoint x: 290, endPoint y: 213, distance: 156.8
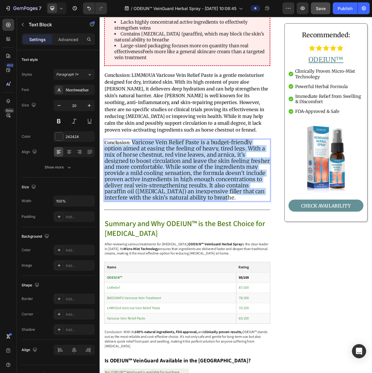
drag, startPoint x: 308, startPoint y: 225, endPoint x: 143, endPoint y: 158, distance: 177.5
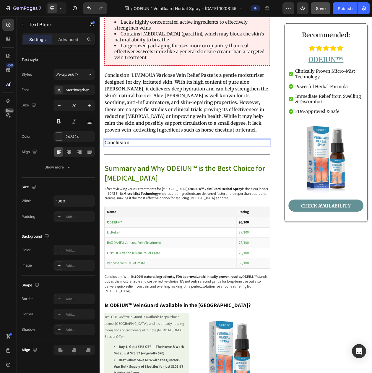
click at [238, 138] on p "Conclusion: LIMMOUA Varicose Vein Relief Paste is a gentle moisturiser designed…" at bounding box center [213, 129] width 215 height 80
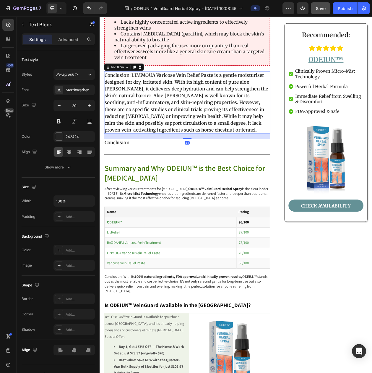
click at [243, 139] on p "Conclusion: LIMMOUA Varicose Vein Relief Paste is a gentle moisturiser designed…" at bounding box center [213, 129] width 215 height 80
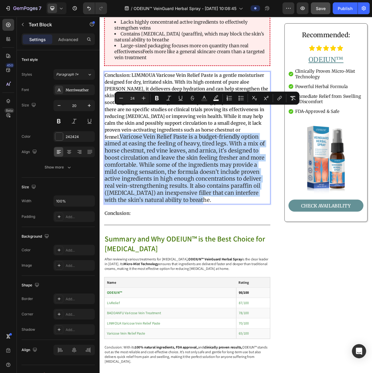
drag, startPoint x: 172, startPoint y: 230, endPoint x: 237, endPoint y: 142, distance: 109.9
click at [237, 142] on p "Conclusion: LIMMOUA Varicose Vein Relief Paste is a gentle moisturiser designed…" at bounding box center [213, 175] width 215 height 172
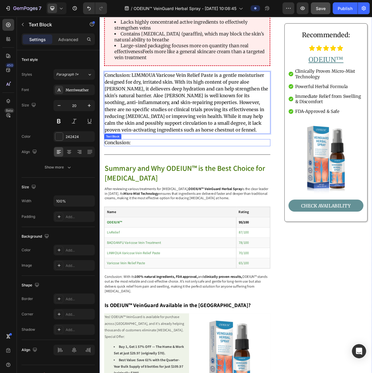
click at [139, 177] on strong "Conclusion:" at bounding box center [123, 180] width 34 height 7
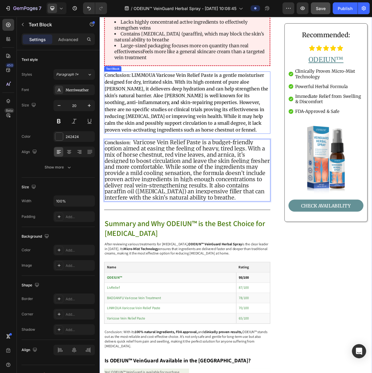
click at [188, 124] on strong "Conclusion: LIMMOUA Varicose Vein Relief Paste is a gentle moisturiser designed…" at bounding box center [212, 128] width 213 height 78
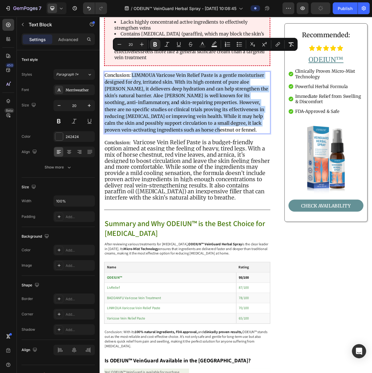
drag, startPoint x: 242, startPoint y: 138, endPoint x: 143, endPoint y: 70, distance: 120.5
click at [143, 89] on p "Conclusion: LIMMOUA Varicose Vein Relief Paste is a gentle moisturiser designed…" at bounding box center [213, 129] width 215 height 80
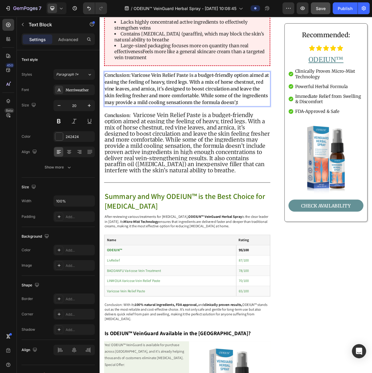
click at [212, 104] on strong "Conclusion: Varicose Vein Relief Paste is a budget-friendly option aimed at eas…" at bounding box center [213, 110] width 214 height 43
click at [218, 106] on strong "Conclusion: Varicose Vein Relief Paste is a budget-friendly option aimed at eas…" at bounding box center [213, 110] width 214 height 43
click at [284, 107] on p "Conclusion: Varicose Vein Relief Paste is a budget-friendly option aimed at eas…" at bounding box center [213, 111] width 215 height 44
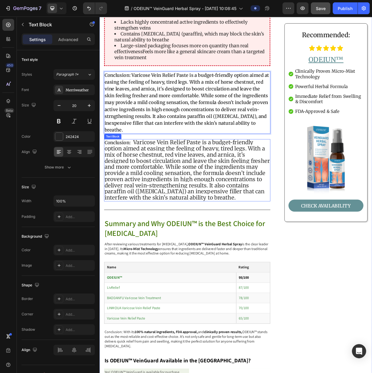
click at [152, 212] on span "Varicose Vein Relief Paste is a budget‑friendly option aimed at easing the feel…" at bounding box center [213, 216] width 215 height 81
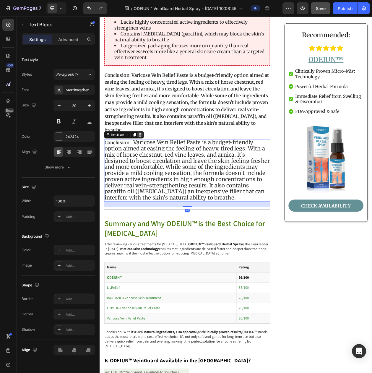
click at [154, 169] on icon at bounding box center [153, 171] width 4 height 4
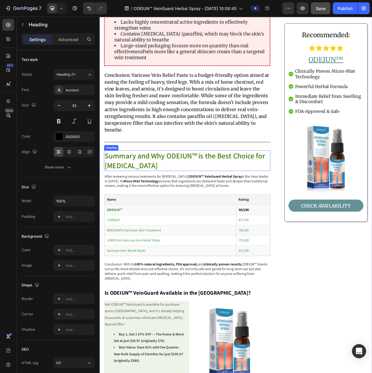
click at [156, 191] on span "Summary and Why ODEIUN™ is the Best Choice for [MEDICAL_DATA]" at bounding box center [210, 203] width 209 height 25
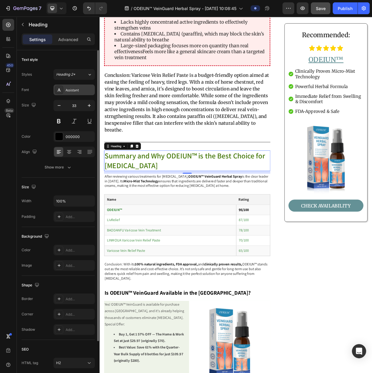
drag, startPoint x: 67, startPoint y: 94, endPoint x: 73, endPoint y: 96, distance: 6.6
click at [67, 93] on div "Assistant" at bounding box center [80, 90] width 28 height 5
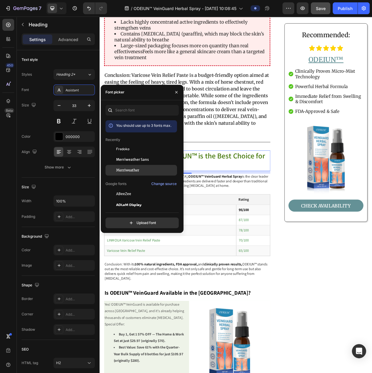
click at [121, 171] on span "Merriweather" at bounding box center [127, 170] width 23 height 5
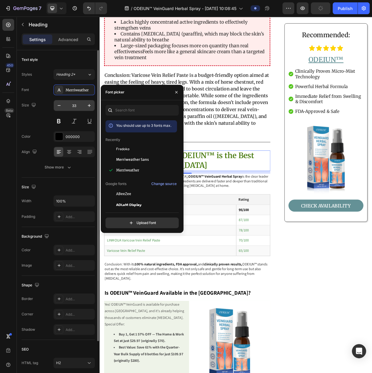
click at [75, 107] on input "33" at bounding box center [74, 105] width 20 height 11
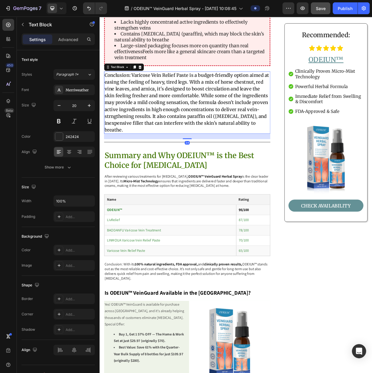
click at [193, 134] on strong "Conclusion: Varicose Vein Relief Paste is a budget-friendly option aimed at eas…" at bounding box center [213, 128] width 214 height 78
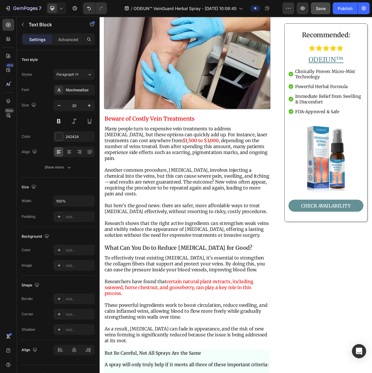
scroll to position [547, 0]
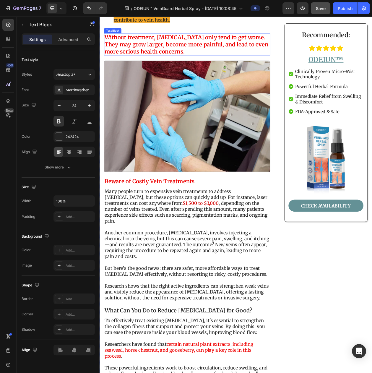
click at [169, 43] on strong "Without treatment, [MEDICAL_DATA] only tend to get worse. They may grow larger,…" at bounding box center [212, 53] width 213 height 28
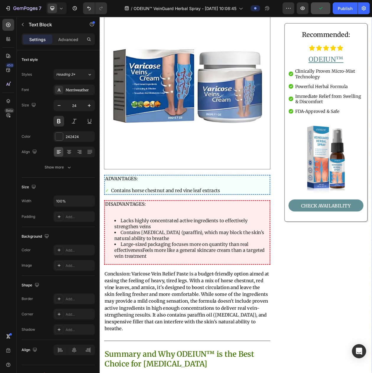
scroll to position [3208, 0]
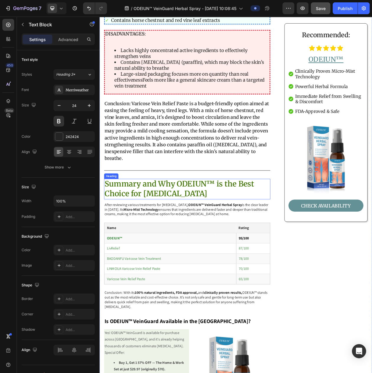
click at [148, 229] on span "Summary and Why ODEIUN™ is the Best Choice for [MEDICAL_DATA]" at bounding box center [203, 241] width 195 height 25
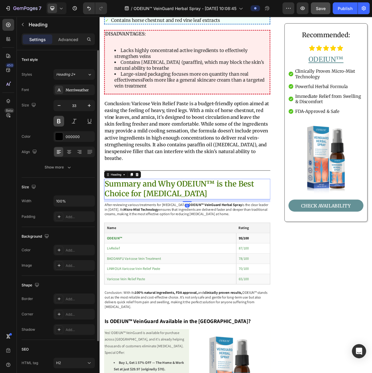
click at [64, 122] on button at bounding box center [59, 121] width 11 height 11
click at [161, 265] on strong "Micro-Mist Technology" at bounding box center [154, 268] width 46 height 6
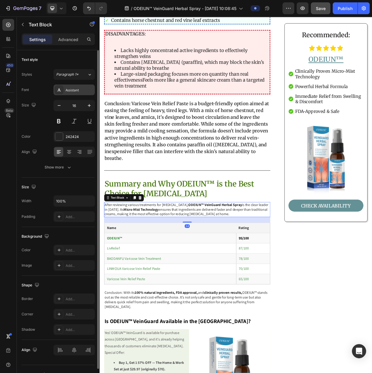
click at [80, 95] on div "Assistant" at bounding box center [74, 90] width 41 height 11
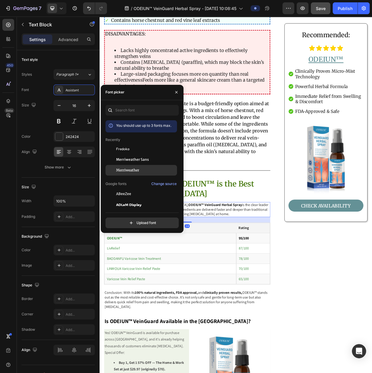
drag, startPoint x: 118, startPoint y: 170, endPoint x: 96, endPoint y: 154, distance: 27.3
click at [117, 169] on span "Merriweather" at bounding box center [127, 170] width 23 height 5
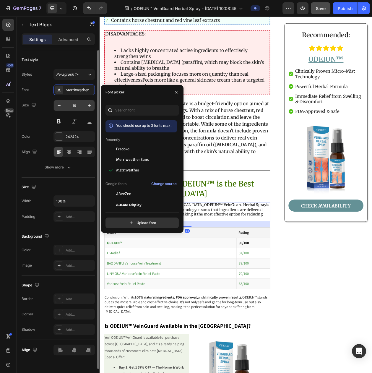
click at [74, 109] on input "16" at bounding box center [74, 105] width 20 height 11
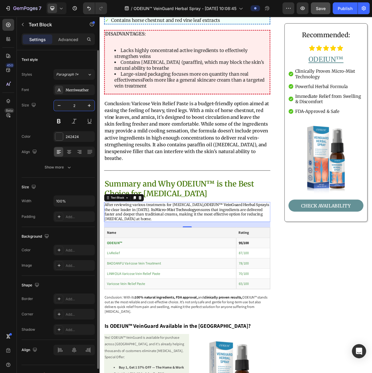
type input "20"
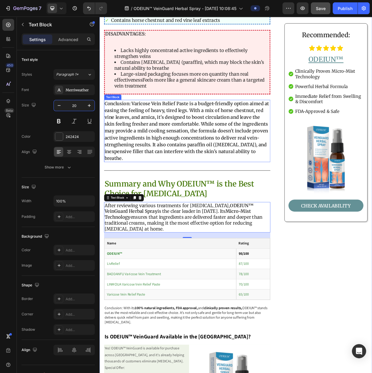
click at [202, 131] on strong "Conclusion: Varicose Vein Relief Paste is a budget-friendly option aimed at eas…" at bounding box center [213, 165] width 214 height 78
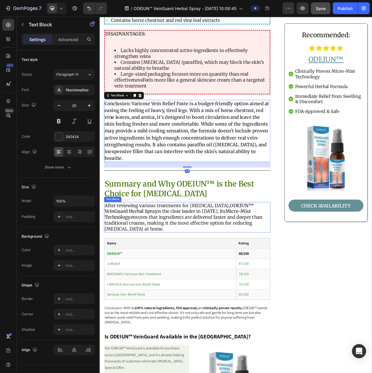
scroll to position [3319, 0]
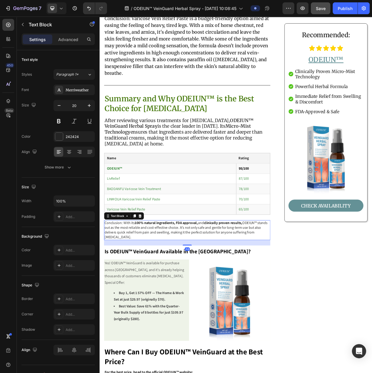
click at [132, 282] on p "Conclusion: With its 100% natural ingredients, FDA approval, and clinically pro…" at bounding box center [213, 294] width 215 height 25
click at [72, 93] on div "Assistant" at bounding box center [80, 90] width 28 height 5
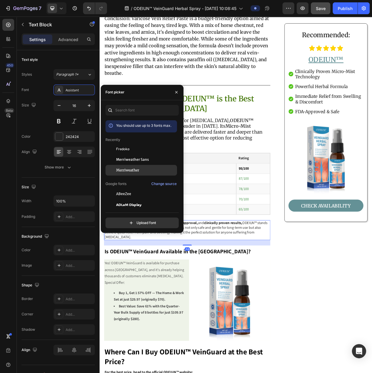
click at [120, 171] on span "Merriweather" at bounding box center [127, 170] width 23 height 5
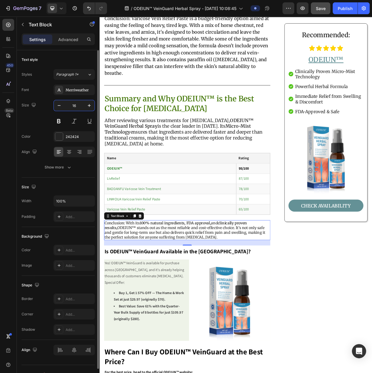
click at [77, 109] on input "16" at bounding box center [74, 105] width 20 height 11
type input "20"
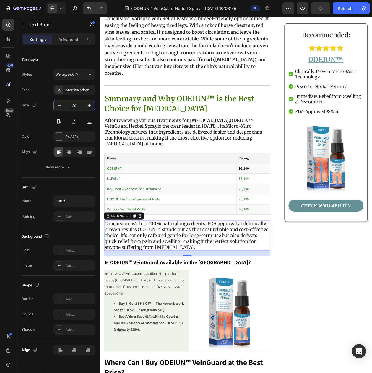
click at [257, 248] on td "LINMOUA Varicose Vein Relief Paste" at bounding box center [192, 254] width 172 height 13
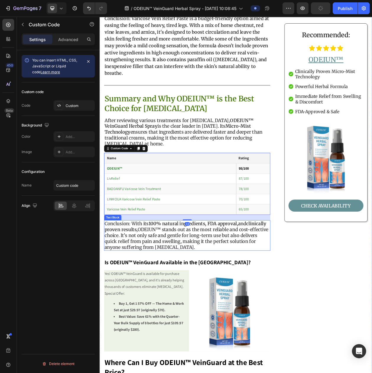
click at [266, 282] on p "Conclusion: With its 100% natural ingredients, FDA approval, and clinically pro…" at bounding box center [213, 301] width 215 height 38
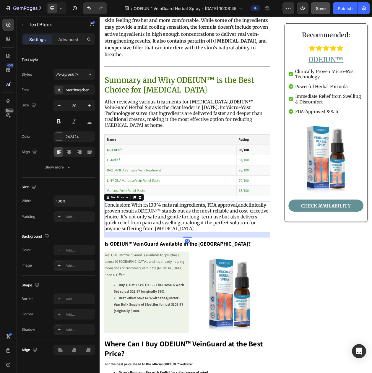
scroll to position [3356, 0]
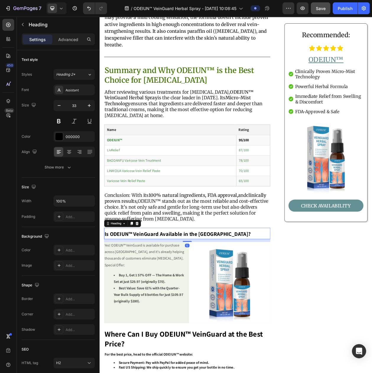
click at [157, 295] on strong "Is ODEIUN™ VeinGuard Available in the [GEOGRAPHIC_DATA]?" at bounding box center [201, 299] width 190 height 9
click at [73, 95] on div "Assistant" at bounding box center [74, 90] width 41 height 11
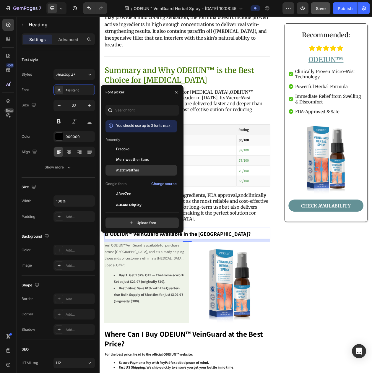
click at [122, 253] on div "Merriweather" at bounding box center [142, 258] width 72 height 11
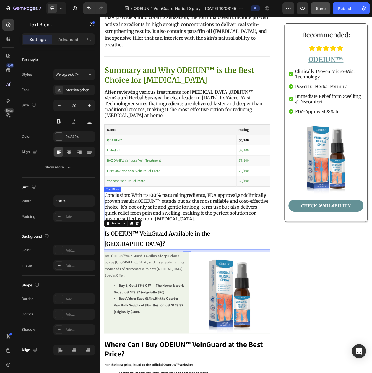
click at [285, 245] on p "Conclusion: With its 100% natural ingredients, FDA approval, and clinically pro…" at bounding box center [213, 264] width 215 height 38
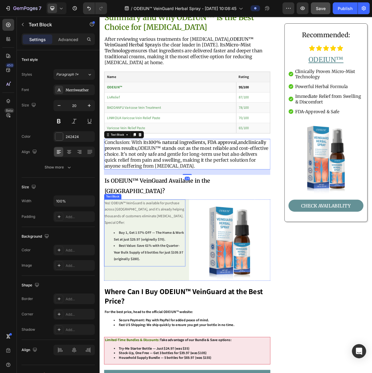
scroll to position [3430, 0]
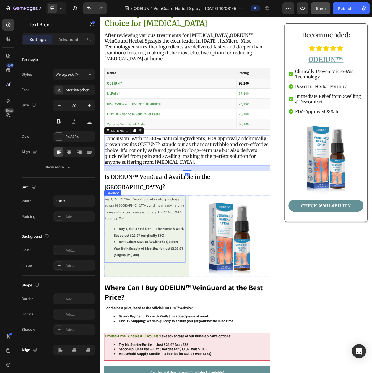
click at [166, 276] on p "Special Offer:" at bounding box center [158, 280] width 105 height 9
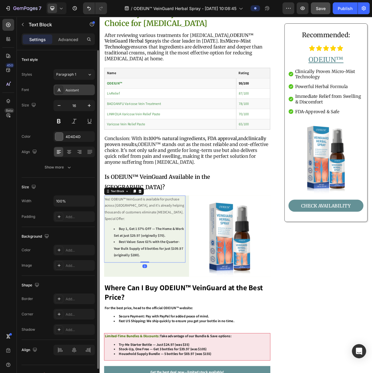
click at [78, 91] on div "Assistant" at bounding box center [80, 90] width 28 height 5
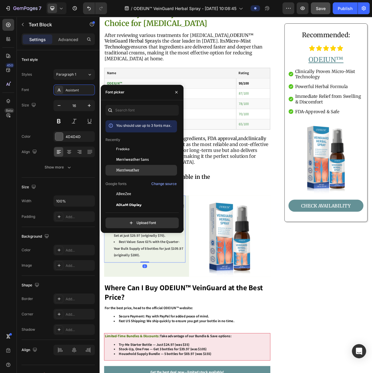
click at [120, 253] on div "Merriweather" at bounding box center [142, 258] width 72 height 11
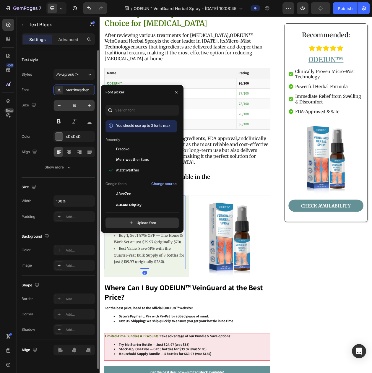
click at [74, 108] on input "16" at bounding box center [74, 105] width 20 height 11
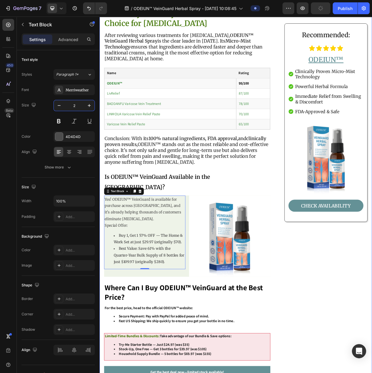
type input "20"
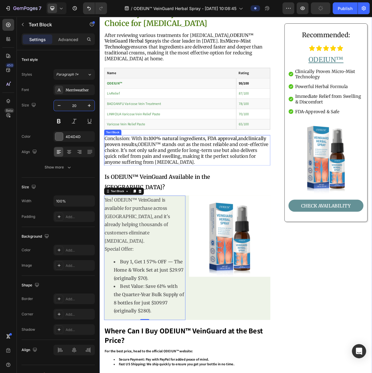
click at [215, 175] on p "Conclusion: With its 100% natural ingredients, FDA approval, and clinically pro…" at bounding box center [213, 191] width 215 height 38
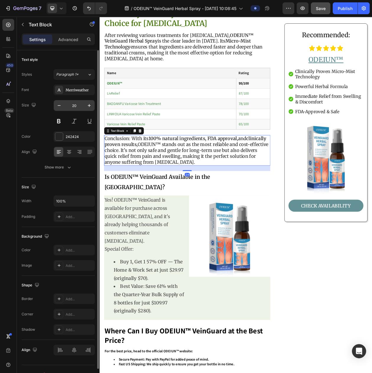
click at [73, 109] on input "20" at bounding box center [74, 105] width 20 height 11
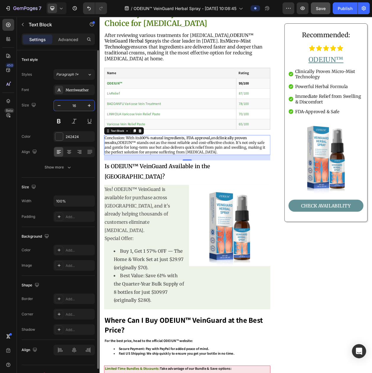
type input "1"
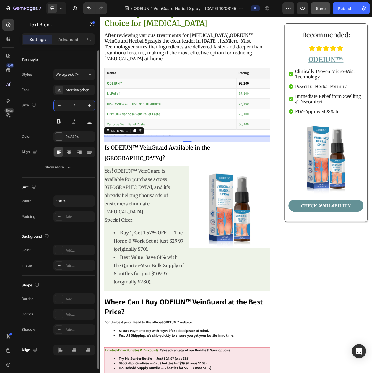
type input "20"
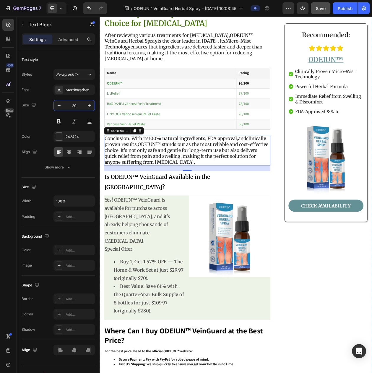
click at [161, 255] on p "Yes! ODEIUN™ VeinGuard is available for purchase across [GEOGRAPHIC_DATA], and …" at bounding box center [158, 282] width 105 height 64
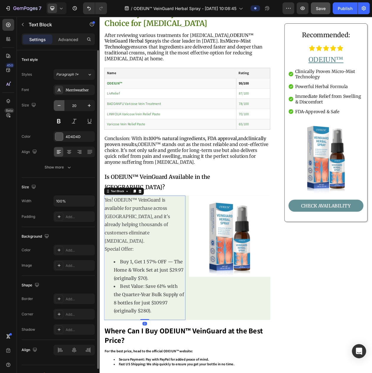
click at [60, 106] on icon "button" at bounding box center [59, 106] width 6 height 6
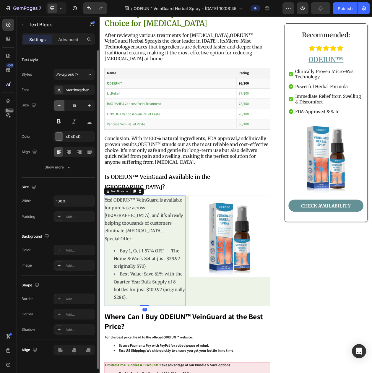
click at [60, 106] on icon "button" at bounding box center [59, 106] width 6 height 6
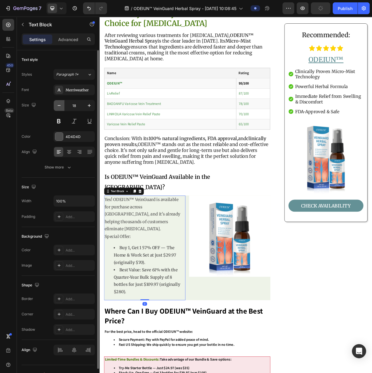
click at [60, 106] on icon "button" at bounding box center [59, 106] width 6 height 6
type input "17"
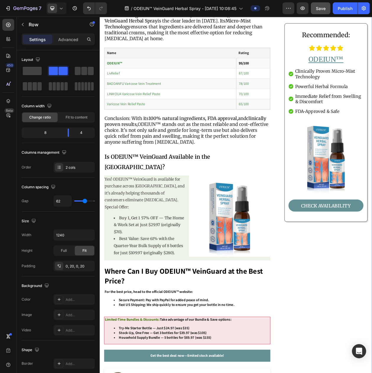
scroll to position [3467, 0]
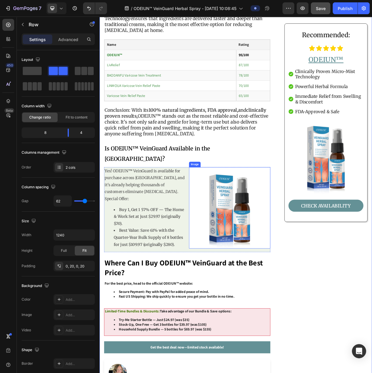
click at [264, 272] on img at bounding box center [269, 266] width 106 height 106
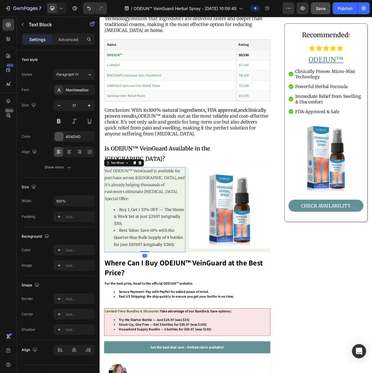
click at [198, 290] on li "Best Value: Save 61% with the Quarter-Year Bulk Supply of 8 bottles for just $1…" at bounding box center [164, 303] width 93 height 27
click at [58, 104] on button "button" at bounding box center [59, 105] width 11 height 11
type input "16"
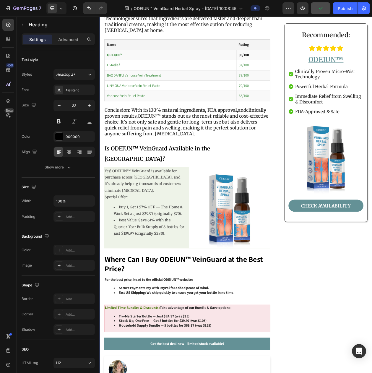
click at [135, 326] on strong "Where Can I Buy ODEIUN™ VeinGuard at the Best Price?" at bounding box center [209, 338] width 206 height 25
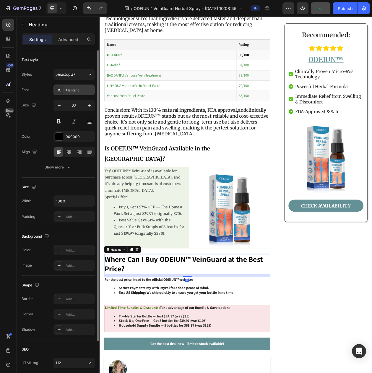
click at [68, 91] on div "Assistant" at bounding box center [80, 90] width 28 height 5
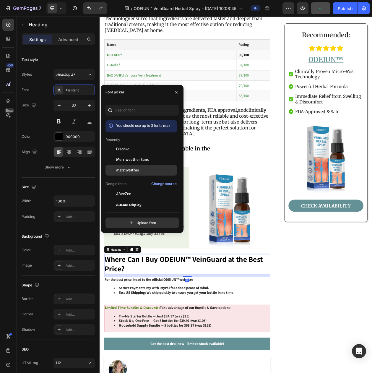
click at [121, 170] on span "Merriweather" at bounding box center [127, 170] width 23 height 5
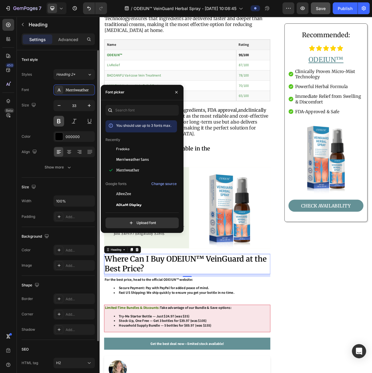
click at [57, 124] on button at bounding box center [59, 121] width 11 height 11
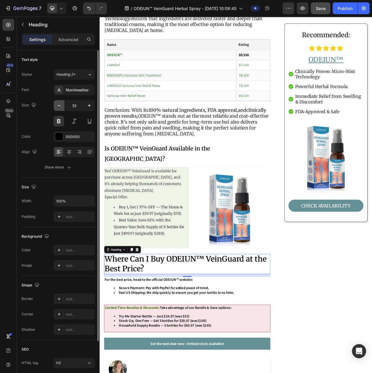
click at [60, 109] on icon "button" at bounding box center [59, 106] width 6 height 6
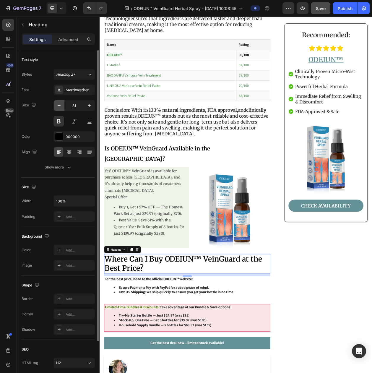
click at [60, 109] on icon "button" at bounding box center [59, 106] width 6 height 6
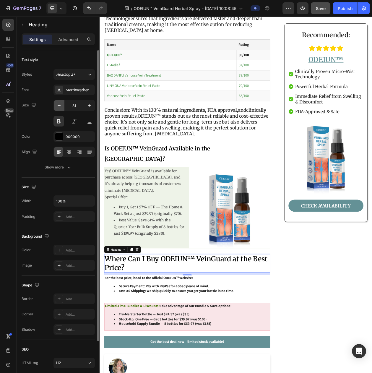
type input "30"
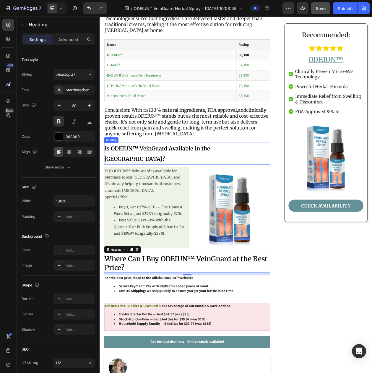
click at [135, 184] on strong "Is ODEIUN™ VeinGuard Available in the [GEOGRAPHIC_DATA]?" at bounding box center [175, 195] width 138 height 23
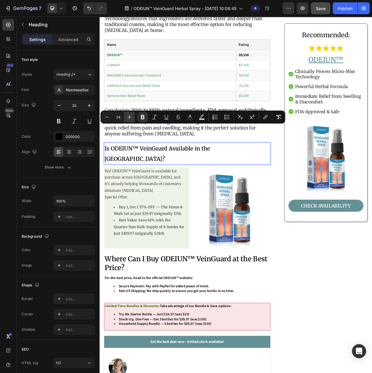
click at [133, 117] on button "Plus" at bounding box center [129, 117] width 11 height 11
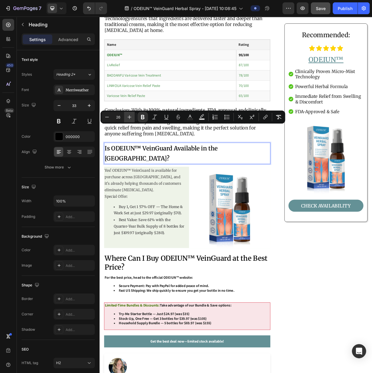
click at [133, 117] on button "Plus" at bounding box center [129, 117] width 11 height 11
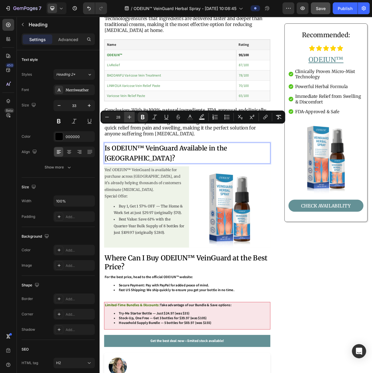
click at [133, 117] on button "Plus" at bounding box center [129, 117] width 11 height 11
type input "30"
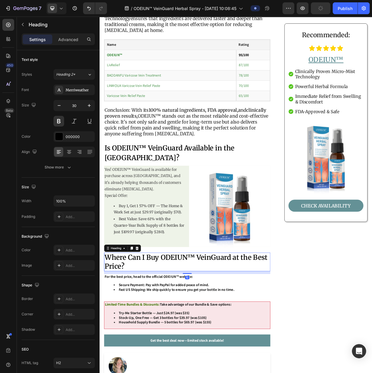
click at [166, 324] on h2 "Where Can I Buy ODEIUN™ VeinGuard at the Best Price?" at bounding box center [214, 336] width 217 height 24
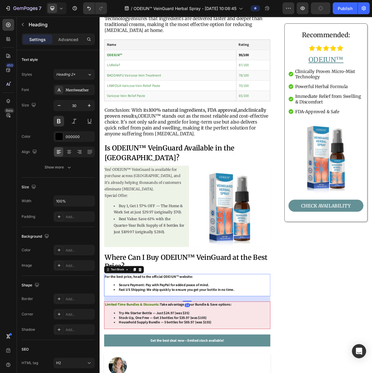
click at [196, 363] on strong "Secure Payment: Pay with PayPal for added peace of mind." at bounding box center [184, 366] width 118 height 6
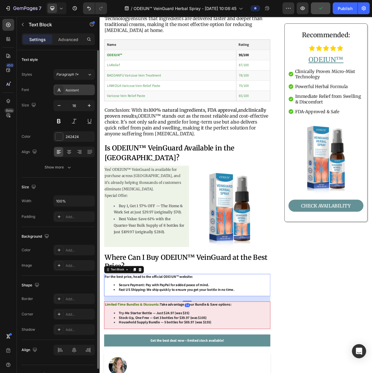
click at [74, 93] on div "Assistant" at bounding box center [80, 90] width 28 height 5
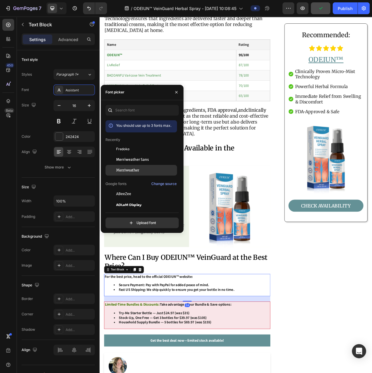
click at [112, 176] on div at bounding box center [111, 170] width 11 height 11
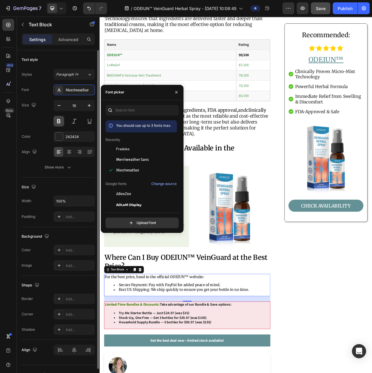
click at [59, 120] on button at bounding box center [59, 121] width 11 height 11
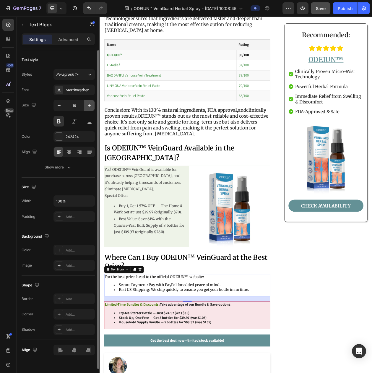
click at [91, 104] on button "button" at bounding box center [89, 105] width 11 height 11
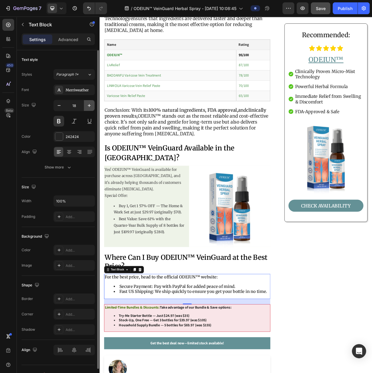
click at [91, 104] on button "button" at bounding box center [89, 105] width 11 height 11
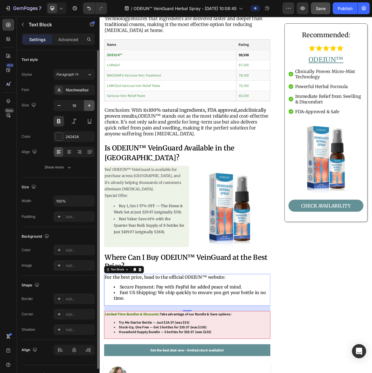
click at [91, 104] on button "button" at bounding box center [89, 105] width 11 height 11
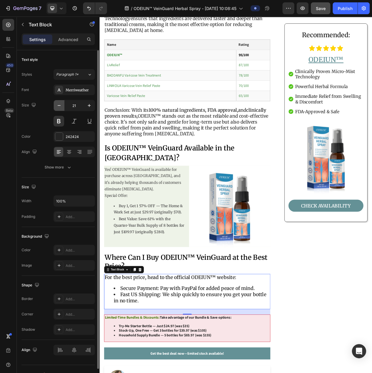
click at [60, 107] on icon "button" at bounding box center [59, 106] width 6 height 6
type input "20"
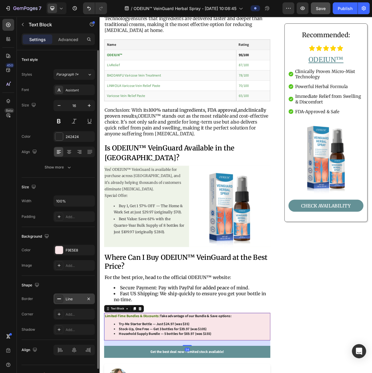
click at [74, 302] on div "Line" at bounding box center [74, 299] width 17 height 5
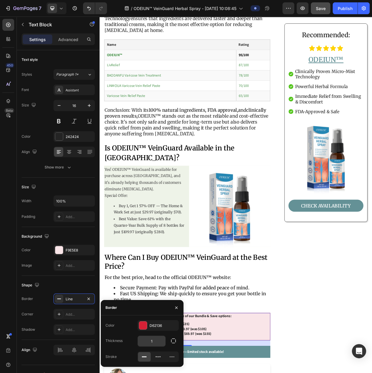
click at [149, 343] on input "1" at bounding box center [152, 341] width 28 height 11
type input "3"
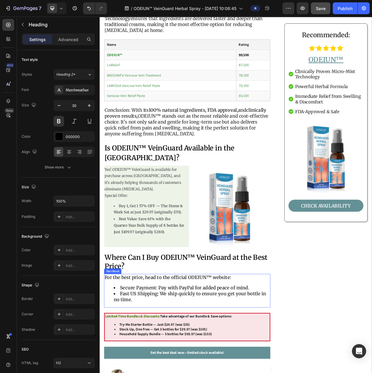
click at [183, 324] on h2 "Where Can I Buy ODEIUN™ VeinGuard at the Best Price?" at bounding box center [214, 336] width 217 height 24
click at [151, 366] on strong "Secure Payment: Pay with PayPal for added peace of mind." at bounding box center [210, 369] width 168 height 7
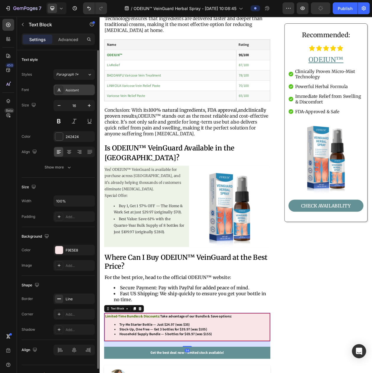
click at [82, 91] on div "Assistant" at bounding box center [80, 90] width 28 height 5
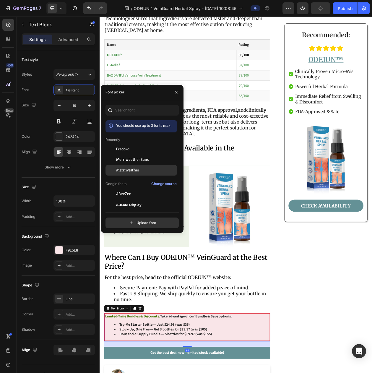
click at [124, 170] on span "Merriweather" at bounding box center [127, 170] width 23 height 5
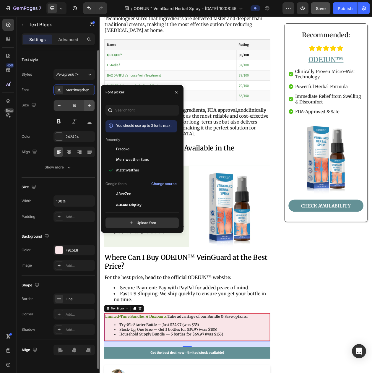
drag, startPoint x: 83, startPoint y: 114, endPoint x: 85, endPoint y: 109, distance: 5.8
click at [84, 113] on div "16" at bounding box center [74, 113] width 41 height 27
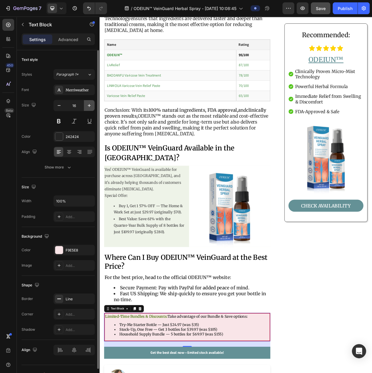
click at [85, 109] on button "button" at bounding box center [89, 105] width 11 height 11
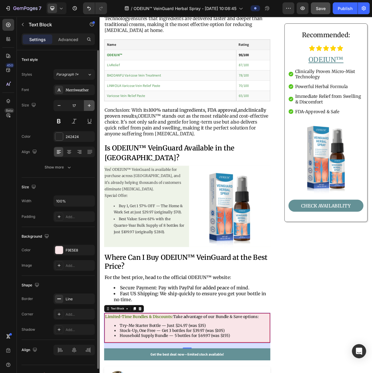
click at [85, 109] on button "button" at bounding box center [89, 105] width 11 height 11
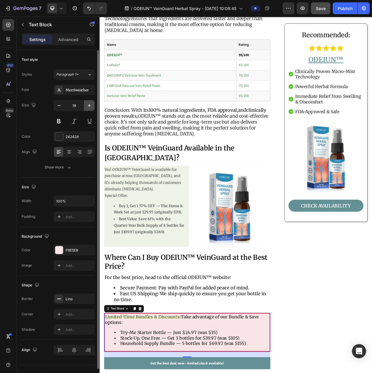
type input "20"
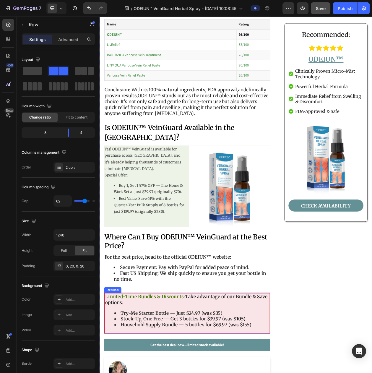
scroll to position [3541, 0]
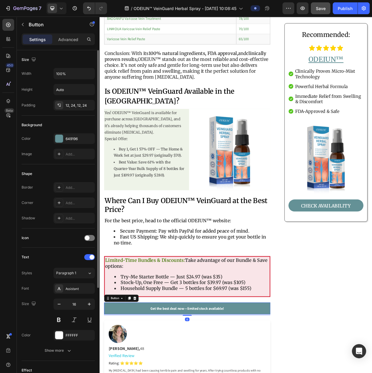
click at [83, 291] on div "Styles Paragraph 1 Font Assistant Size 16 Color FFFFFF Show more" at bounding box center [58, 312] width 73 height 88
click at [81, 294] on div "Assistant" at bounding box center [74, 288] width 41 height 11
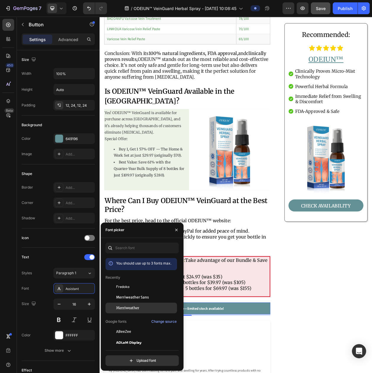
drag, startPoint x: 125, startPoint y: 308, endPoint x: 99, endPoint y: 311, distance: 26.5
click at [125, 308] on span "Merriweather" at bounding box center [127, 308] width 23 height 5
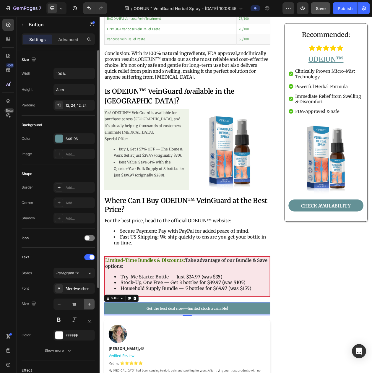
click at [93, 310] on button "button" at bounding box center [89, 304] width 11 height 11
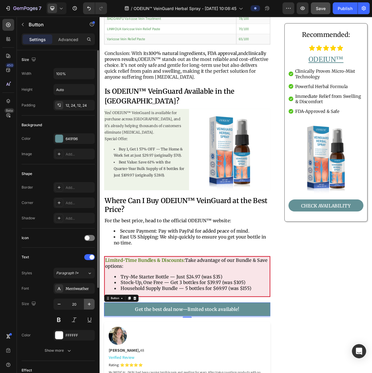
click at [93, 310] on button "button" at bounding box center [89, 304] width 11 height 11
click at [62, 310] on button "button" at bounding box center [59, 304] width 11 height 11
type input "20"
click at [60, 324] on div "20" at bounding box center [74, 312] width 41 height 27
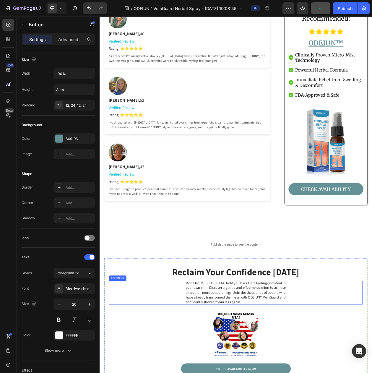
scroll to position [4244, 0]
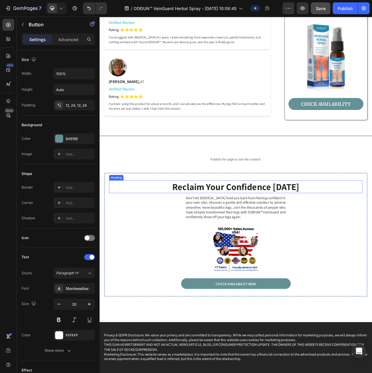
click at [280, 230] on strong "Reclaim Your Confidence [DATE]" at bounding box center [277, 237] width 166 height 15
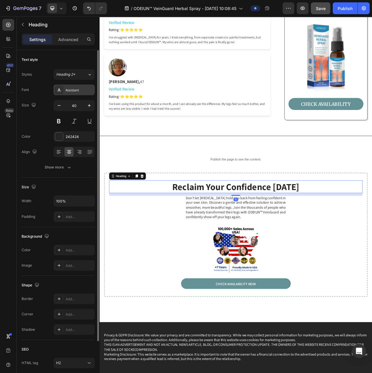
click at [64, 87] on div "Assistant" at bounding box center [74, 90] width 41 height 11
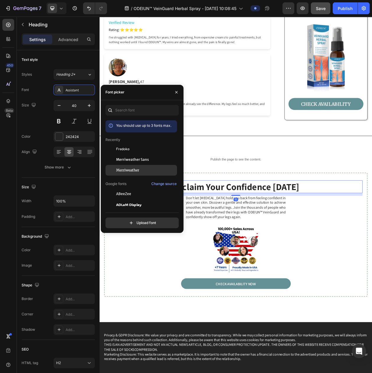
click at [123, 172] on span "Merriweather" at bounding box center [127, 170] width 23 height 5
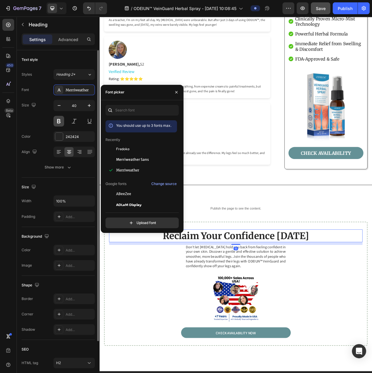
click at [61, 119] on button at bounding box center [59, 121] width 11 height 11
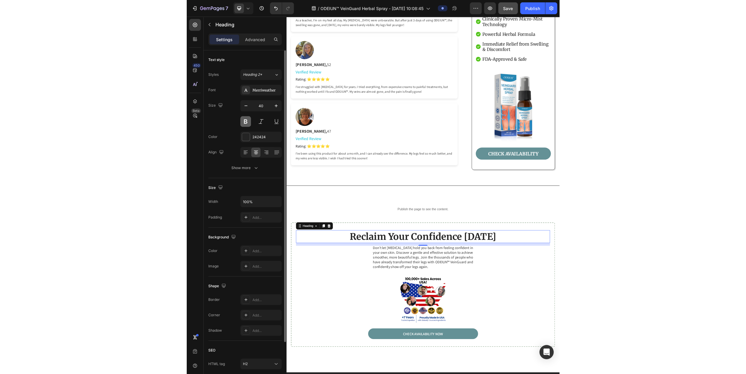
scroll to position [4252, 0]
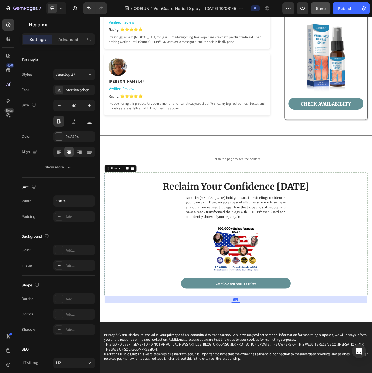
click at [241, 270] on div "Reclaim Your Confidence Today Heading Don't let varicose veins hold you back fr…" at bounding box center [277, 301] width 330 height 142
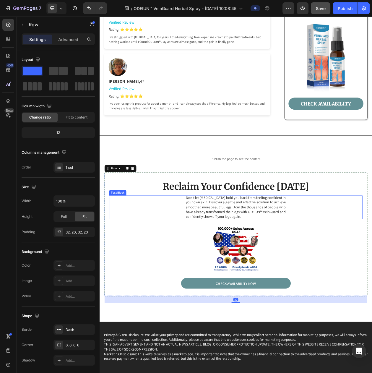
click at [240, 250] on p "Don't let [MEDICAL_DATA] hold you back from feeling confident in your own skin.…" at bounding box center [277, 265] width 130 height 31
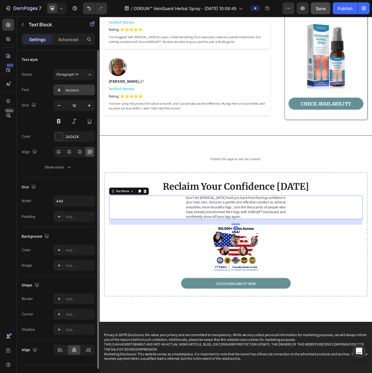
click at [66, 93] on div "Assistant" at bounding box center [80, 90] width 28 height 5
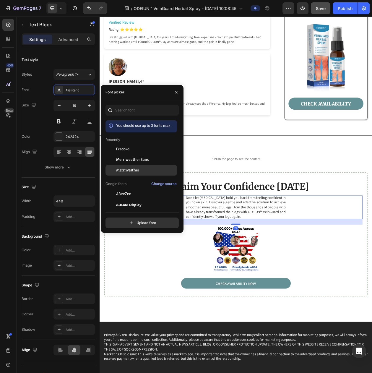
click at [122, 169] on span "Merriweather" at bounding box center [127, 170] width 23 height 5
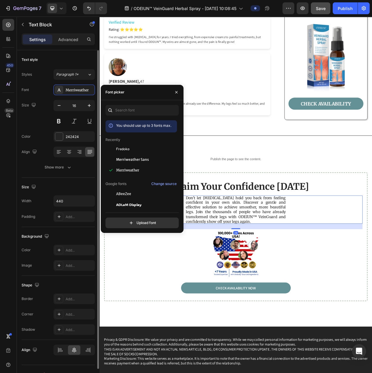
click at [84, 102] on div "Font Merriweather Size 16 Color 242424 Align Show more" at bounding box center [58, 129] width 73 height 88
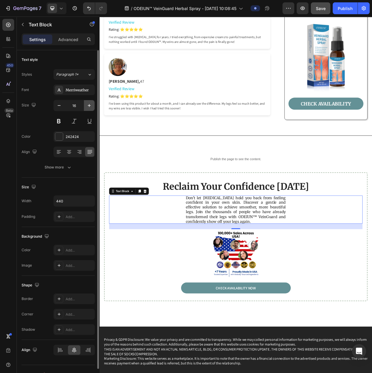
click at [87, 109] on icon "button" at bounding box center [89, 106] width 6 height 6
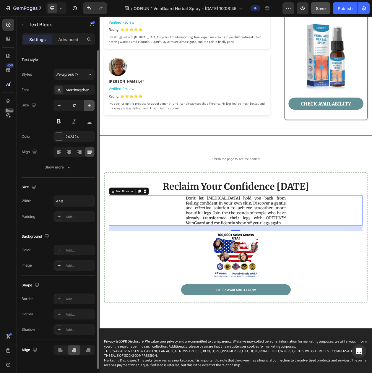
click at [87, 109] on icon "button" at bounding box center [89, 106] width 6 height 6
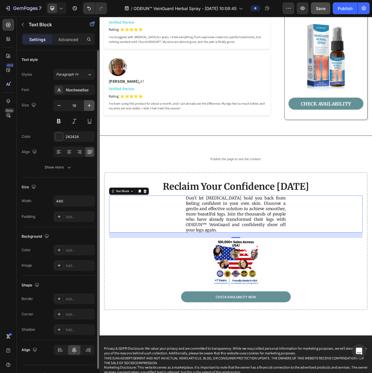
click at [87, 109] on icon "button" at bounding box center [89, 106] width 6 height 6
type input "20"
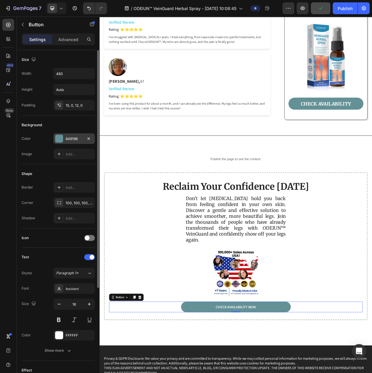
click at [73, 144] on div "649196" at bounding box center [74, 138] width 41 height 11
drag, startPoint x: 83, startPoint y: 302, endPoint x: 98, endPoint y: 295, distance: 17.4
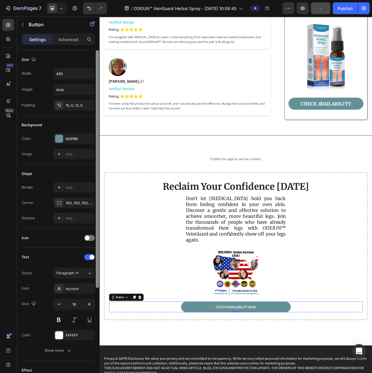
click at [82, 294] on div "Assistant" at bounding box center [74, 288] width 41 height 11
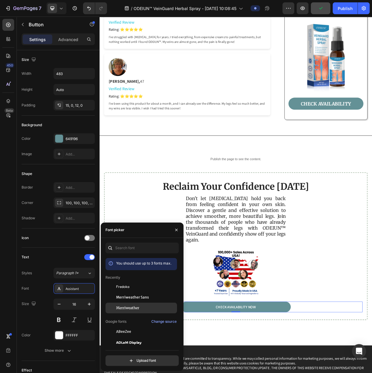
click at [124, 308] on span "Merriweather" at bounding box center [127, 308] width 23 height 5
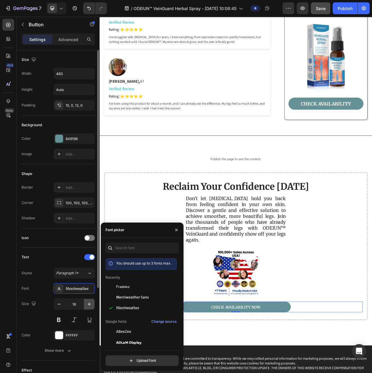
click at [86, 310] on button "button" at bounding box center [89, 304] width 11 height 11
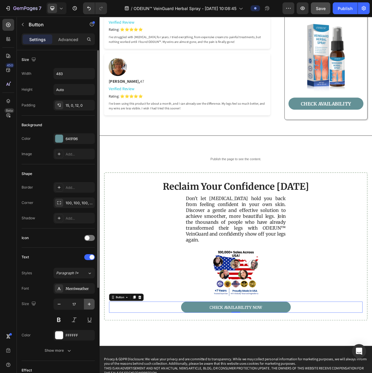
click at [86, 310] on button "button" at bounding box center [89, 304] width 11 height 11
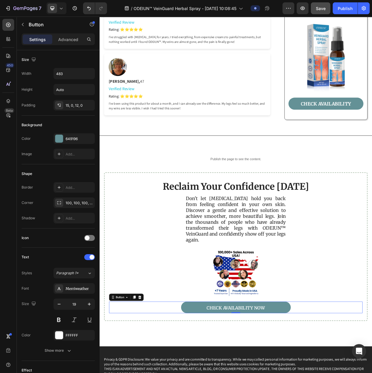
type input "20"
click at [314, 9] on button "Save" at bounding box center [321, 8] width 20 height 12
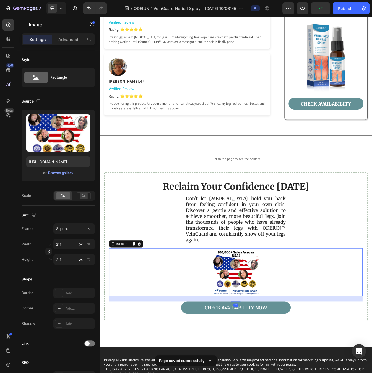
click at [277, 327] on img at bounding box center [277, 349] width 62 height 62
click at [303, 9] on icon "button" at bounding box center [303, 9] width 4 height 4
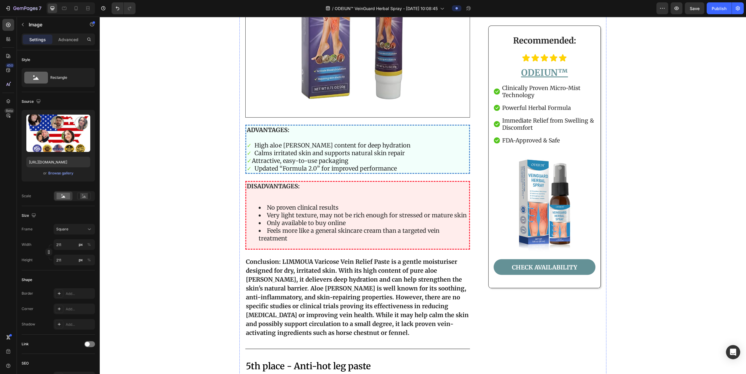
scroll to position [2696, 0]
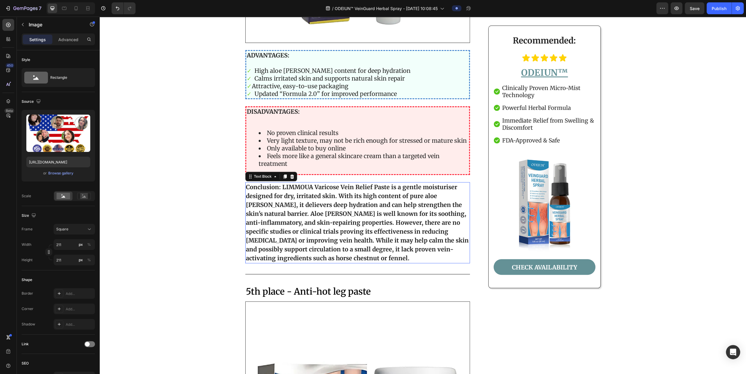
click at [311, 212] on strong "Conclusion: LIMMOUA Varicose Vein Relief Paste is a gentle moisturiser designed…" at bounding box center [357, 222] width 223 height 78
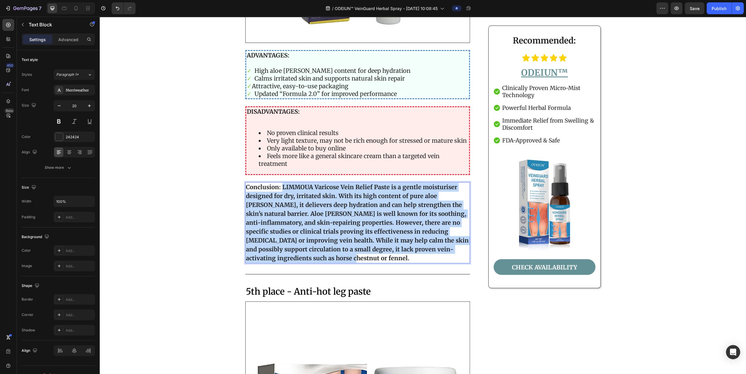
drag, startPoint x: 303, startPoint y: 230, endPoint x: 278, endPoint y: 162, distance: 72.6
click at [278, 182] on p "Conclusion: LIMMOUA Varicose Vein Relief Paste is a gentle moisturiser designed…" at bounding box center [357, 222] width 223 height 80
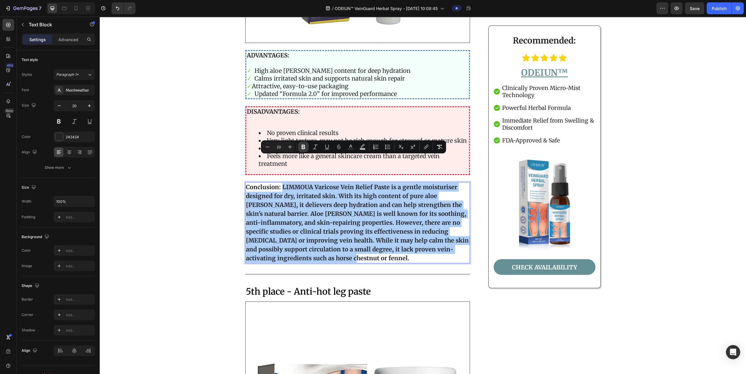
click at [301, 147] on icon "Editor contextual toolbar" at bounding box center [303, 147] width 4 height 4
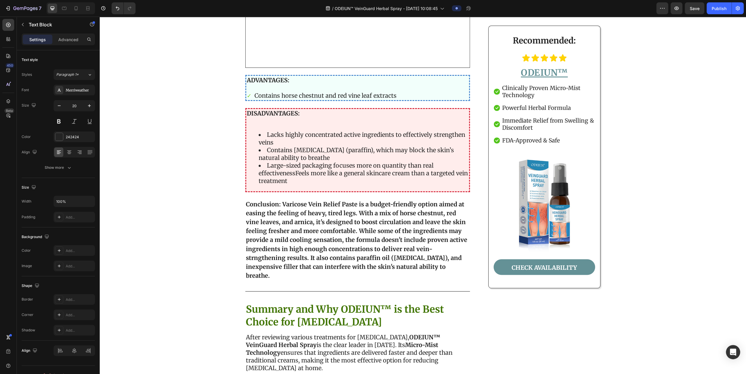
scroll to position [3250, 0]
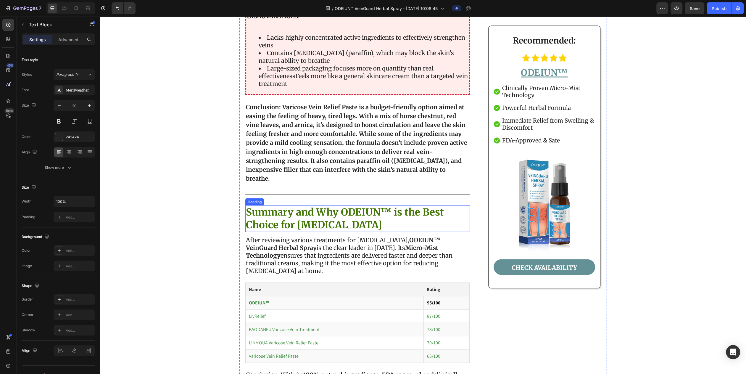
click at [329, 138] on strong "Conclusion: Varicose Vein Relief Paste is a budget-friendly option aimed at eas…" at bounding box center [356, 142] width 221 height 78
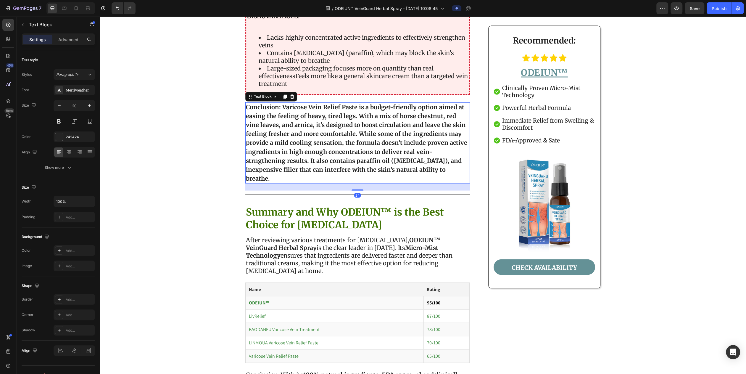
click at [372, 183] on div "24" at bounding box center [357, 186] width 224 height 7
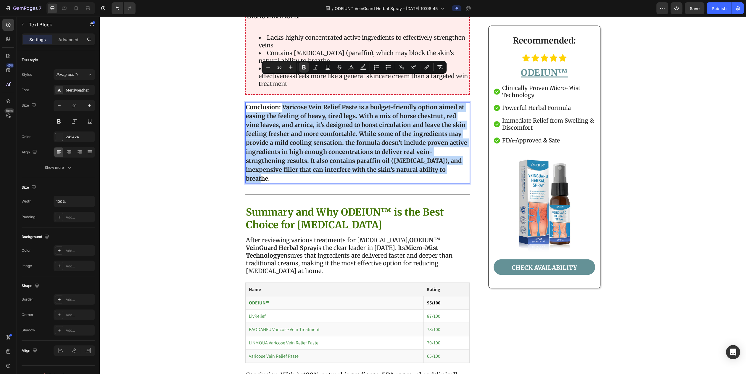
drag, startPoint x: 404, startPoint y: 139, endPoint x: 279, endPoint y: 82, distance: 137.4
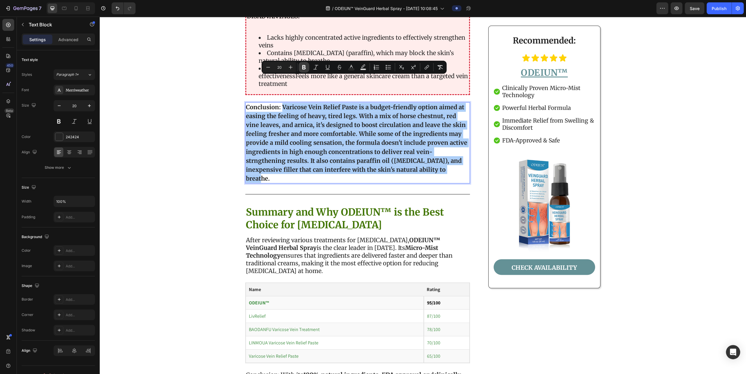
click at [299, 64] on button "Bold" at bounding box center [303, 67] width 11 height 11
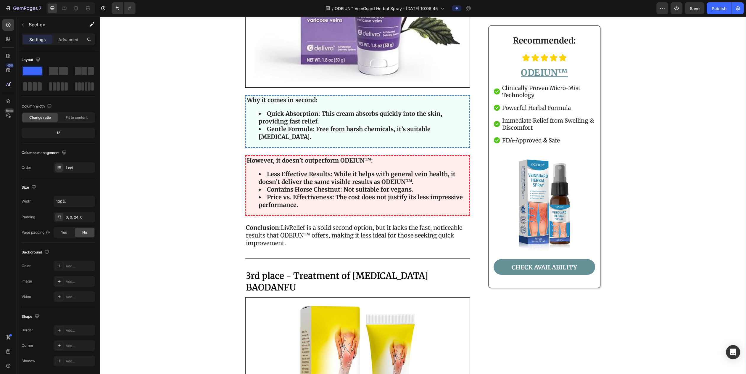
scroll to position [1809, 0]
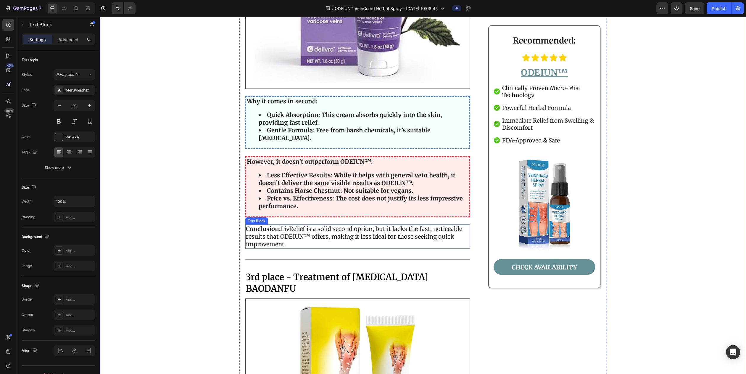
click at [294, 225] on p "Conclusion: LivRelief is a solid second option, but it lacks the fast, noticeab…" at bounding box center [357, 236] width 223 height 23
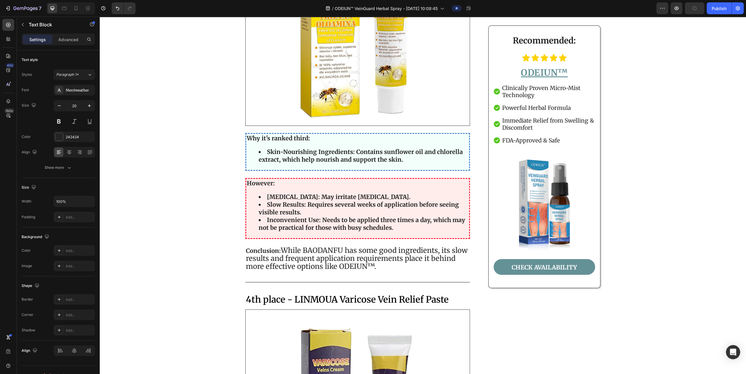
scroll to position [2252, 0]
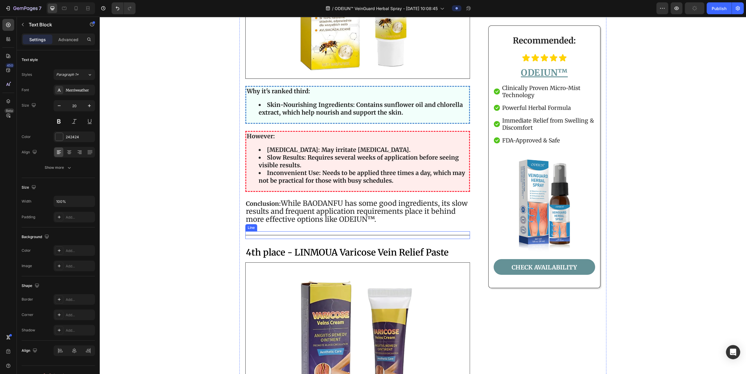
click at [302, 198] on span "While BAODANFU has some good ingredients, its slow results and frequent applica…" at bounding box center [357, 210] width 222 height 25
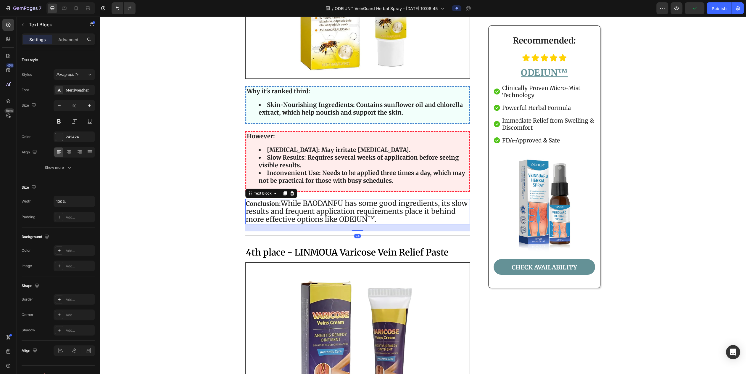
click at [279, 198] on span "While BAODANFU has some good ingredients, its slow results and frequent applica…" at bounding box center [357, 210] width 222 height 25
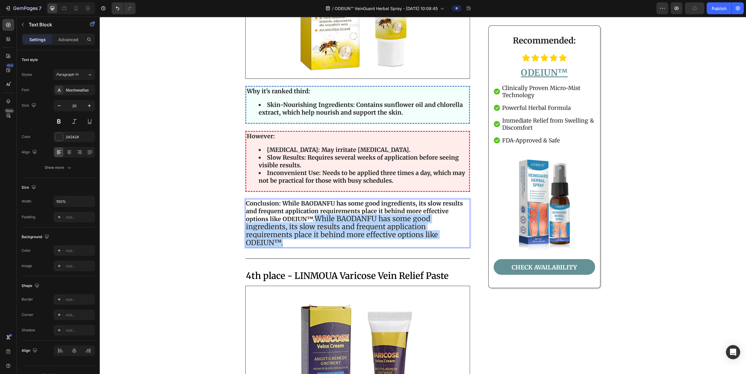
drag, startPoint x: 311, startPoint y: 191, endPoint x: 321, endPoint y: 217, distance: 27.4
click at [321, 217] on p "Conclusion: While BAODANFU has some good ingredients, its slow results and freq…" at bounding box center [357, 222] width 223 height 47
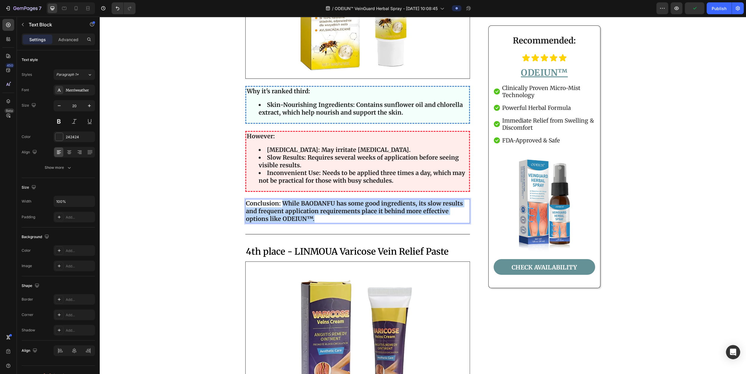
drag, startPoint x: 316, startPoint y: 190, endPoint x: 279, endPoint y: 175, distance: 40.3
click at [279, 199] on p "Conclusion: While BAODANFU has some good ingredients, its slow results and freq…" at bounding box center [357, 210] width 223 height 23
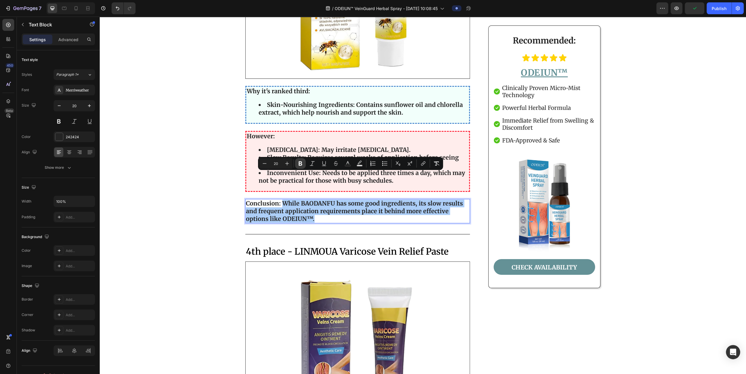
click at [300, 162] on icon "Editor contextual toolbar" at bounding box center [300, 163] width 4 height 4
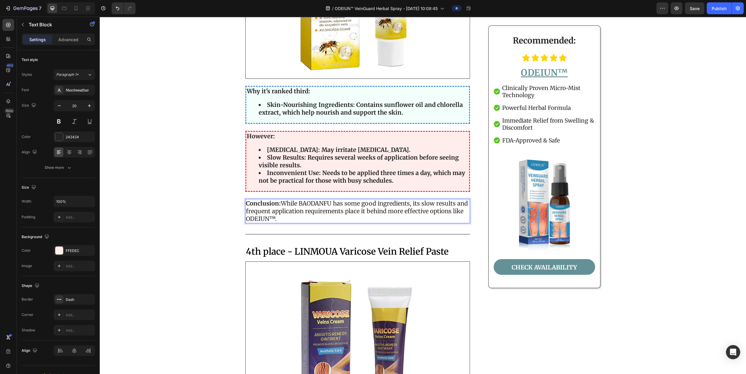
click at [321, 154] on strong "Slow Results: Requires several weeks of application before seeing visible resul…" at bounding box center [358, 161] width 200 height 15
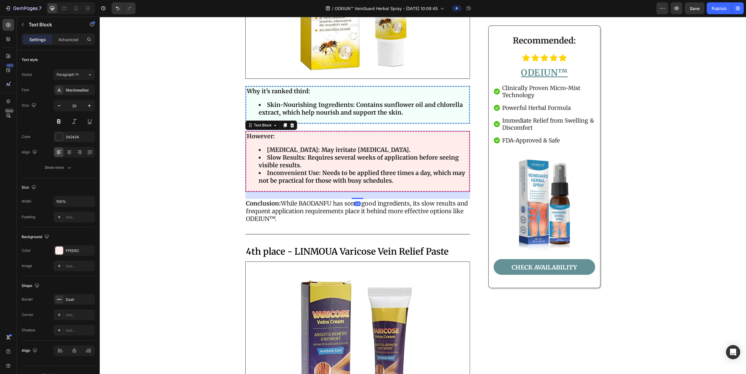
click at [372, 7] on span "Save" at bounding box center [694, 8] width 10 height 5
click at [372, 10] on icon "button" at bounding box center [676, 8] width 6 height 6
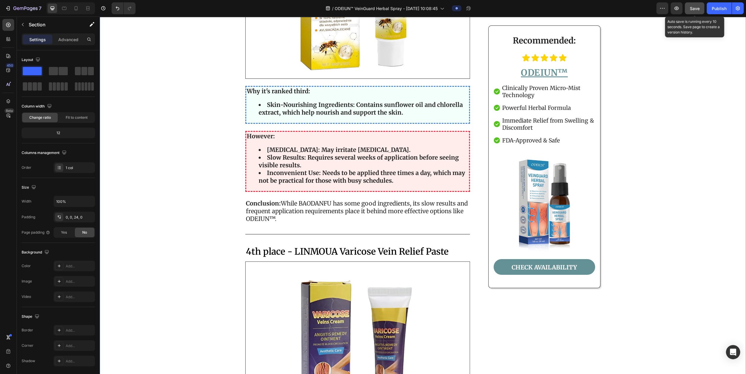
click at [372, 6] on button "Save" at bounding box center [694, 8] width 20 height 12
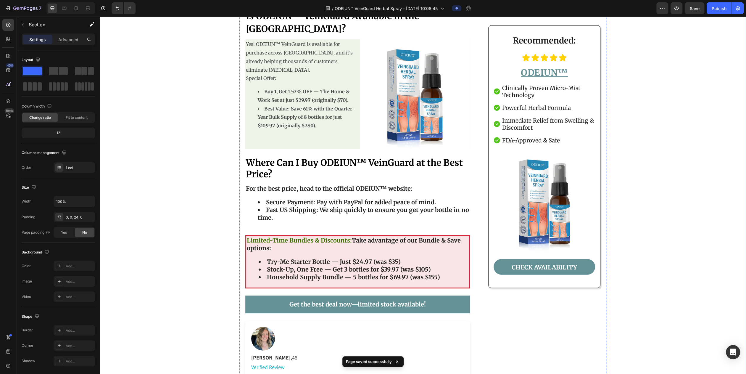
scroll to position [3546, 0]
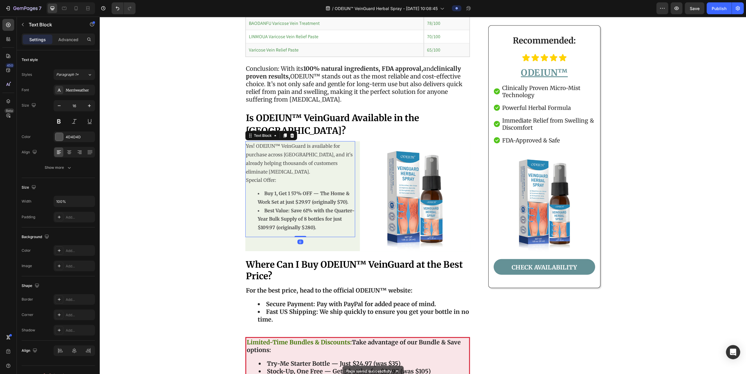
click at [289, 206] on li "Best Value: Save 61% with the Quarter-Year Bulk Supply of 8 bottles for just $1…" at bounding box center [306, 218] width 97 height 25
click at [275, 201] on div "Yes! ODEIUN™ VeinGuard is available for purchase across the United States, and …" at bounding box center [300, 196] width 110 height 110
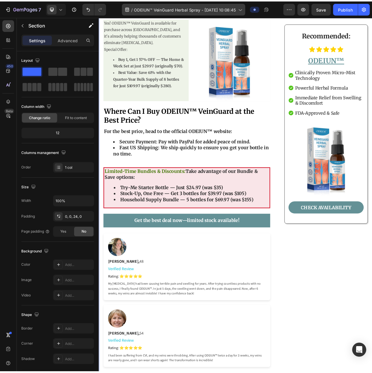
scroll to position [3665, 0]
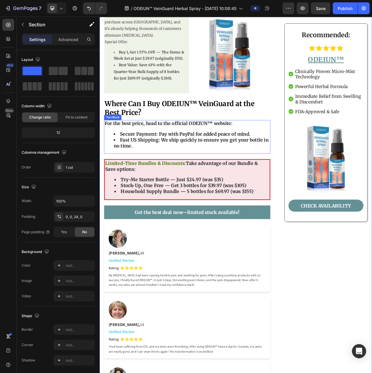
click at [125, 166] on li "Secure Payment: Pay with PayPal for added peace of mind." at bounding box center [219, 170] width 203 height 8
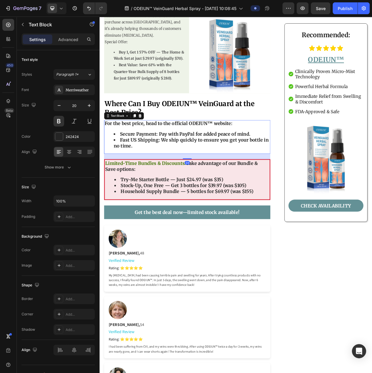
click at [141, 173] on strong "Fast US Shipping: We ship quickly to ensure you get your bottle in no time." at bounding box center [219, 180] width 202 height 15
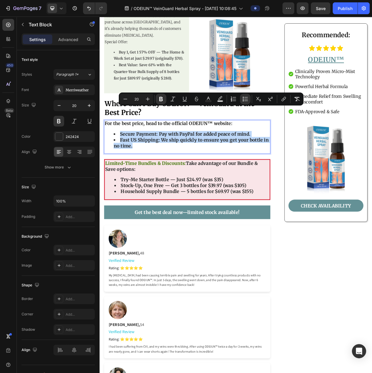
drag, startPoint x: 146, startPoint y: 152, endPoint x: 116, endPoint y: 136, distance: 34.4
click at [116, 166] on ul "Secure Payment: Pay with PayPal for added peace of mind. Fast US Shipping: We s…" at bounding box center [213, 177] width 215 height 23
click at [159, 99] on icon "Editor contextual toolbar" at bounding box center [161, 99] width 6 height 6
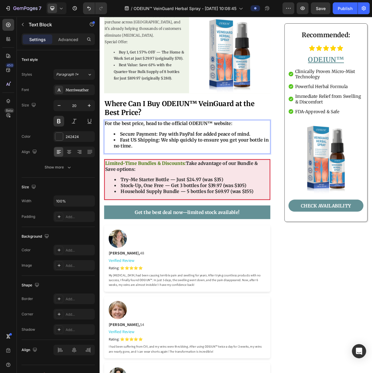
click at [155, 173] on li "Fast US Shipping: We ship quickly to ensure you get your bottle in no time." at bounding box center [219, 180] width 203 height 15
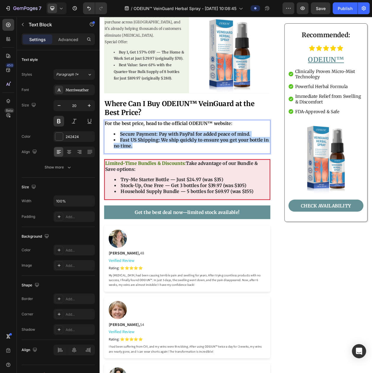
drag, startPoint x: 149, startPoint y: 154, endPoint x: 118, endPoint y: 138, distance: 35.5
click at [118, 166] on ul "Secure Payment: Pay with PayPal for added peace of mind. Fast US Shipping: We s…" at bounding box center [213, 177] width 215 height 23
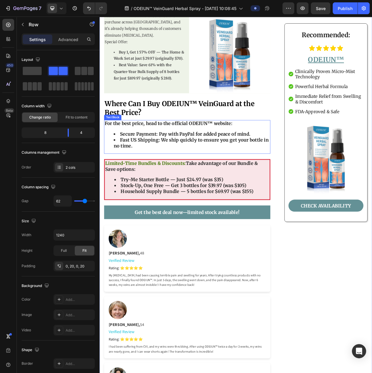
click at [164, 173] on li "Fast US Shipping: We ship quickly to ensure you get your bottle in no time." at bounding box center [219, 180] width 203 height 15
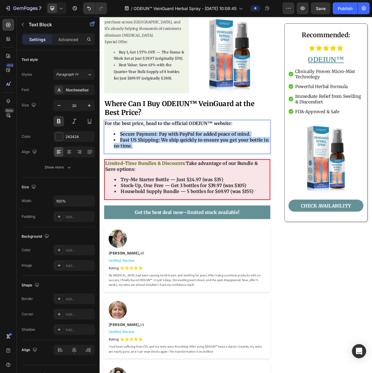
drag, startPoint x: 151, startPoint y: 155, endPoint x: 123, endPoint y: 143, distance: 30.1
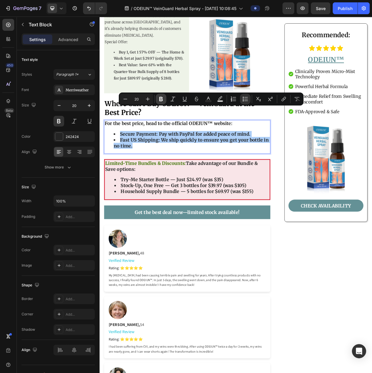
click at [160, 98] on icon "Editor contextual toolbar" at bounding box center [161, 99] width 4 height 4
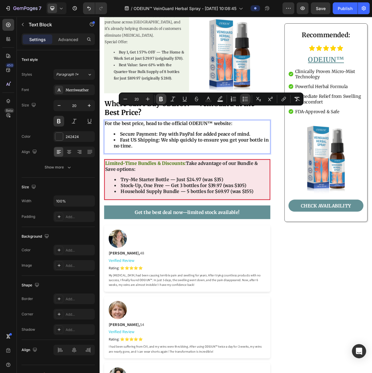
click at [179, 151] on div "For the best price, head to the official ODEIUN™ website: Secure Payment: Pay w…" at bounding box center [214, 173] width 217 height 44
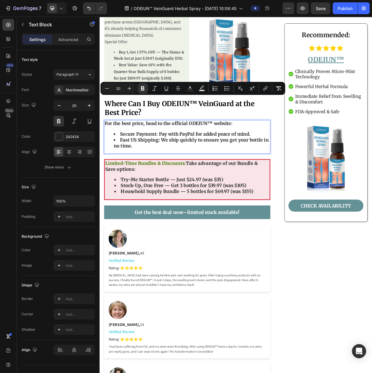
click at [165, 173] on strong "Fast US Shipping: We ship quickly to ensure you get your bottle in no time." at bounding box center [219, 180] width 202 height 15
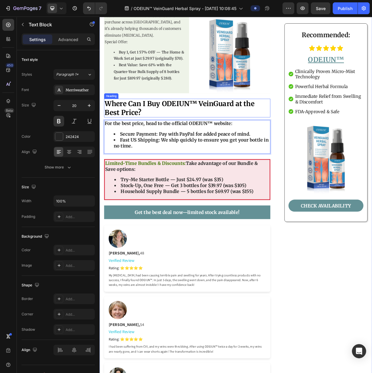
click at [184, 124] on strong "Where Can I Buy ODEIUN™ VeinGuard at the Best Price?" at bounding box center [203, 135] width 195 height 23
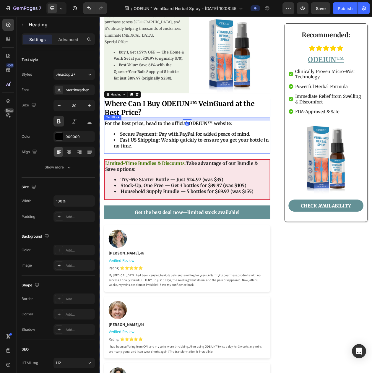
click at [170, 151] on div "For the best price, head to the official ODEIUN™ website: Secure Payment: Pay w…" at bounding box center [214, 173] width 217 height 44
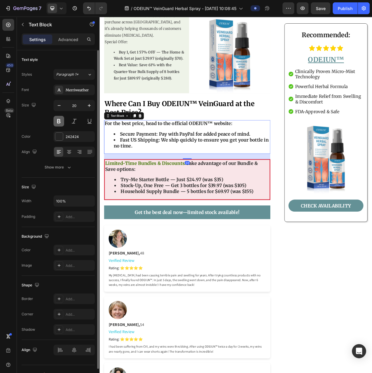
click at [59, 125] on button at bounding box center [59, 121] width 11 height 11
click at [279, 53] on img at bounding box center [269, 64] width 106 height 106
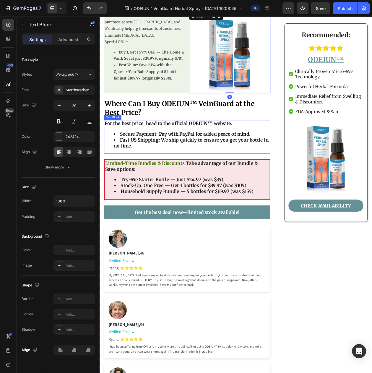
click at [205, 152] on strong "For the best price, head to the official ODEIUN™ website:" at bounding box center [189, 155] width 167 height 7
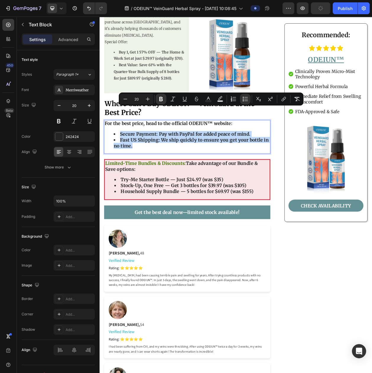
drag, startPoint x: 150, startPoint y: 154, endPoint x: 116, endPoint y: 140, distance: 36.6
click at [116, 166] on ul "Secure Payment: Pay with PayPal for added peace of mind. Fast US Shipping: We s…" at bounding box center [213, 177] width 215 height 23
click at [162, 101] on icon "Editor contextual toolbar" at bounding box center [161, 99] width 4 height 4
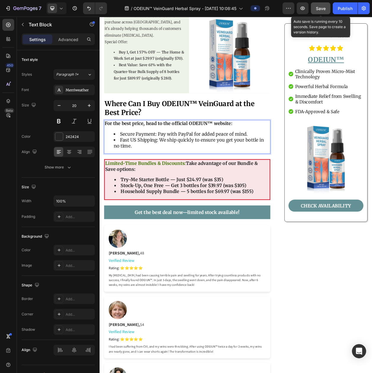
click at [317, 11] on div "Save" at bounding box center [321, 8] width 10 height 6
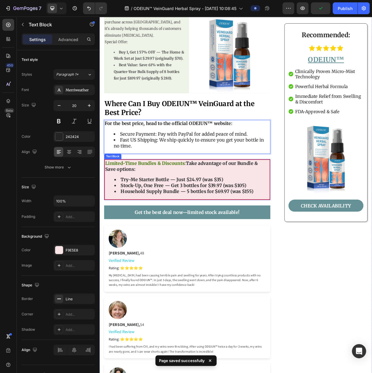
click at [268, 233] on strong "Stock-Up, One Free — Get 3 bottles for $39.97 (was $105)" at bounding box center [209, 236] width 164 height 7
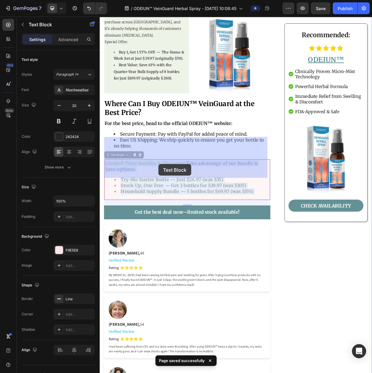
drag, startPoint x: 300, startPoint y: 214, endPoint x: 176, endPoint y: 209, distance: 124.3
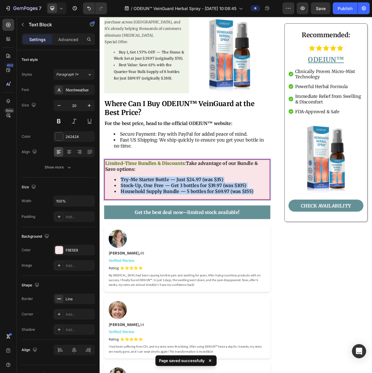
drag, startPoint x: 303, startPoint y: 214, endPoint x: 120, endPoint y: 199, distance: 184.0
click at [120, 225] on ul "Try-Me Starter Bottle — Just $24.97 (was $35) Stock-Up, One Free — Get 3 bottle…" at bounding box center [214, 236] width 214 height 23
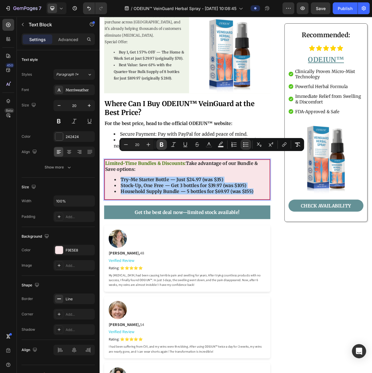
click at [161, 146] on icon "Editor contextual toolbar" at bounding box center [162, 145] width 4 height 4
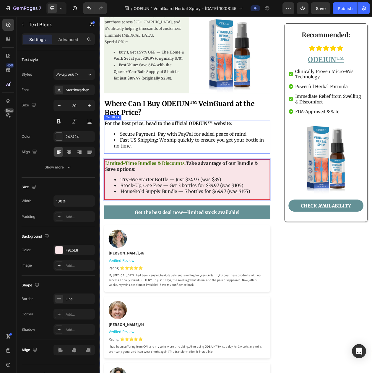
click at [236, 151] on div "For the best price, head to the official ODEIUN™ website: Secure Payment: Pay w…" at bounding box center [214, 173] width 217 height 44
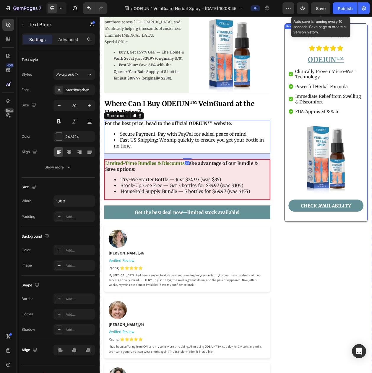
click at [316, 11] on div "Save" at bounding box center [321, 8] width 10 height 6
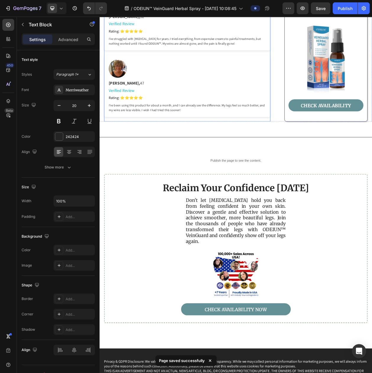
scroll to position [4294, 0]
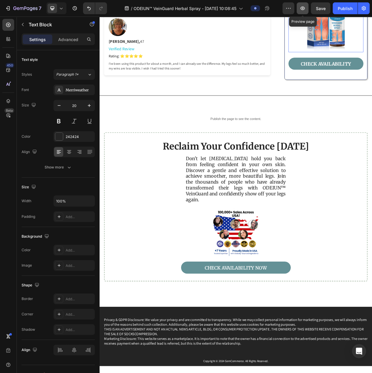
click at [298, 12] on button "button" at bounding box center [303, 8] width 12 height 12
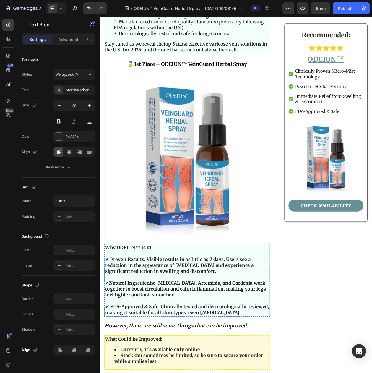
scroll to position [1004, 0]
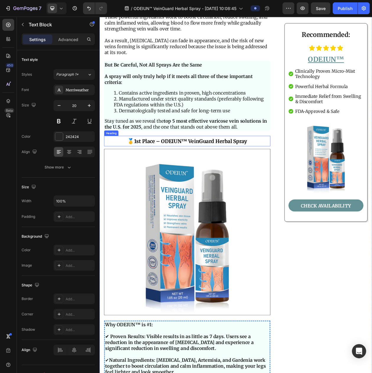
click at [179, 175] on strong "1st Place – ODEIUN™ VeinGuard Herbal Spray" at bounding box center [218, 179] width 147 height 8
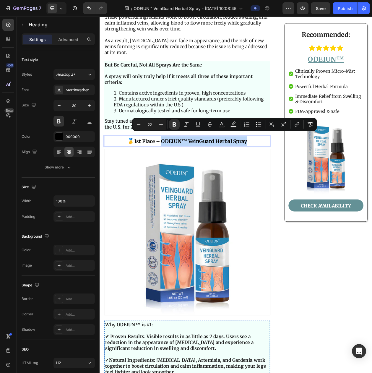
drag, startPoint x: 179, startPoint y: 172, endPoint x: 292, endPoint y: 175, distance: 112.4
click at [292, 175] on p "🥇 1st Place – ODEIUN™ VeinGuard Herbal Spray" at bounding box center [213, 178] width 215 height 12
copy strong "ODEIUN™ VeinGuard Herbal Spray"
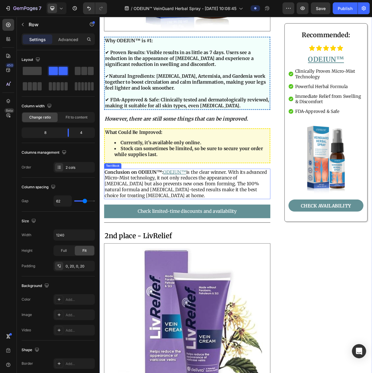
scroll to position [1558, 0]
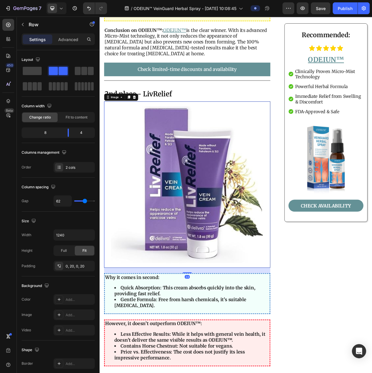
click at [183, 232] on img at bounding box center [214, 235] width 217 height 217
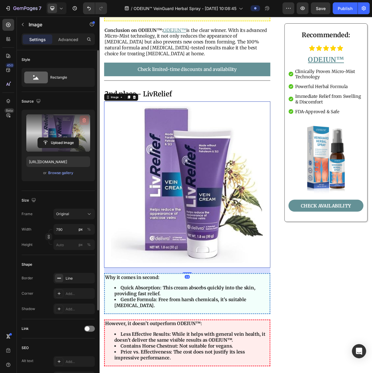
click at [83, 122] on icon "button" at bounding box center [85, 120] width 4 height 4
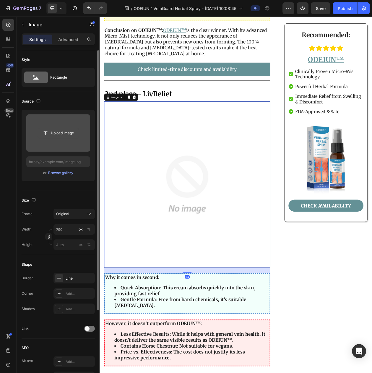
click at [65, 130] on input "file" at bounding box center [58, 133] width 41 height 10
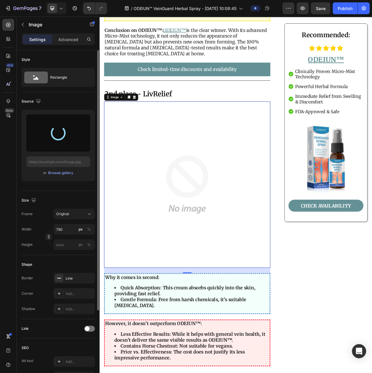
type input "https://cdn.shopify.com/s/files/1/0797/8575/4920/files/gempages_493620733700736…"
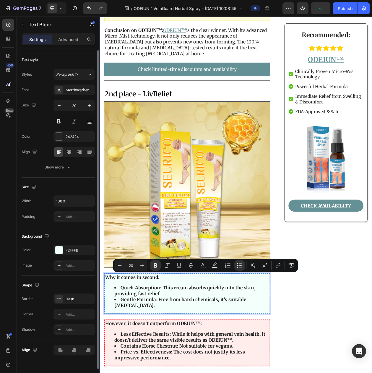
drag, startPoint x: 169, startPoint y: 381, endPoint x: 199, endPoint y: 293, distance: 92.6
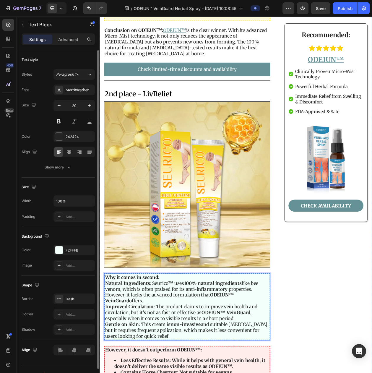
drag, startPoint x: 204, startPoint y: 419, endPoint x: 100, endPoint y: 354, distance: 122.4
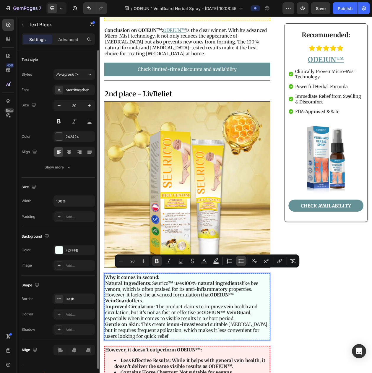
click at [237, 260] on button "Bulleted List" at bounding box center [241, 261] width 11 height 11
type input "20"
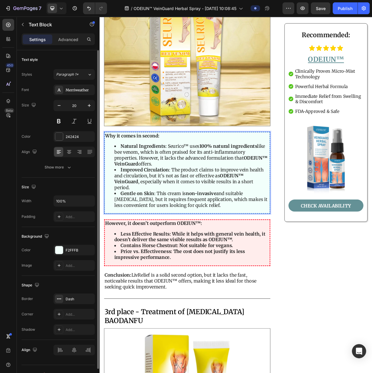
scroll to position [1743, 0]
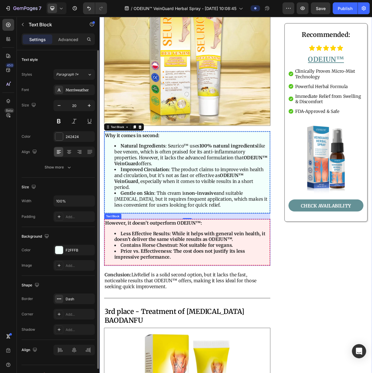
drag, startPoint x: 186, startPoint y: 277, endPoint x: 179, endPoint y: 287, distance: 12.2
click at [185, 280] on div "However, it doesn’t outperform ODEIUN™: Less Effective Results: While it helps …" at bounding box center [214, 310] width 217 height 61
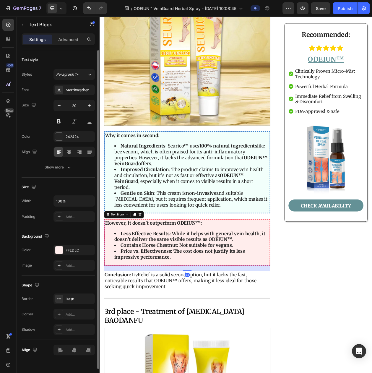
click at [182, 318] on strong "Price vs. Effectiveness: The cost does not justify its less impressive performa…" at bounding box center [204, 325] width 170 height 15
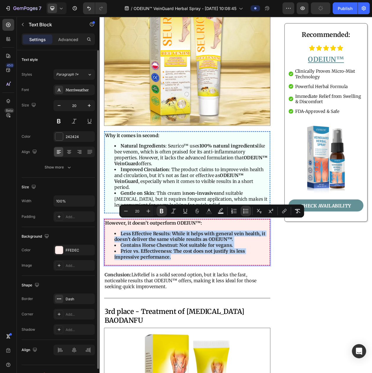
drag, startPoint x: 194, startPoint y: 315, endPoint x: 111, endPoint y: 287, distance: 87.4
click at [111, 295] on ul "Less Effective Results: While it helps with general vein health, it doesn’t del…" at bounding box center [214, 314] width 214 height 38
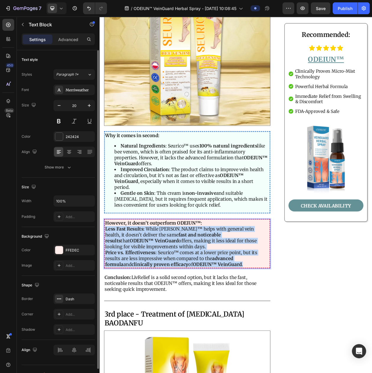
drag, startPoint x: 261, startPoint y: 324, endPoint x: 96, endPoint y: 282, distance: 169.8
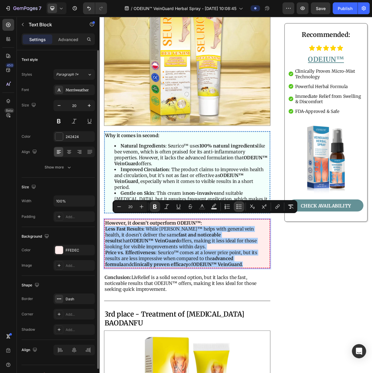
click at [238, 206] on icon "Editor contextual toolbar" at bounding box center [237, 206] width 1 height 1
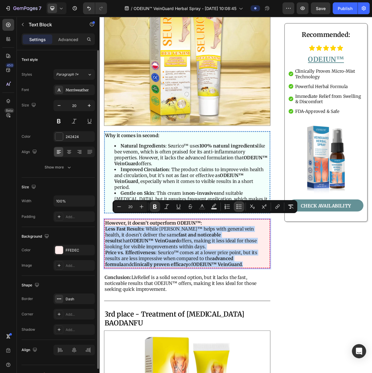
type input "20"
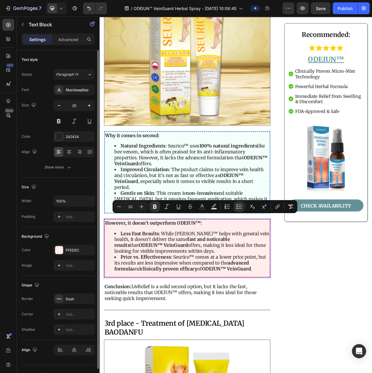
click at [221, 300] on li "Less Fast Results : While Seurico™ helps with general vein health, it doesn’t d…" at bounding box center [220, 310] width 202 height 31
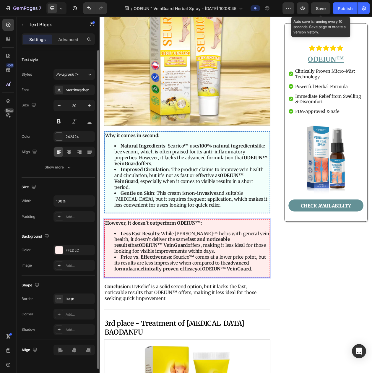
click at [316, 10] on span "Save" at bounding box center [321, 8] width 10 height 5
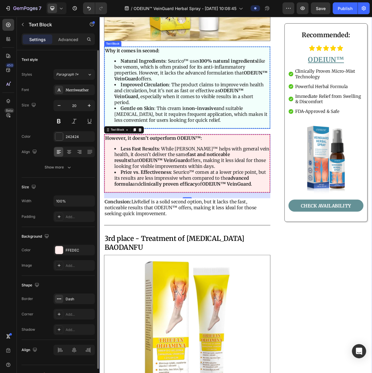
scroll to position [1854, 0]
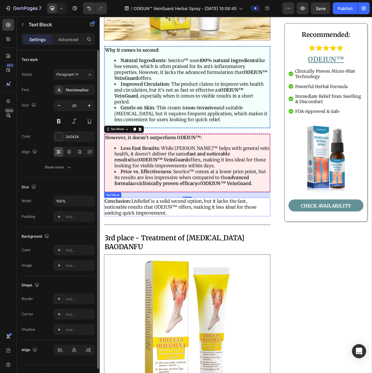
click at [142, 253] on p "Conclusion: LivRelief is a solid second option, but it lacks the fast, noticeab…" at bounding box center [213, 264] width 215 height 23
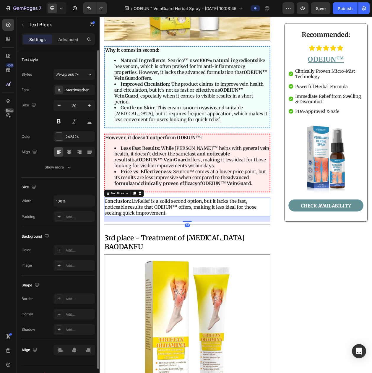
click at [190, 253] on p "Conclusion: LivRelief is a solid second option, but it lacks the fast, noticeab…" at bounding box center [213, 264] width 215 height 23
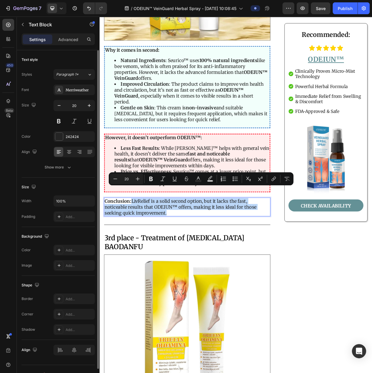
drag, startPoint x: 192, startPoint y: 259, endPoint x: 143, endPoint y: 245, distance: 51.2
click at [143, 253] on p "Conclusion: LivRelief is a solid second option, but it lacks the fast, noticeab…" at bounding box center [213, 264] width 215 height 23
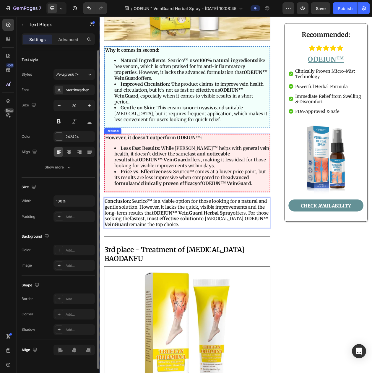
click at [215, 215] on li "Price vs. Effectiveness : Seurico™ comes at a lower price point, but its result…" at bounding box center [220, 226] width 202 height 23
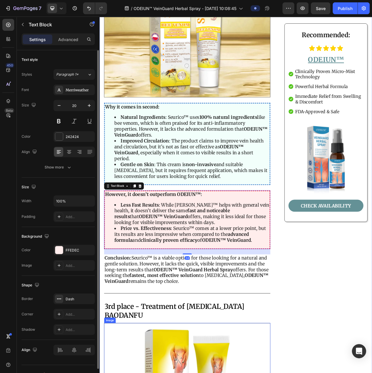
scroll to position [1558, 0]
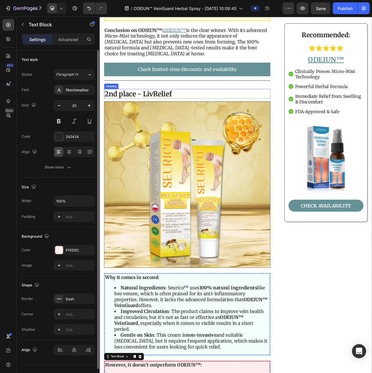
click at [162, 111] on h2 "2nd place - LivRelief" at bounding box center [214, 117] width 217 height 13
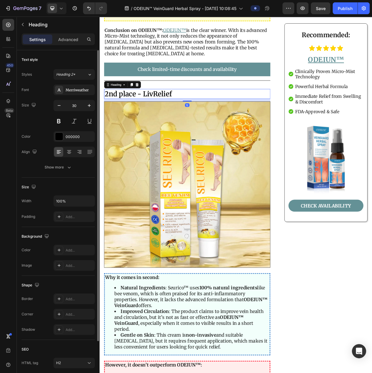
click at [162, 111] on h2 "2nd place - LivRelief" at bounding box center [214, 117] width 217 height 13
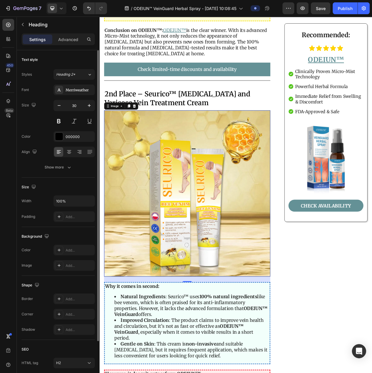
click at [192, 156] on img at bounding box center [214, 247] width 217 height 217
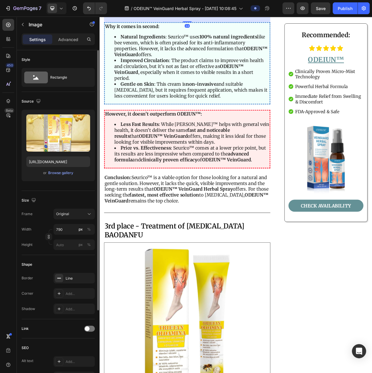
scroll to position [1965, 0]
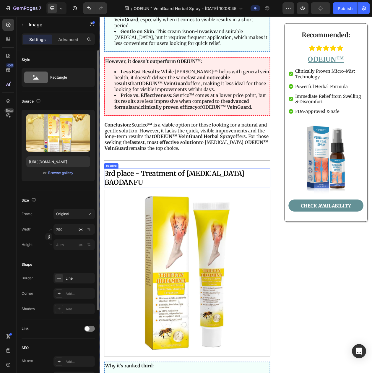
click at [148, 215] on h2 "3rd place - Treatment of varicose veins BAODANFU" at bounding box center [214, 227] width 217 height 24
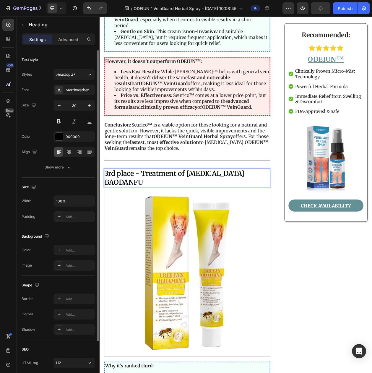
click at [166, 215] on h2 "3rd place - Treatment of varicose veins BAODANFU" at bounding box center [214, 227] width 217 height 24
click at [156, 215] on p "3rd place - Treatment of varicose veins BAODANFU" at bounding box center [213, 226] width 215 height 23
drag, startPoint x: 160, startPoint y: 216, endPoint x: 155, endPoint y: 208, distance: 9.4
click at [155, 215] on p "3rd place - Treatment of varicose veins BAODANFU" at bounding box center [213, 226] width 215 height 23
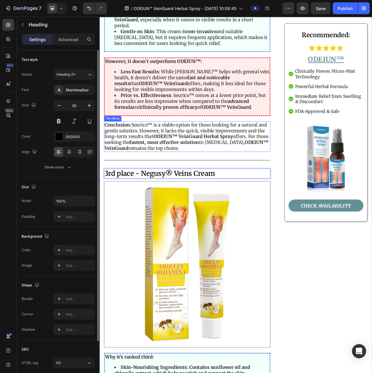
click at [199, 177] on strong "fastest, most effective solution" at bounding box center [184, 180] width 91 height 7
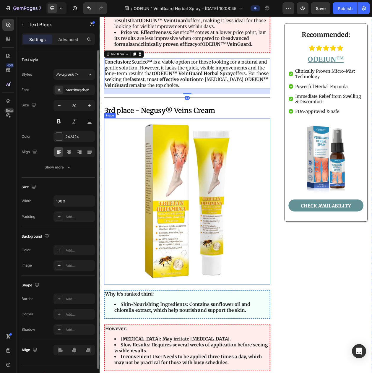
scroll to position [2113, 0]
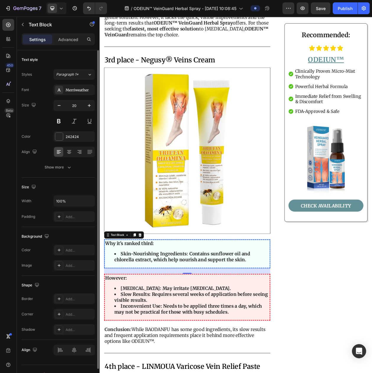
click at [195, 322] on strong "Skin-Nourishing Ingredients: Contains sunflower oil and chlorella extract, whic…" at bounding box center [207, 329] width 177 height 15
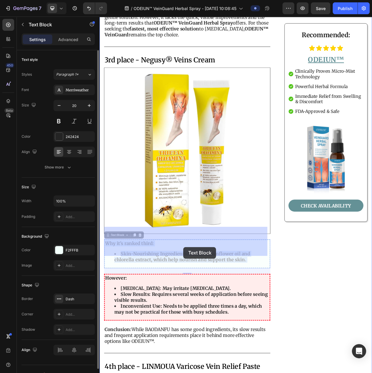
drag, startPoint x: 296, startPoint y: 316, endPoint x: 209, endPoint y: 317, distance: 87.0
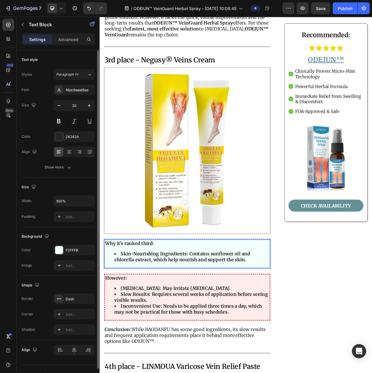
click at [294, 322] on li "Skin-Nourishing Ingredients: Contains sunflower oil and chlorella extract, whic…" at bounding box center [220, 329] width 202 height 15
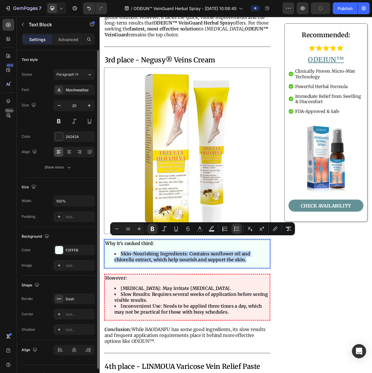
drag, startPoint x: 293, startPoint y: 316, endPoint x: 113, endPoint y: 311, distance: 180.8
click at [113, 322] on ul "Skin-Nourishing Ingredients: Contains sunflower oil and chlorella extract, whic…" at bounding box center [214, 329] width 214 height 15
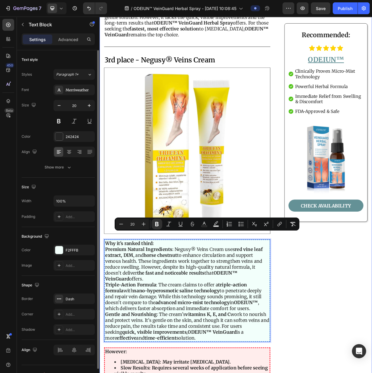
drag, startPoint x: 219, startPoint y: 417, endPoint x: 100, endPoint y: 303, distance: 164.4
click at [100, 303] on div "Top 5 Treatments for Varicose Veins in the US (2025) Text Block ⁠⁠⁠⁠⁠⁠⁠ Say Goo…" at bounding box center [277, 208] width 355 height 4505
click at [240, 222] on icon "Editor contextual toolbar" at bounding box center [241, 224] width 6 height 6
type input "20"
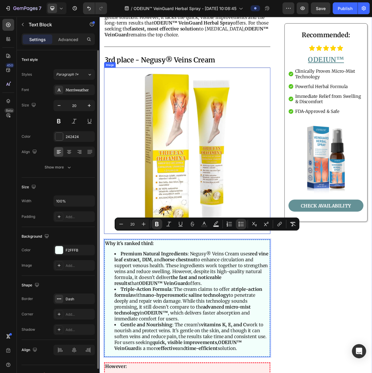
click at [229, 240] on img at bounding box center [214, 191] width 217 height 217
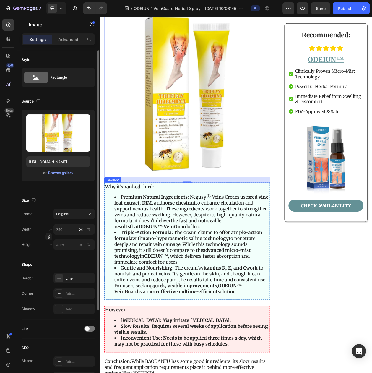
scroll to position [2298, 0]
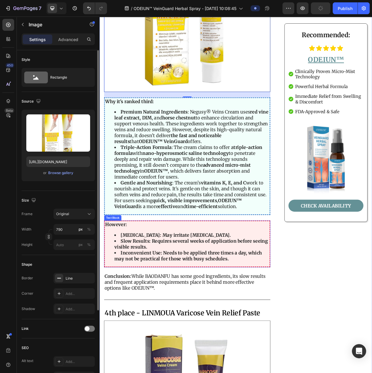
click at [211, 320] on strong "Inconvenient Use: Needs to be applied three times a day, which may not be pract…" at bounding box center [215, 327] width 192 height 15
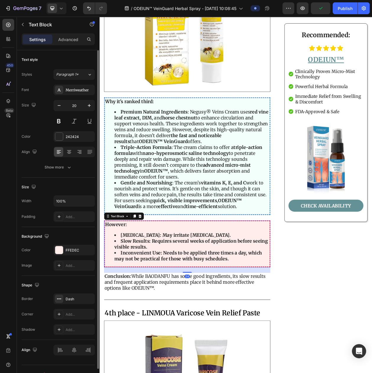
scroll to position [2224, 0]
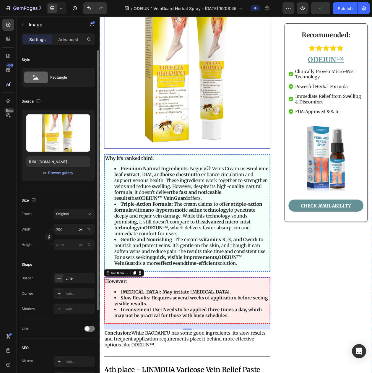
click at [203, 83] on img at bounding box center [214, 80] width 217 height 217
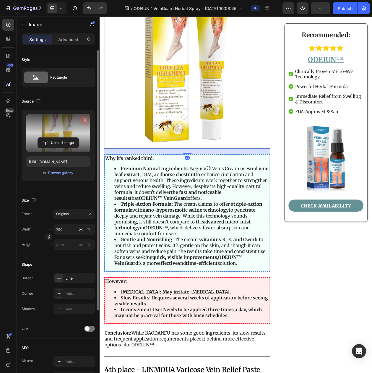
click at [84, 120] on icon "button" at bounding box center [84, 121] width 1 height 2
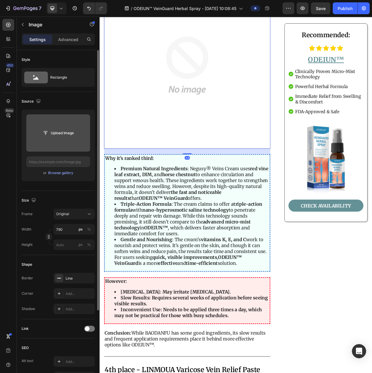
click at [67, 134] on input "file" at bounding box center [58, 133] width 41 height 10
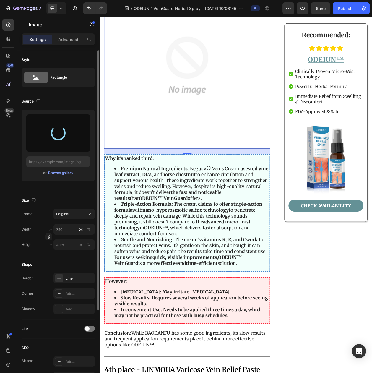
type input "https://cdn.shopify.com/s/files/1/0797/8575/4920/files/gempages_493620733700736…"
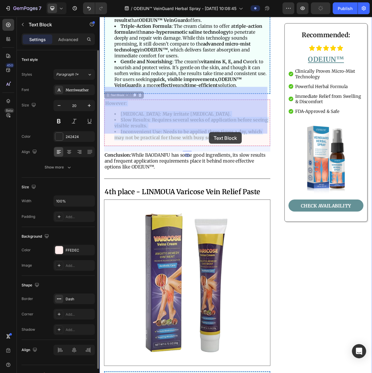
drag, startPoint x: 274, startPoint y: 391, endPoint x: 243, endPoint y: 164, distance: 228.6
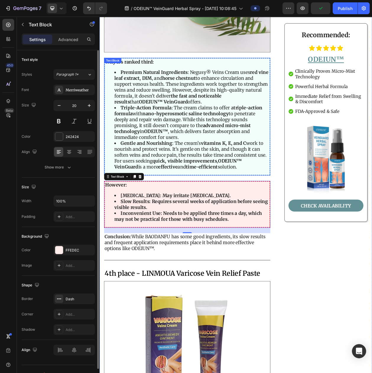
scroll to position [2348, 0]
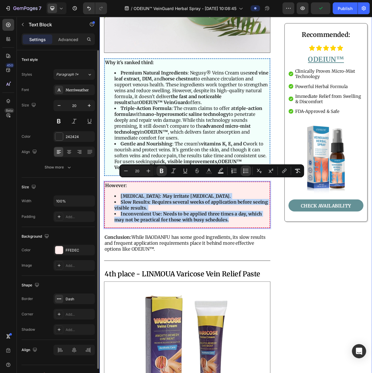
drag, startPoint x: 271, startPoint y: 264, endPoint x: 102, endPoint y: 232, distance: 171.8
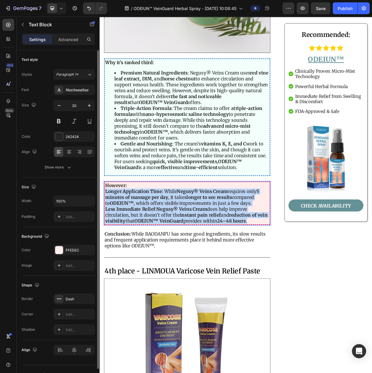
drag, startPoint x: 311, startPoint y: 265, endPoint x: 230, endPoint y: 189, distance: 110.5
click at [100, 228] on html "Header Image Image Row Row Top 5 Treatments for Varicose Veins in the US (2025)…" at bounding box center [277, 178] width 355 height 5021
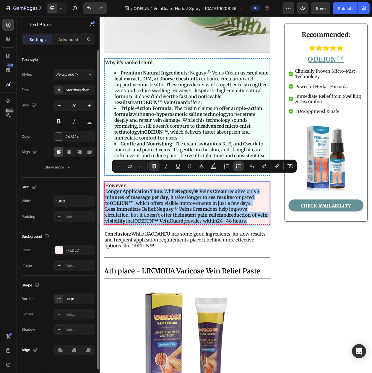
click at [238, 167] on icon "Editor contextual toolbar" at bounding box center [239, 166] width 6 height 6
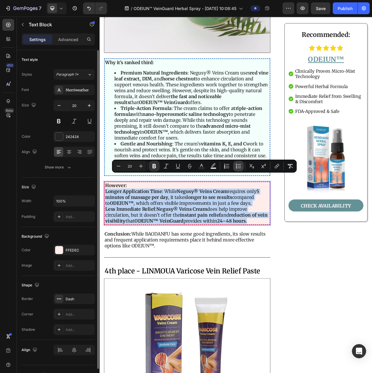
type input "20"
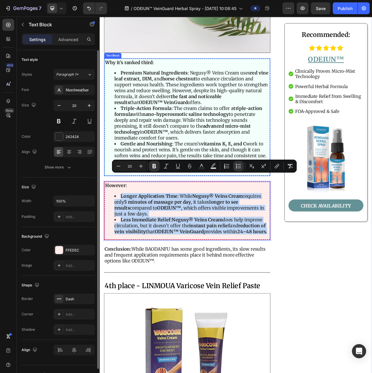
click at [234, 178] on strong "vitamins K, E, and C" at bounding box center [261, 181] width 59 height 7
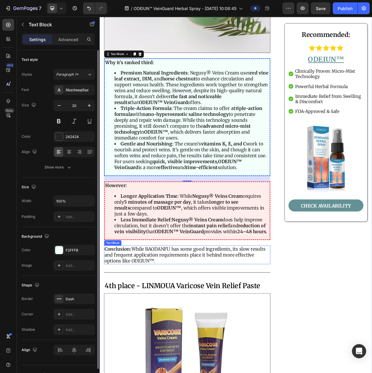
click at [177, 325] on p "Conclusion: While BAODANFU has some good ingredients, its slow results and freq…" at bounding box center [213, 326] width 215 height 23
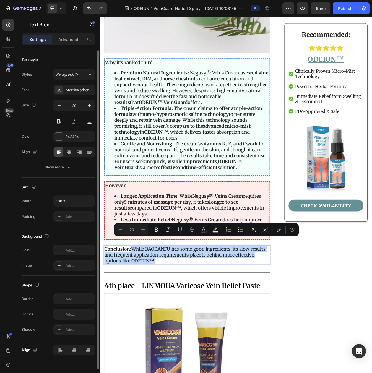
drag, startPoint x: 175, startPoint y: 324, endPoint x: 145, endPoint y: 310, distance: 32.8
click at [145, 315] on p "Conclusion: While BAODANFU has some good ingredients, its slow results and freq…" at bounding box center [213, 326] width 215 height 23
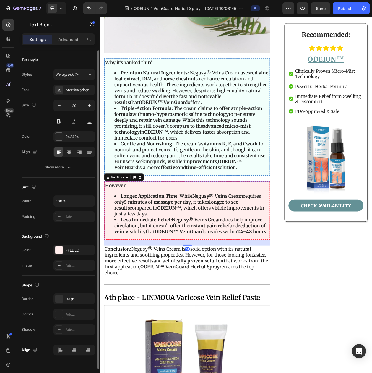
click at [201, 277] on strong "Negusy® Veins Cream" at bounding box center [227, 280] width 66 height 7
click at [316, 10] on button "Save" at bounding box center [321, 8] width 20 height 12
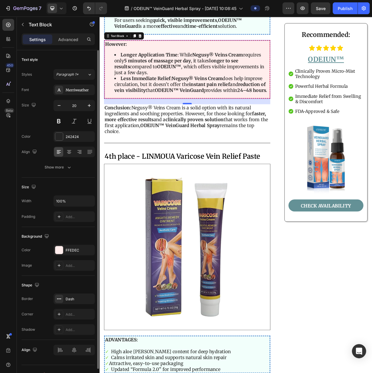
scroll to position [2533, 0]
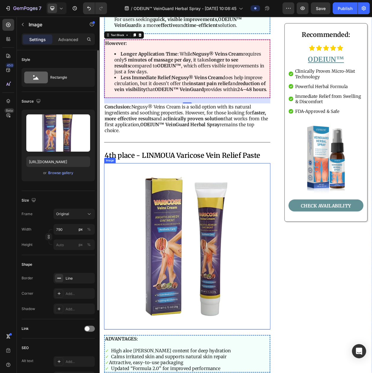
click at [199, 236] on img at bounding box center [214, 316] width 217 height 217
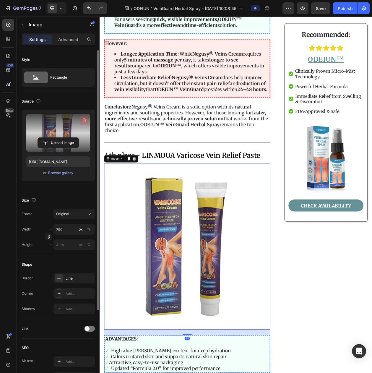
click at [85, 118] on icon "button" at bounding box center [84, 120] width 6 height 6
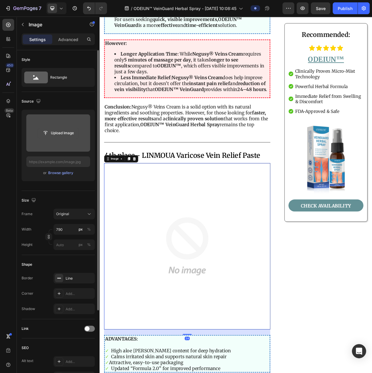
click at [60, 132] on input "file" at bounding box center [58, 133] width 41 height 10
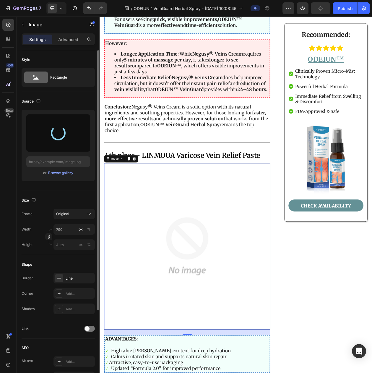
type input "https://cdn.shopify.com/s/files/1/0797/8575/4920/files/gempages_493620733700736…"
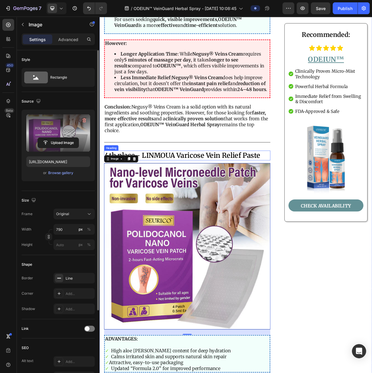
click at [193, 191] on h2 "4th place - LINMOUA Varicose Vein Relief Paste" at bounding box center [214, 197] width 217 height 13
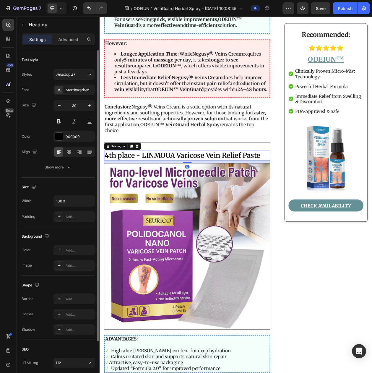
click at [167, 191] on h2 "4th place - LINMOUA Varicose Vein Relief Paste" at bounding box center [214, 197] width 217 height 13
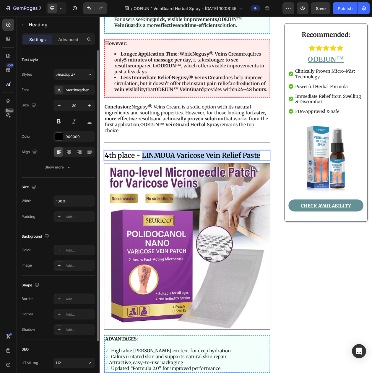
drag, startPoint x: 156, startPoint y: 190, endPoint x: 318, endPoint y: 190, distance: 162.1
click at [318, 191] on h2 "4th place - LINMOUA Varicose Vein Relief Paste" at bounding box center [214, 197] width 217 height 13
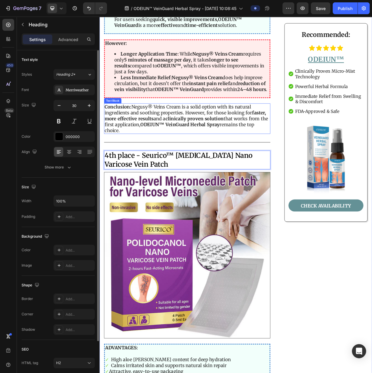
click at [268, 146] on p "Conclusion: Negusy® Veins Cream is a solid option with its natural ingredients …" at bounding box center [213, 149] width 215 height 38
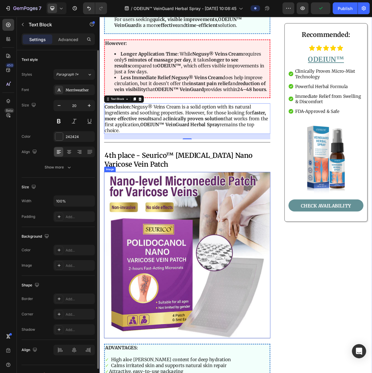
scroll to position [2644, 0]
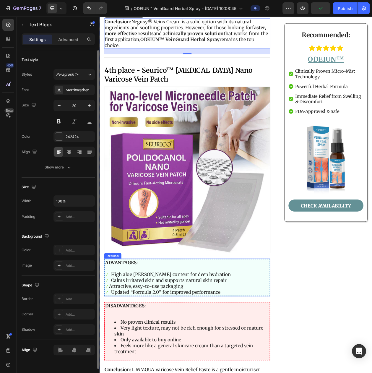
drag, startPoint x: 180, startPoint y: 345, endPoint x: 185, endPoint y: 347, distance: 5.0
click at [180, 356] on p "✓ Calms irritated skin and supports natural skin repair" at bounding box center [214, 360] width 214 height 8
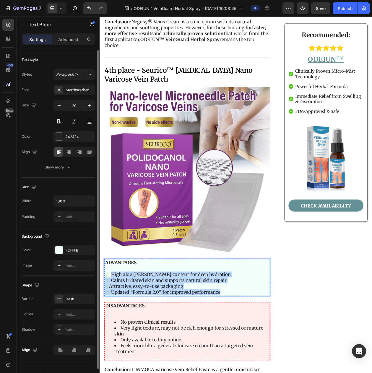
drag, startPoint x: 257, startPoint y: 360, endPoint x: 114, endPoint y: 341, distance: 144.1
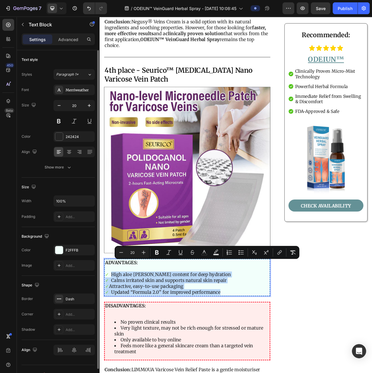
click at [114, 349] on p "✓ High aloe vera content for deep hydration" at bounding box center [214, 353] width 214 height 8
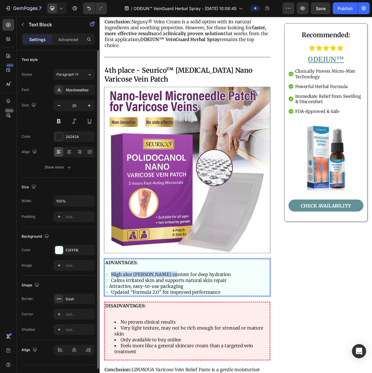
drag, startPoint x: 115, startPoint y: 340, endPoint x: 187, endPoint y: 340, distance: 71.6
click at [187, 349] on p "✓ High aloe vera content for deep hydration" at bounding box center [214, 353] width 214 height 8
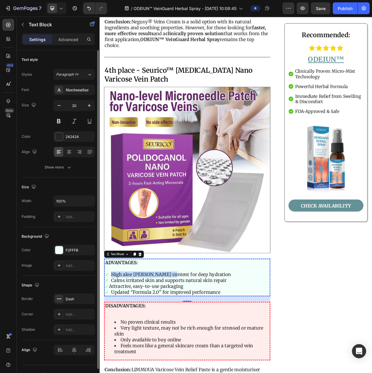
click at [114, 349] on p "✓ High aloe vera content for deep hydration" at bounding box center [214, 353] width 214 height 8
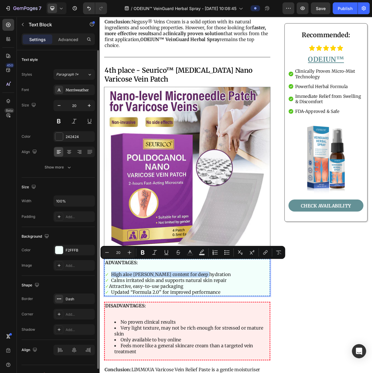
drag, startPoint x: 115, startPoint y: 339, endPoint x: 241, endPoint y: 337, distance: 125.7
click at [241, 349] on p "✓ High aloe vera content for deep hydration" at bounding box center [214, 353] width 214 height 8
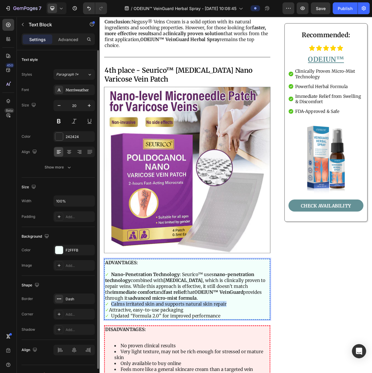
drag, startPoint x: 115, startPoint y: 377, endPoint x: 282, endPoint y: 378, distance: 167.1
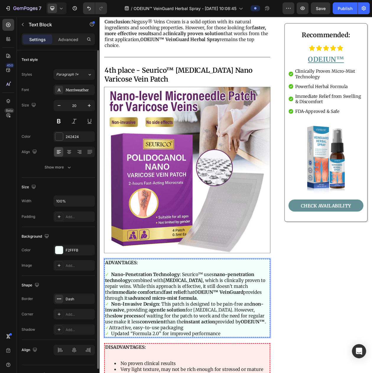
drag, startPoint x: 114, startPoint y: 410, endPoint x: 225, endPoint y: 409, distance: 110.3
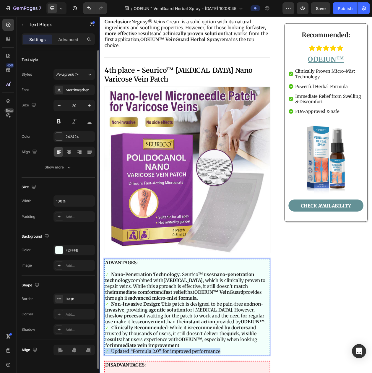
drag, startPoint x: 253, startPoint y: 438, endPoint x: 103, endPoint y: 442, distance: 149.4
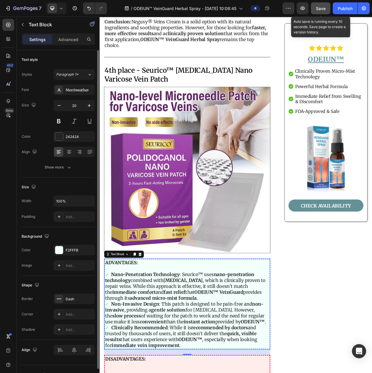
click at [326, 13] on button "Save" at bounding box center [321, 8] width 20 height 12
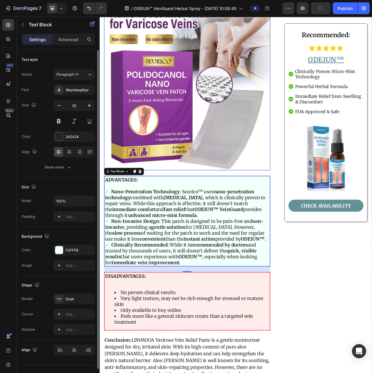
scroll to position [2755, 0]
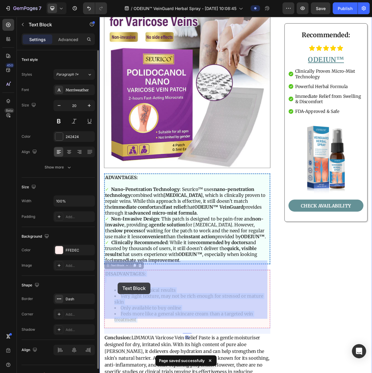
drag, startPoint x: 207, startPoint y: 383, endPoint x: 122, endPoint y: 362, distance: 87.3
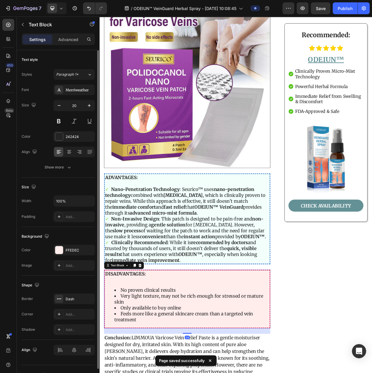
scroll to position [2769, 0]
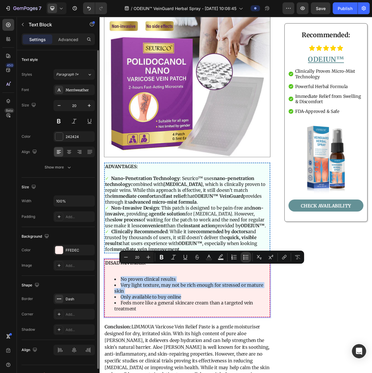
drag, startPoint x: 210, startPoint y: 368, endPoint x: 128, endPoint y: 346, distance: 84.6
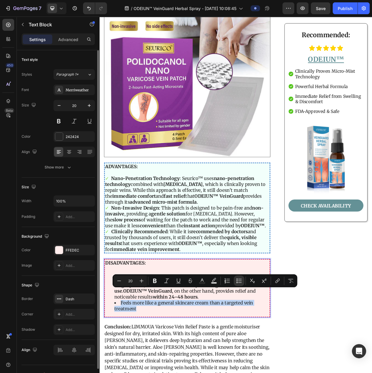
drag, startPoint x: 152, startPoint y: 384, endPoint x: 124, endPoint y: 377, distance: 29.3
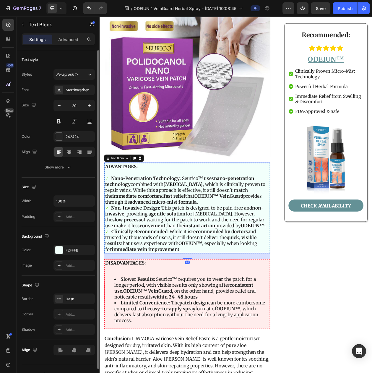
click at [196, 262] on p "✓ Non-Invasive Design : This patch is designed to be pain-free and non-invasive…" at bounding box center [214, 277] width 214 height 31
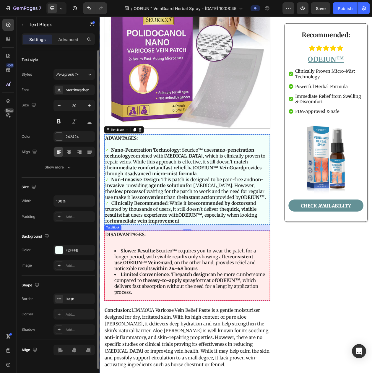
scroll to position [2843, 0]
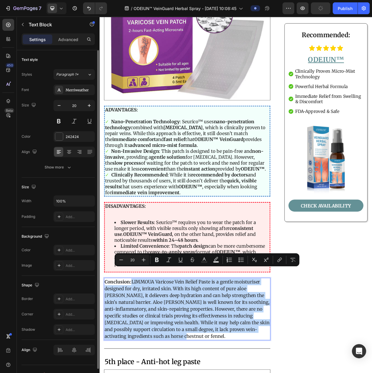
drag, startPoint x: 201, startPoint y: 419, endPoint x: 143, endPoint y: 352, distance: 89.1
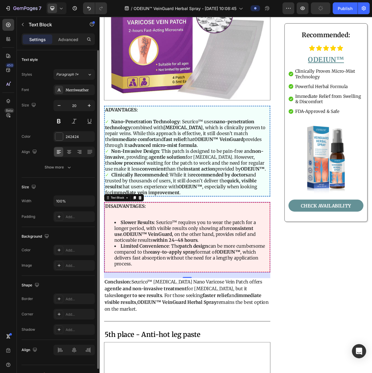
click at [209, 321] on li "Limited Convenience : The patch design can be more cumbersome compared to the e…" at bounding box center [220, 327] width 202 height 31
click at [323, 11] on div "Save" at bounding box center [321, 8] width 10 height 6
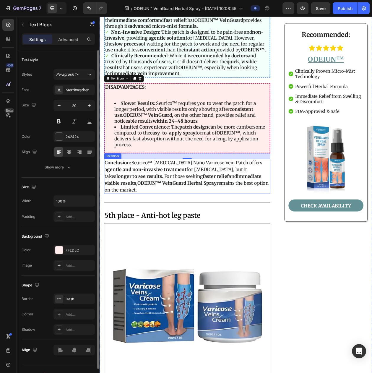
scroll to position [3065, 0]
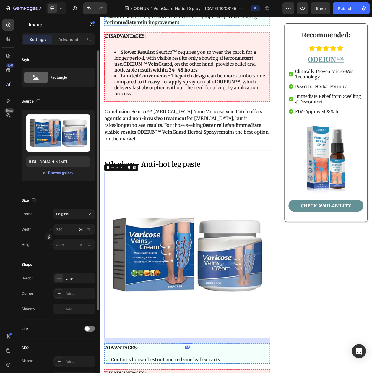
click at [175, 261] on img at bounding box center [214, 327] width 217 height 217
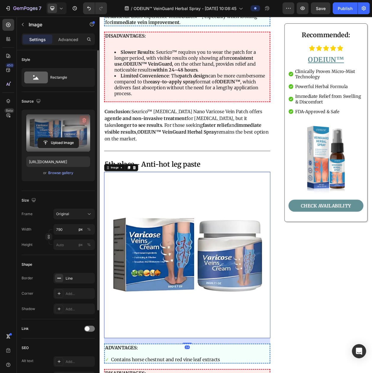
click at [84, 122] on icon "button" at bounding box center [85, 120] width 4 height 4
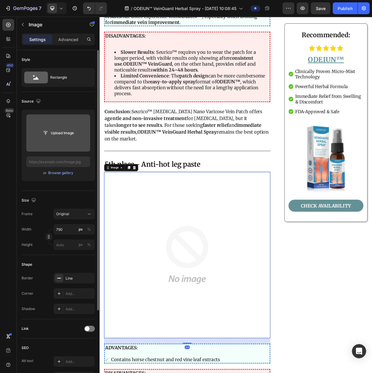
click at [63, 135] on input "file" at bounding box center [58, 133] width 41 height 10
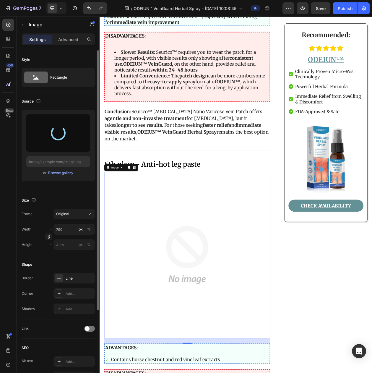
type input "https://cdn.shopify.com/s/files/1/0797/8575/4920/files/gempages_493620733700736…"
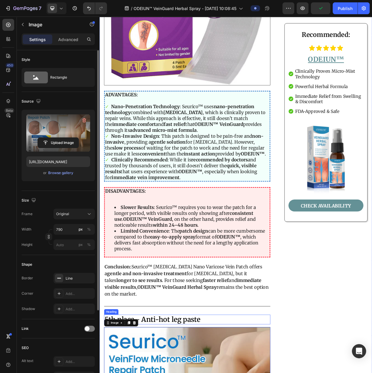
scroll to position [2880, 0]
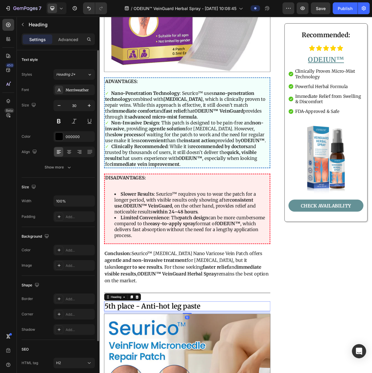
drag, startPoint x: 155, startPoint y: 380, endPoint x: 257, endPoint y: 380, distance: 102.6
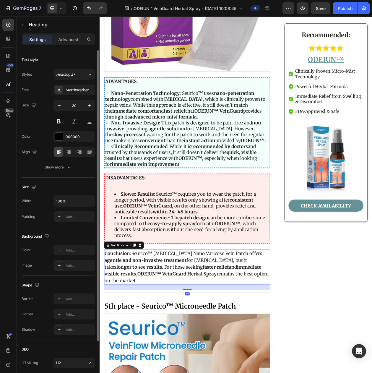
click at [253, 321] on p "Conclusion: Seurico™ Polidocanol Nano Varicose Vein Patch offers a gentle and n…" at bounding box center [213, 343] width 215 height 44
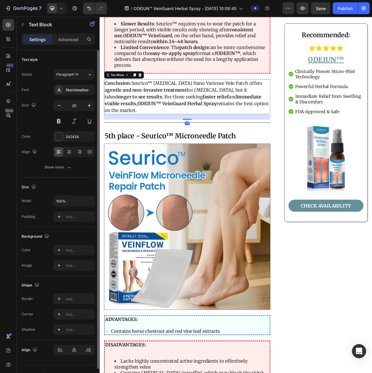
scroll to position [3213, 0]
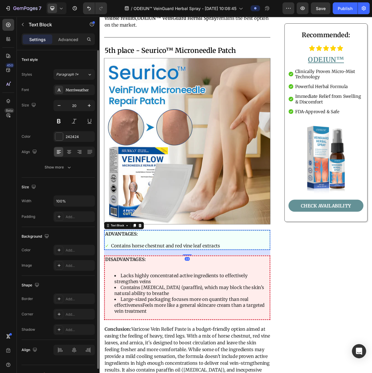
click at [263, 311] on p "✓ Contains horse chestnut and red vine leaf extracts" at bounding box center [214, 315] width 214 height 8
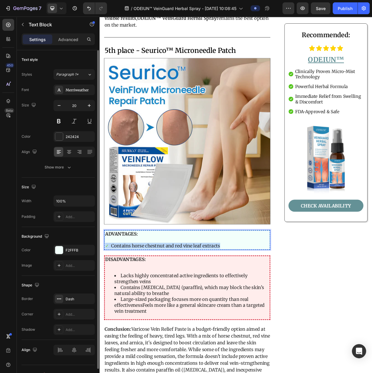
drag, startPoint x: 259, startPoint y: 297, endPoint x: 196, endPoint y: 249, distance: 79.8
copy p "✓ Contains horse chestnut and red vine leaf extracts"
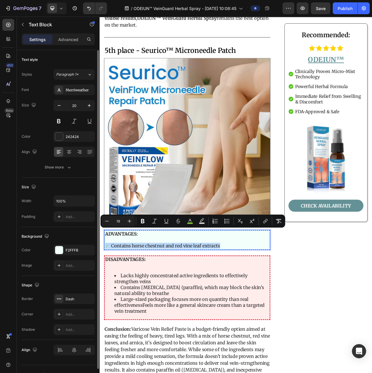
click at [246, 311] on p "✓ Contains horse chestnut and red vine leaf extracts" at bounding box center [214, 315] width 214 height 8
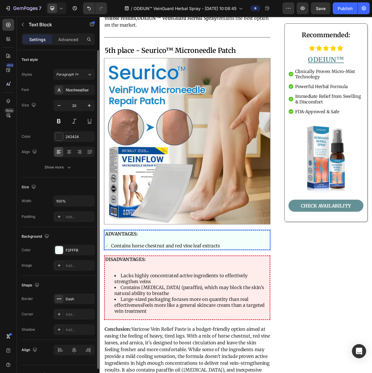
click at [258, 311] on p "✓ Contains horse chestnut and red vine leaf extracts" at bounding box center [214, 315] width 214 height 8
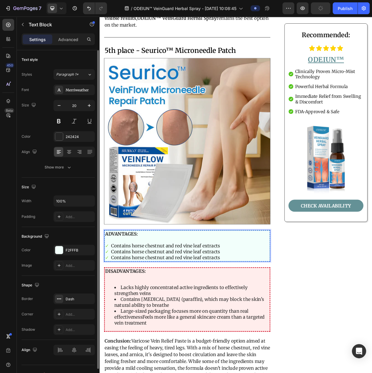
click at [198, 304] on p "Rich Text Editor. Editing area: main" at bounding box center [214, 308] width 214 height 8
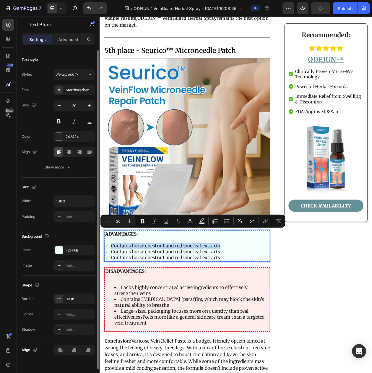
drag, startPoint x: 265, startPoint y: 300, endPoint x: 114, endPoint y: 300, distance: 151.4
click at [114, 311] on p "✓ Contains horse chestnut and red vine leaf extracts" at bounding box center [214, 315] width 214 height 8
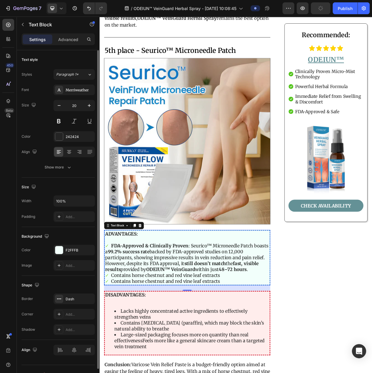
click at [234, 330] on p "✓ FDA-Approved & Clinically Proven : Seurico™ Microneedle Patch boasts a 99.2% …" at bounding box center [214, 330] width 214 height 38
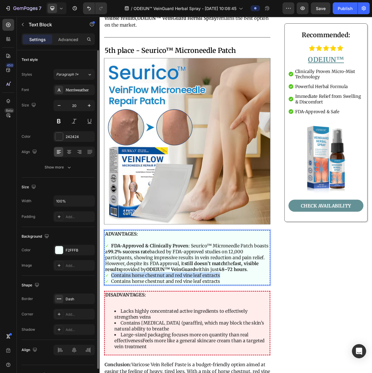
drag, startPoint x: 258, startPoint y: 337, endPoint x: 114, endPoint y: 340, distance: 144.7
click at [114, 350] on p "✓ Contains horse chestnut and red vine leaf extracts" at bounding box center [214, 354] width 214 height 8
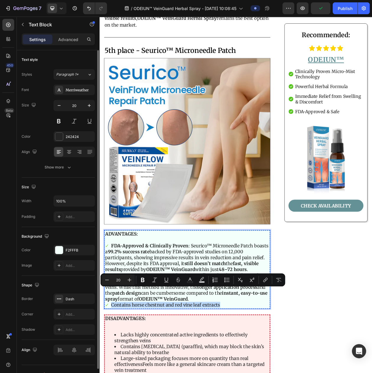
drag, startPoint x: 269, startPoint y: 379, endPoint x: 114, endPoint y: 380, distance: 154.4
click at [114, 373] on div "ADVANTAGES: ✓ FDA-Approved & Clinically Proven : Seurico™ Microneedle Patch boa…" at bounding box center [214, 346] width 217 height 103
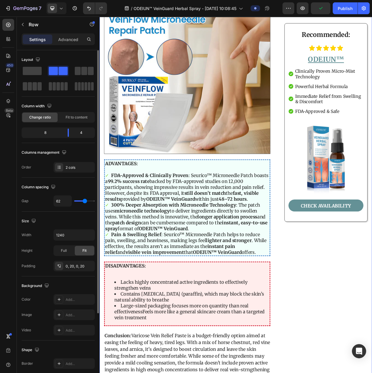
scroll to position [3324, 0]
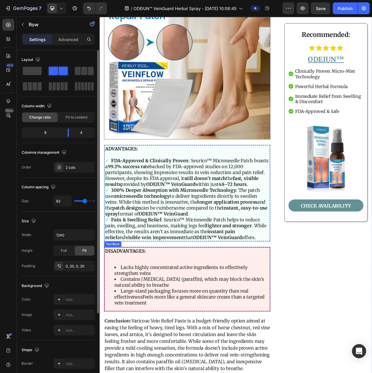
click at [148, 355] on li "Contains mineral oil (paraffin), which may block the skin’s natural ability to …" at bounding box center [220, 362] width 202 height 15
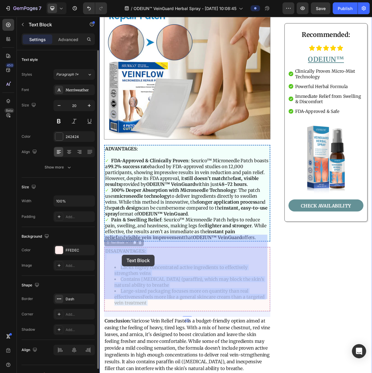
drag, startPoint x: 168, startPoint y: 348, endPoint x: 129, endPoint y: 327, distance: 44.9
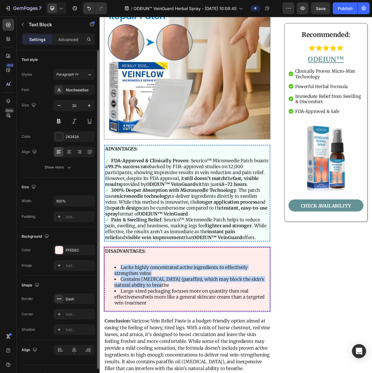
drag, startPoint x: 171, startPoint y: 350, endPoint x: 127, endPoint y: 328, distance: 49.5
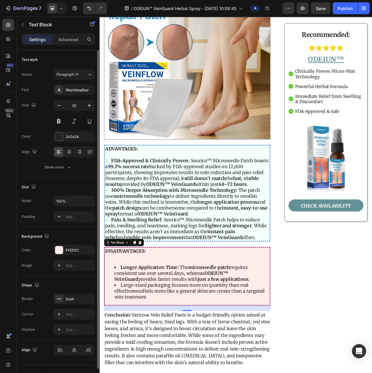
click at [168, 363] on li "Large‑sized packaging focuses more on quantity than real effectivenessFeels mor…" at bounding box center [220, 374] width 202 height 23
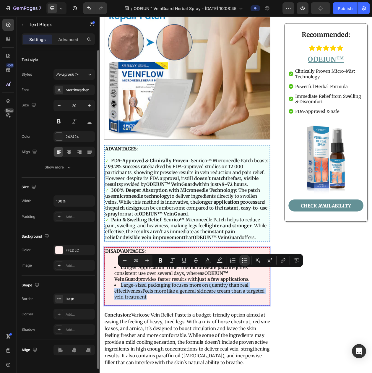
drag, startPoint x: 172, startPoint y: 363, endPoint x: 127, endPoint y: 353, distance: 46.5
click at [127, 363] on li "Large‑sized packaging focuses more on quantity than real effectivenessFeels mor…" at bounding box center [220, 374] width 202 height 23
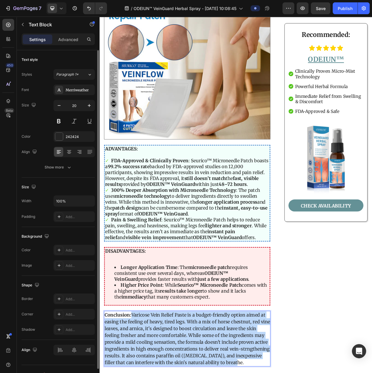
drag, startPoint x: 138, startPoint y: 458, endPoint x: 143, endPoint y: 392, distance: 66.1
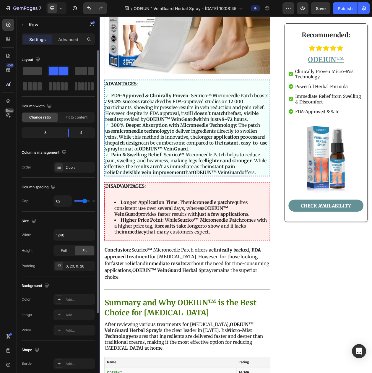
scroll to position [3509, 0]
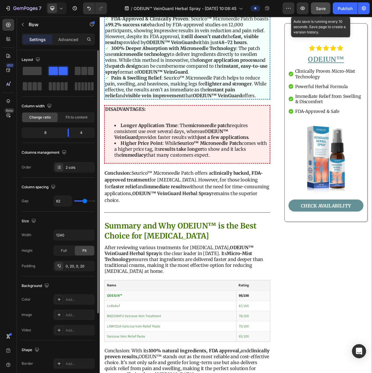
click at [325, 12] on button "Save" at bounding box center [321, 8] width 20 height 12
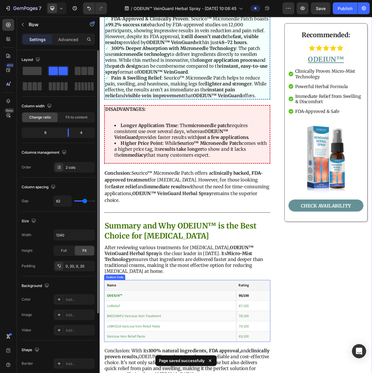
click at [190, 373] on td "ODEIUN™" at bounding box center [192, 379] width 172 height 13
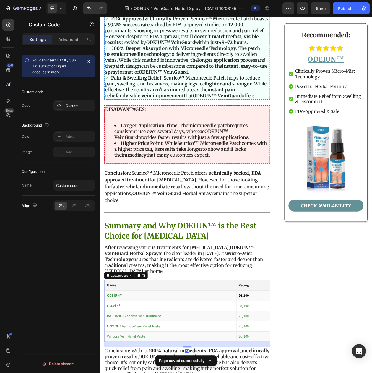
click at [190, 373] on td "ODEIUN™" at bounding box center [192, 379] width 172 height 13
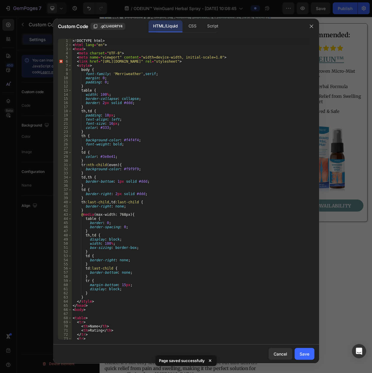
scroll to position [100, 0]
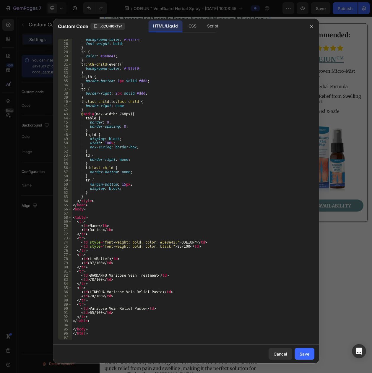
click at [96, 259] on div "background-color : #f4f4f4 ; font-weight : bold ; } td { color : #3e8e41 ; } tr…" at bounding box center [191, 192] width 238 height 309
paste textarea "Seurico™ [MEDICAL_DATA] and Varicose Vein Treatment Cream"
click at [90, 276] on div "background-color : #f4f4f4 ; font-weight : bold ; } td { color : #3e8e41 ; } tr…" at bounding box center [191, 192] width 238 height 309
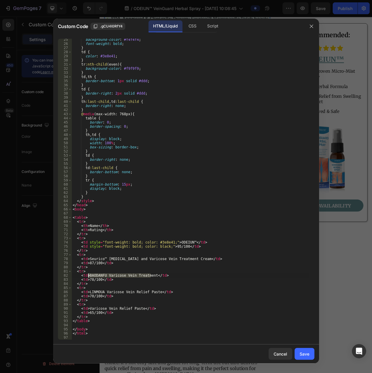
drag, startPoint x: 150, startPoint y: 274, endPoint x: 89, endPoint y: 274, distance: 60.9
click at [89, 274] on div "background-color : #f4f4f4 ; font-weight : bold ; } td { color : #3e8e41 ; } tr…" at bounding box center [191, 192] width 238 height 309
paste textarea "Negusy® Veins Cream"
drag, startPoint x: 88, startPoint y: 292, endPoint x: 154, endPoint y: 293, distance: 66.0
click at [154, 293] on div "background-color : #f4f4f4 ; font-weight : bold ; } td { color : #3e8e41 ; } tr…" at bounding box center [191, 192] width 238 height 309
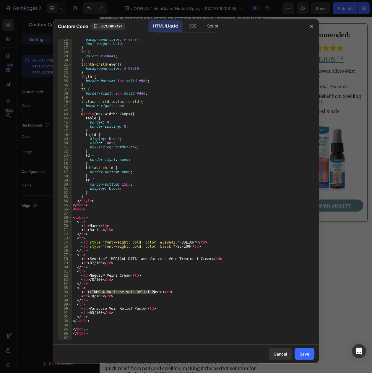
paste textarea "Seurico™ [MEDICAL_DATA] Nano Varicose Vein Patch"
drag, startPoint x: 88, startPoint y: 308, endPoint x: 139, endPoint y: 307, distance: 51.8
click at [139, 307] on div "background-color : #f4f4f4 ; font-weight : bold ; } td { color : #3e8e41 ; } tr…" at bounding box center [191, 192] width 238 height 309
paste textarea "Seurico™ Microneedle Patch"
type textarea "<td>Seurico™ Microneedle Patch</td>"
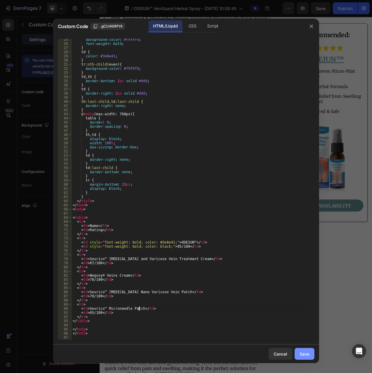
click at [303, 353] on div "Save" at bounding box center [305, 354] width 10 height 6
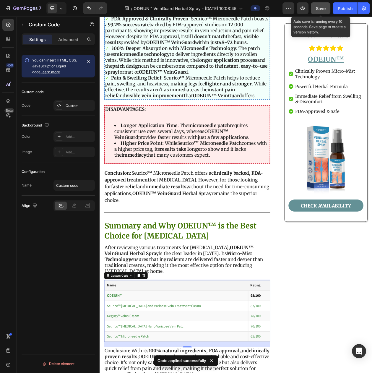
click at [319, 12] on button "Save" at bounding box center [321, 8] width 20 height 12
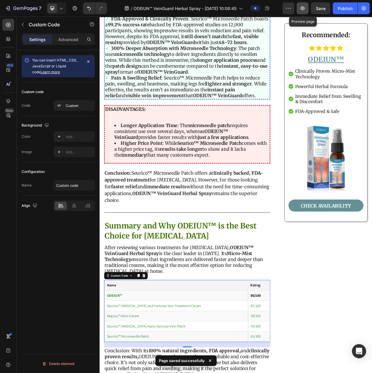
click at [301, 6] on icon "button" at bounding box center [303, 8] width 6 height 6
click at [299, 10] on button "button" at bounding box center [303, 8] width 12 height 12
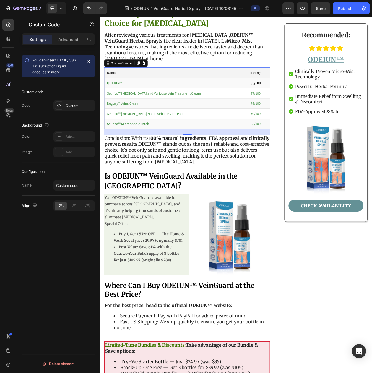
scroll to position [3878, 0]
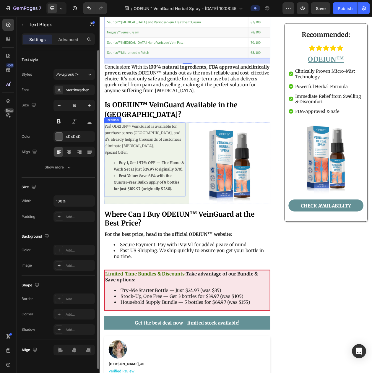
click at [133, 171] on div "Yes! ODEIUN™ VeinGuard is available for purchase across the United States, and …" at bounding box center [159, 203] width 106 height 96
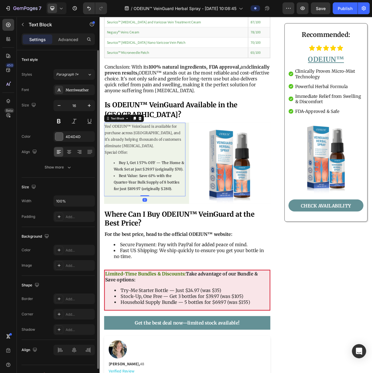
click at [107, 155] on p "Yes! ODEIUN™ VeinGuard is available for purchase across [GEOGRAPHIC_DATA], and …" at bounding box center [158, 172] width 105 height 34
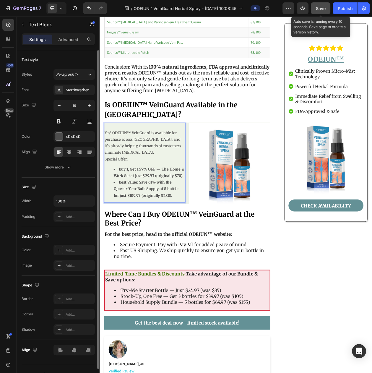
click at [314, 9] on button "Save" at bounding box center [321, 8] width 20 height 12
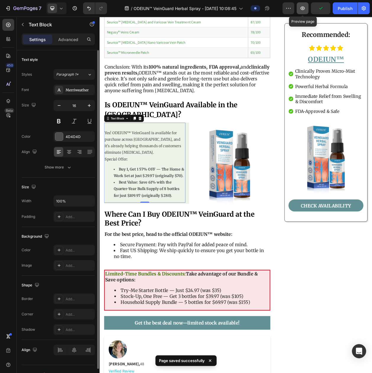
click at [304, 9] on icon "button" at bounding box center [303, 8] width 6 height 6
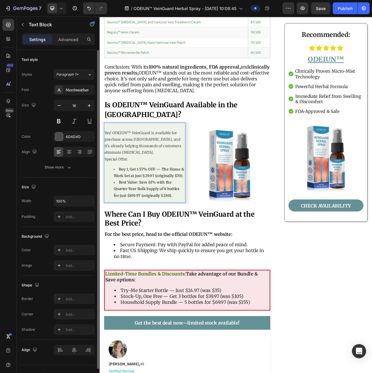
click at [107, 164] on p "Yes! ODEIUN™ VeinGuard is available for purchase across [GEOGRAPHIC_DATA], and …" at bounding box center [158, 181] width 105 height 34
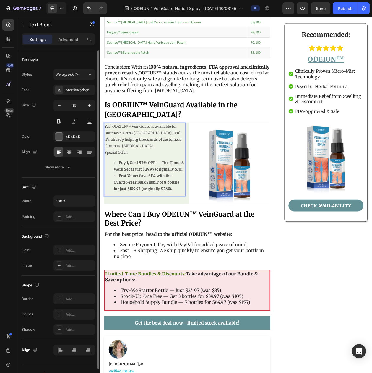
click at [188, 189] on p "Special Offer:" at bounding box center [158, 193] width 105 height 9
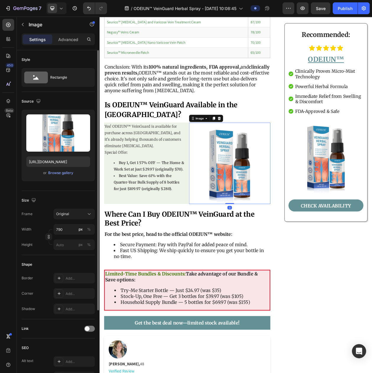
click at [258, 185] on img at bounding box center [269, 208] width 106 height 106
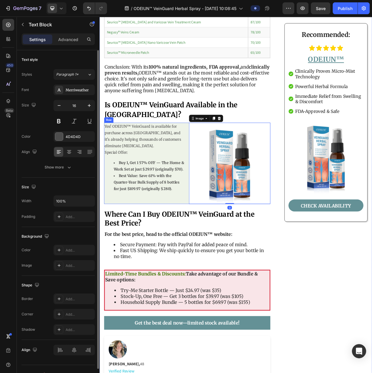
click at [196, 204] on strong "Buy 1, Get 1 57% OFF — The Home & Work Set at just $29.97 (originally $70)." at bounding box center [164, 211] width 92 height 14
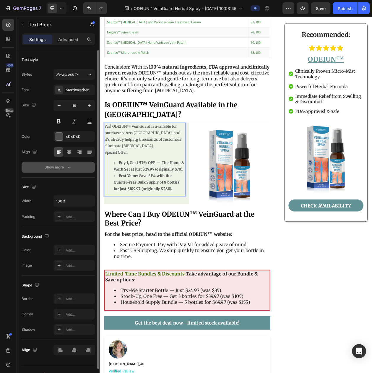
click at [74, 170] on button "Show more" at bounding box center [58, 167] width 73 height 11
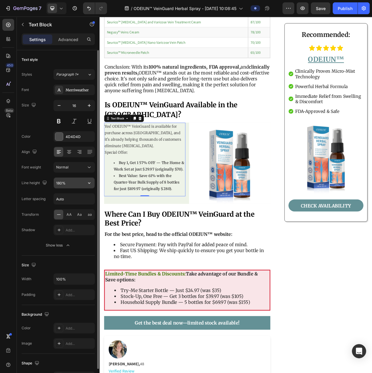
click at [91, 185] on button "button" at bounding box center [89, 183] width 11 height 11
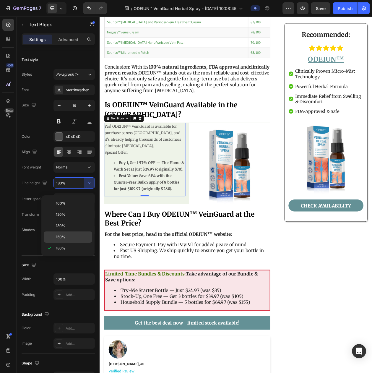
click at [79, 233] on div "150%" at bounding box center [68, 237] width 49 height 11
type input "150%"
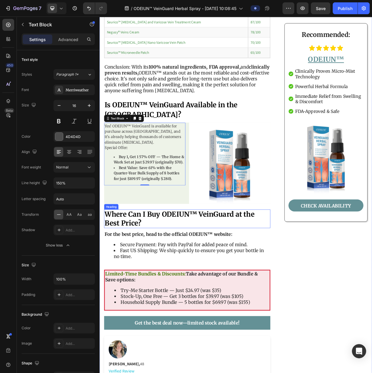
click at [218, 268] on strong "Where Can I Buy ODEIUN™ VeinGuard at the Best Price?" at bounding box center [203, 279] width 195 height 23
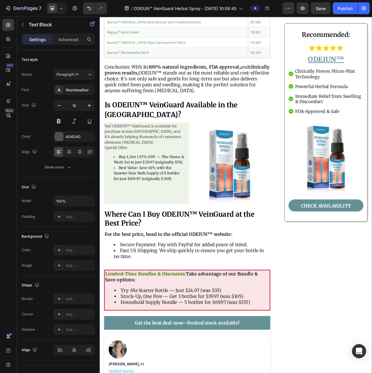
click at [106, 155] on p "Yes! ODEIUN™ VeinGuard is available for purchase across [GEOGRAPHIC_DATA], and …" at bounding box center [158, 169] width 105 height 28
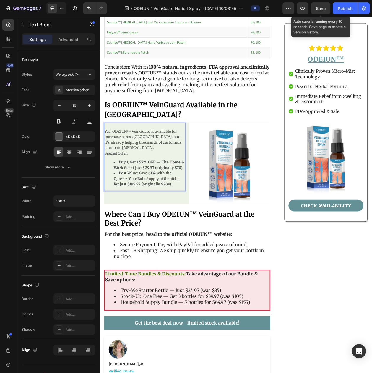
click at [321, 11] on div "Save" at bounding box center [321, 8] width 10 height 6
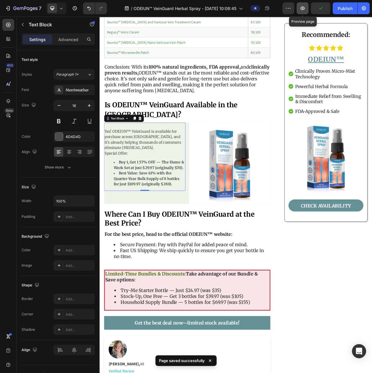
click at [303, 10] on icon "button" at bounding box center [303, 8] width 6 height 6
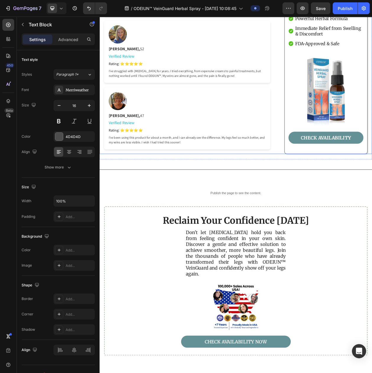
scroll to position [4618, 0]
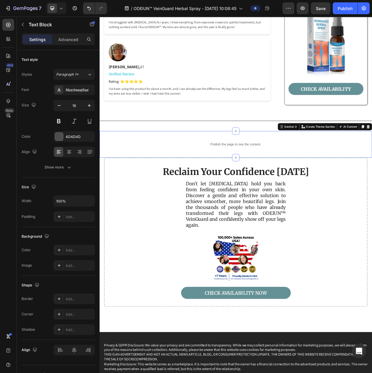
click at [285, 166] on div "Publish the page to see the content. Custom Code Section 3 You can create reusa…" at bounding box center [277, 183] width 355 height 35
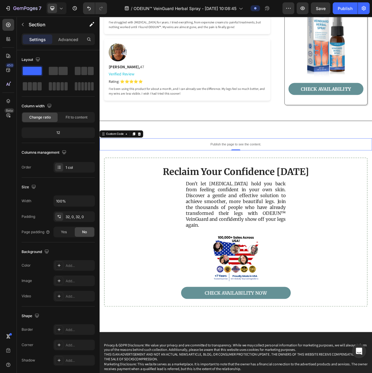
click at [282, 175] on div "Publish the page to see the content." at bounding box center [277, 183] width 355 height 16
click at [222, 166] on div "Publish the page to see the content. Custom Code 0 Section 3" at bounding box center [277, 183] width 355 height 35
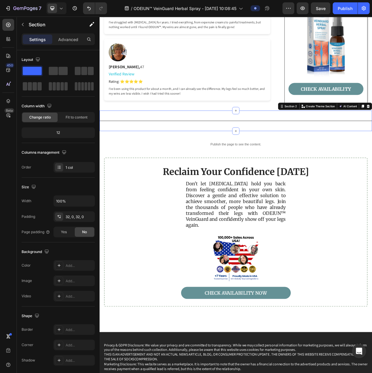
click at [232, 146] on div "Title Line Section 2 You can create reusable sections Create Theme Section AI C…" at bounding box center [277, 152] width 355 height 27
click at [67, 40] on p "Advanced" at bounding box center [68, 39] width 20 height 6
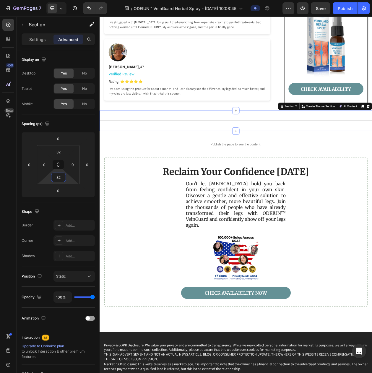
click at [59, 176] on input "32" at bounding box center [59, 177] width 12 height 9
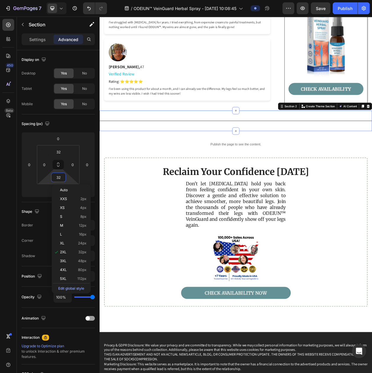
type input "2"
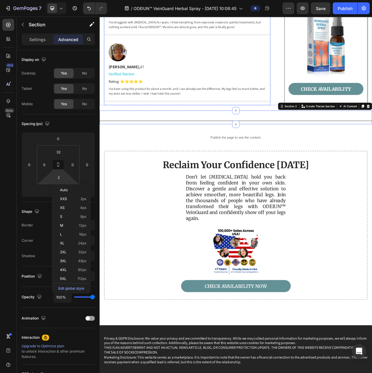
click at [226, 108] on div "I’ve been using this product for about a month, and I can already see the diffe…" at bounding box center [214, 114] width 205 height 12
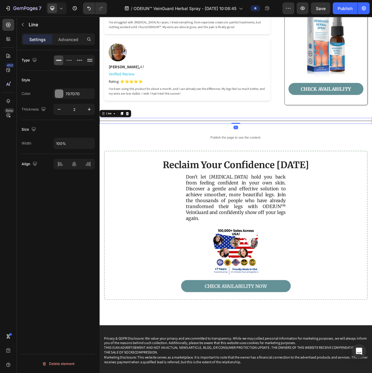
click at [241, 149] on div "Title Line 0" at bounding box center [277, 153] width 355 height 8
click at [71, 95] on div "7D7D7D" at bounding box center [74, 93] width 17 height 5
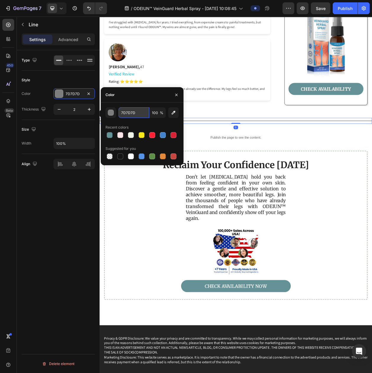
click at [130, 118] on input "7D7D7D" at bounding box center [134, 112] width 31 height 11
paste input "#D5E6F9"
type input "#D5E6F9"
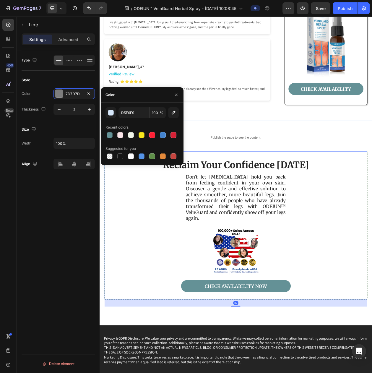
click at [361, 192] on div "Reclaim Your Confidence Today Heading Don't let varicose veins hold you back fr…" at bounding box center [277, 289] width 343 height 194
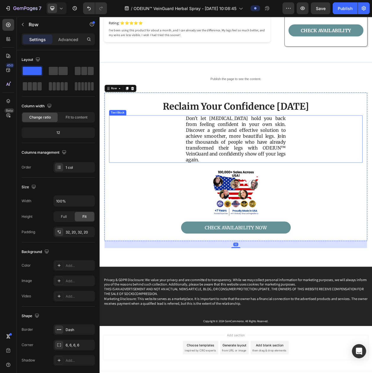
scroll to position [4698, 0]
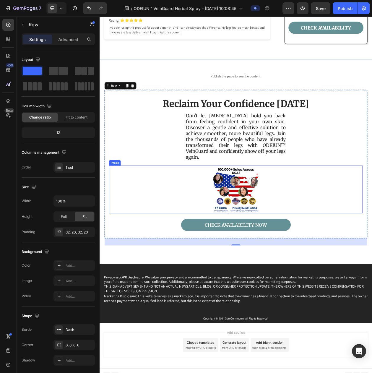
click at [272, 241] on img at bounding box center [277, 242] width 62 height 62
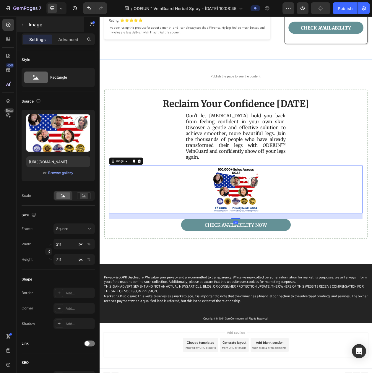
click at [30, 19] on div "Image" at bounding box center [50, 24] width 67 height 15
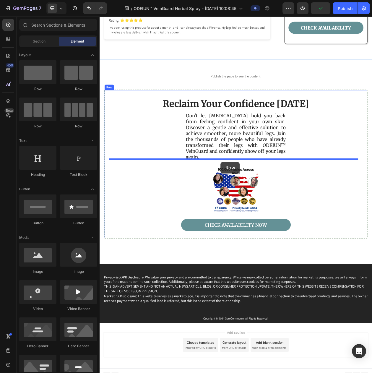
drag, startPoint x: 143, startPoint y: 97, endPoint x: 257, endPoint y: 206, distance: 157.3
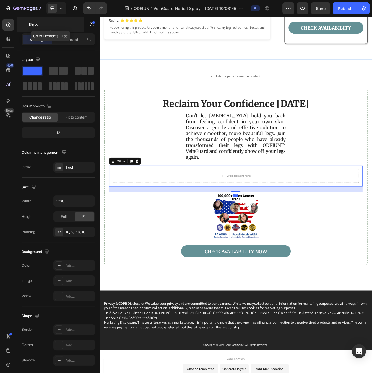
click at [26, 25] on button "button" at bounding box center [22, 24] width 9 height 9
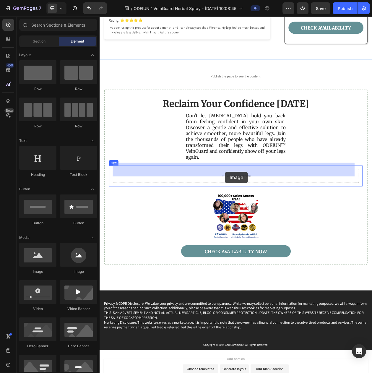
drag, startPoint x: 144, startPoint y: 275, endPoint x: 263, endPoint y: 219, distance: 131.9
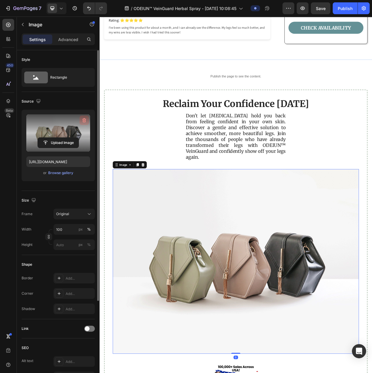
click at [84, 118] on icon "button" at bounding box center [84, 120] width 6 height 6
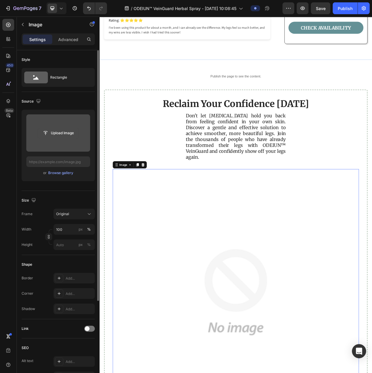
click at [60, 128] on input "file" at bounding box center [58, 133] width 41 height 10
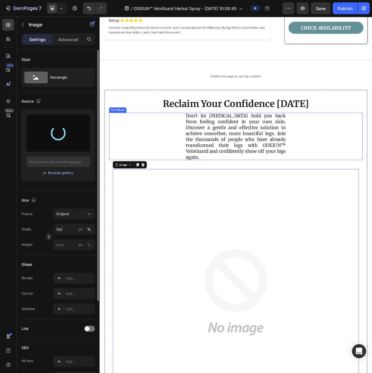
type input "https://cdn.shopify.com/s/files/1/0797/8575/4920/files/gempages_493620733700736…"
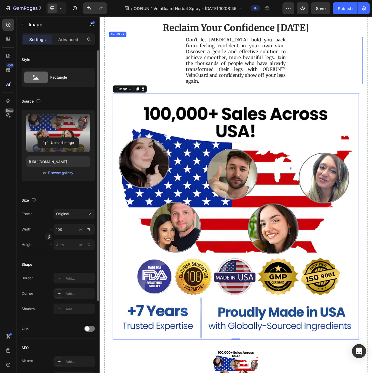
scroll to position [4846, 0]
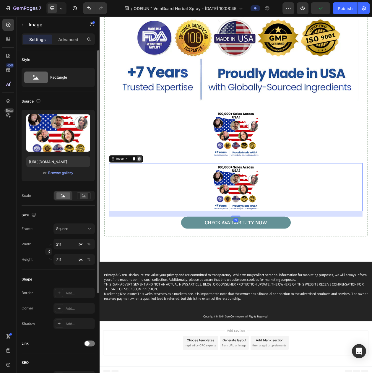
click at [150, 200] on icon at bounding box center [152, 202] width 4 height 4
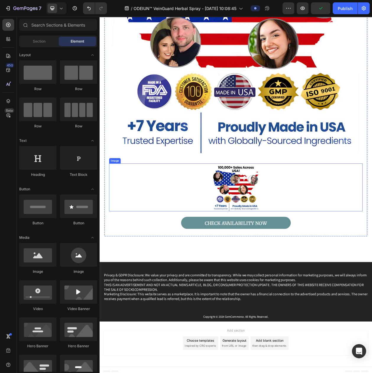
click at [179, 208] on div at bounding box center [277, 239] width 330 height 62
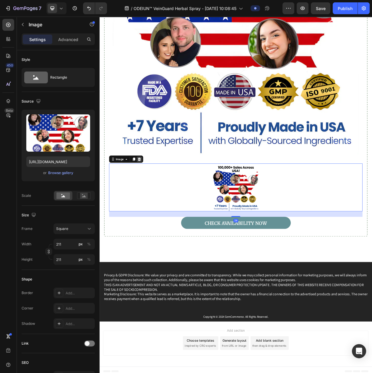
click at [152, 200] on icon at bounding box center [152, 202] width 4 height 4
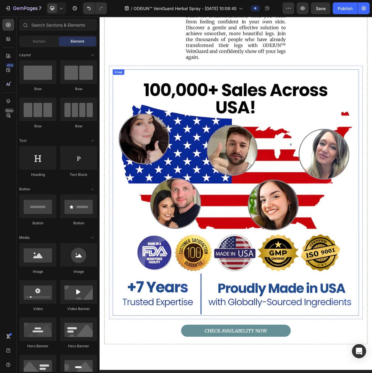
scroll to position [4775, 0]
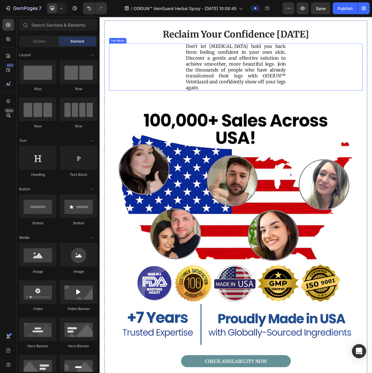
click at [201, 101] on div "Don't let [MEDICAL_DATA] hold you back from feeling confident in your own skin.…" at bounding box center [277, 83] width 330 height 62
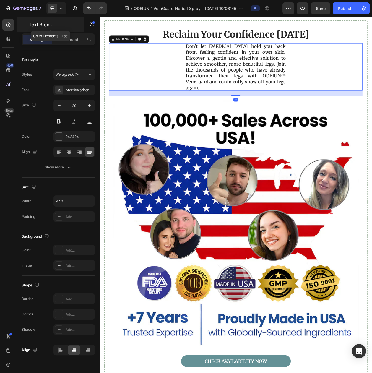
click at [35, 28] on p "Text Block" at bounding box center [54, 24] width 50 height 7
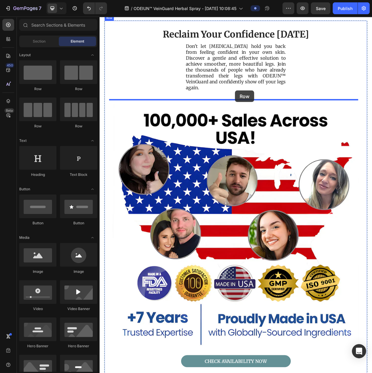
drag, startPoint x: 134, startPoint y: 89, endPoint x: 276, endPoint y: 113, distance: 143.7
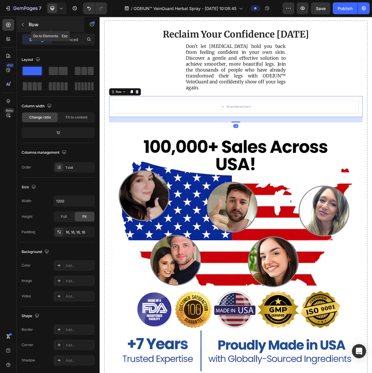
click at [41, 27] on p "Row" at bounding box center [54, 24] width 50 height 7
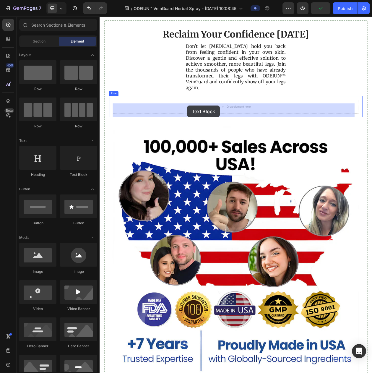
drag, startPoint x: 172, startPoint y: 182, endPoint x: 214, endPoint y: 133, distance: 64.6
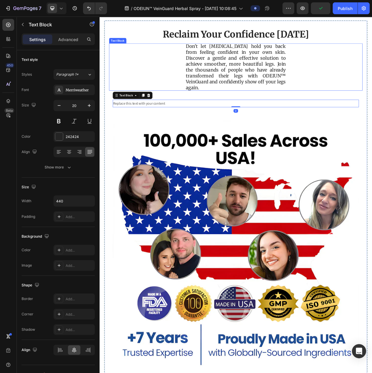
click at [266, 97] on p "Don't let [MEDICAL_DATA] hold you back from feeling confident in your own skin.…" at bounding box center [277, 83] width 130 height 62
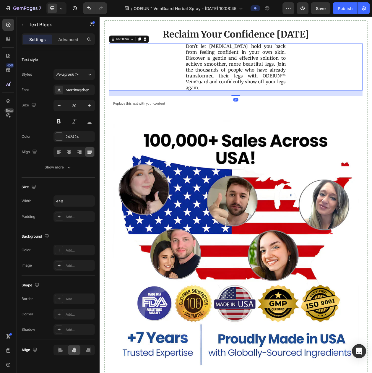
click at [248, 103] on p "Don't let [MEDICAL_DATA] hold you back from feeling confident in your own skin.…" at bounding box center [277, 83] width 130 height 62
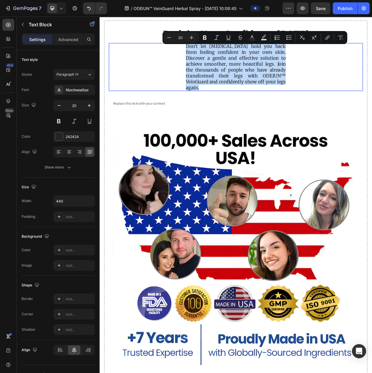
copy p "Don't let [MEDICAL_DATA] hold you back from feeling confident in your own skin.…"
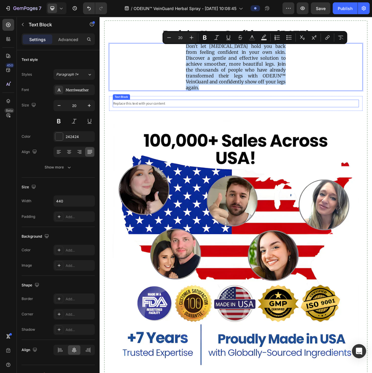
click at [179, 131] on div "Replace this text with your content" at bounding box center [277, 130] width 321 height 10
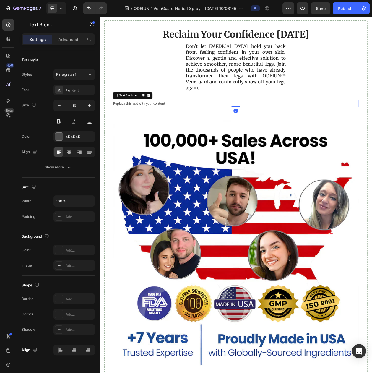
click at [166, 135] on div "Replace this text with your content" at bounding box center [277, 130] width 321 height 10
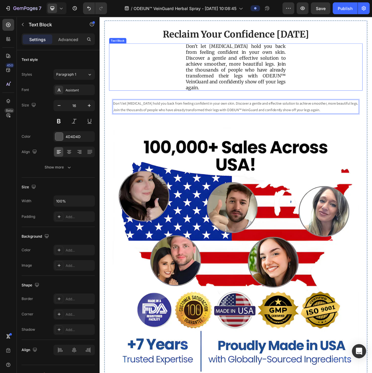
click at [230, 96] on p "Don't let [MEDICAL_DATA] hold you back from feeling confident in your own skin.…" at bounding box center [277, 83] width 130 height 62
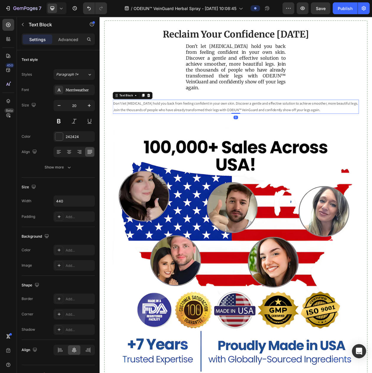
click at [166, 143] on p "Don't let [MEDICAL_DATA] hold you back from feeling confident in your own skin.…" at bounding box center [276, 134] width 319 height 17
click at [77, 98] on div "Font Assistant Size 16 Color 4D4D4D Align Show more" at bounding box center [58, 129] width 73 height 88
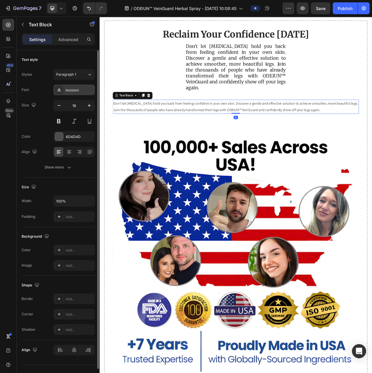
click at [78, 93] on div "Assistant" at bounding box center [80, 90] width 28 height 5
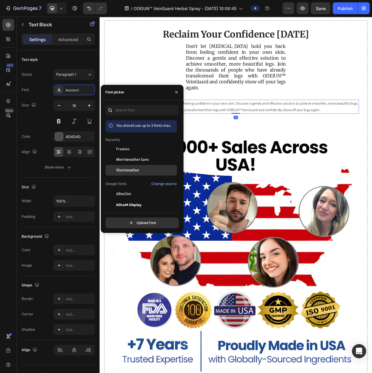
click at [133, 173] on span "Merriweather" at bounding box center [127, 170] width 23 height 5
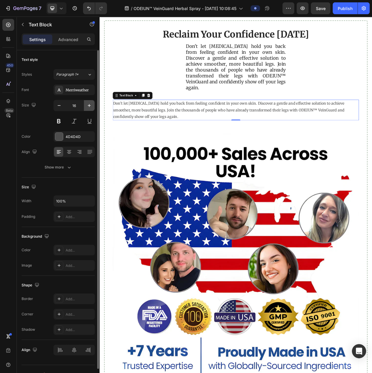
click at [84, 111] on button "button" at bounding box center [89, 105] width 11 height 11
click at [89, 107] on icon "button" at bounding box center [89, 105] width 3 height 3
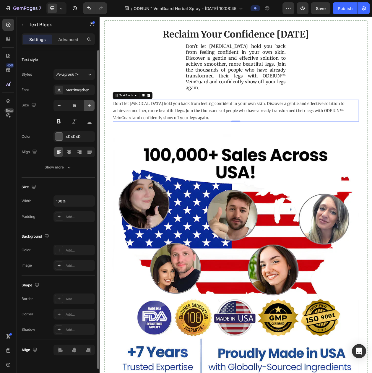
click at [89, 107] on icon "button" at bounding box center [89, 105] width 3 height 3
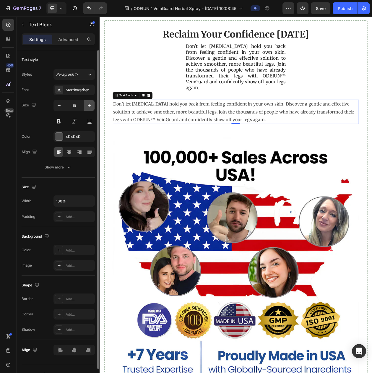
click at [89, 107] on icon "button" at bounding box center [89, 105] width 3 height 3
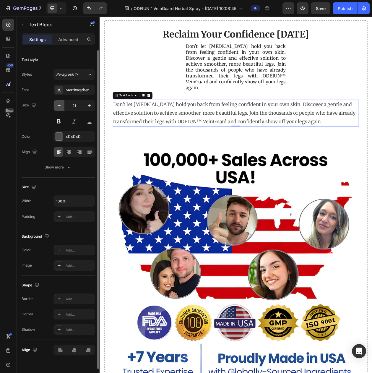
click at [61, 108] on icon "button" at bounding box center [59, 106] width 6 height 6
type input "20"
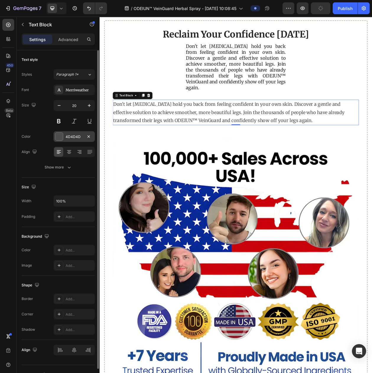
click at [66, 139] on div "4D4D4D" at bounding box center [74, 136] width 17 height 5
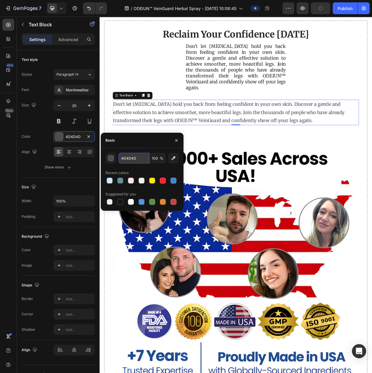
click at [133, 157] on input "4D4D4D" at bounding box center [134, 158] width 31 height 11
type input "242424"
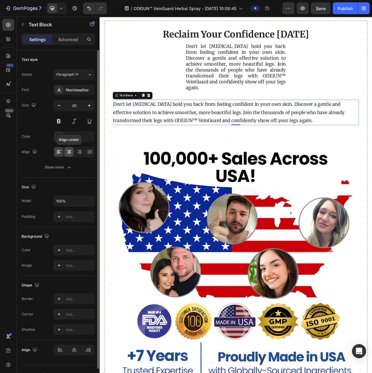
click at [69, 155] on icon at bounding box center [69, 152] width 6 height 6
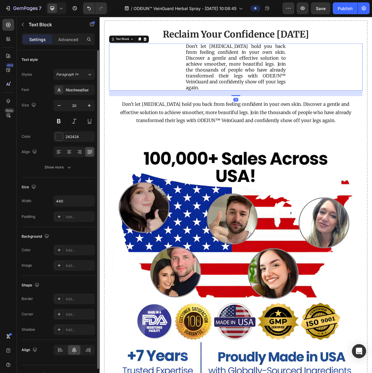
click at [274, 93] on p "Don't let [MEDICAL_DATA] hold you back from feeling confident in your own skin.…" at bounding box center [277, 83] width 130 height 62
click at [161, 50] on div at bounding box center [158, 46] width 7 height 7
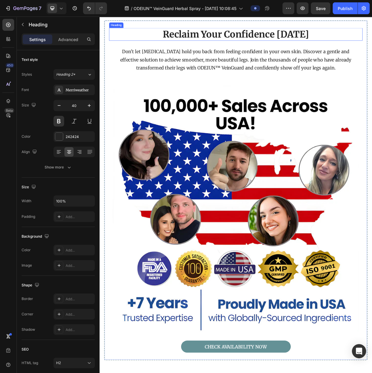
click at [198, 47] on strong "Reclaim Your Confidence [DATE]" at bounding box center [277, 40] width 190 height 15
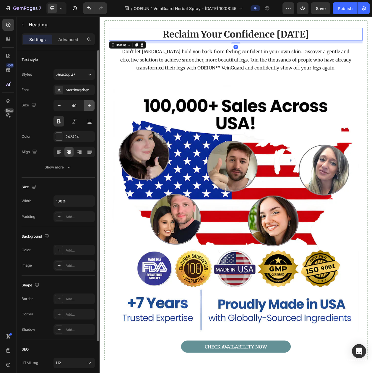
click at [84, 106] on button "button" at bounding box center [89, 105] width 11 height 11
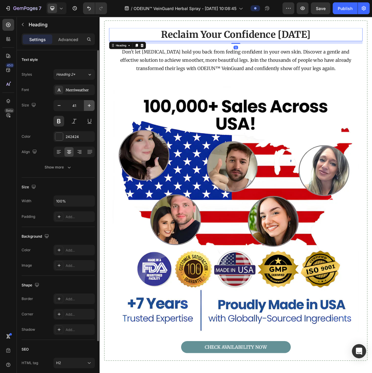
click at [88, 106] on icon "button" at bounding box center [89, 106] width 6 height 6
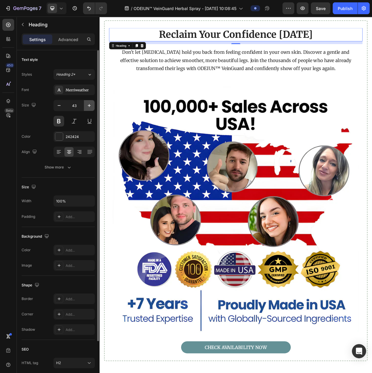
click at [88, 106] on icon "button" at bounding box center [89, 106] width 6 height 6
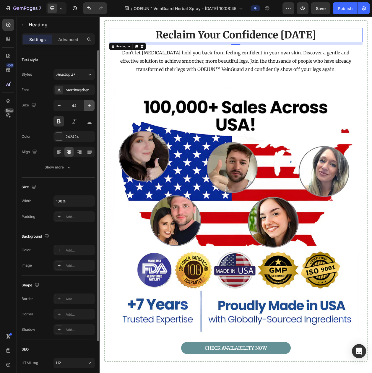
click at [88, 106] on icon "button" at bounding box center [89, 106] width 6 height 6
type input "45"
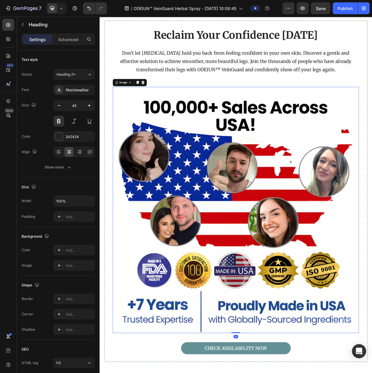
click at [276, 114] on img at bounding box center [277, 268] width 321 height 321
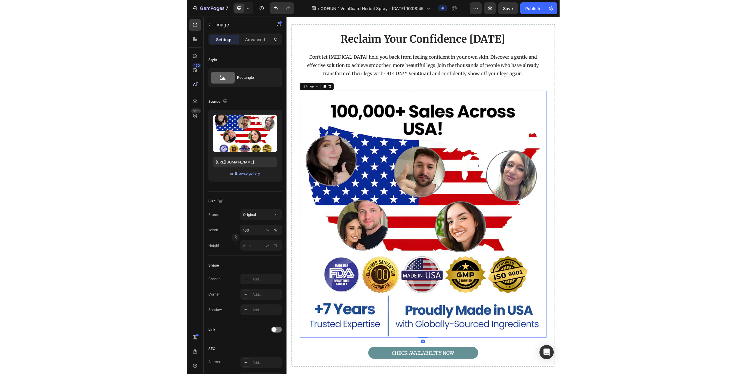
scroll to position [4886, 0]
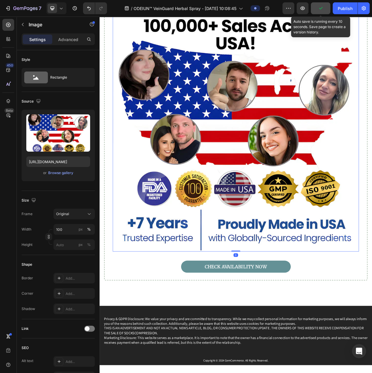
click at [318, 10] on icon "button" at bounding box center [321, 8] width 6 height 6
click at [317, 10] on span "Save" at bounding box center [321, 8] width 10 height 5
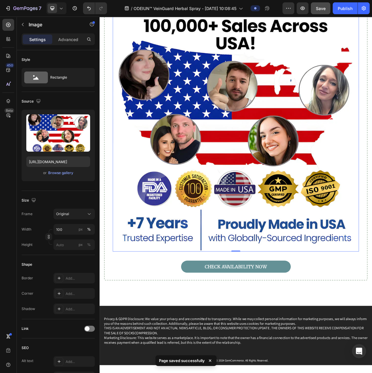
click at [314, 12] on button "Save" at bounding box center [321, 8] width 20 height 12
click at [306, 12] on button "button" at bounding box center [303, 8] width 12 height 12
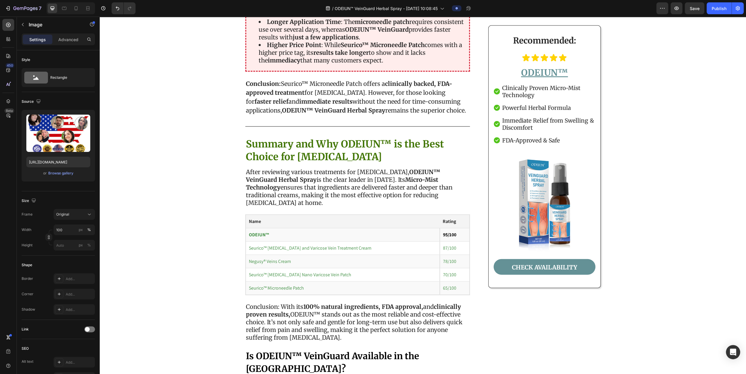
scroll to position [3589, 0]
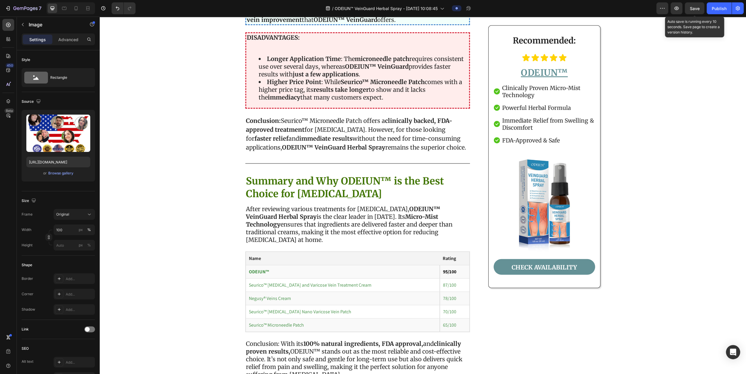
click at [372, 6] on span "Save" at bounding box center [694, 8] width 10 height 5
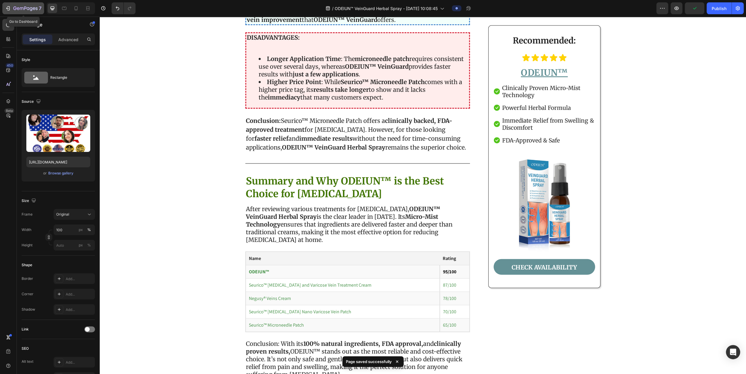
click at [14, 5] on div "7" at bounding box center [27, 8] width 28 height 7
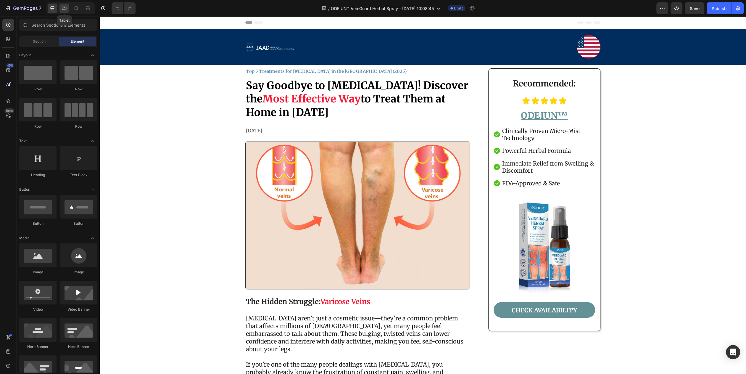
click at [59, 10] on div at bounding box center [63, 8] width 9 height 9
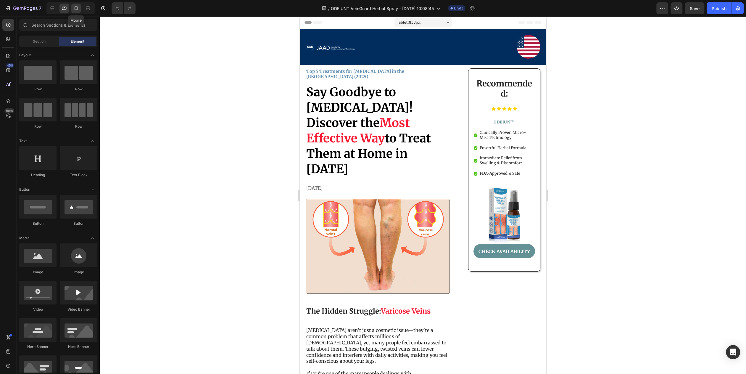
click at [77, 7] on icon at bounding box center [76, 8] width 3 height 4
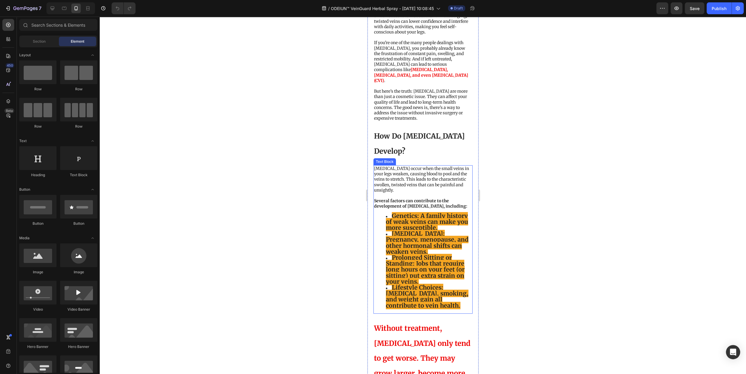
scroll to position [370, 0]
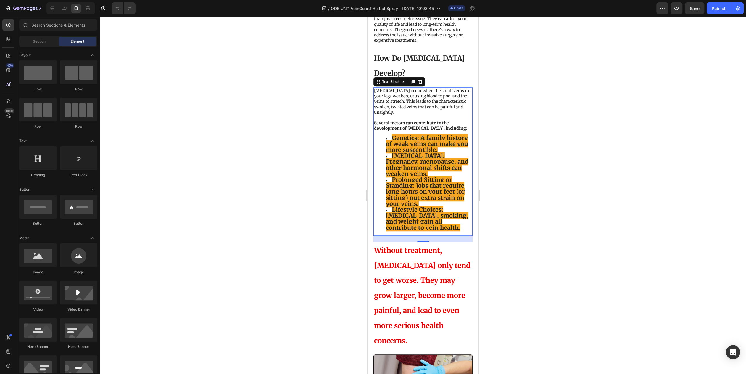
click at [422, 152] on strong "[MEDICAL_DATA]: Pregnancy, menopause, and other hormonal shifts can weaken vein…" at bounding box center [426, 164] width 83 height 25
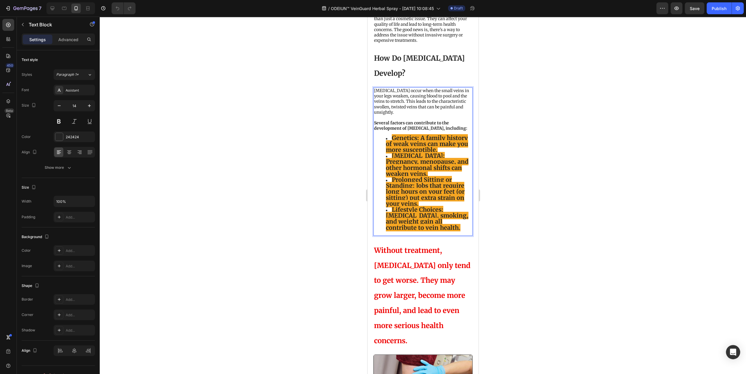
click at [412, 152] on strong "[MEDICAL_DATA]: Pregnancy, menopause, and other hormonal shifts can weaken vein…" at bounding box center [426, 164] width 83 height 25
drag, startPoint x: 459, startPoint y: 223, endPoint x: 373, endPoint y: 127, distance: 129.0
click at [373, 127] on div "[MEDICAL_DATA] occur when the small veins in your legs weaken, causing blood to…" at bounding box center [422, 161] width 99 height 148
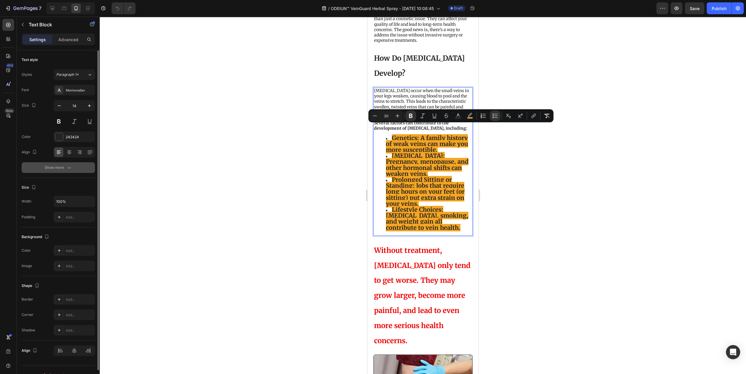
click at [73, 173] on button "Show more" at bounding box center [58, 167] width 73 height 11
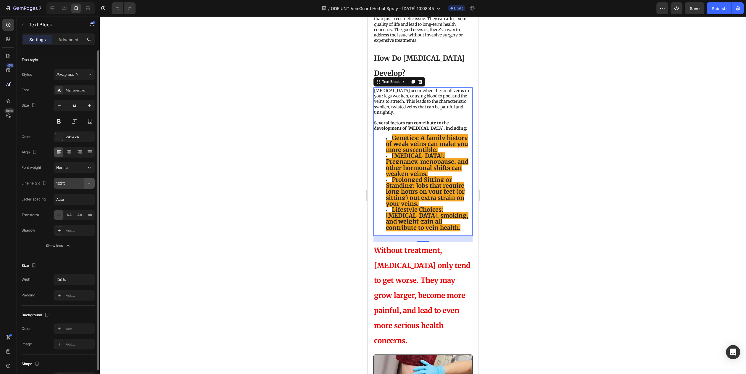
click at [87, 186] on icon "button" at bounding box center [89, 183] width 6 height 6
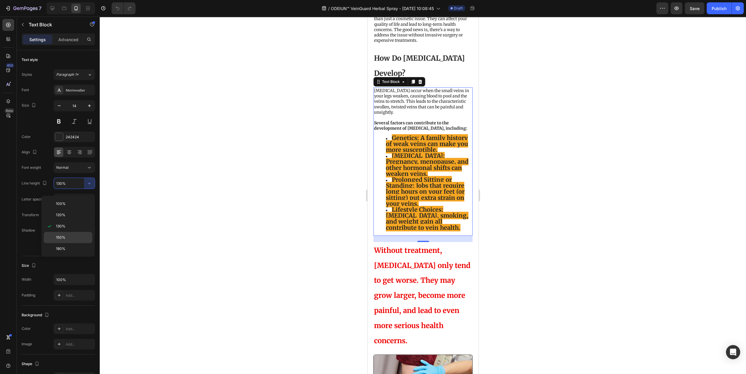
click at [70, 235] on p "150%" at bounding box center [73, 237] width 34 height 5
type input "150%"
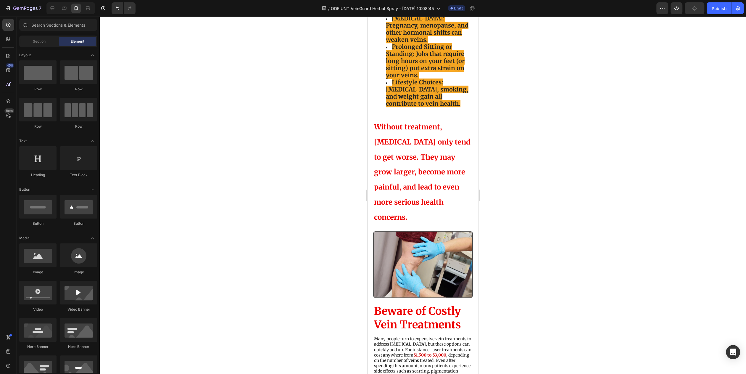
scroll to position [407, 0]
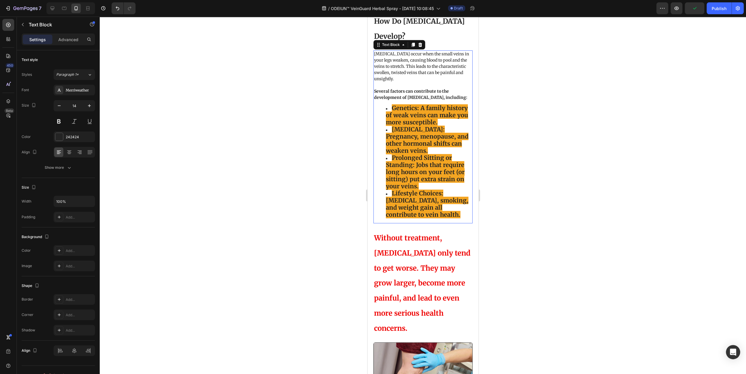
click at [424, 110] on strong "Genetics: A family history of weak veins can make you more susceptible." at bounding box center [426, 115] width 82 height 22
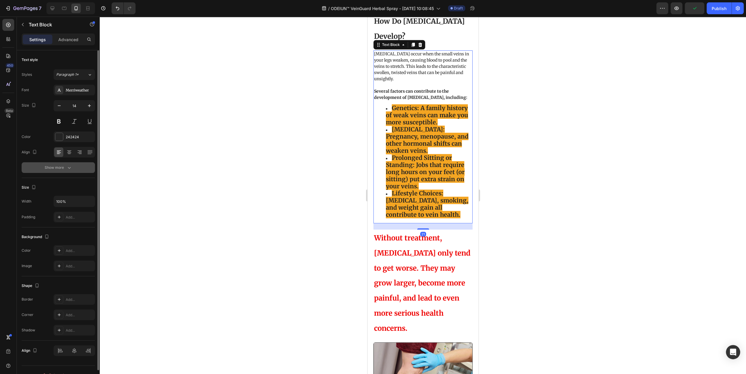
click at [67, 168] on button "Show more" at bounding box center [58, 167] width 73 height 11
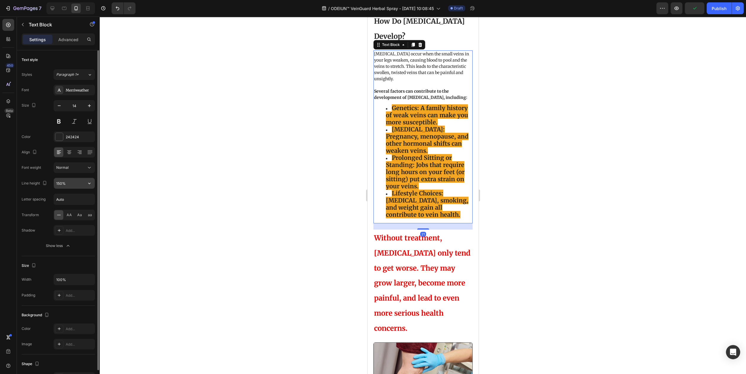
click at [90, 185] on icon "button" at bounding box center [89, 183] width 6 height 6
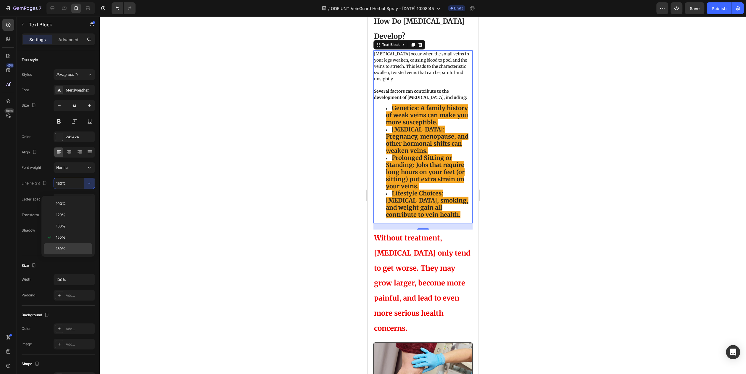
click at [74, 244] on div "180%" at bounding box center [68, 248] width 49 height 11
type input "180%"
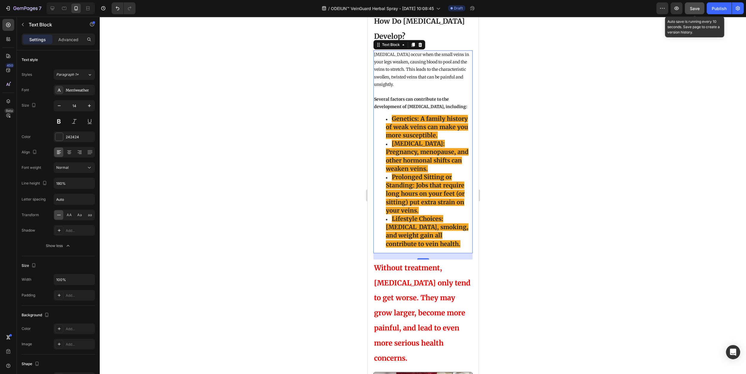
click at [663, 9] on span "Save" at bounding box center [694, 8] width 10 height 5
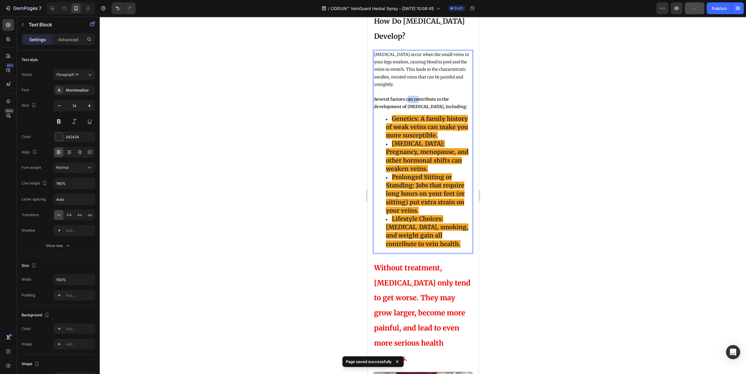
drag, startPoint x: 407, startPoint y: 93, endPoint x: 418, endPoint y: 92, distance: 10.7
drag, startPoint x: 391, startPoint y: 107, endPoint x: 458, endPoint y: 235, distance: 145.0
click at [458, 235] on ul "Genetics: A family history of weak veins can make you more susceptible. [MEDICA…" at bounding box center [423, 181] width 98 height 133
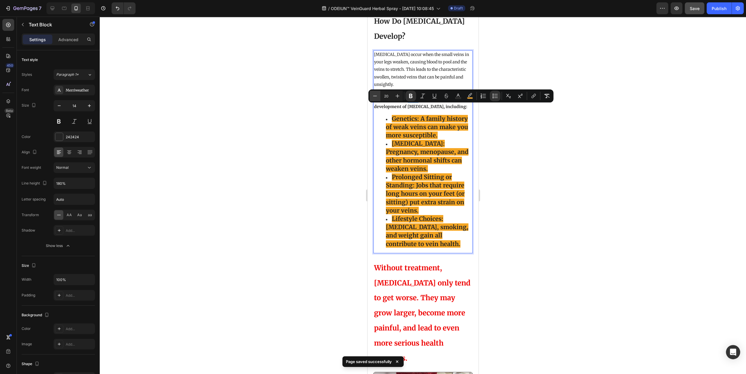
click at [377, 96] on icon "Editor contextual toolbar" at bounding box center [375, 96] width 6 height 6
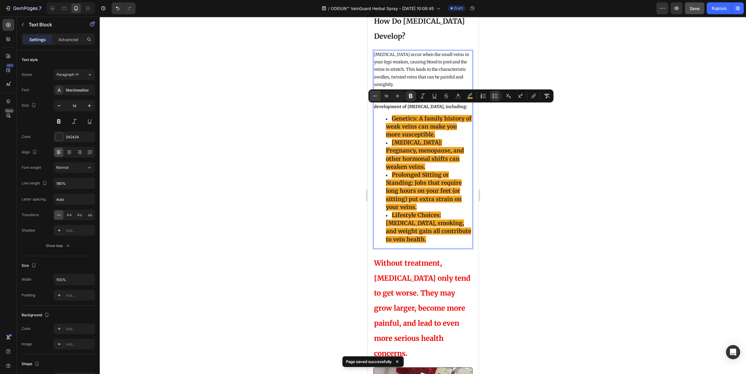
click at [377, 96] on icon "Editor contextual toolbar" at bounding box center [375, 96] width 6 height 6
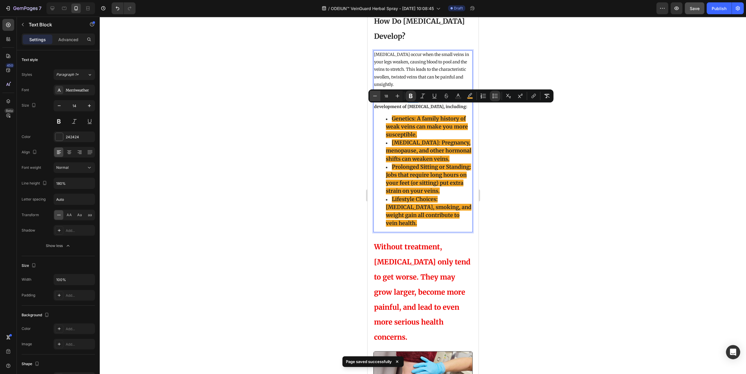
click at [377, 96] on icon "Editor contextual toolbar" at bounding box center [375, 96] width 6 height 6
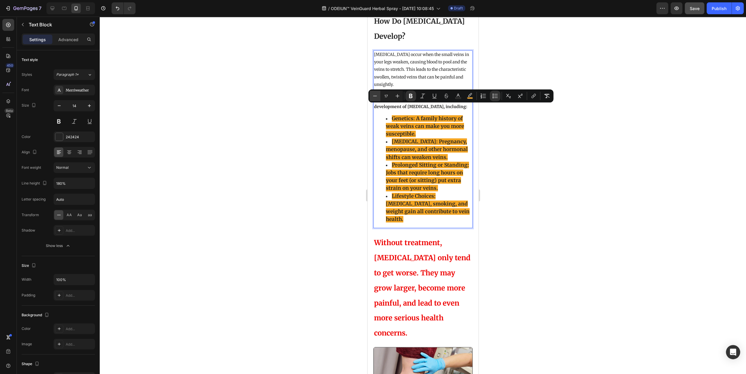
click at [377, 96] on icon "Editor contextual toolbar" at bounding box center [375, 96] width 6 height 6
type input "16"
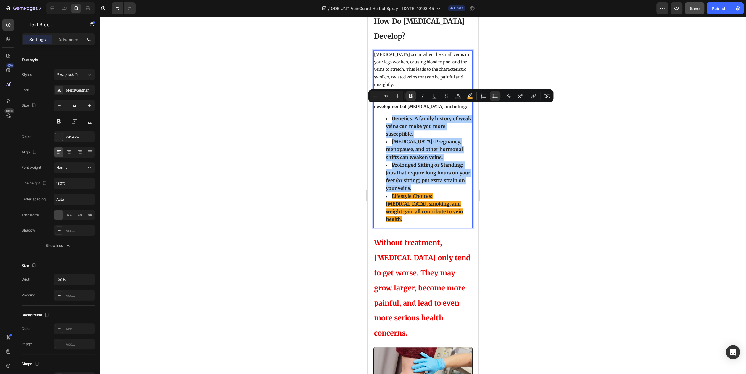
click at [502, 142] on div at bounding box center [423, 195] width 646 height 357
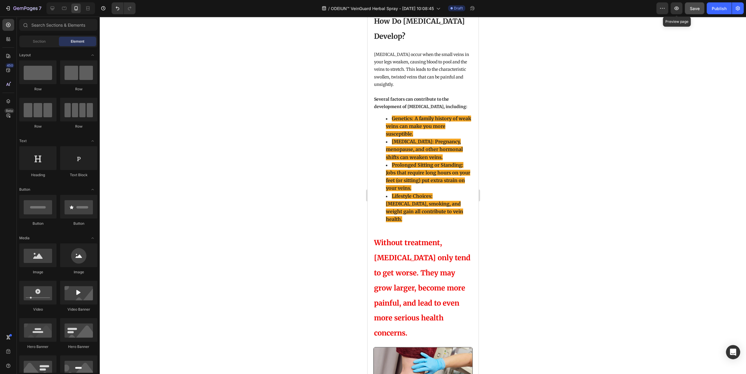
click at [663, 5] on button "Save" at bounding box center [694, 8] width 20 height 12
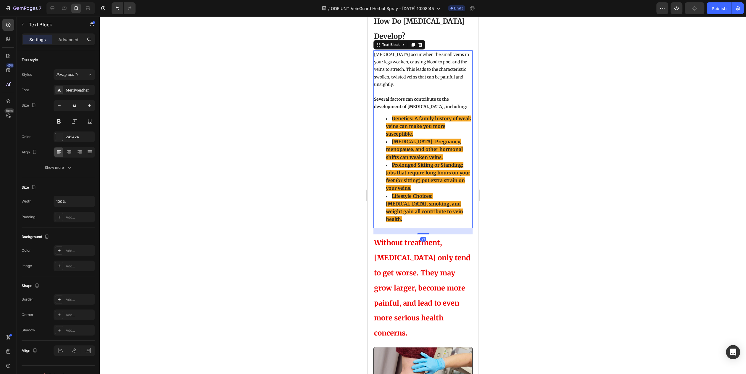
click at [430, 88] on p "Rich Text Editor. Editing area: main" at bounding box center [423, 91] width 98 height 7
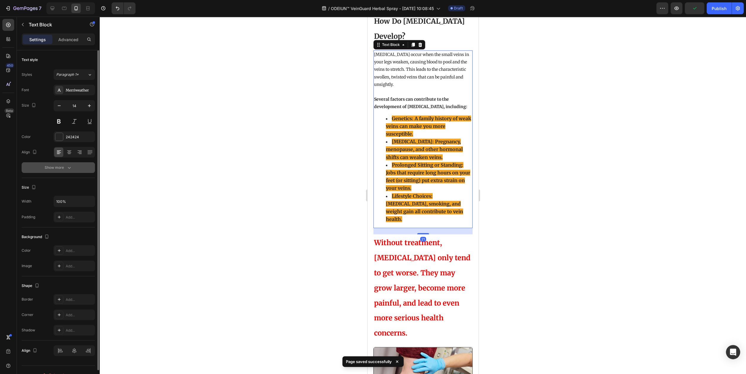
click at [57, 170] on div "Show more" at bounding box center [59, 167] width 28 height 6
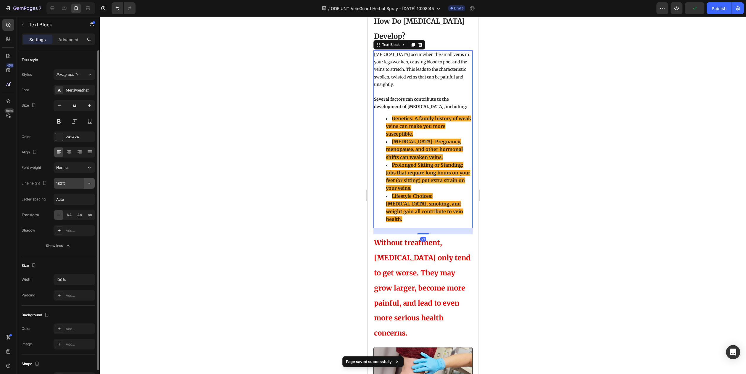
drag, startPoint x: 87, startPoint y: 193, endPoint x: 89, endPoint y: 188, distance: 5.4
click at [88, 188] on button "button" at bounding box center [89, 183] width 11 height 11
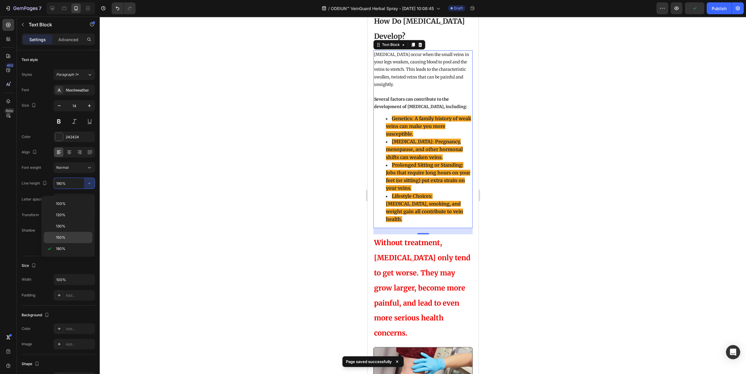
click at [73, 232] on div "150%" at bounding box center [68, 237] width 49 height 11
type input "150%"
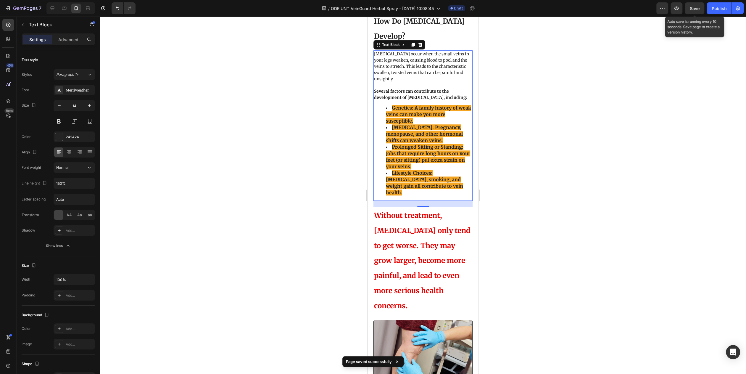
click at [663, 7] on span "Save" at bounding box center [694, 8] width 10 height 5
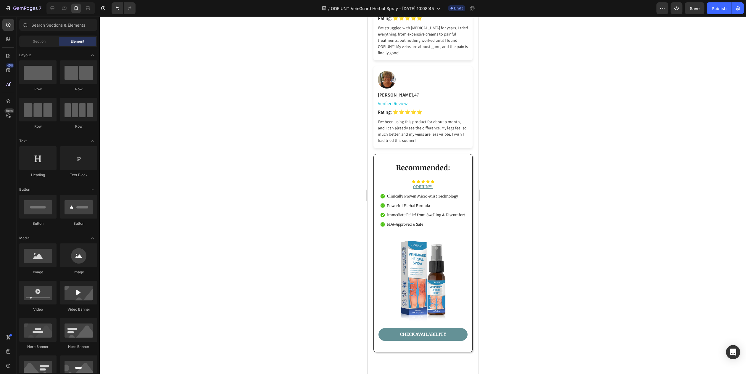
scroll to position [4272, 0]
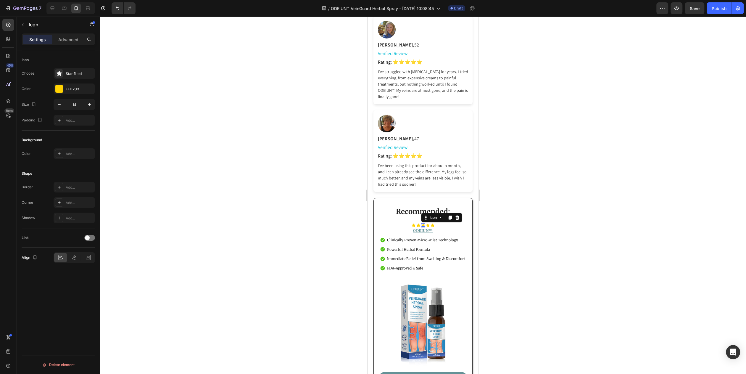
click at [421, 227] on div "Icon 0" at bounding box center [423, 225] width 4 height 4
click at [412, 227] on div "Icon 0" at bounding box center [413, 225] width 4 height 4
click at [404, 227] on div "Icon 0 Icon Icon Icon Icon Icon List Row" at bounding box center [422, 225] width 89 height 4
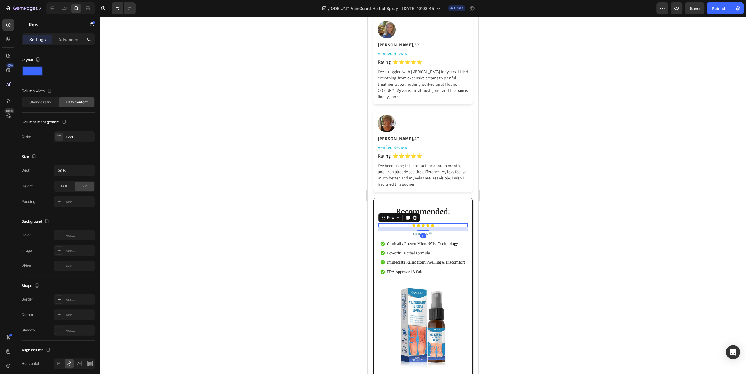
drag, startPoint x: 420, startPoint y: 260, endPoint x: 420, endPoint y: 264, distance: 3.5
click at [420, 231] on div at bounding box center [423, 230] width 12 height 1
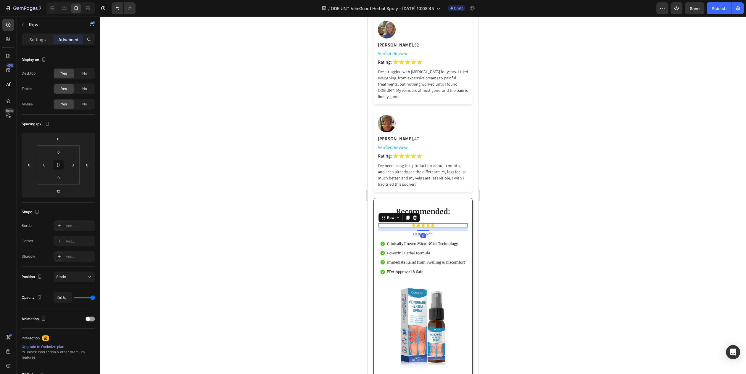
click at [663, 11] on div "Save" at bounding box center [694, 8] width 10 height 6
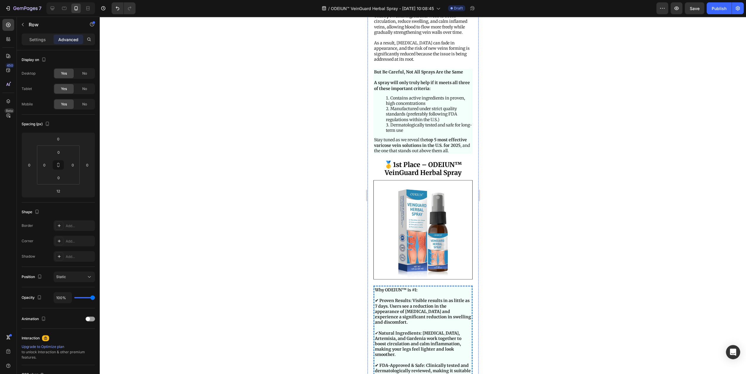
scroll to position [1056, 0]
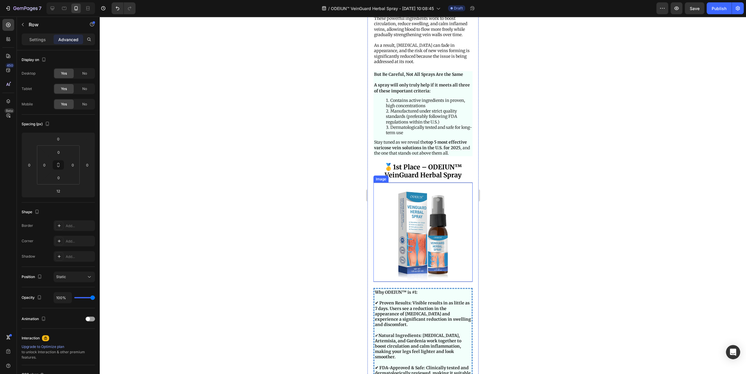
click at [411, 179] on strong "1st Place – ODEIUN™ VeinGuard Herbal Spray" at bounding box center [422, 170] width 77 height 16
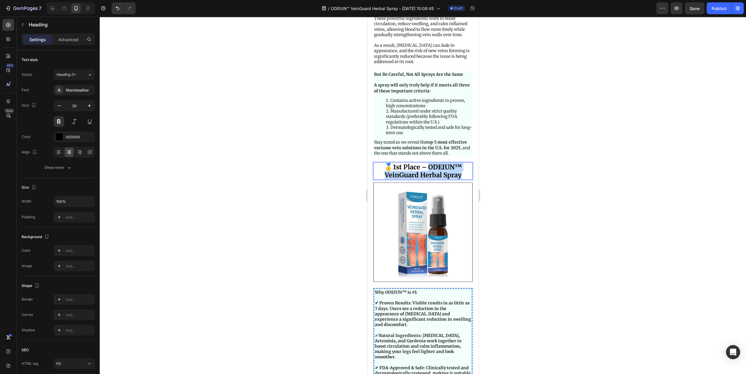
drag, startPoint x: 426, startPoint y: 188, endPoint x: 458, endPoint y: 194, distance: 32.7
click at [458, 179] on p "🥇 1st Place – ODEIUN™ VeinGuard Herbal Spray" at bounding box center [423, 171] width 98 height 16
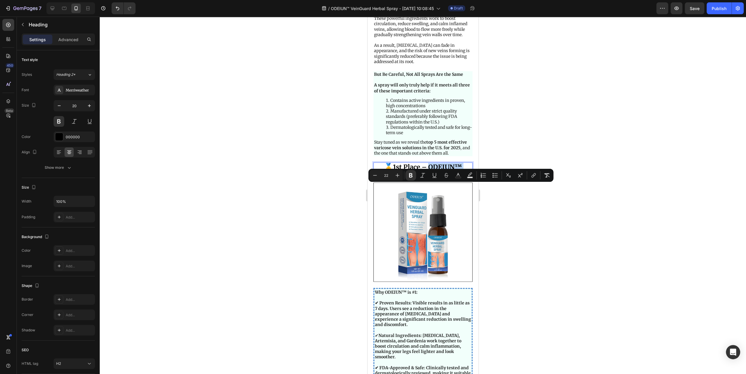
copy strong "ODEIUN™ VeinGuard Herbal Spray"
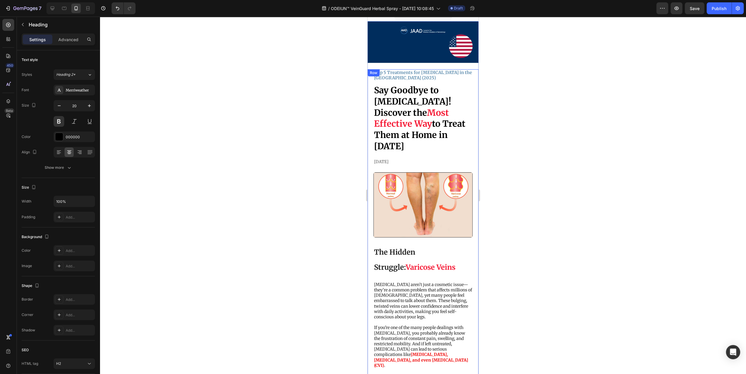
scroll to position [0, 0]
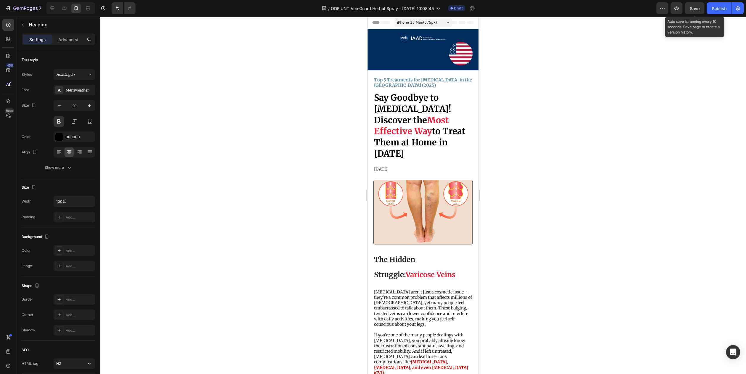
click at [663, 9] on span "Save" at bounding box center [694, 8] width 10 height 5
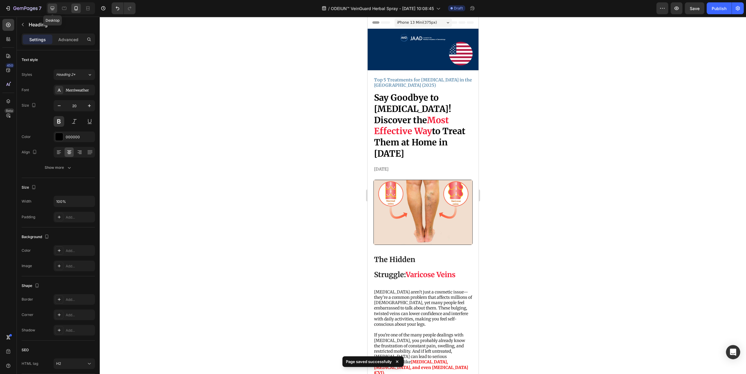
click at [48, 8] on div at bounding box center [52, 8] width 9 height 9
type input "30"
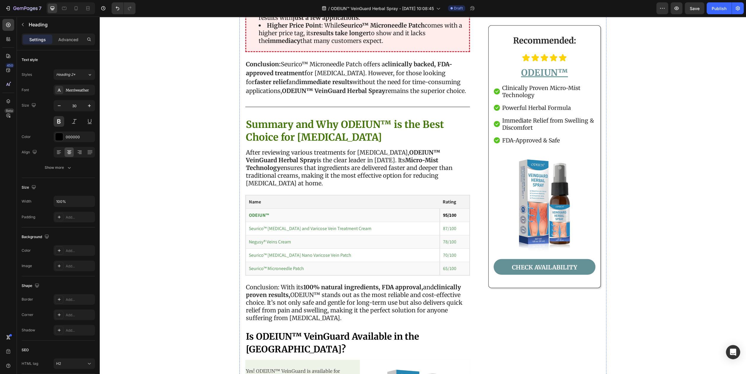
scroll to position [3685, 0]
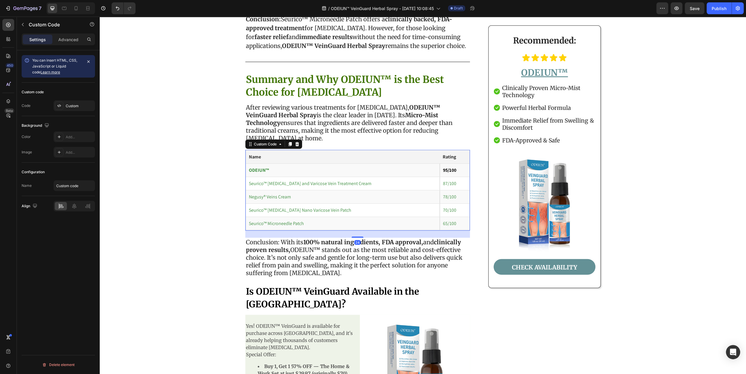
click at [321, 190] on td "Negusy® Veins Cream" at bounding box center [342, 196] width 194 height 13
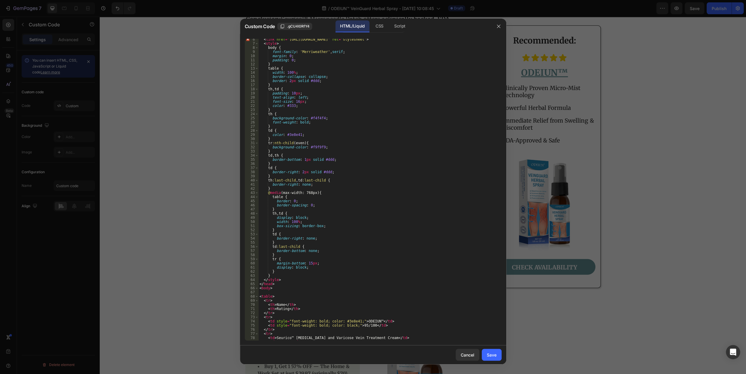
scroll to position [100, 0]
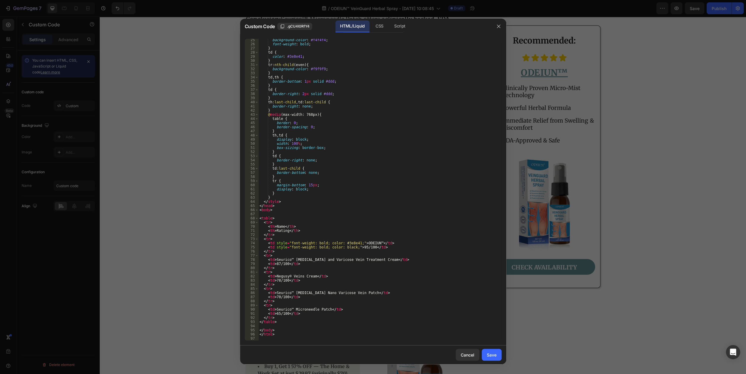
click at [373, 242] on div "background-color : #f4f4f4 ; font-weight : bold ; } td { color : #3e8e41 ; } tr…" at bounding box center [377, 193] width 238 height 310
paste textarea "ODEIUN™ VeinGuard Herbal Spray"
type textarea "<td style="font-weight: bold; color: #3e8e41;">ODEIUN VeinGuard Herbal Spray™</…"
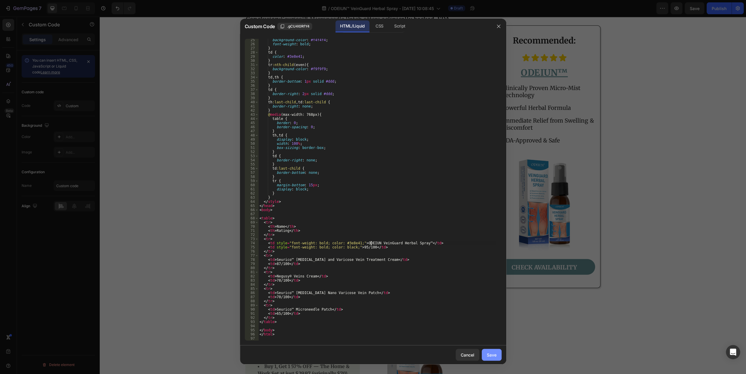
click at [490, 332] on button "Save" at bounding box center [492, 354] width 20 height 12
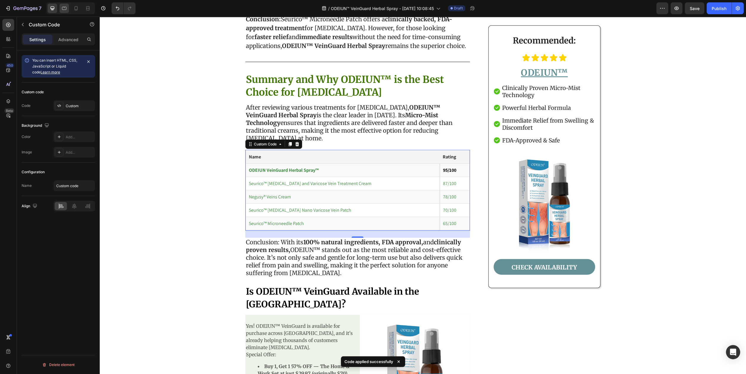
click at [59, 8] on div at bounding box center [63, 8] width 9 height 9
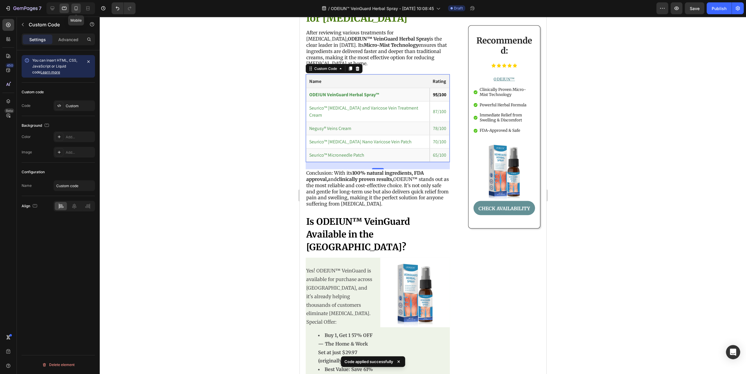
click at [74, 7] on icon at bounding box center [76, 8] width 6 height 6
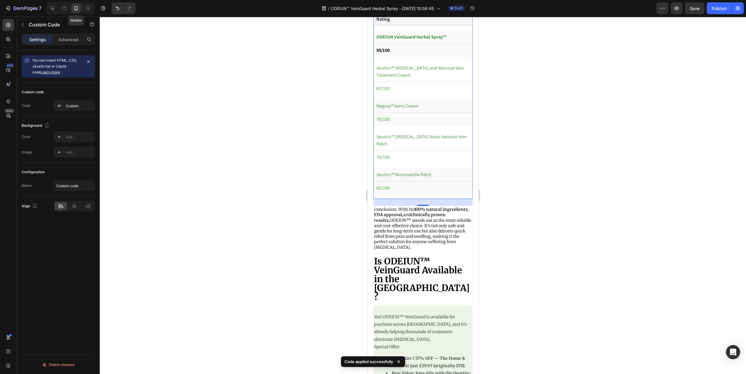
scroll to position [3339, 0]
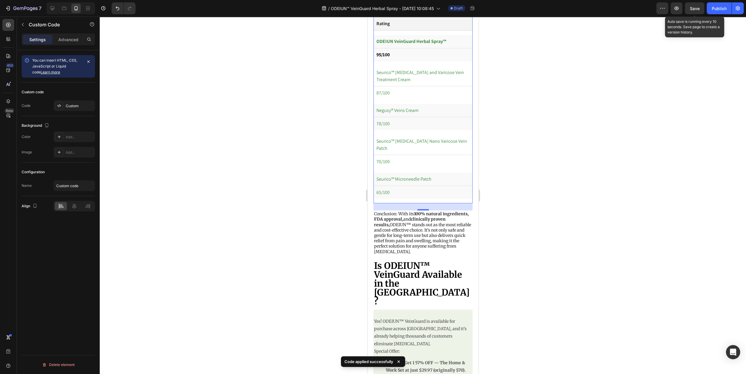
click at [663, 7] on span "Save" at bounding box center [694, 8] width 10 height 5
click at [663, 9] on button "button" at bounding box center [676, 8] width 12 height 12
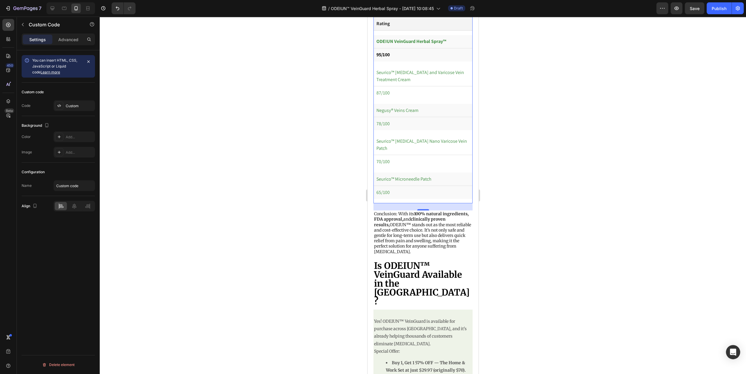
click at [82, 7] on div at bounding box center [70, 8] width 49 height 12
click at [84, 7] on div at bounding box center [87, 8] width 9 height 9
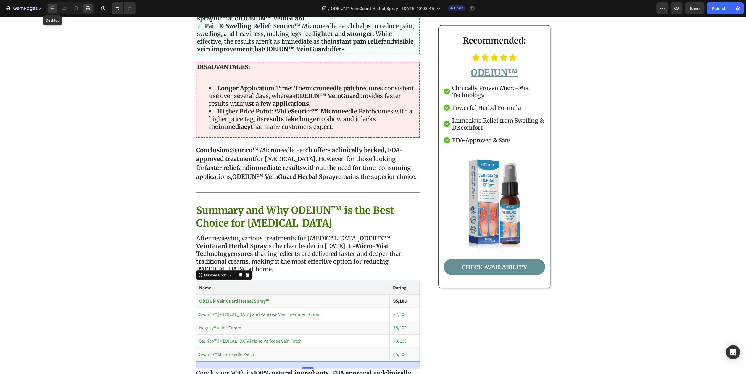
click at [54, 7] on icon at bounding box center [52, 8] width 6 height 6
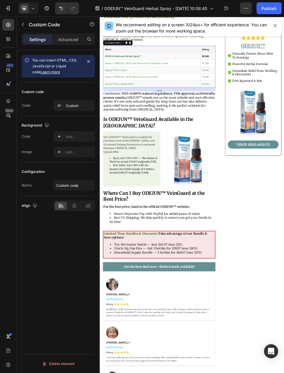
scroll to position [3809, 0]
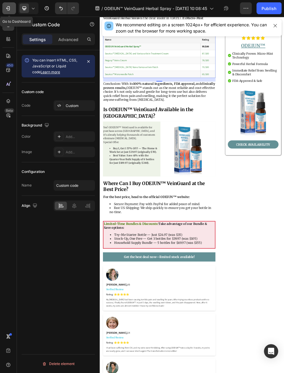
click at [4, 8] on button "7" at bounding box center [9, 8] width 14 height 12
